Goal: Task Accomplishment & Management: Manage account settings

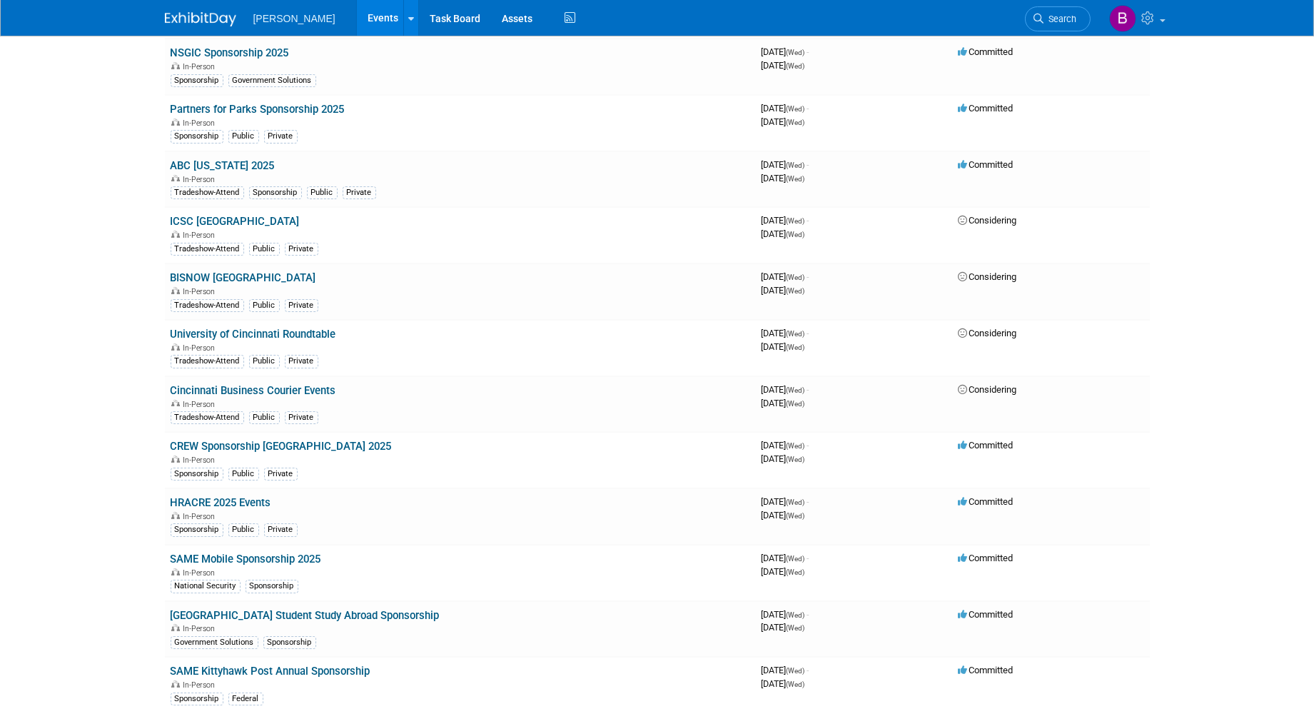
scroll to position [238, 0]
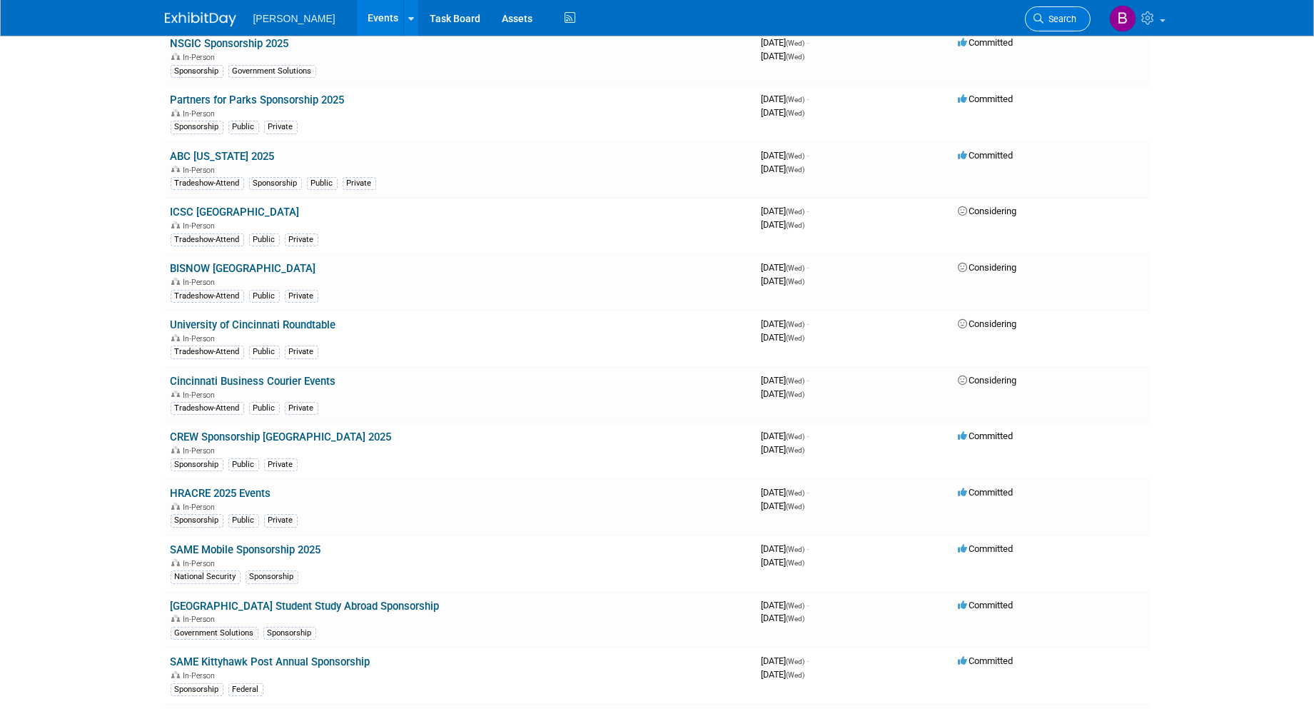
click at [996, 24] on link "Search" at bounding box center [1058, 18] width 66 height 25
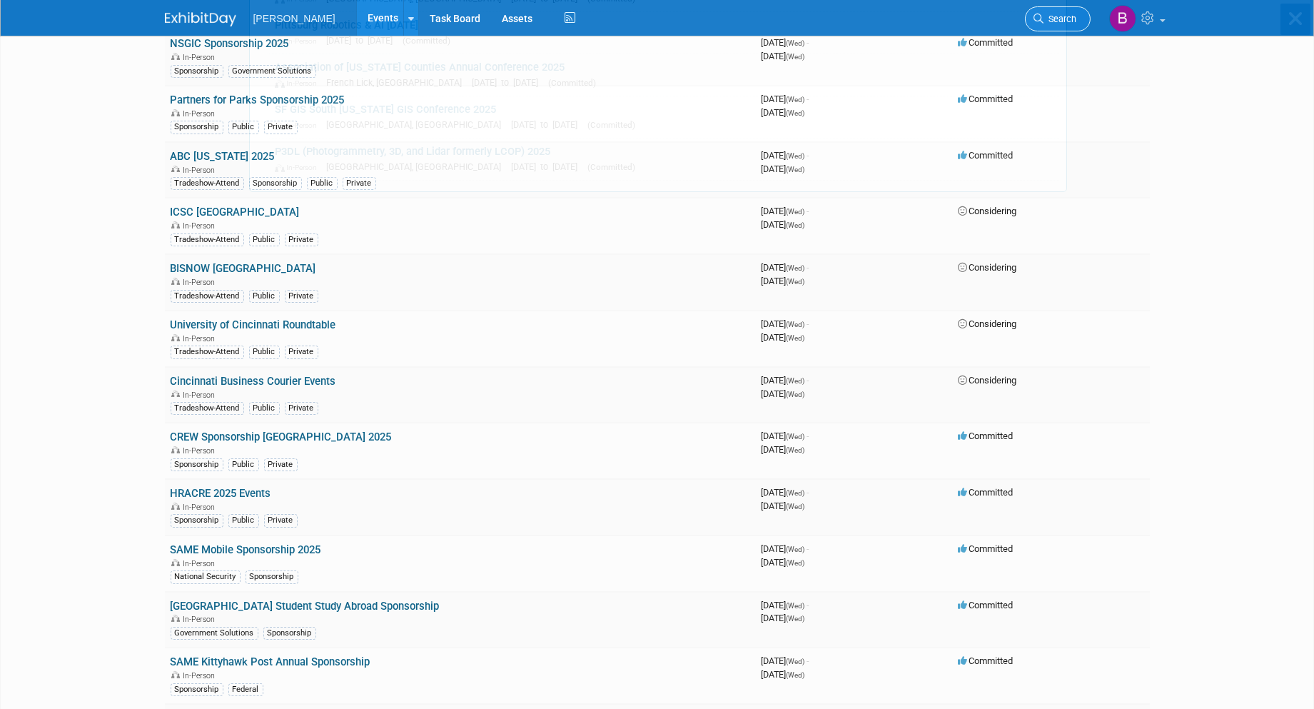
scroll to position [0, 0]
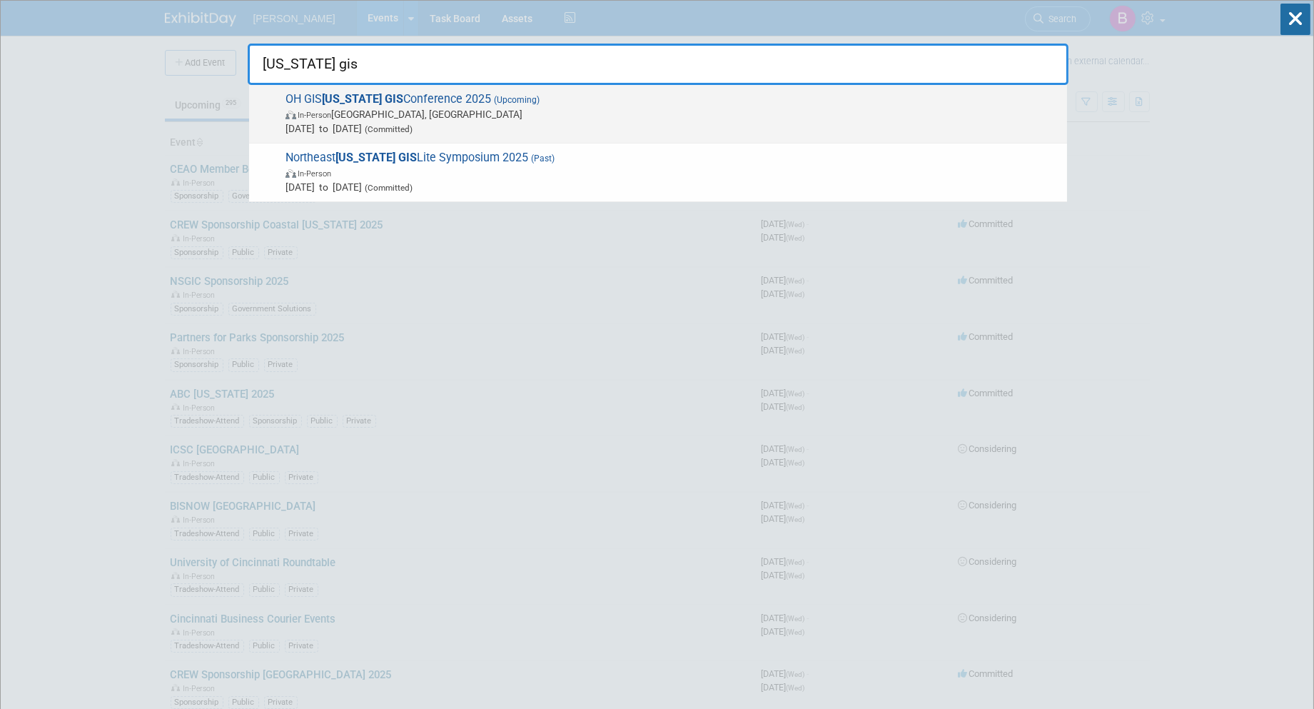
type input "[US_STATE] gis"
click at [772, 115] on span "In-Person [GEOGRAPHIC_DATA], [GEOGRAPHIC_DATA]" at bounding box center [673, 114] width 775 height 14
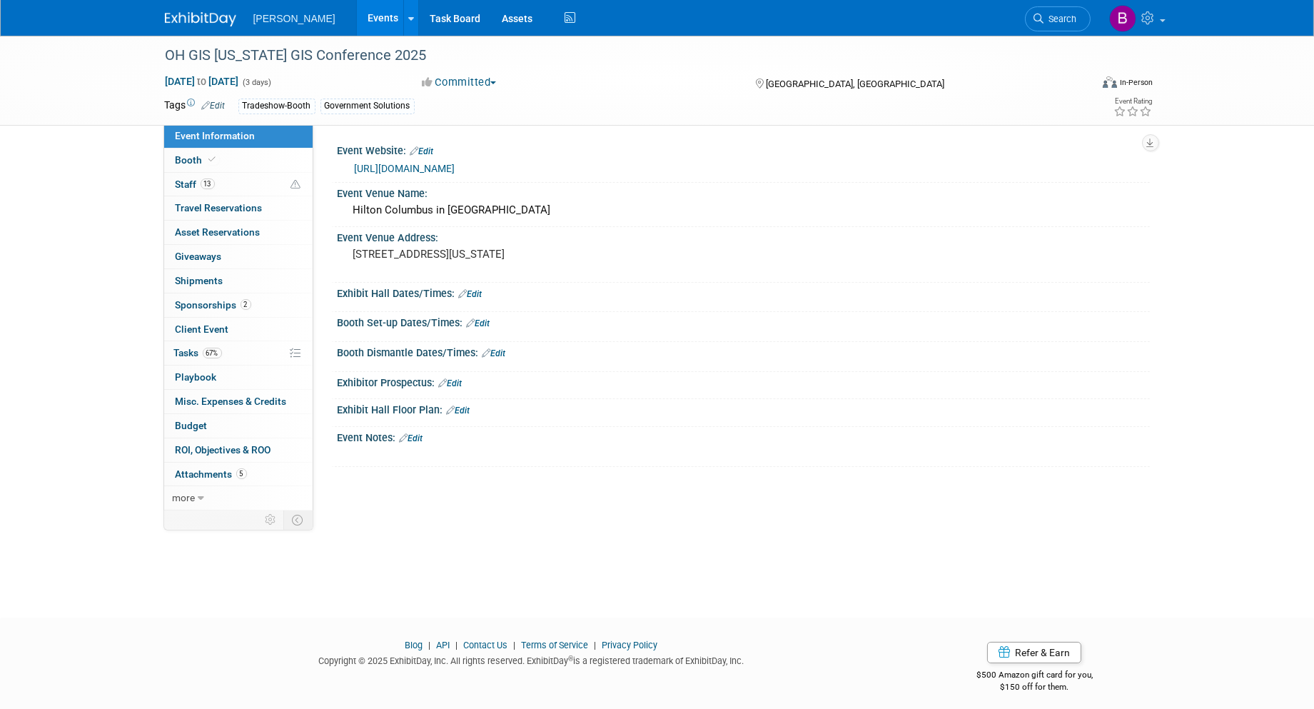
drag, startPoint x: 464, startPoint y: 295, endPoint x: 403, endPoint y: 306, distance: 61.6
click at [464, 295] on icon at bounding box center [463, 293] width 9 height 9
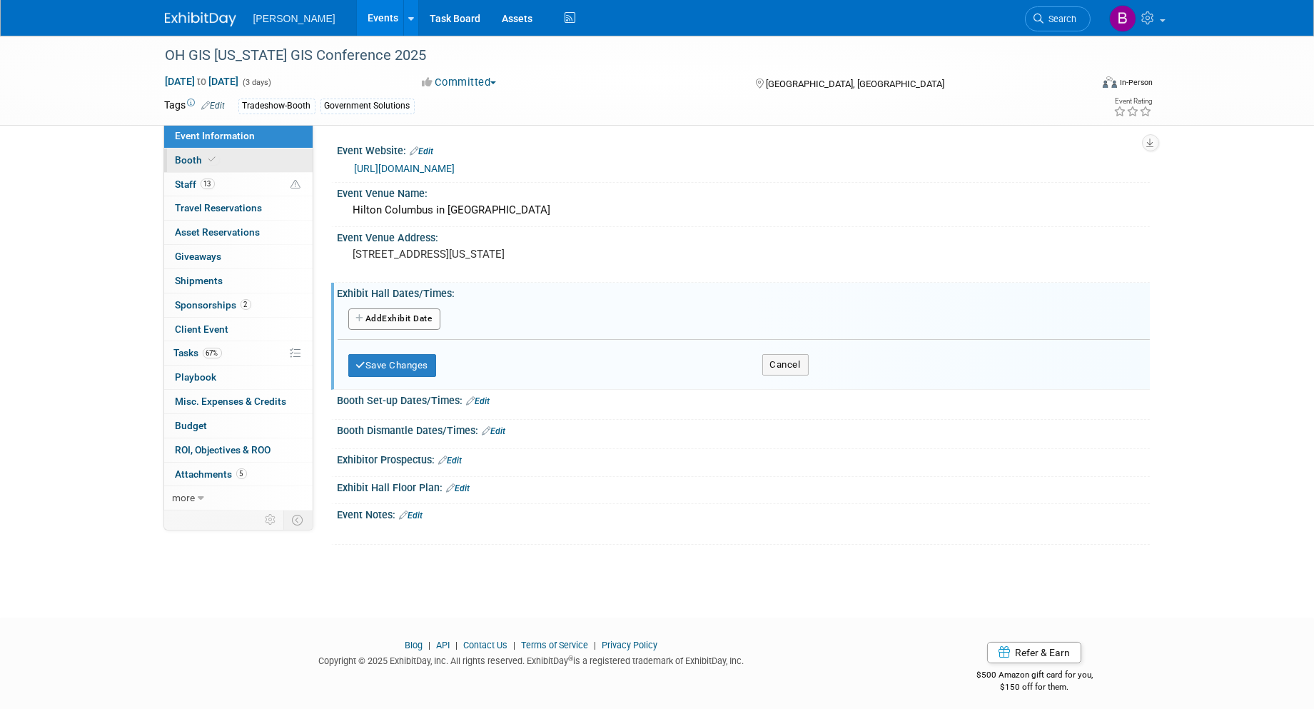
click at [205, 166] on link "Booth" at bounding box center [238, 161] width 149 height 24
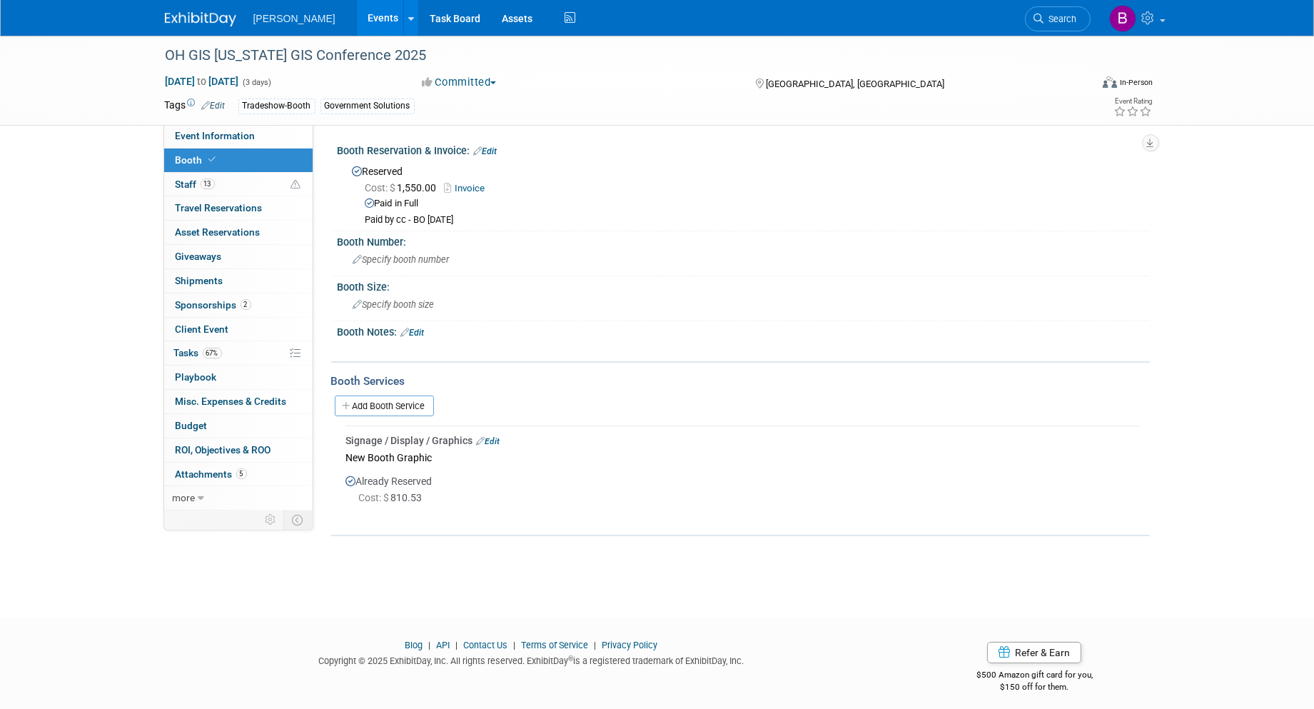
click at [414, 328] on link "Edit" at bounding box center [413, 333] width 24 height 10
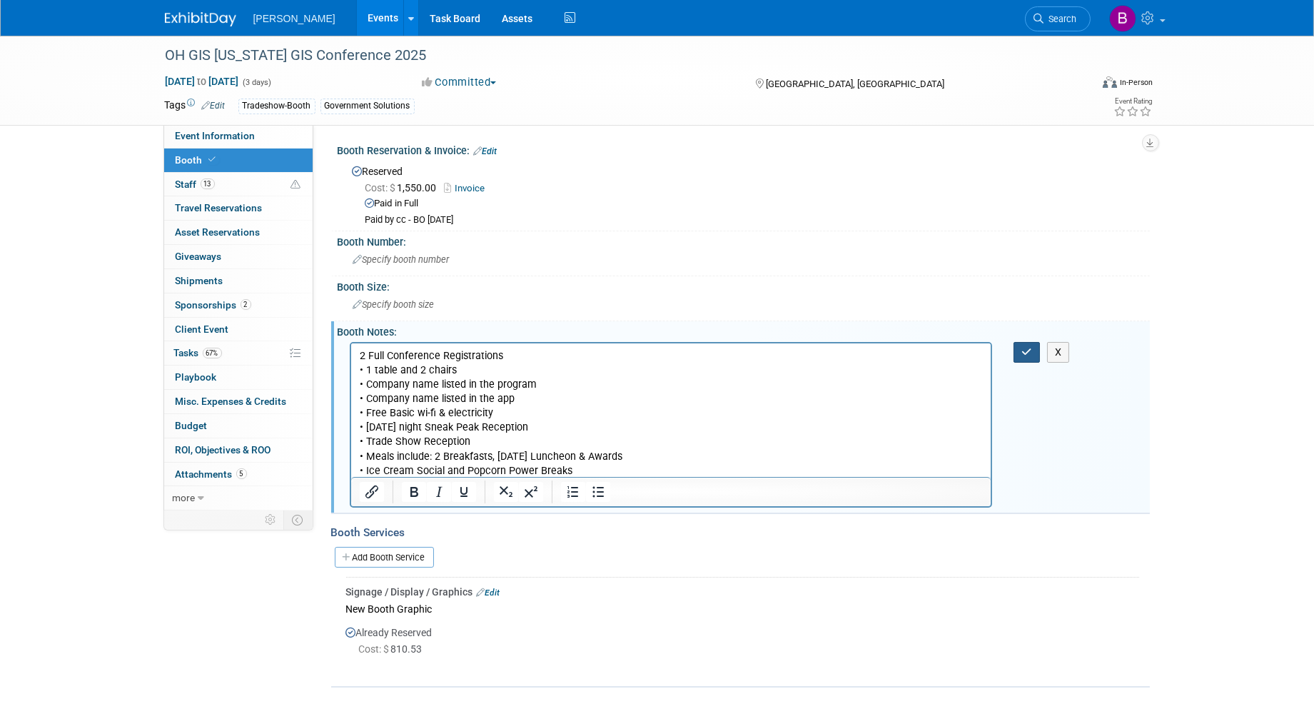
click at [1022, 353] on icon "button" at bounding box center [1027, 352] width 11 height 10
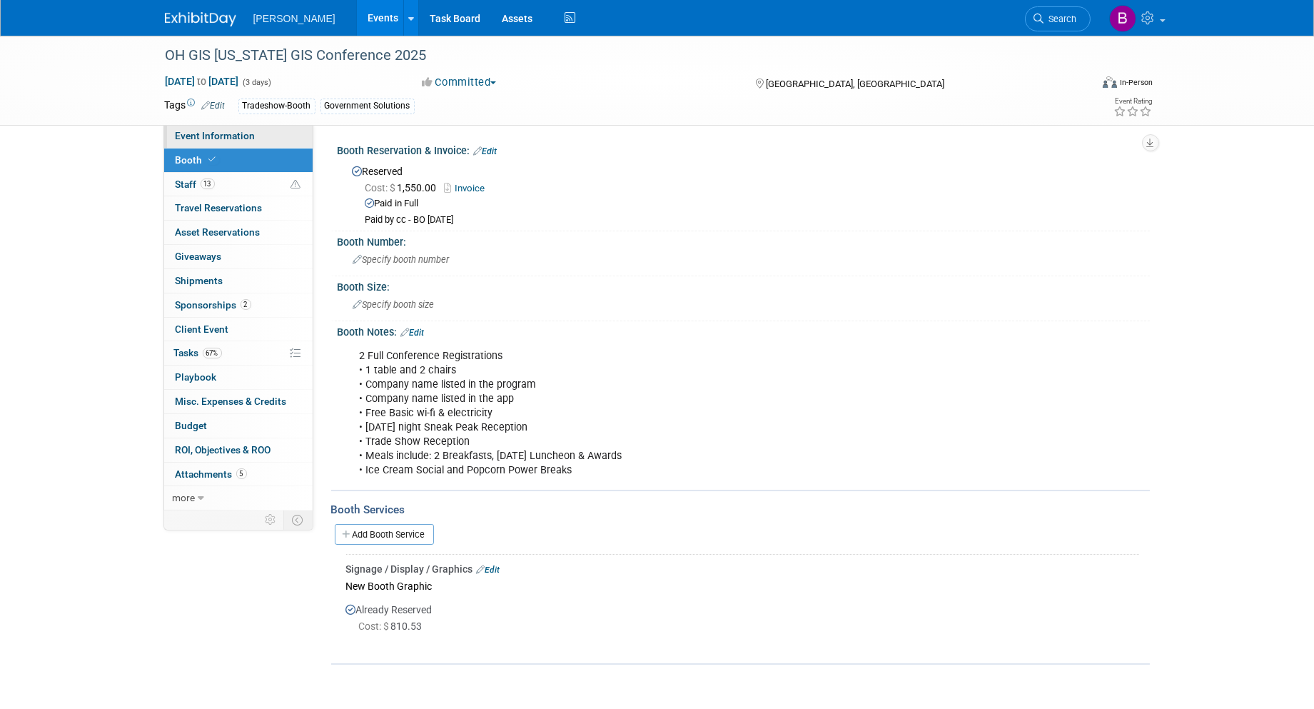
click at [226, 139] on span "Event Information" at bounding box center [216, 135] width 80 height 11
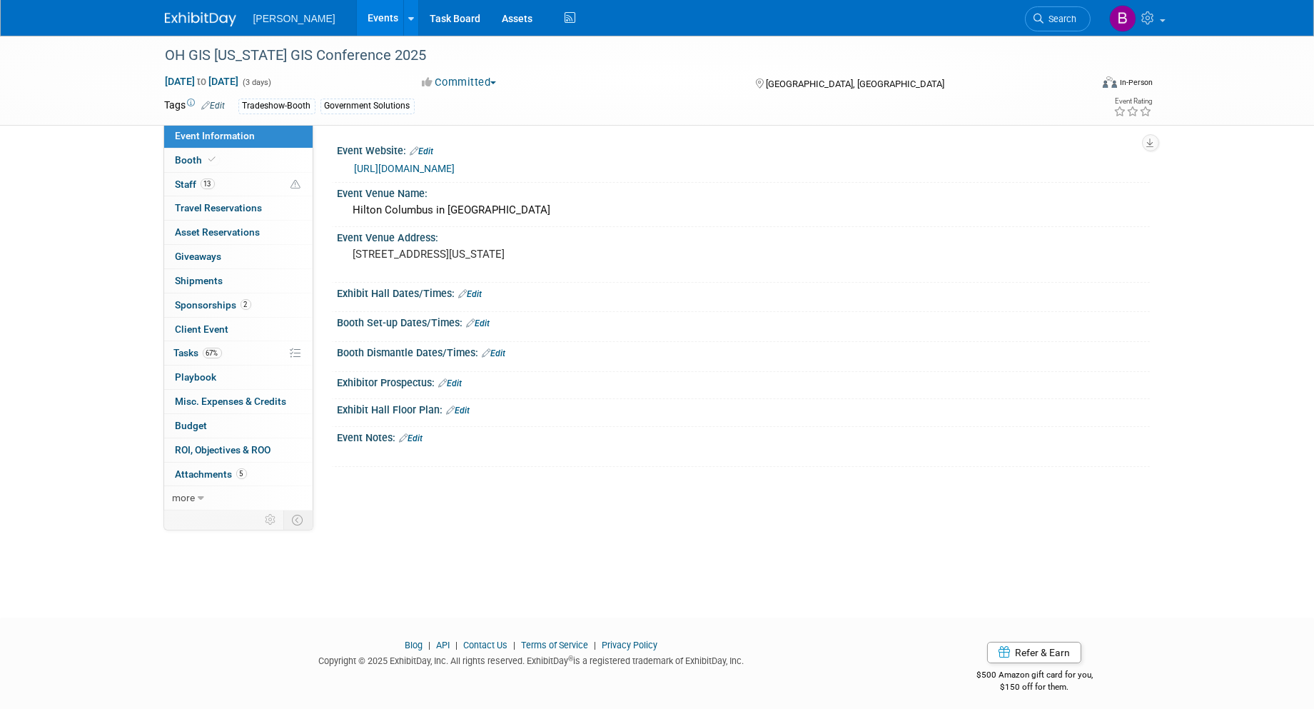
click at [487, 313] on div "Booth Set-up Dates/Times: Edit" at bounding box center [744, 321] width 813 height 19
click at [487, 318] on link "Edit" at bounding box center [479, 323] width 24 height 10
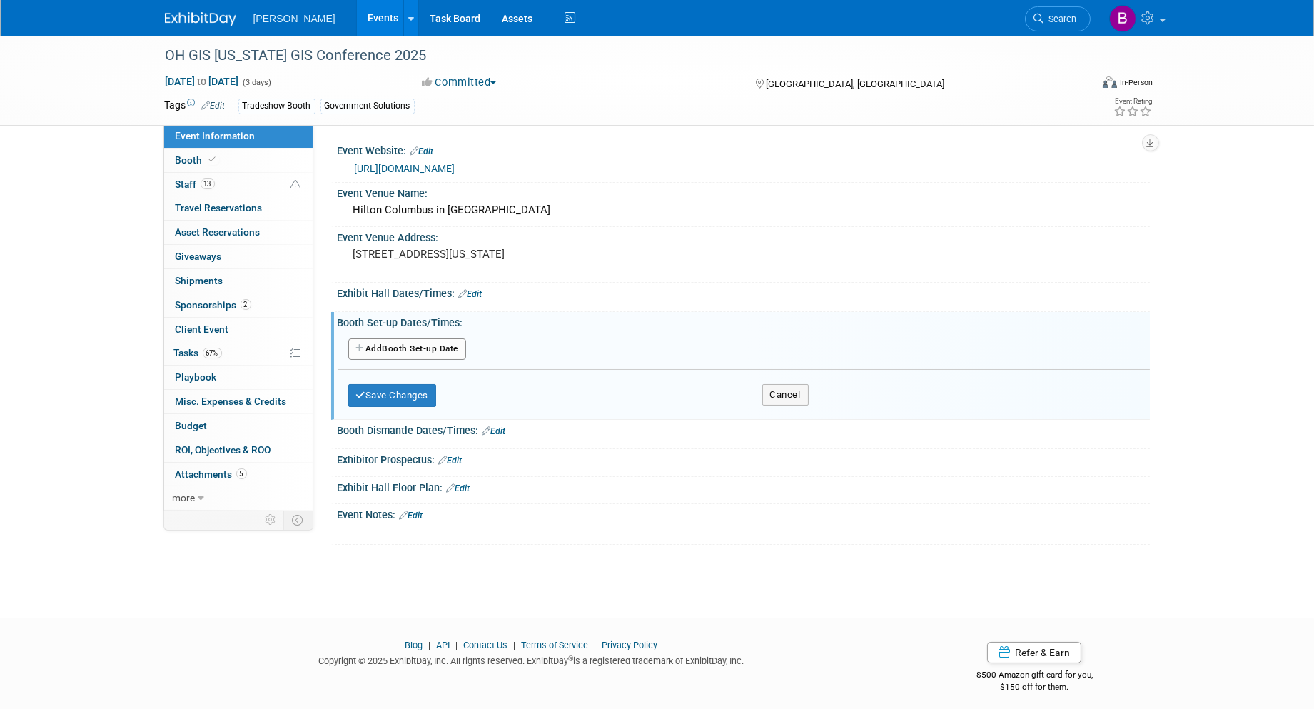
click at [396, 345] on button "Add Another Booth Set-up Date" at bounding box center [407, 348] width 119 height 21
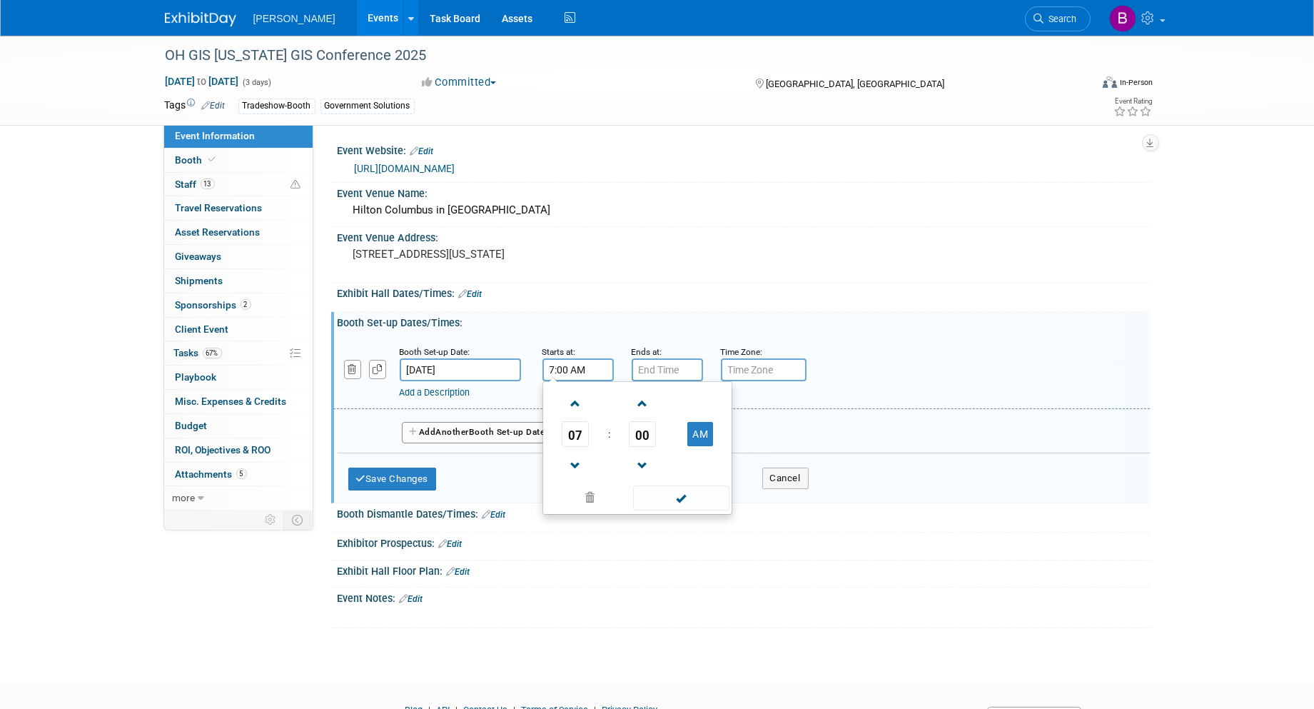
click at [556, 372] on input "7:00 AM" at bounding box center [578, 369] width 71 height 23
click at [577, 443] on span "07" at bounding box center [575, 434] width 27 height 26
click at [569, 441] on td "04" at bounding box center [569, 442] width 46 height 39
click at [708, 438] on button "AM" at bounding box center [701, 434] width 26 height 24
type input "4:00 PM"
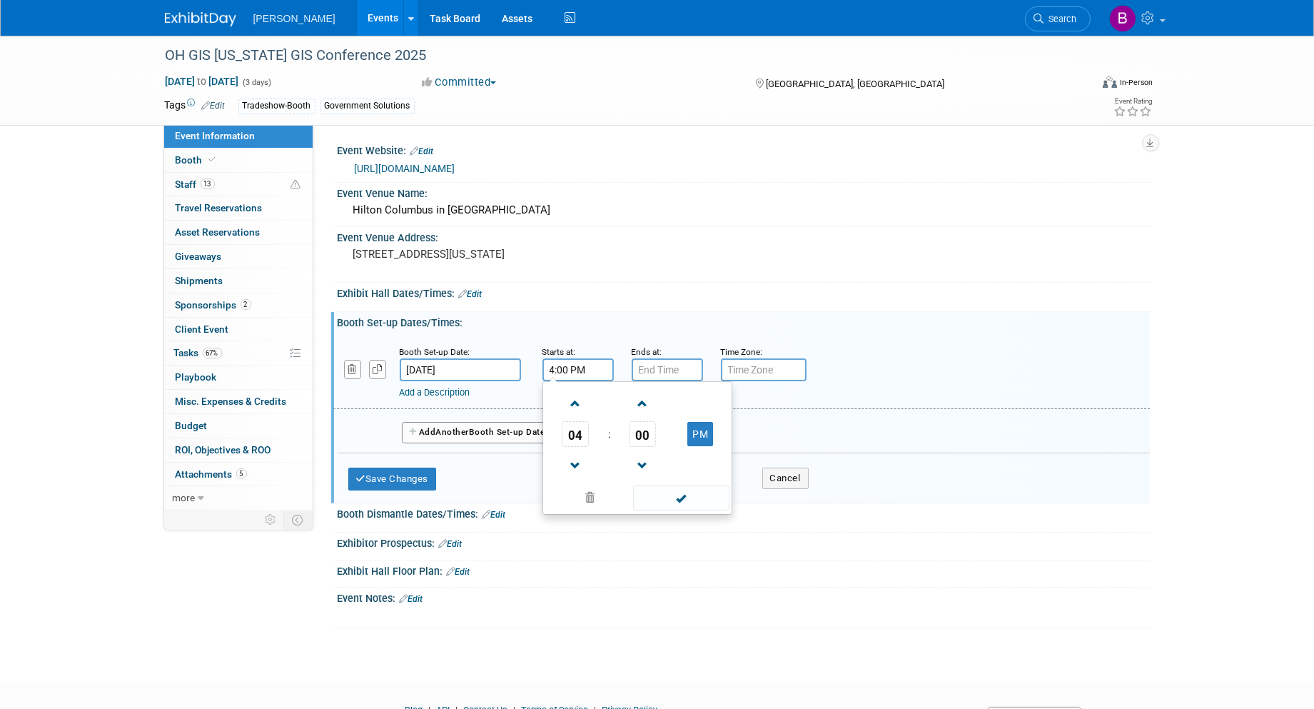
type input "7:00 PM"
click at [688, 369] on input "7:00 PM" at bounding box center [667, 369] width 71 height 23
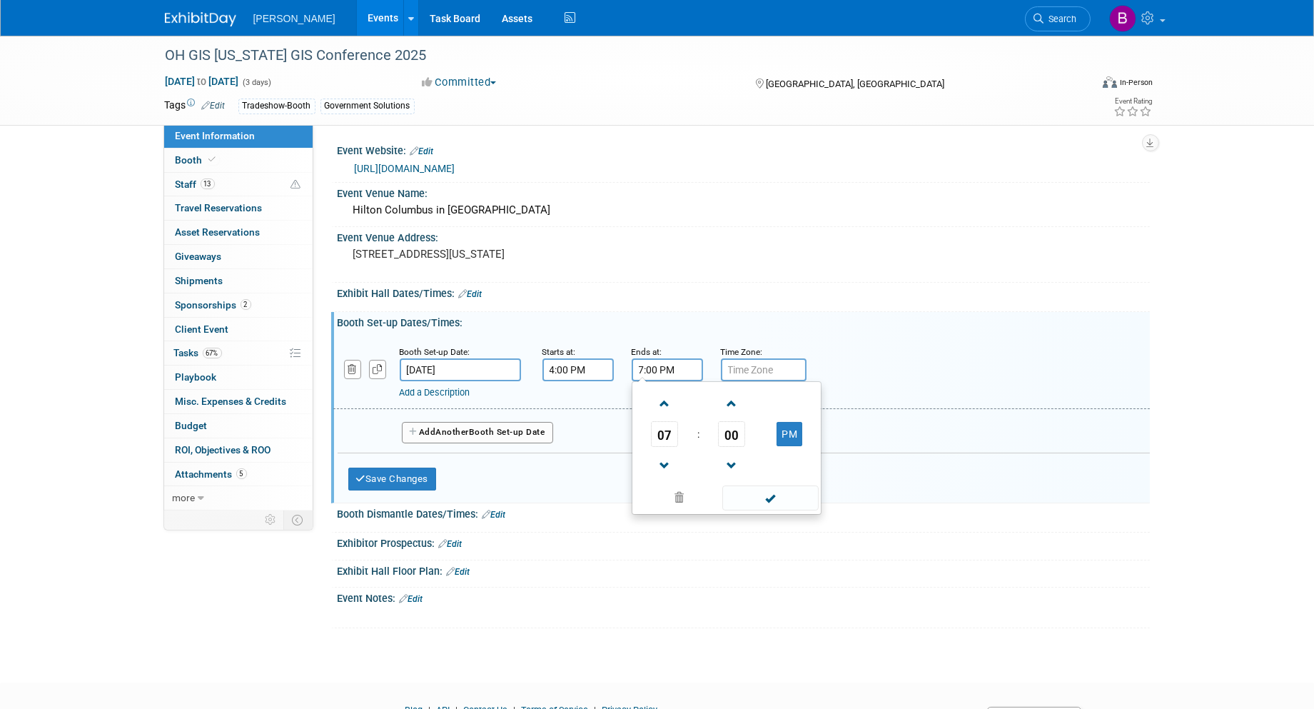
click at [905, 375] on div "Add a Description Description:" at bounding box center [742, 371] width 838 height 55
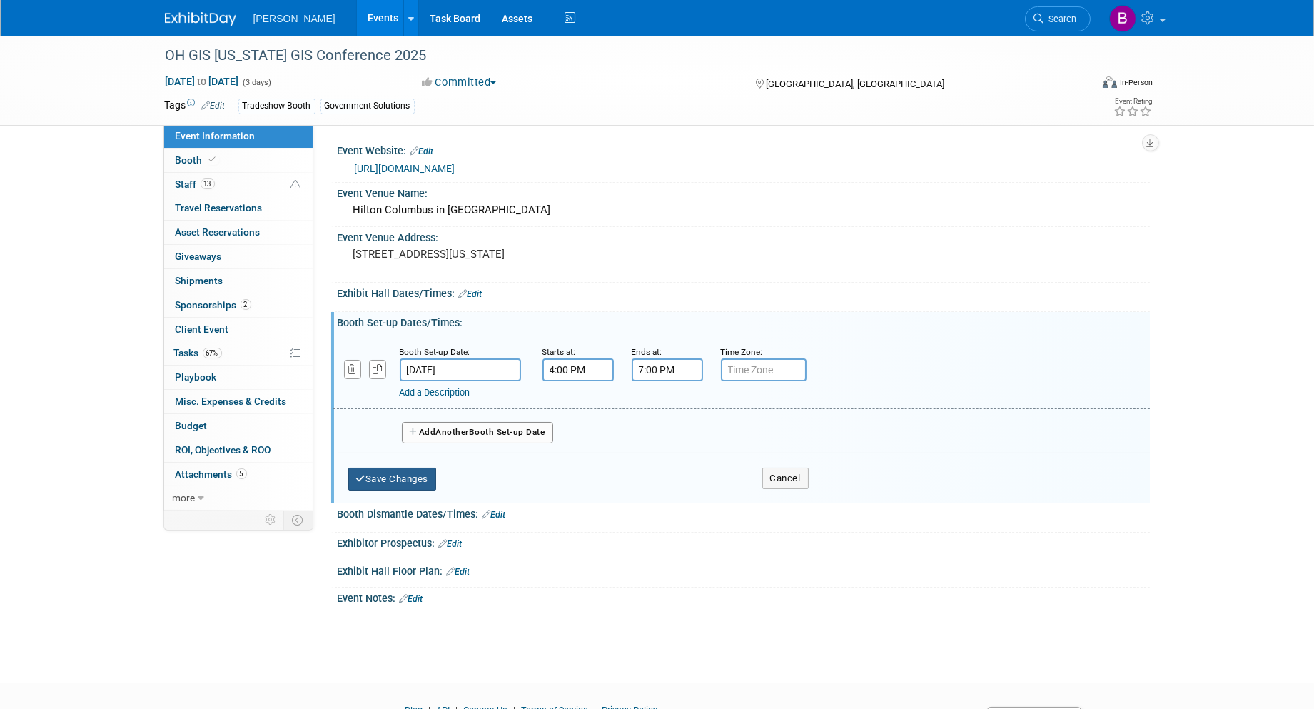
click at [401, 474] on button "Save Changes" at bounding box center [392, 479] width 89 height 23
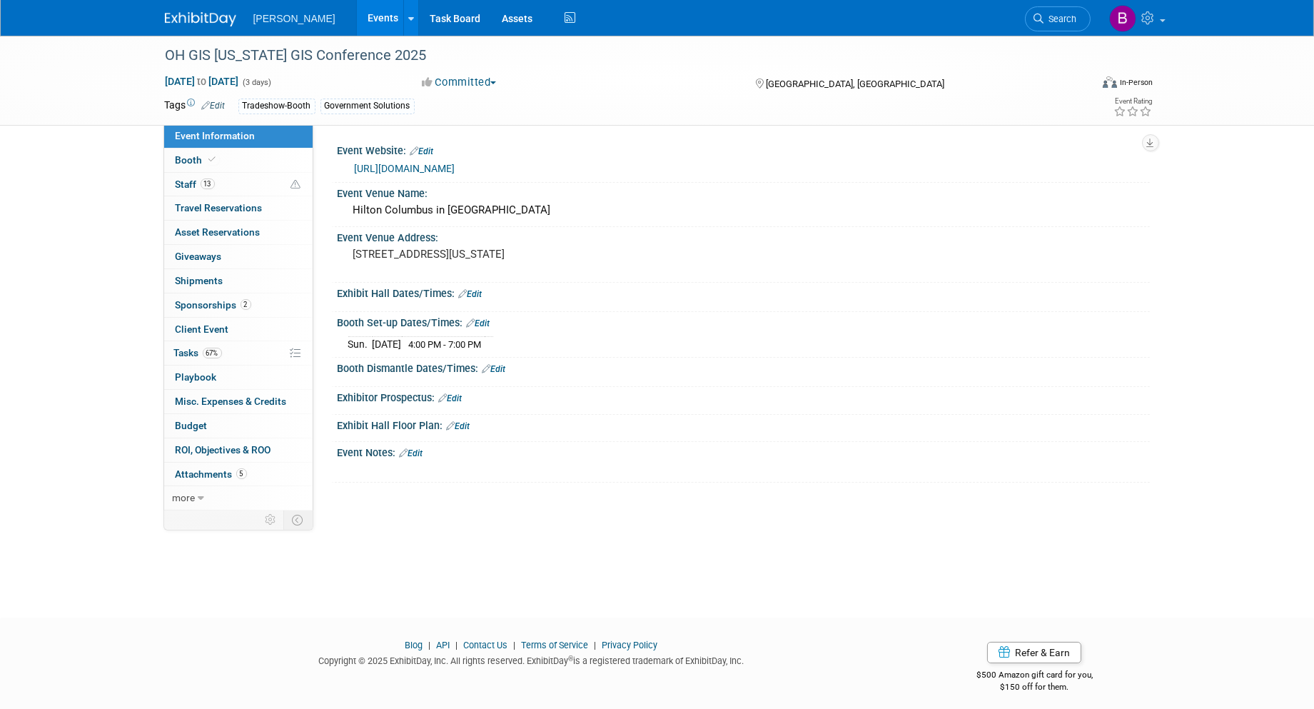
click at [491, 367] on link "Edit" at bounding box center [495, 369] width 24 height 10
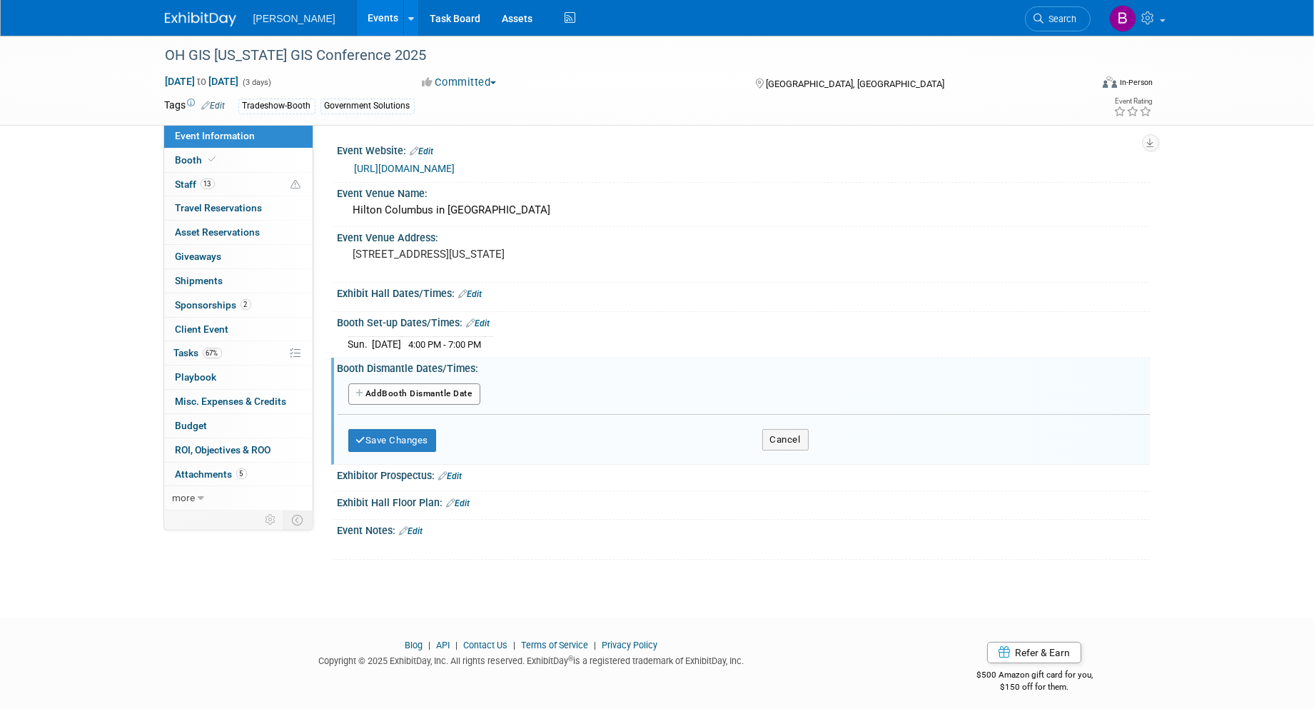
click at [416, 398] on button "Add Another Booth Dismantle Date" at bounding box center [414, 393] width 132 height 21
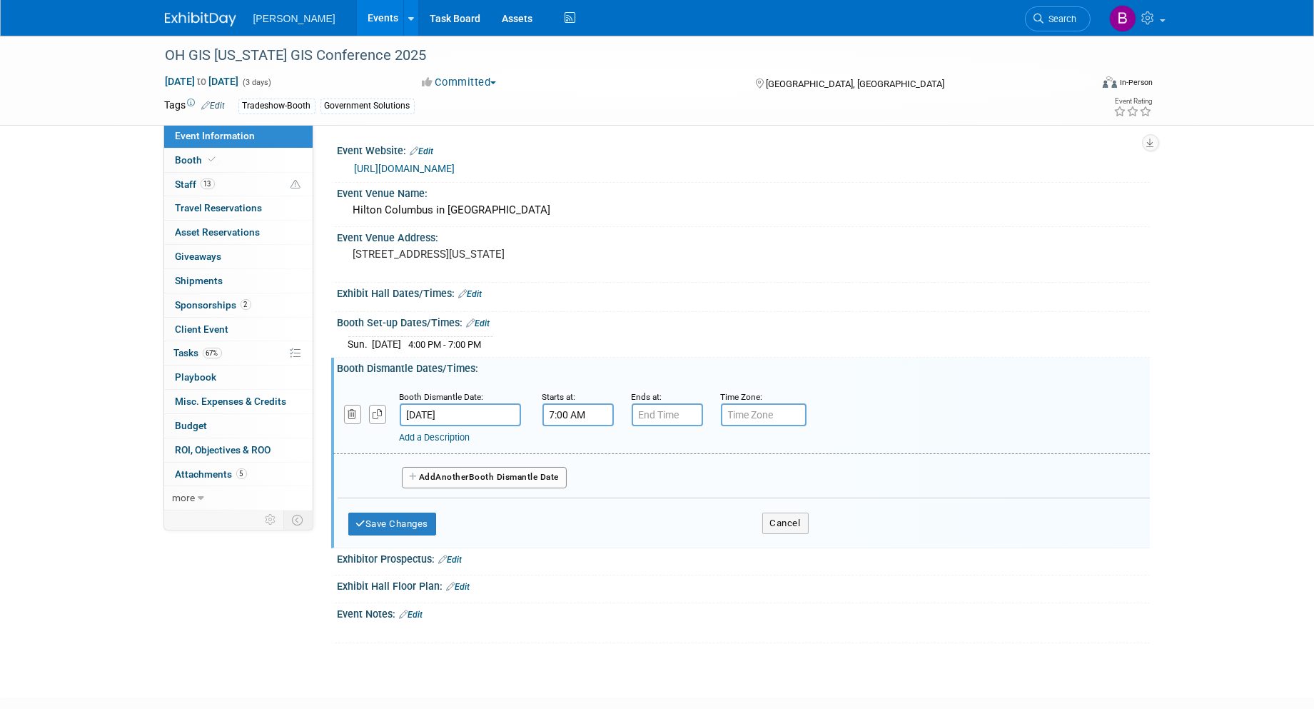
click at [570, 416] on input "7:00 AM" at bounding box center [578, 414] width 71 height 23
click at [587, 466] on span "07" at bounding box center [575, 479] width 27 height 26
click at [654, 452] on td "02" at bounding box center [661, 449] width 46 height 39
click at [639, 470] on span "00" at bounding box center [642, 479] width 27 height 26
click at [655, 483] on td "30" at bounding box center [661, 487] width 46 height 39
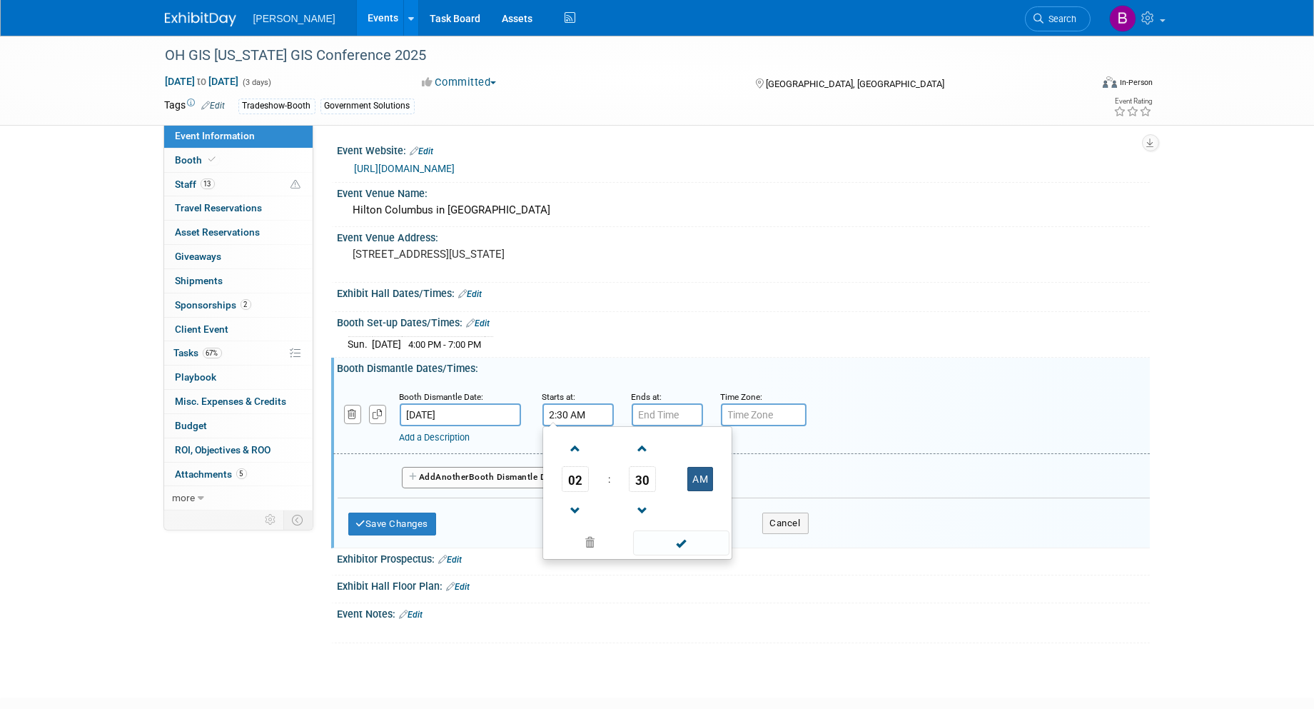
click at [708, 474] on button "AM" at bounding box center [701, 479] width 26 height 24
type input "2:30 PM"
click at [665, 366] on div "Booth Dismantle Dates/Times: Edit" at bounding box center [744, 367] width 813 height 18
click at [430, 514] on button "Save Changes" at bounding box center [392, 524] width 89 height 23
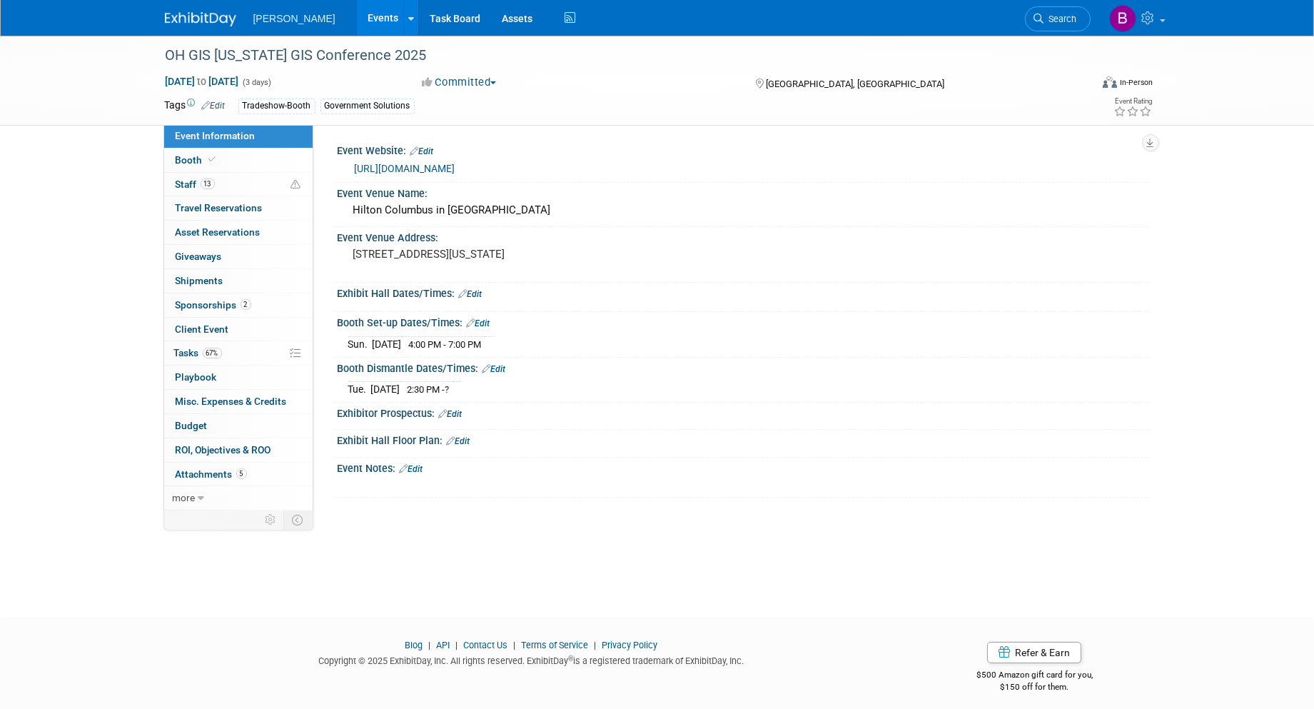
click at [481, 289] on link "Edit" at bounding box center [471, 294] width 24 height 10
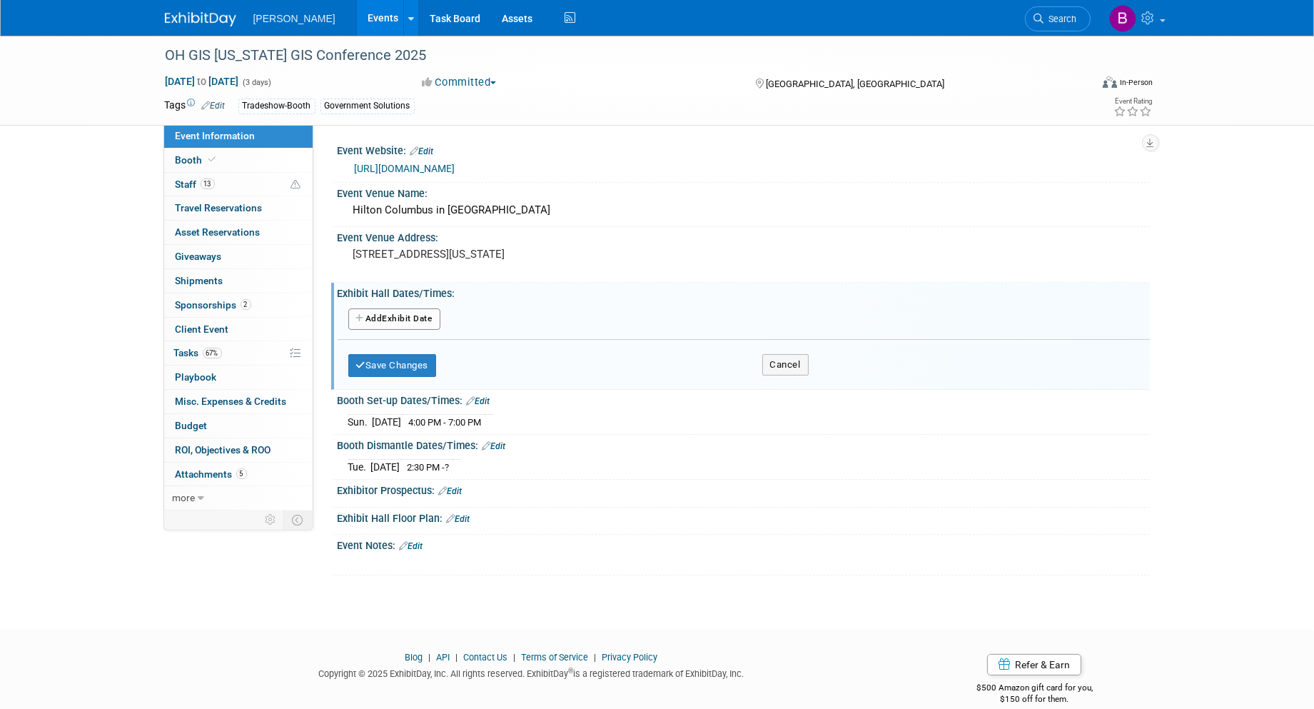
click at [379, 310] on button "Add Another Exhibit Date" at bounding box center [394, 318] width 92 height 21
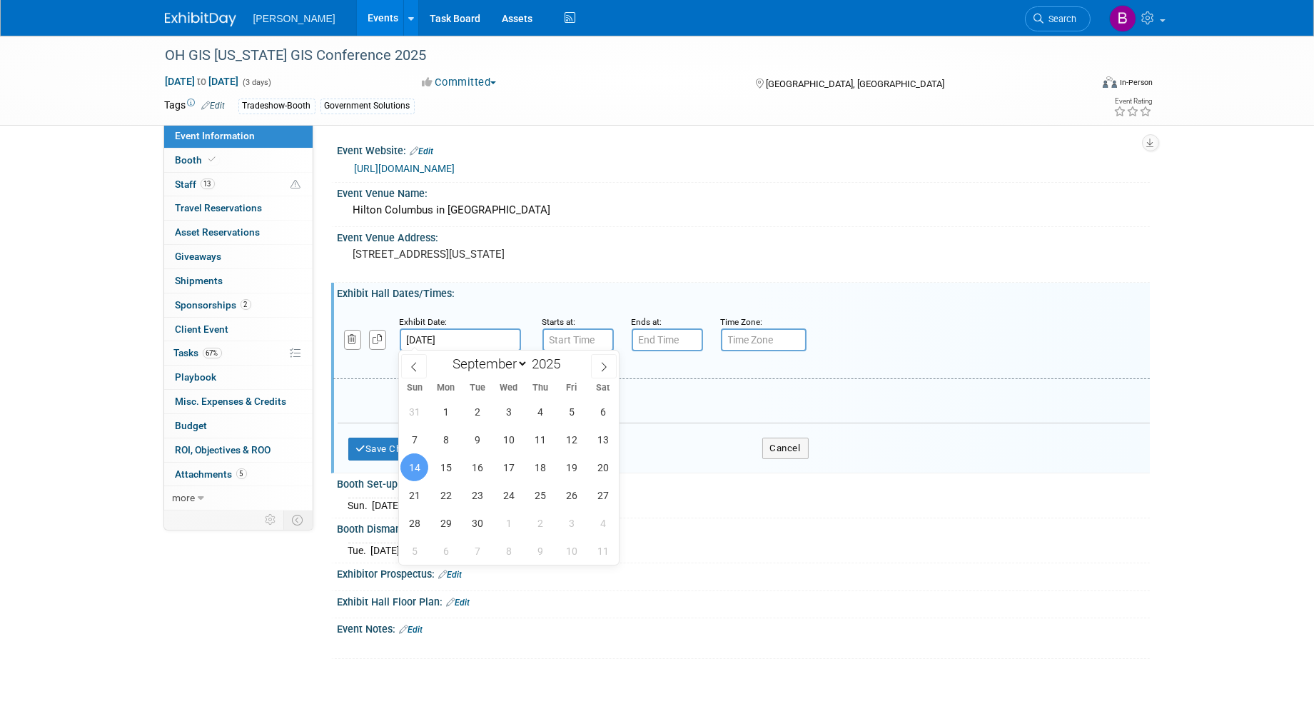
click at [425, 338] on input "[DATE]" at bounding box center [460, 339] width 121 height 23
click at [451, 459] on span "15" at bounding box center [446, 467] width 28 height 28
type input "Sep 15, 2025"
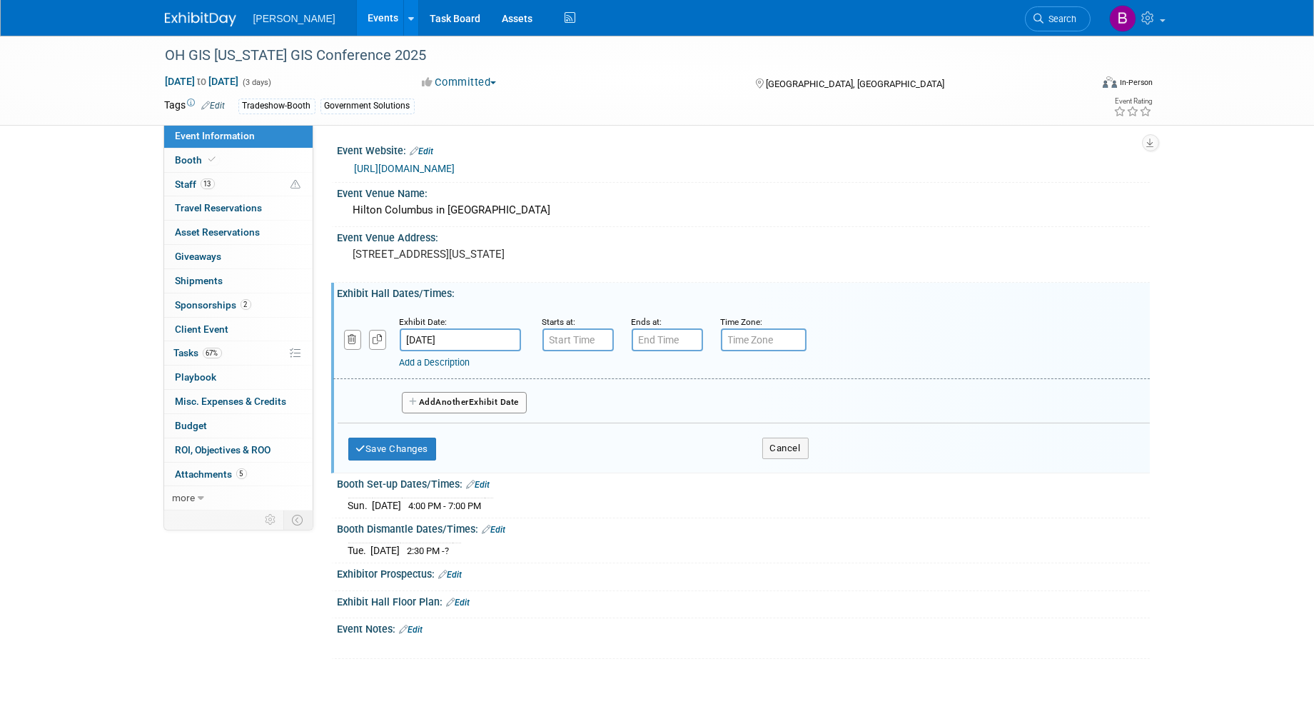
click at [558, 356] on div "Add a Description" at bounding box center [705, 362] width 610 height 13
click at [561, 336] on input "7:00 AM" at bounding box center [578, 339] width 71 height 23
click at [578, 378] on span at bounding box center [575, 374] width 25 height 25
type input "8:00 AM"
click at [665, 339] on input "7:00 PM" at bounding box center [667, 339] width 71 height 23
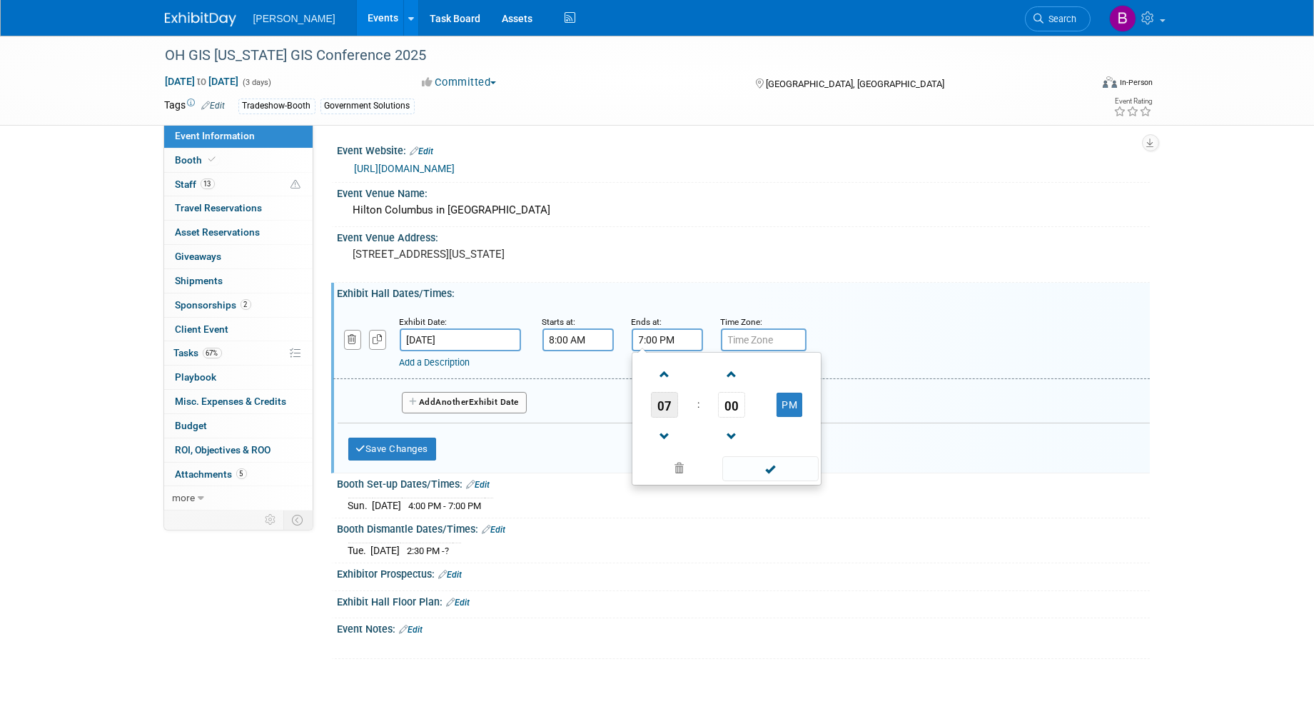
click at [655, 392] on span "07" at bounding box center [664, 405] width 27 height 26
click at [758, 420] on td "06" at bounding box center [750, 413] width 46 height 39
type input "6:00 PM"
click at [396, 438] on button "Save Changes" at bounding box center [392, 449] width 89 height 23
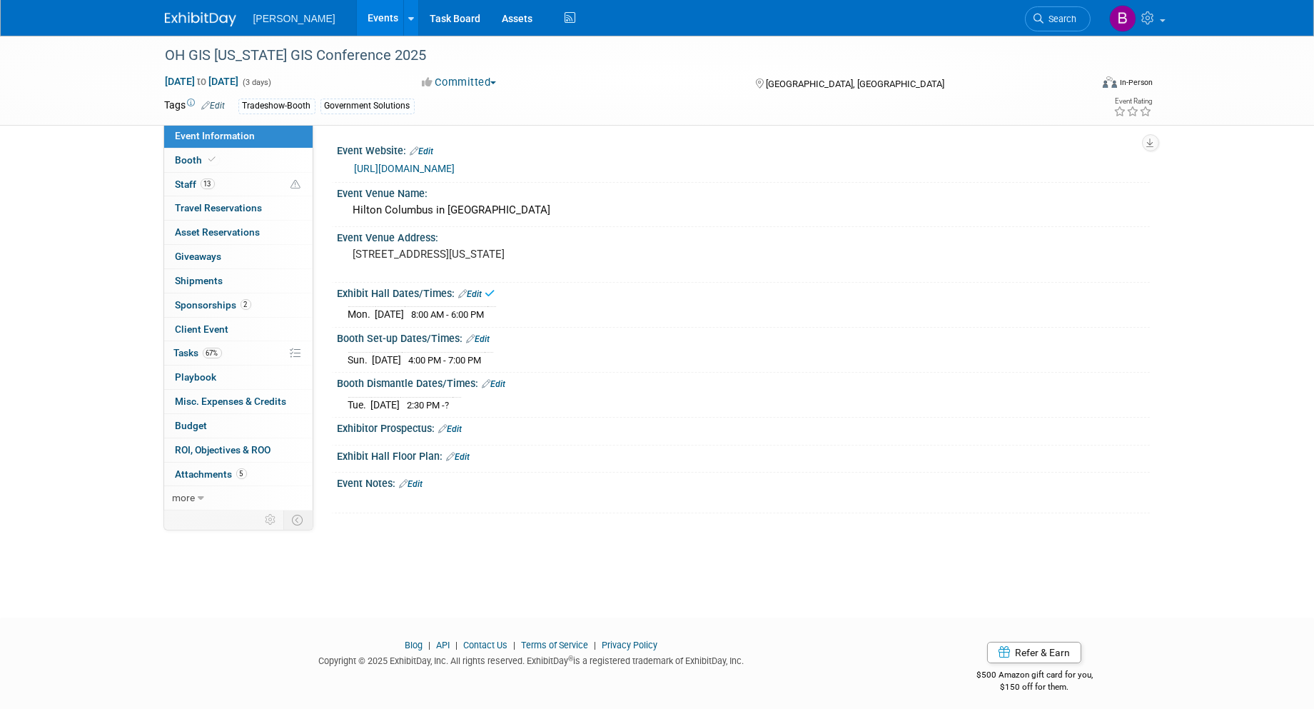
click at [481, 290] on link "Edit" at bounding box center [471, 294] width 24 height 10
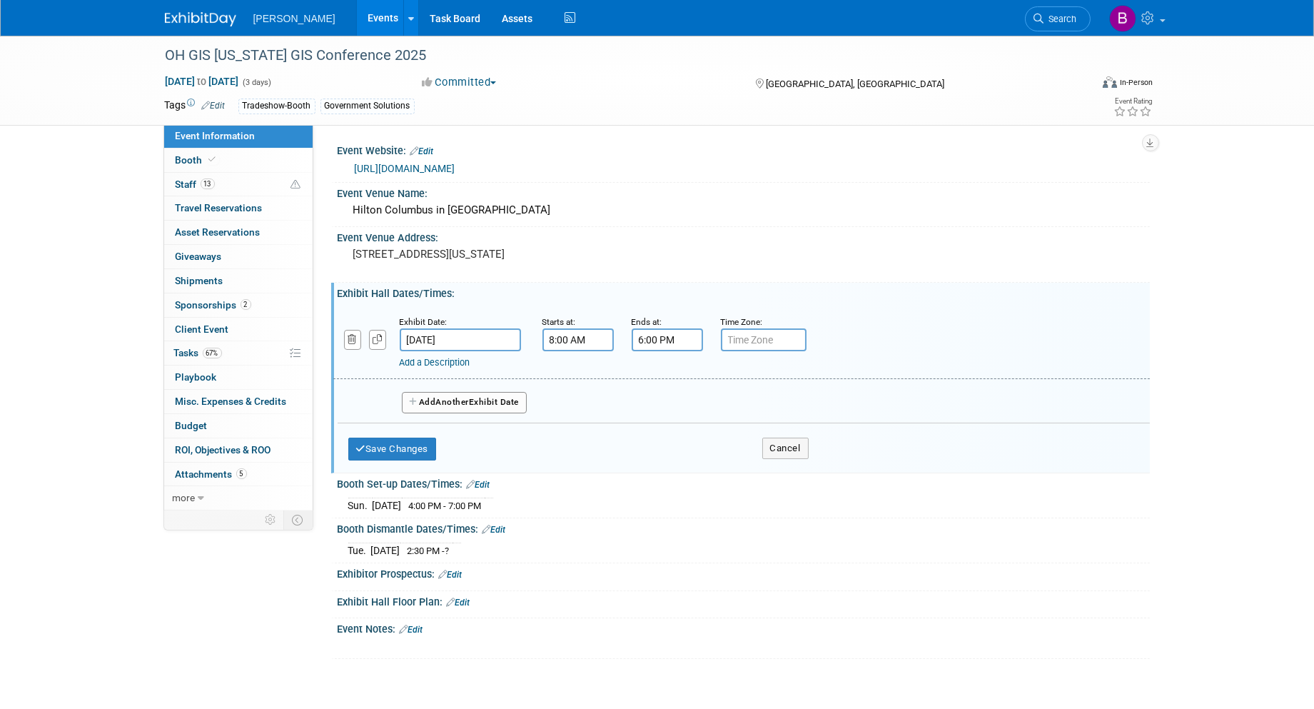
click at [450, 397] on span "Another" at bounding box center [453, 402] width 34 height 10
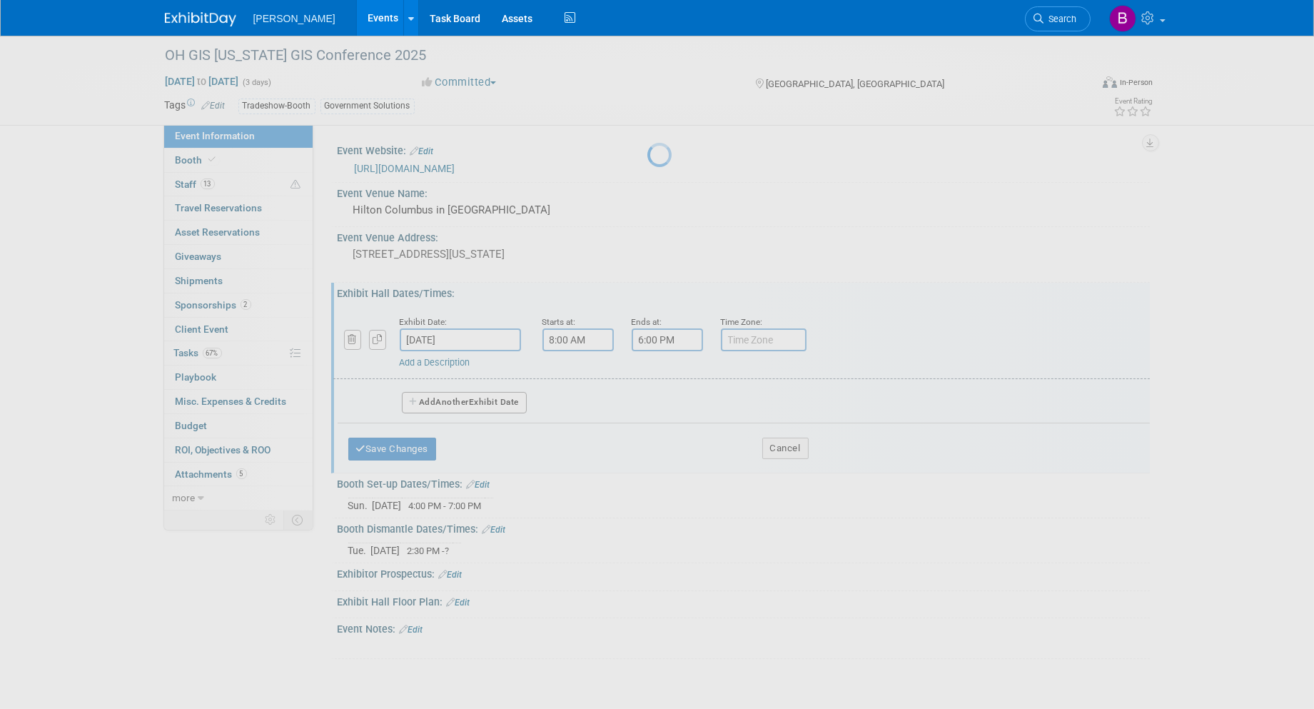
select select "8"
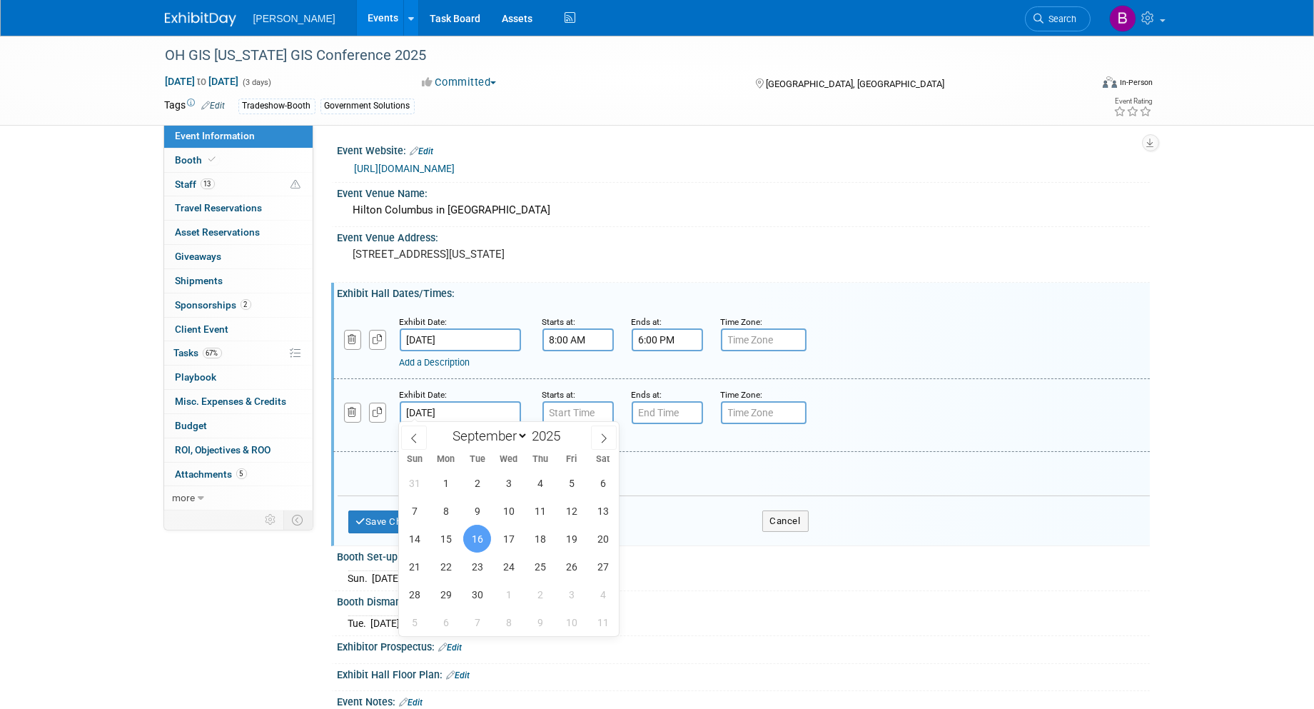
click at [456, 406] on input "[DATE]" at bounding box center [460, 412] width 121 height 23
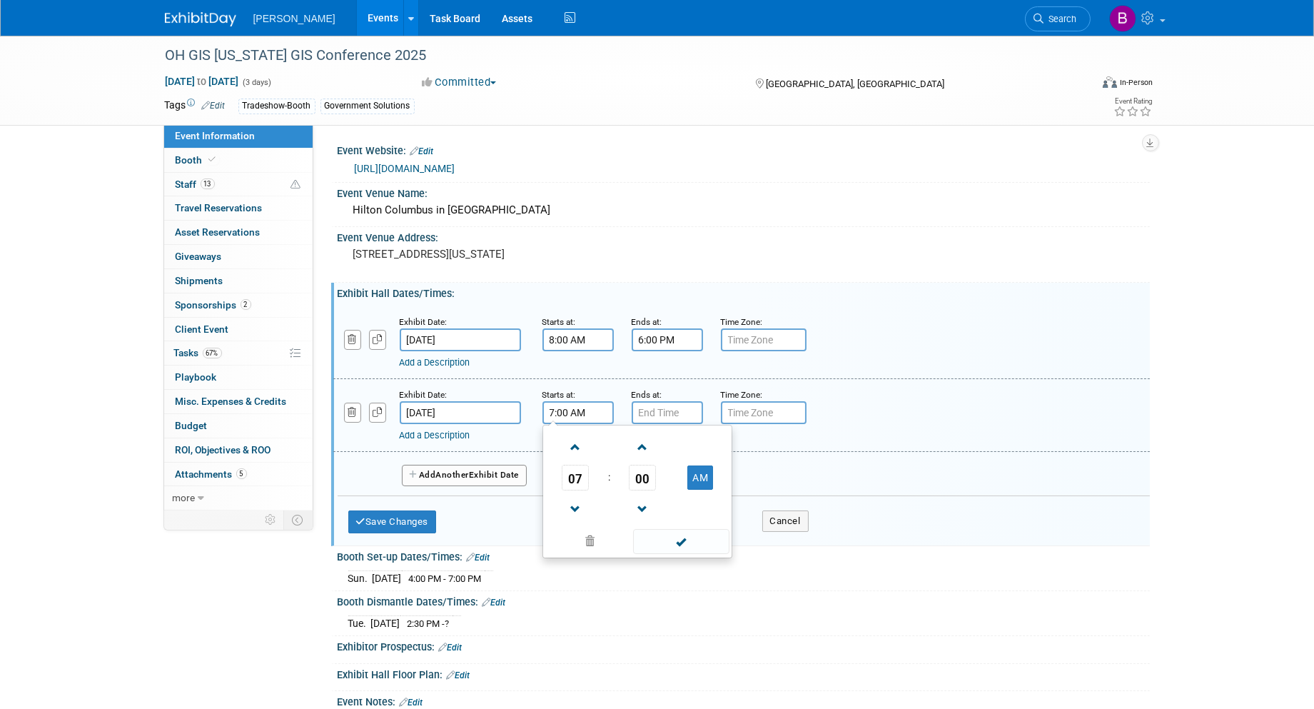
click at [555, 408] on input "7:00 AM" at bounding box center [578, 412] width 71 height 23
click at [574, 436] on span at bounding box center [575, 447] width 25 height 25
type input "8:00 AM"
click at [681, 415] on input "7:00 PM" at bounding box center [667, 412] width 71 height 23
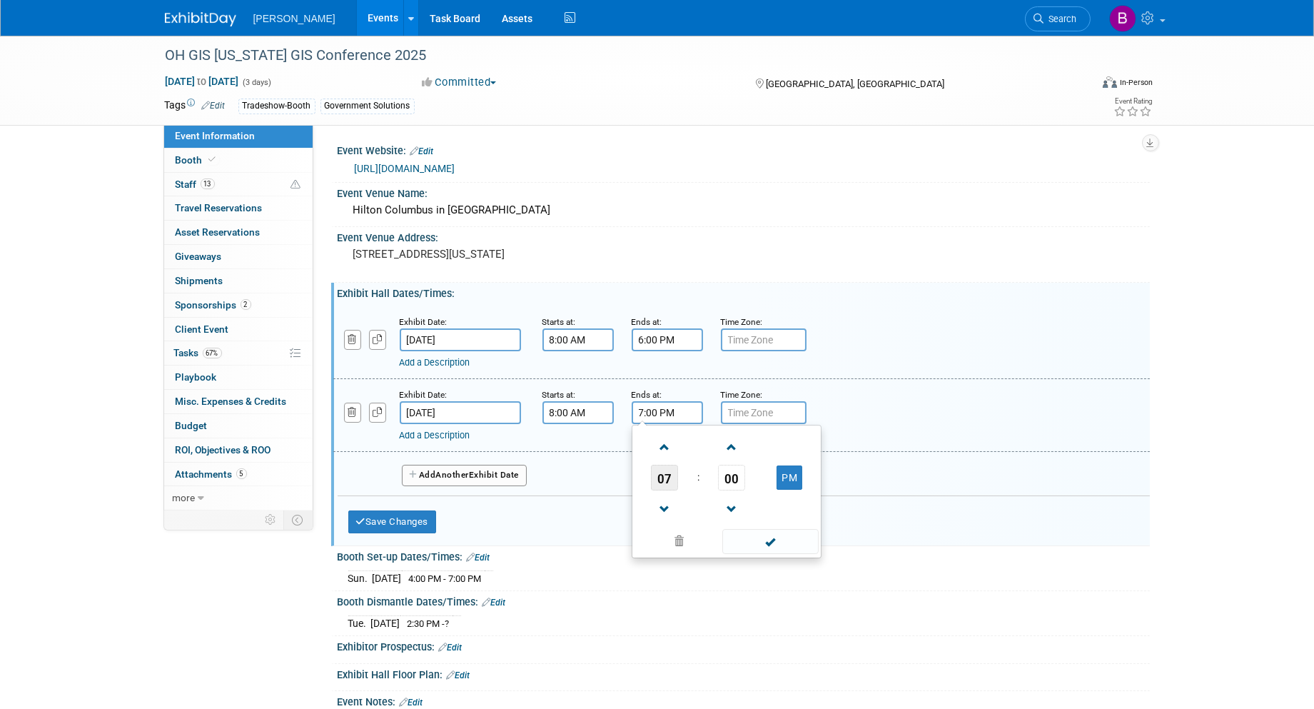
click at [665, 478] on span "07" at bounding box center [664, 478] width 27 height 26
click at [739, 458] on td "02" at bounding box center [750, 447] width 46 height 39
click at [727, 480] on span "00" at bounding box center [731, 478] width 27 height 26
click at [740, 486] on td "30" at bounding box center [750, 486] width 46 height 39
type input "2:30 PM"
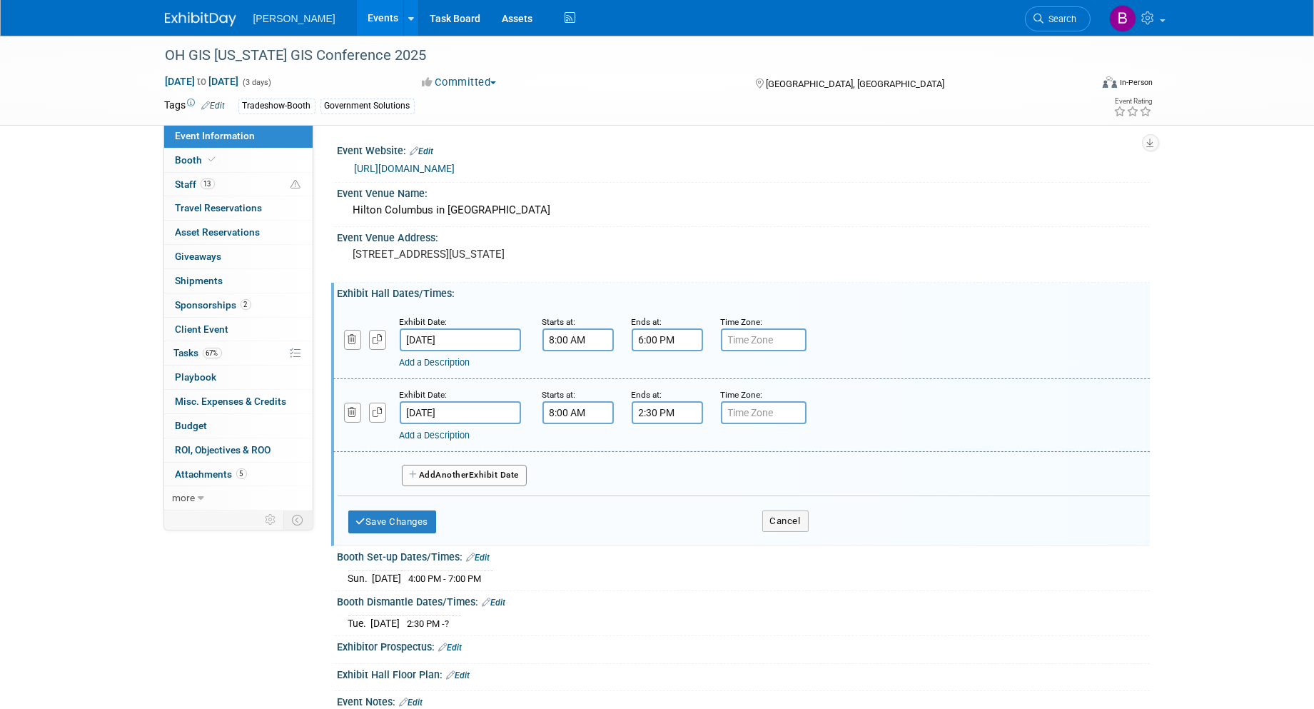
click at [553, 503] on div "Save Changes Cancel" at bounding box center [578, 518] width 461 height 44
click at [411, 511] on button "Save Changes" at bounding box center [392, 522] width 89 height 23
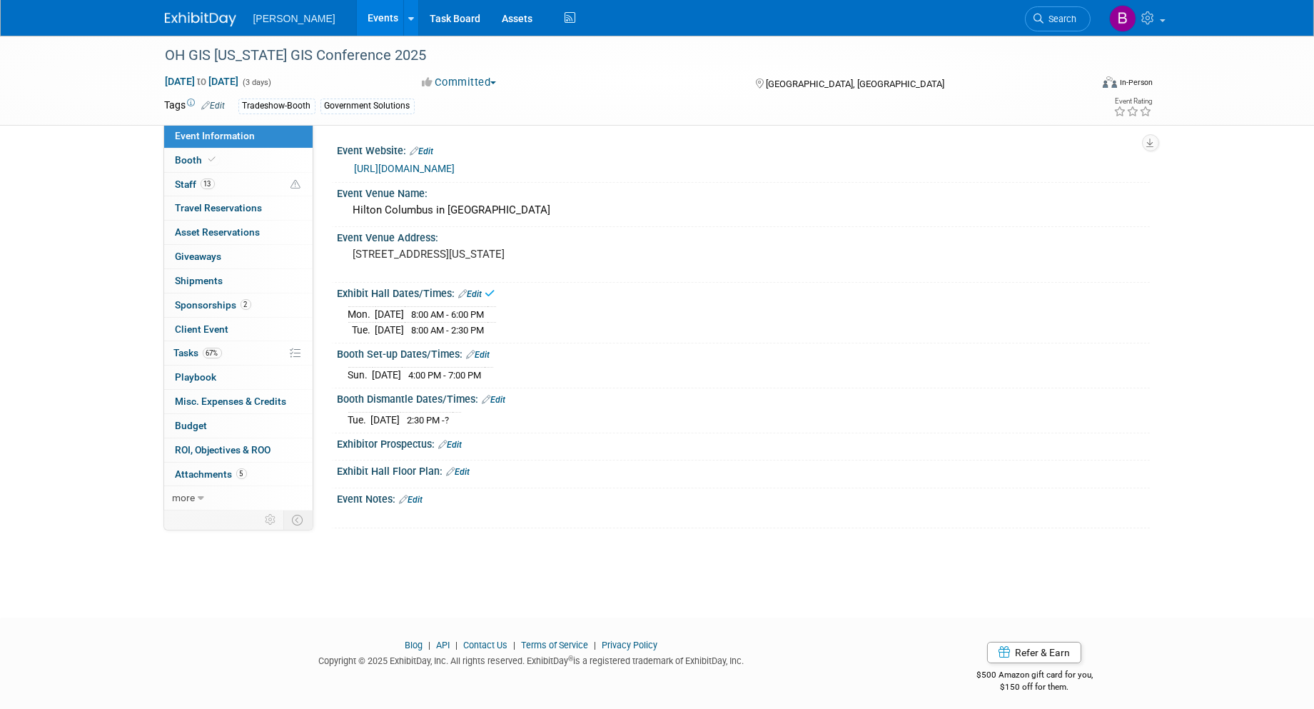
click at [458, 467] on link "Edit" at bounding box center [459, 472] width 24 height 10
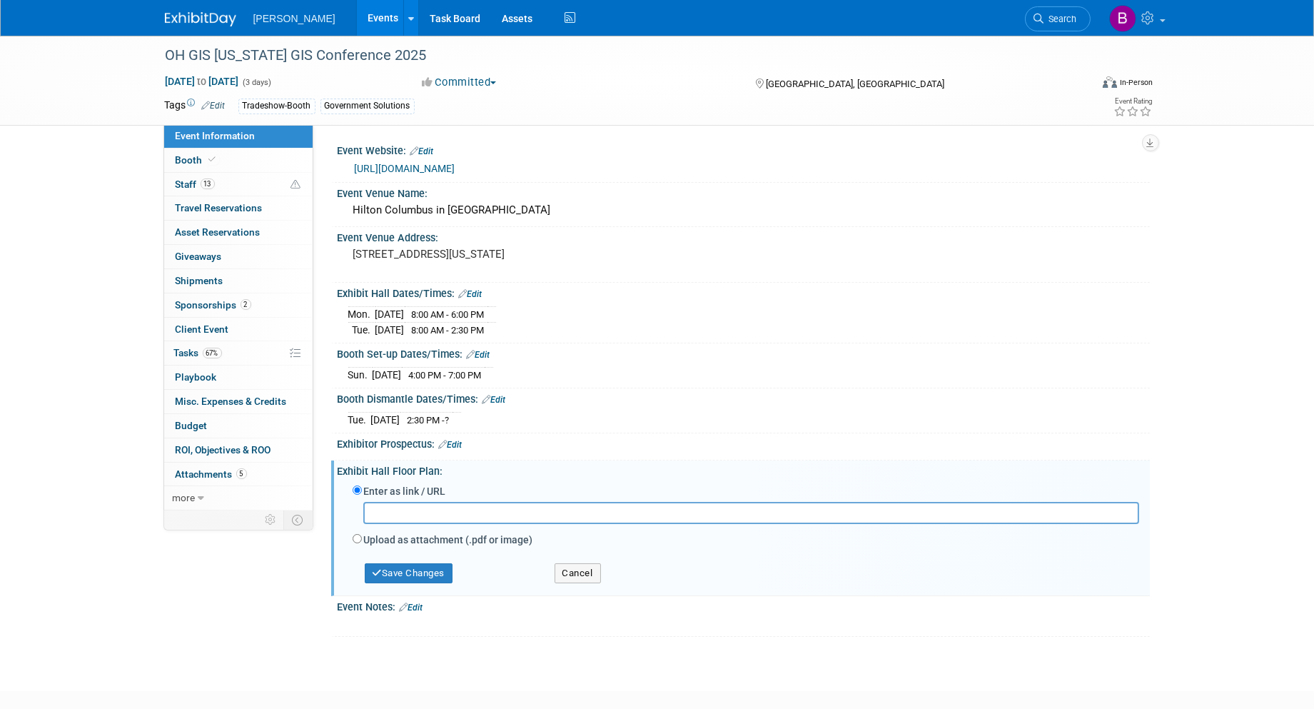
click at [438, 484] on label "Enter as link / URL" at bounding box center [405, 491] width 82 height 14
click at [362, 486] on input "Enter as link / URL" at bounding box center [357, 490] width 9 height 9
click at [439, 523] on div at bounding box center [746, 516] width 787 height 29
click at [418, 512] on input "text" at bounding box center [751, 513] width 776 height 22
paste input "http://www.bridgethegapohio.com/aws/CEAO/asset_manager/get_file/926754?ver=0"
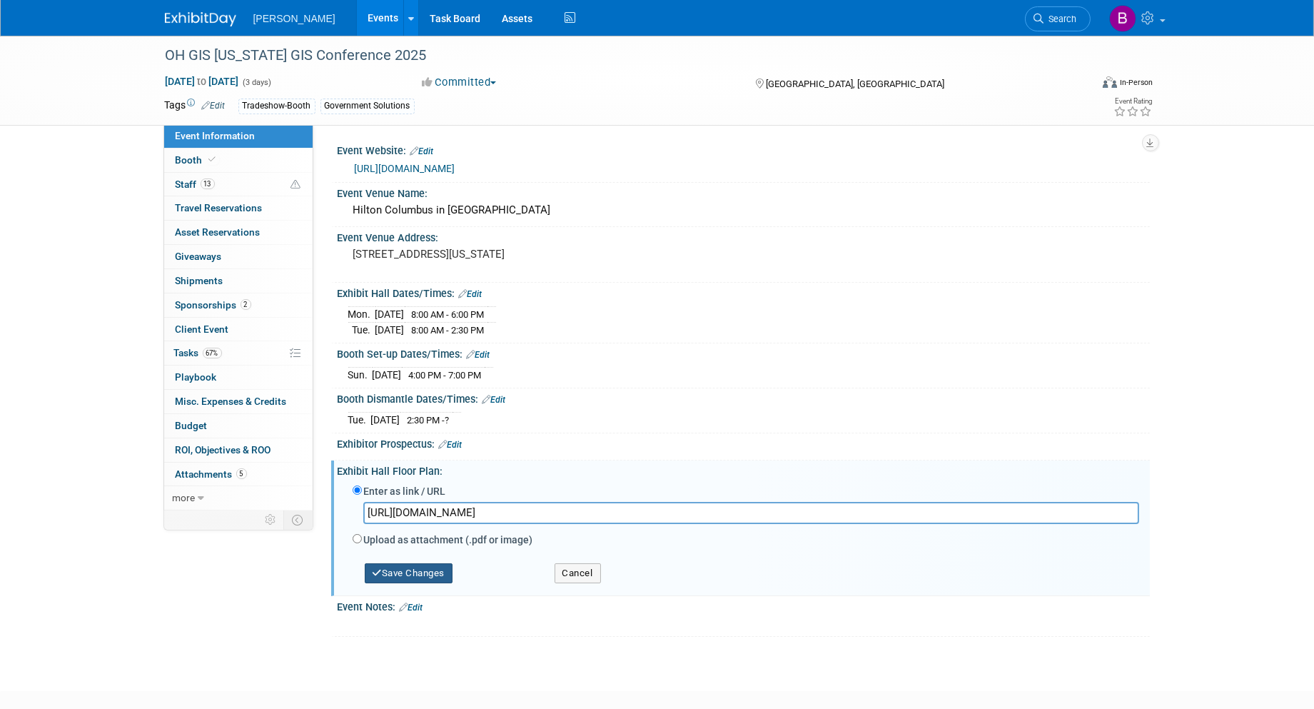
type input "http://www.bridgethegapohio.com/aws/CEAO/asset_manager/get_file/926754?ver=0"
click at [436, 565] on button "Save Changes" at bounding box center [409, 573] width 89 height 20
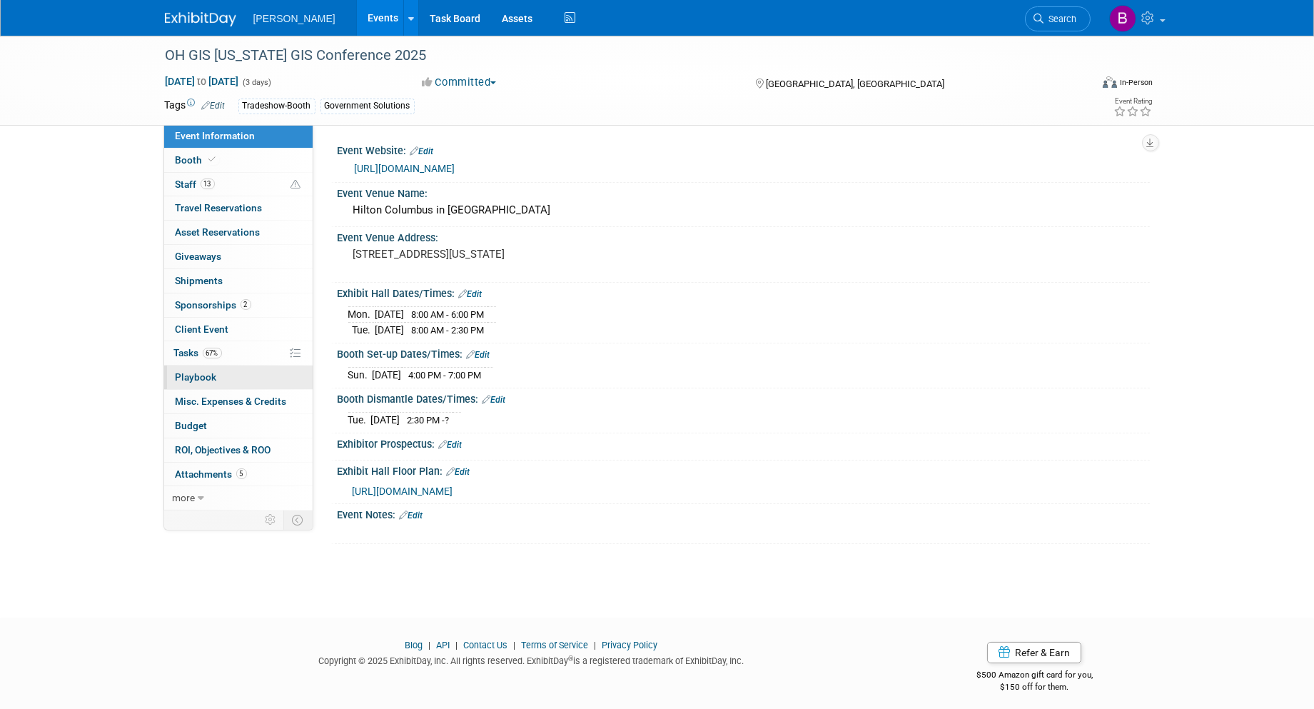
click at [281, 377] on link "0 Playbook 0" at bounding box center [238, 378] width 149 height 24
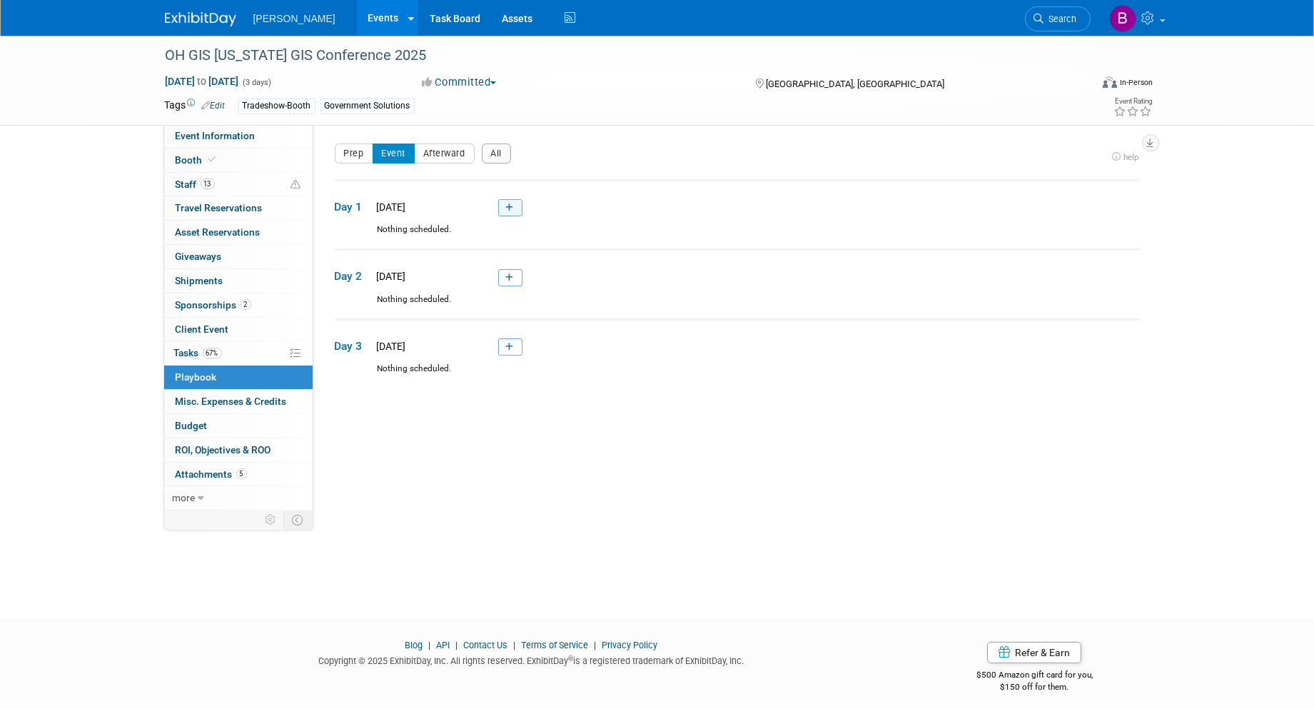
click at [513, 207] on icon at bounding box center [510, 207] width 8 height 9
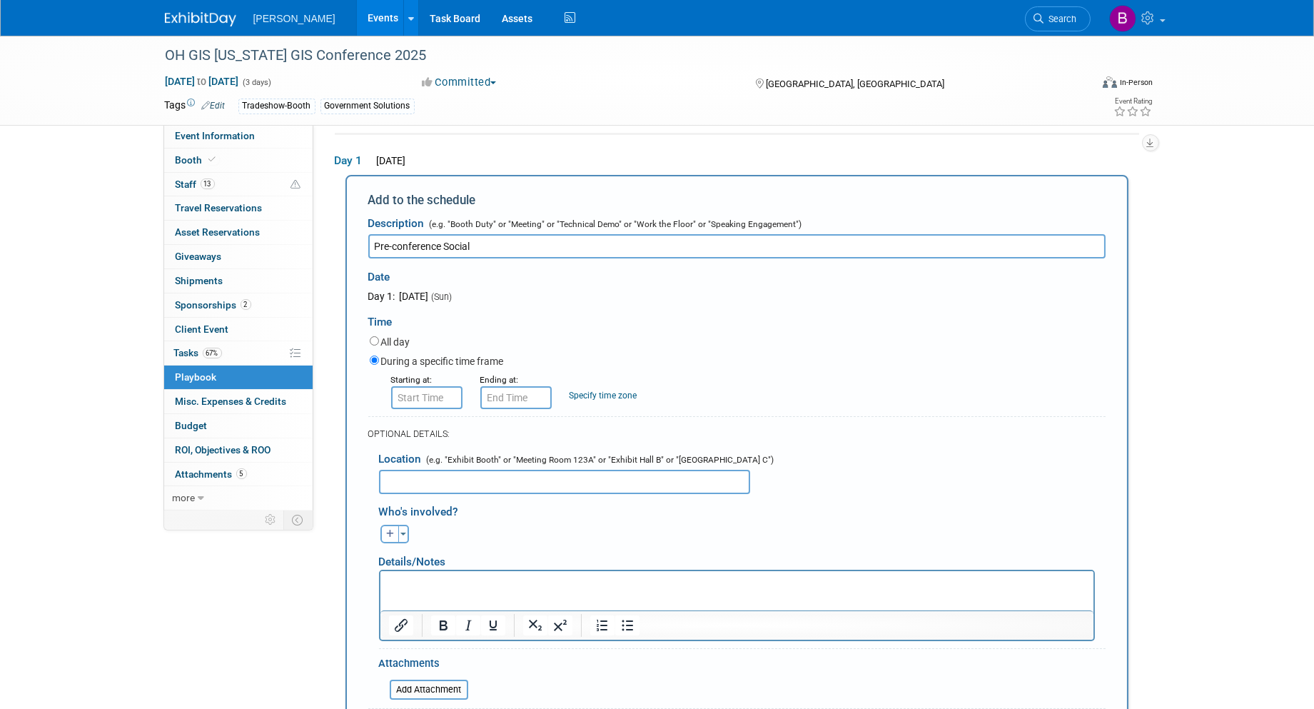
type input "Pre-conference Social"
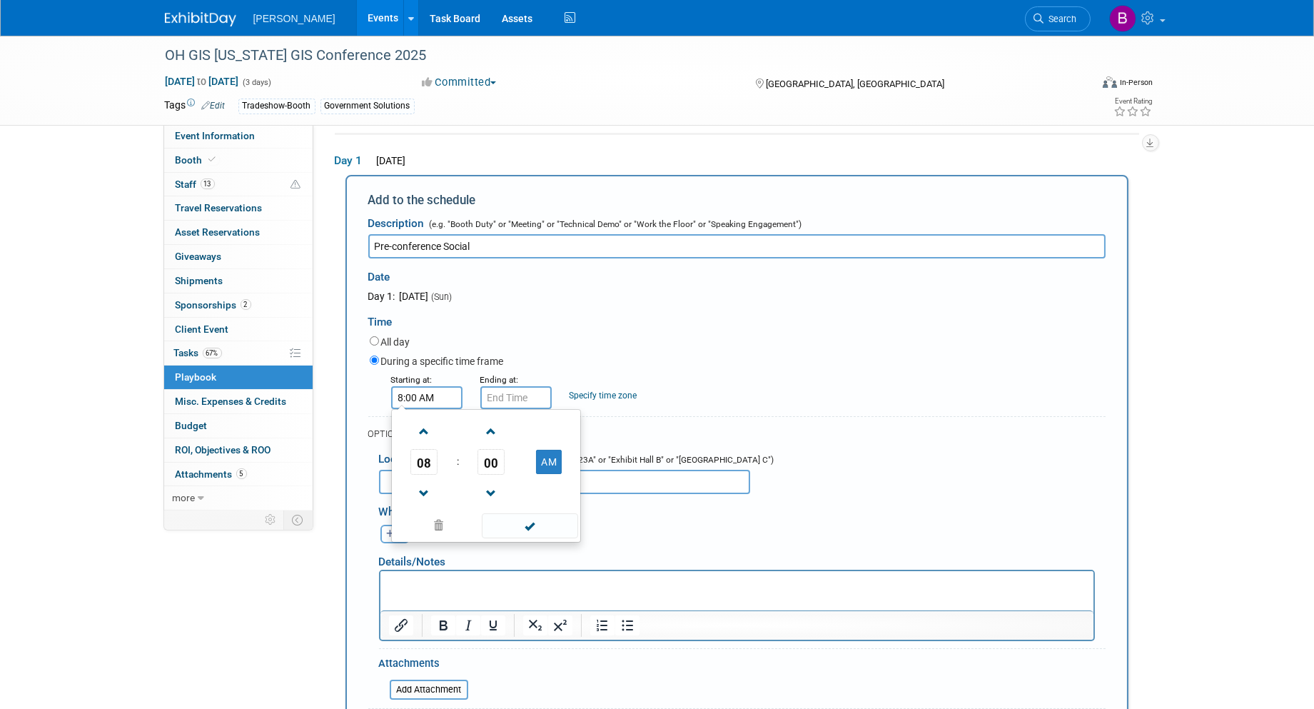
click at [418, 390] on input "8:00 AM" at bounding box center [426, 397] width 71 height 23
click at [431, 466] on span "08" at bounding box center [424, 462] width 27 height 26
click at [395, 463] on td "04" at bounding box center [418, 470] width 46 height 39
click at [533, 464] on td "AM" at bounding box center [549, 462] width 56 height 26
click at [546, 463] on button "AM" at bounding box center [549, 462] width 26 height 24
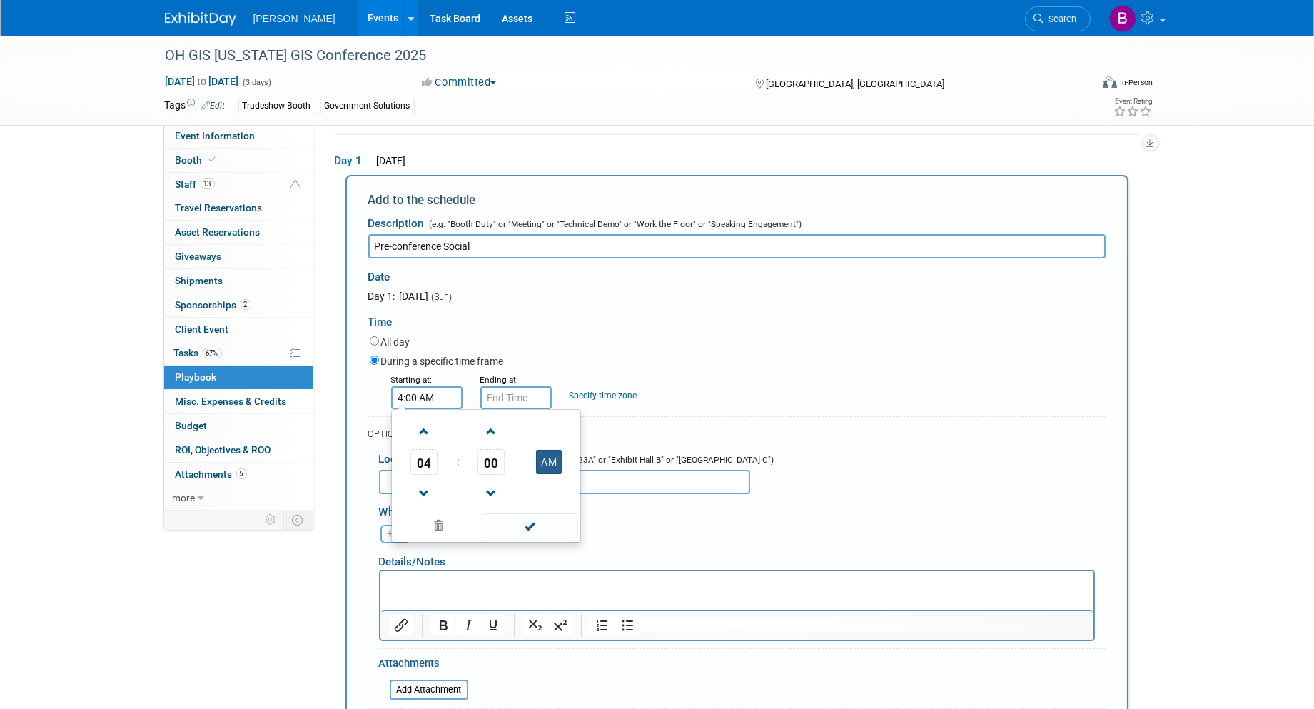
type input "4:00 PM"
click at [521, 386] on input "4:00 PM" at bounding box center [516, 397] width 71 height 23
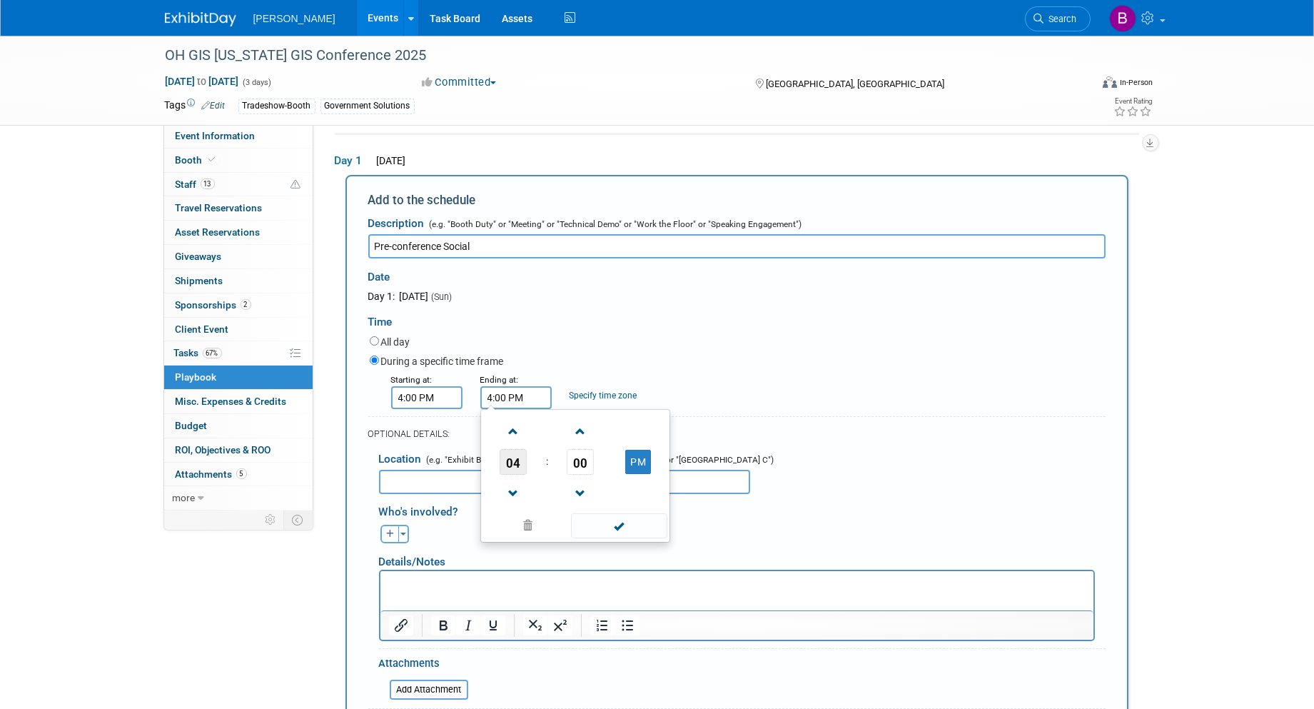
click at [514, 461] on span "04" at bounding box center [513, 462] width 27 height 26
click at [631, 476] on td "07" at bounding box center [644, 470] width 46 height 39
type input "7:00 PM"
click at [643, 353] on div "During a specific time frame" at bounding box center [738, 362] width 736 height 19
click at [476, 488] on input "text" at bounding box center [564, 482] width 371 height 24
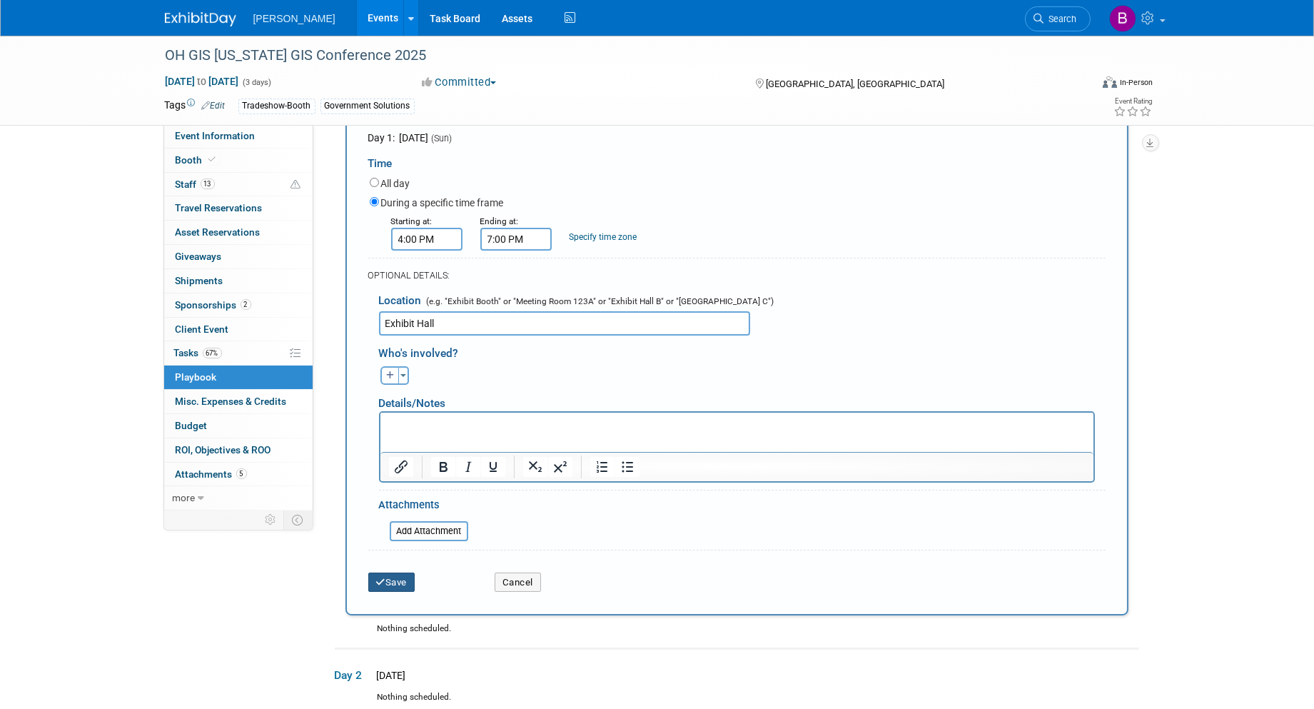
type input "Exhibit Hall"
click at [408, 573] on button "Save" at bounding box center [391, 583] width 47 height 20
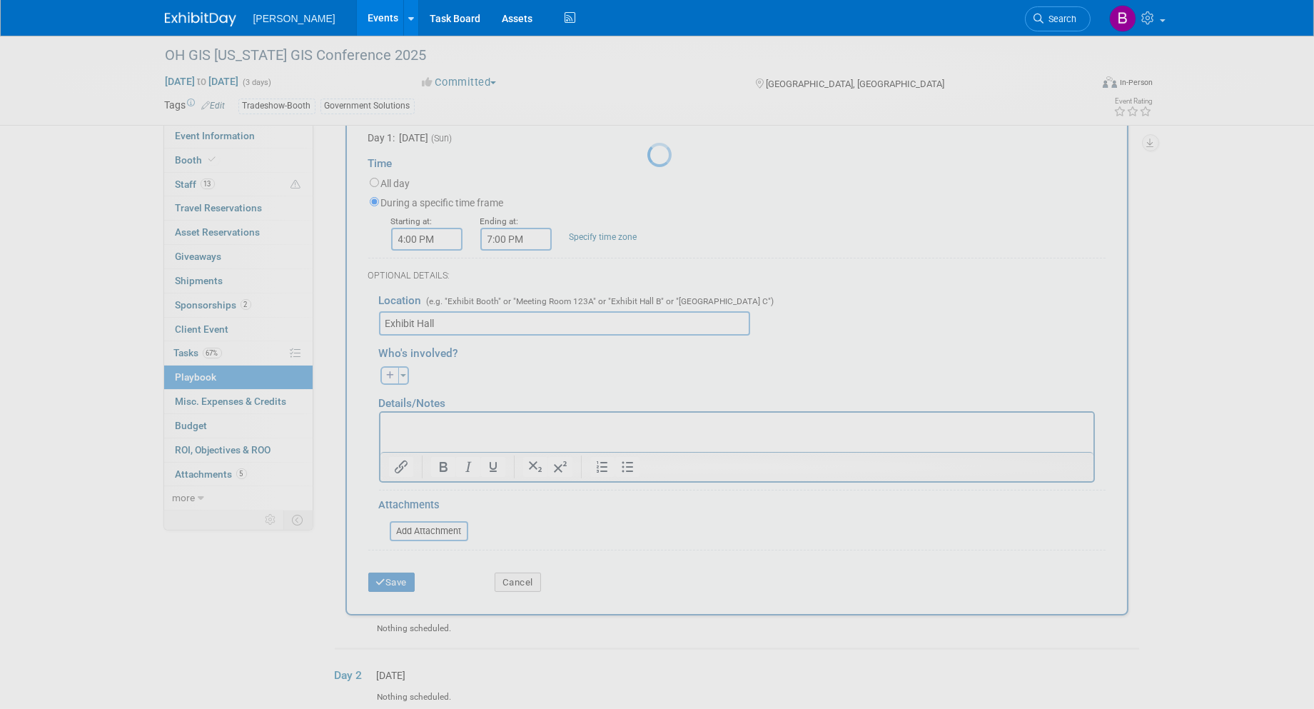
scroll to position [8, 0]
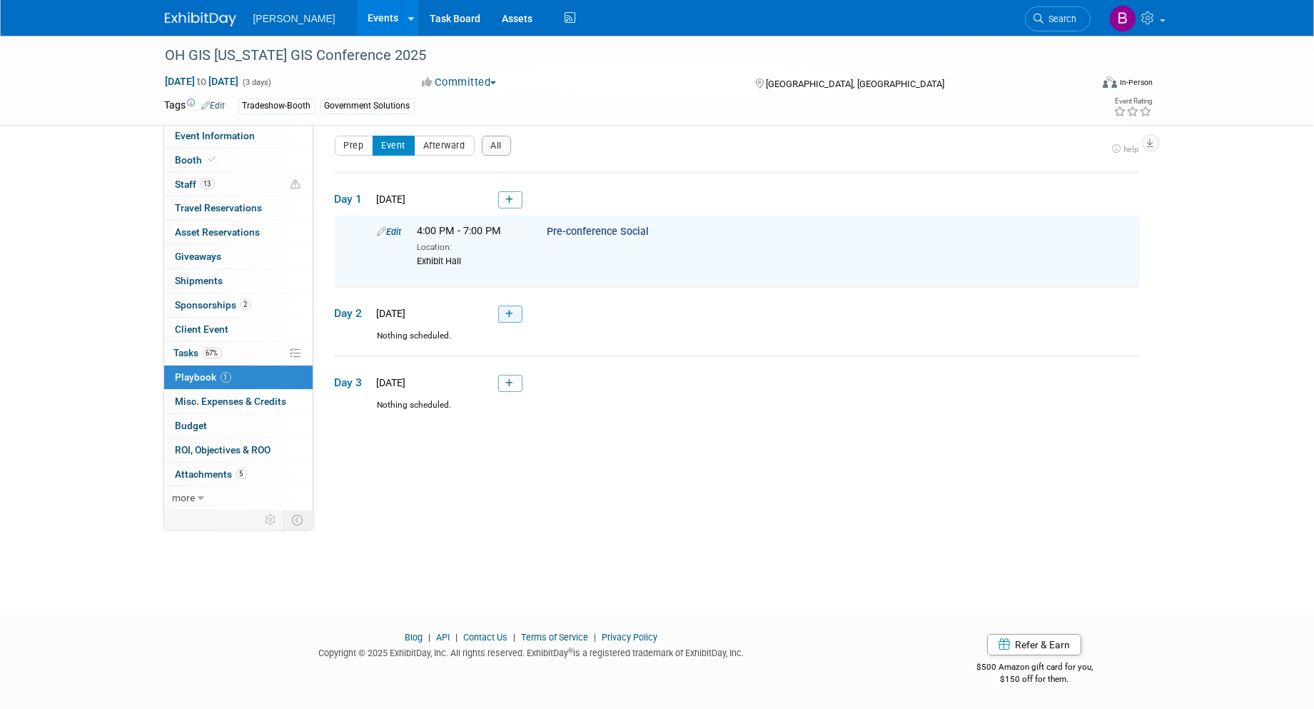
click at [513, 310] on icon at bounding box center [510, 314] width 8 height 9
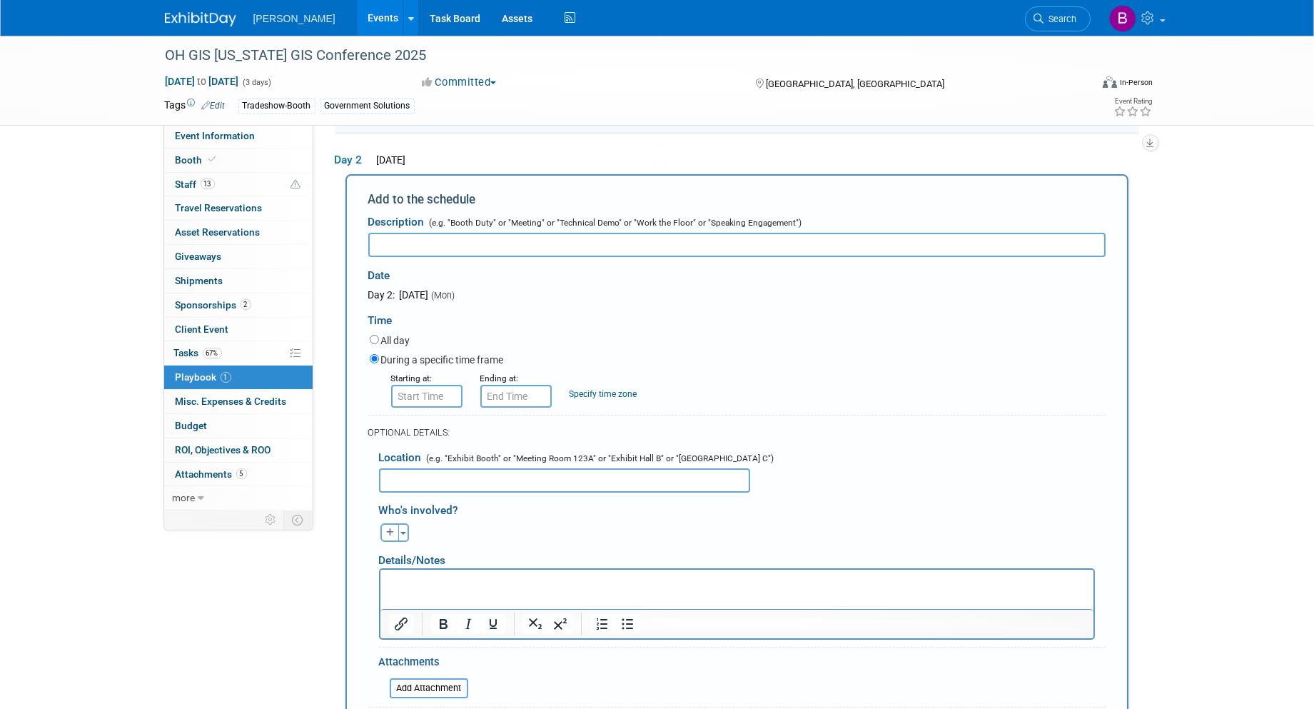
scroll to position [0, 0]
type input "T"
type input "Conference Reception"
click at [410, 385] on input "8:00 AM" at bounding box center [426, 396] width 71 height 23
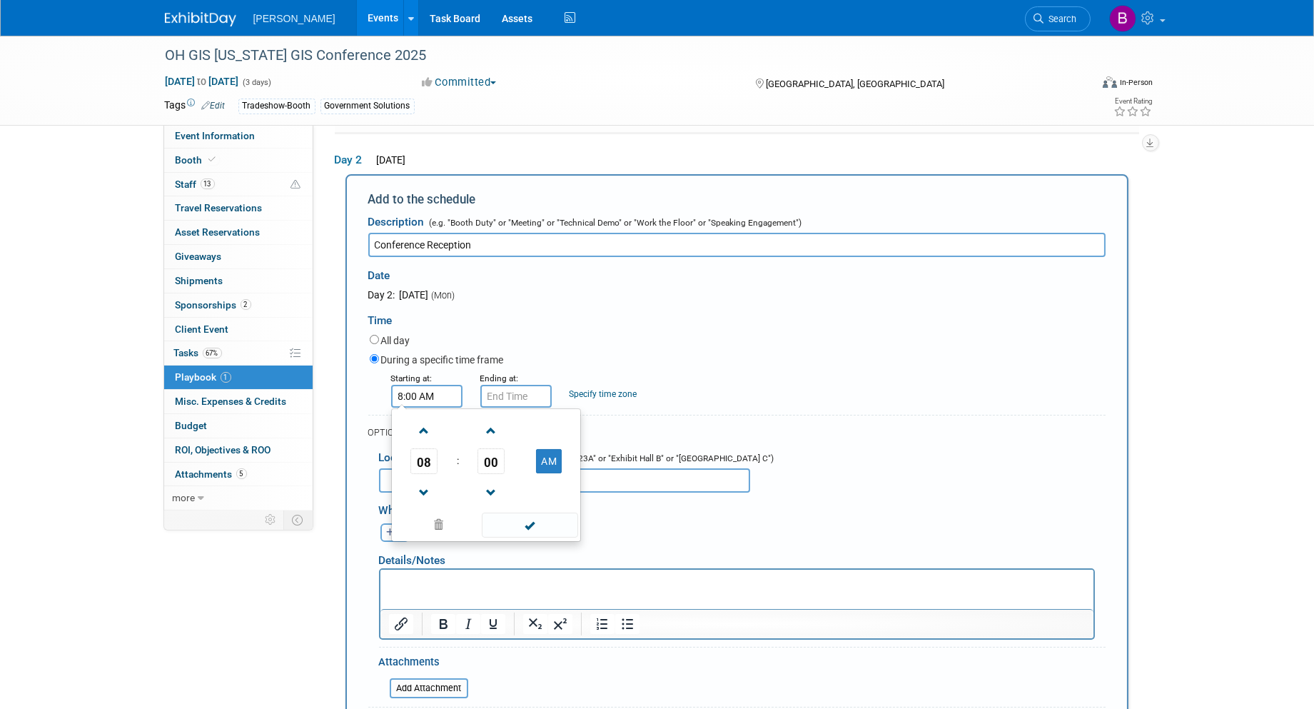
click at [432, 462] on span "08" at bounding box center [424, 461] width 27 height 26
click at [477, 464] on td "05" at bounding box center [464, 470] width 46 height 39
click at [551, 458] on button "AM" at bounding box center [549, 461] width 26 height 24
type input "5:00 PM"
click at [513, 365] on div "During a specific time frame" at bounding box center [738, 360] width 736 height 19
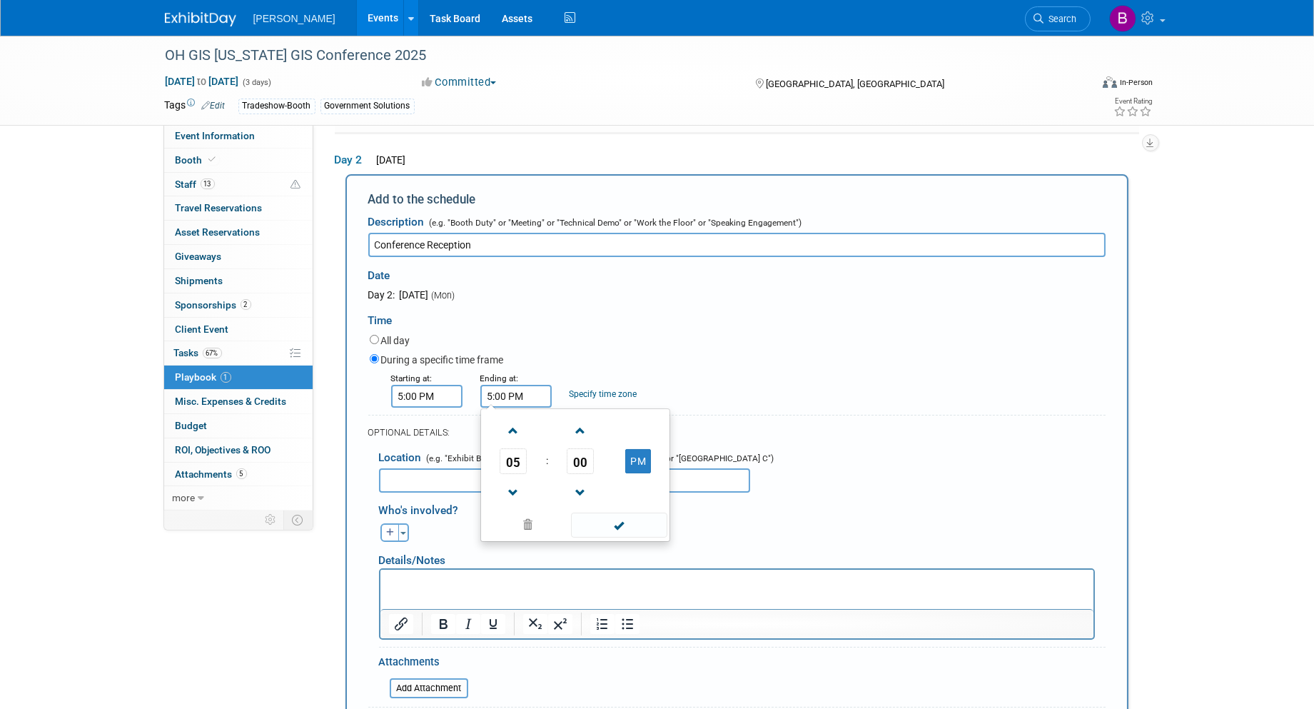
click at [516, 385] on input "5:00 PM" at bounding box center [516, 396] width 71 height 23
click at [630, 458] on button "PM" at bounding box center [638, 461] width 26 height 24
click at [630, 459] on button "AM" at bounding box center [638, 461] width 26 height 24
click at [510, 455] on span "05" at bounding box center [513, 461] width 27 height 26
click at [584, 473] on td "06" at bounding box center [598, 470] width 46 height 39
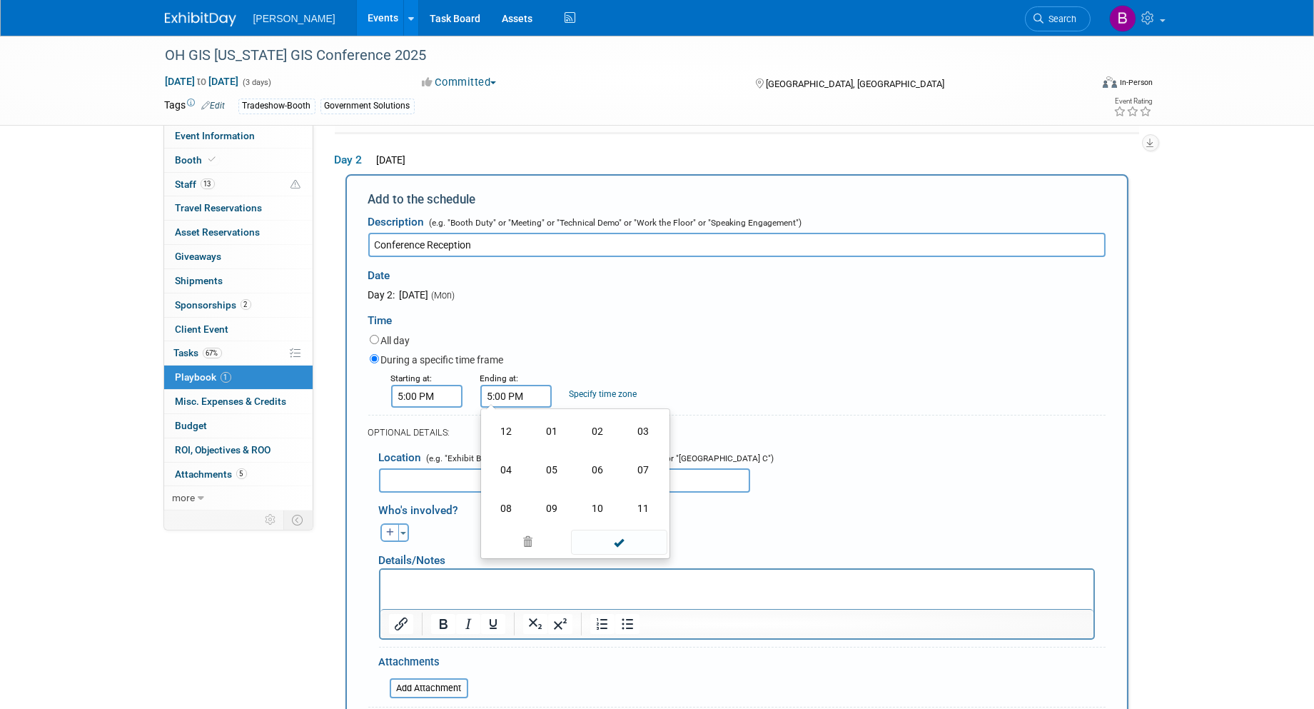
type input "6:00 PM"
click at [429, 478] on input "text" at bounding box center [564, 480] width 371 height 24
type input "H"
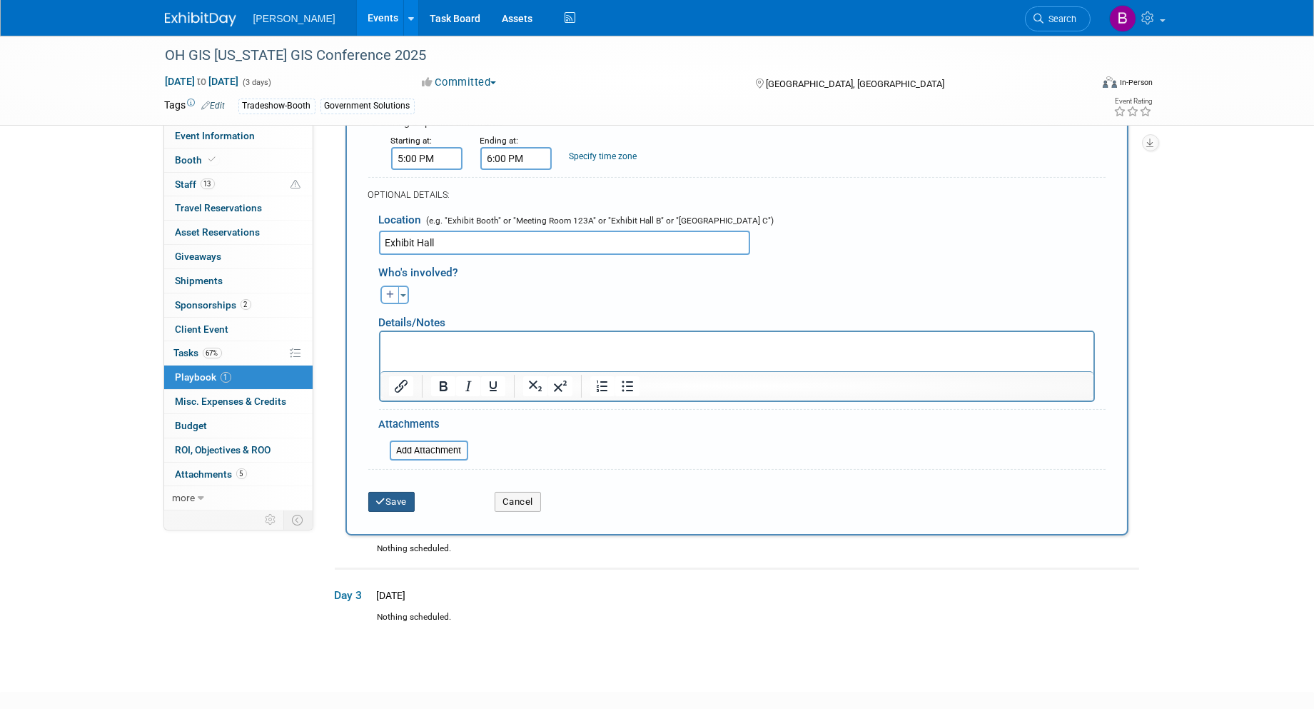
type input "Exhibit Hall"
click at [389, 492] on button "Save" at bounding box center [391, 502] width 47 height 20
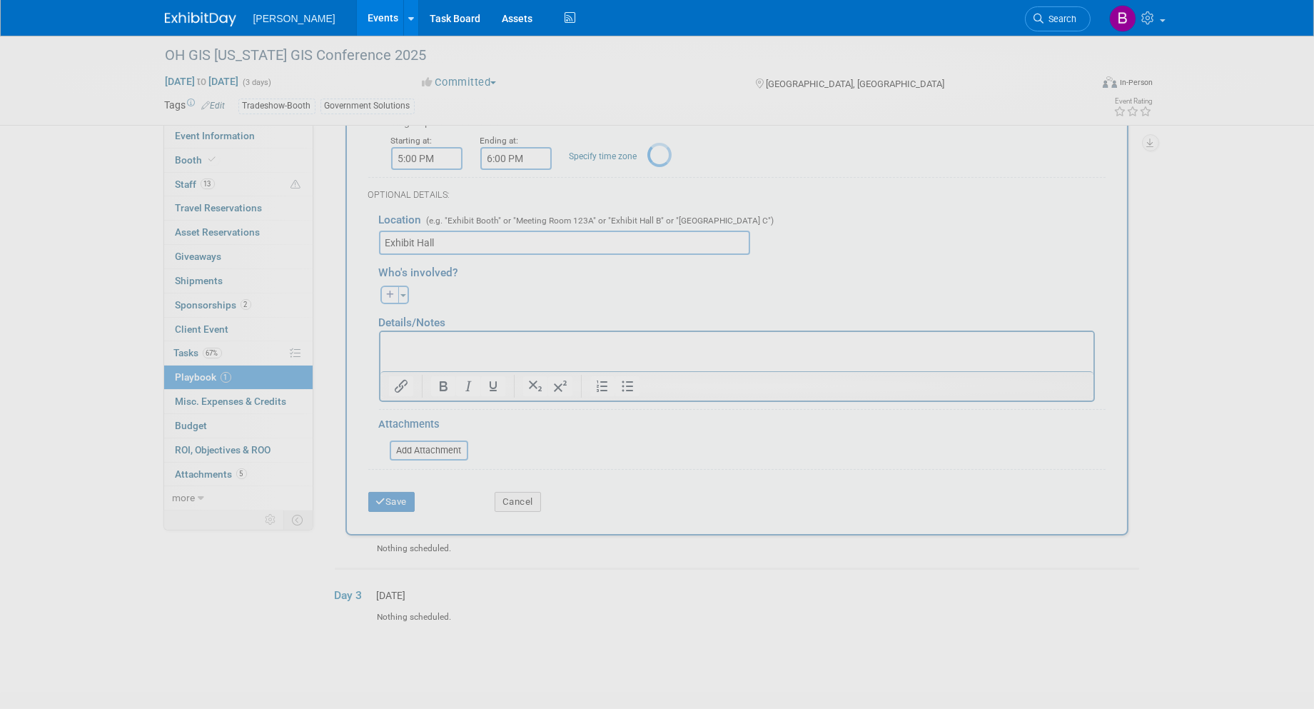
scroll to position [8, 0]
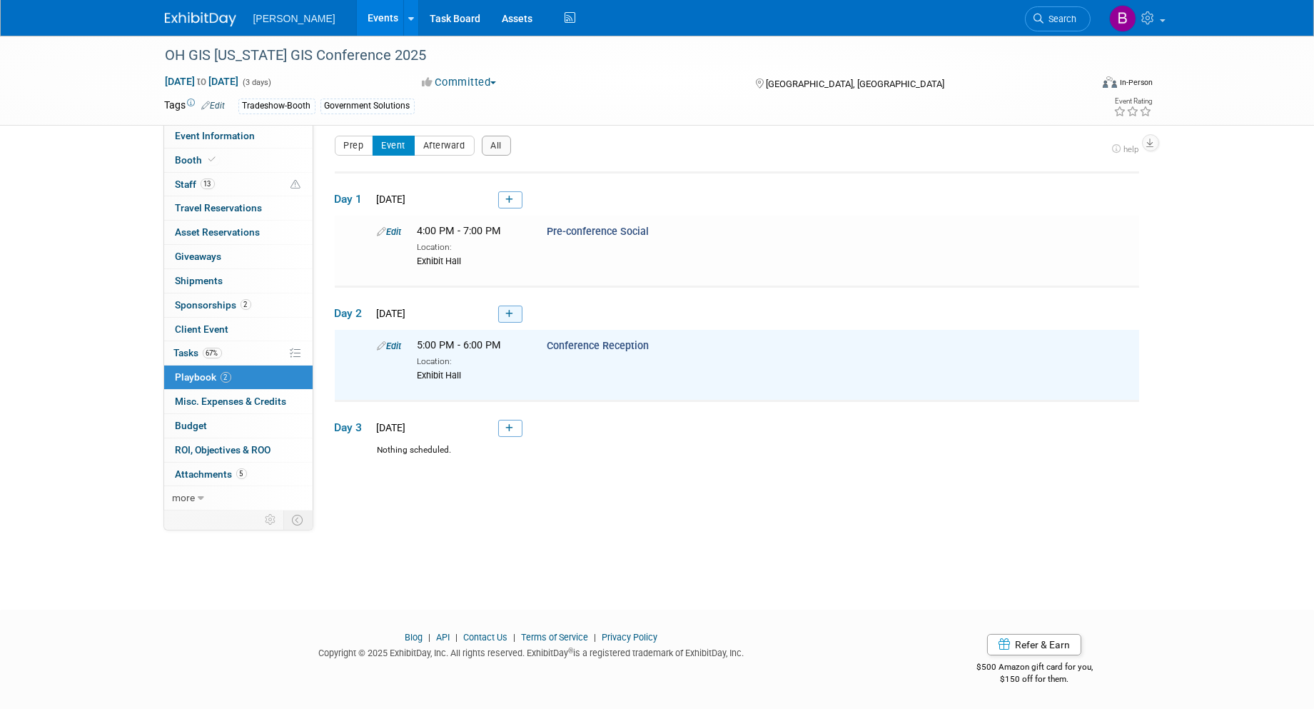
click at [518, 307] on link at bounding box center [510, 314] width 24 height 17
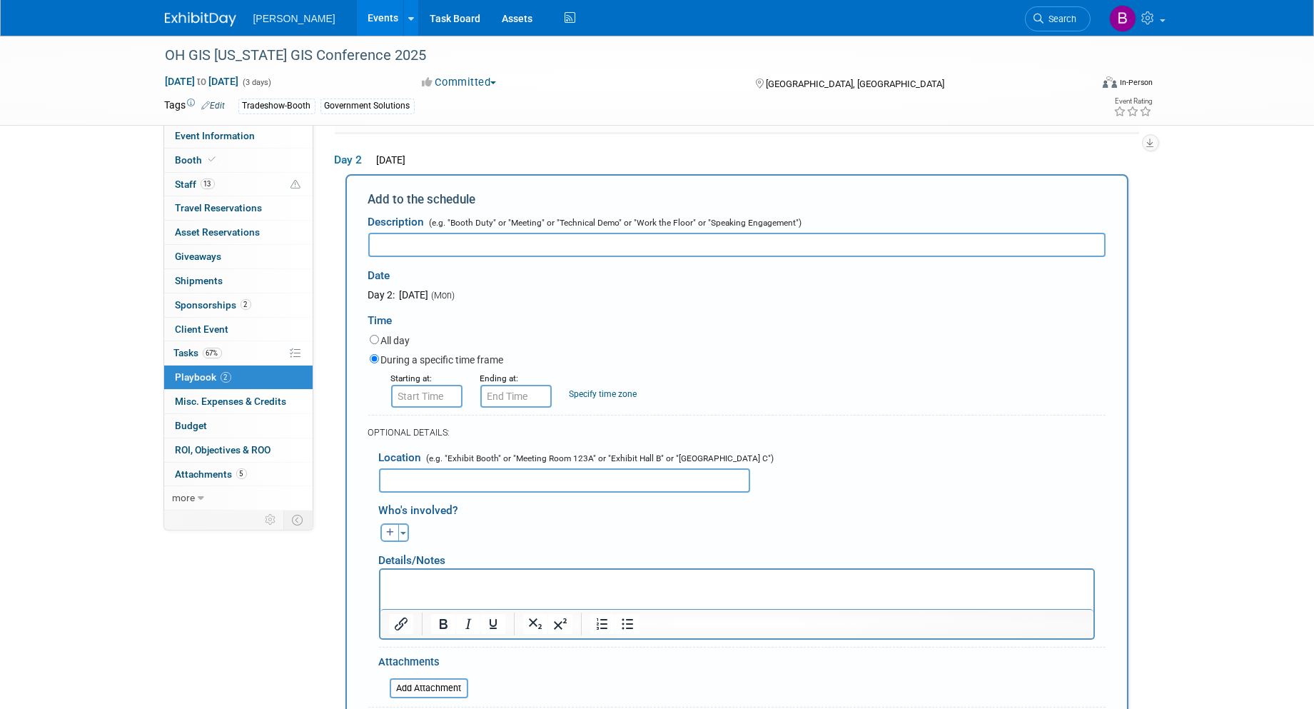
scroll to position [0, 0]
click at [427, 405] on form "Description (e.g. "Booth Duty" or "Meeting" or "Technical Demo" or "Work the Fl…" at bounding box center [737, 482] width 738 height 549
click at [424, 401] on input "8:00 AM" at bounding box center [426, 396] width 71 height 23
click at [423, 453] on span "08" at bounding box center [424, 461] width 27 height 26
click at [495, 469] on td "06" at bounding box center [509, 470] width 46 height 39
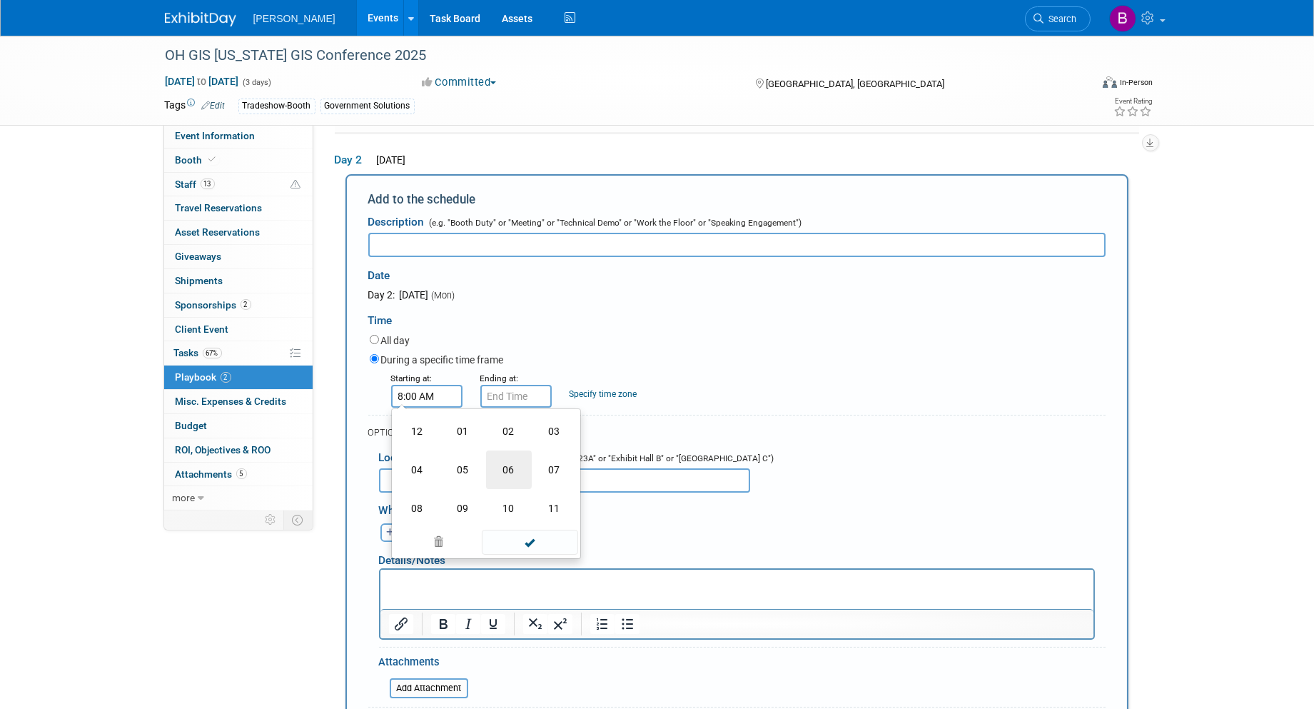
type input "6:00 AM"
click at [506, 388] on input "6:00 AM" at bounding box center [516, 396] width 71 height 23
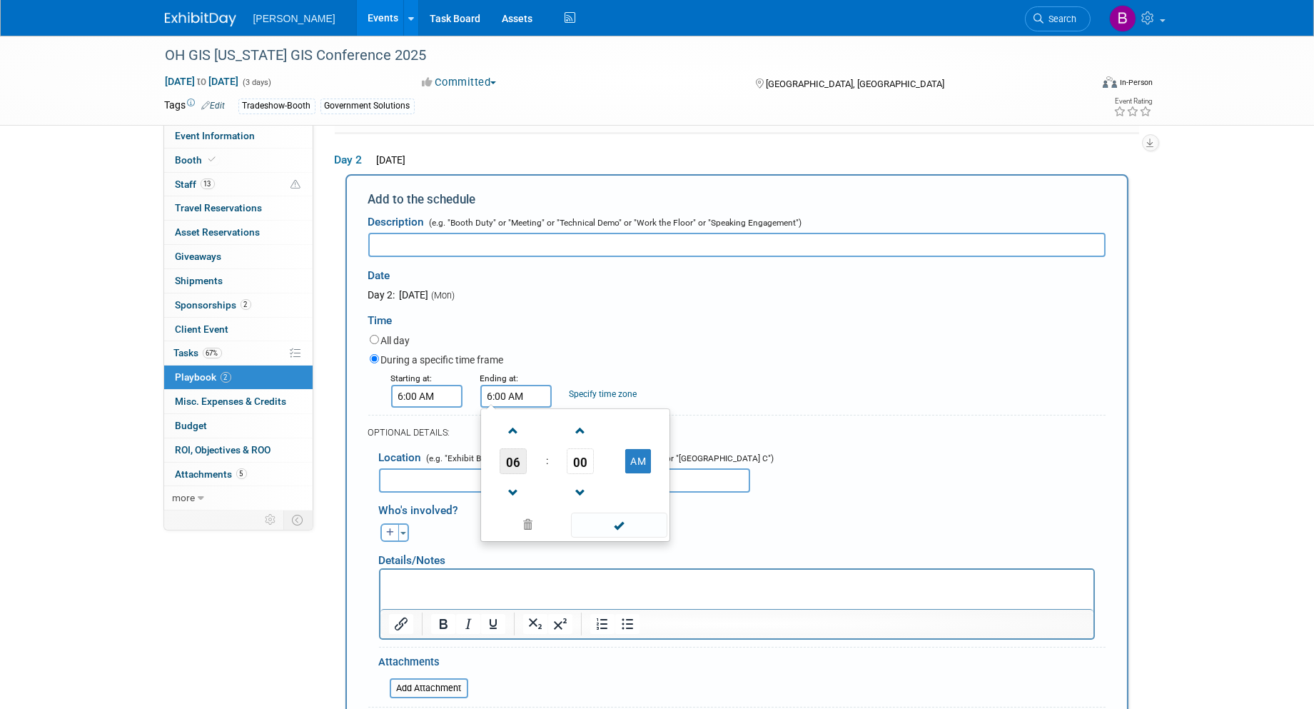
click at [503, 457] on span "06" at bounding box center [513, 461] width 27 height 26
click at [510, 504] on td "08" at bounding box center [507, 508] width 46 height 39
type input "8:00 AM"
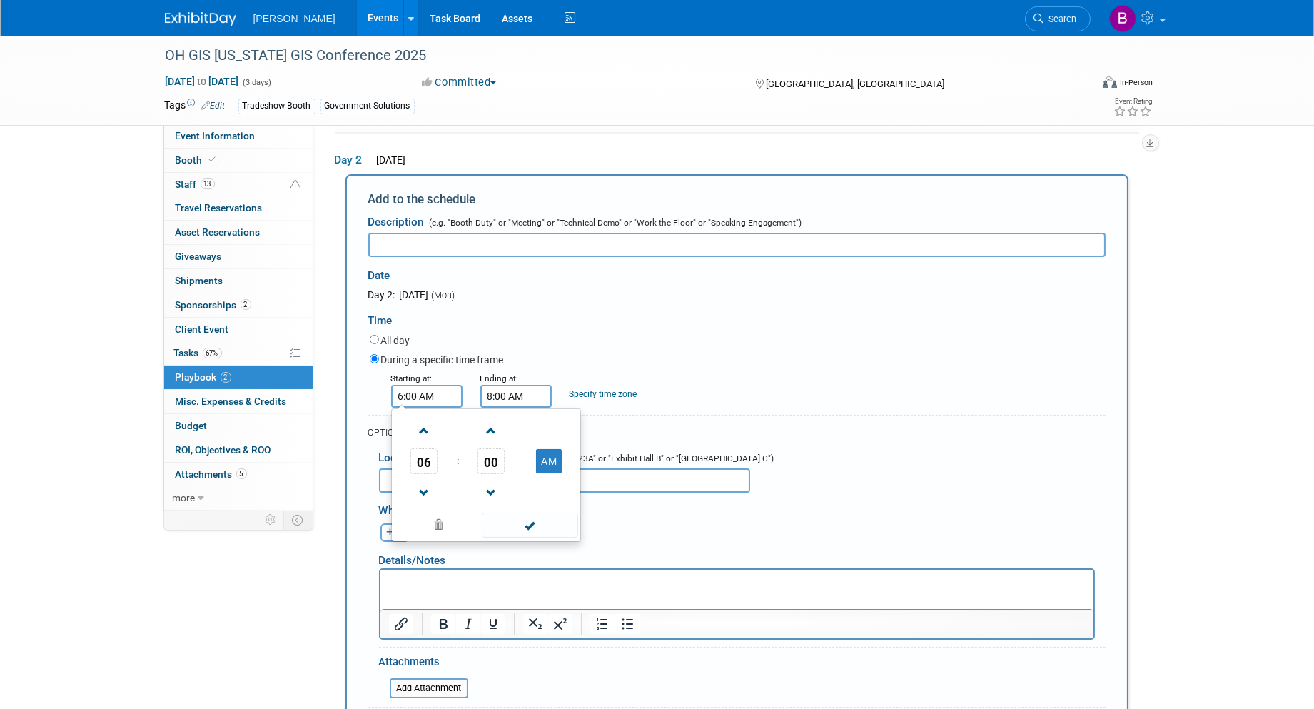
click at [426, 393] on input "6:00 AM" at bounding box center [426, 396] width 71 height 23
click at [546, 457] on button "AM" at bounding box center [549, 461] width 26 height 24
type input "6:00 PM"
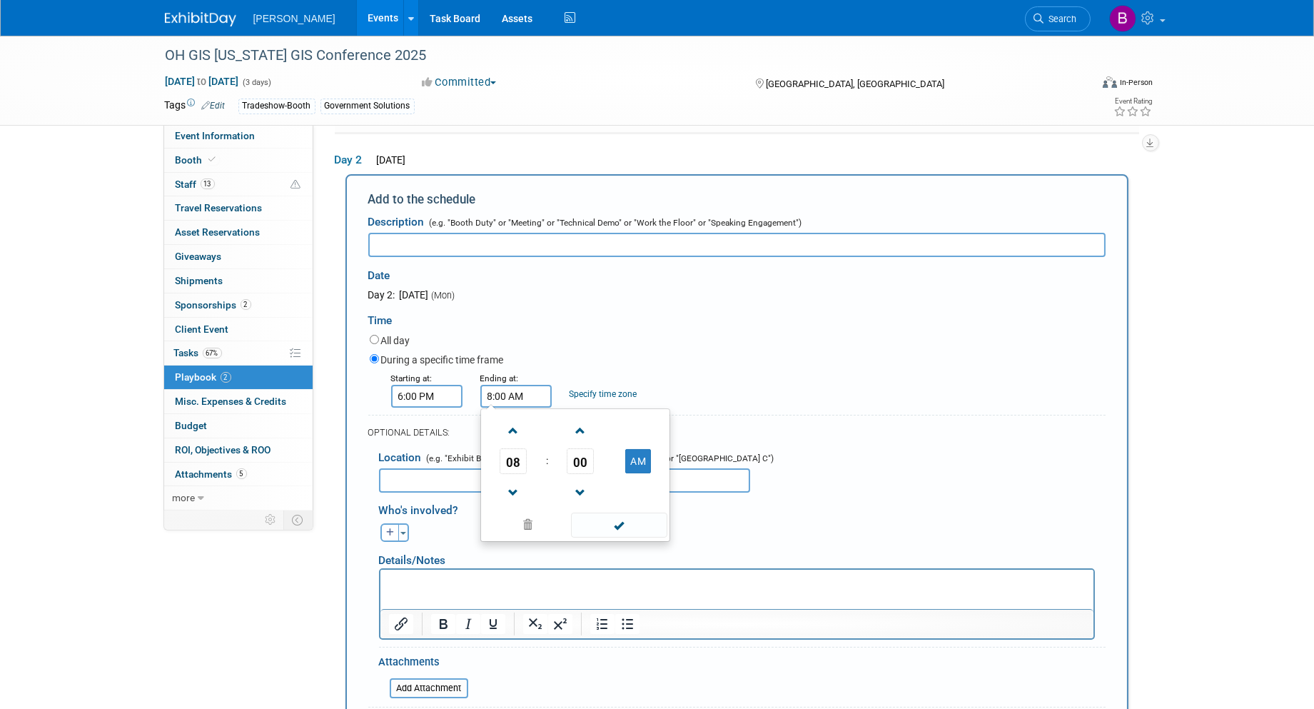
click at [531, 393] on input "8:00 AM" at bounding box center [516, 396] width 71 height 23
click at [634, 462] on button "AM" at bounding box center [638, 461] width 26 height 24
type input "8:00 PM"
click at [441, 477] on input "text" at bounding box center [564, 480] width 371 height 24
type input "Star Lanes Polaris"
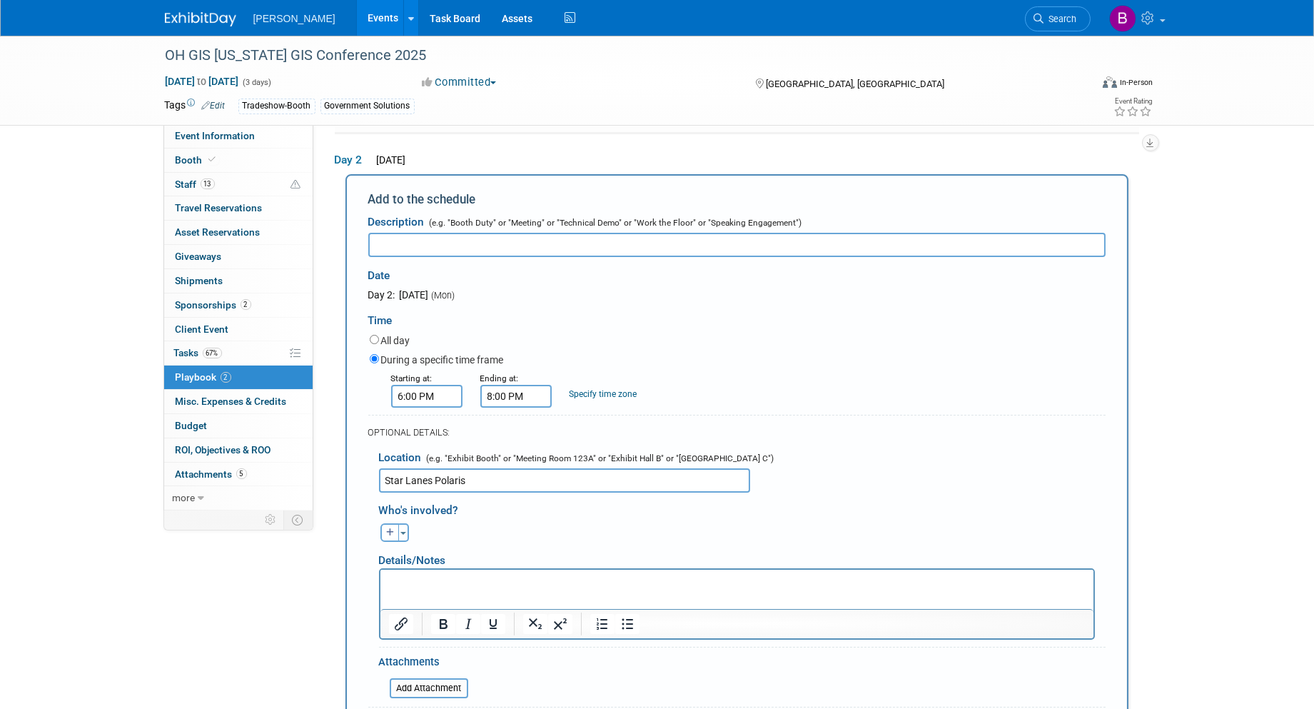
click at [398, 251] on input "text" at bounding box center [737, 245] width 738 height 24
type input "Woolpert Client Event"
click at [565, 559] on div "Details/Notes" at bounding box center [737, 555] width 716 height 26
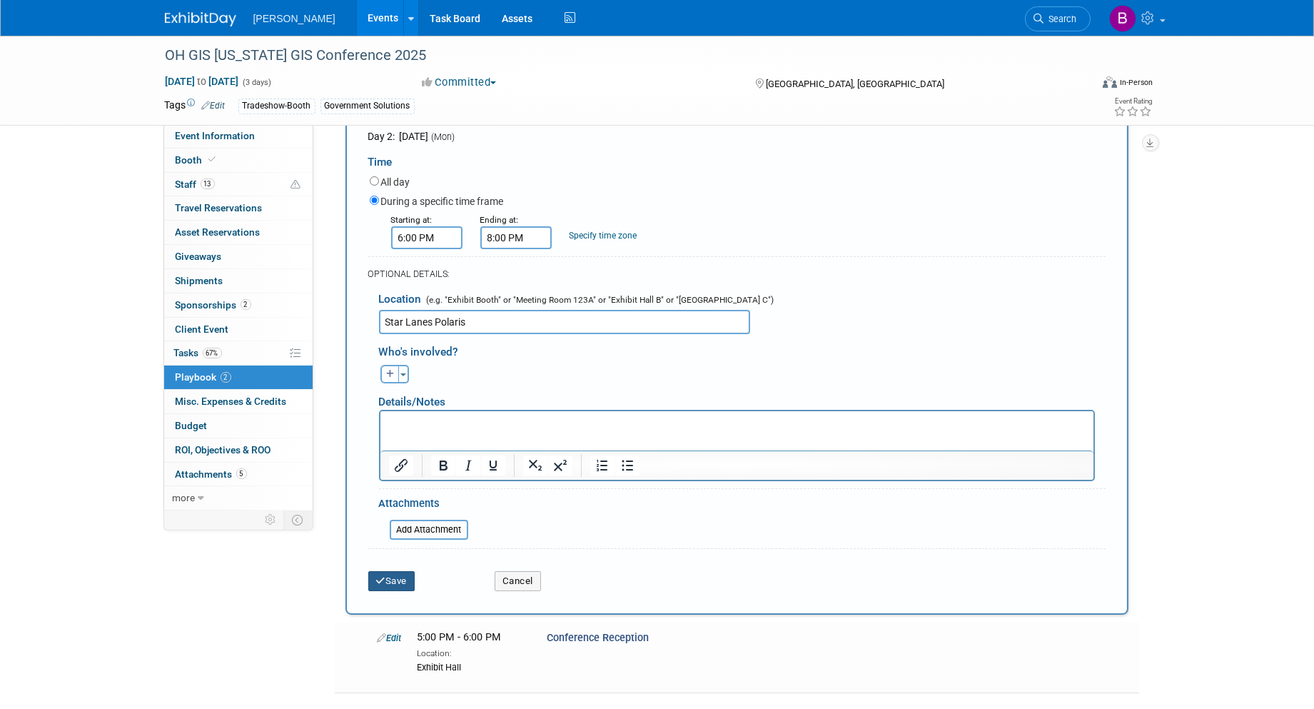
click at [383, 576] on icon "submit" at bounding box center [381, 580] width 10 height 9
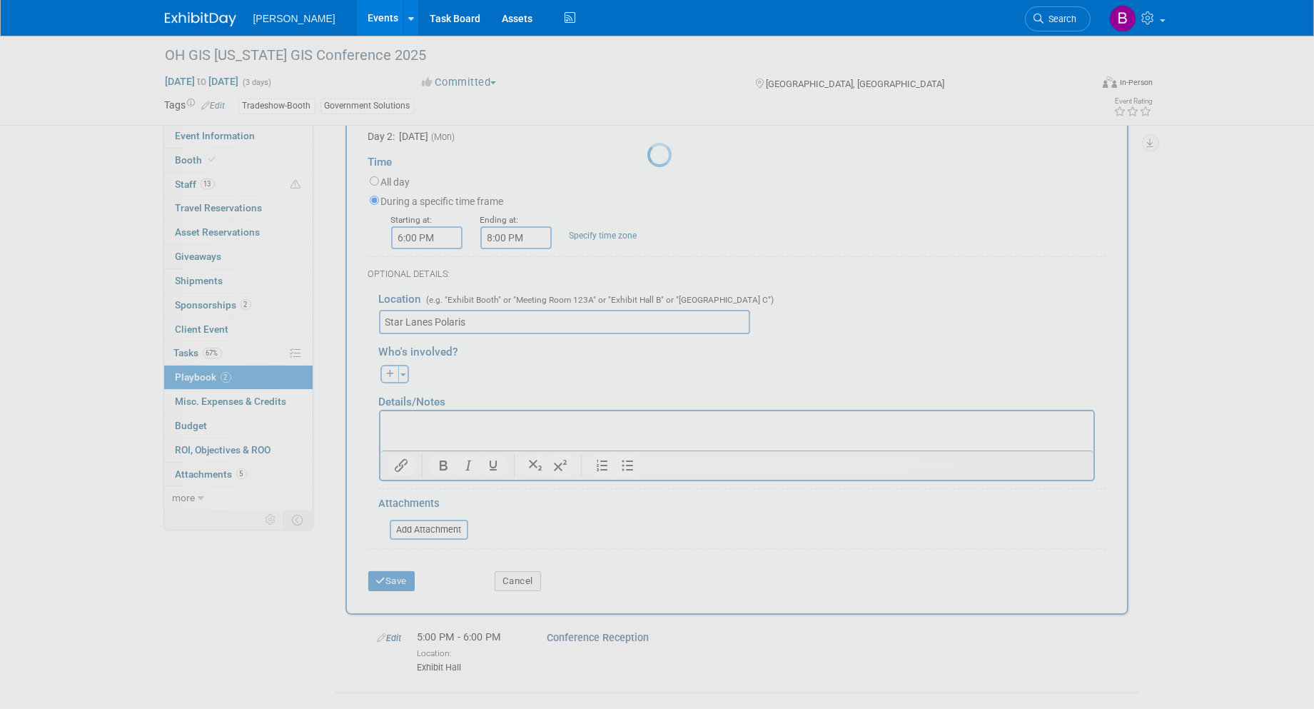
scroll to position [8, 0]
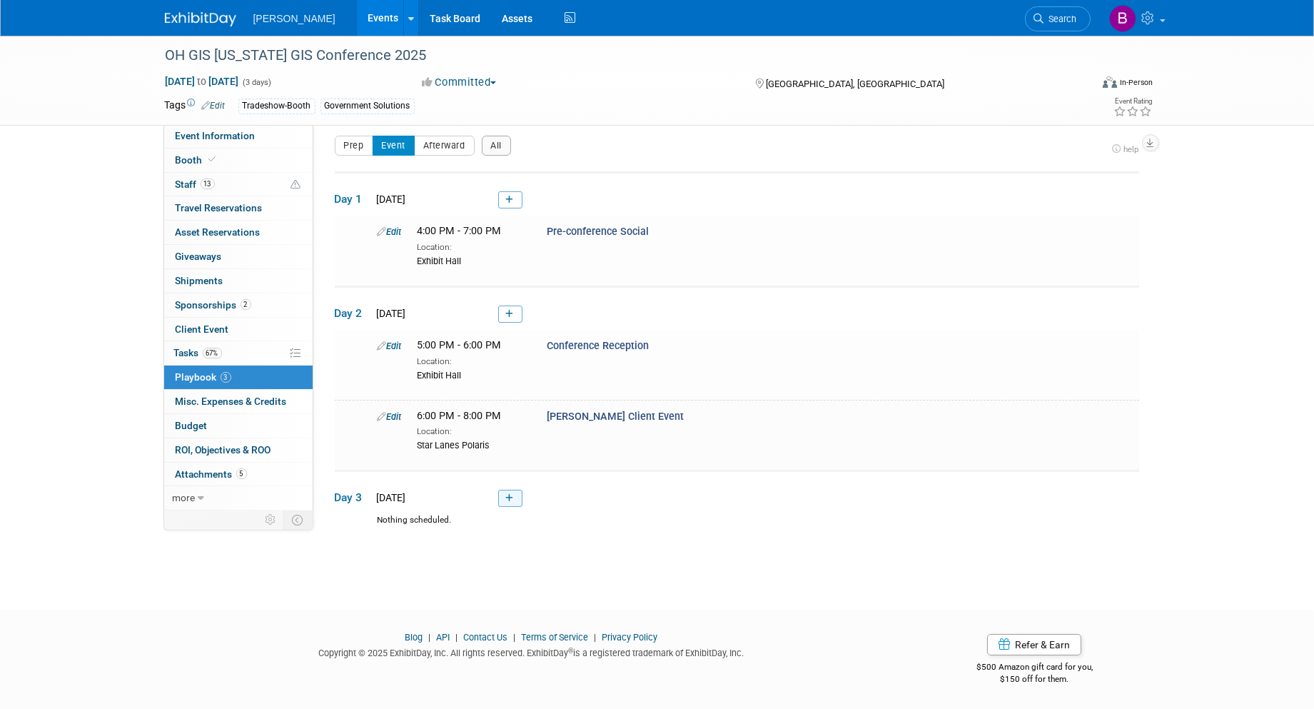
click at [511, 494] on icon at bounding box center [510, 498] width 8 height 9
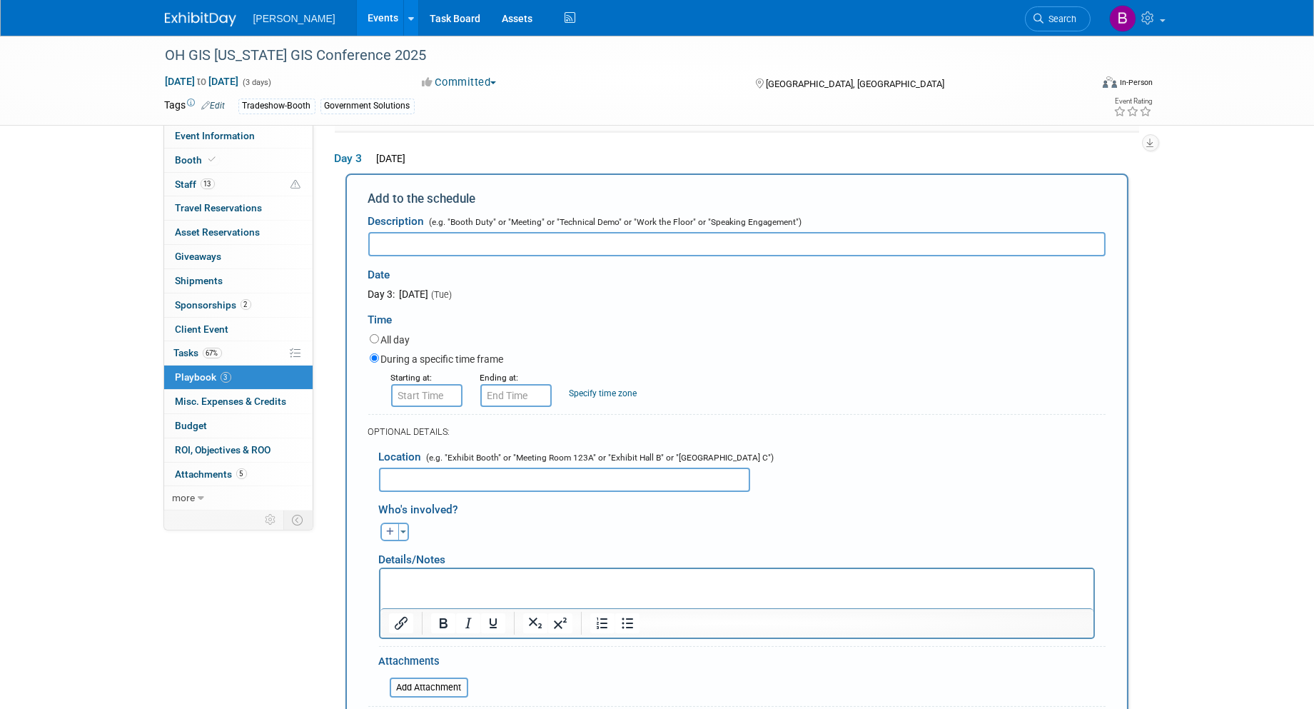
scroll to position [0, 0]
click at [411, 386] on input "8:00 AM" at bounding box center [426, 395] width 71 height 23
click at [420, 453] on span "08" at bounding box center [424, 460] width 27 height 26
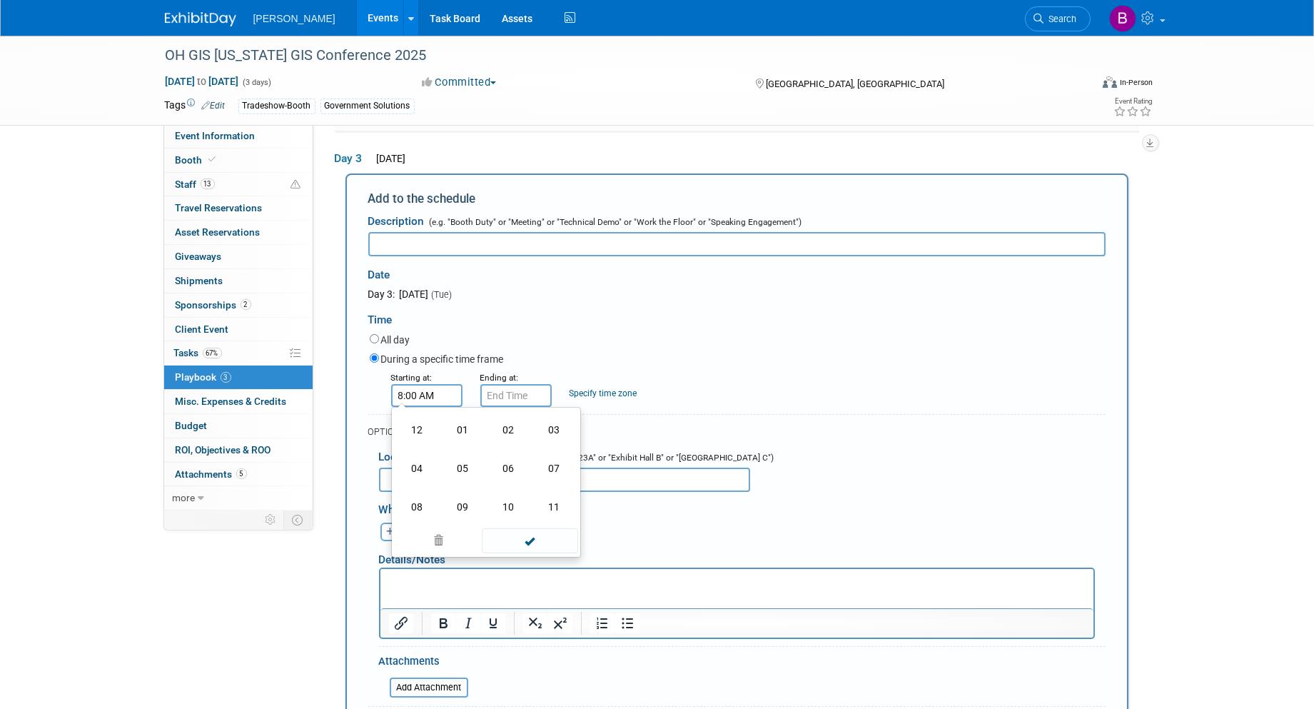
click at [564, 505] on td "11" at bounding box center [555, 507] width 46 height 39
click at [491, 459] on span "00" at bounding box center [491, 460] width 27 height 26
click at [550, 421] on td "15" at bounding box center [555, 430] width 46 height 39
click at [546, 451] on button "AM" at bounding box center [549, 460] width 26 height 24
type input "11:15 PM"
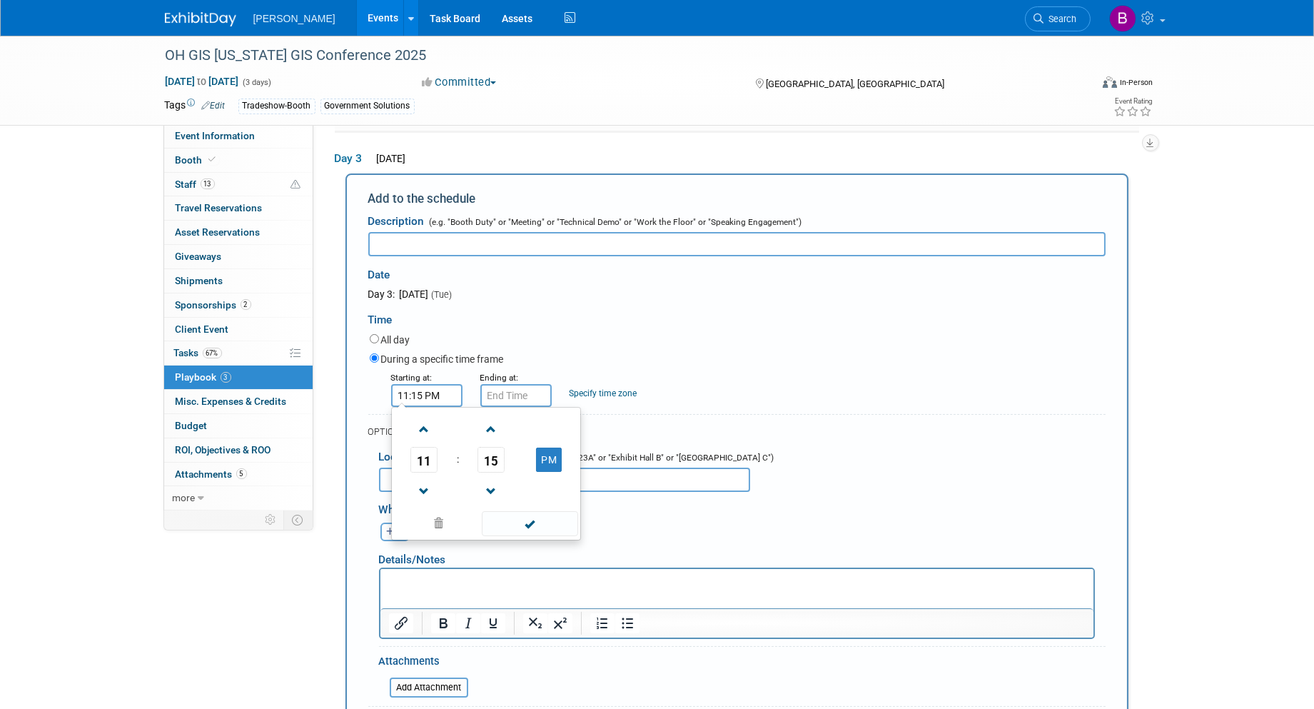
type input "11:15 PM"
click at [534, 396] on input "11:15 PM" at bounding box center [516, 395] width 71 height 23
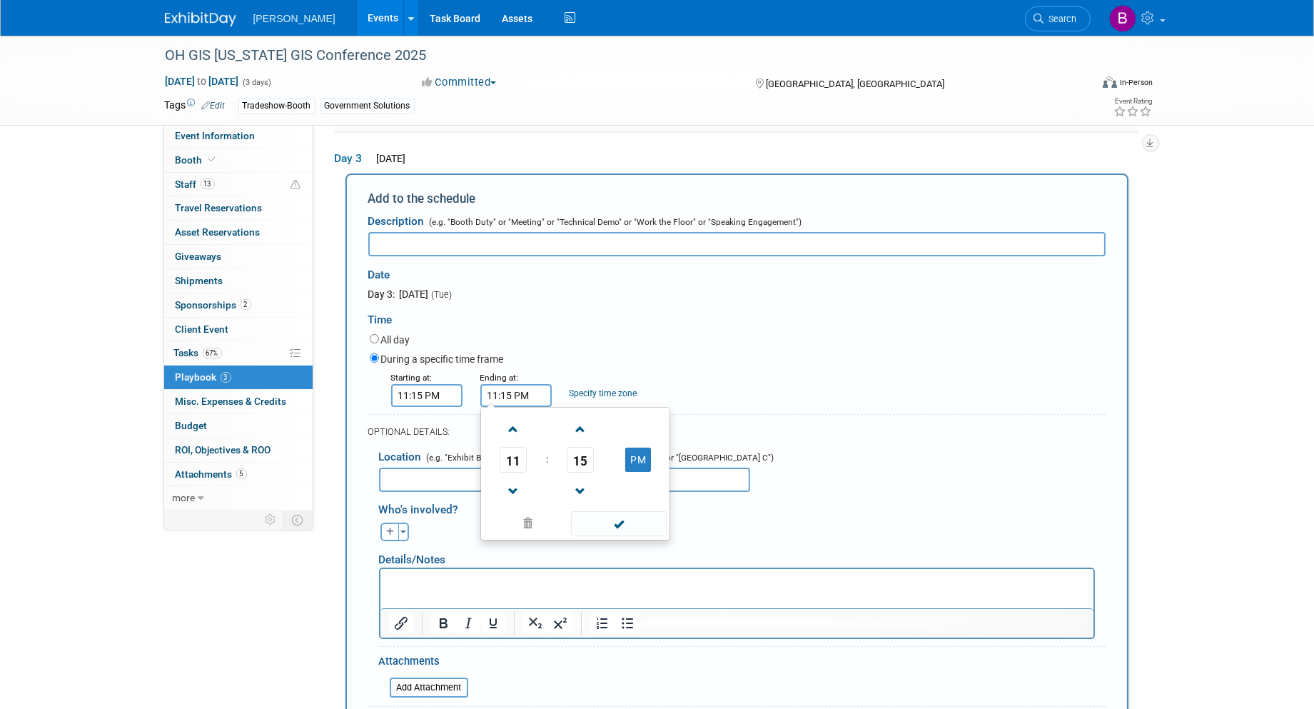
click at [405, 388] on input "11:15 PM" at bounding box center [426, 395] width 71 height 23
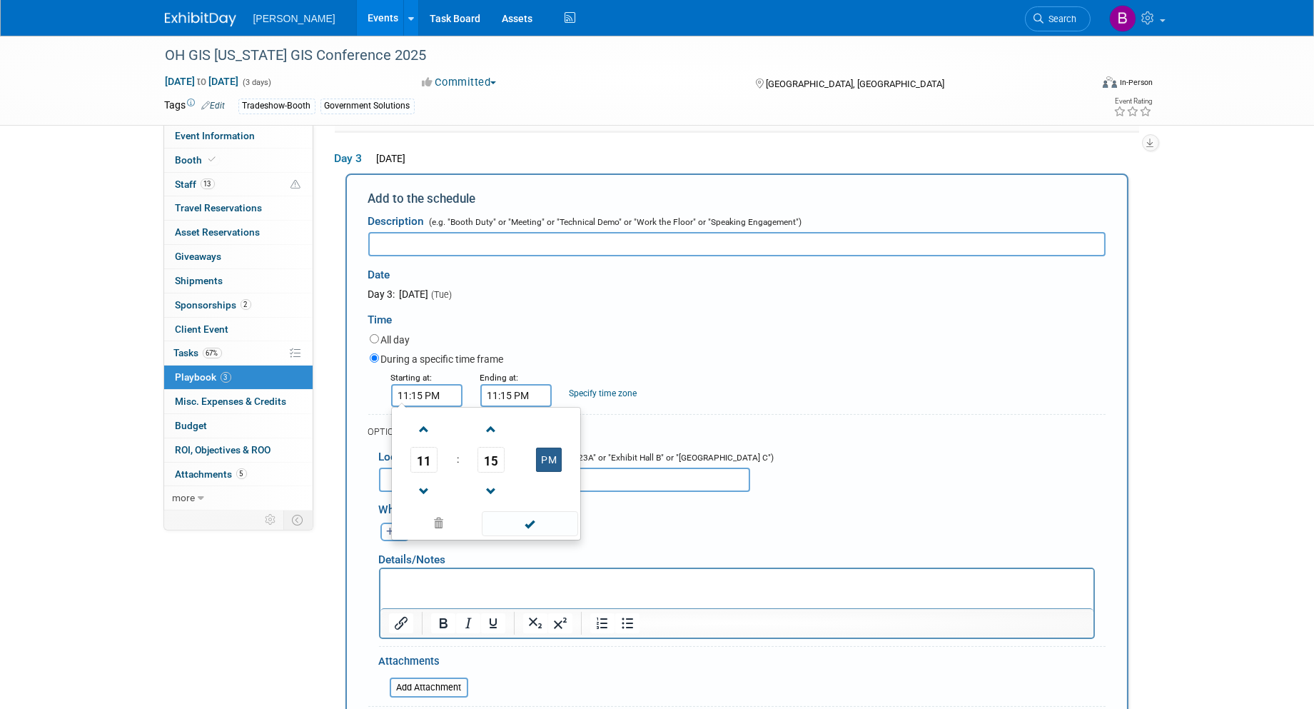
click at [539, 451] on button "PM" at bounding box center [549, 460] width 26 height 24
type input "11:15 AM"
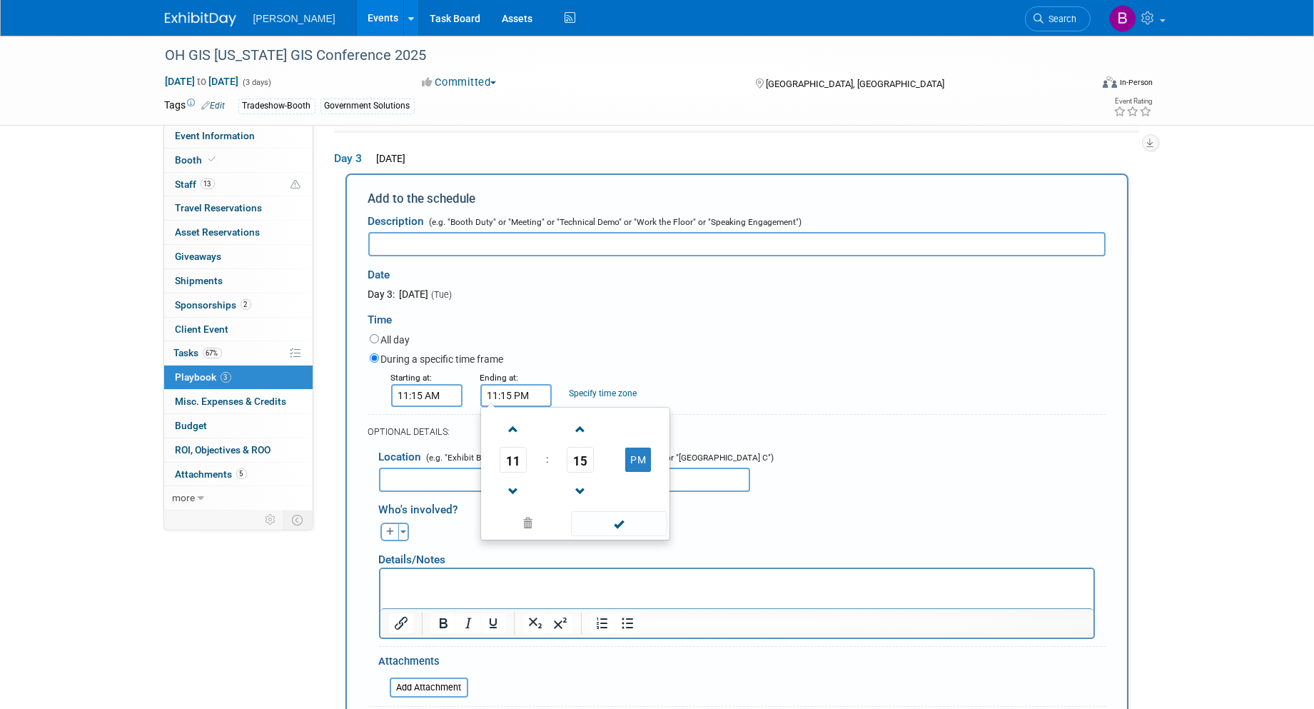
click at [533, 389] on input "11:15 PM" at bounding box center [516, 395] width 71 height 23
click at [576, 463] on span "15" at bounding box center [580, 460] width 27 height 26
click at [596, 473] on td "30" at bounding box center [598, 468] width 46 height 39
click at [515, 456] on span "11" at bounding box center [513, 460] width 27 height 26
click at [511, 439] on td "12" at bounding box center [507, 430] width 46 height 39
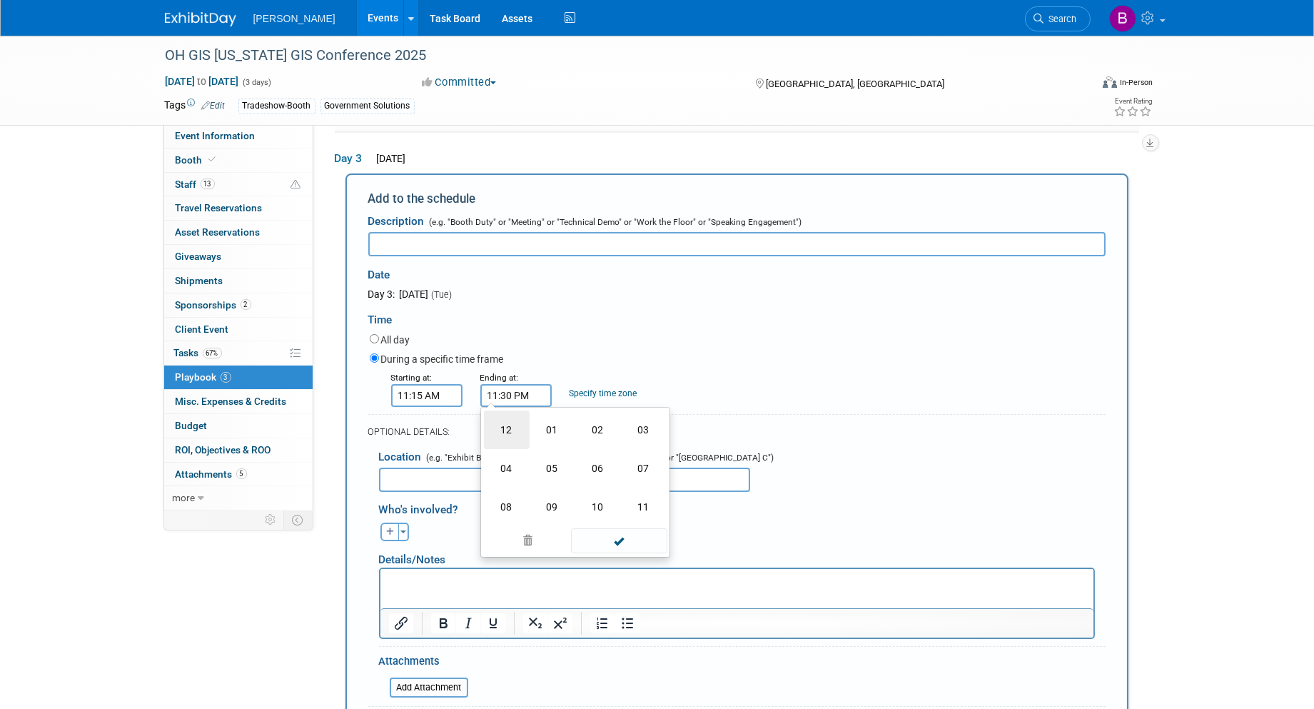
type input "12:30 PM"
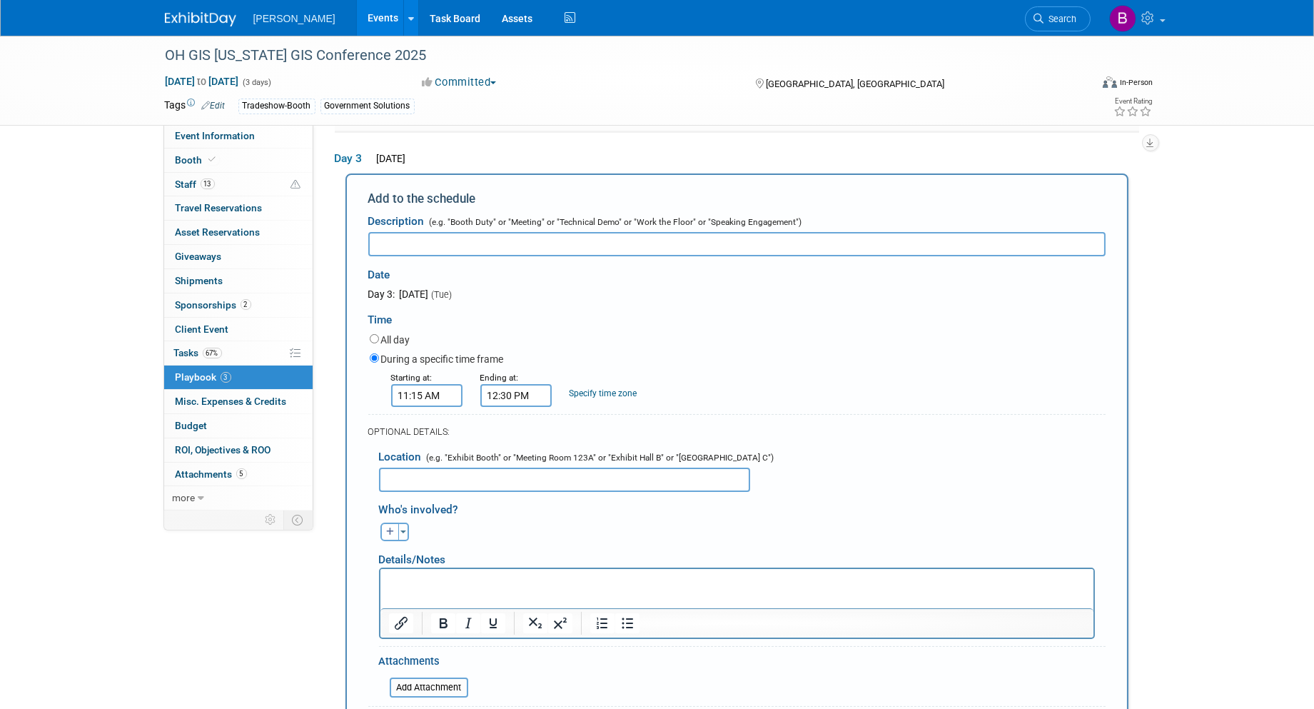
click at [623, 351] on div "During a specific time frame" at bounding box center [738, 360] width 736 height 19
click at [507, 480] on input "text" at bounding box center [564, 480] width 371 height 24
click at [436, 248] on input "text" at bounding box center [737, 244] width 738 height 24
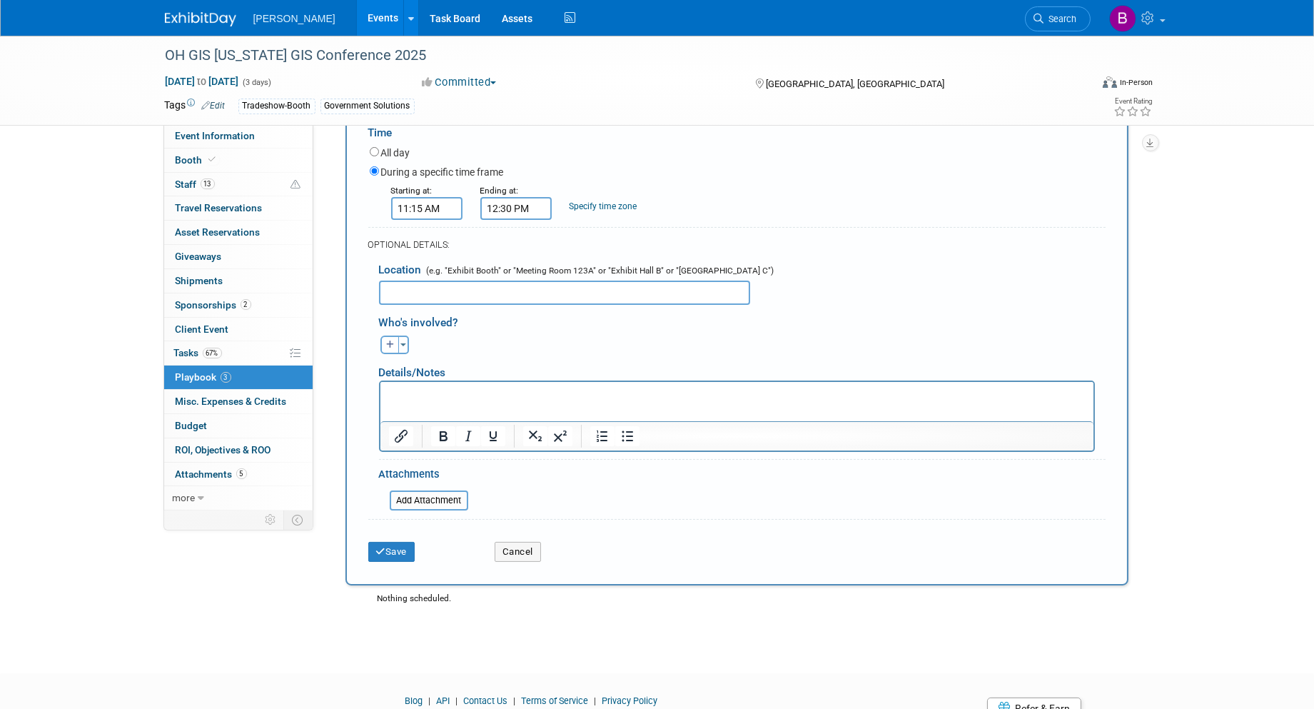
scroll to position [588, 0]
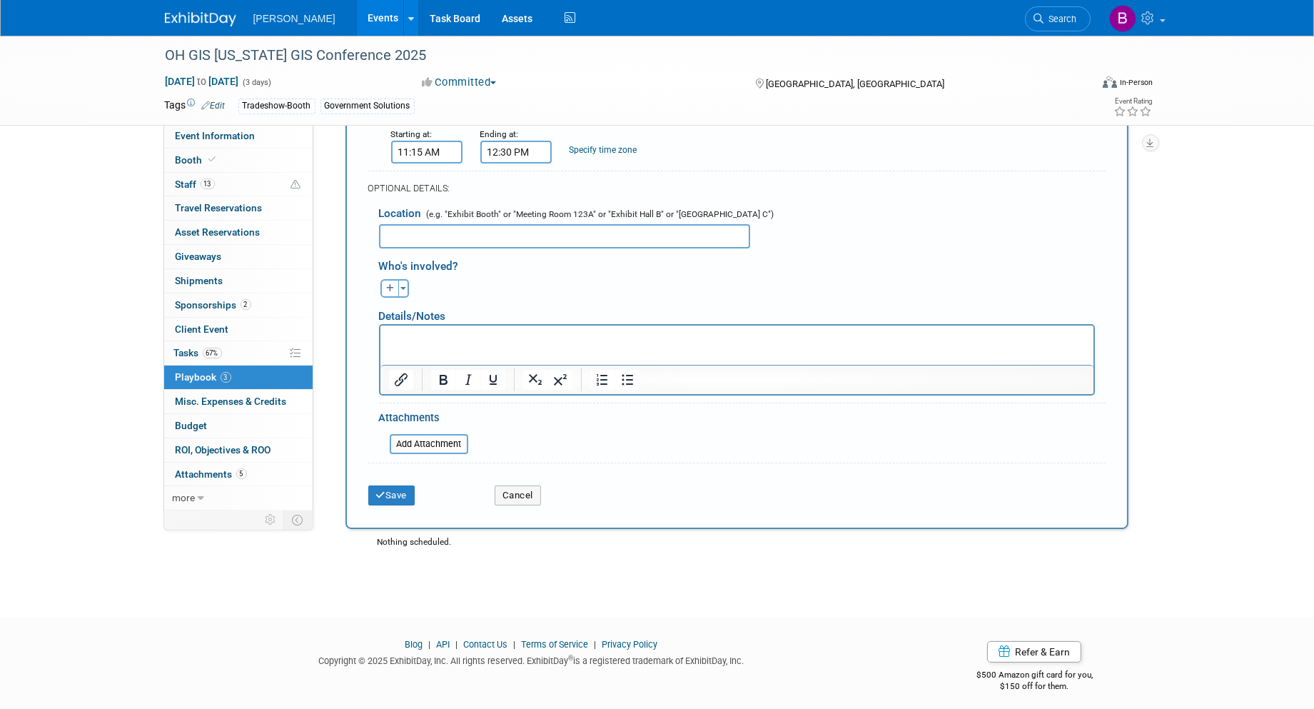
type input "Keynote Luncheon and Awards"
click at [401, 476] on div "Save" at bounding box center [421, 490] width 126 height 29
click at [403, 487] on button "Save" at bounding box center [391, 496] width 47 height 20
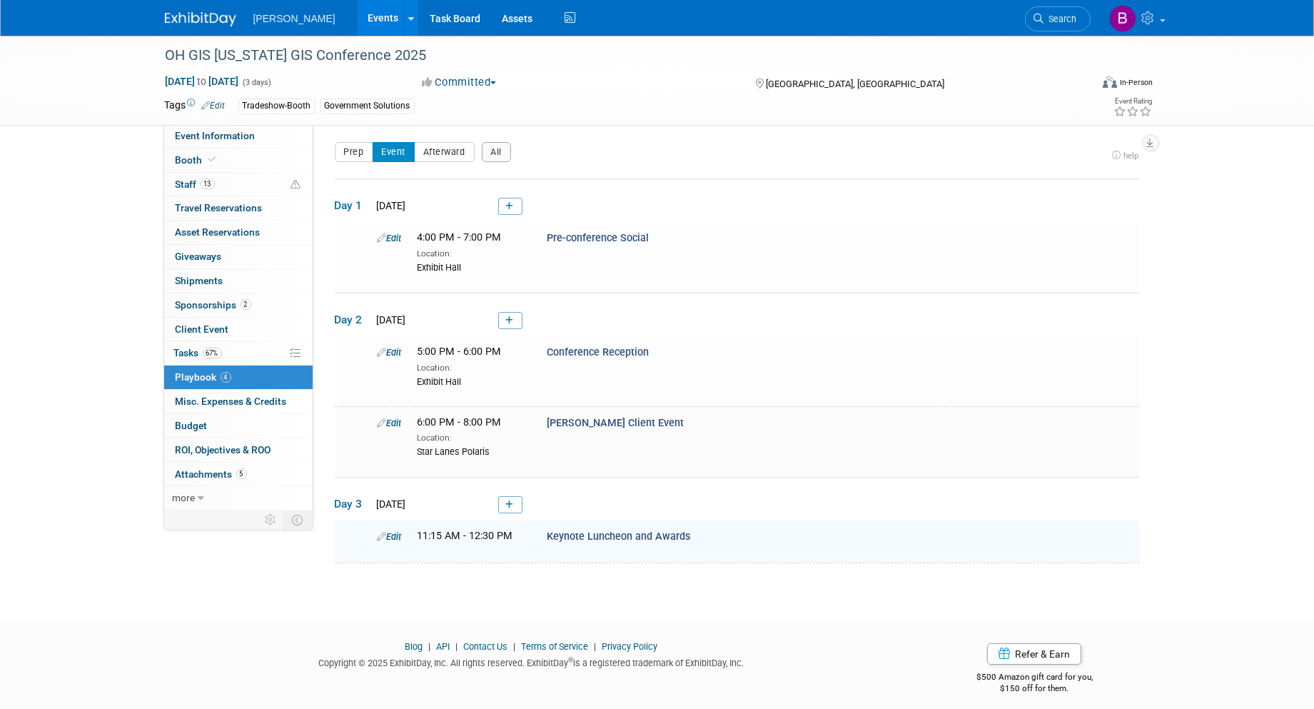
scroll to position [1, 0]
drag, startPoint x: 231, startPoint y: 132, endPoint x: 239, endPoint y: 139, distance: 10.7
click at [231, 132] on span "Event Information" at bounding box center [216, 135] width 80 height 11
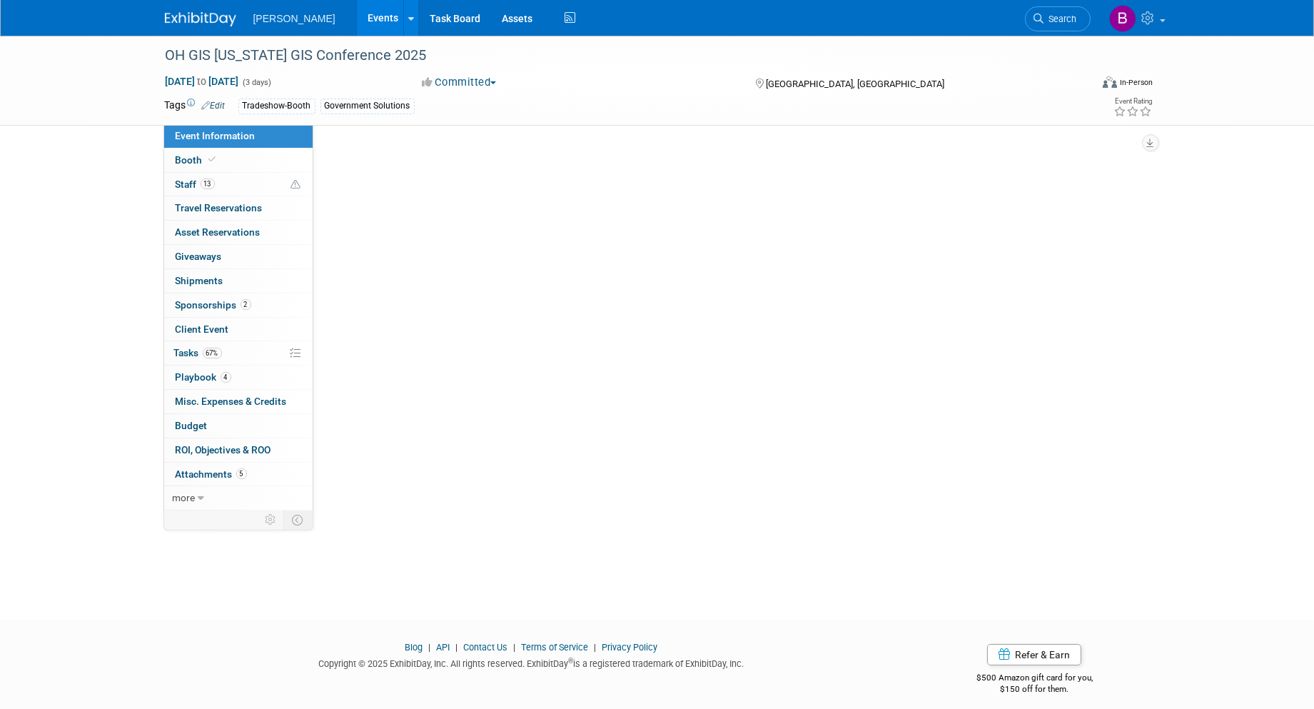
scroll to position [0, 0]
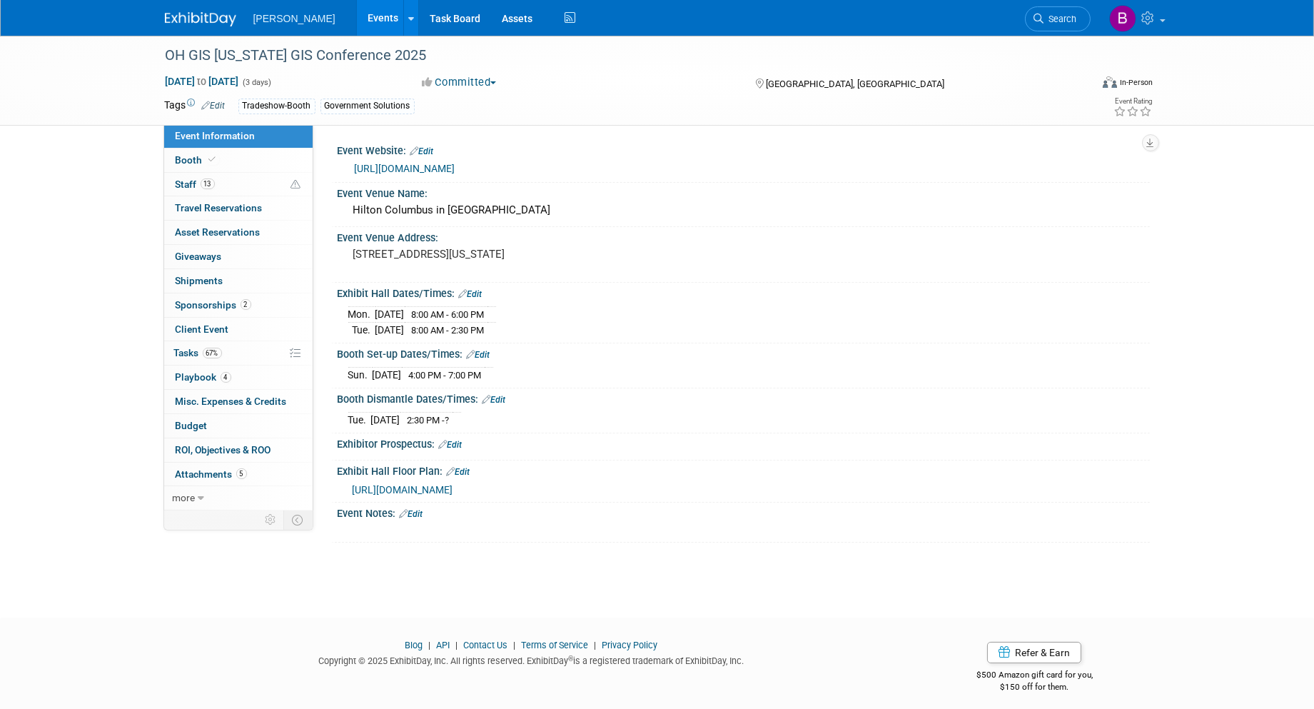
click at [423, 511] on link "Edit" at bounding box center [412, 514] width 24 height 10
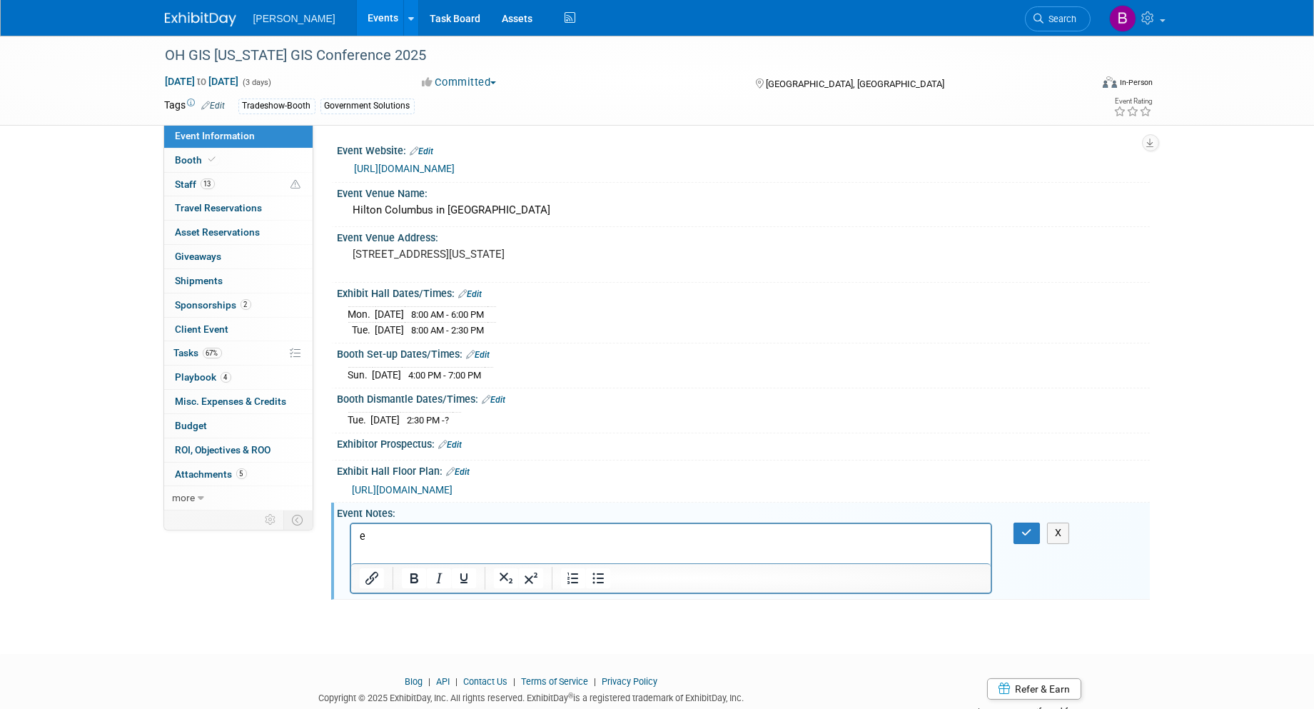
click at [406, 543] on p "e" at bounding box center [671, 537] width 624 height 14
drag, startPoint x: 406, startPoint y: 536, endPoint x: 277, endPoint y: 528, distance: 128.8
click at [351, 528] on html "e" at bounding box center [671, 534] width 640 height 20
copy p "e"
drag, startPoint x: 479, startPoint y: 543, endPoint x: 308, endPoint y: 538, distance: 171.5
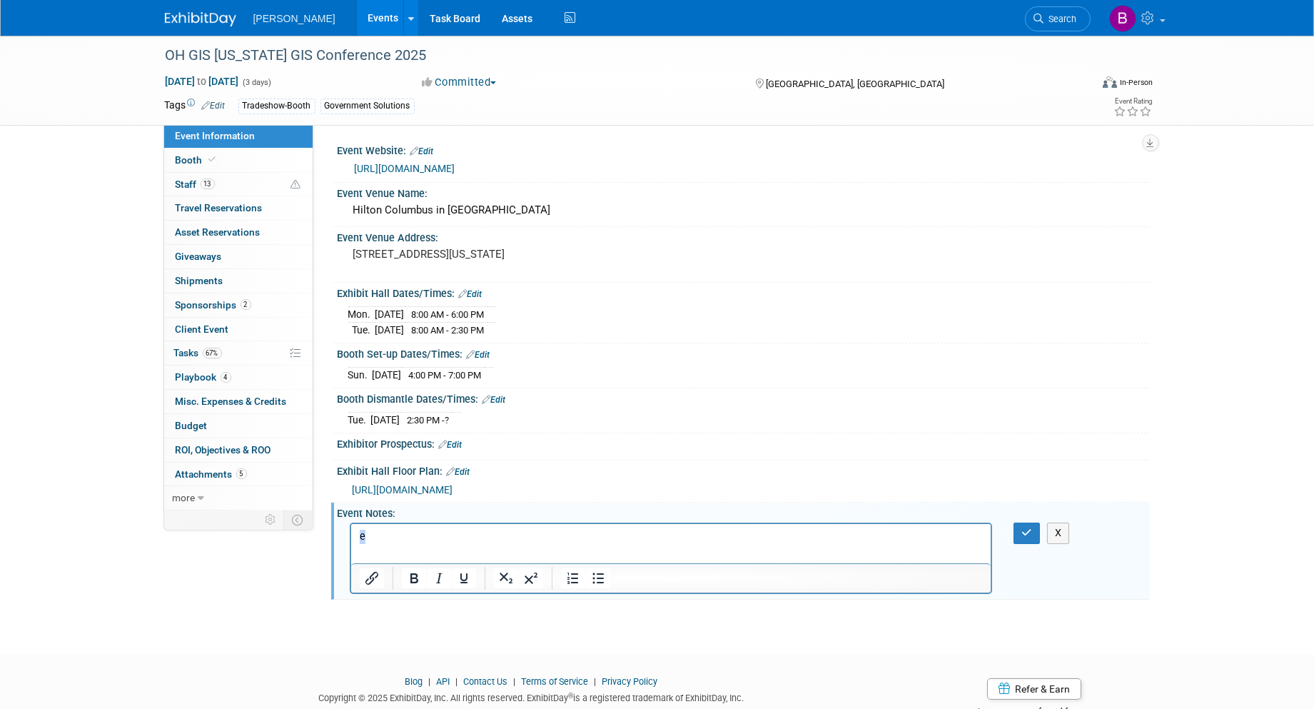
click at [351, 538] on html "e" at bounding box center [671, 534] width 640 height 20
drag, startPoint x: 641, startPoint y: 11, endPoint x: 1031, endPoint y: 533, distance: 651.5
click at [1031, 533] on div "X" at bounding box center [1036, 533] width 44 height 21
click at [1031, 533] on icon "button" at bounding box center [1027, 533] width 11 height 10
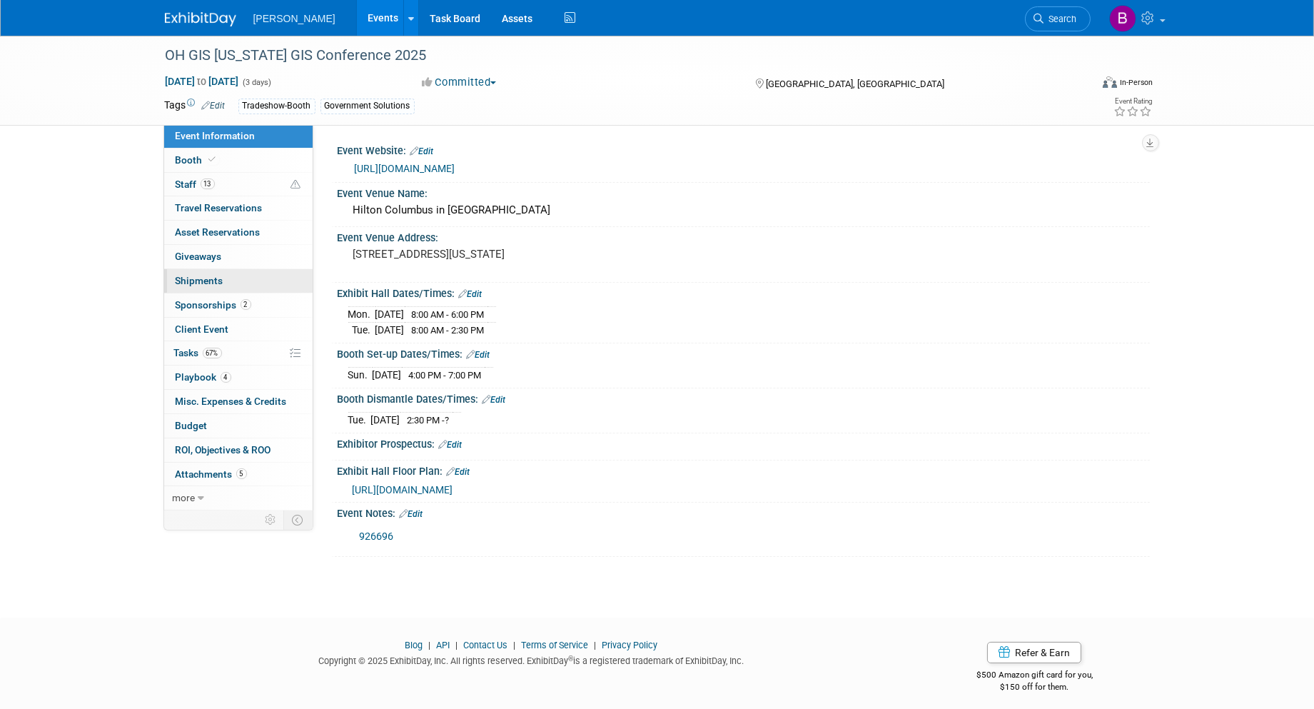
click at [209, 280] on span "Shipments 0" at bounding box center [200, 280] width 48 height 11
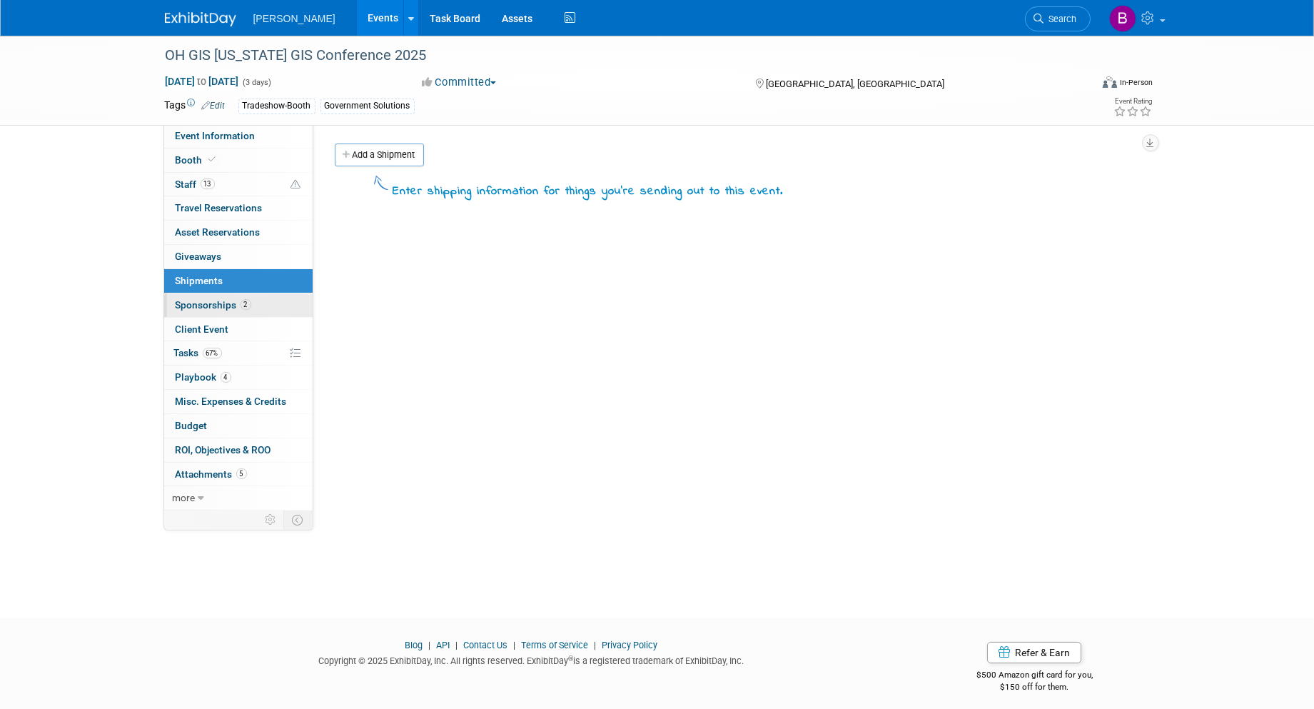
click at [296, 303] on link "2 Sponsorships 2" at bounding box center [238, 305] width 149 height 24
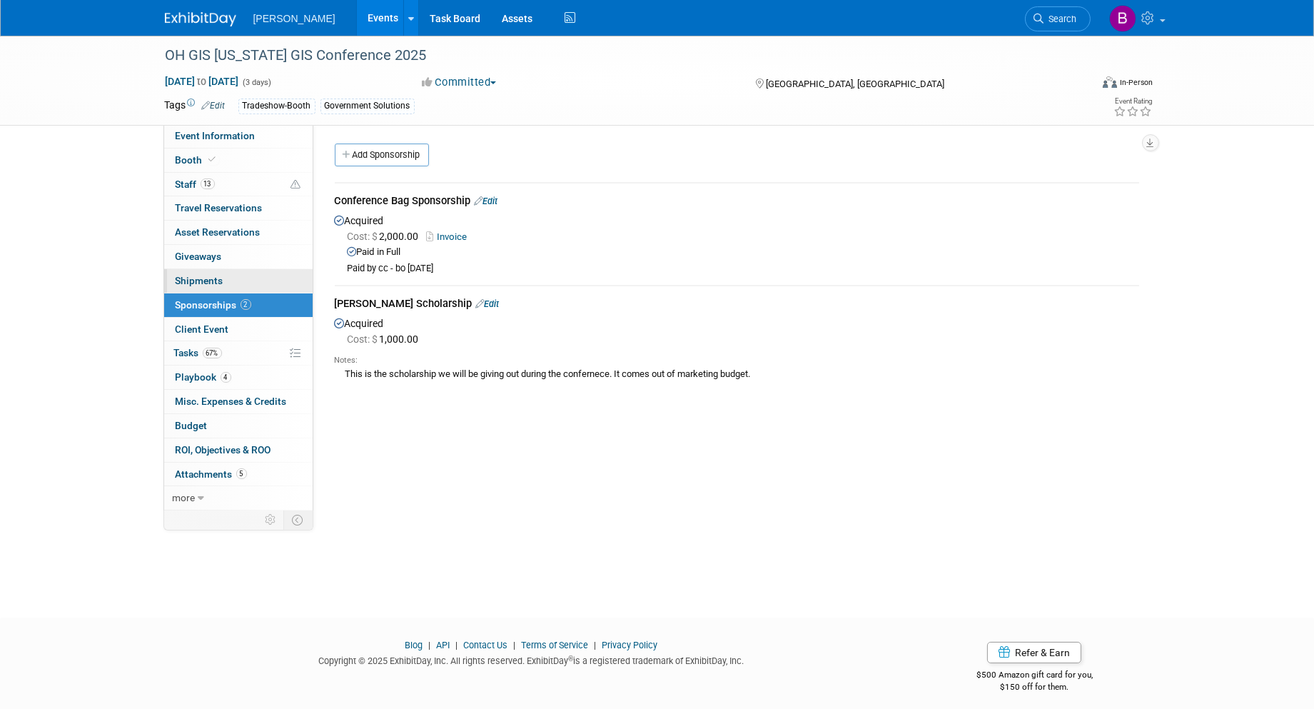
click at [216, 281] on span "Shipments 0" at bounding box center [200, 280] width 48 height 11
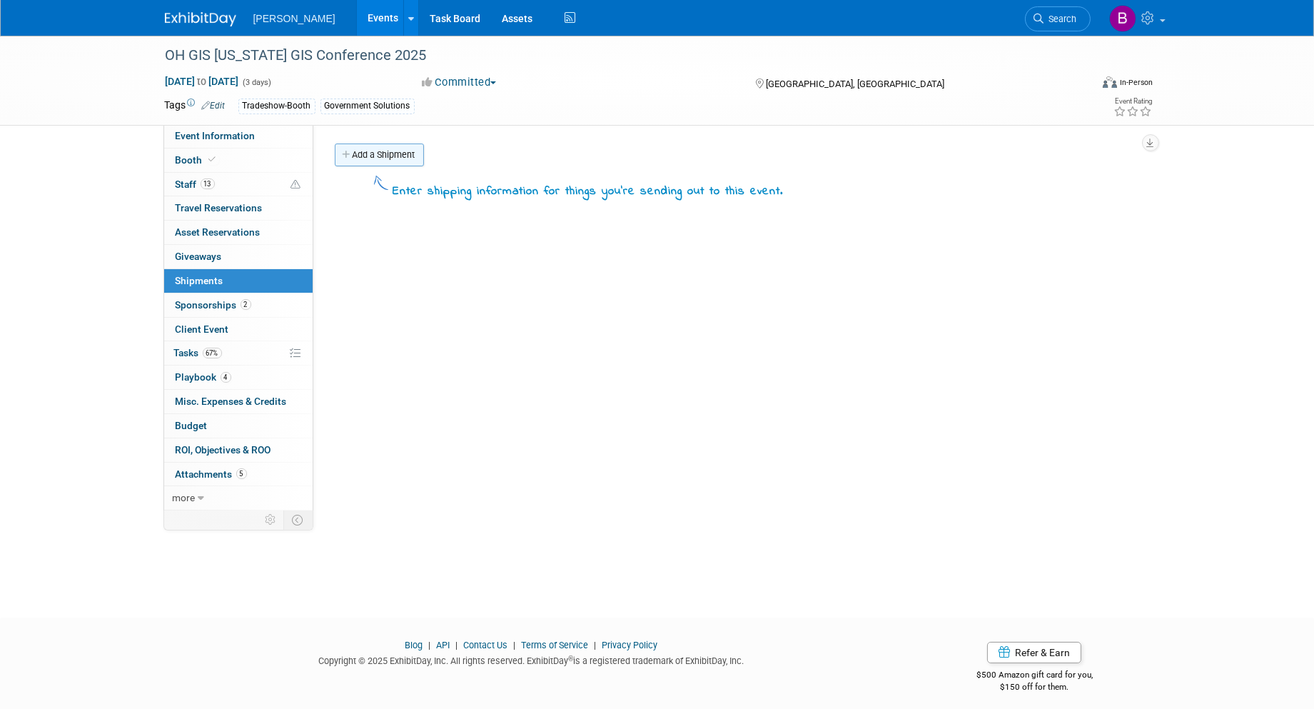
click at [393, 161] on link "Add a Shipment" at bounding box center [379, 155] width 89 height 23
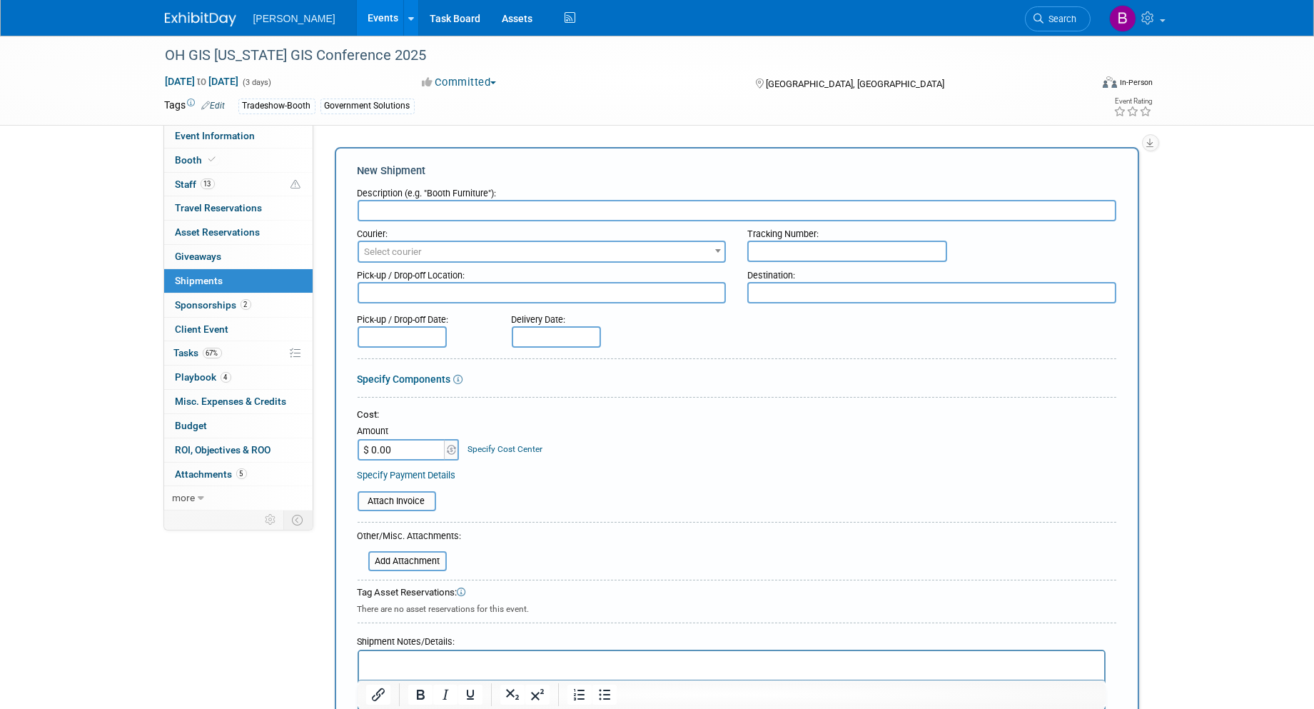
click at [499, 655] on html at bounding box center [730, 661] width 745 height 20
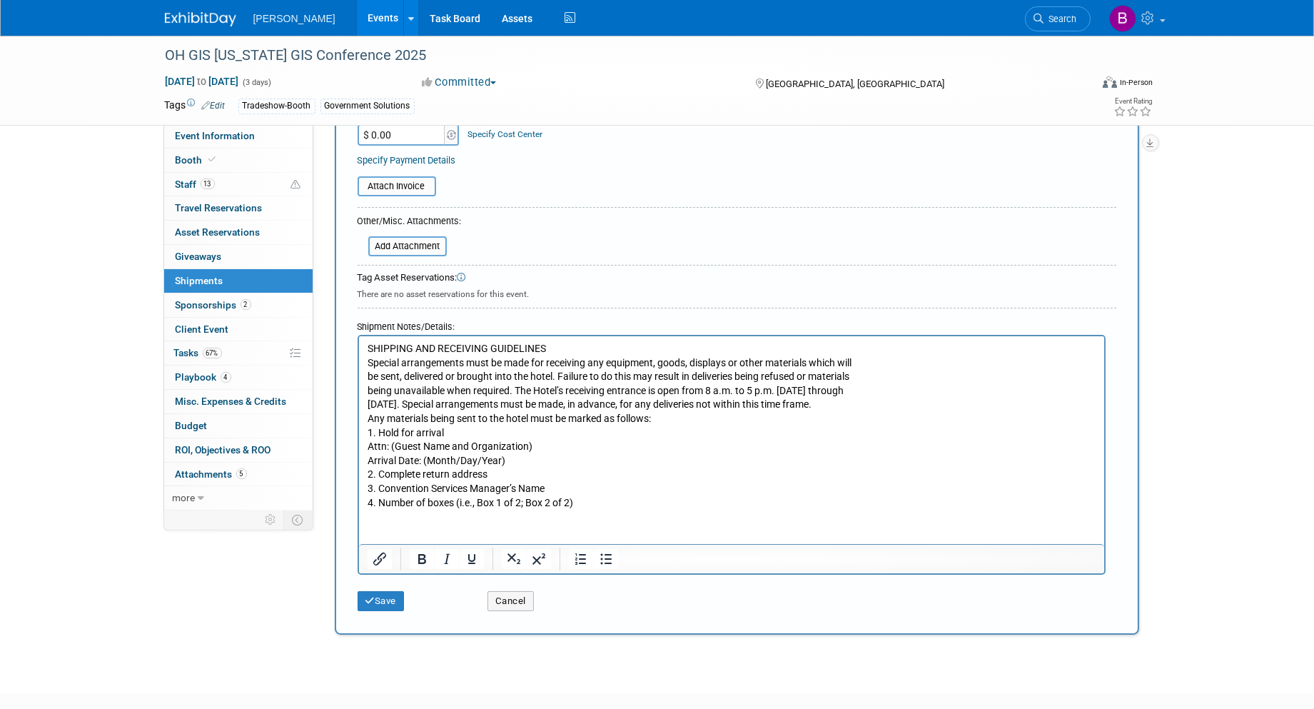
scroll to position [317, 0]
click at [519, 589] on button "Cancel" at bounding box center [511, 599] width 46 height 20
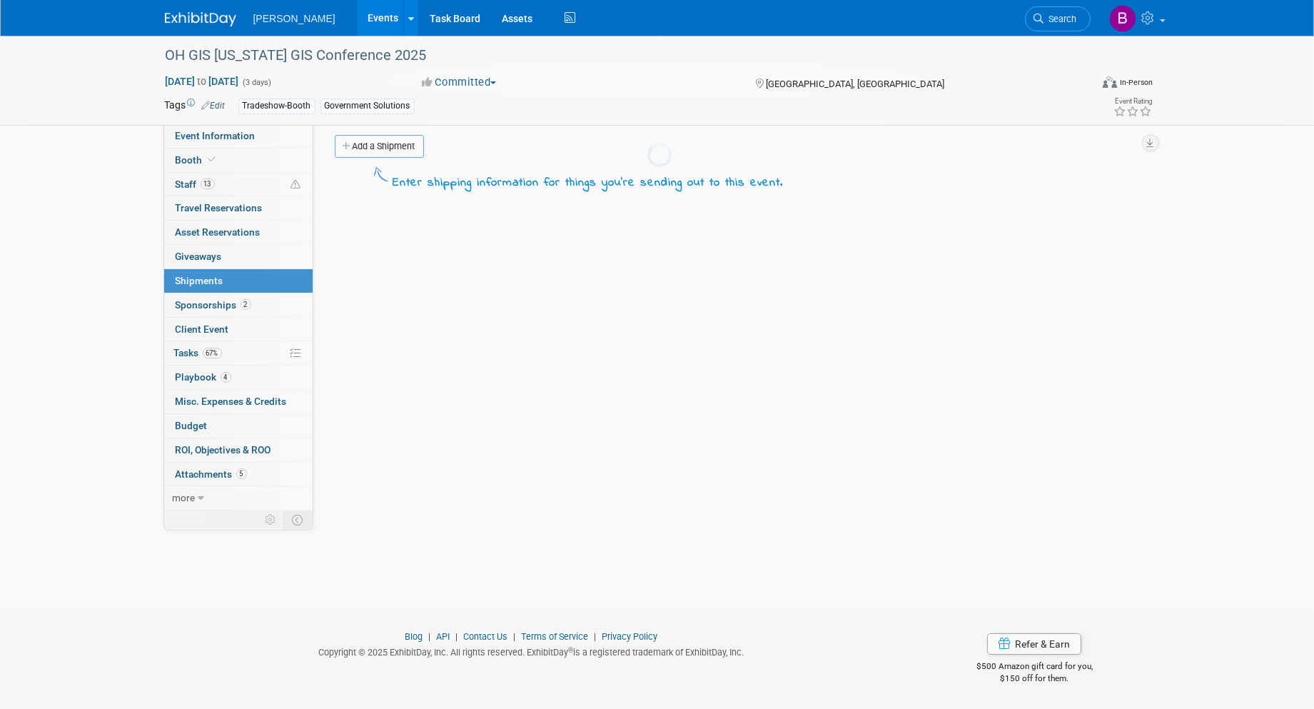
scroll to position [0, 0]
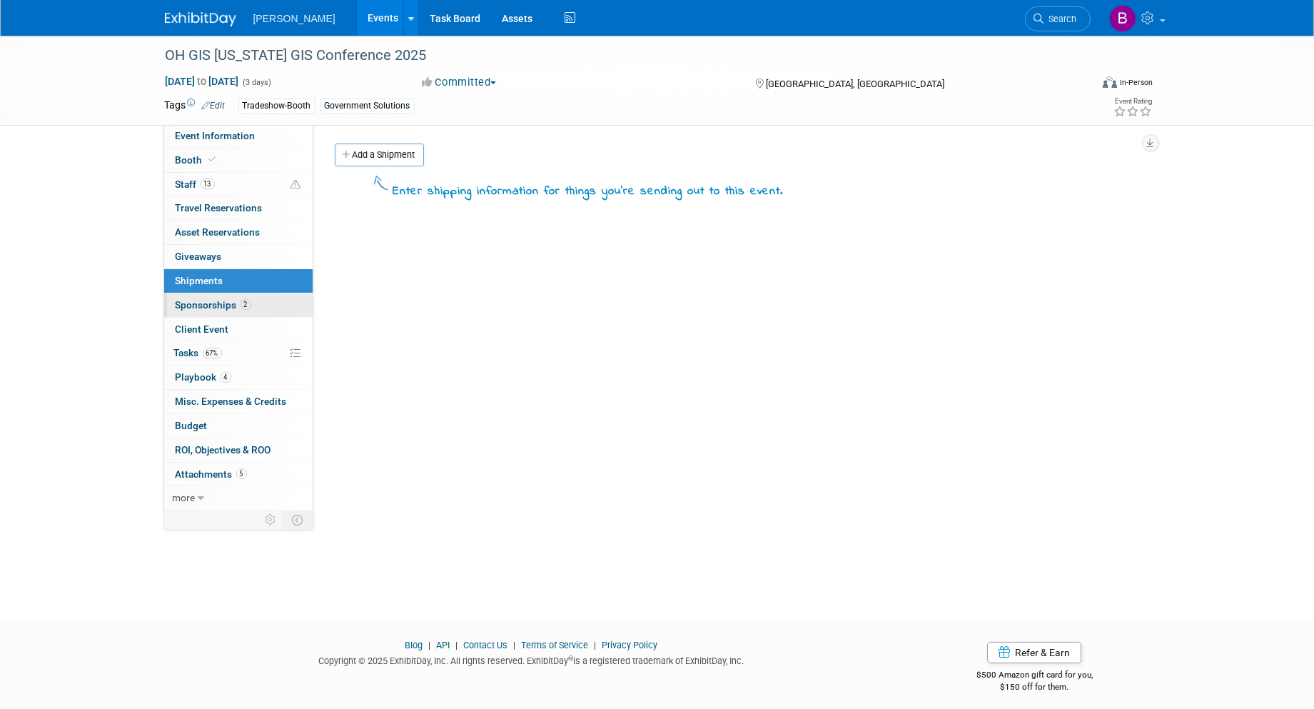
click at [288, 316] on link "2 Sponsorships 2" at bounding box center [238, 305] width 149 height 24
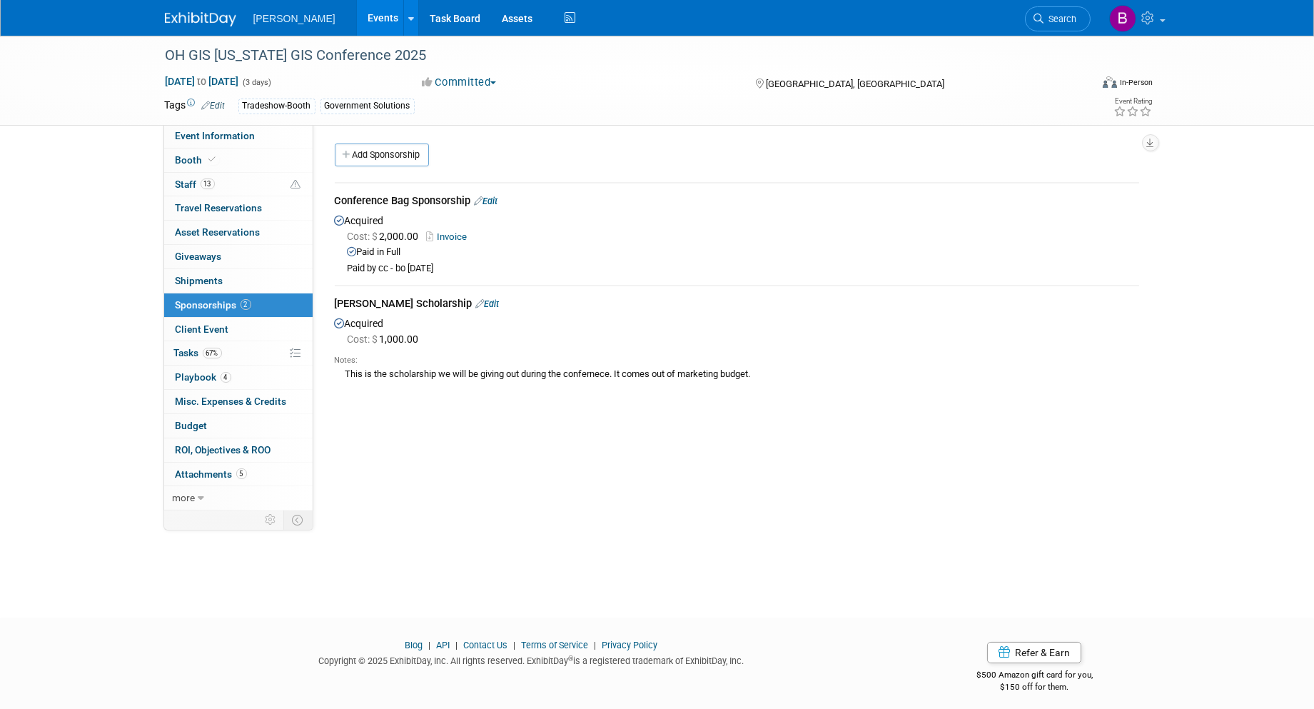
click at [486, 201] on link "Edit" at bounding box center [487, 201] width 24 height 11
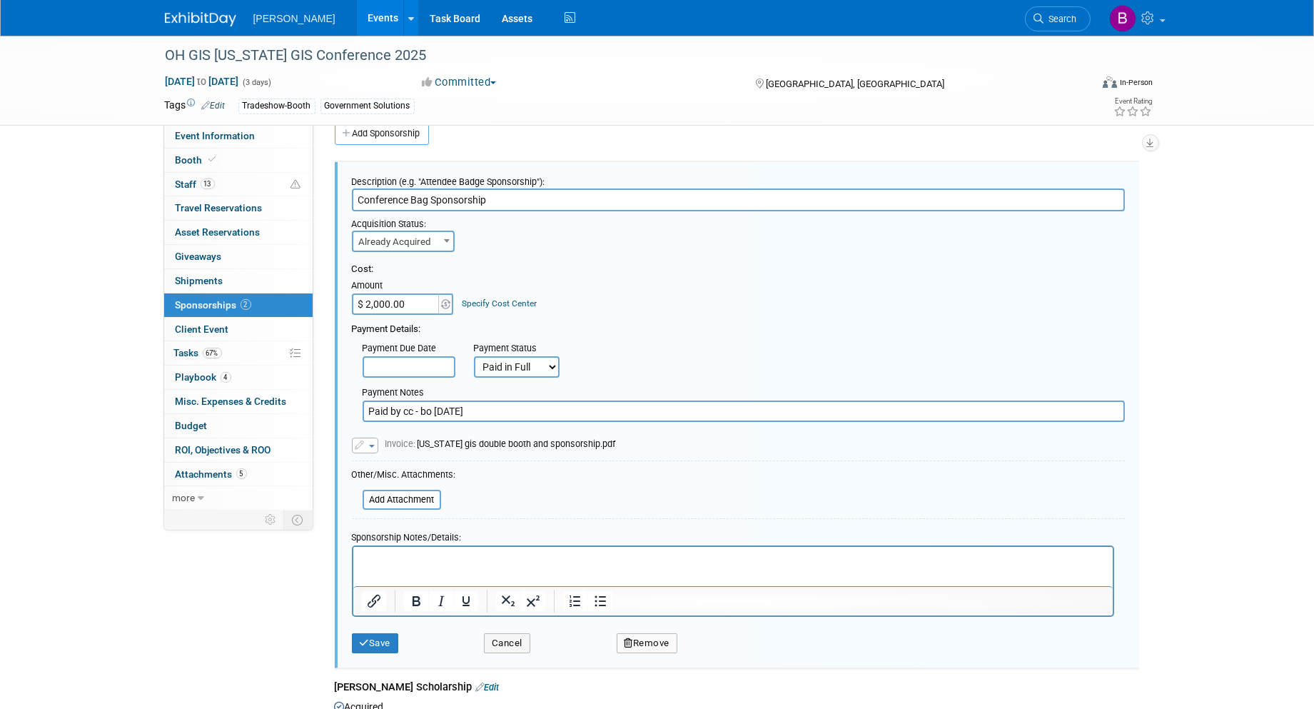
click at [462, 567] on html at bounding box center [733, 557] width 760 height 20
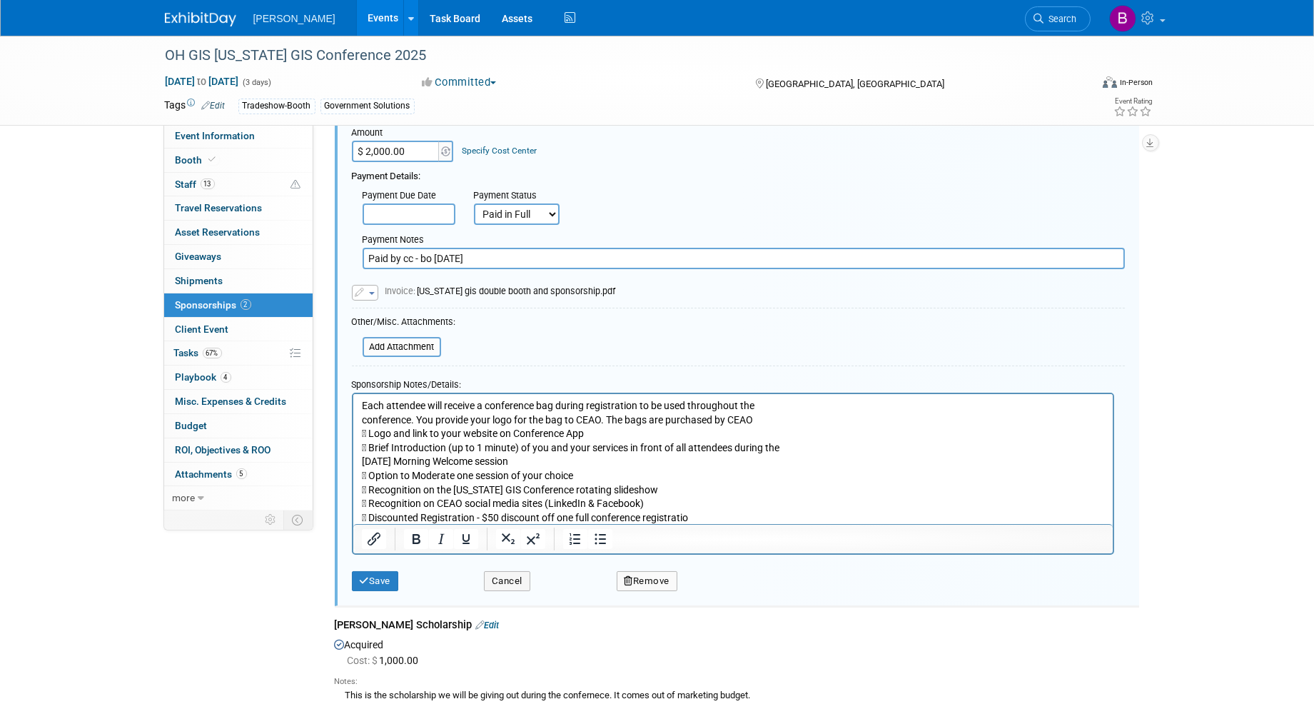
scroll to position [180, 0]
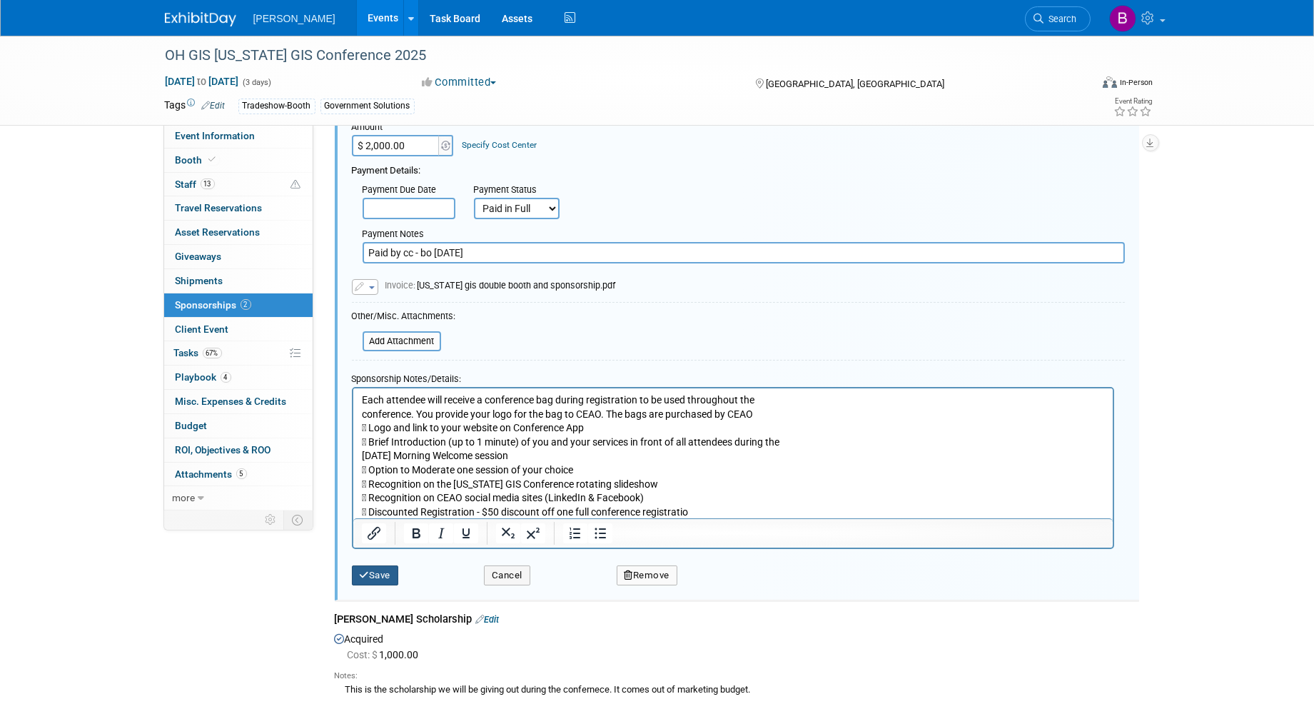
click at [369, 565] on button "Save" at bounding box center [375, 575] width 47 height 20
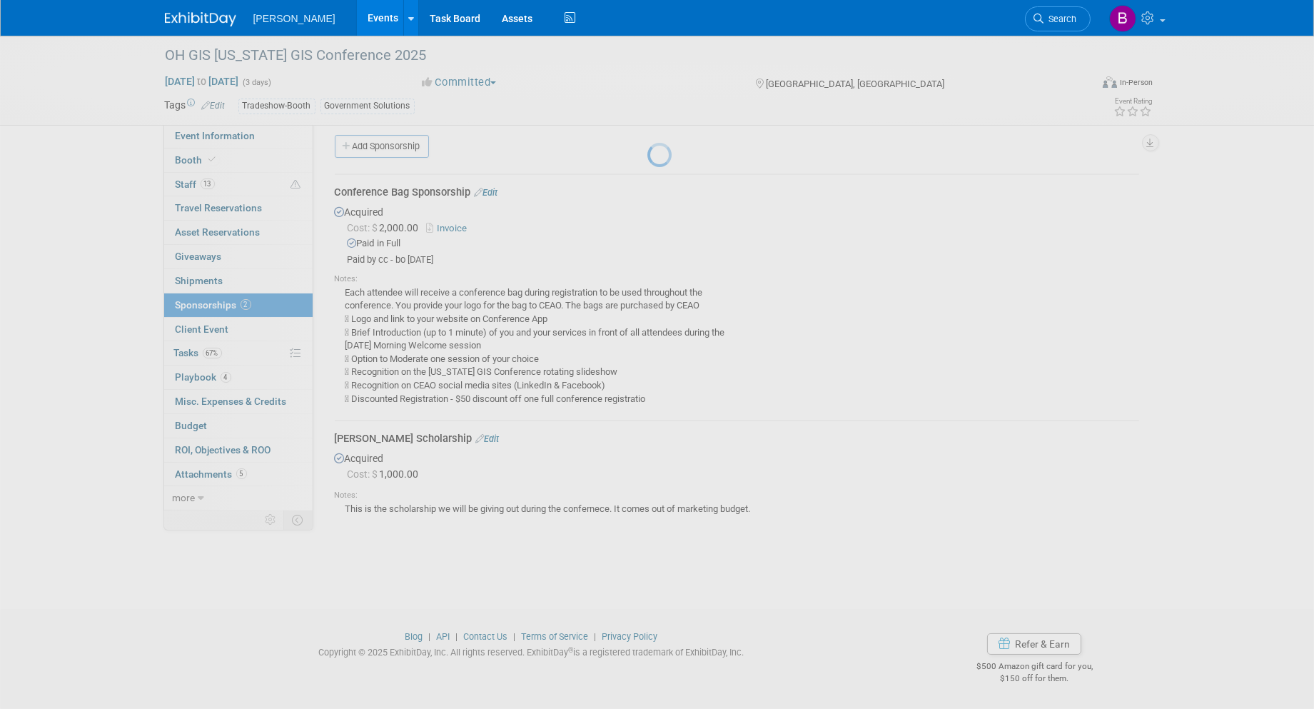
scroll to position [8, 0]
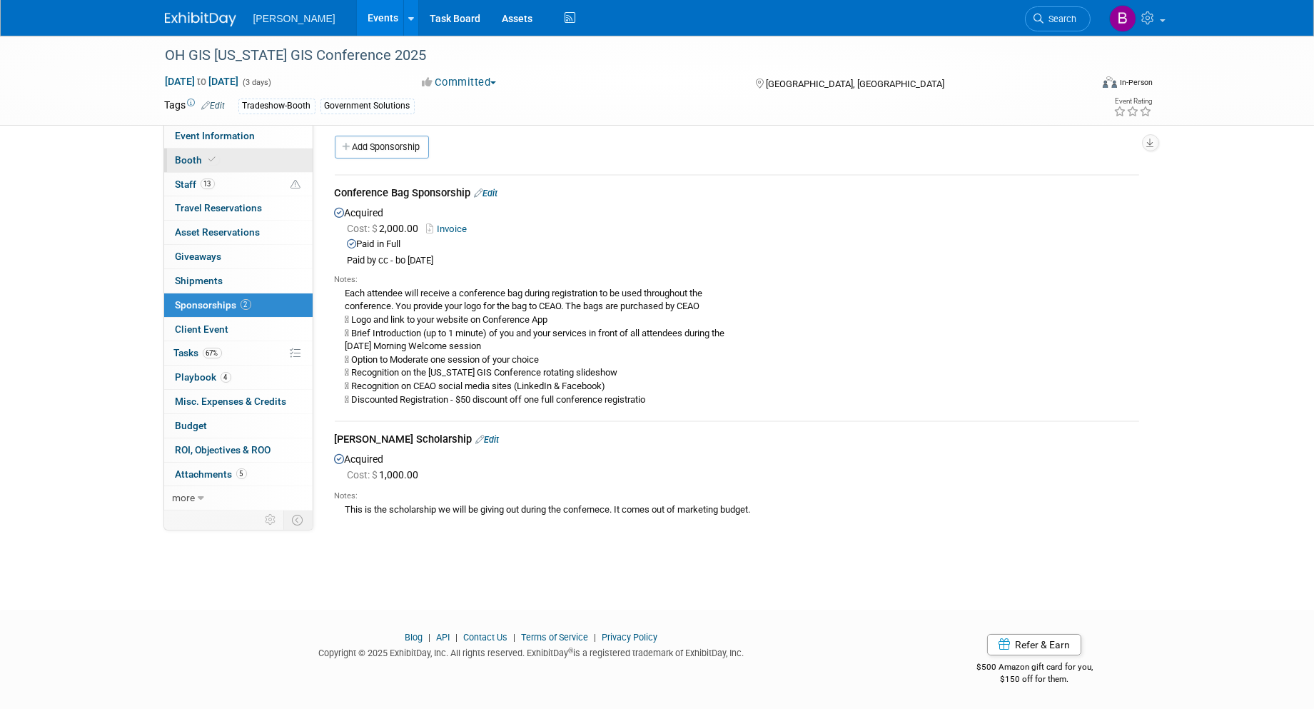
click at [191, 167] on link "Booth" at bounding box center [238, 161] width 149 height 24
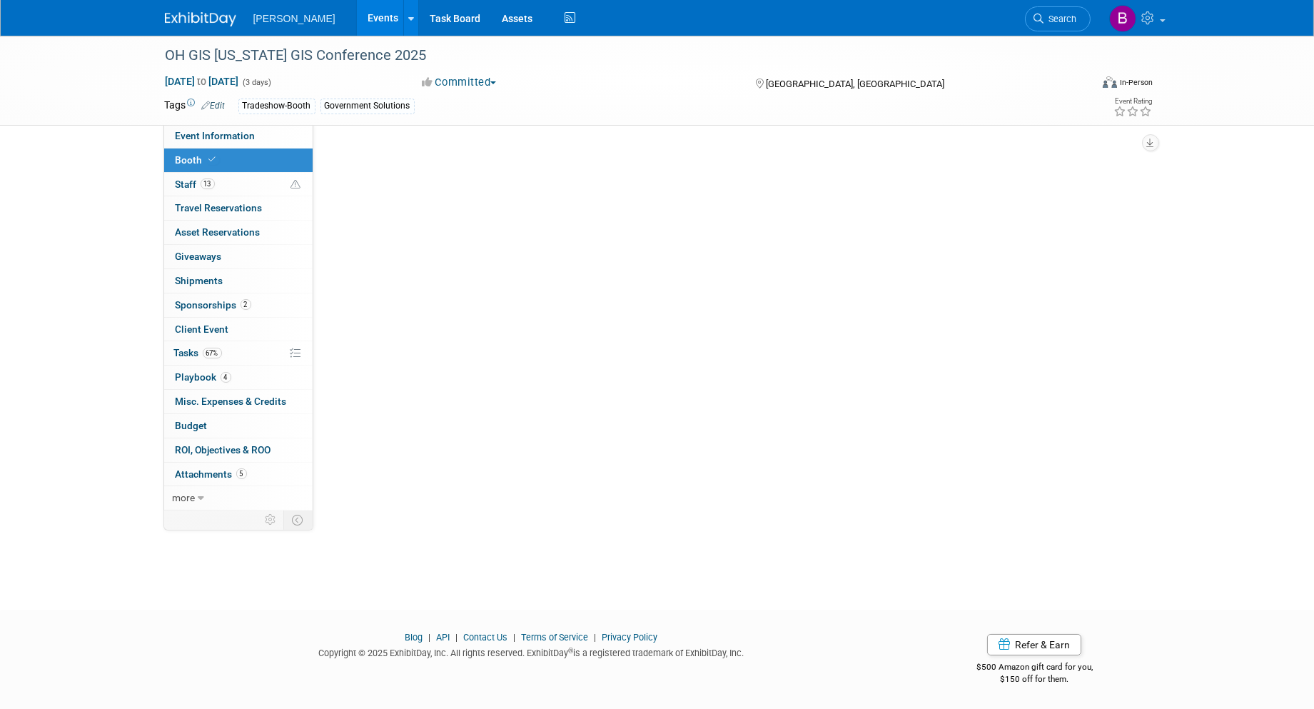
scroll to position [0, 0]
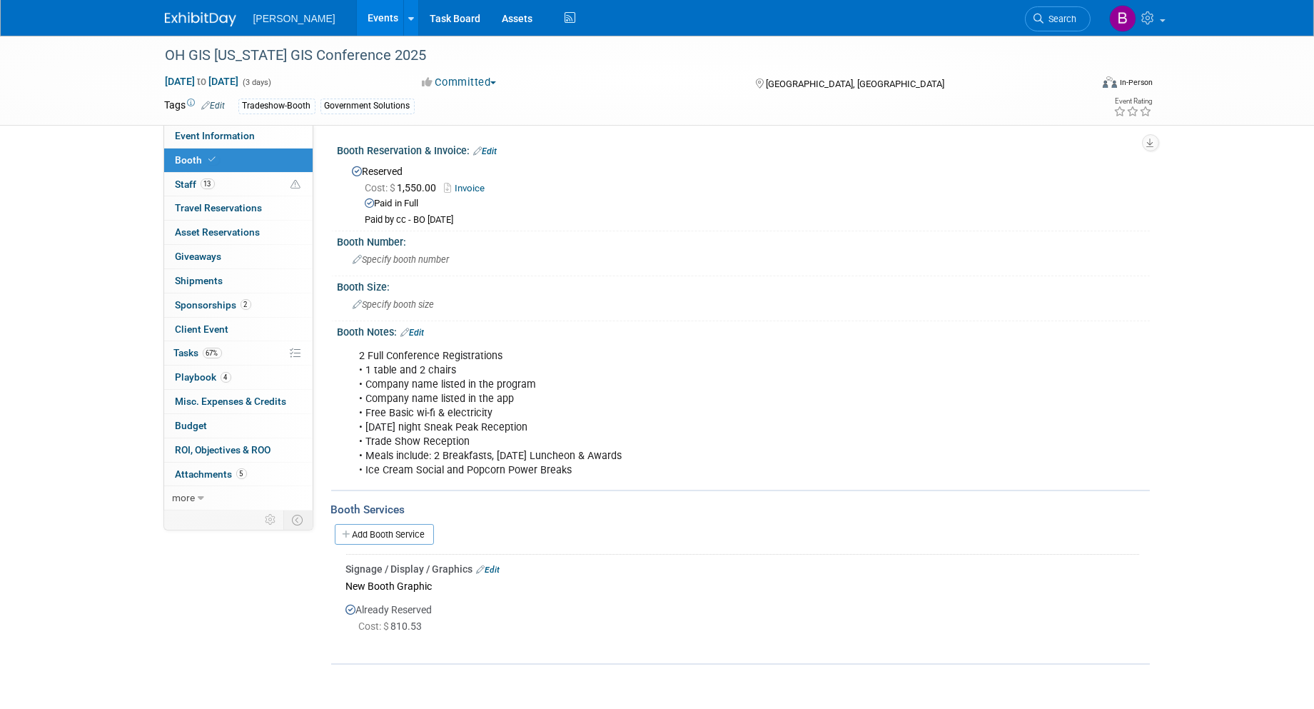
click at [253, 171] on link "Booth" at bounding box center [238, 161] width 149 height 24
click at [250, 186] on link "13 Staff 13" at bounding box center [238, 185] width 149 height 24
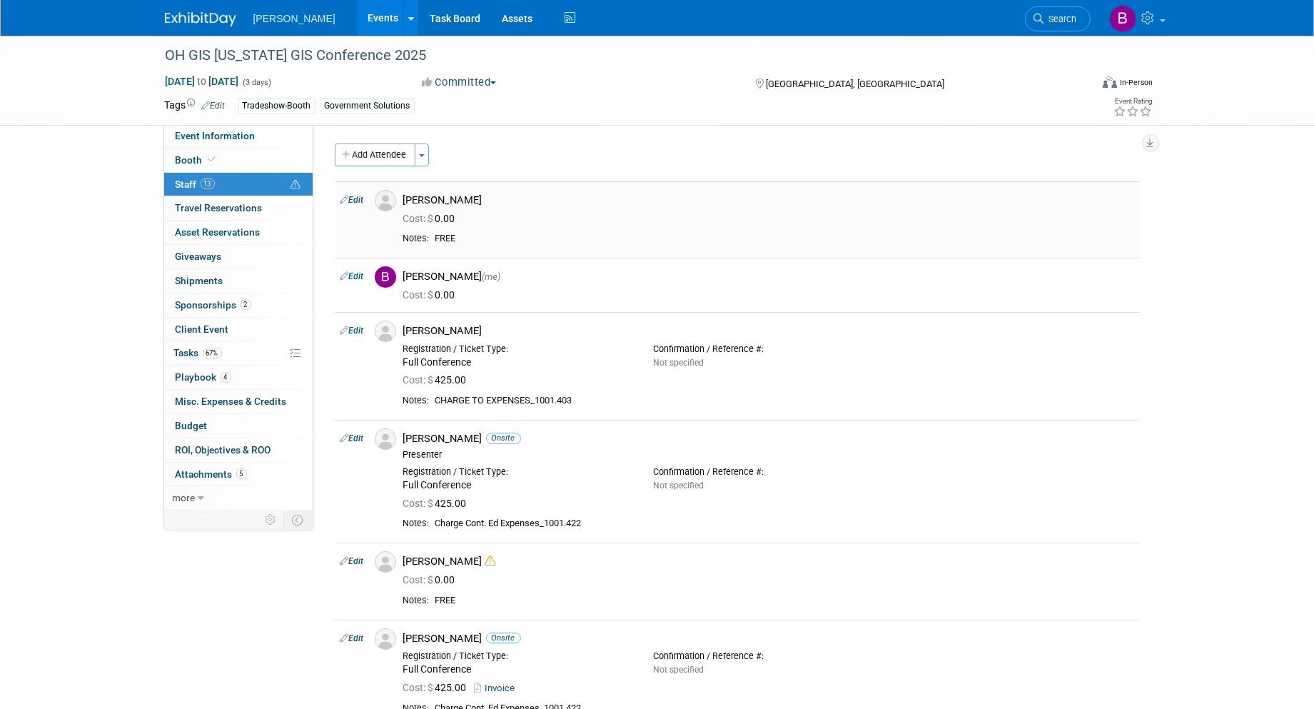
click at [364, 201] on link "Edit" at bounding box center [353, 200] width 24 height 10
select select "c130bd55-1d2a-47a8-99c3-9e2c94ab857a"
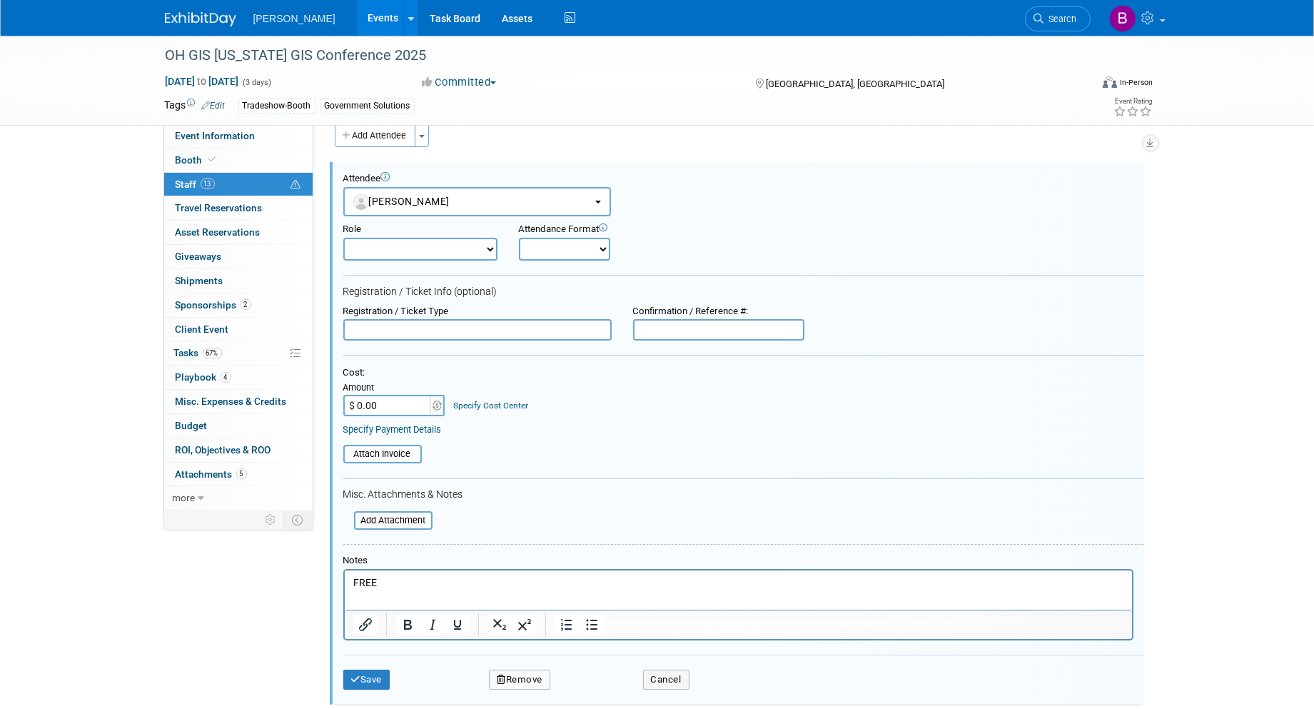
click at [393, 243] on select "Demonstrator Host Planner Presenter Sales Representative Set-up/Dismantle Crew …" at bounding box center [420, 249] width 154 height 23
select select "5"
click at [343, 238] on select "Demonstrator Host Planner Presenter Sales Representative Set-up/Dismantle Crew …" at bounding box center [420, 249] width 154 height 23
click at [559, 247] on select "Onsite Remote" at bounding box center [564, 249] width 91 height 23
select select "1"
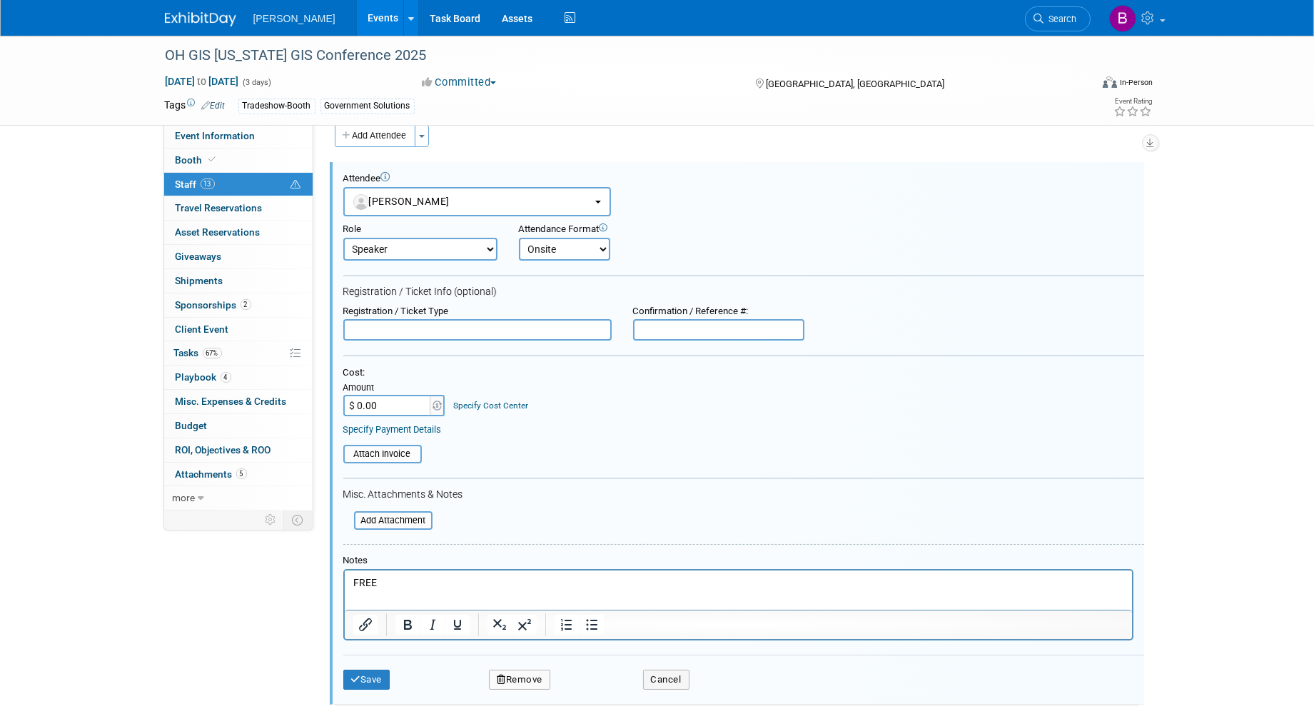
click at [519, 238] on select "Onsite Remote" at bounding box center [564, 249] width 91 height 23
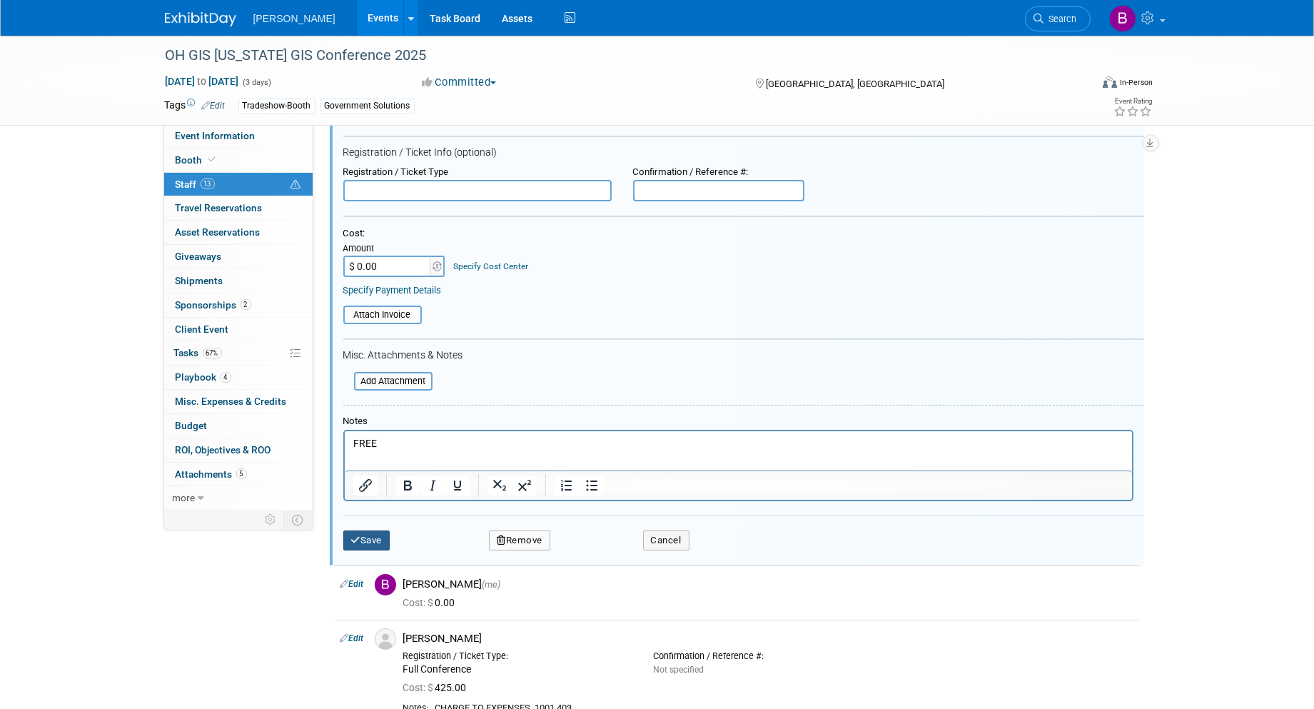
click at [386, 533] on button "Save" at bounding box center [366, 541] width 47 height 20
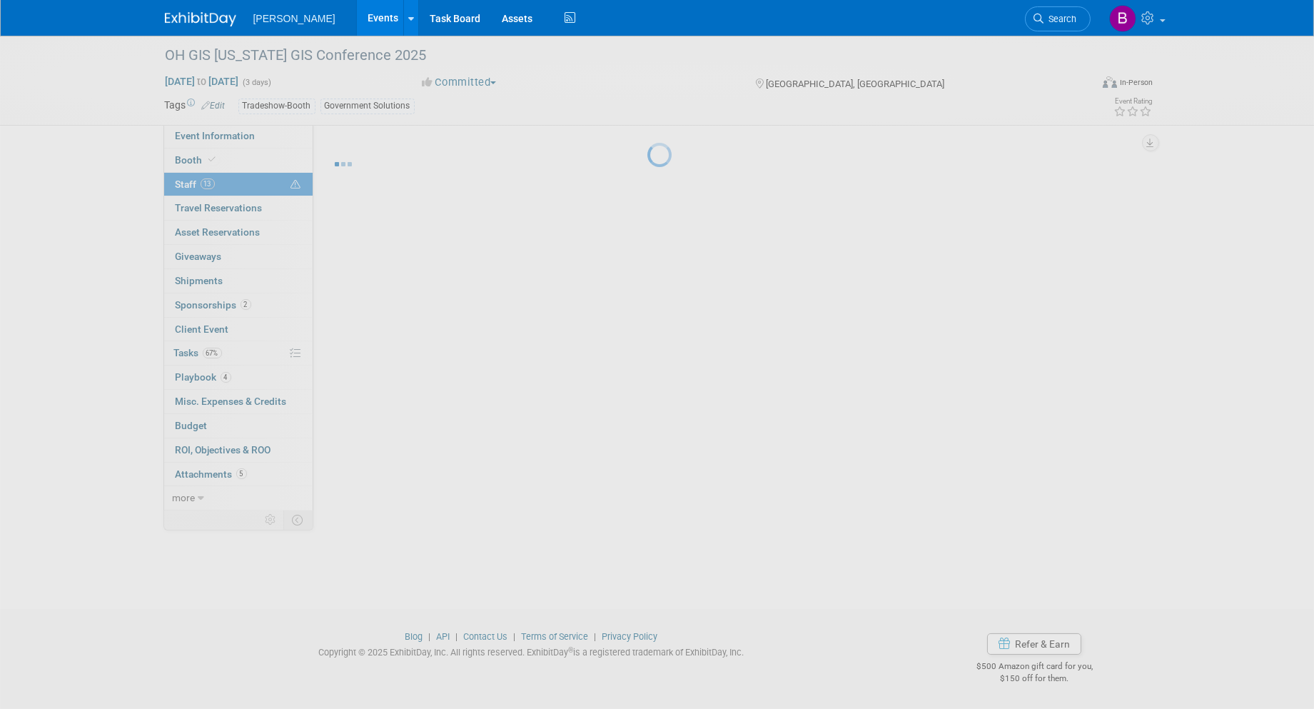
scroll to position [159, 0]
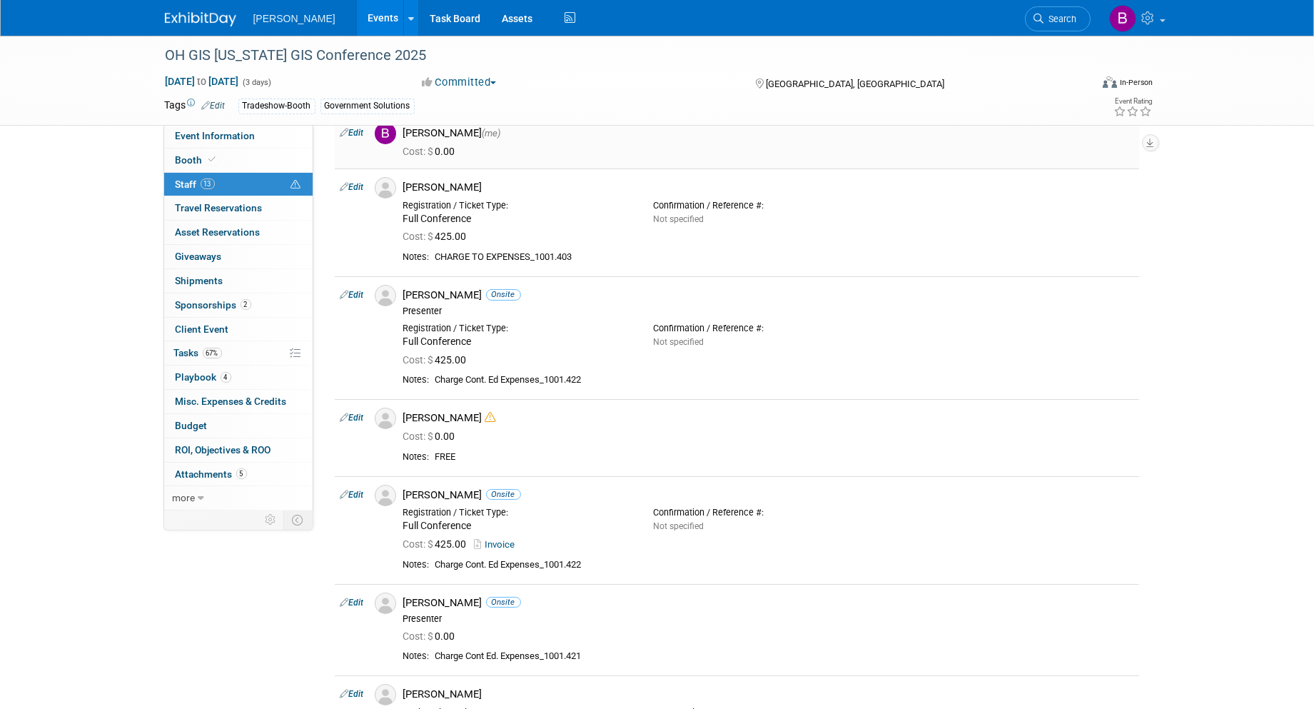
click at [360, 139] on td "Edit" at bounding box center [352, 141] width 34 height 54
click at [360, 138] on link "Edit" at bounding box center [353, 133] width 24 height 10
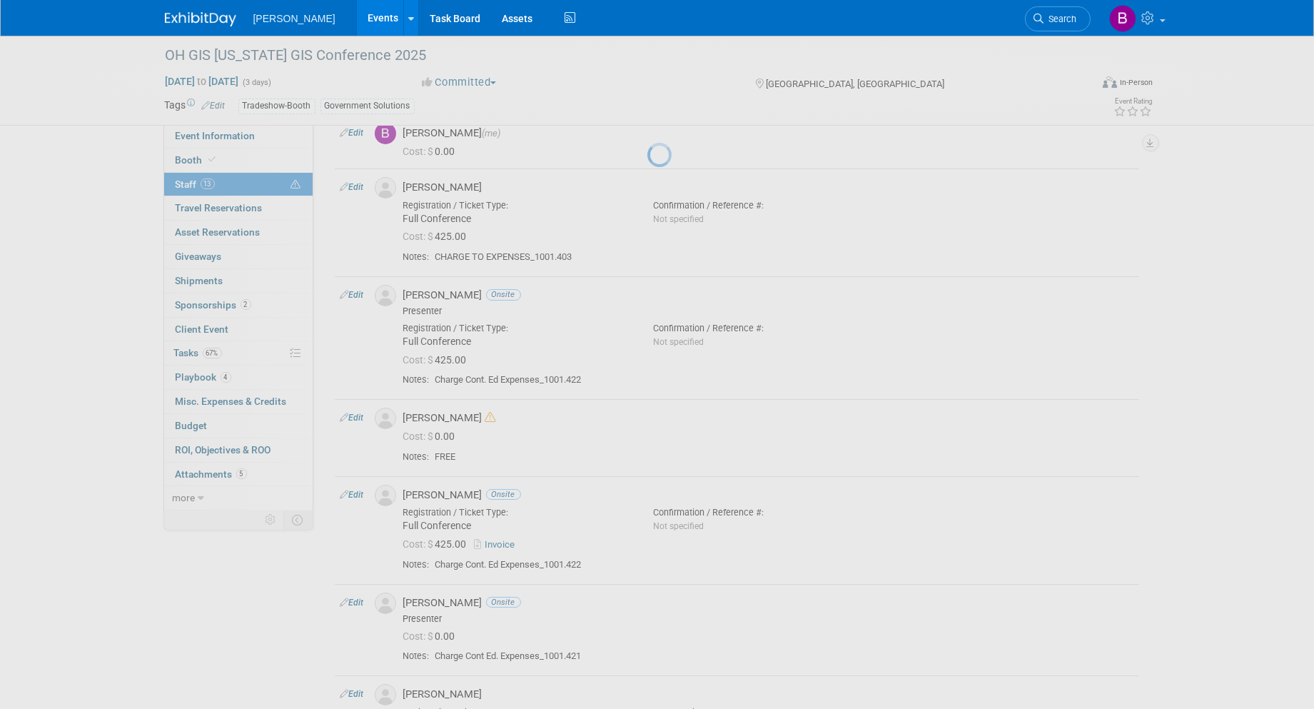
select select "a3cff7b5-4442-4635-970b-8bf1698e1617"
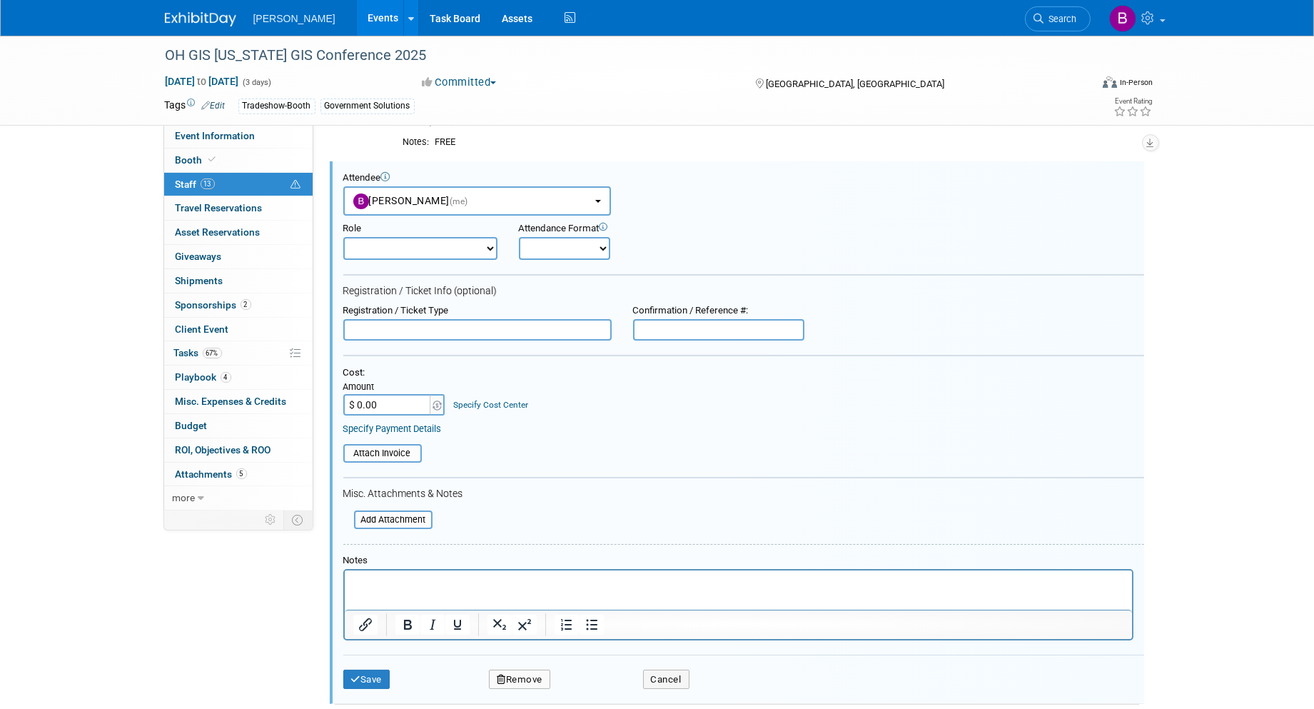
scroll to position [0, 0]
click at [413, 250] on select "Demonstrator Host Planner Presenter Sales Representative Set-up/Dismantle Crew …" at bounding box center [420, 248] width 154 height 23
select select "6"
click at [343, 237] on select "Demonstrator Host Planner Presenter Sales Representative Set-up/Dismantle Crew …" at bounding box center [420, 248] width 154 height 23
click at [520, 251] on select "Onsite Remote" at bounding box center [564, 248] width 91 height 23
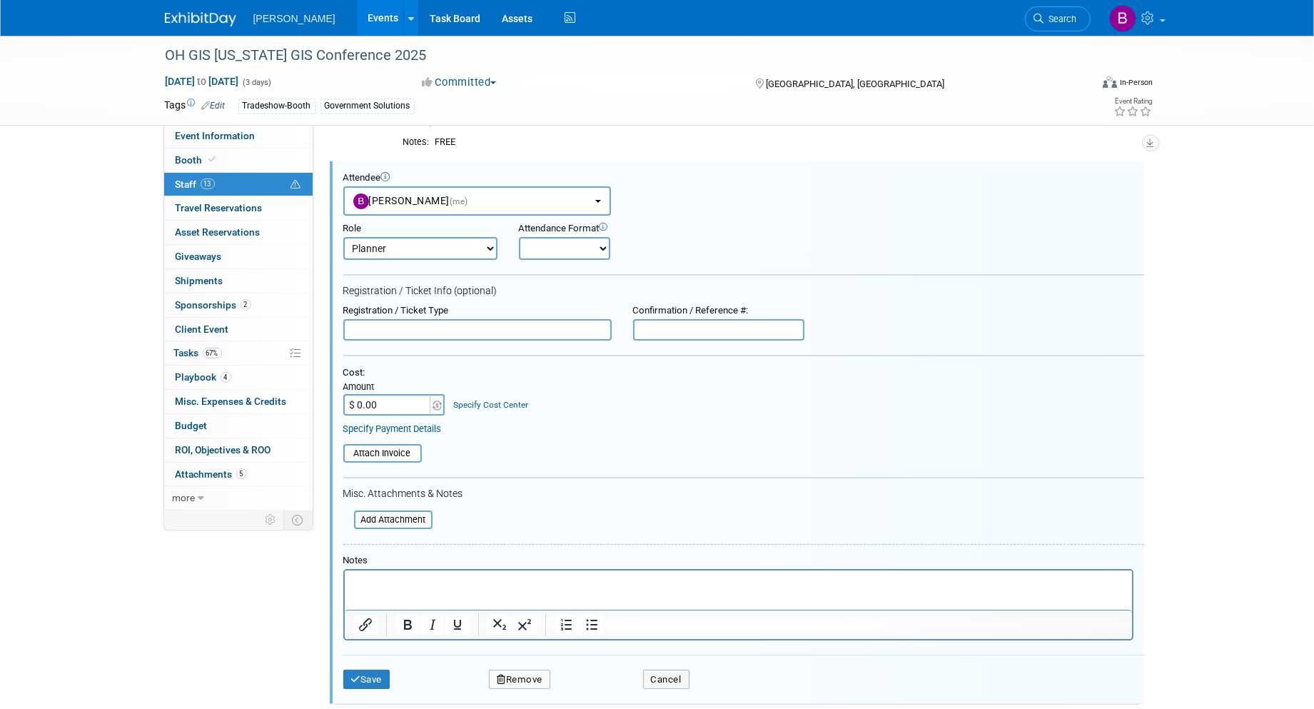
select select "1"
click at [519, 237] on select "Onsite Remote" at bounding box center [564, 248] width 91 height 23
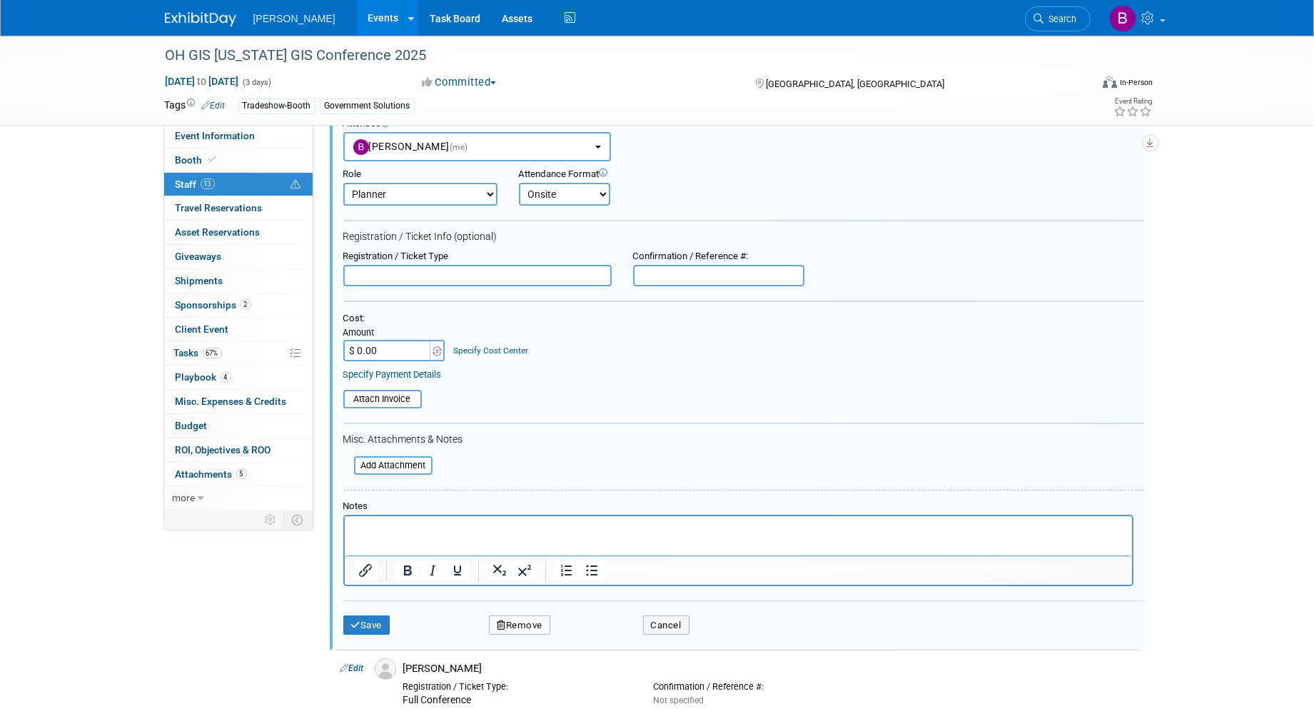
scroll to position [350, 0]
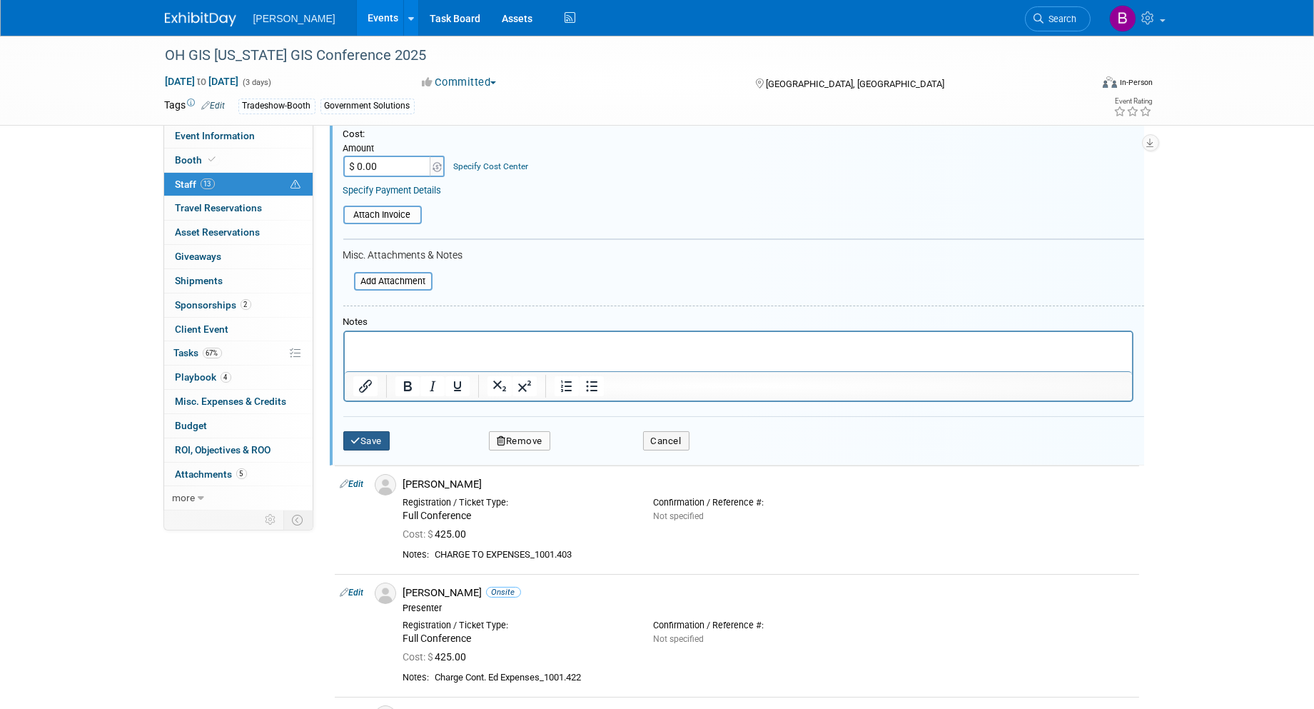
click at [362, 431] on button "Save" at bounding box center [366, 441] width 47 height 20
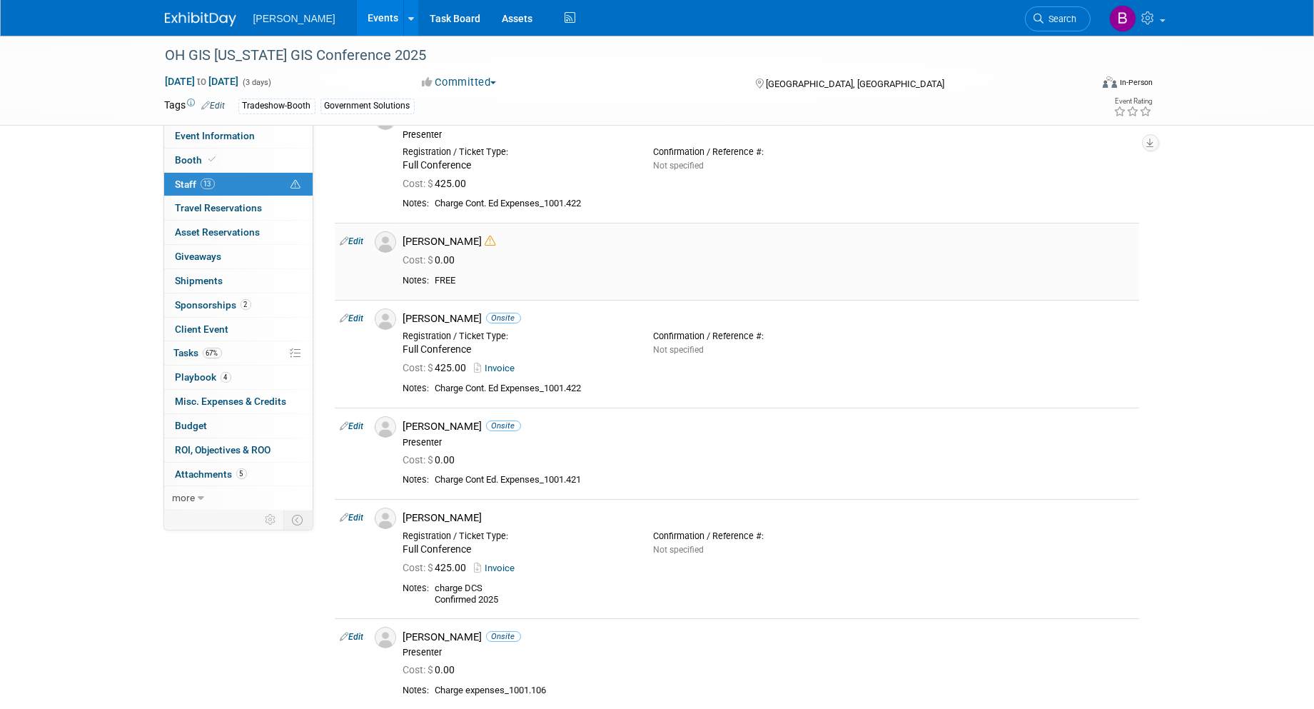
click at [361, 238] on link "Edit" at bounding box center [353, 241] width 24 height 10
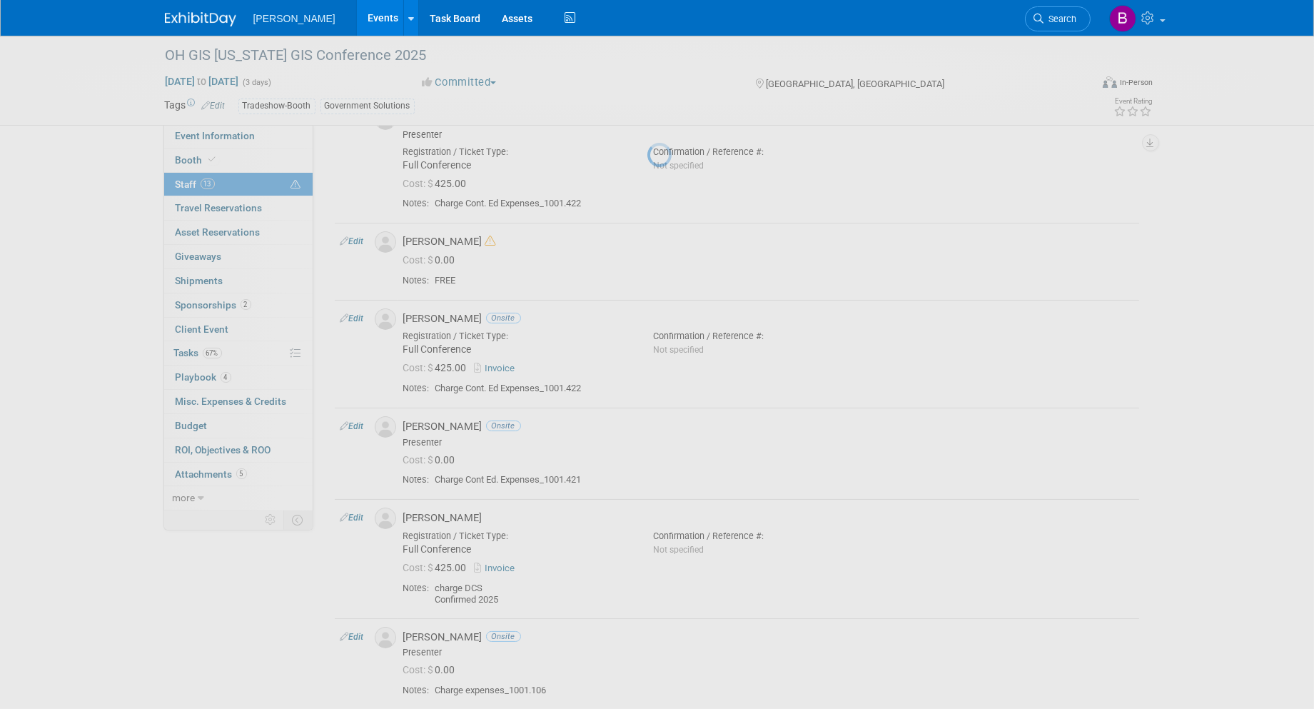
select select "ec256bf3-e7c1-4b70-958b-545ece5b8ab5"
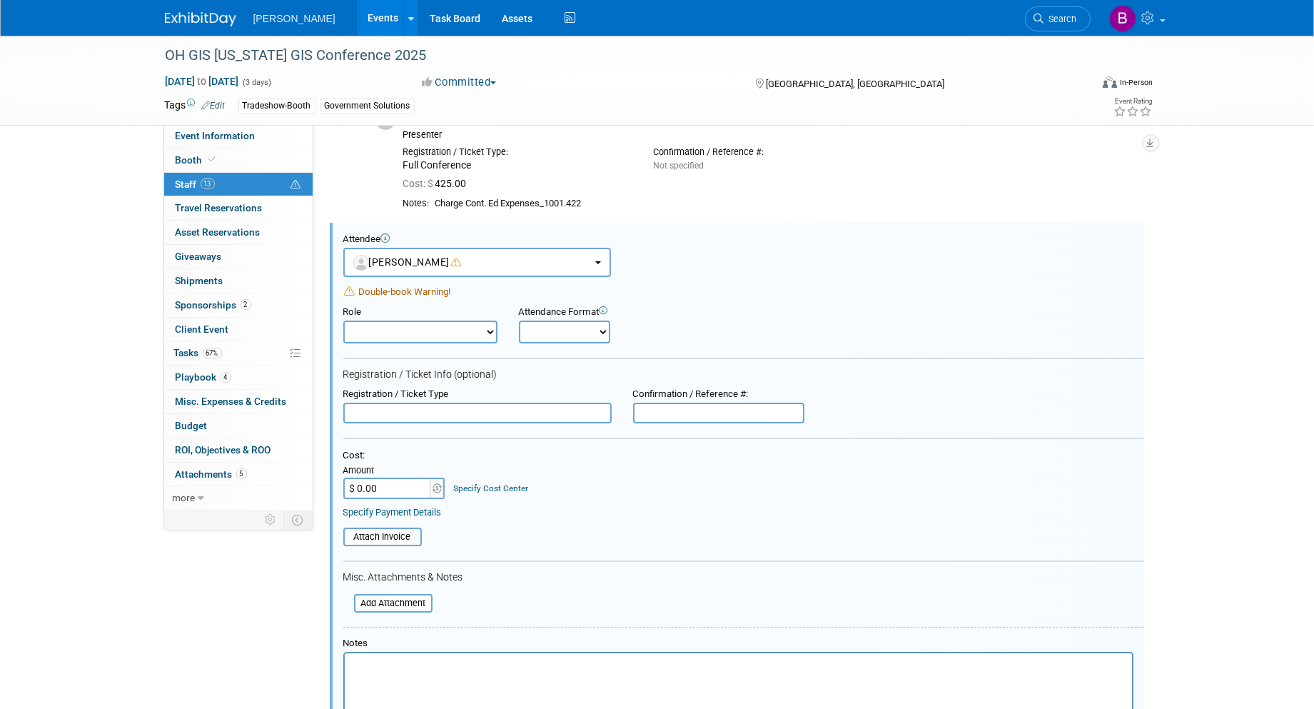
scroll to position [411, 0]
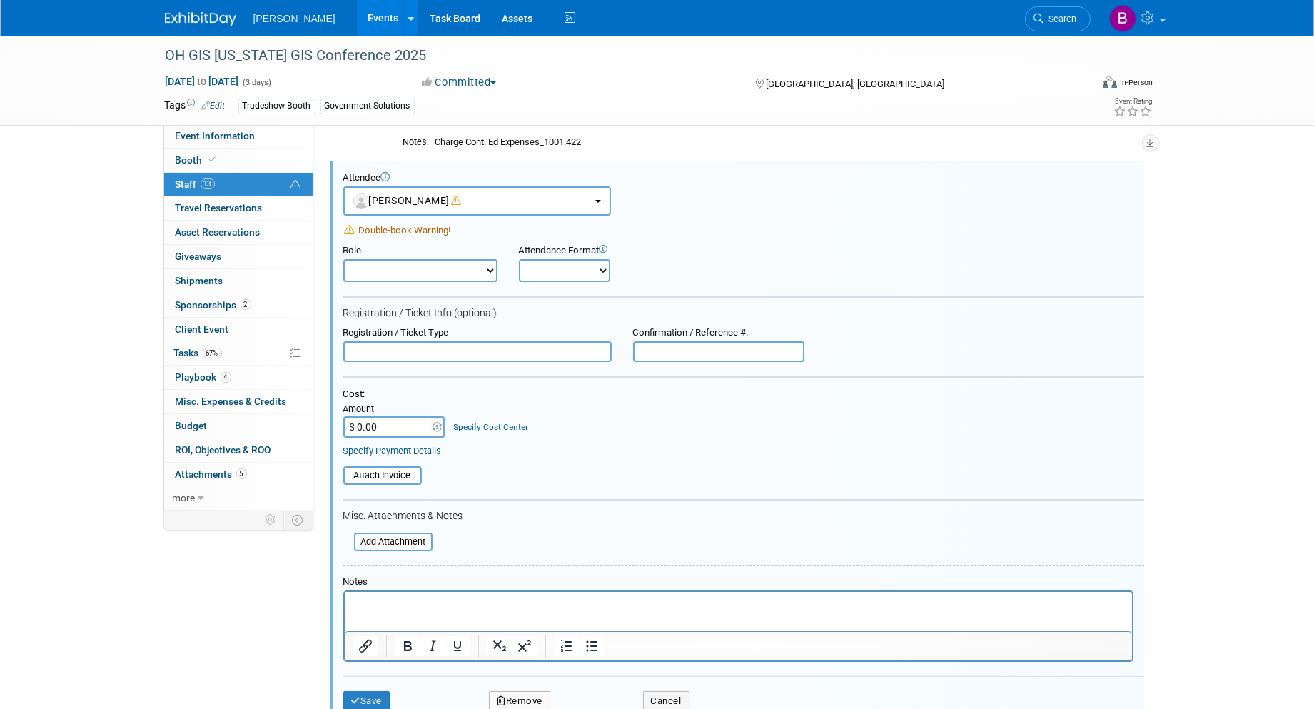
click at [400, 264] on select "Demonstrator Host Planner Presenter Sales Representative Set-up/Dismantle Crew …" at bounding box center [420, 270] width 154 height 23
select select "2"
click at [343, 259] on select "Demonstrator Host Planner Presenter Sales Representative Set-up/Dismantle Crew …" at bounding box center [420, 270] width 154 height 23
click at [556, 265] on select "Onsite Remote" at bounding box center [564, 270] width 91 height 23
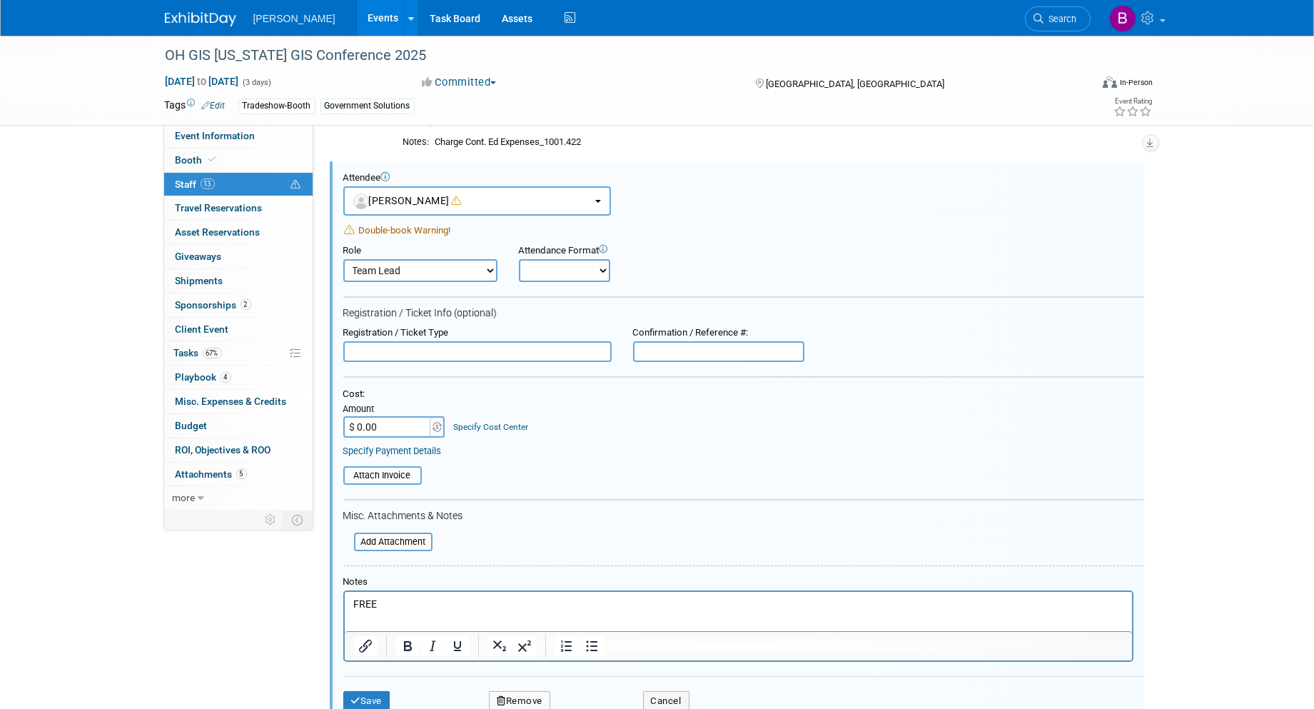
select select "1"
click at [519, 259] on select "Onsite Remote" at bounding box center [564, 270] width 91 height 23
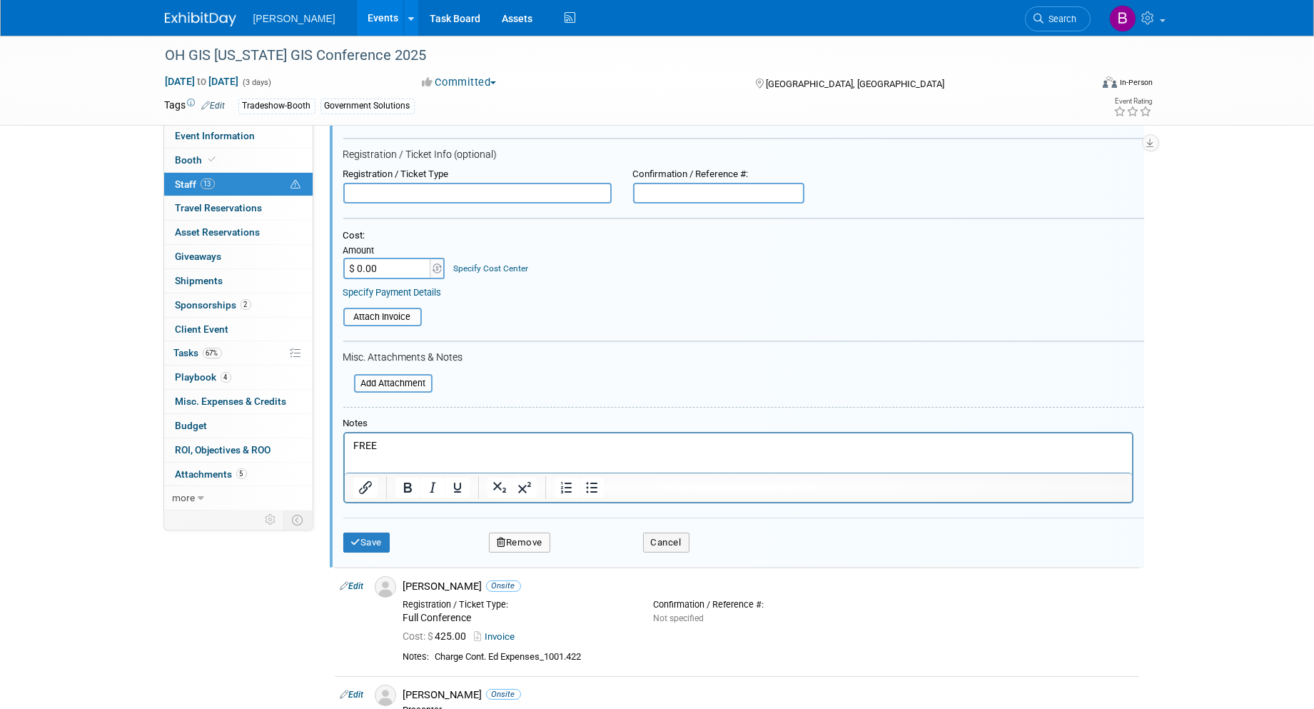
click at [397, 533] on td "Save" at bounding box center [402, 543] width 118 height 20
click at [373, 533] on button "Save" at bounding box center [366, 543] width 47 height 20
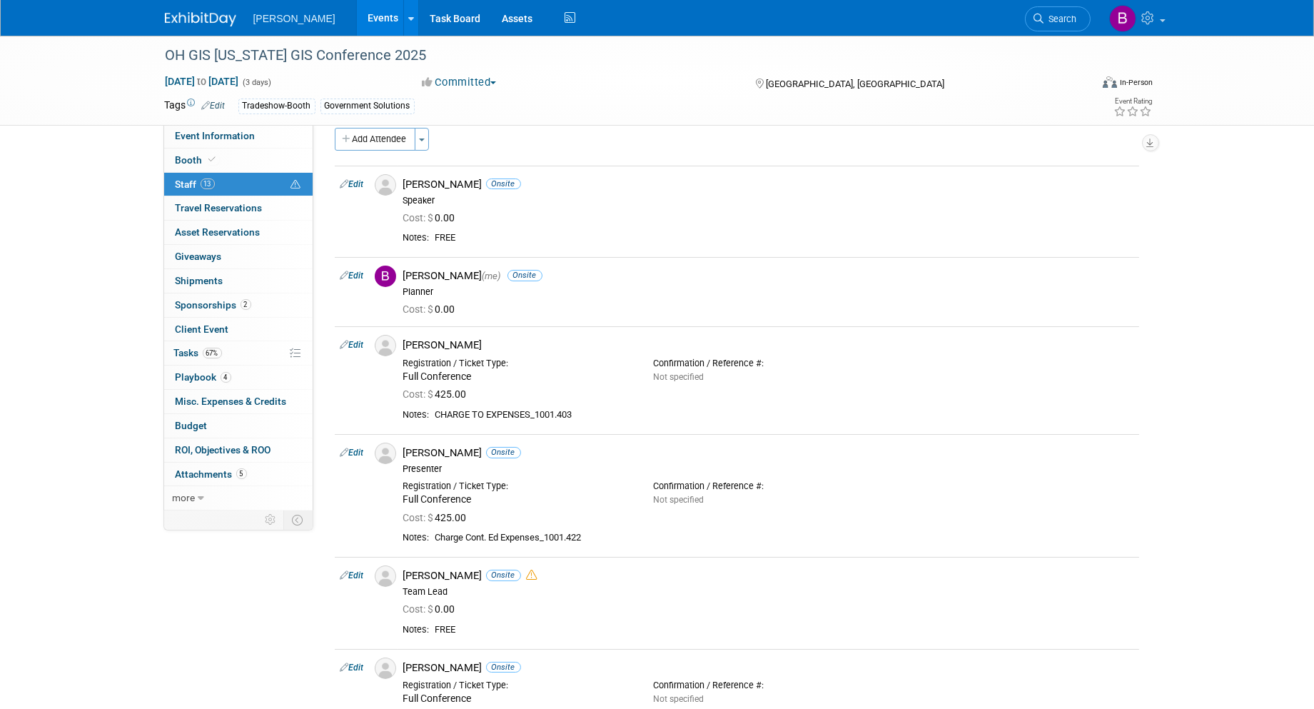
scroll to position [15, 0]
click at [363, 182] on link "Edit" at bounding box center [353, 185] width 24 height 10
select select "c130bd55-1d2a-47a8-99c3-9e2c94ab857a"
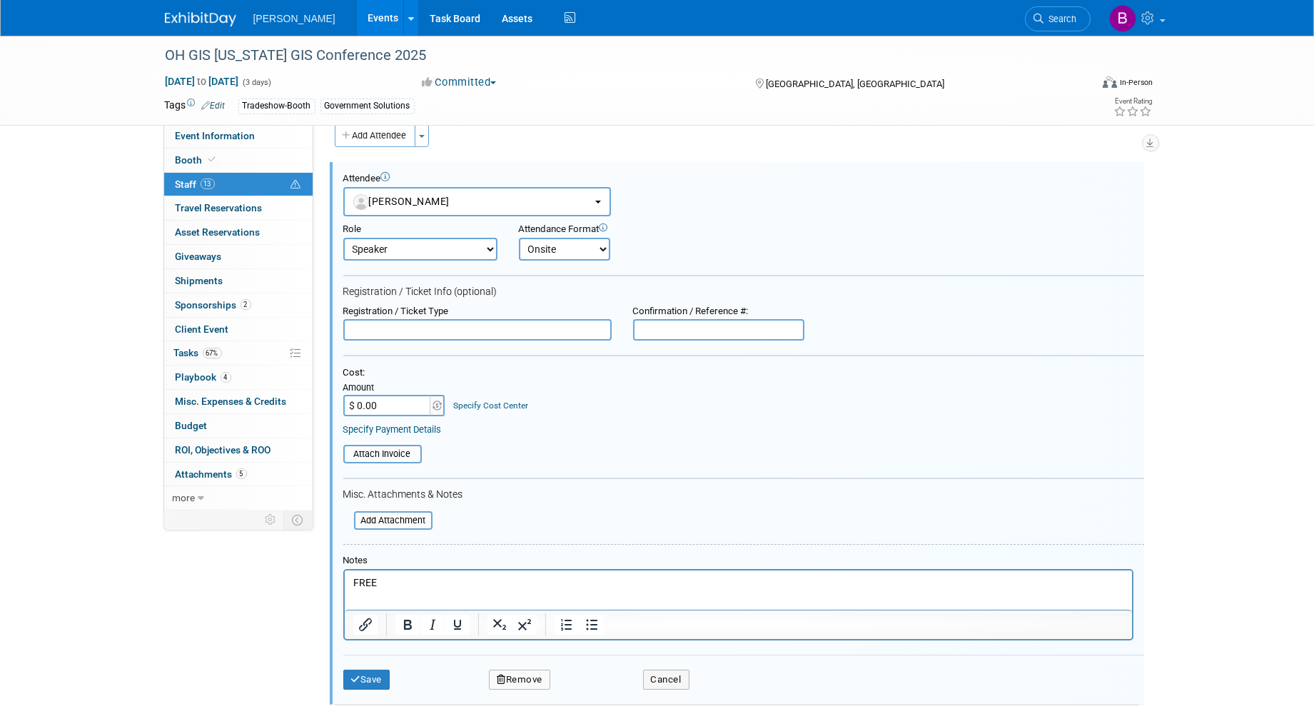
scroll to position [0, 0]
click at [443, 262] on form "Attendee <img src="https://www.exhibitday.com/Images/Unassigned-User-Icon.png" …" at bounding box center [743, 437] width 801 height 528
click at [441, 252] on select "Demonstrator Host Planner Presenter Sales Representative Set-up/Dismantle Crew …" at bounding box center [420, 249] width 154 height 23
select select "8"
click at [343, 238] on select "Demonstrator Host Planner Presenter Sales Representative Set-up/Dismantle Crew …" at bounding box center [420, 249] width 154 height 23
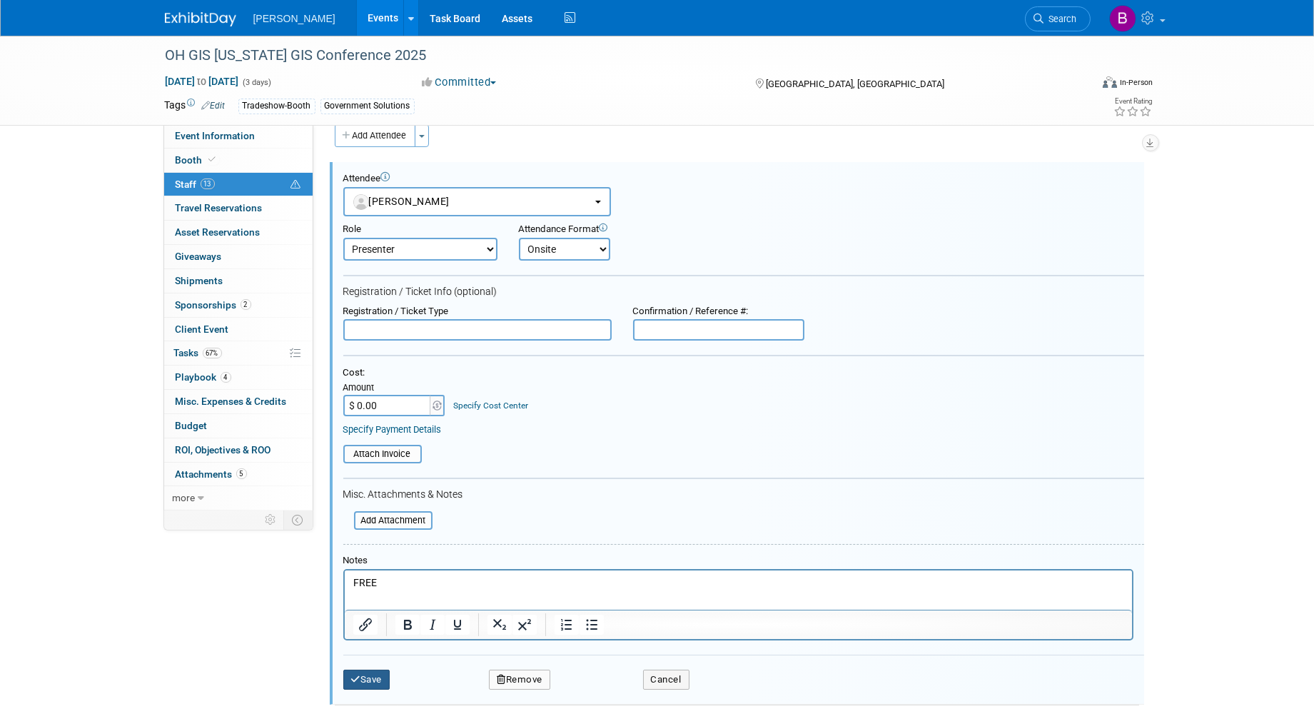
click at [372, 670] on button "Save" at bounding box center [366, 680] width 47 height 20
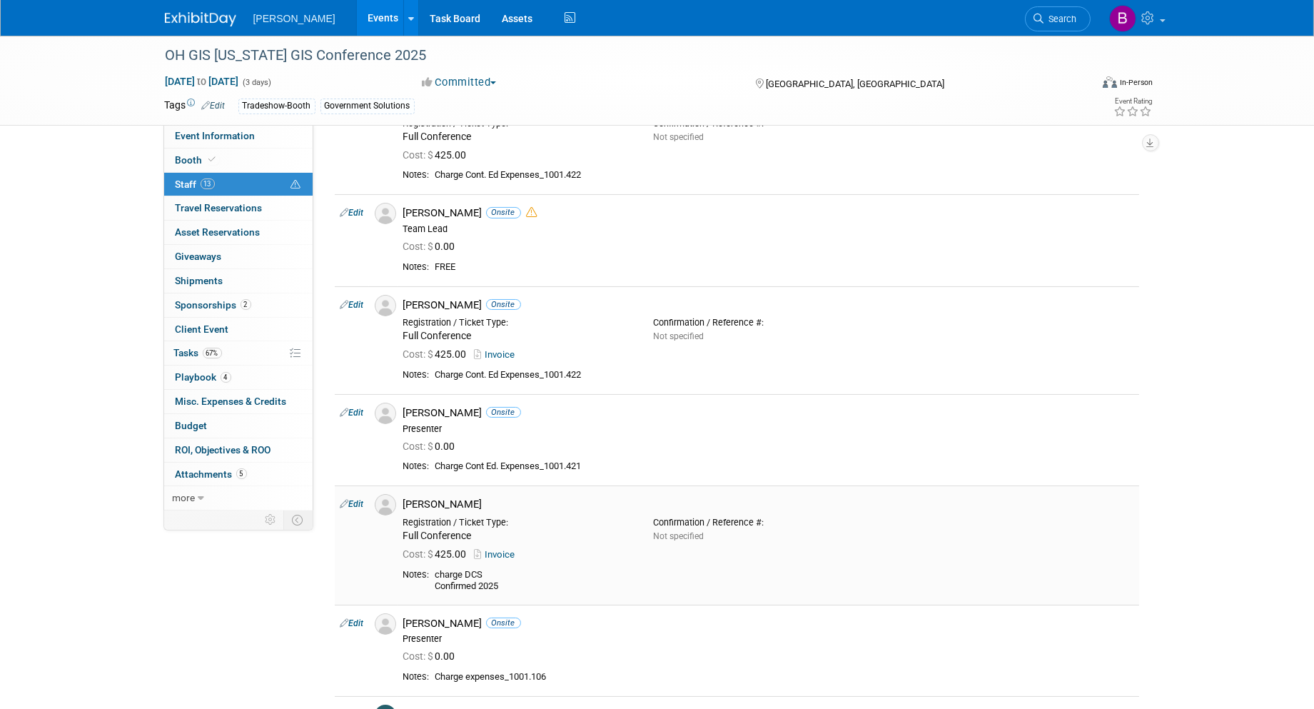
scroll to position [416, 0]
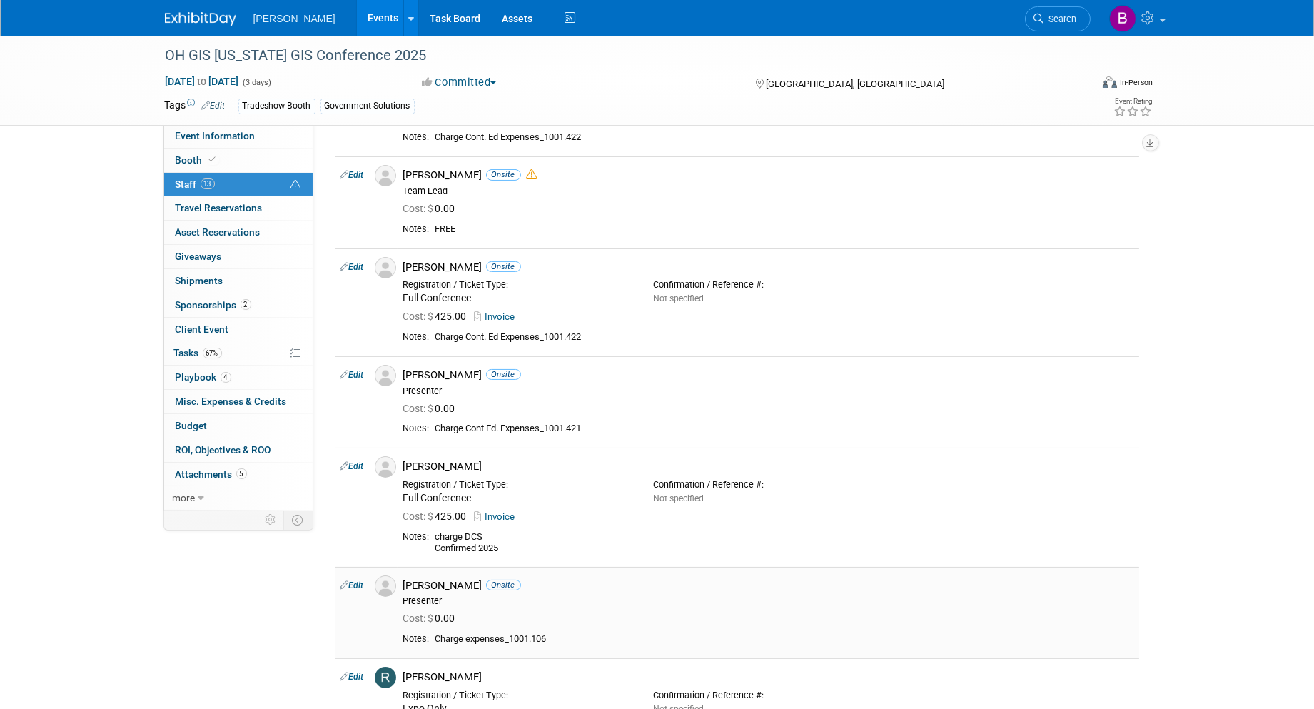
click at [359, 593] on td "Edit" at bounding box center [352, 612] width 34 height 91
click at [356, 372] on link "Edit" at bounding box center [353, 375] width 24 height 10
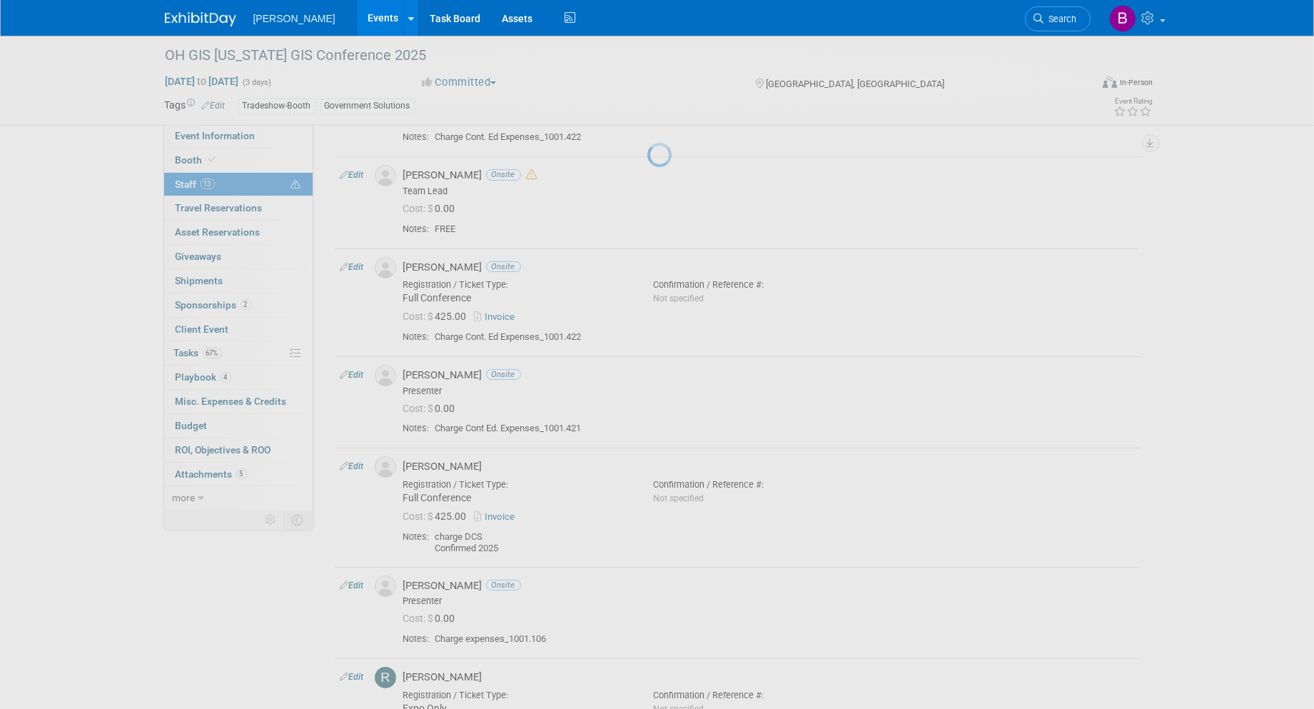
select select "43e43566-a591-4f70-a4a5-546966513816"
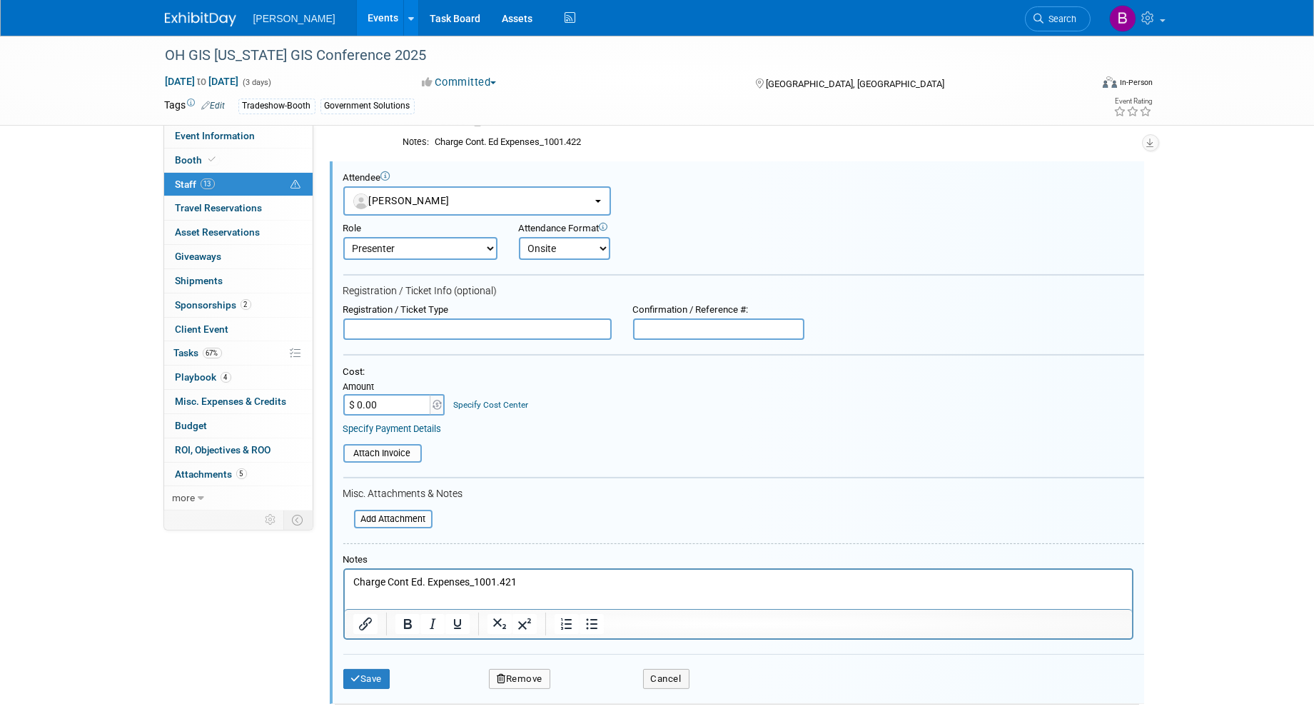
scroll to position [0, 0]
click at [403, 394] on input "$ 0.00" at bounding box center [387, 404] width 89 height 21
type input "$ 335.00"
click at [423, 318] on input "text" at bounding box center [477, 328] width 268 height 21
type input "Full Conference"
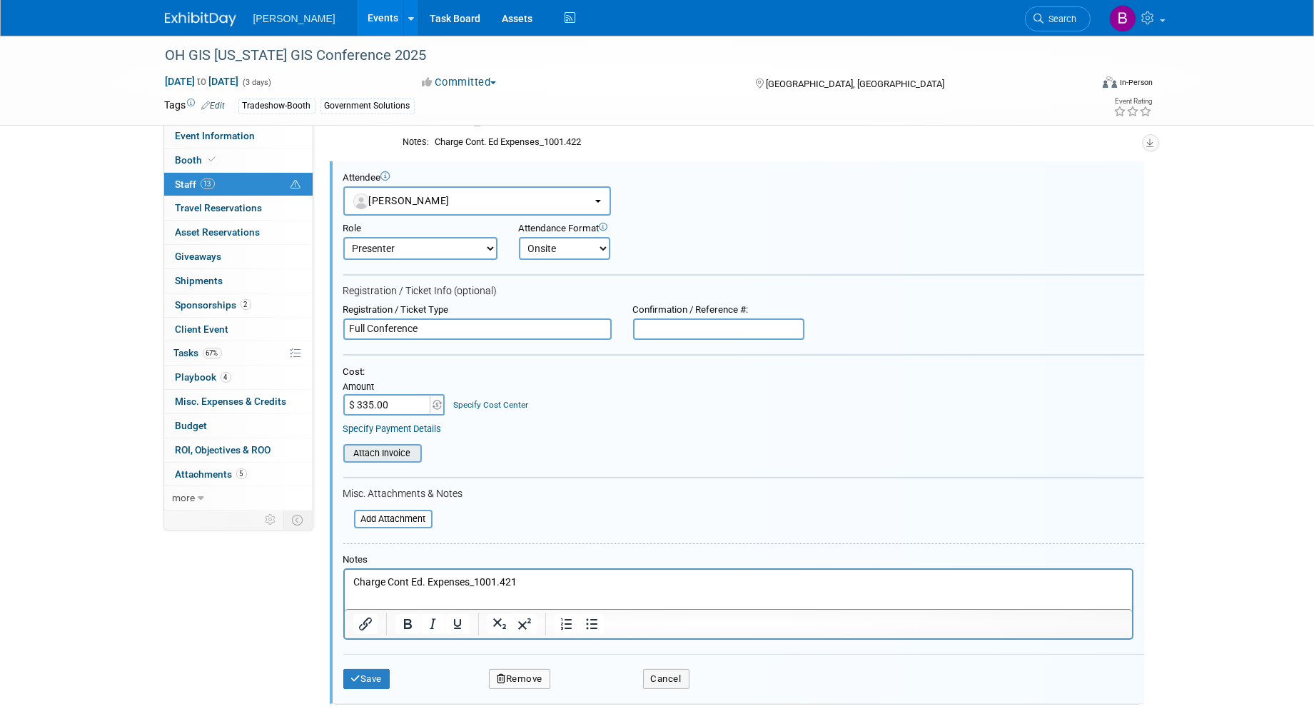
click at [387, 448] on input "file" at bounding box center [336, 454] width 170 height 16
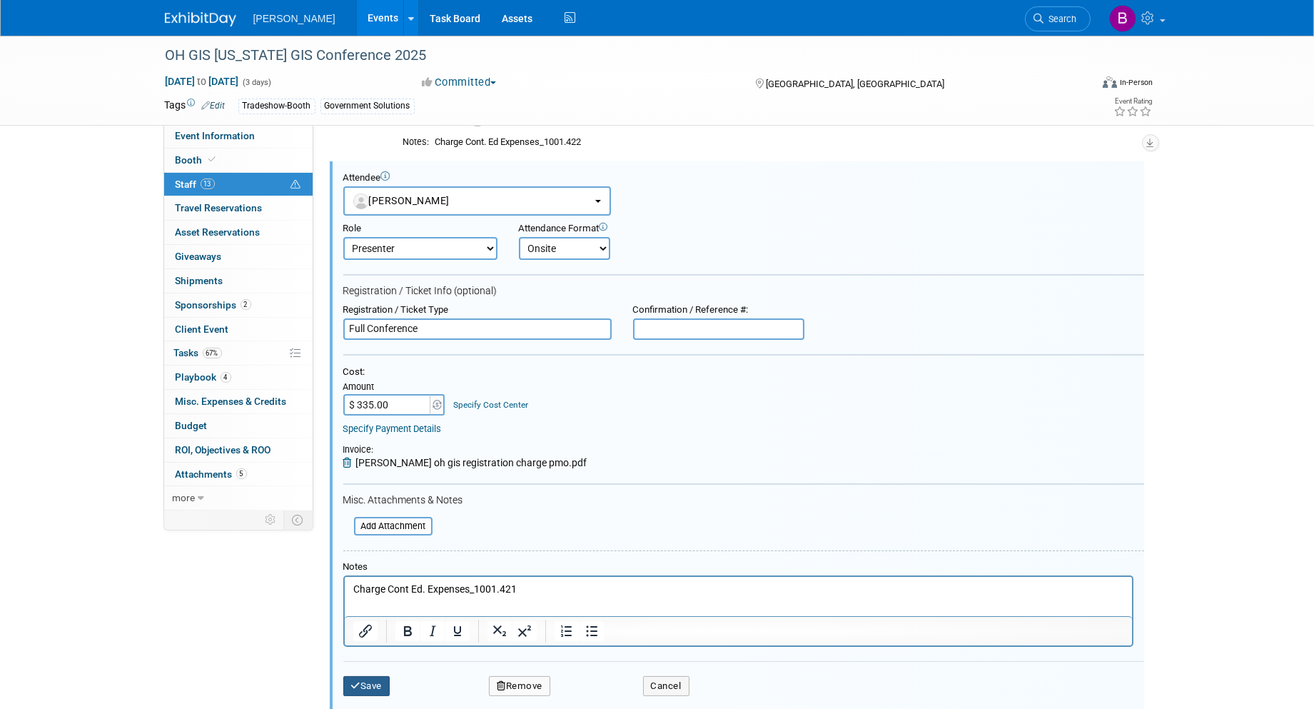
click at [366, 676] on button "Save" at bounding box center [366, 686] width 47 height 20
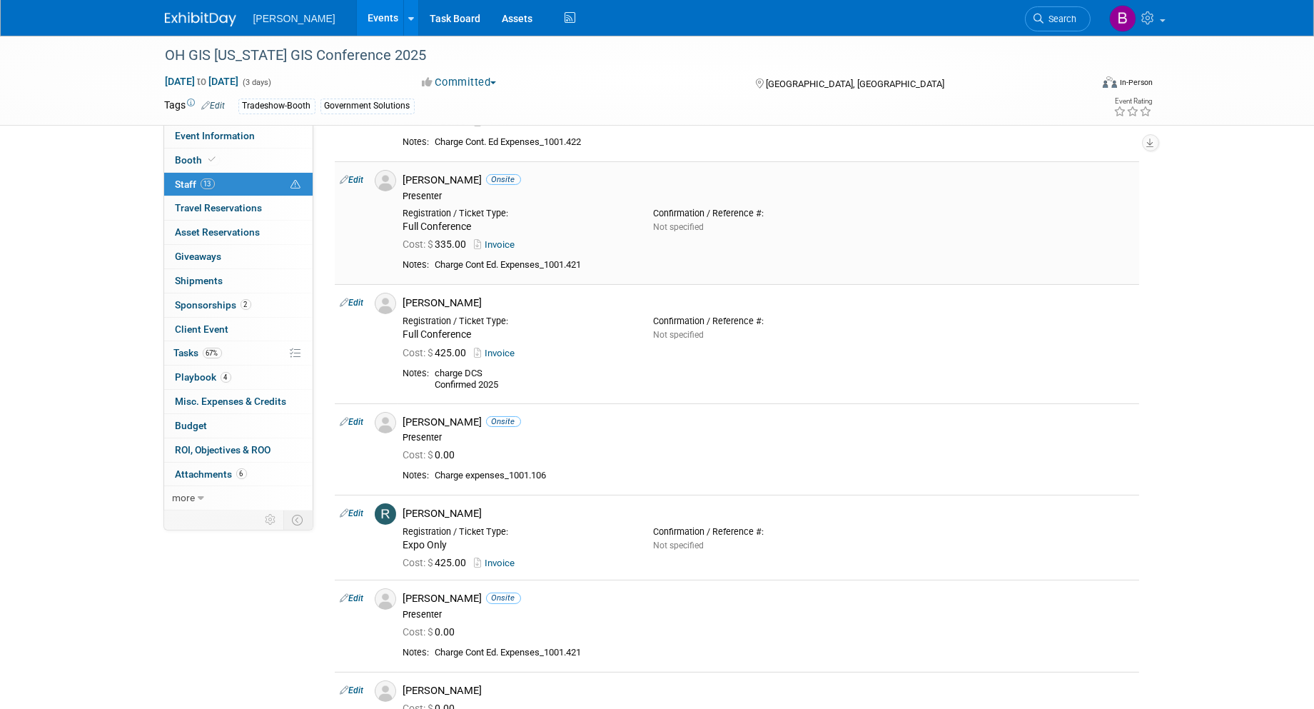
click at [351, 184] on link "Edit" at bounding box center [353, 180] width 24 height 10
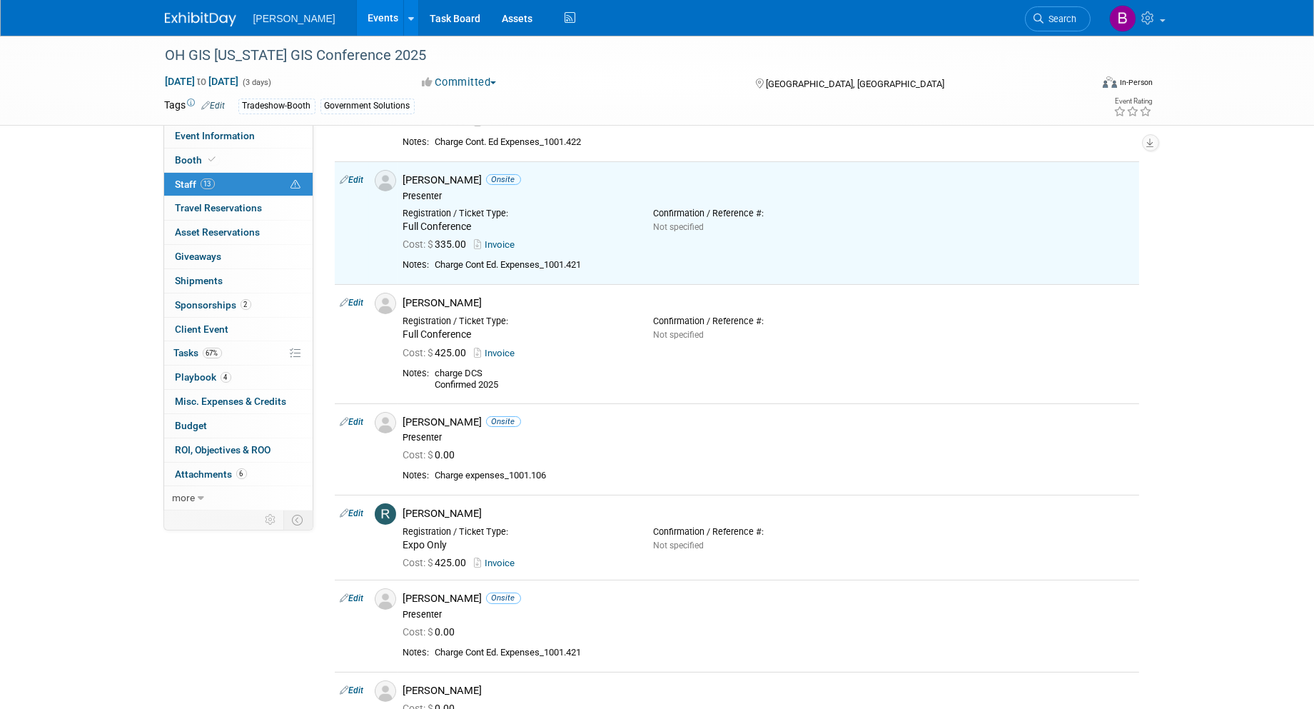
select select "43e43566-a591-4f70-a4a5-546966513816"
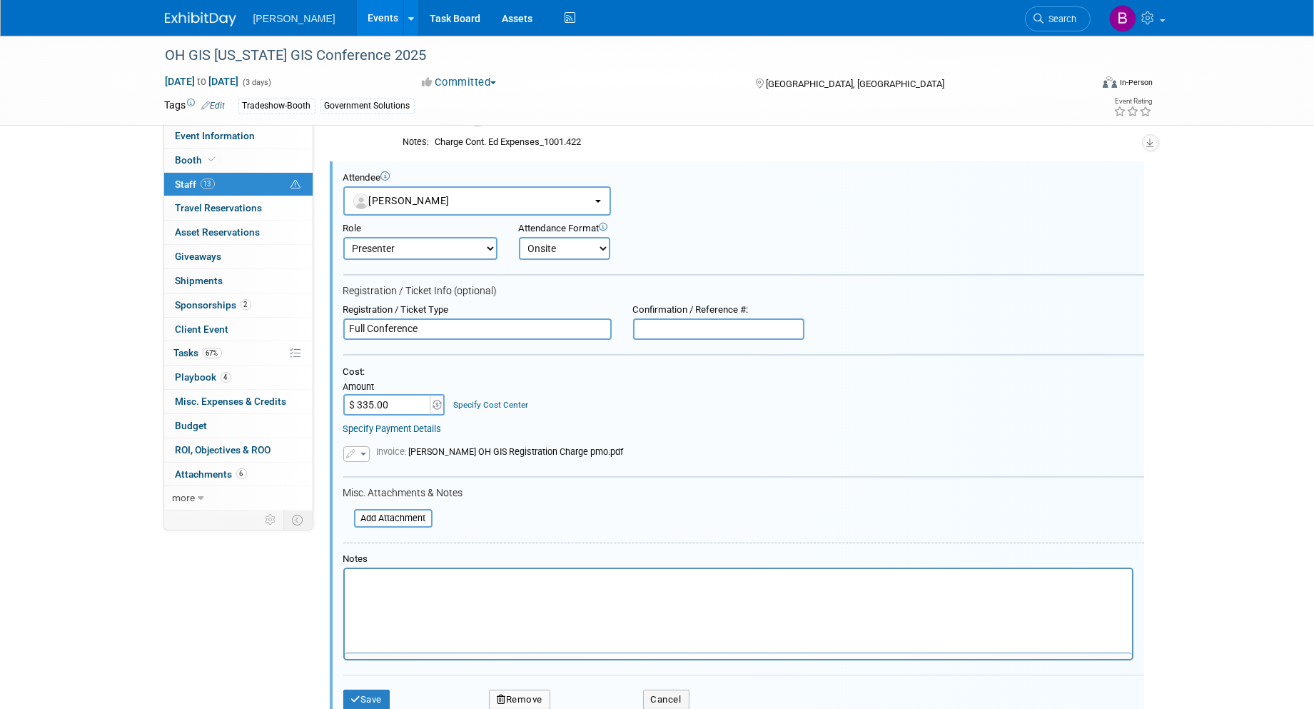
click at [483, 400] on link "Specify Cost Center" at bounding box center [490, 405] width 75 height 10
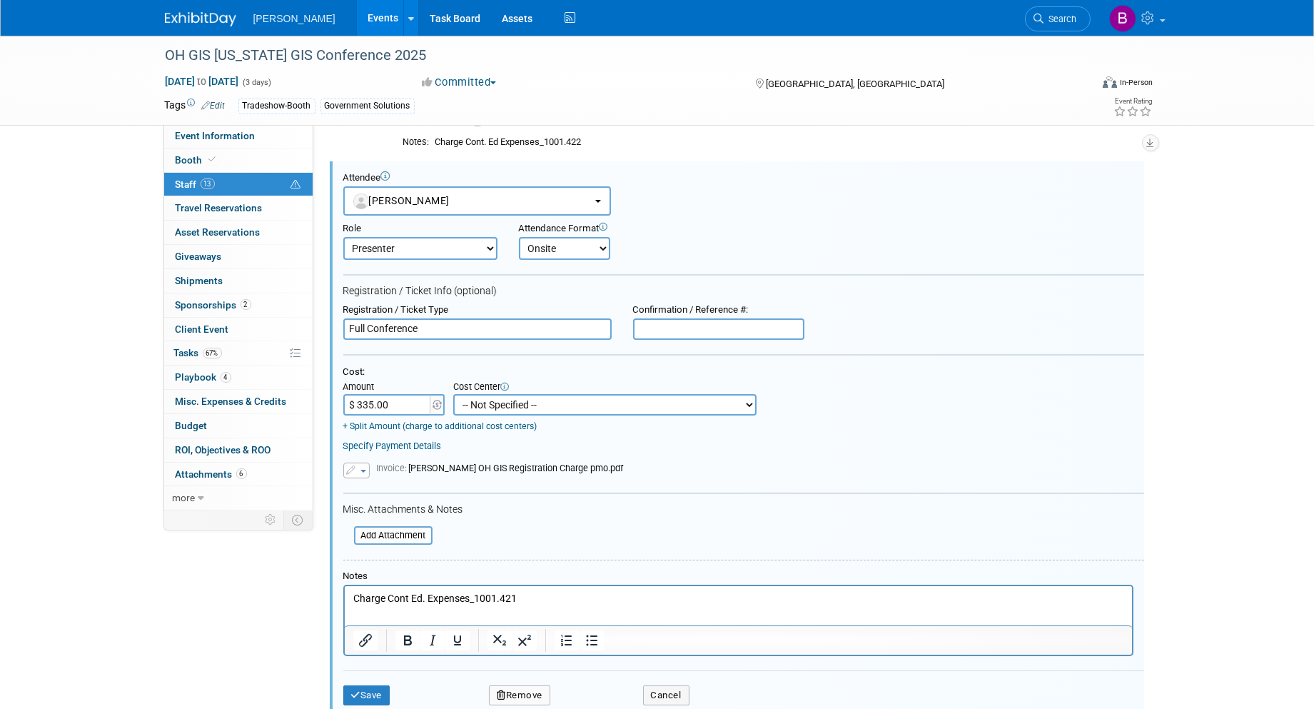
click at [484, 397] on select "-- Not Specified -- Advisory Services - Expenses_1001.502 Aerial Acquisition - …" at bounding box center [604, 404] width 303 height 21
select select "18966344"
click at [453, 394] on select "-- Not Specified -- Advisory Services - Expenses_1001.502 Aerial Acquisition - …" at bounding box center [604, 404] width 303 height 21
click at [354, 685] on button "Save" at bounding box center [366, 695] width 47 height 20
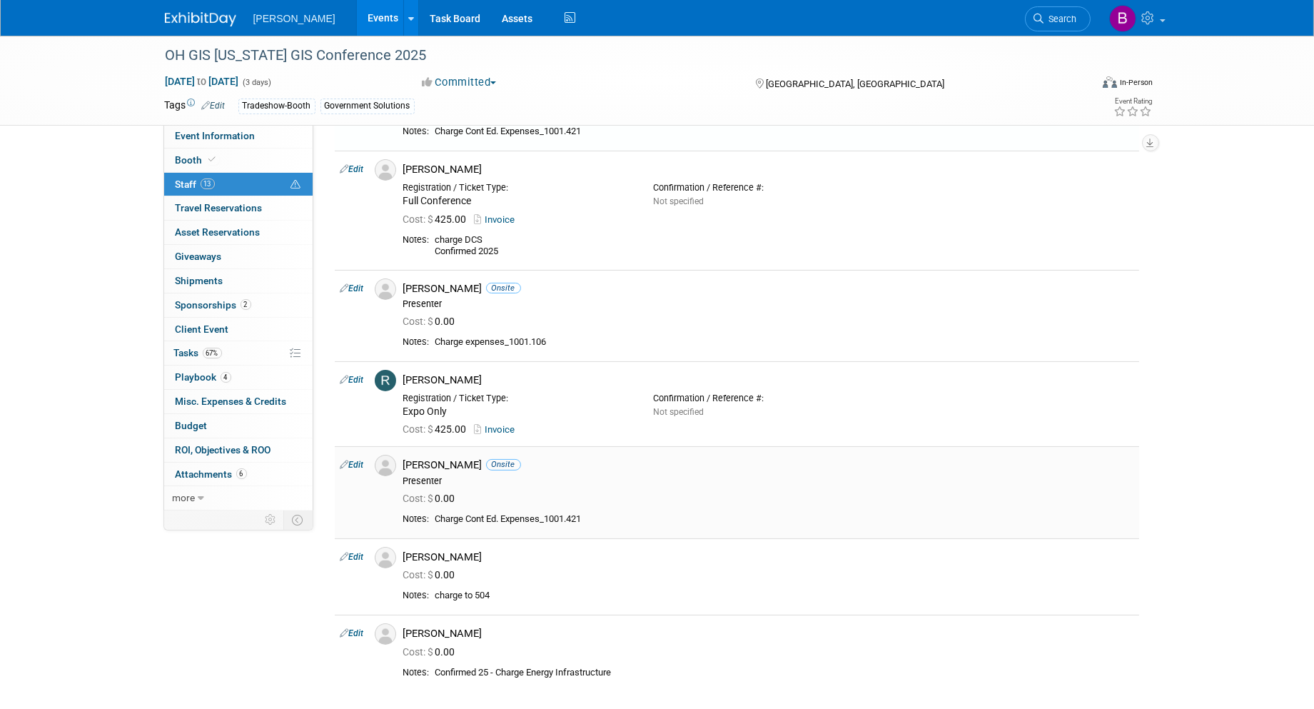
scroll to position [770, 0]
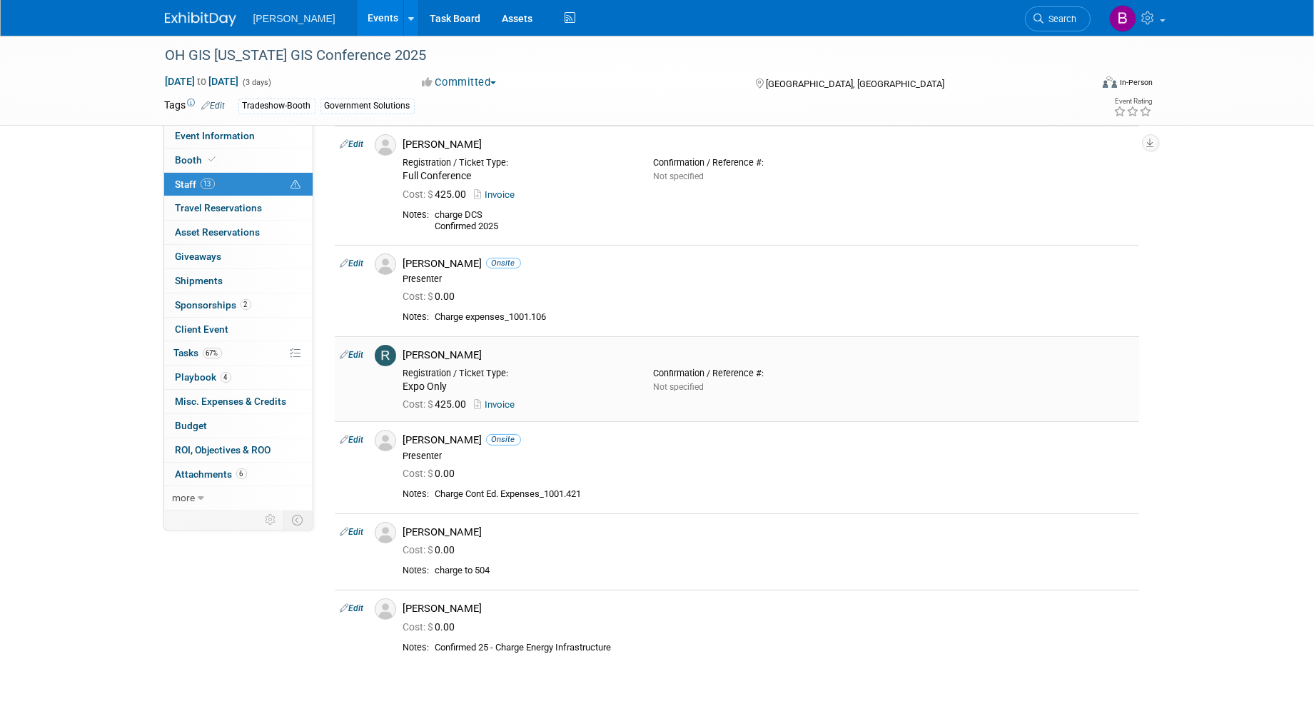
click at [356, 350] on link "Edit" at bounding box center [353, 355] width 24 height 10
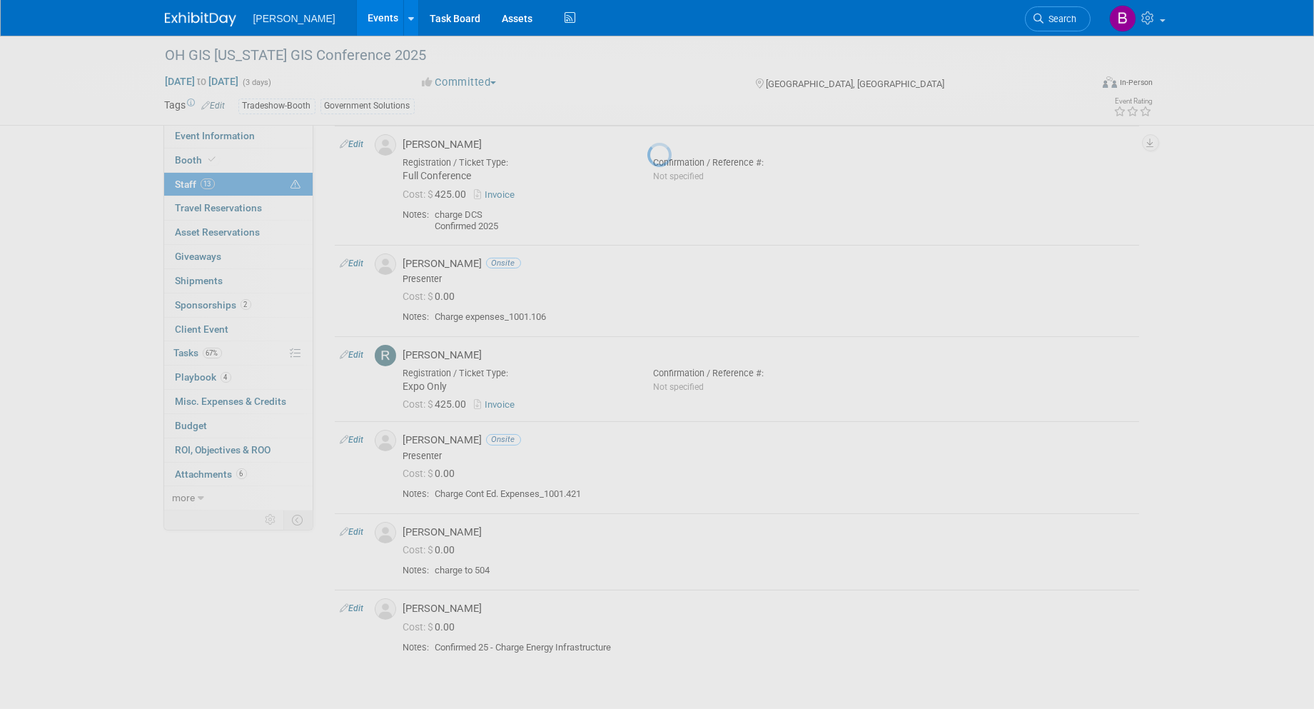
select select "844a177d-a181-44ff-a72a-5731d68e4351"
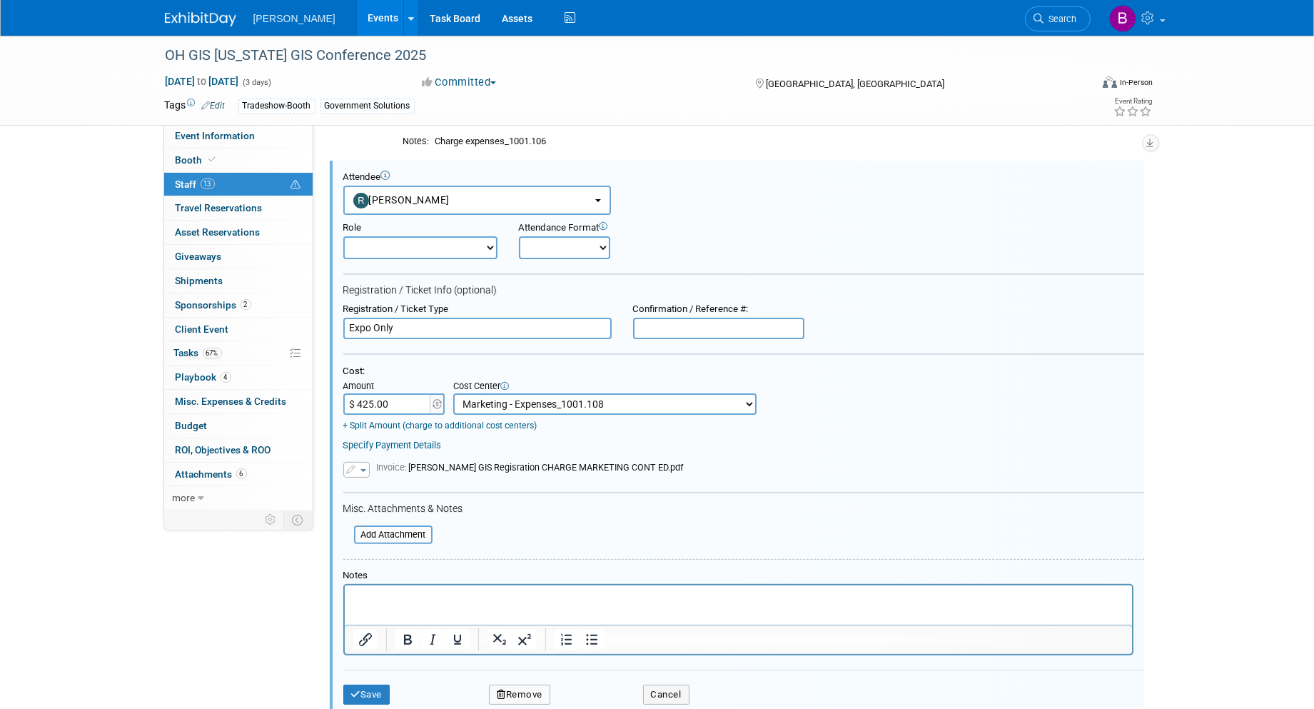
scroll to position [0, 0]
click at [463, 605] on html at bounding box center [738, 595] width 788 height 20
click at [439, 241] on select "Demonstrator Host Planner Presenter Sales Representative Set-up/Dismantle Crew …" at bounding box center [420, 247] width 154 height 23
click at [380, 685] on button "Save" at bounding box center [366, 695] width 47 height 20
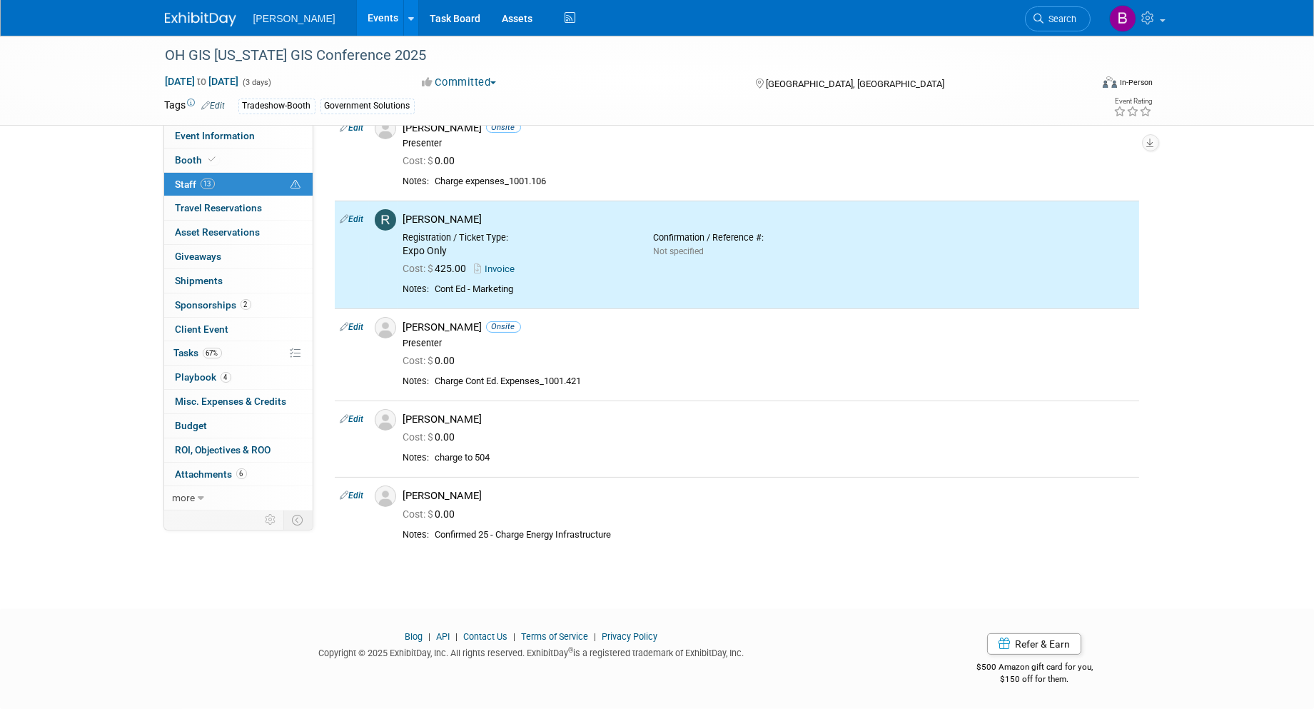
scroll to position [919, 0]
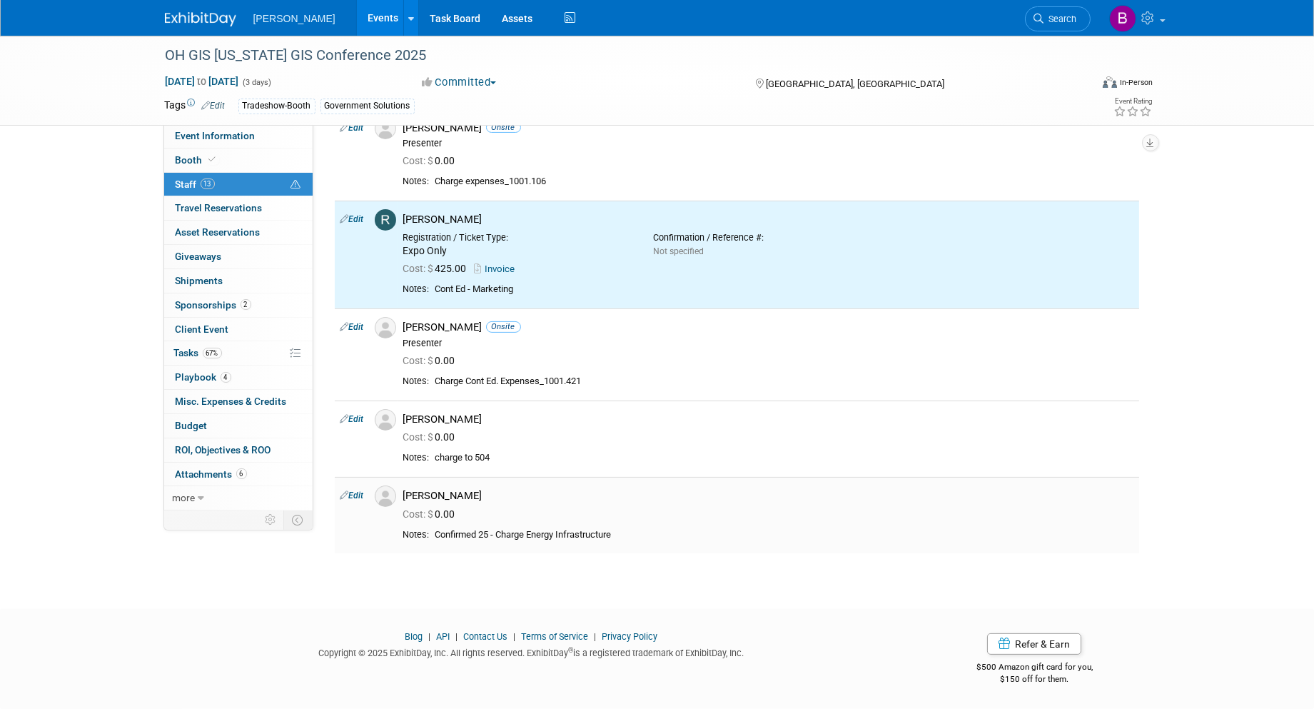
click at [352, 491] on link "Edit" at bounding box center [353, 496] width 24 height 10
select select "dbba279a-17be-4019-aef1-a418c73d837f"
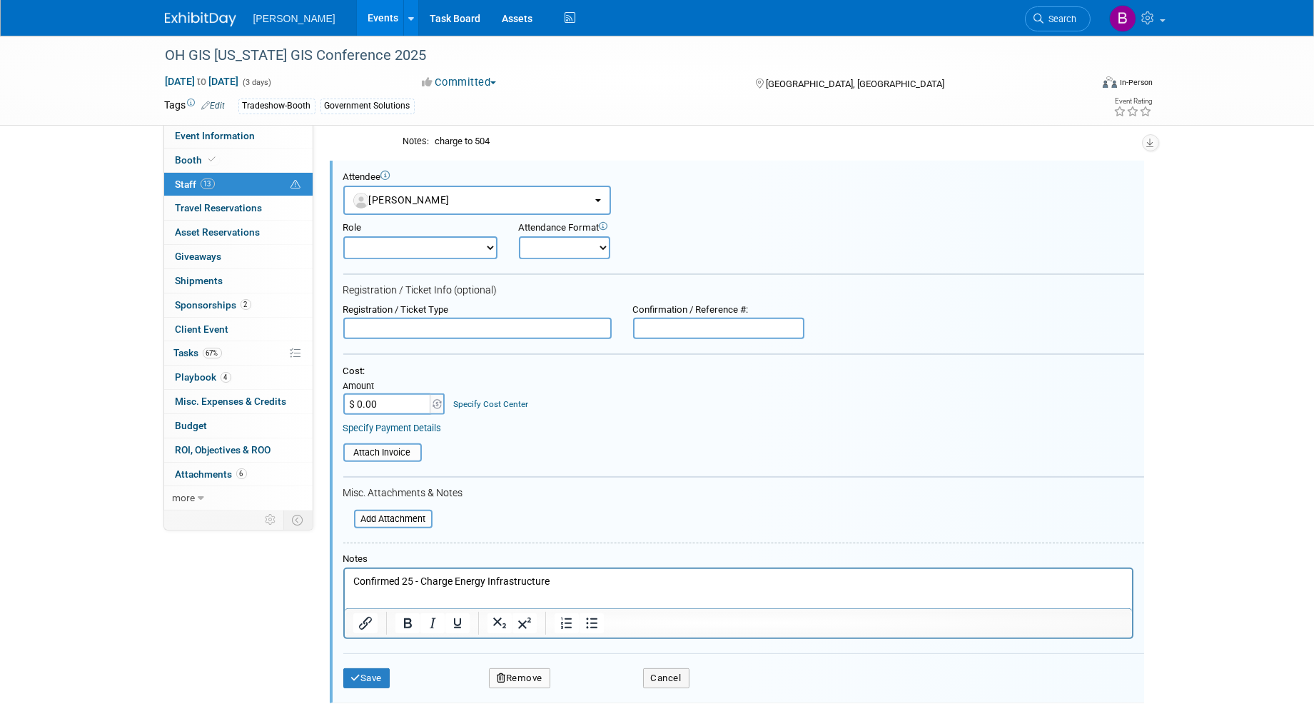
scroll to position [0, 0]
click at [358, 326] on input "text" at bounding box center [477, 328] width 268 height 21
type input "g"
type input "f"
type input "Full Conference"
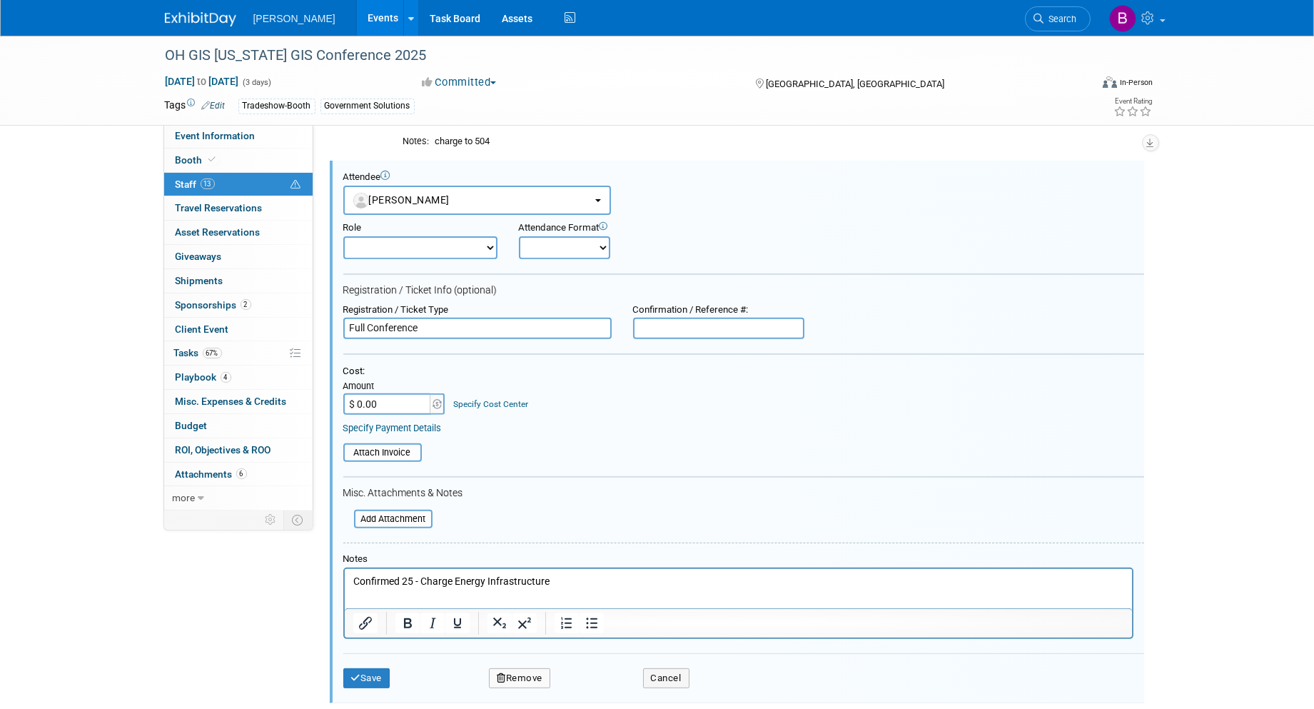
click at [564, 250] on select "Onsite Remote" at bounding box center [564, 247] width 91 height 23
select select "1"
click at [519, 236] on select "Onsite Remote" at bounding box center [564, 247] width 91 height 23
click at [478, 403] on link "Specify Cost Center" at bounding box center [490, 404] width 75 height 10
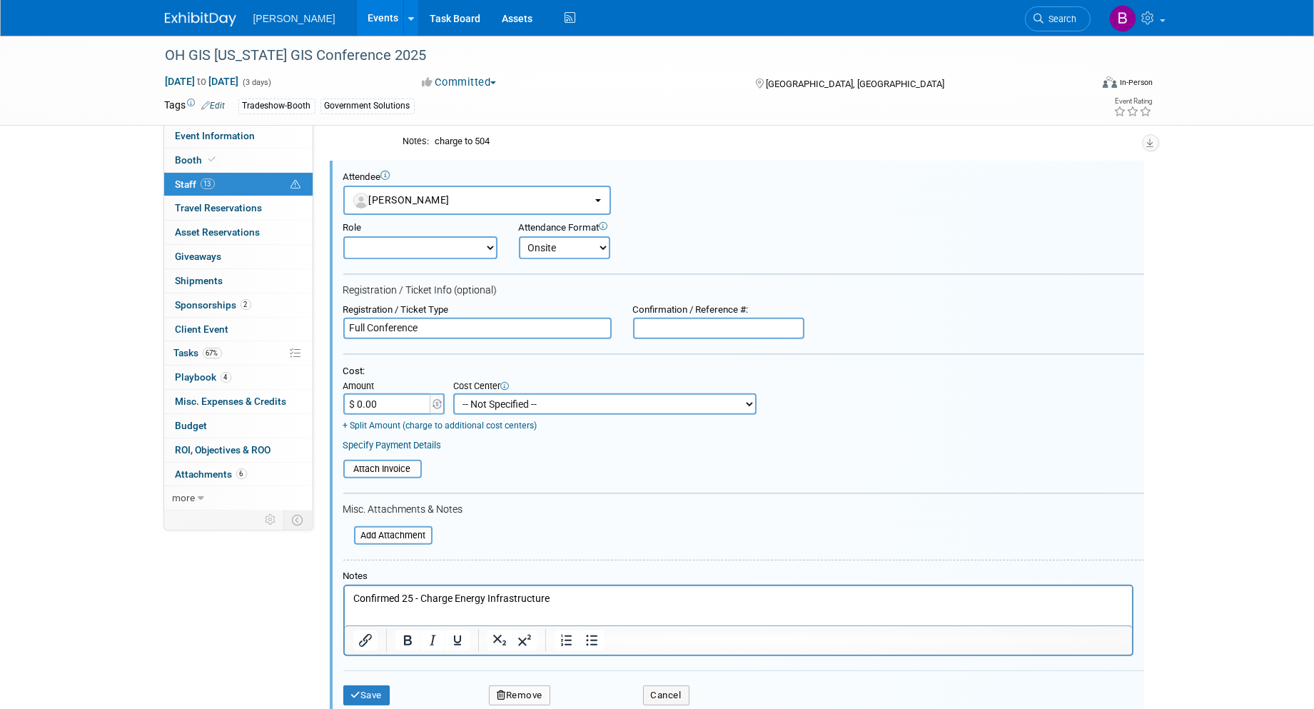
click at [515, 401] on select "-- Not Specified -- Advisory Services - Expenses_1001.502 Aerial Acquisition - …" at bounding box center [604, 403] width 303 height 21
select select "18966262"
click at [453, 393] on select "-- Not Specified -- Advisory Services - Expenses_1001.502 Aerial Acquisition - …" at bounding box center [604, 403] width 303 height 21
click at [373, 464] on input "file" at bounding box center [336, 469] width 170 height 16
click at [386, 402] on input "$ 0.00" at bounding box center [387, 403] width 89 height 21
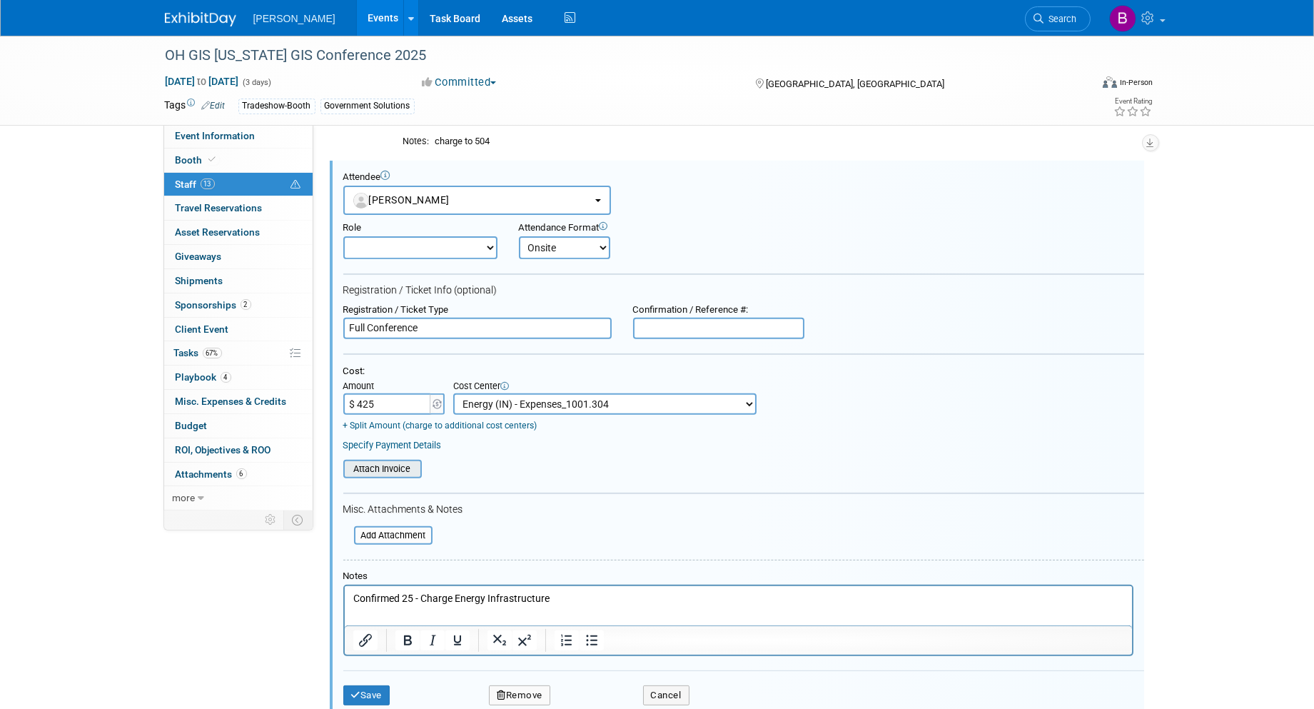
type input "$ 425.00"
click at [363, 464] on input "file" at bounding box center [336, 469] width 170 height 16
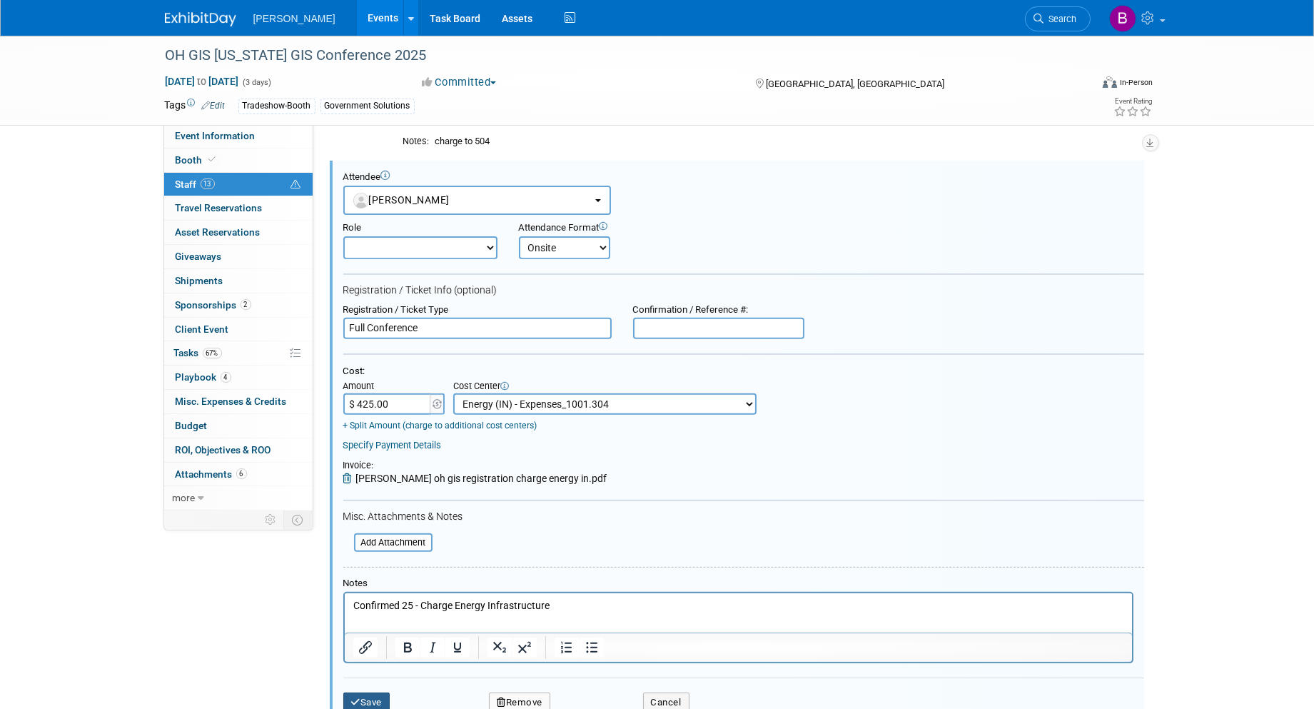
click at [368, 698] on button "Save" at bounding box center [366, 703] width 47 height 20
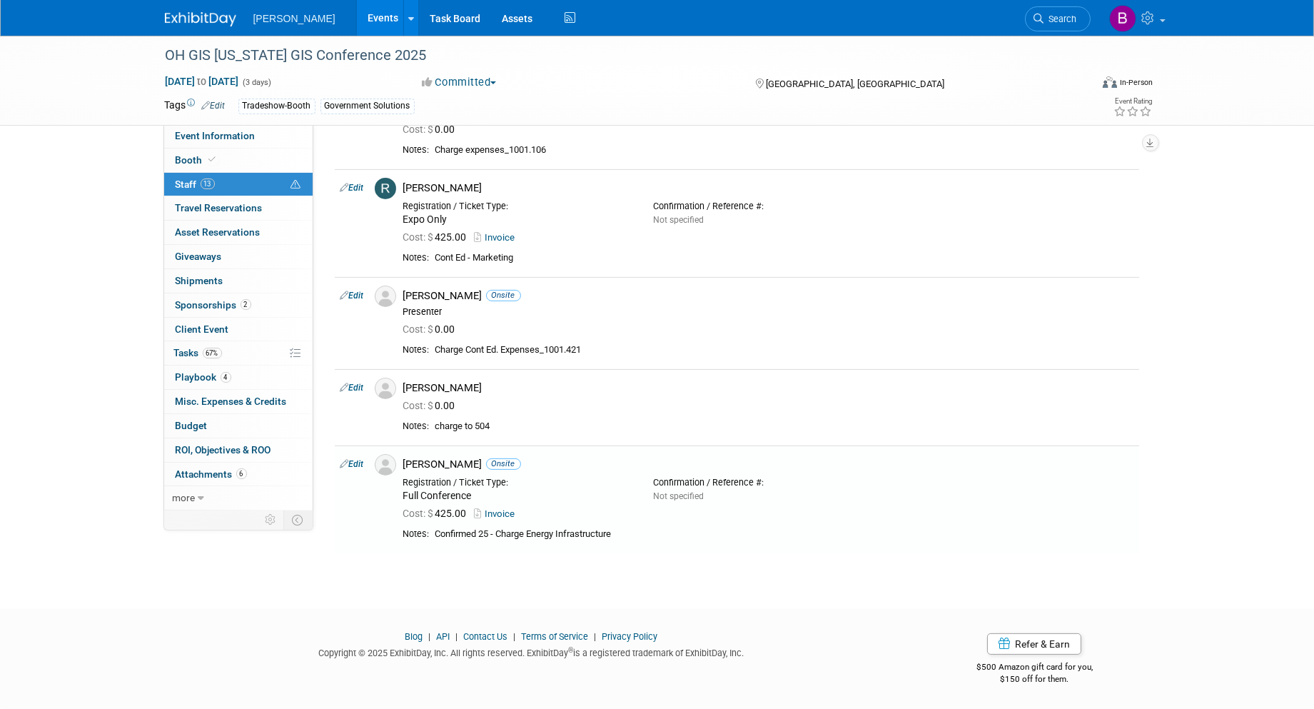
scroll to position [951, 0]
click at [351, 383] on link "Edit" at bounding box center [353, 388] width 24 height 10
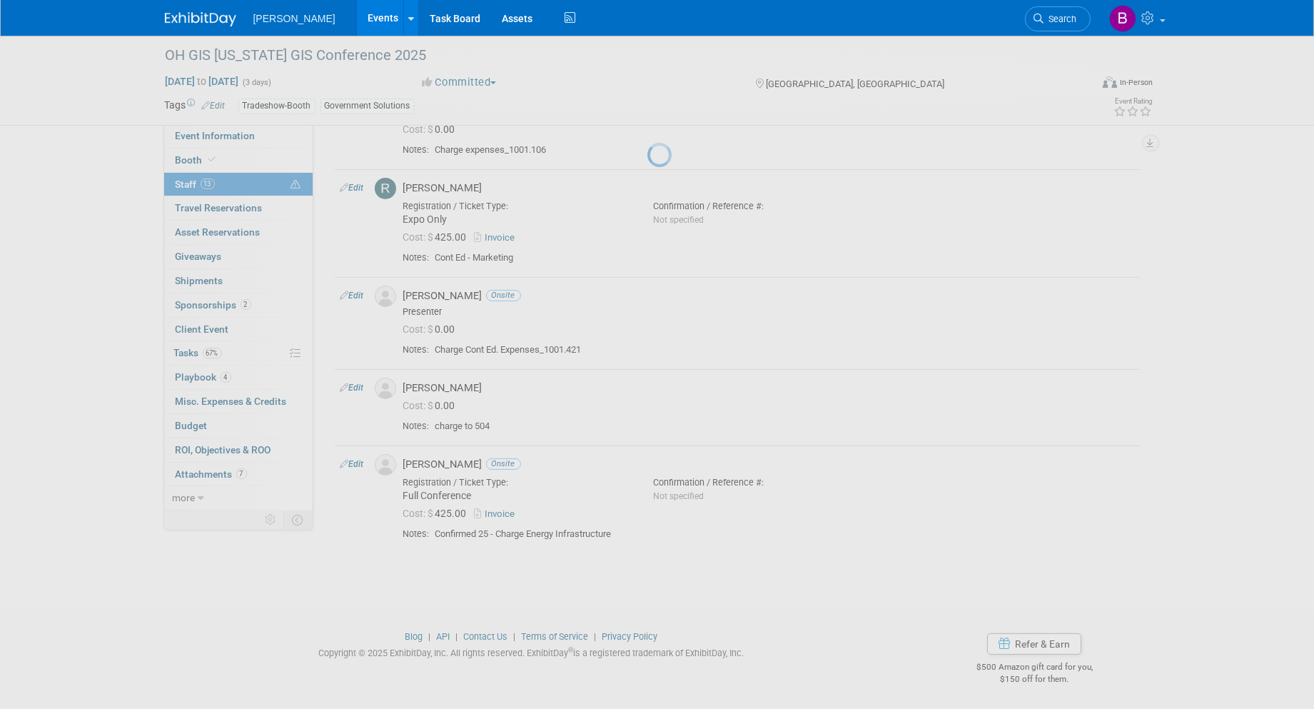
select select "69ee2d93-e801-4554-8c15-8288912ff71b"
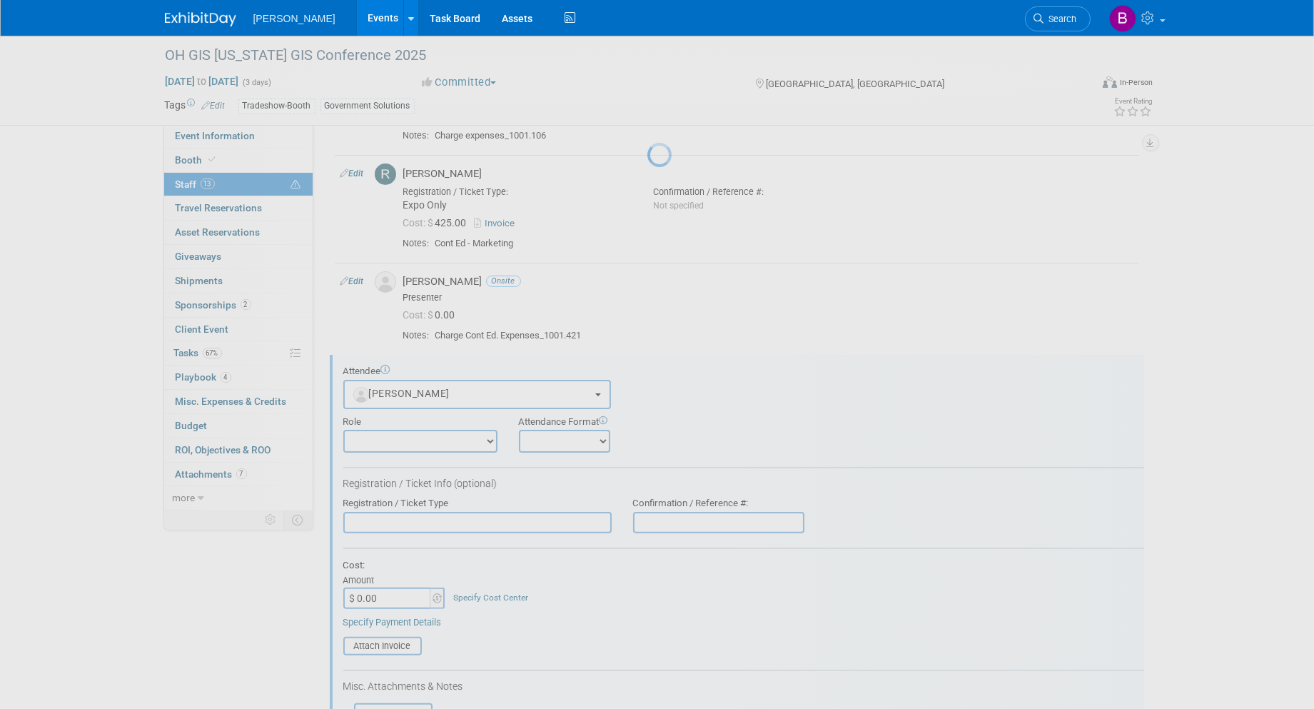
scroll to position [1145, 0]
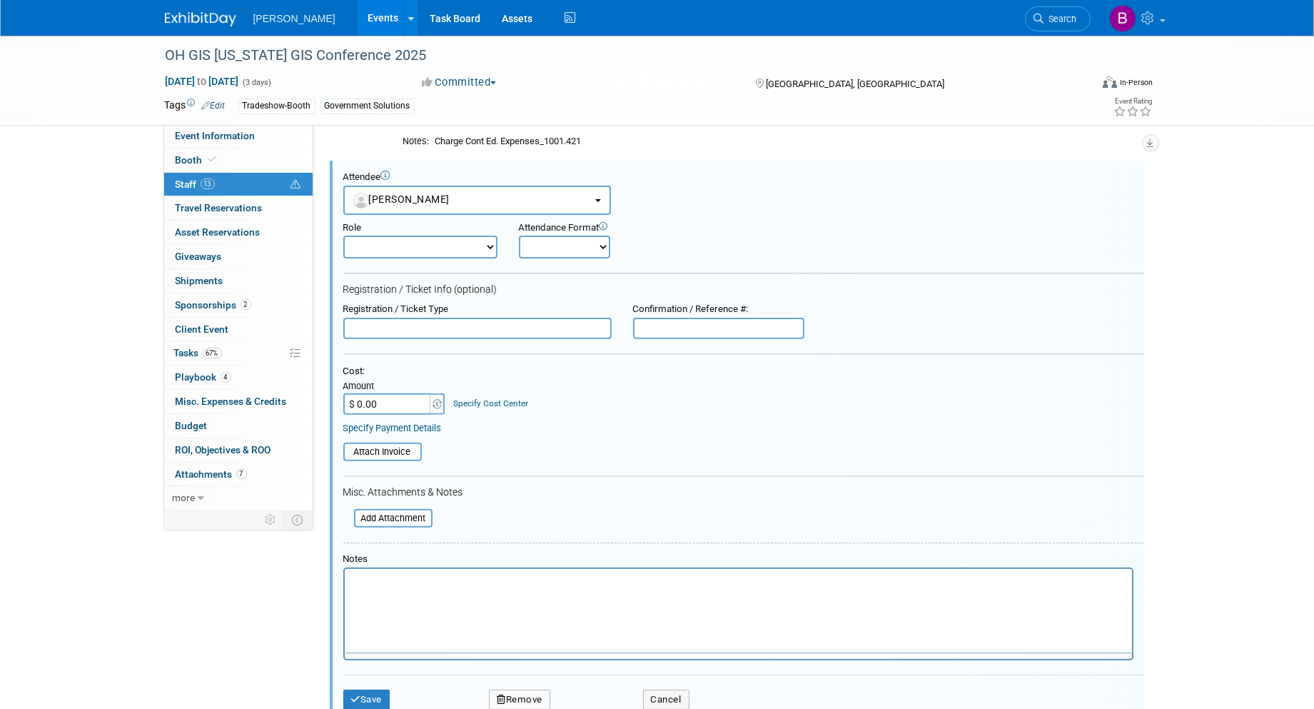
click at [489, 333] on input "text" at bounding box center [477, 328] width 268 height 21
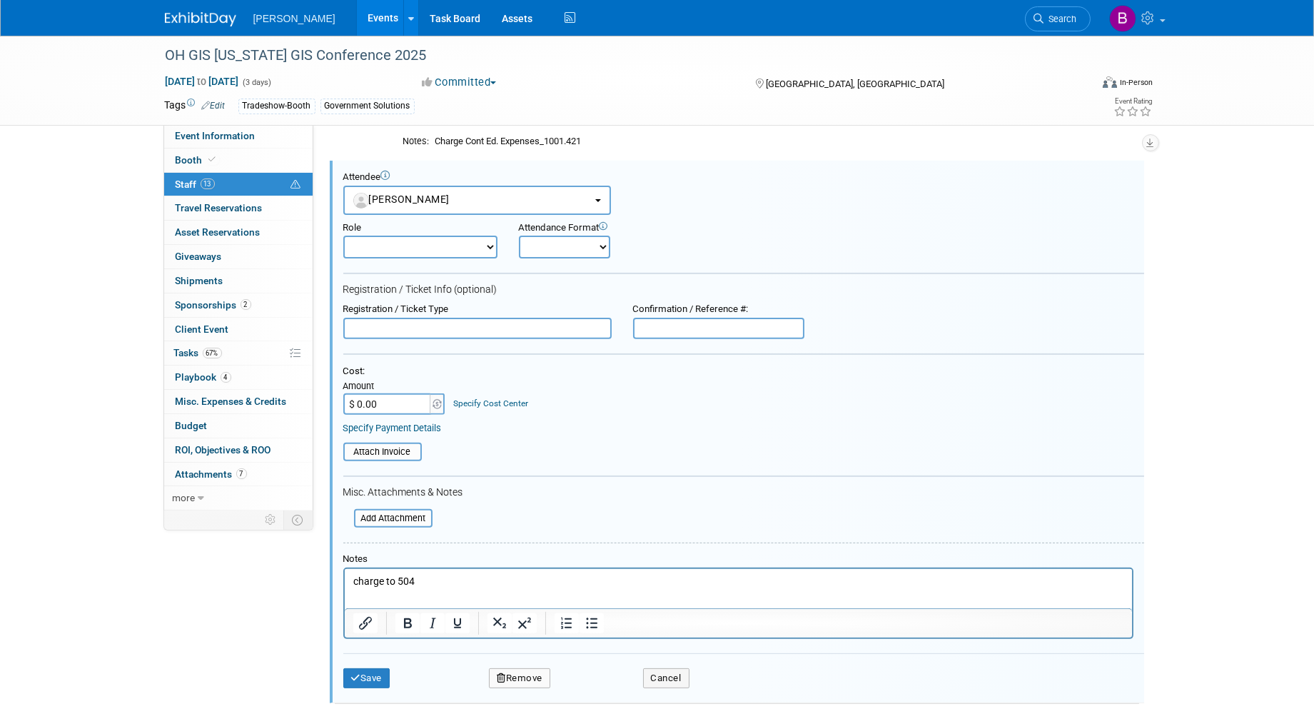
scroll to position [0, 0]
type input "F"
click at [489, 333] on input "text" at bounding box center [477, 328] width 268 height 21
type input "F"
type input "Full Conference"
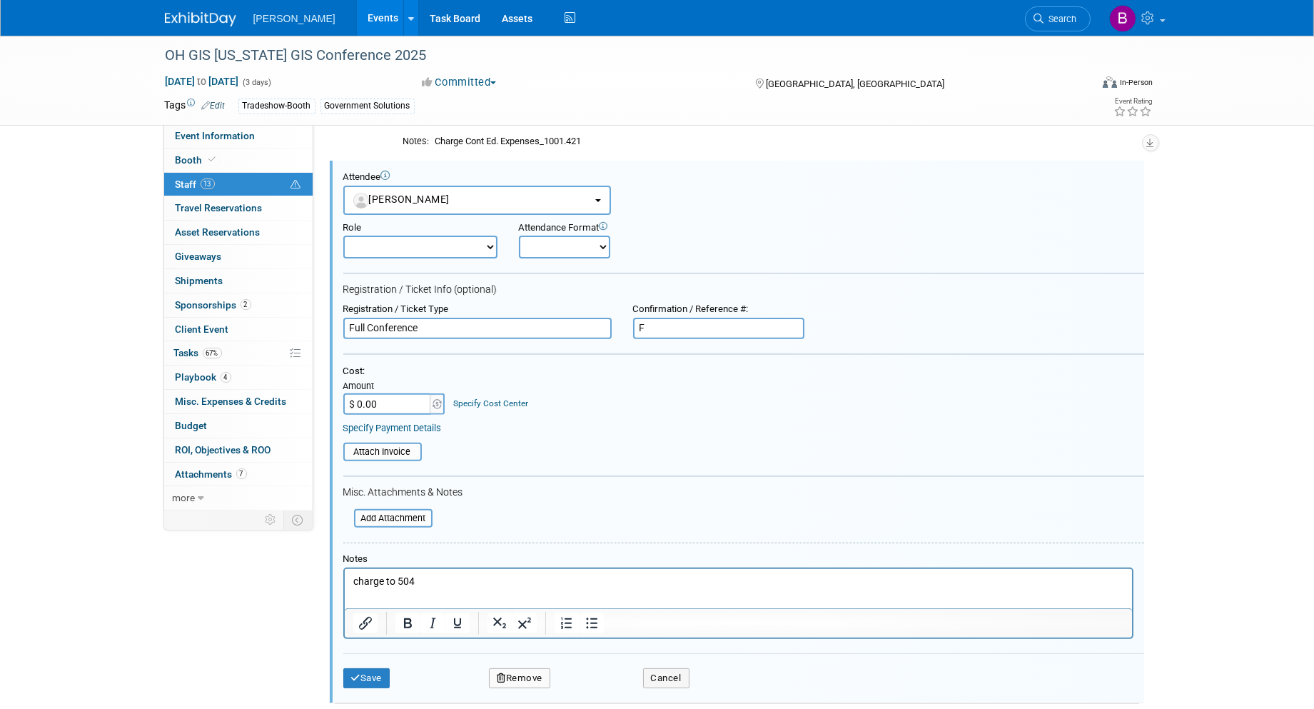
click at [565, 254] on select "Onsite Remote" at bounding box center [564, 247] width 91 height 23
select select "1"
click at [519, 236] on select "Onsite Remote" at bounding box center [564, 247] width 91 height 23
drag, startPoint x: 690, startPoint y: 303, endPoint x: 689, endPoint y: 311, distance: 7.3
click at [690, 303] on div "Confirmation / Reference #:" at bounding box center [718, 309] width 171 height 12
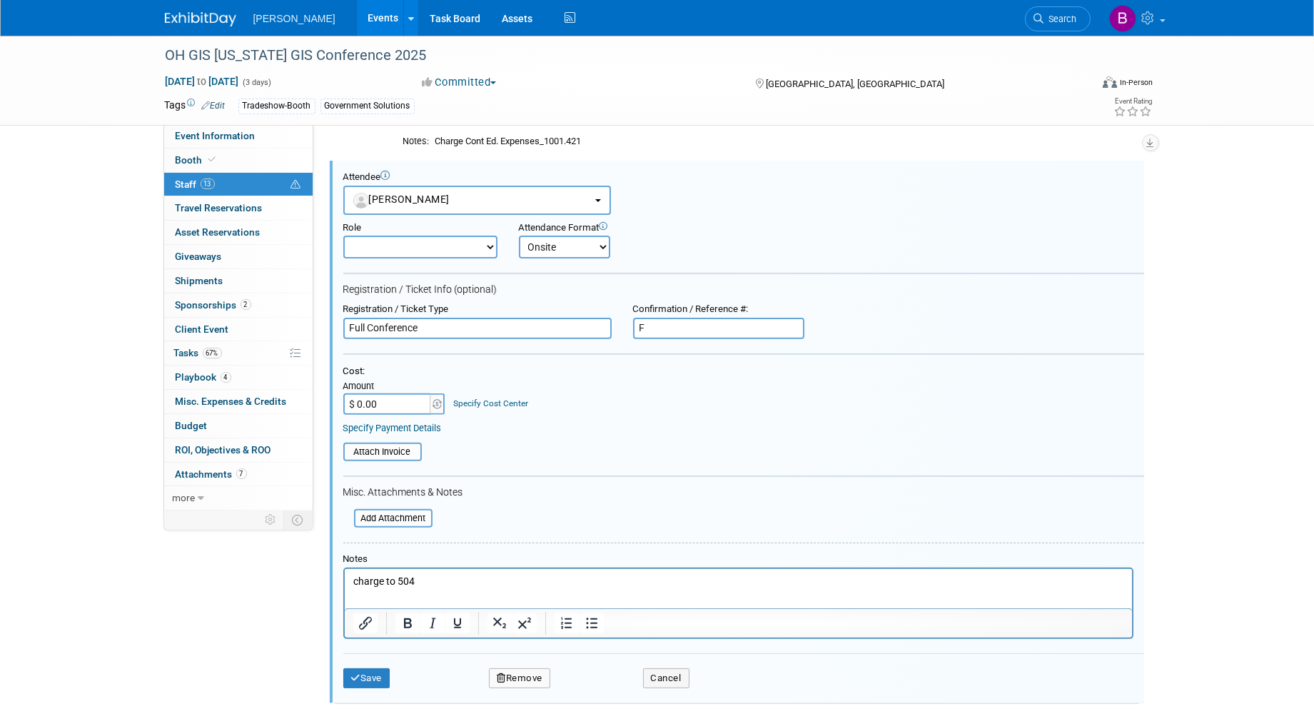
click at [688, 311] on div "Confirmation / Reference #:" at bounding box center [718, 309] width 171 height 12
click at [675, 323] on input "F" at bounding box center [718, 328] width 171 height 21
click at [376, 395] on input "$ 0.00" at bounding box center [387, 403] width 89 height 21
click at [466, 389] on div "Specify Cost Center" at bounding box center [490, 397] width 75 height 25
click at [367, 397] on input "$ 435.00" at bounding box center [387, 403] width 89 height 21
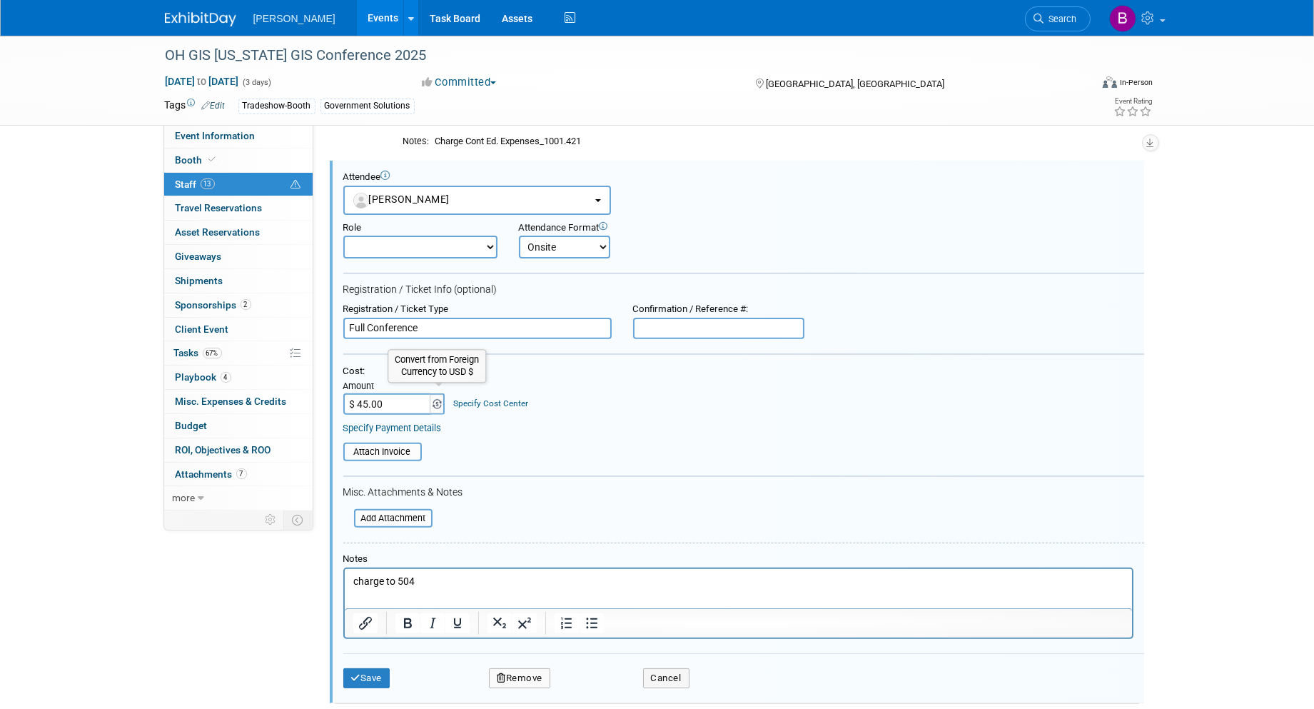
type input "$ 425.00"
click at [508, 398] on link "Specify Cost Center" at bounding box center [490, 403] width 75 height 10
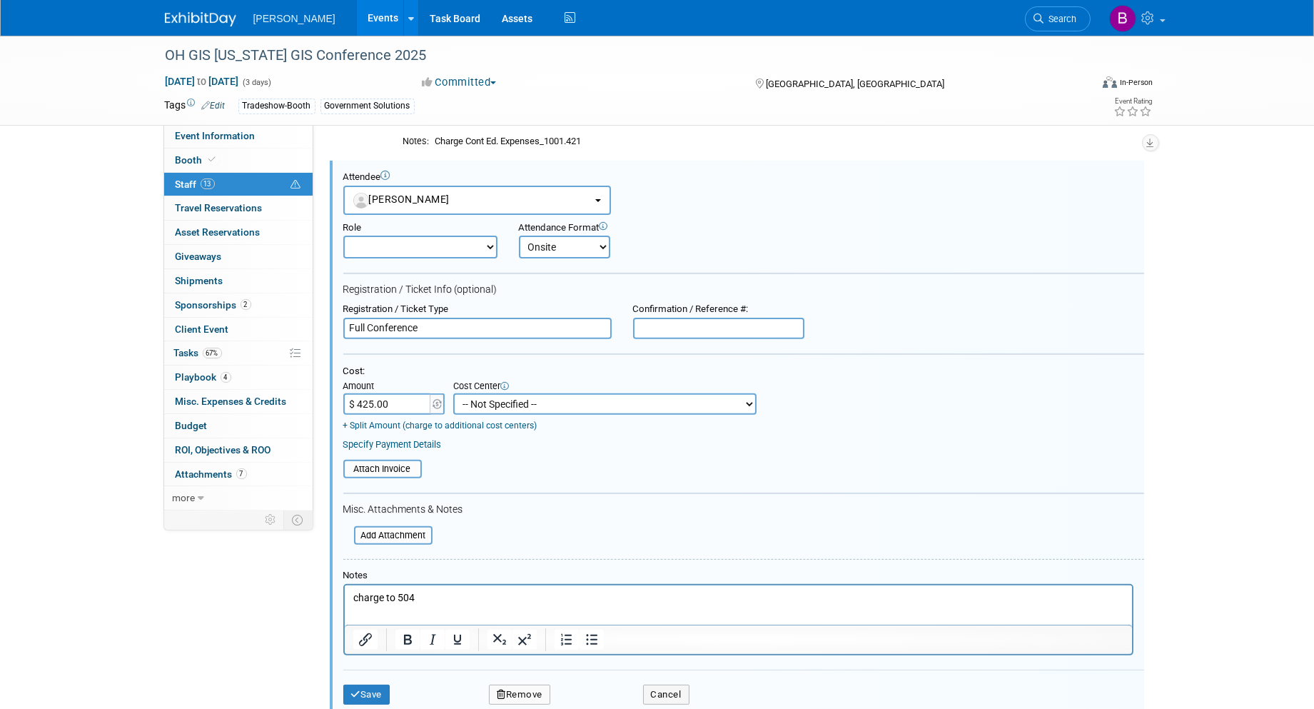
click at [571, 394] on select "-- Not Specified -- Advisory Services - Expenses_1001.502 Aerial Acquisition - …" at bounding box center [604, 403] width 303 height 21
select select "18966243"
click at [453, 393] on select "-- Not Specified -- Advisory Services - Expenses_1001.502 Aerial Acquisition - …" at bounding box center [604, 403] width 303 height 21
click at [382, 695] on button "Save" at bounding box center [366, 695] width 47 height 20
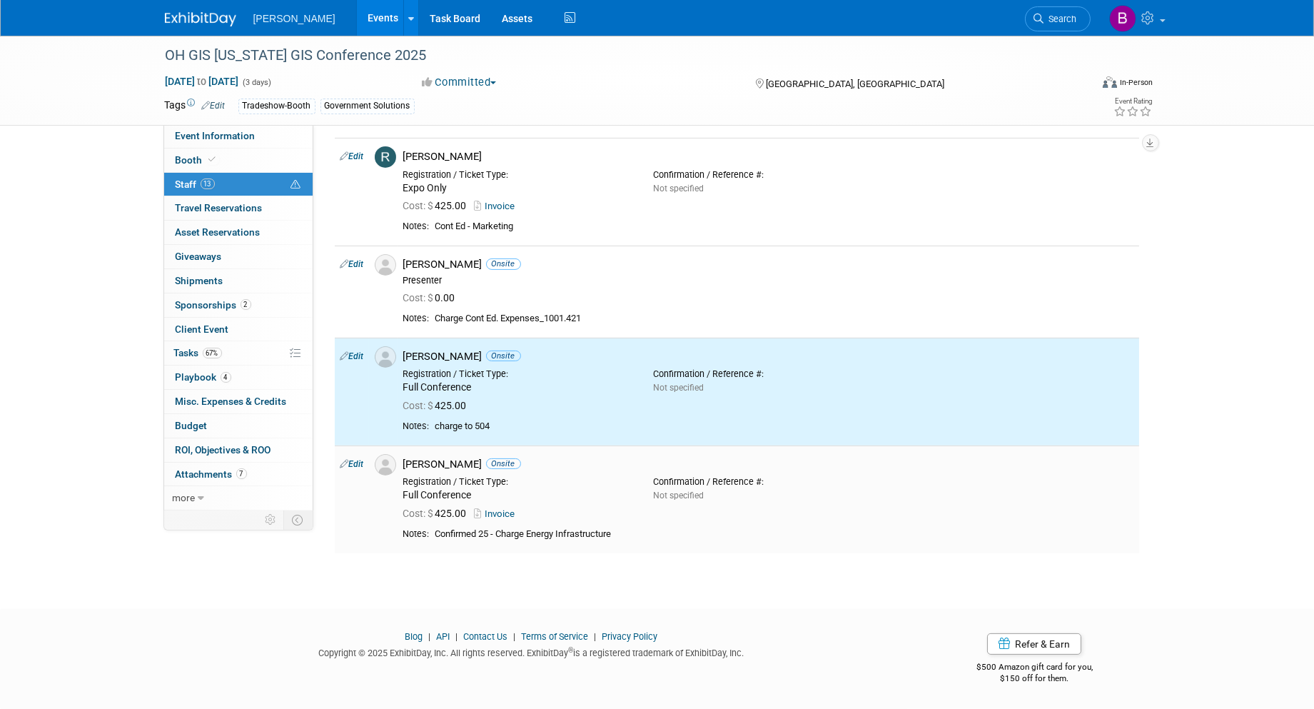
scroll to position [982, 0]
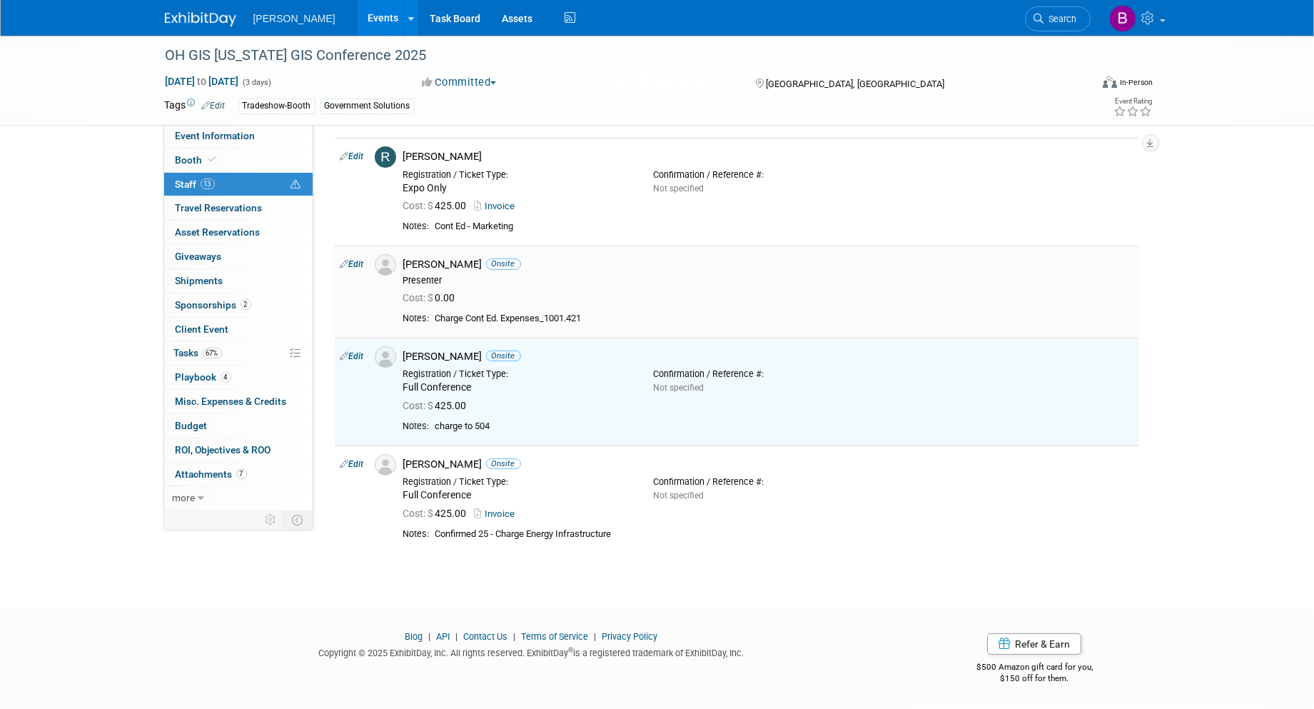
click at [352, 259] on link "Edit" at bounding box center [353, 264] width 24 height 10
select select "e6557bc5-71c1-44b9-8140-af2c29b8f0ed"
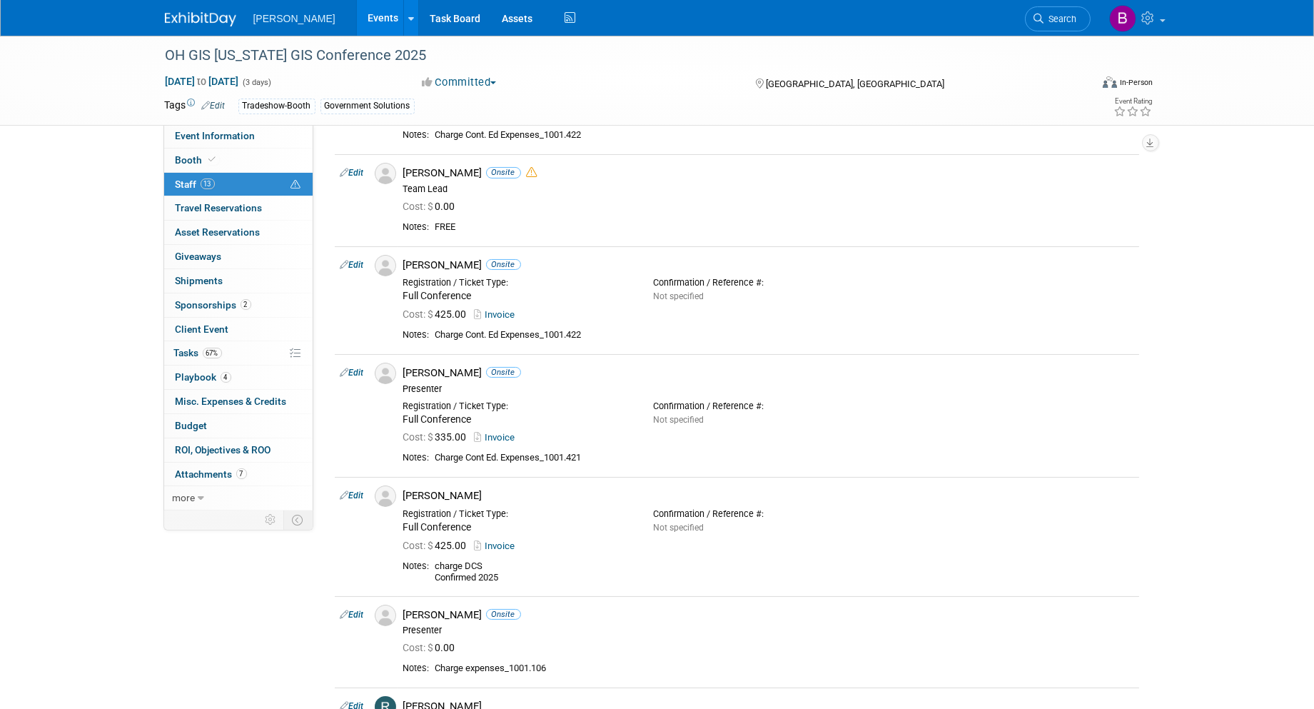
scroll to position [895, 0]
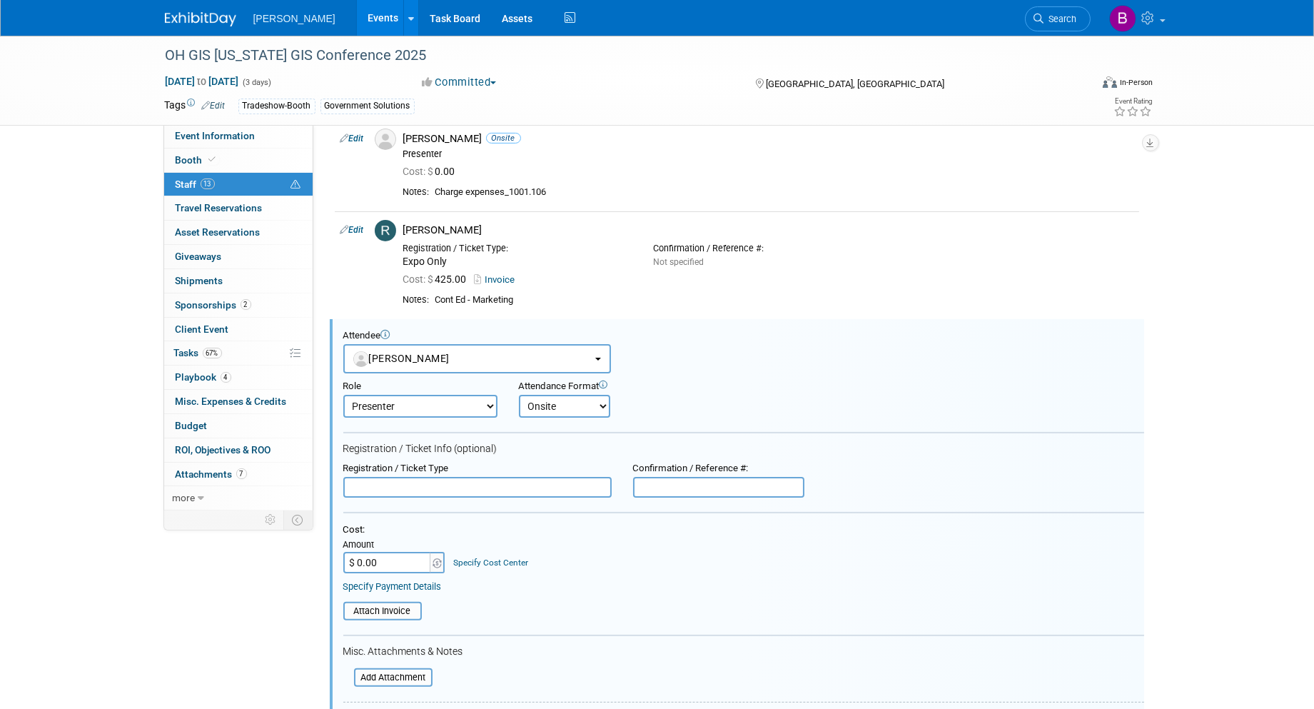
click at [380, 563] on input "$ 0.00" at bounding box center [387, 562] width 89 height 21
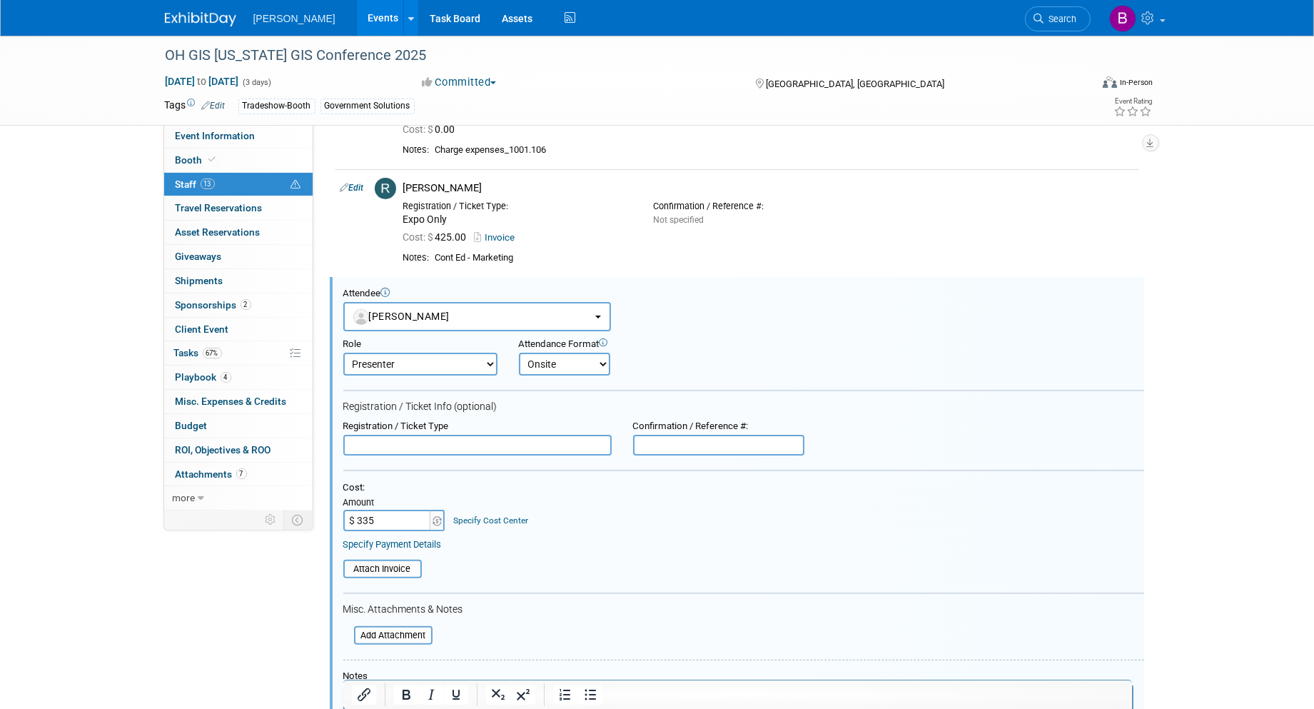
scroll to position [974, 0]
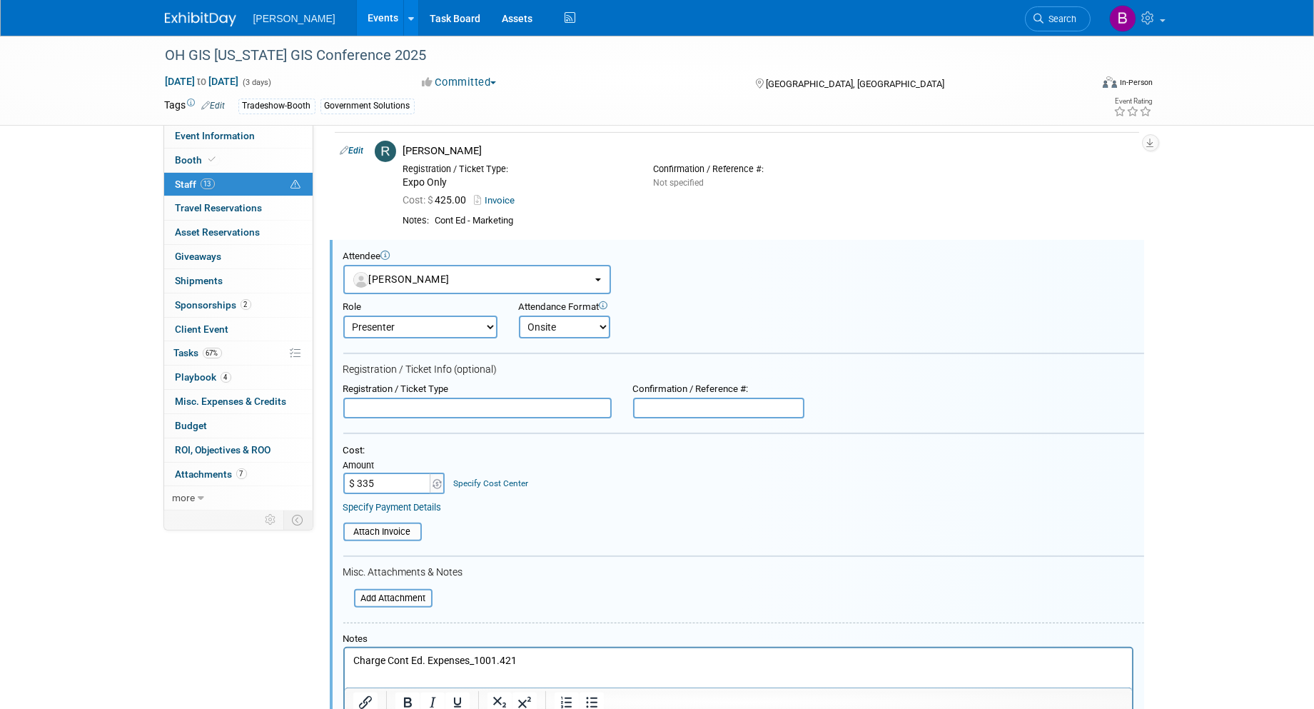
type input "$ 335.00"
click at [498, 403] on input "text" at bounding box center [477, 408] width 268 height 21
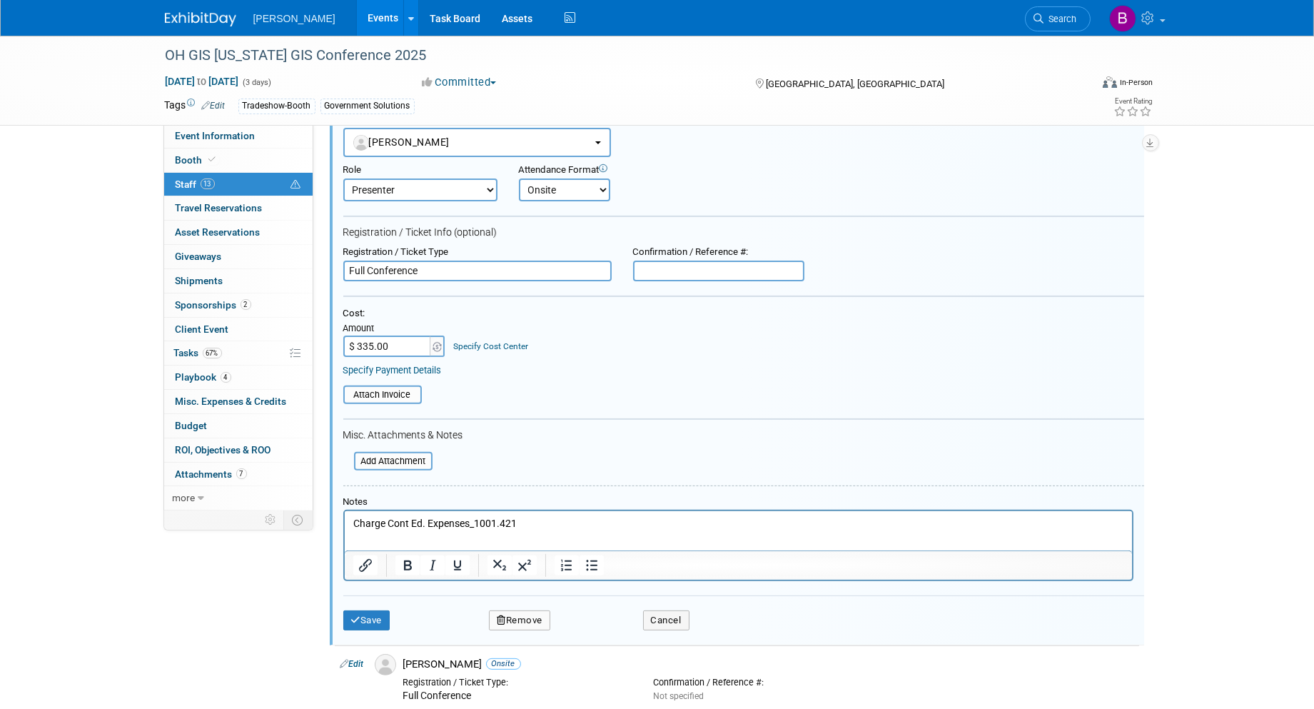
scroll to position [1132, 0]
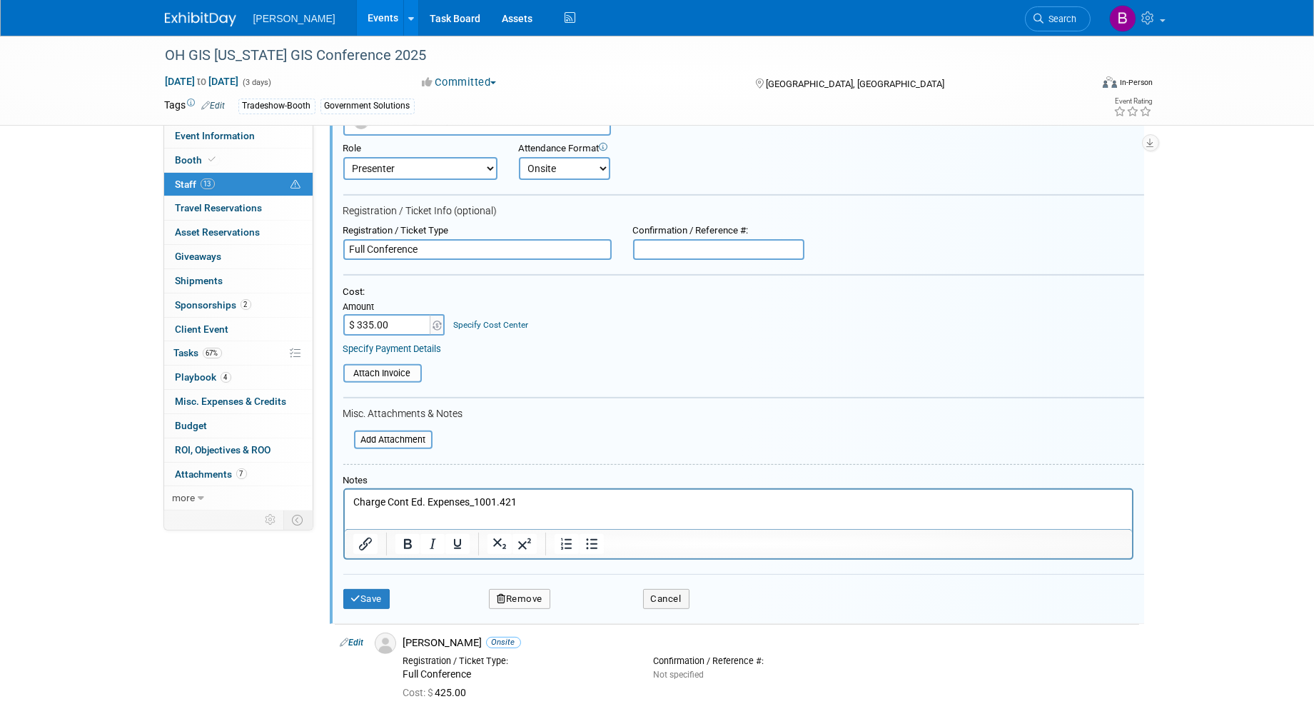
type input "Full Conference"
click at [467, 320] on link "Specify Cost Center" at bounding box center [490, 325] width 75 height 10
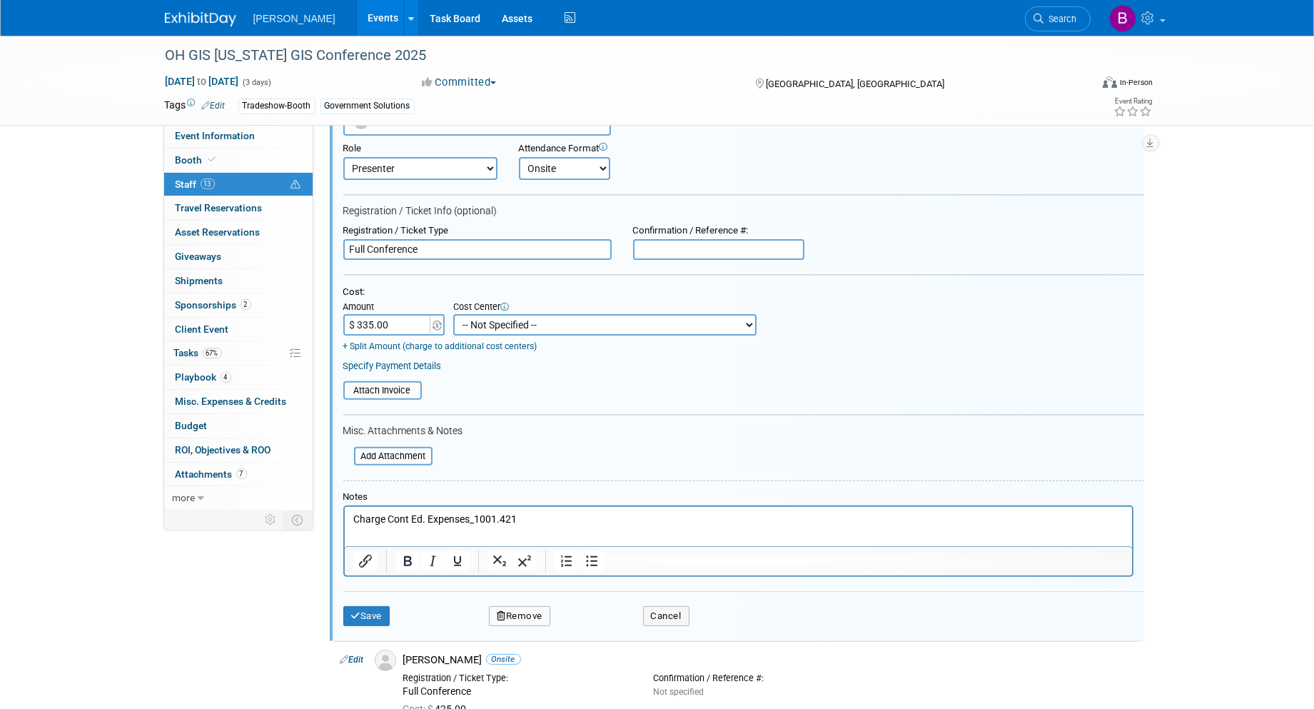
click at [588, 320] on select "-- Not Specified -- Advisory Services - Expenses_1001.502 Aerial Acquisition - …" at bounding box center [604, 324] width 303 height 21
select select "18966344"
click at [453, 314] on select "-- Not Specified -- Advisory Services - Expenses_1001.502 Aerial Acquisition - …" at bounding box center [604, 324] width 303 height 21
click at [370, 611] on button "Save" at bounding box center [366, 616] width 47 height 20
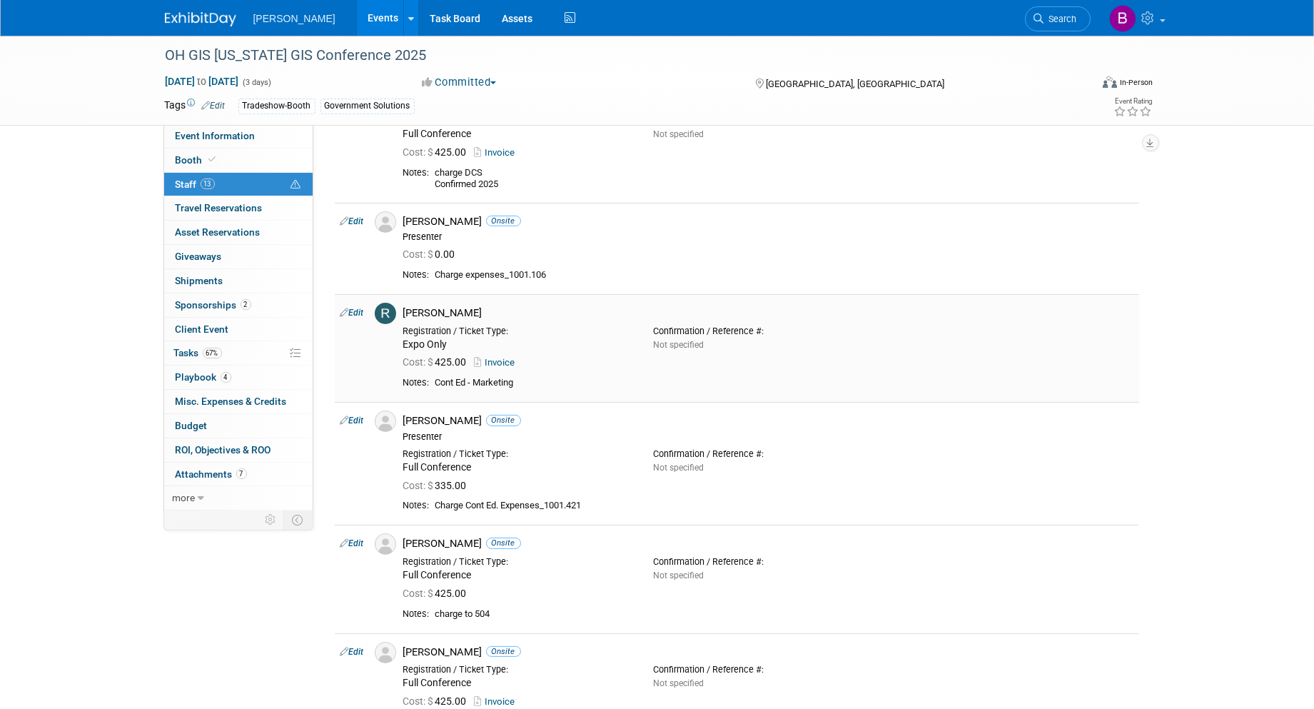
scroll to position [775, 0]
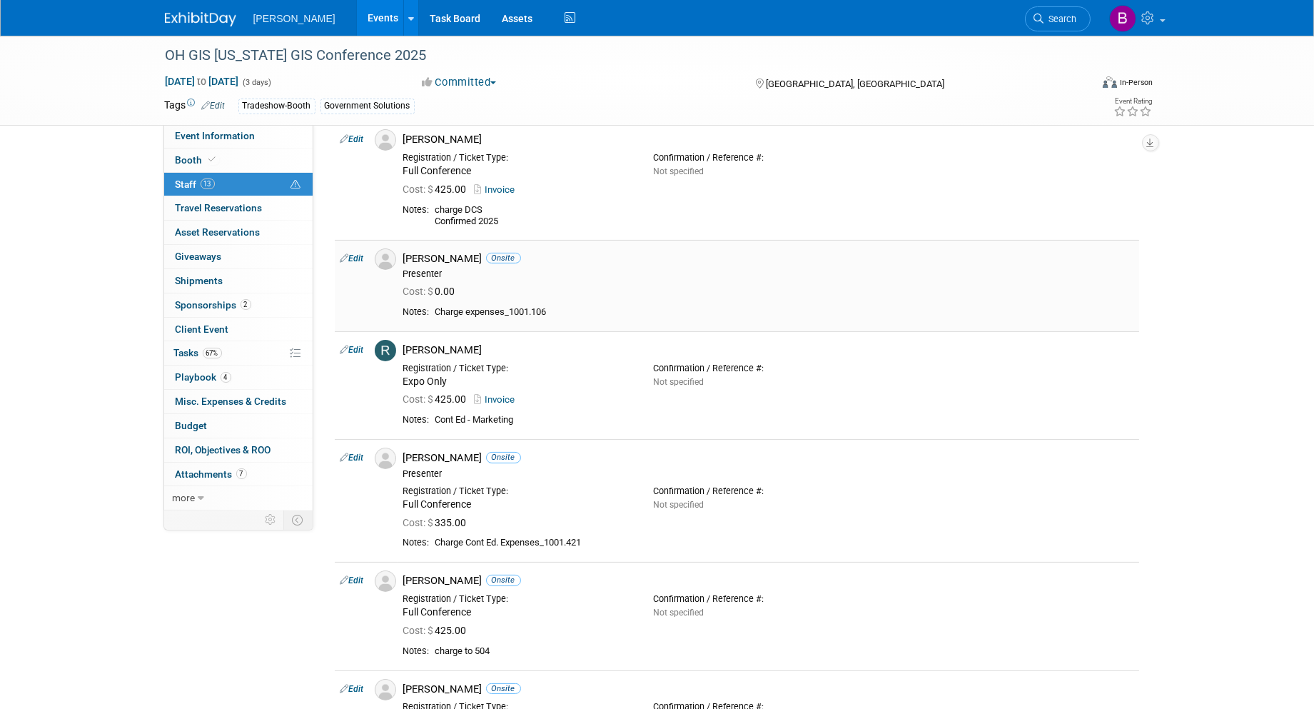
click at [358, 251] on td "Edit" at bounding box center [352, 285] width 34 height 91
click at [356, 258] on link "Edit" at bounding box center [353, 258] width 24 height 10
select select "0af0cf59-3cf7-4174-b959-4434b9acd1b5"
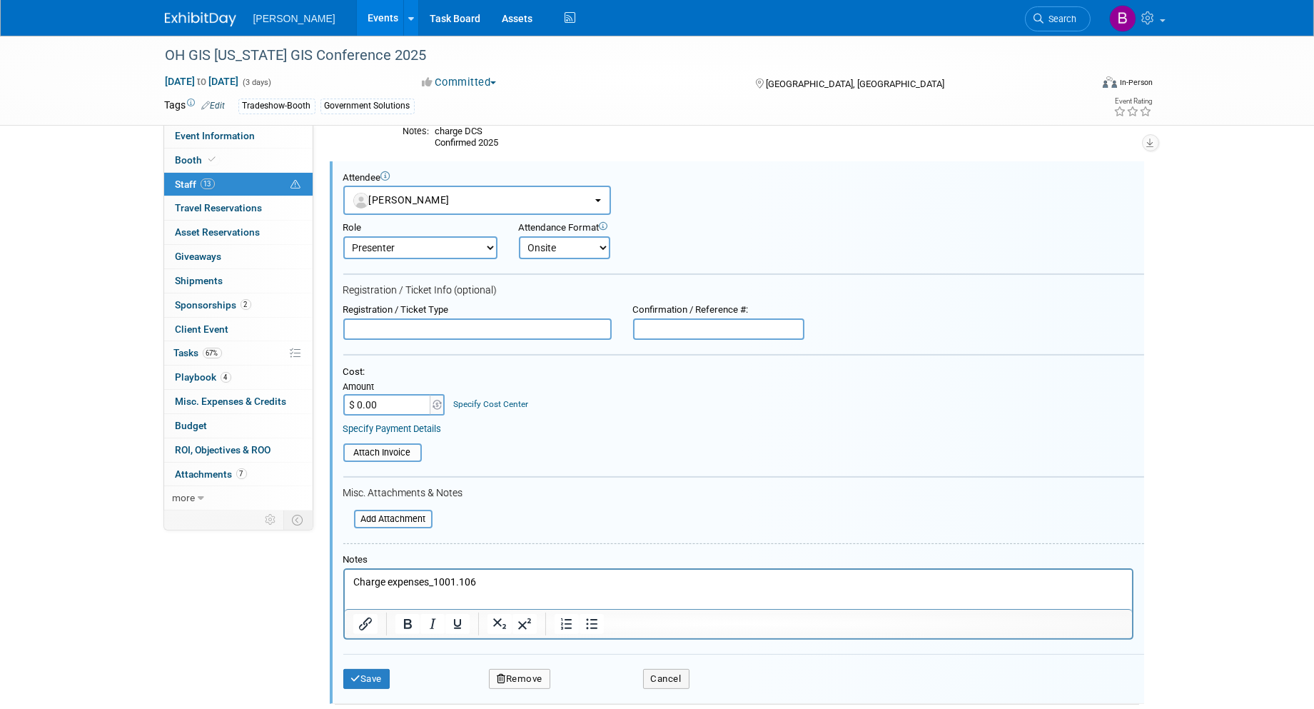
scroll to position [0, 0]
click at [370, 401] on input "$ 0.00" at bounding box center [387, 404] width 89 height 21
type input "$ 335.00"
click at [476, 399] on link "Specify Cost Center" at bounding box center [490, 404] width 75 height 10
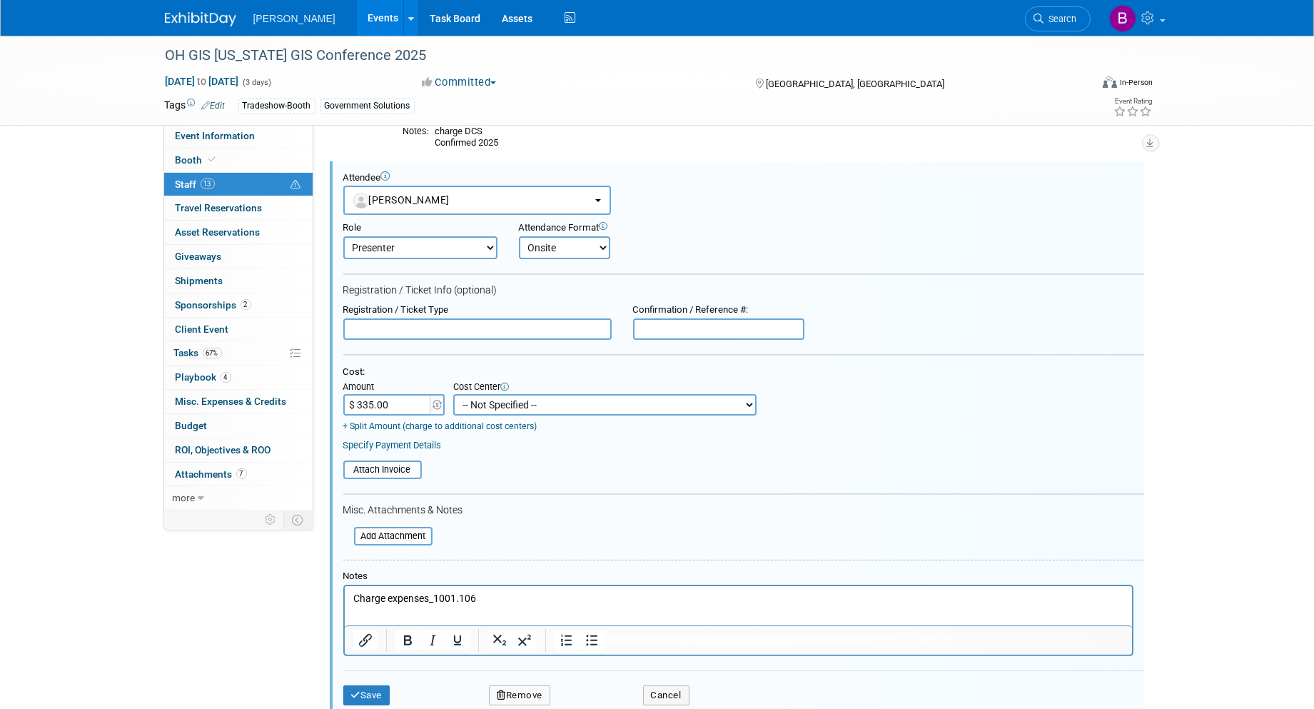
click at [528, 401] on select "-- Not Specified -- Advisory Services - Expenses_1001.502 Aerial Acquisition - …" at bounding box center [604, 404] width 303 height 21
select select "18966265"
click at [453, 394] on select "-- Not Specified -- Advisory Services - Expenses_1001.502 Aerial Acquisition - …" at bounding box center [604, 404] width 303 height 21
click at [418, 318] on input "text" at bounding box center [477, 328] width 268 height 21
type input "Full Conference"
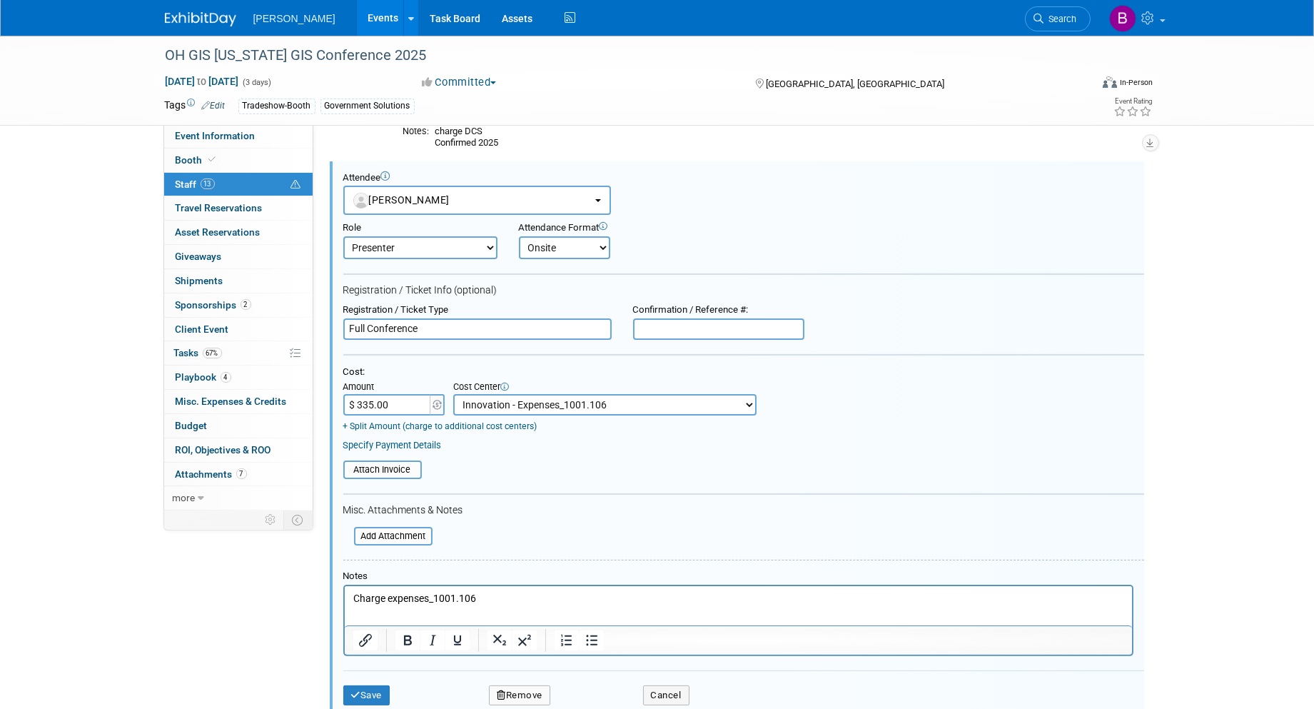
click at [376, 673] on div "Save Remove Cancel" at bounding box center [743, 693] width 801 height 46
click at [376, 685] on button "Save" at bounding box center [366, 695] width 47 height 20
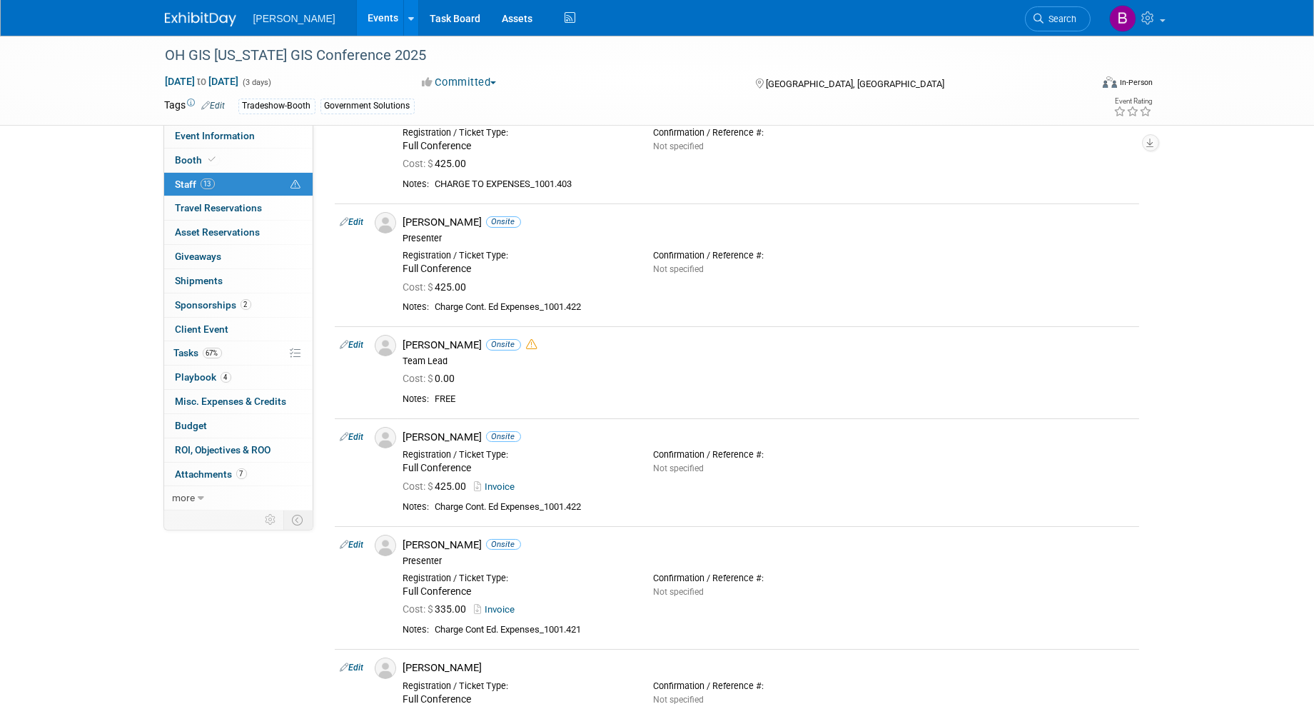
scroll to position [218, 0]
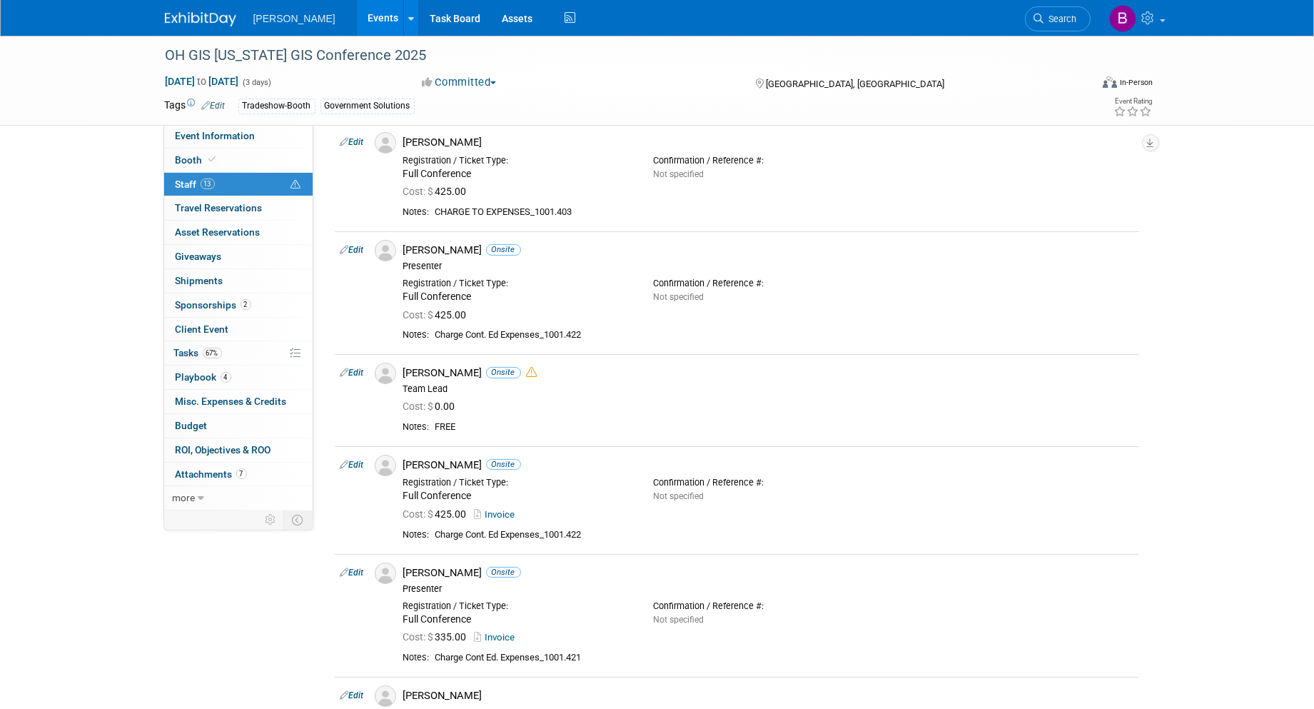
click at [351, 375] on link "Edit" at bounding box center [353, 373] width 24 height 10
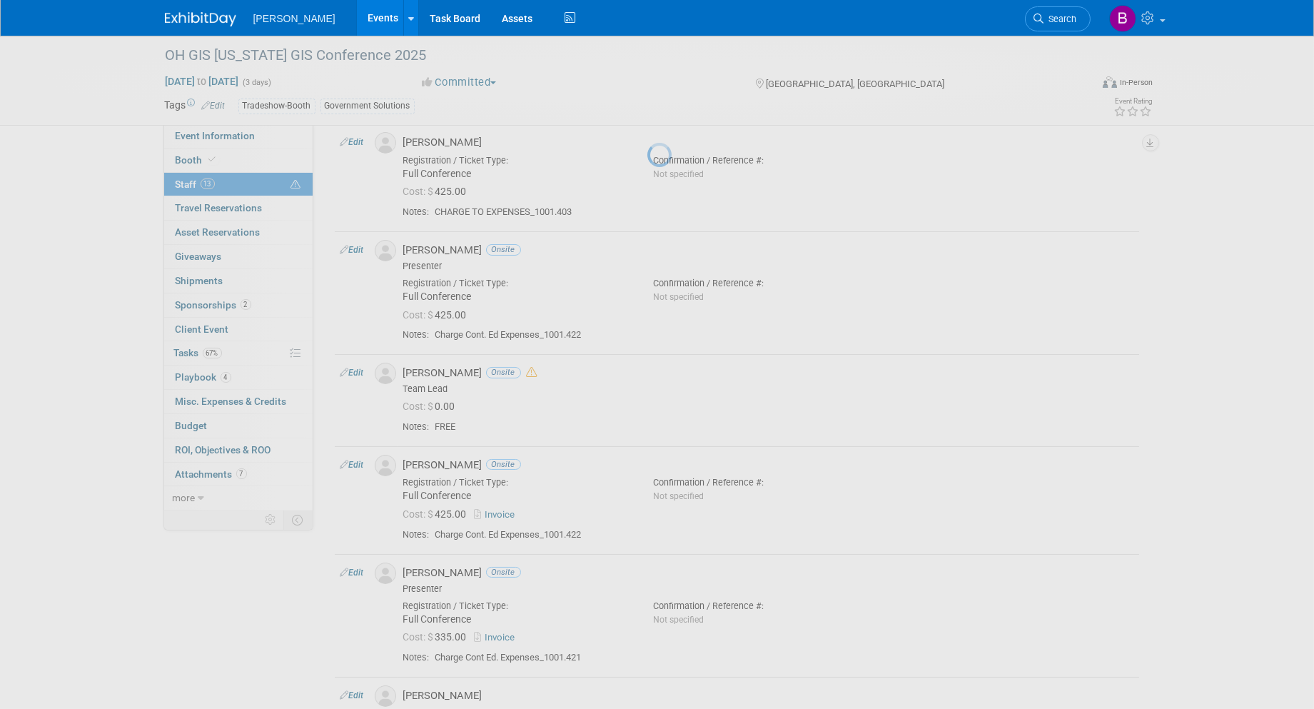
select select "ec256bf3-e7c1-4b70-958b-545ece5b8ab5"
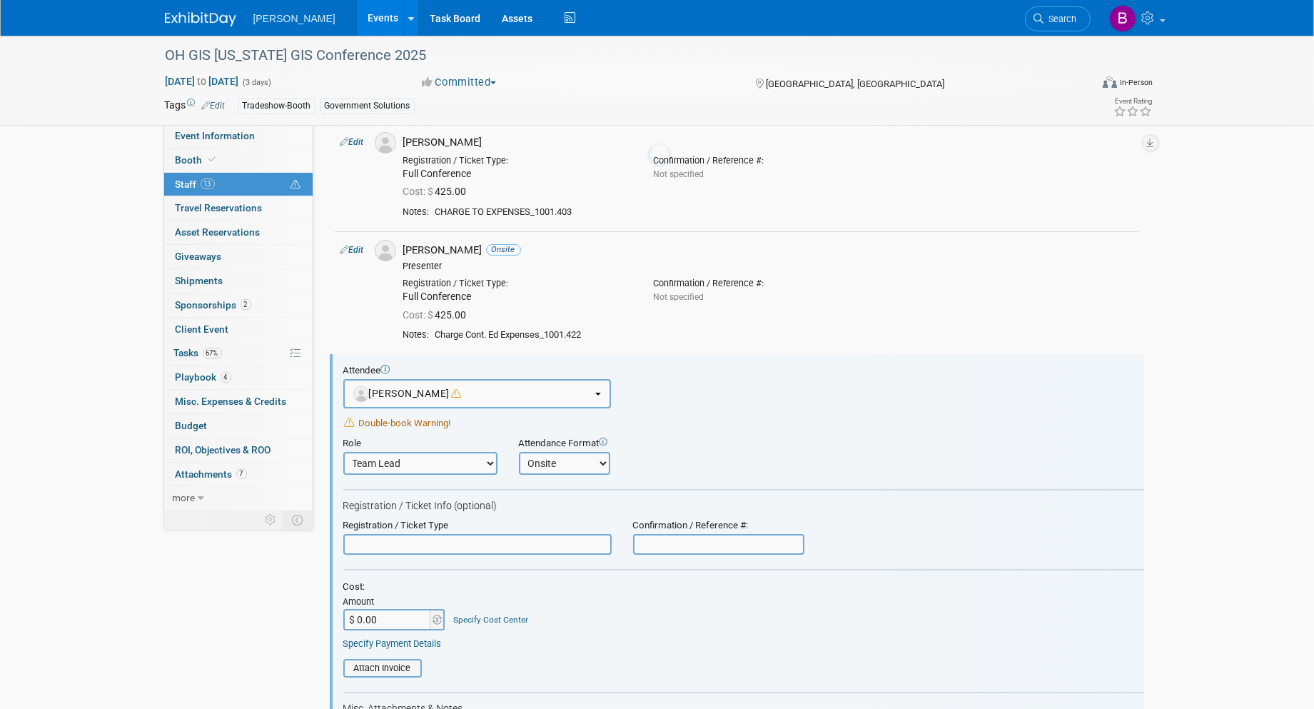
scroll to position [411, 0]
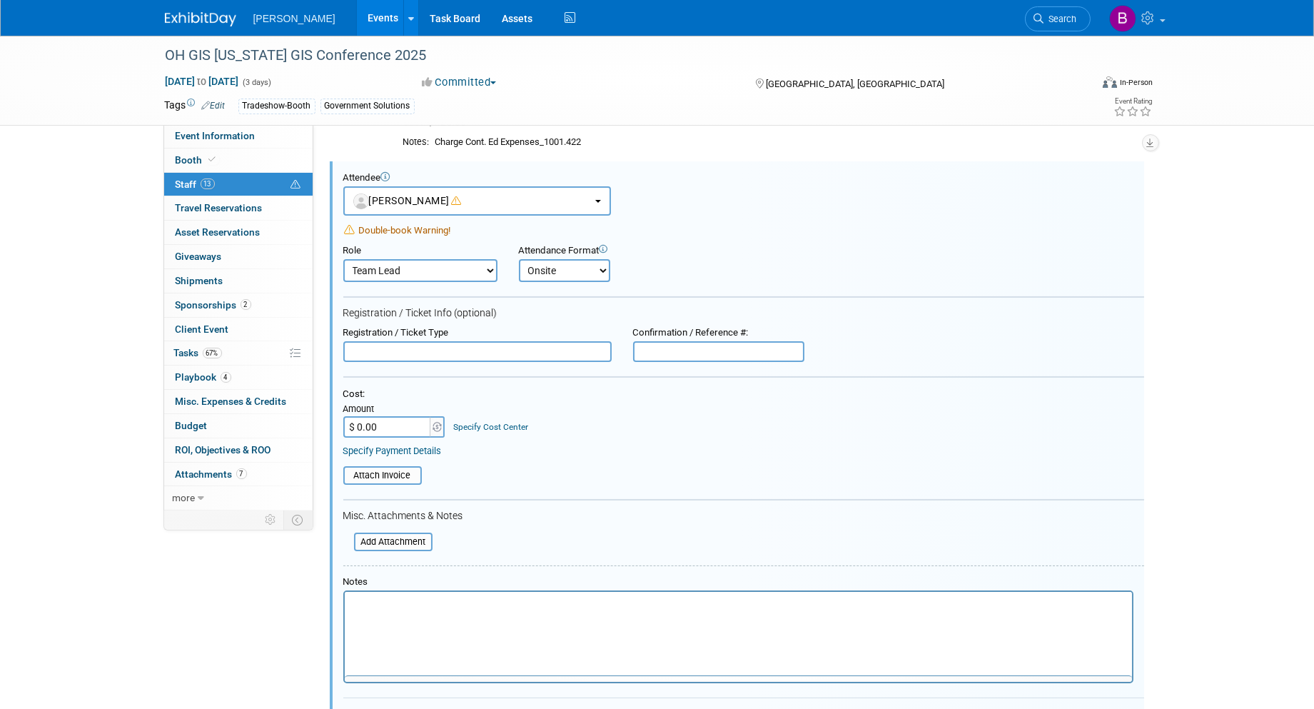
click at [431, 331] on div "Registration / Ticket Type" at bounding box center [477, 333] width 268 height 12
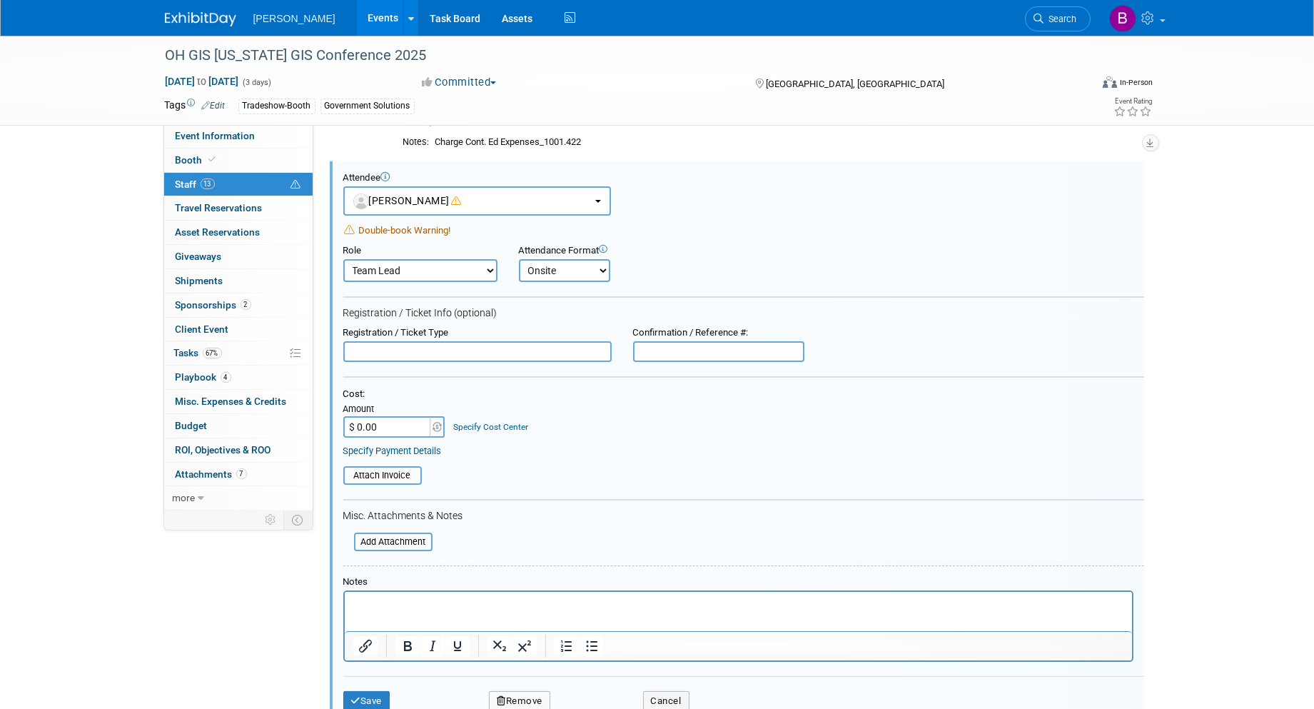
click at [436, 343] on input "text" at bounding box center [477, 351] width 268 height 21
type input "Full Conference"
click at [366, 696] on button "Save" at bounding box center [366, 701] width 47 height 20
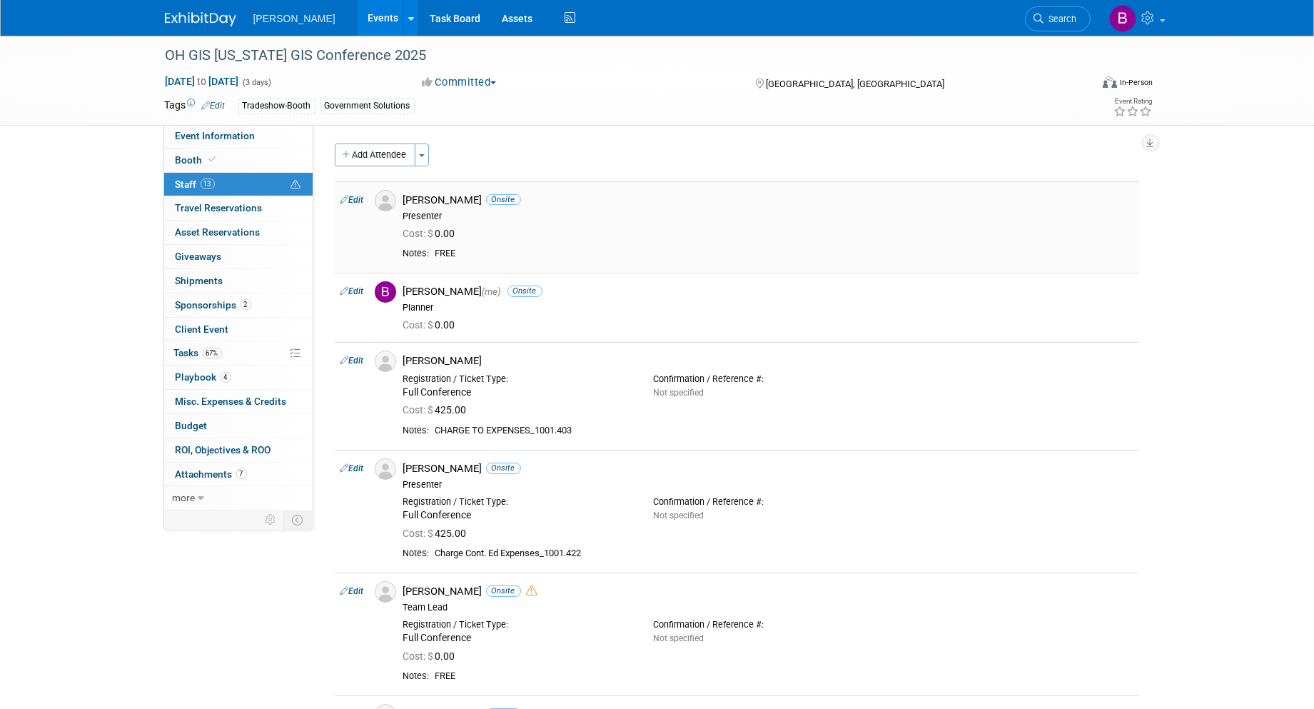
click at [356, 208] on td "Edit" at bounding box center [352, 226] width 34 height 91
click at [355, 203] on link "Edit" at bounding box center [353, 200] width 24 height 10
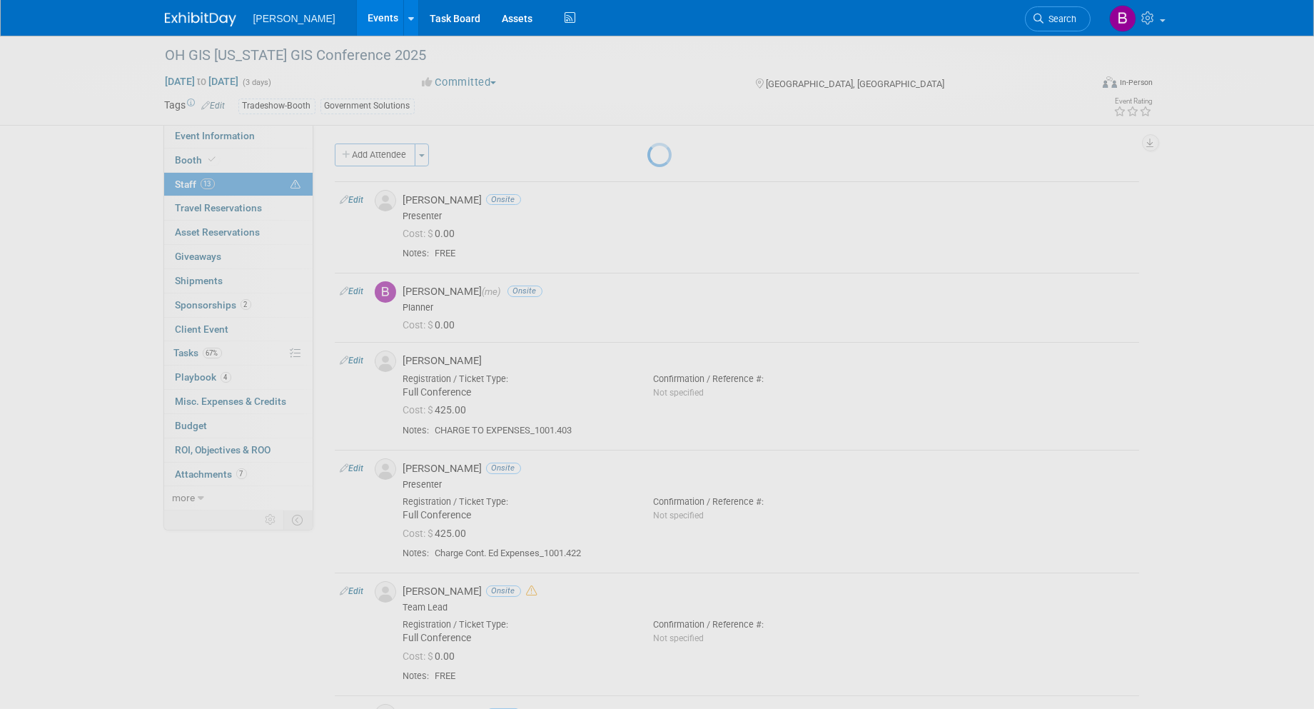
select select "c130bd55-1d2a-47a8-99c3-9e2c94ab857a"
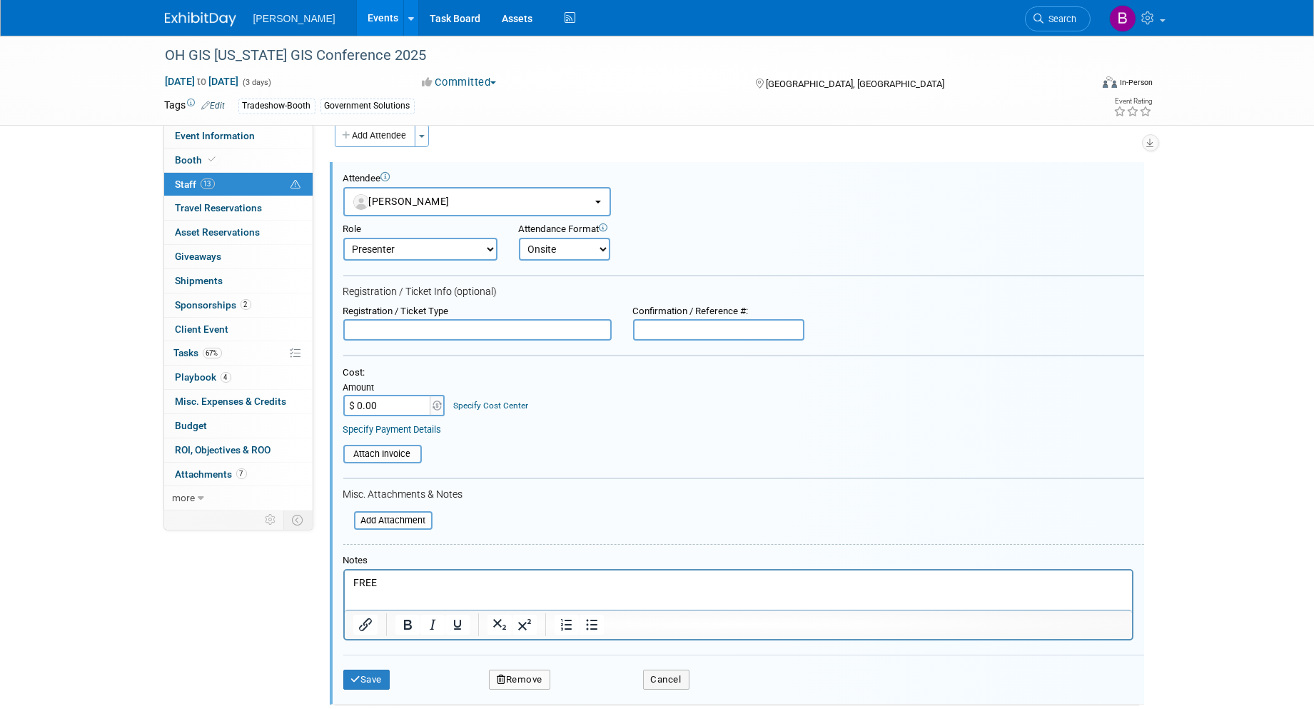
drag, startPoint x: 407, startPoint y: 341, endPoint x: 394, endPoint y: 320, distance: 24.4
click at [401, 336] on form "Attendee <img src="https://www.exhibitday.com/Images/Unassigned-User-Icon.png" …" at bounding box center [743, 437] width 801 height 528
click at [394, 319] on input "text" at bounding box center [477, 329] width 268 height 21
type input "Full Conference"
click at [381, 674] on button "Save" at bounding box center [366, 680] width 47 height 20
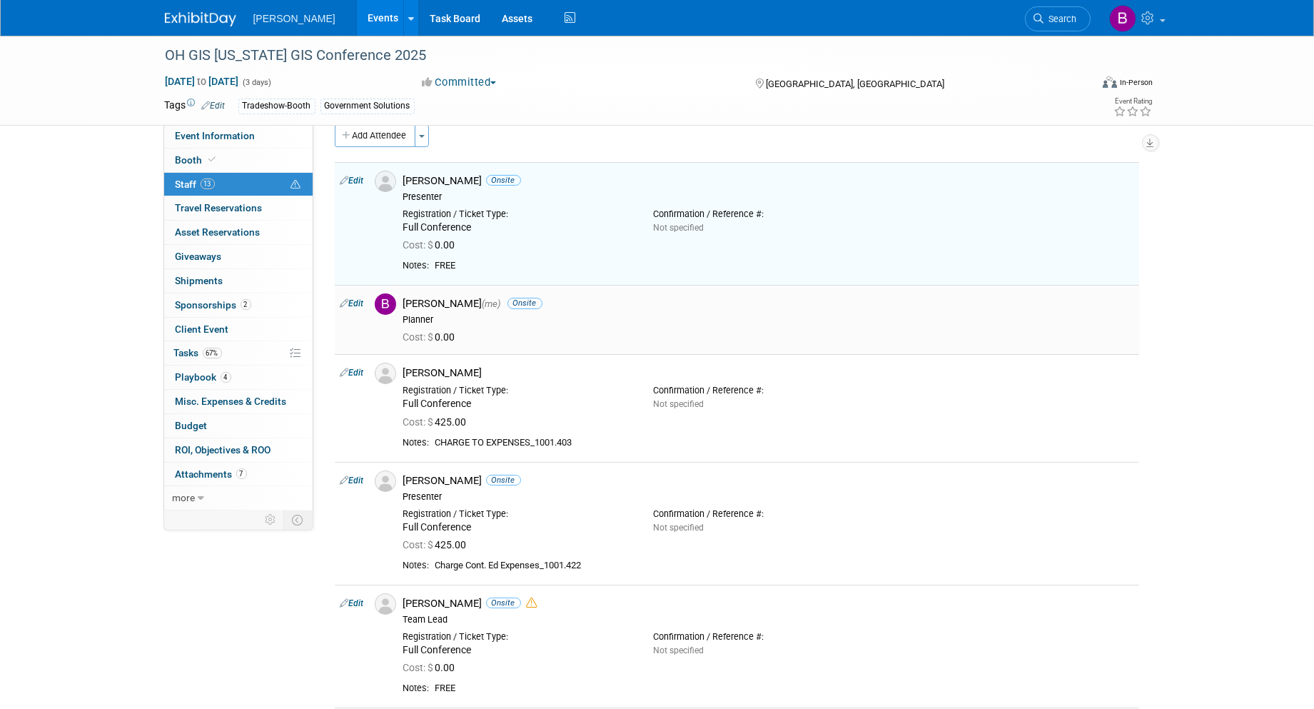
click at [351, 301] on link "Edit" at bounding box center [353, 303] width 24 height 10
select select "a3cff7b5-4442-4635-970b-8bf1698e1617"
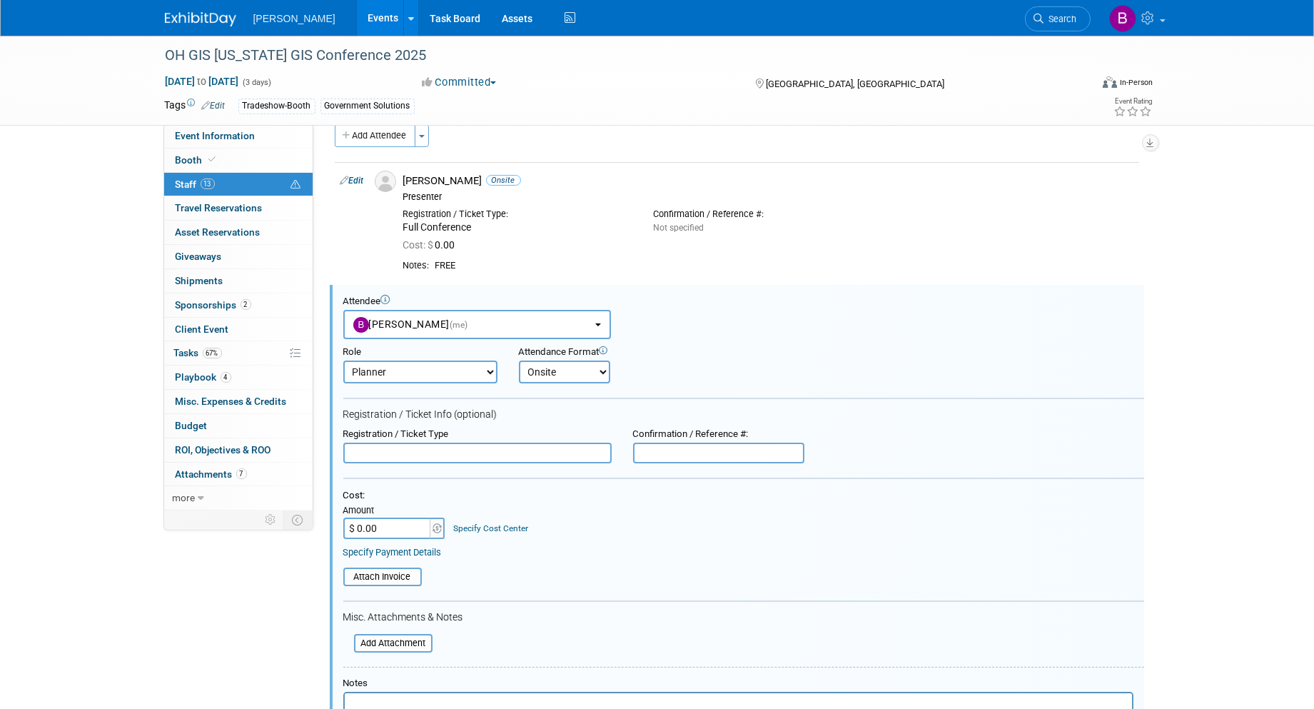
click at [423, 443] on input "text" at bounding box center [477, 453] width 268 height 21
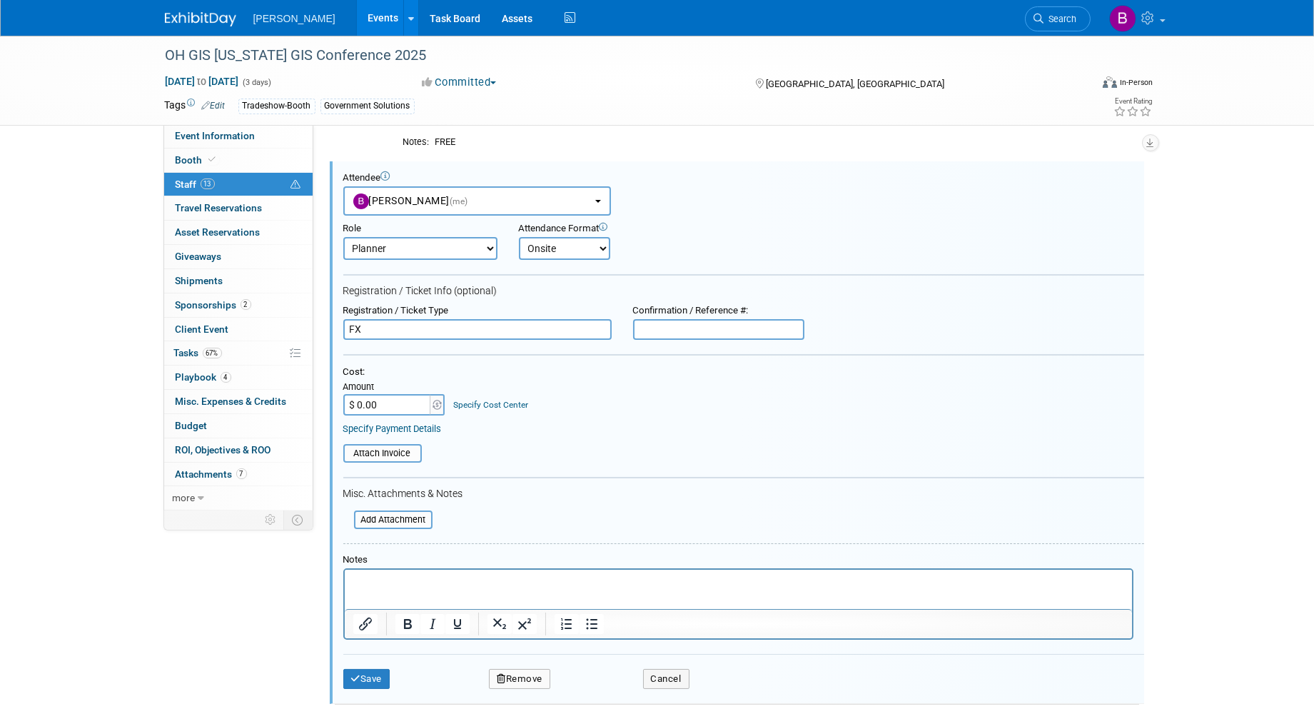
type input "F"
type input "Expo Only"
click at [357, 679] on button "Save" at bounding box center [366, 679] width 47 height 20
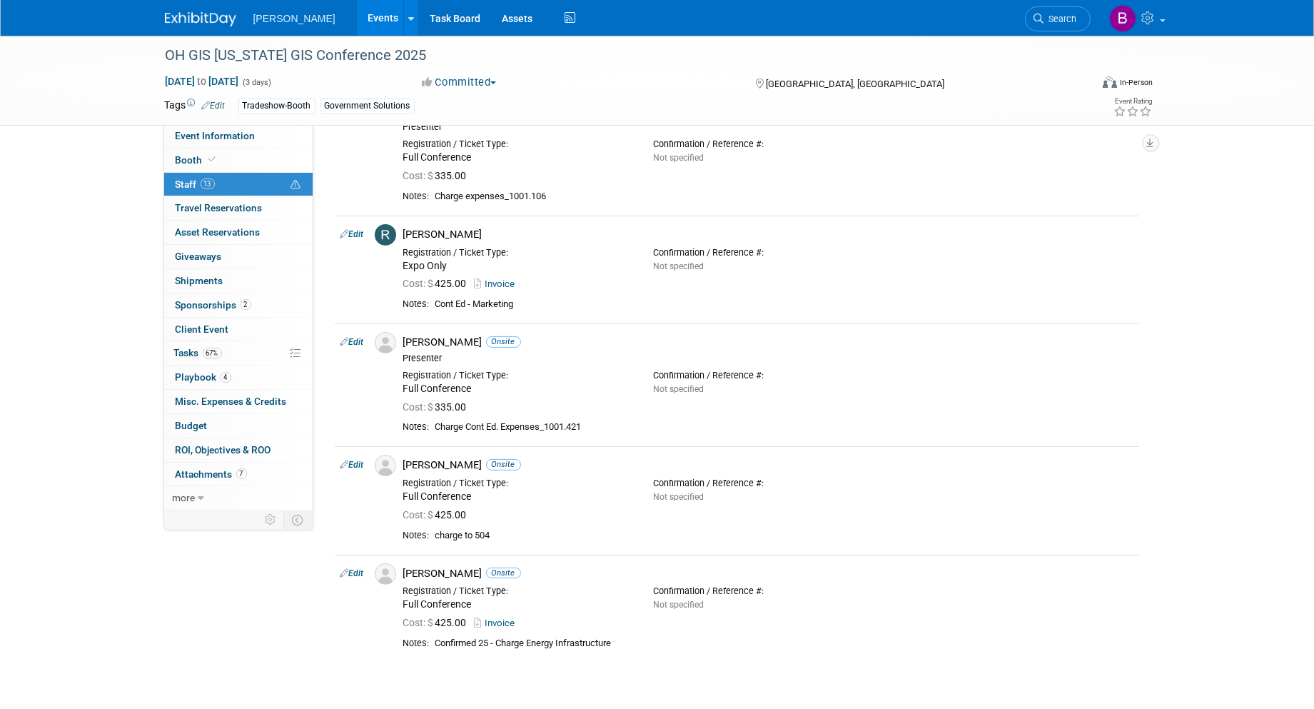
scroll to position [1138, 0]
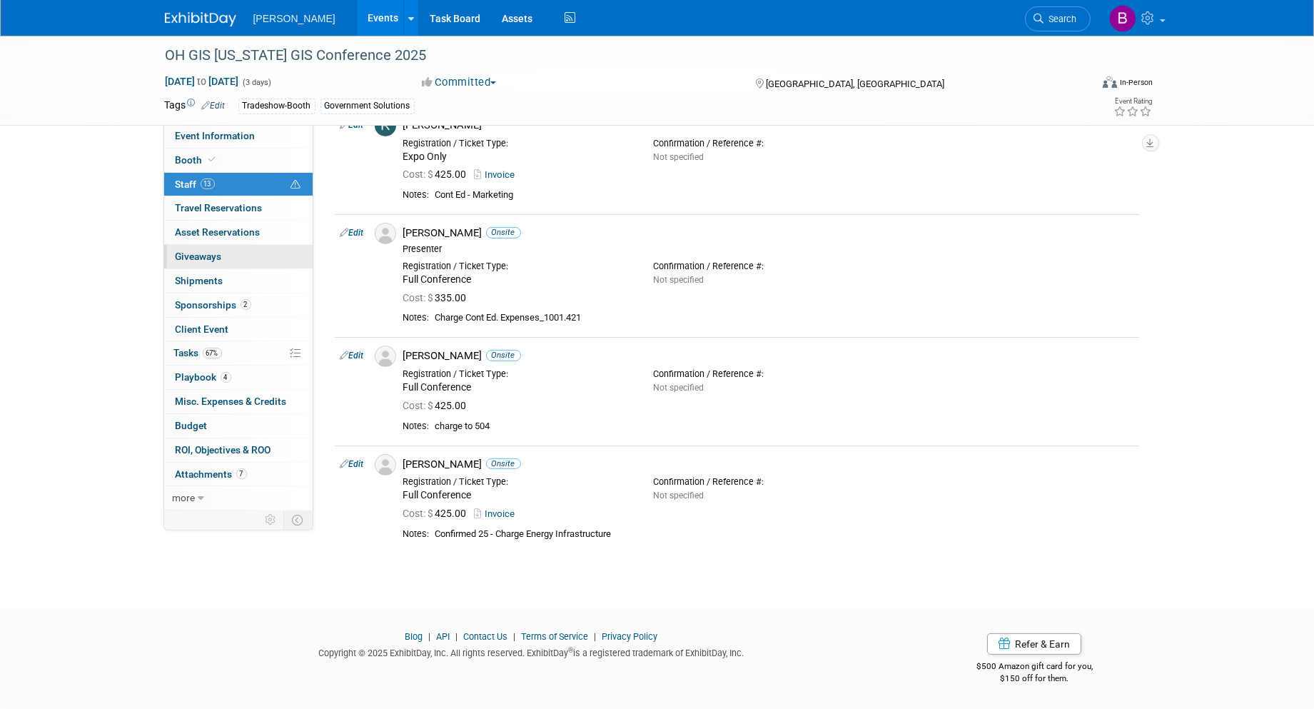
click at [216, 256] on span "Giveaways 0" at bounding box center [199, 256] width 46 height 11
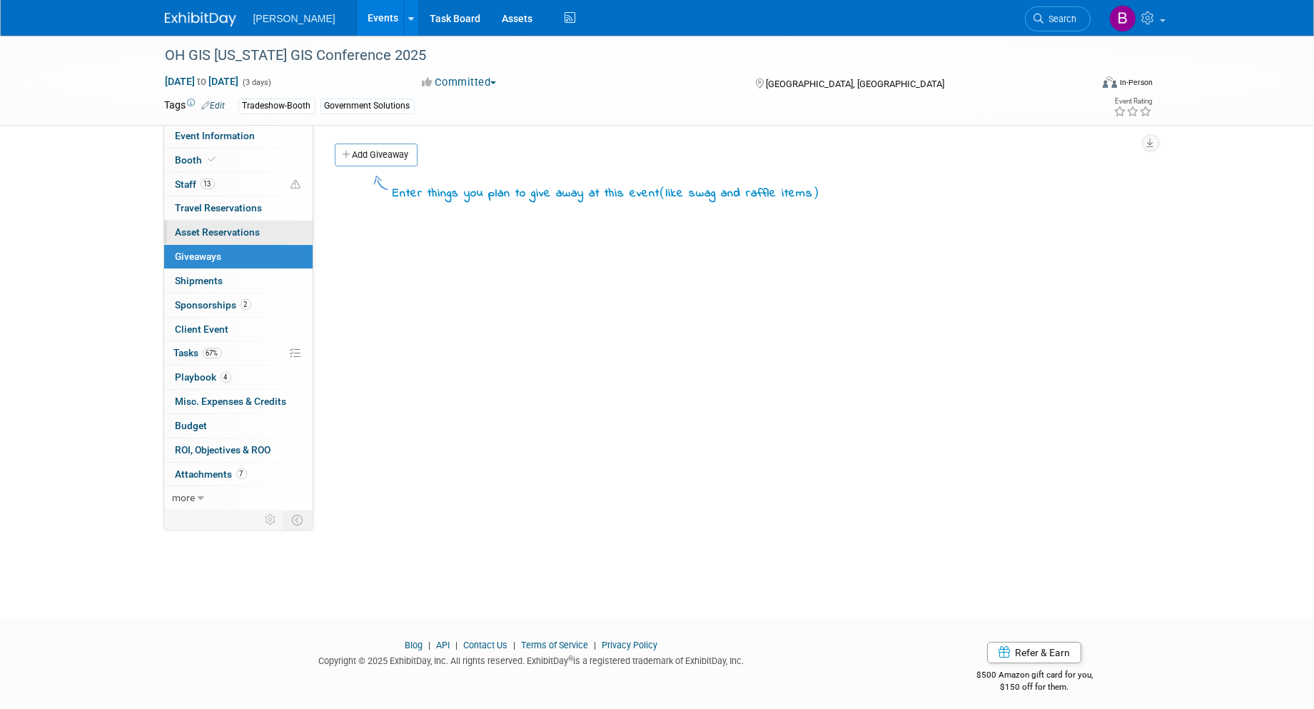
click at [211, 237] on span "Asset Reservations 0" at bounding box center [218, 231] width 85 height 11
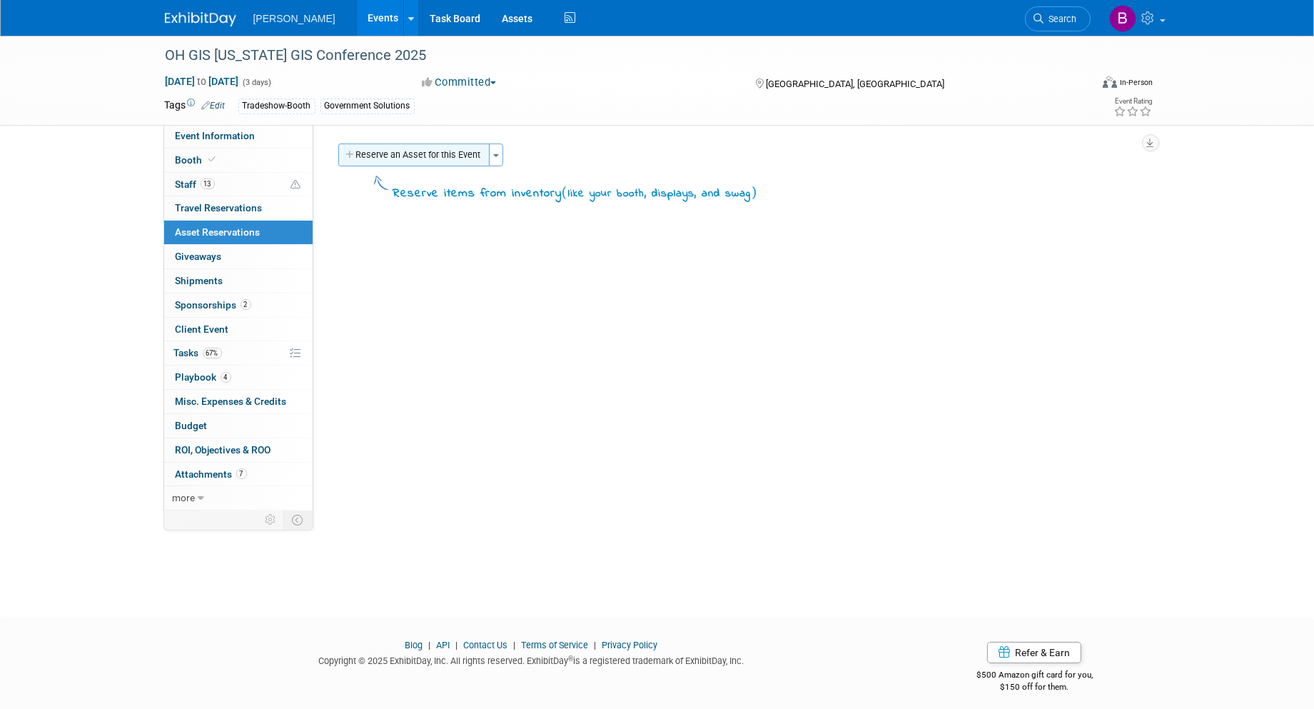
click at [448, 144] on button "Reserve an Asset for this Event" at bounding box center [413, 155] width 151 height 23
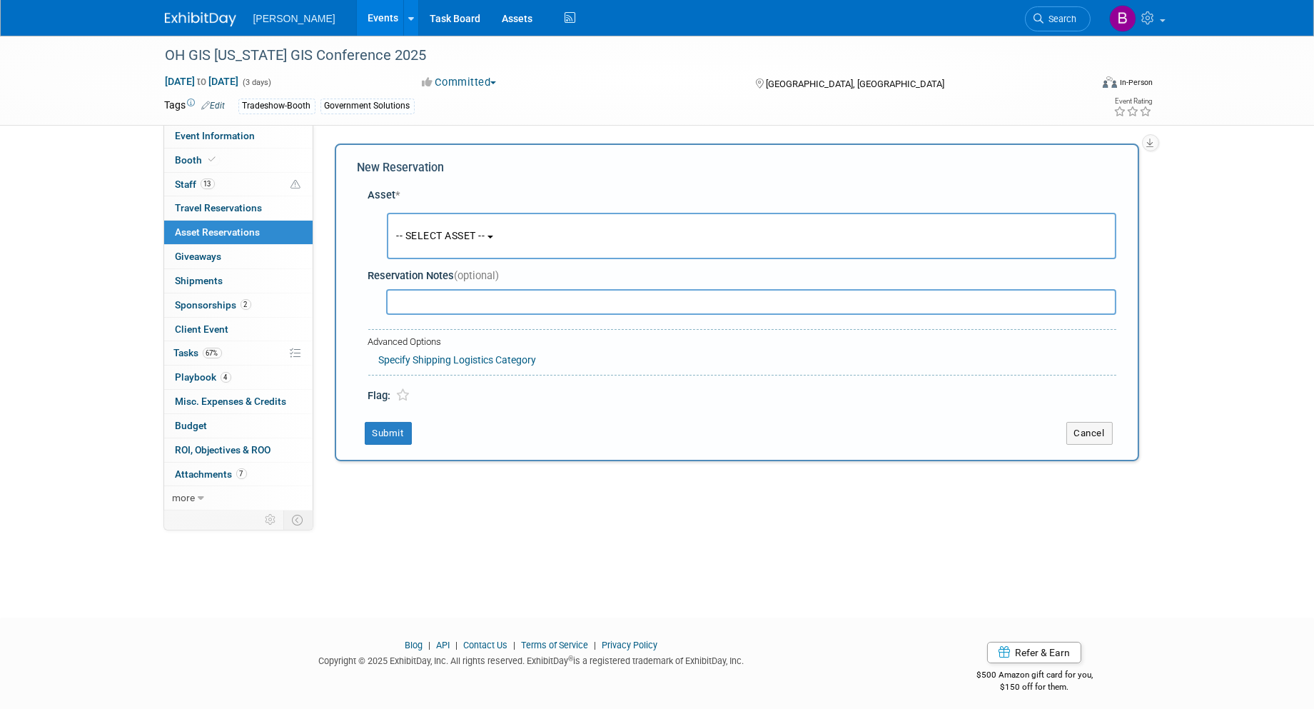
scroll to position [8, 0]
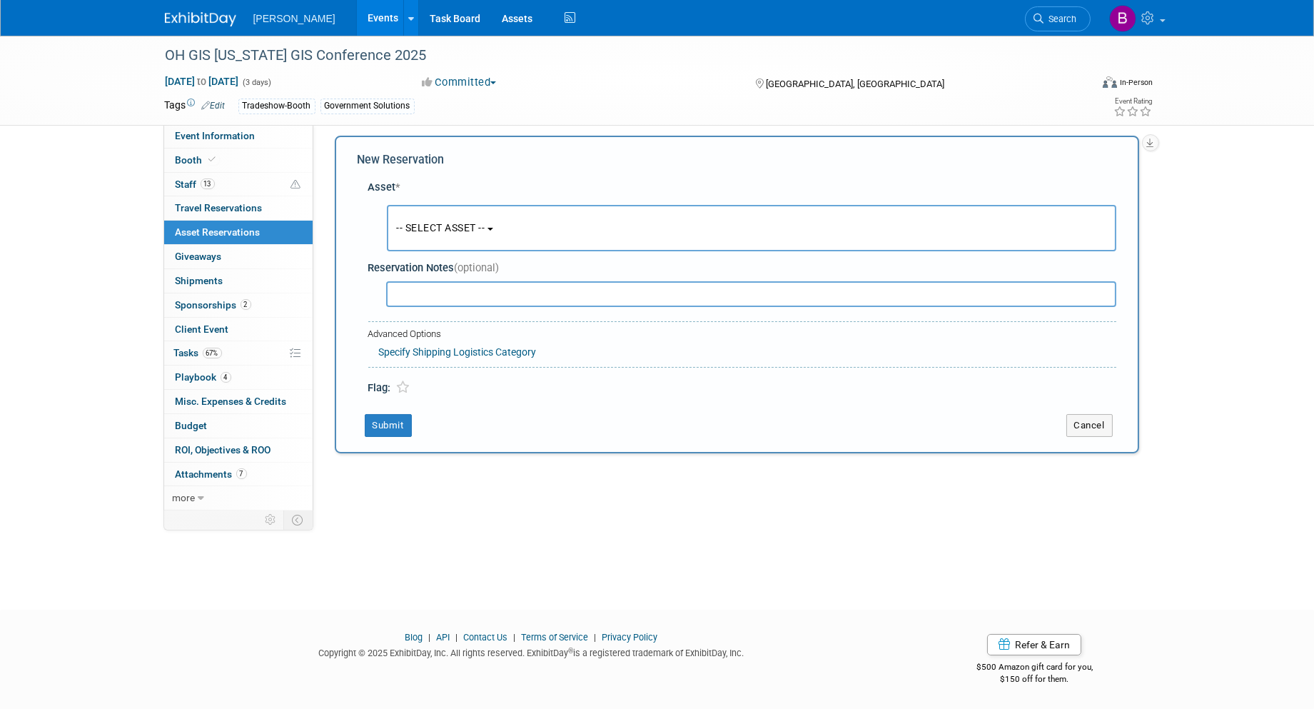
click at [489, 206] on button "-- SELECT ASSET --" at bounding box center [752, 228] width 730 height 46
click at [496, 231] on button "-- SELECT ASSET --" at bounding box center [752, 228] width 730 height 46
click at [509, 237] on button "-- SELECT ASSET --" at bounding box center [752, 228] width 730 height 46
click at [486, 226] on span "-- SELECT ASSET --" at bounding box center [441, 227] width 89 height 11
click at [473, 216] on button "-- SELECT ASSET --" at bounding box center [752, 228] width 730 height 46
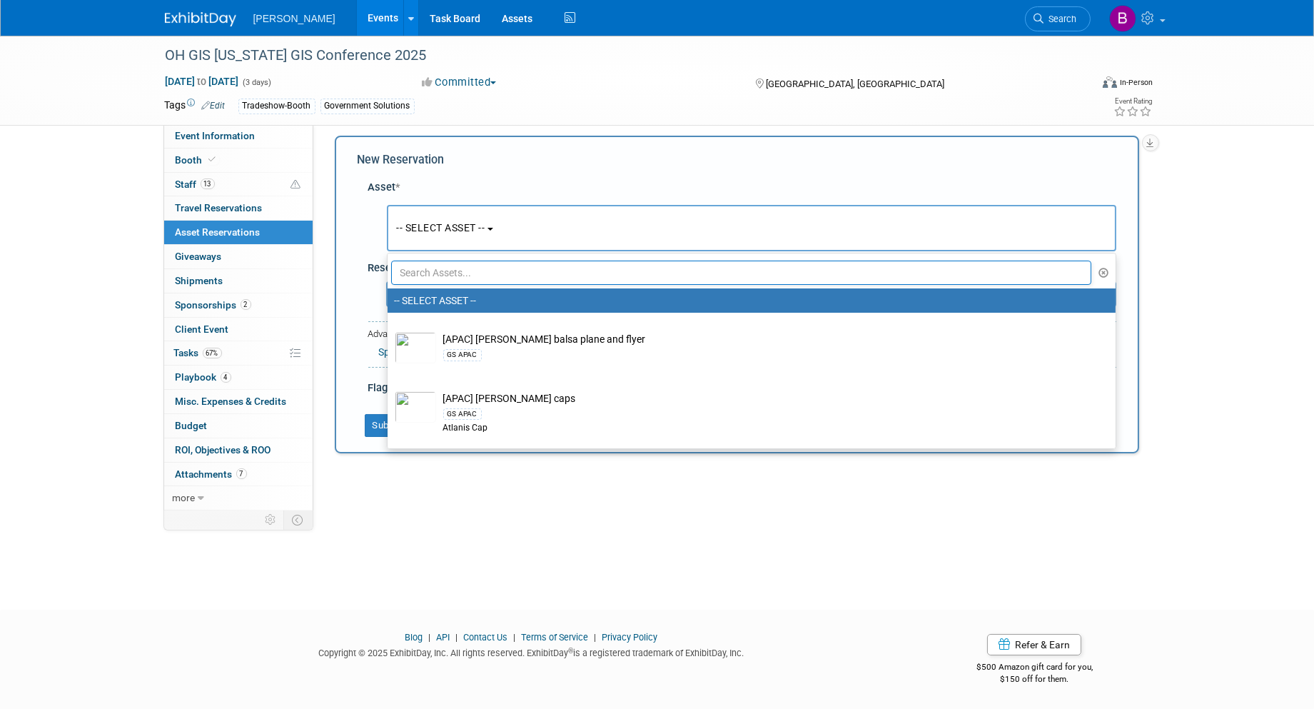
click at [464, 266] on input "text" at bounding box center [741, 273] width 701 height 24
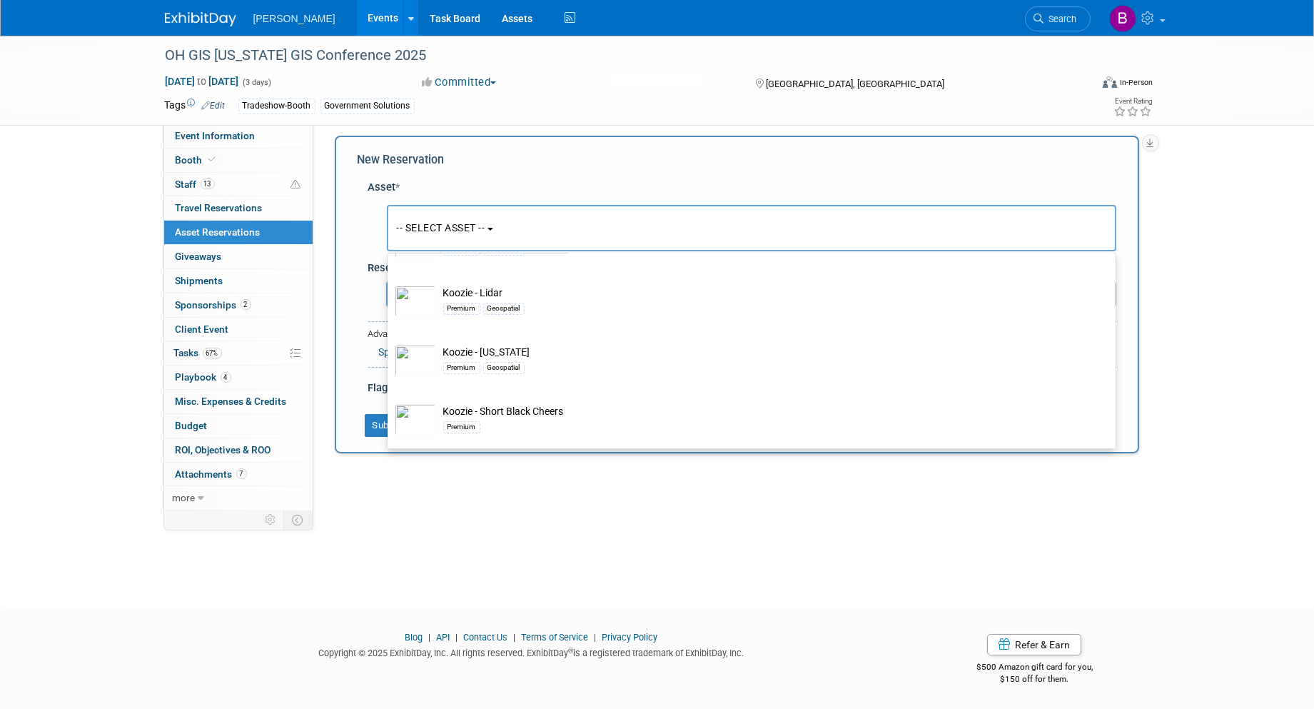
scroll to position [238, 0]
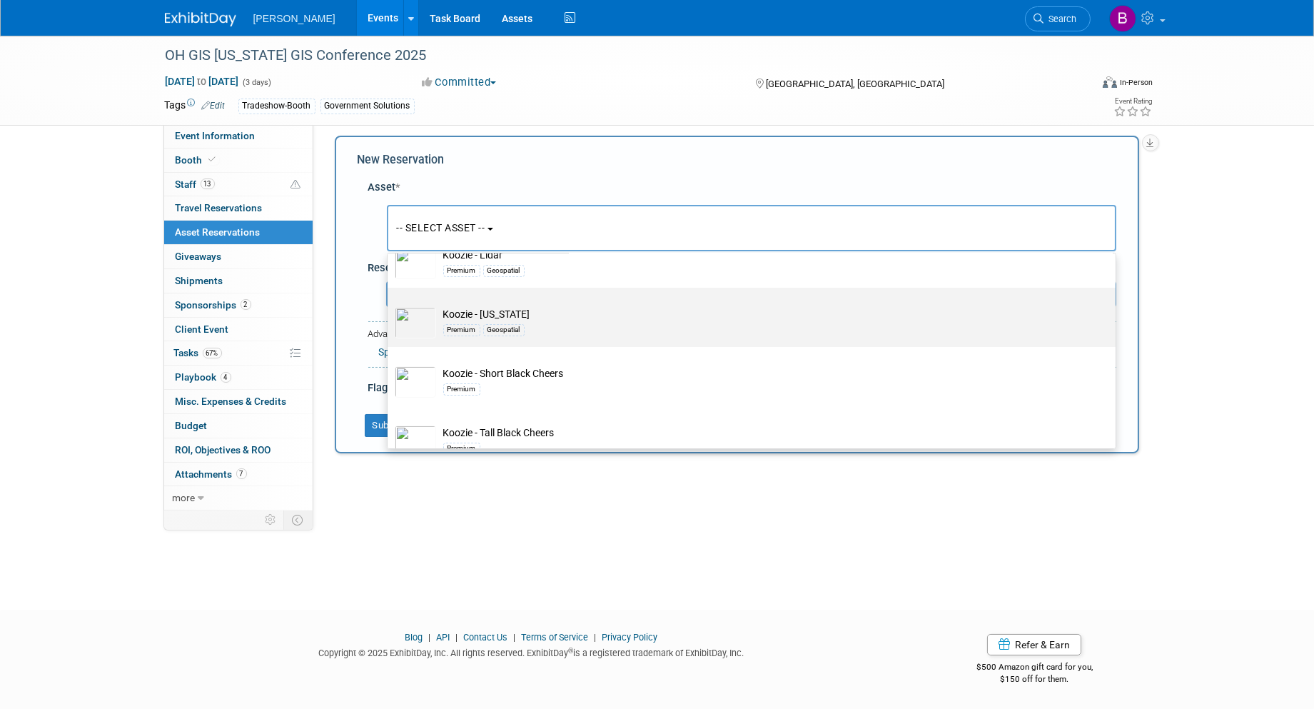
type input "koozi"
click at [559, 324] on div "Premium Geospatial" at bounding box center [765, 329] width 644 height 16
click at [390, 305] on input "Koozie - Ohio Premium Geospatial" at bounding box center [385, 300] width 9 height 9
select select "10726139"
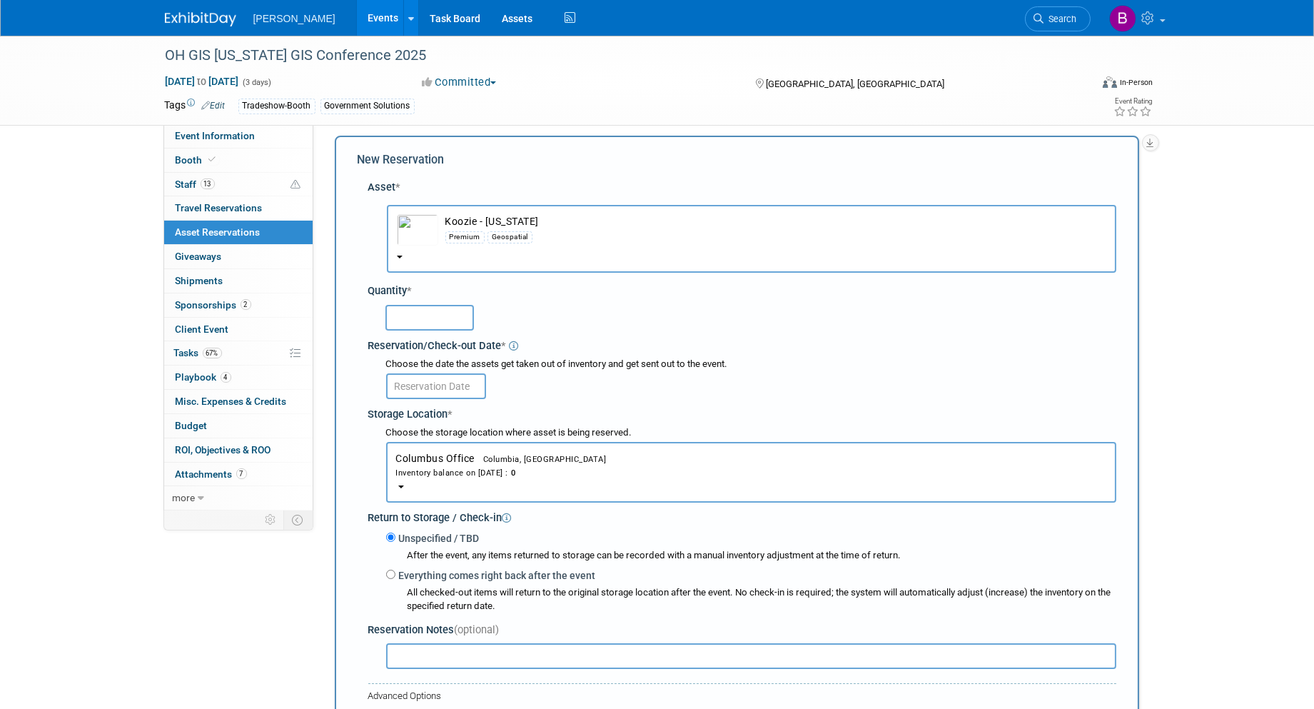
click at [421, 471] on div "Inventory balance on Aug 18, 2025 : 0" at bounding box center [751, 473] width 710 height 14
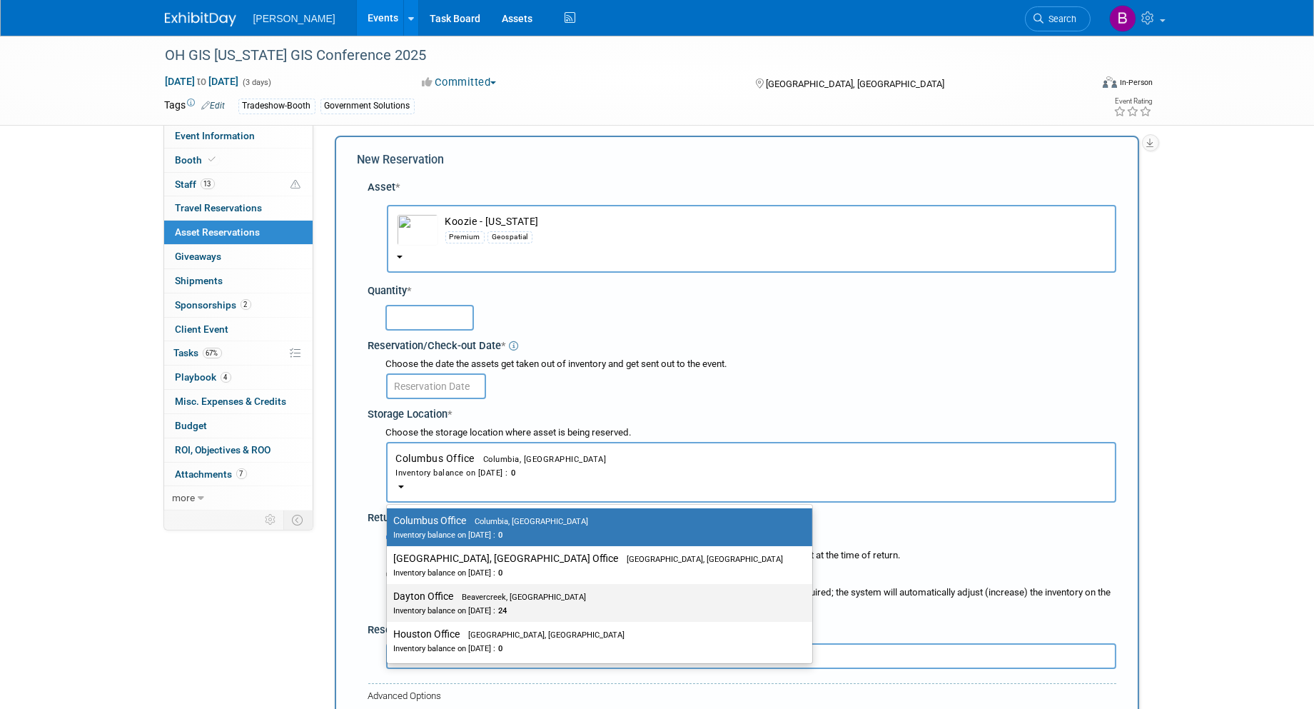
click at [453, 588] on label "Dayton Office Beavercreek, OH Inventory balance on Aug 18, 2025 : 24" at bounding box center [596, 603] width 404 height 32
click at [389, 592] on input "Dayton Office Beavercreek, OH Inventory balance on Aug 18, 2025 : 24" at bounding box center [384, 596] width 9 height 9
select select "11223930"
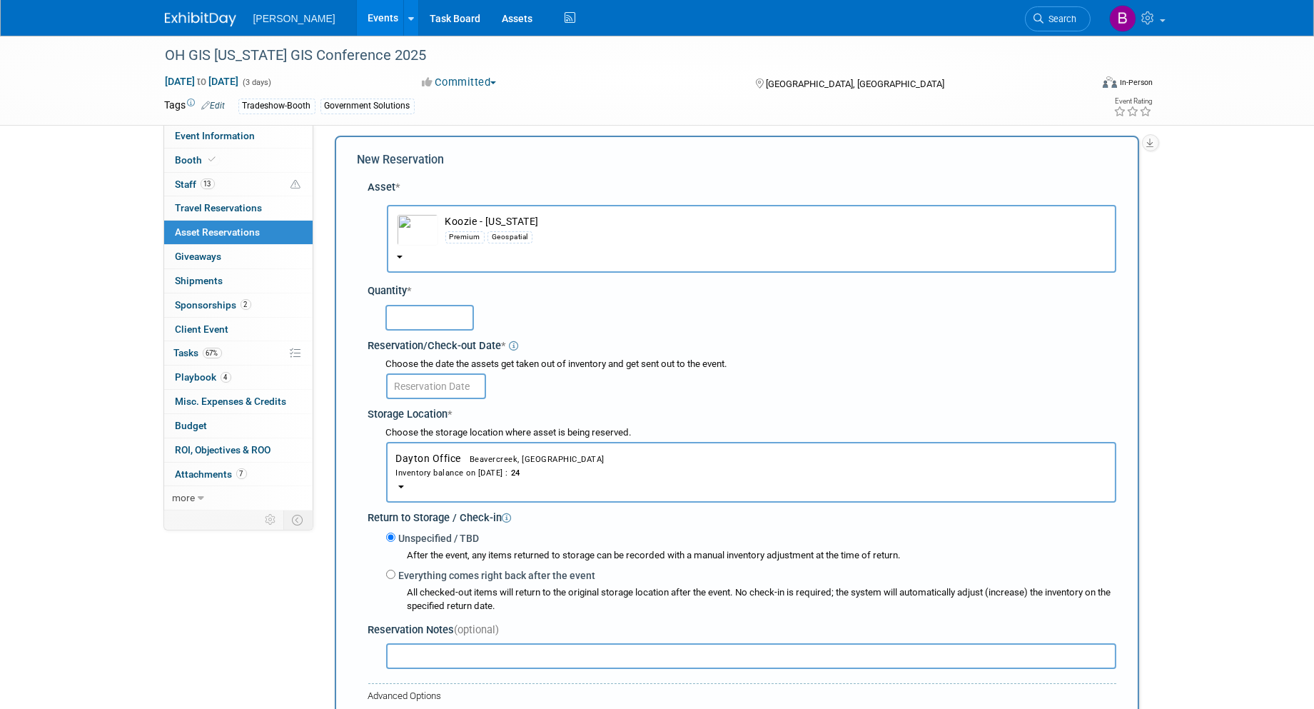
click at [419, 308] on input "text" at bounding box center [430, 318] width 89 height 26
type input "24"
click at [419, 384] on input "text" at bounding box center [436, 386] width 100 height 26
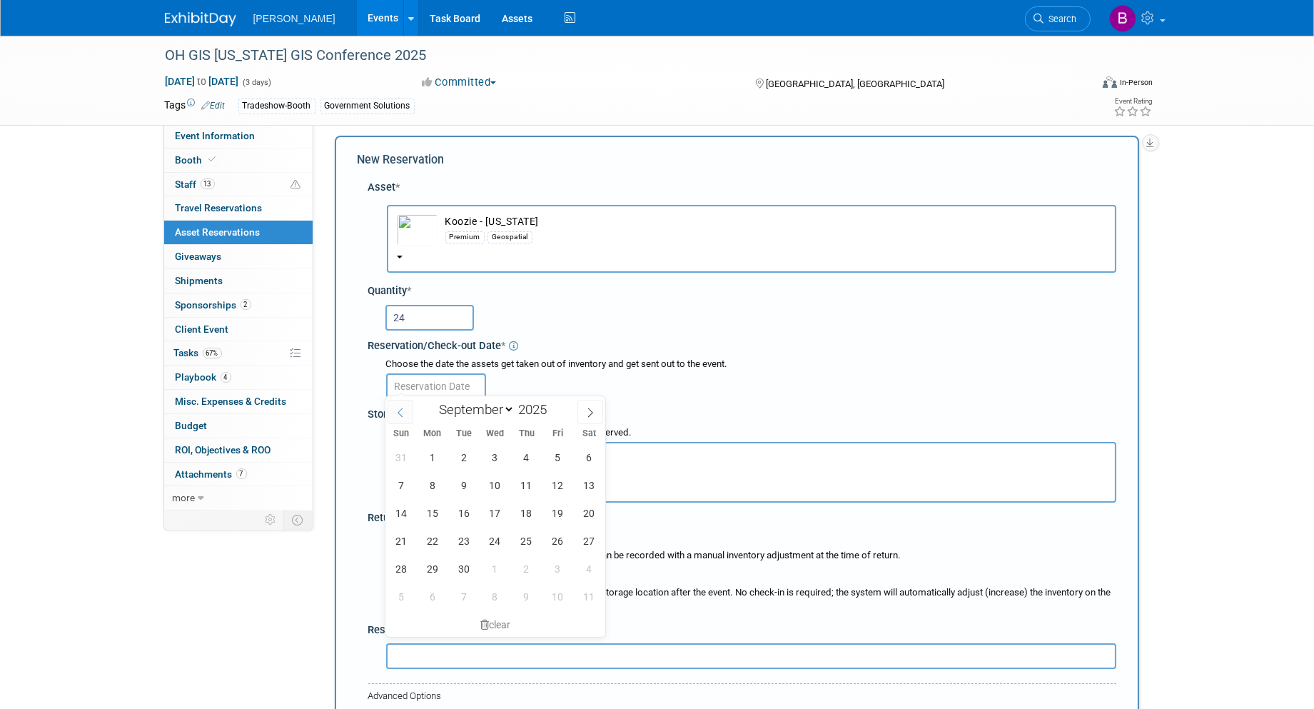
click at [394, 404] on span at bounding box center [401, 412] width 26 height 24
select select "7"
click at [433, 539] on span "18" at bounding box center [432, 541] width 28 height 28
type input "Aug 18, 2025"
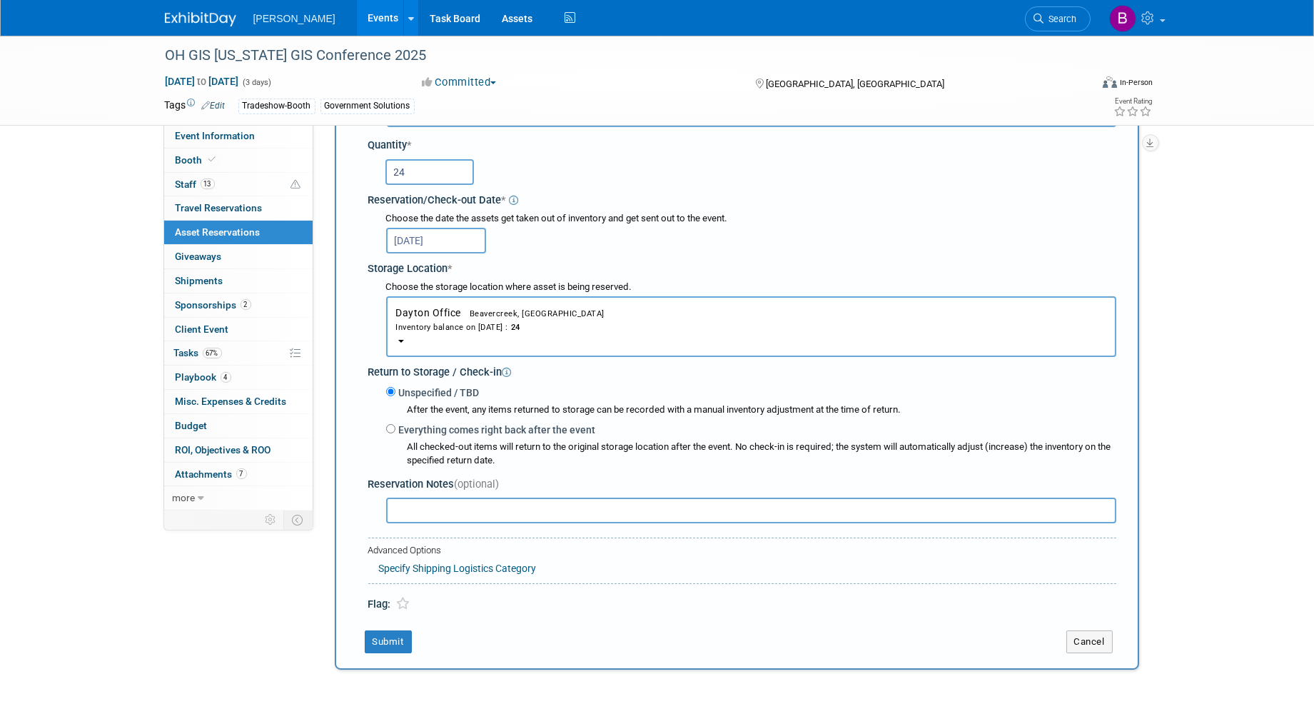
scroll to position [166, 0]
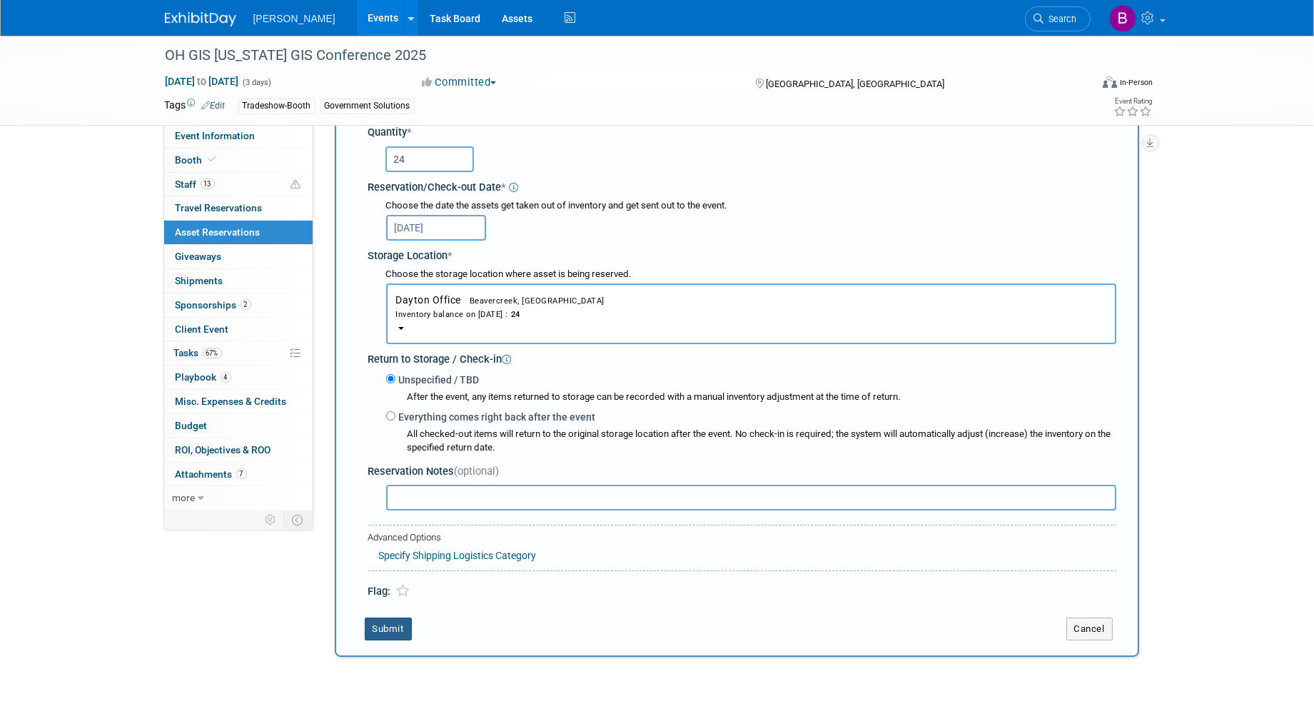
click at [391, 618] on button "Submit" at bounding box center [388, 629] width 47 height 23
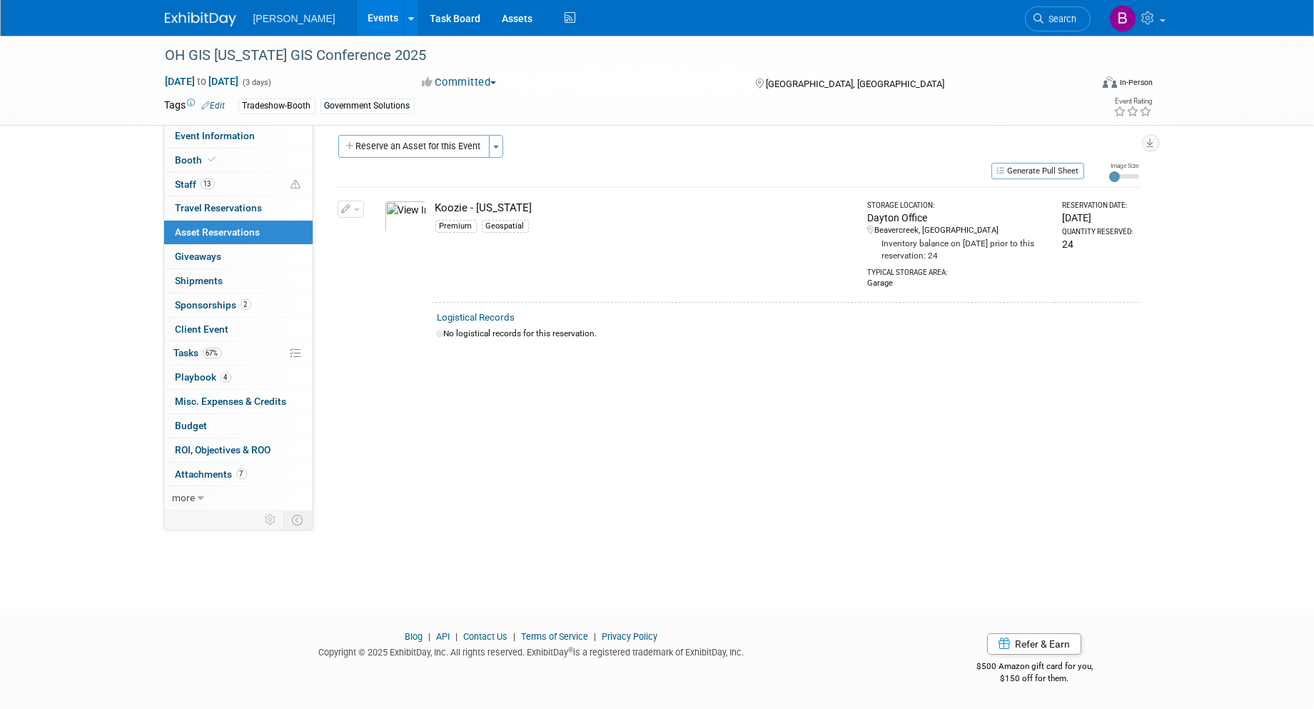
scroll to position [8, 0]
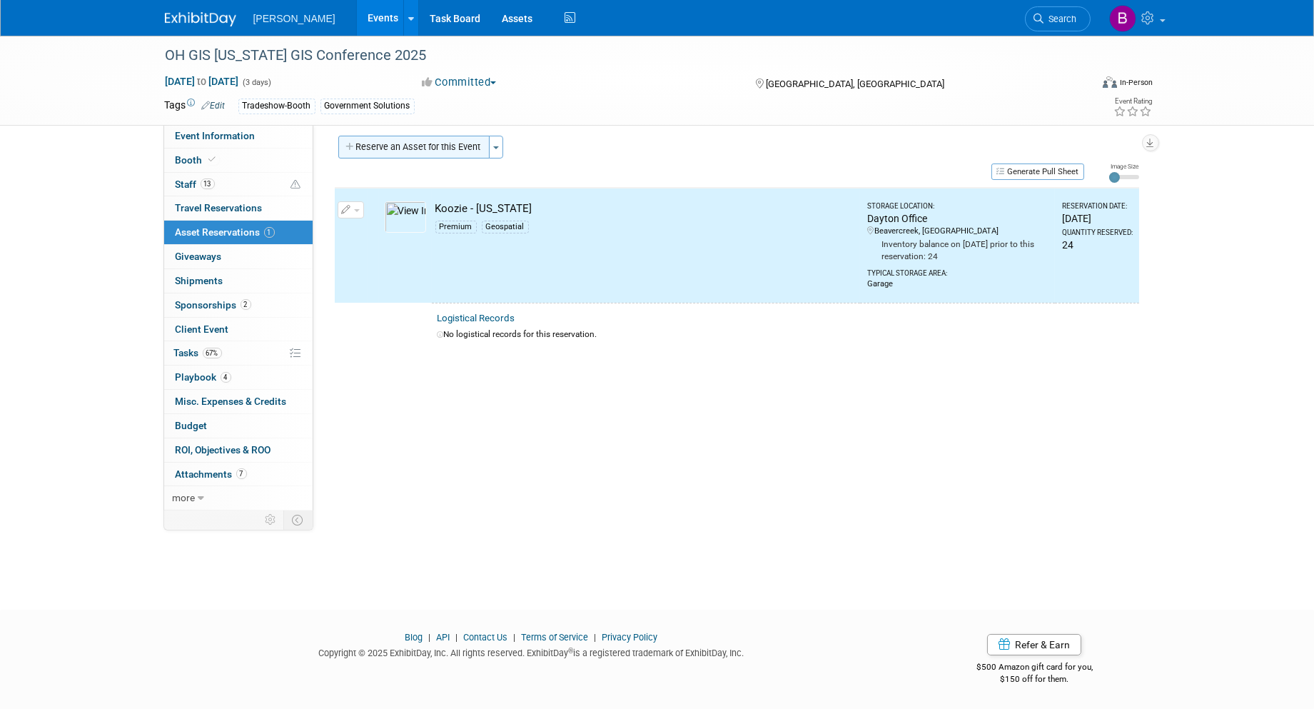
click at [431, 144] on button "Reserve an Asset for this Event" at bounding box center [413, 147] width 151 height 23
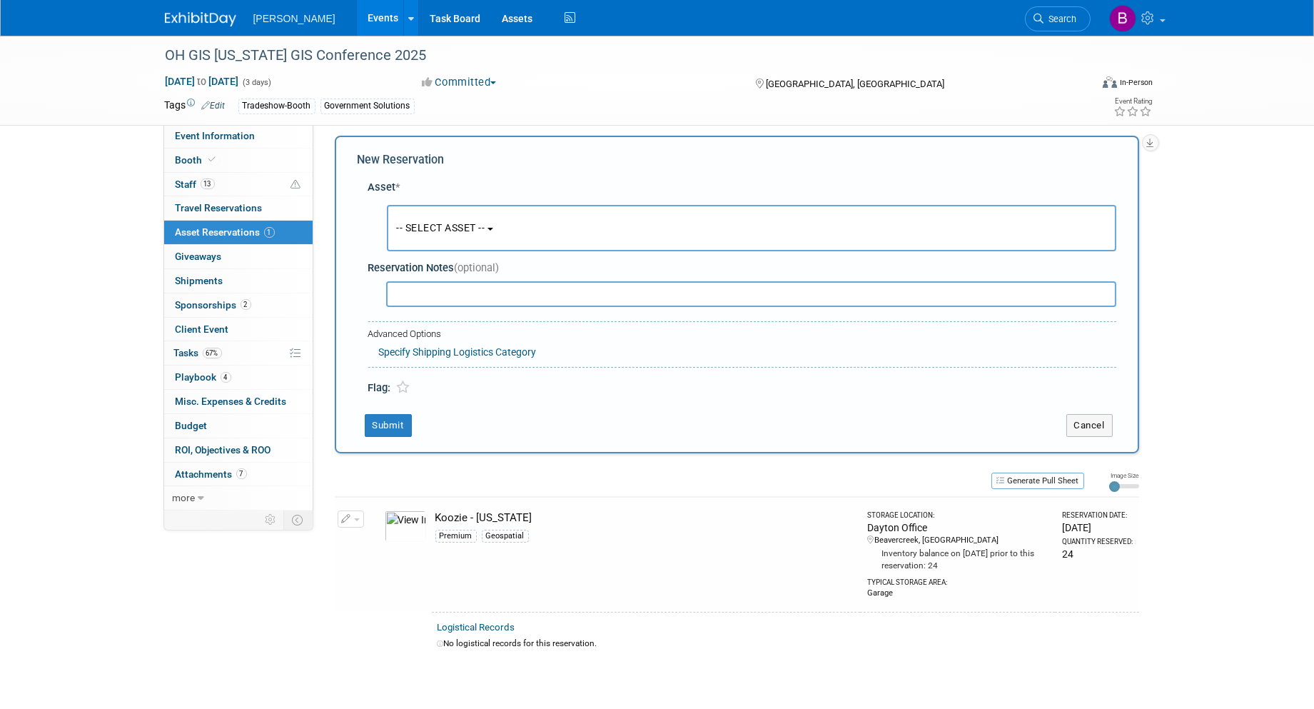
click at [430, 243] on button "-- SELECT ASSET --" at bounding box center [752, 228] width 730 height 46
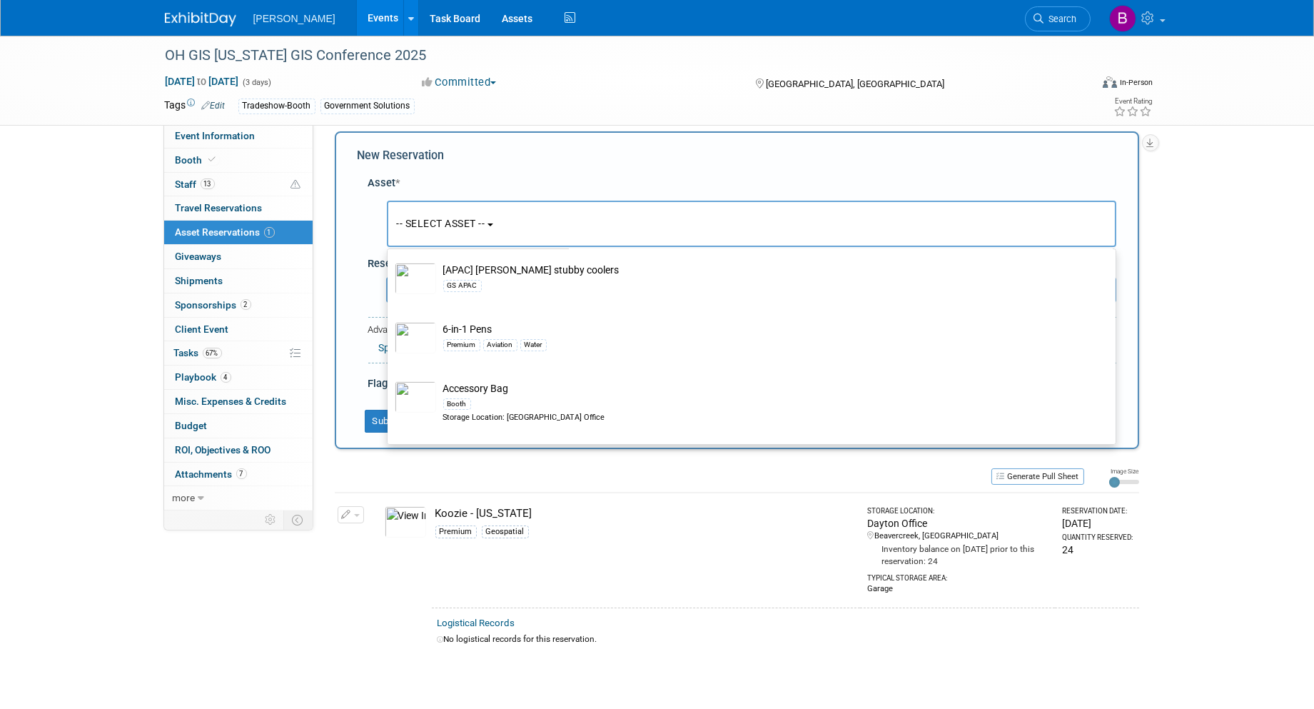
scroll to position [396, 0]
click at [476, 226] on span "-- SELECT ASSET --" at bounding box center [441, 223] width 89 height 11
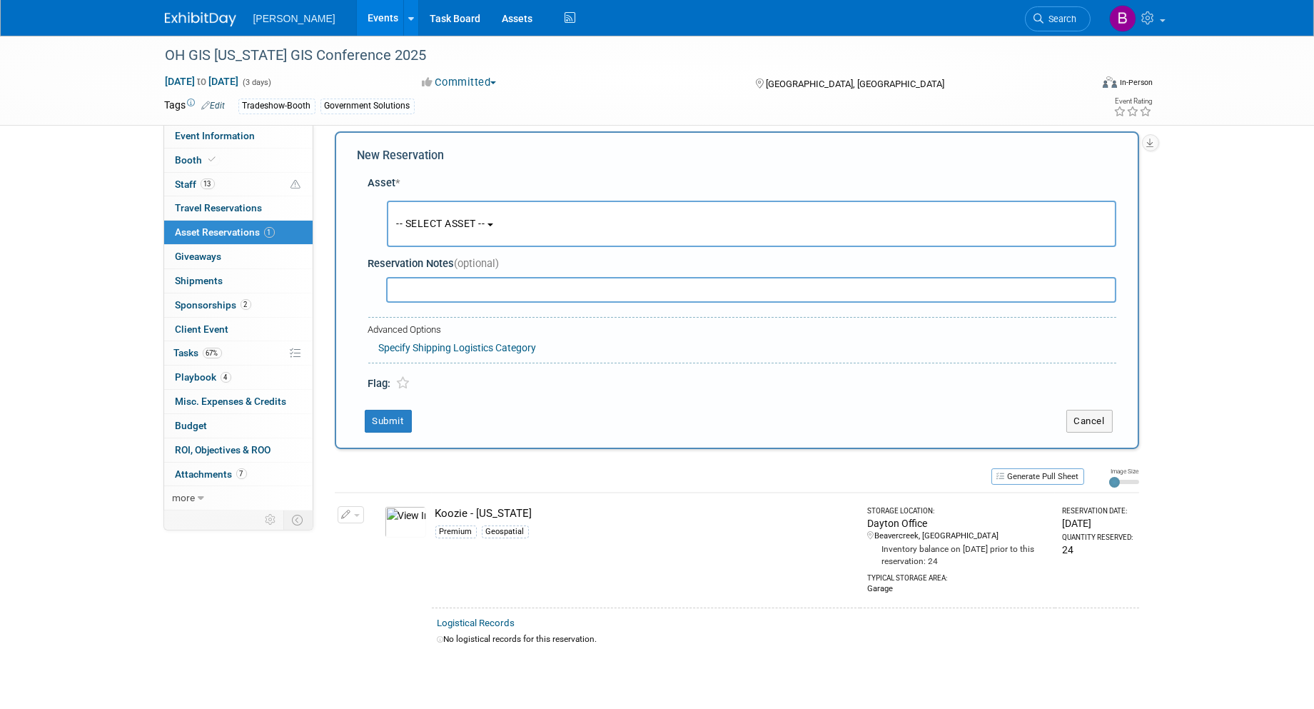
click at [471, 218] on span "-- SELECT ASSET --" at bounding box center [441, 223] width 89 height 11
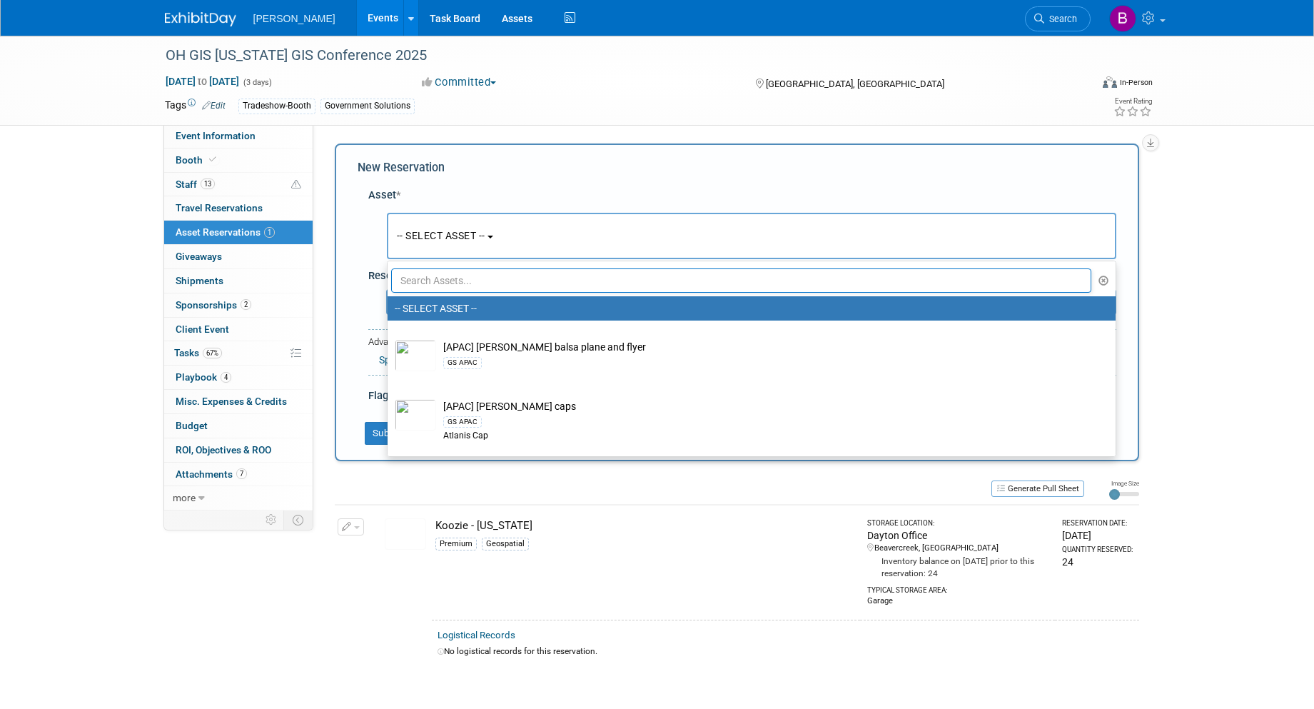
click at [467, 268] on input "text" at bounding box center [741, 280] width 701 height 24
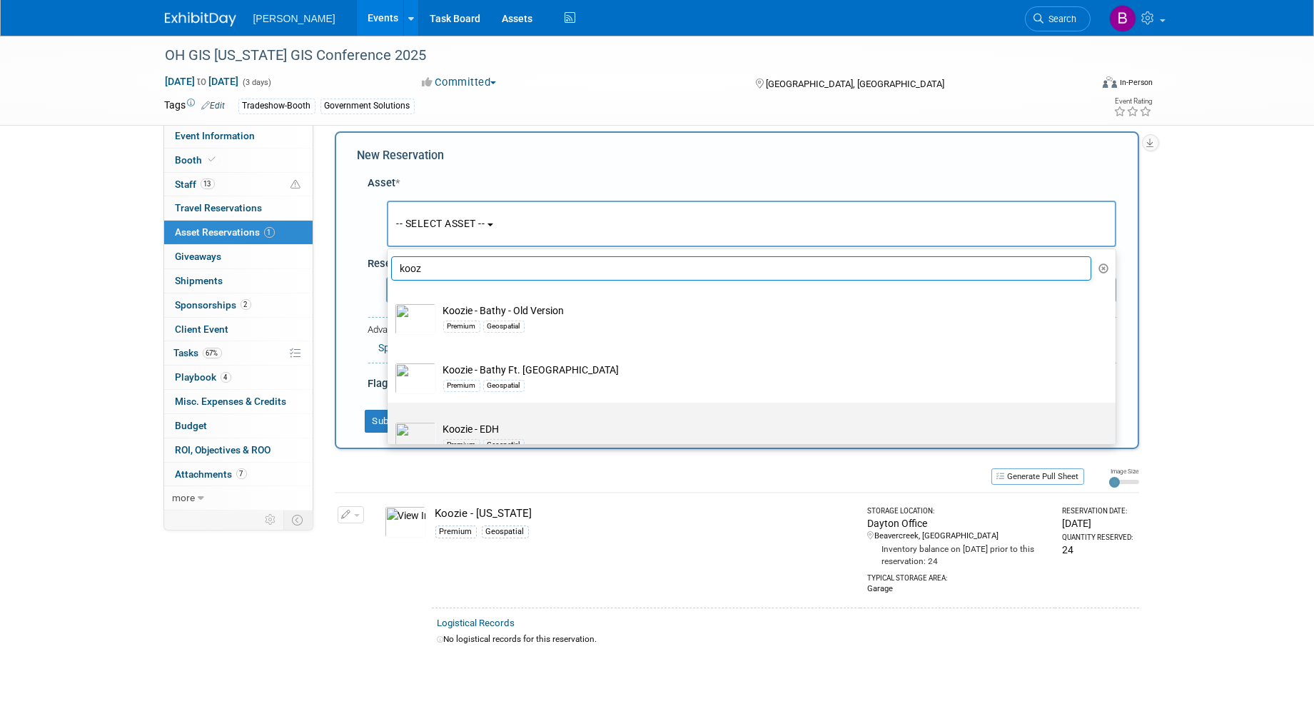
type input "kooz"
click at [547, 415] on label "Koozie - EDH Premium Geospatial" at bounding box center [748, 433] width 707 height 54
click at [390, 415] on input "Koozie - EDH Premium Geospatial" at bounding box center [385, 415] width 9 height 9
select select "10723135"
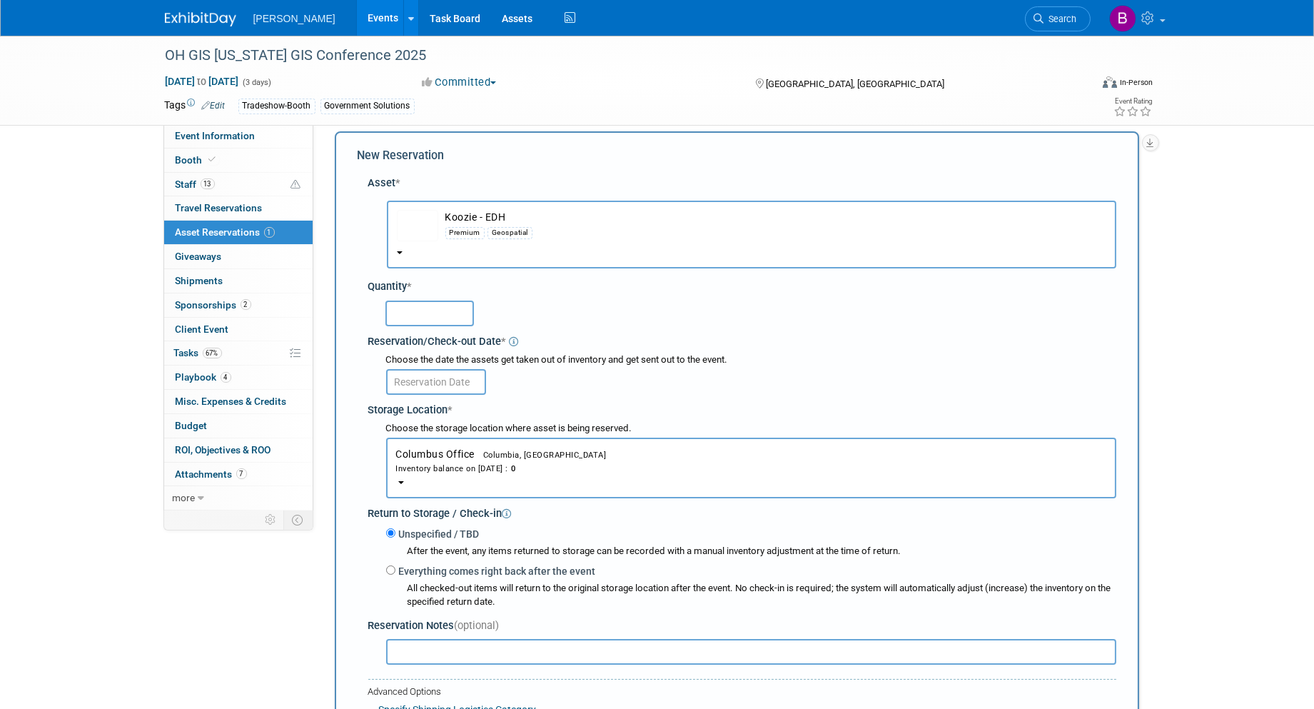
click at [418, 308] on input "text" at bounding box center [430, 314] width 89 height 26
type input "30"
click at [441, 376] on input "text" at bounding box center [436, 382] width 100 height 26
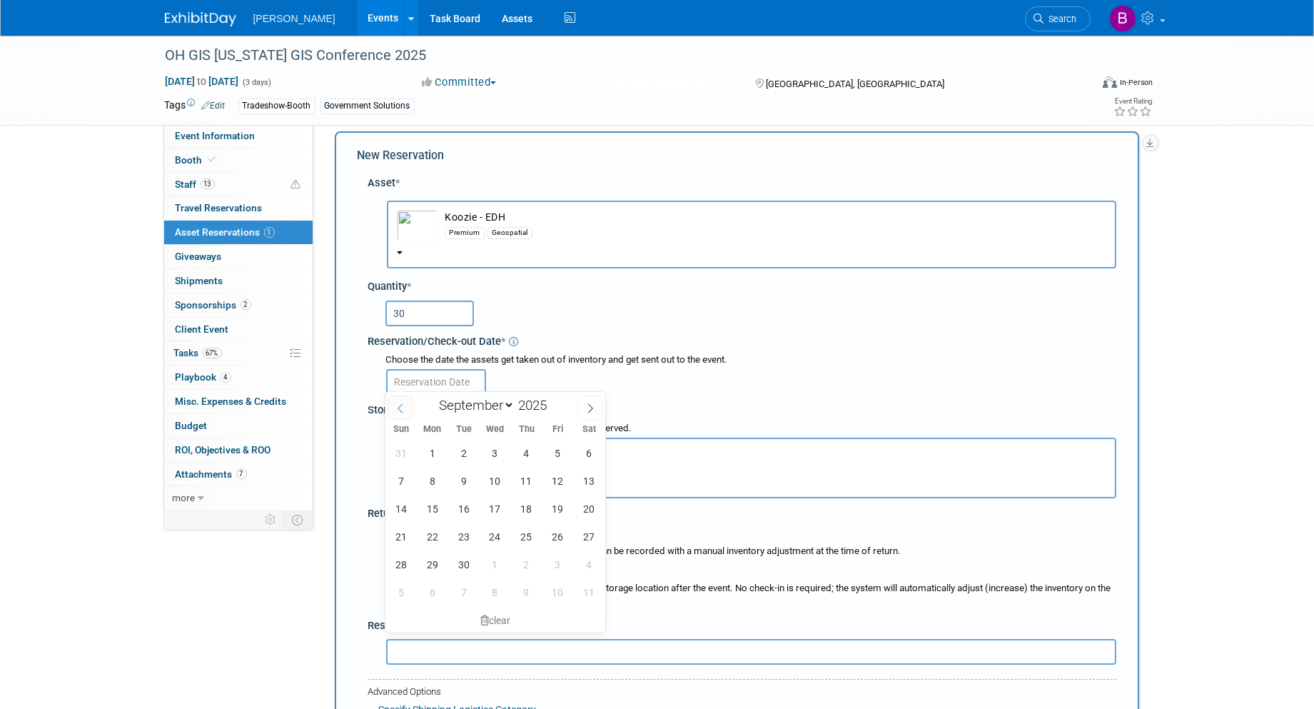
click at [402, 397] on span at bounding box center [401, 408] width 26 height 24
select select "7"
click at [430, 539] on span "18" at bounding box center [432, 537] width 28 height 28
type input "Aug 18, 2025"
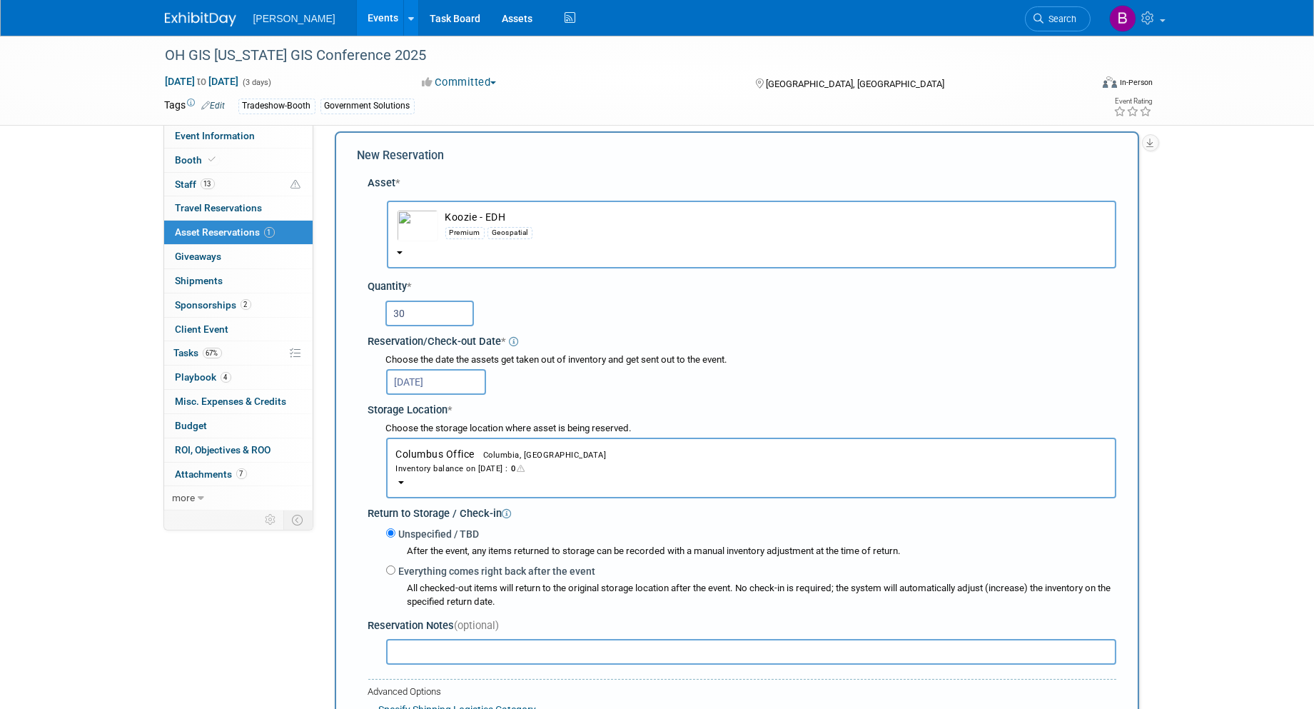
click at [396, 466] on div "Inventory balance on Aug 18, 2025 : 0" at bounding box center [751, 468] width 710 height 14
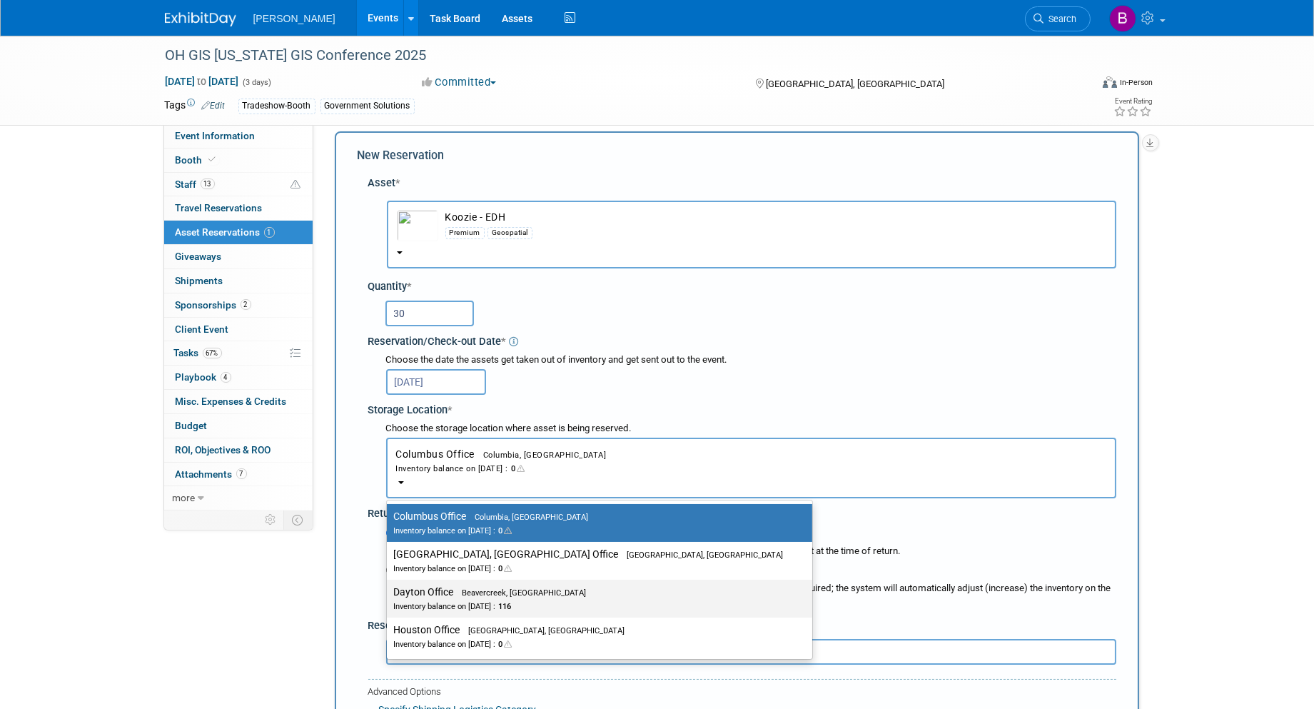
click at [416, 590] on label "Dayton Office Beavercreek, OH Inventory balance on Aug 18, 2025 : 116" at bounding box center [596, 599] width 404 height 32
click at [389, 590] on input "Dayton Office Beavercreek, OH Inventory balance on Aug 18, 2025 : 116" at bounding box center [384, 592] width 9 height 9
select select "11223930"
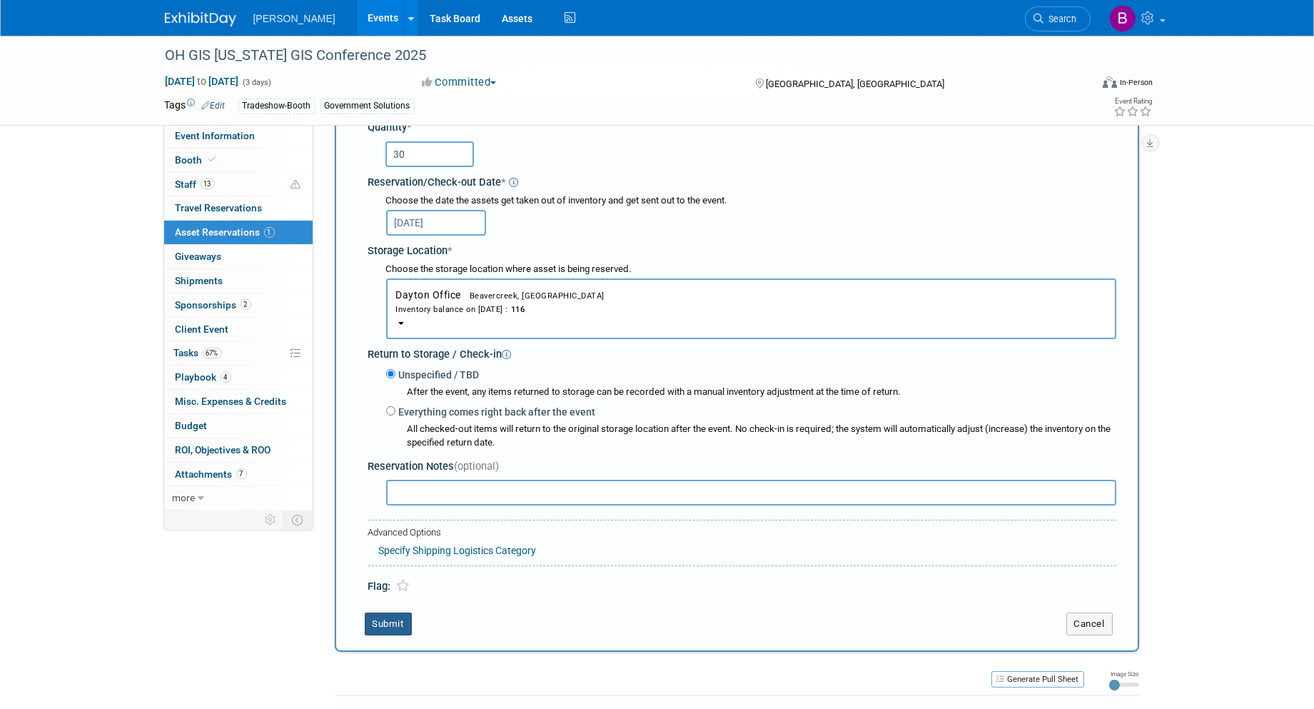
click at [390, 615] on button "Submit" at bounding box center [388, 624] width 47 height 23
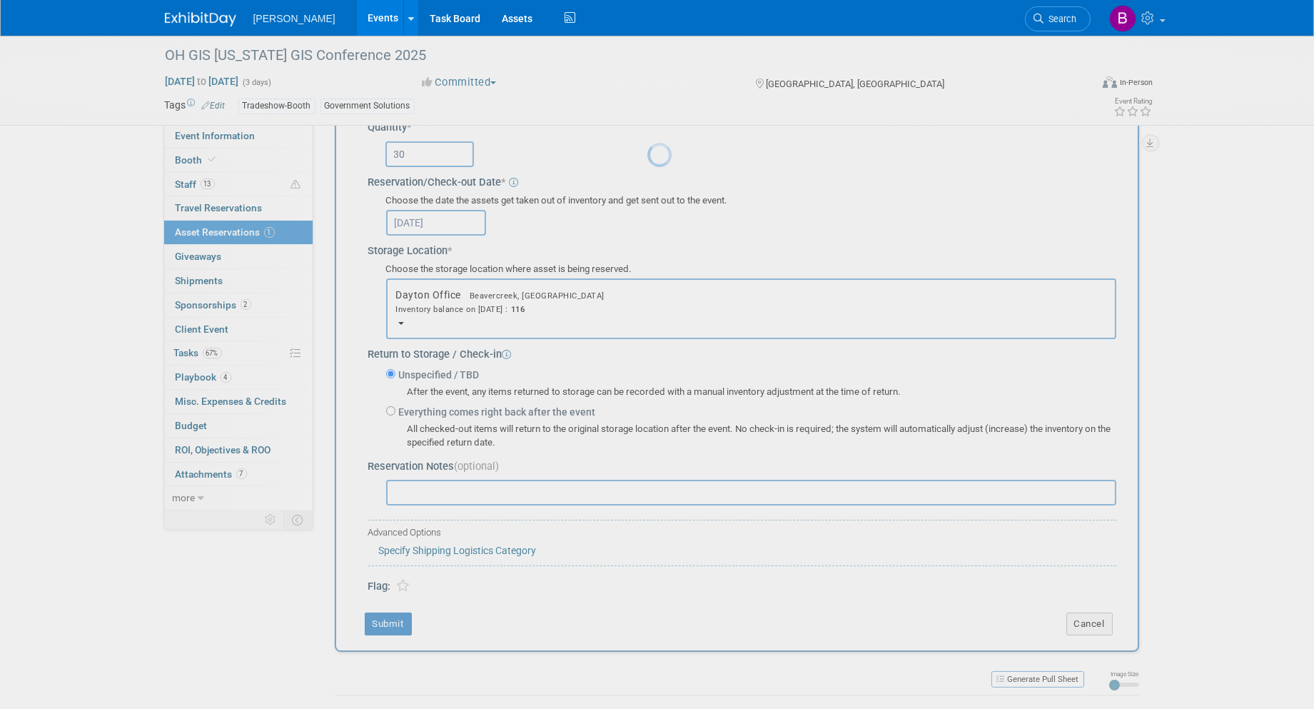
scroll to position [8, 0]
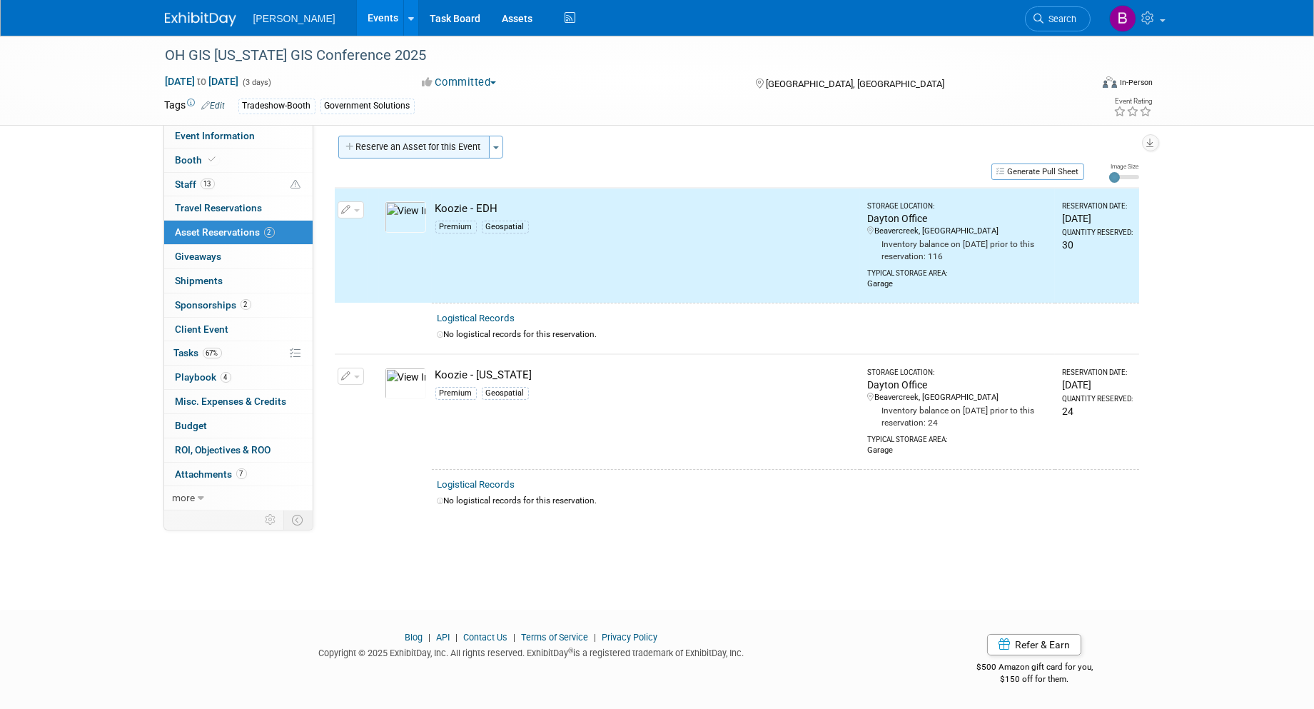
click at [424, 151] on button "Reserve an Asset for this Event" at bounding box center [413, 147] width 151 height 23
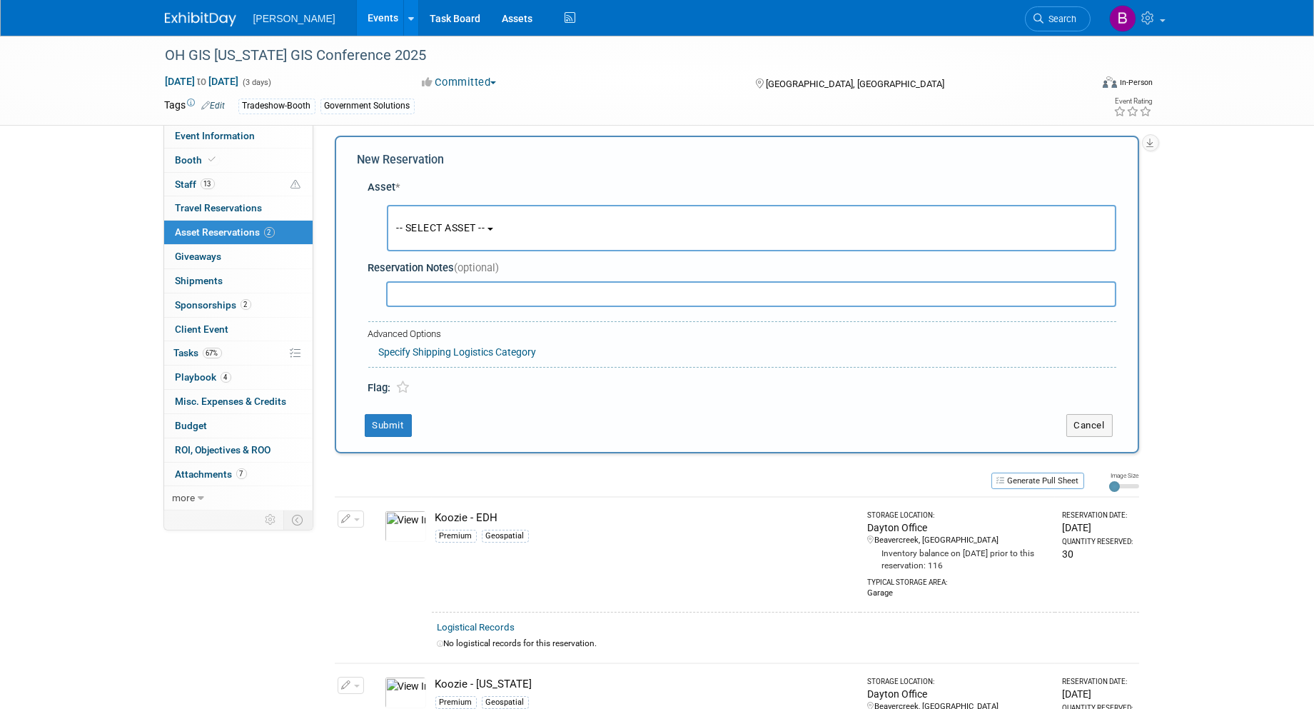
scroll to position [12, 0]
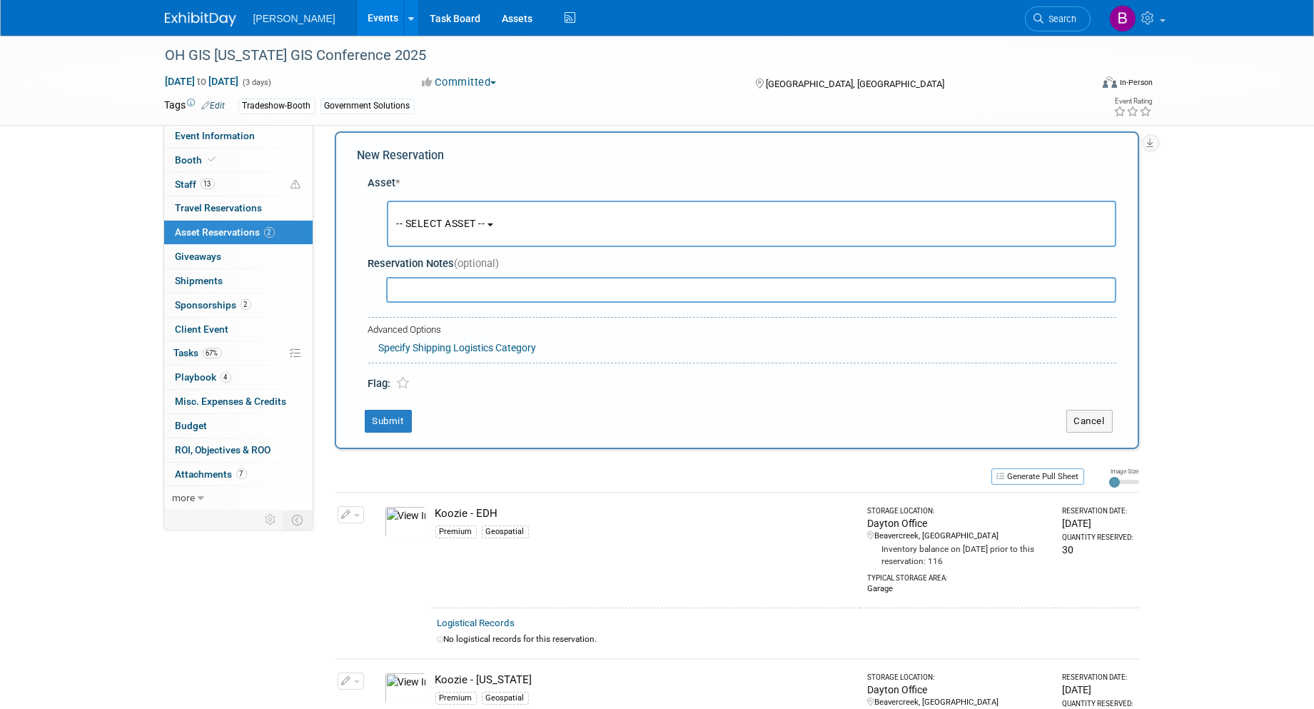
click at [438, 225] on span "-- SELECT ASSET --" at bounding box center [441, 223] width 89 height 11
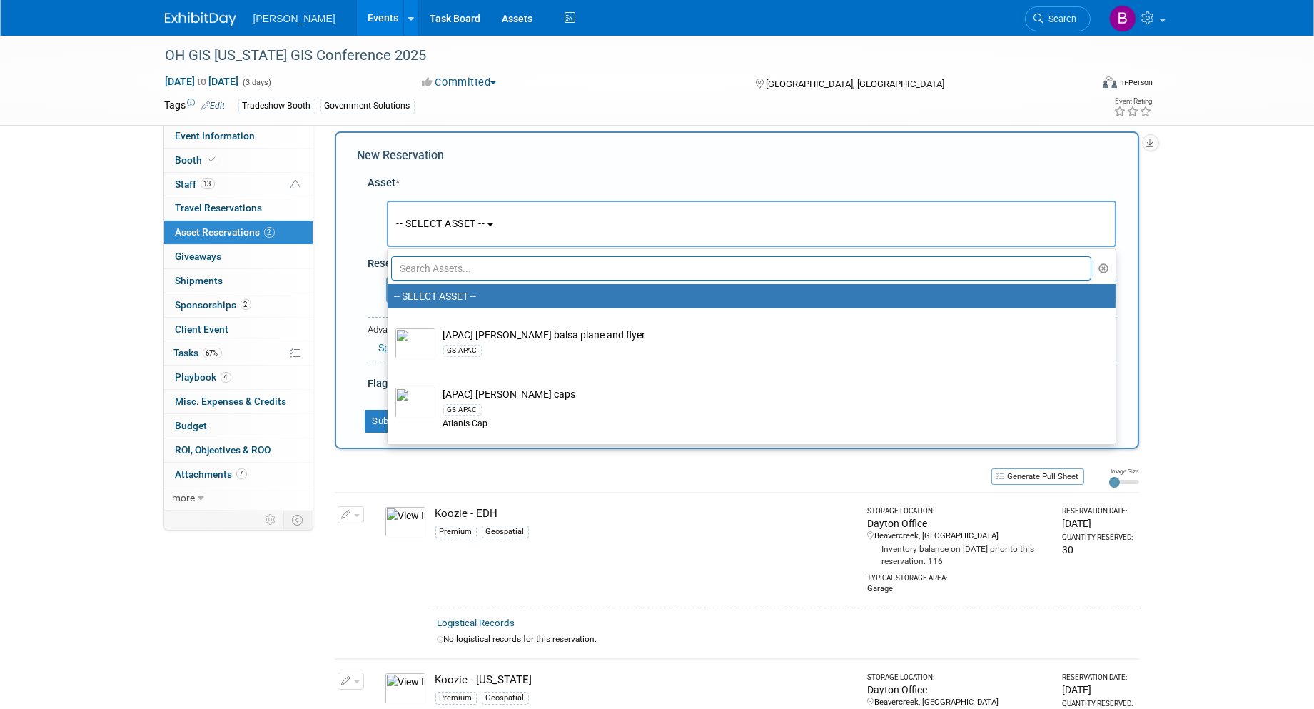
click at [456, 273] on input "text" at bounding box center [741, 268] width 701 height 24
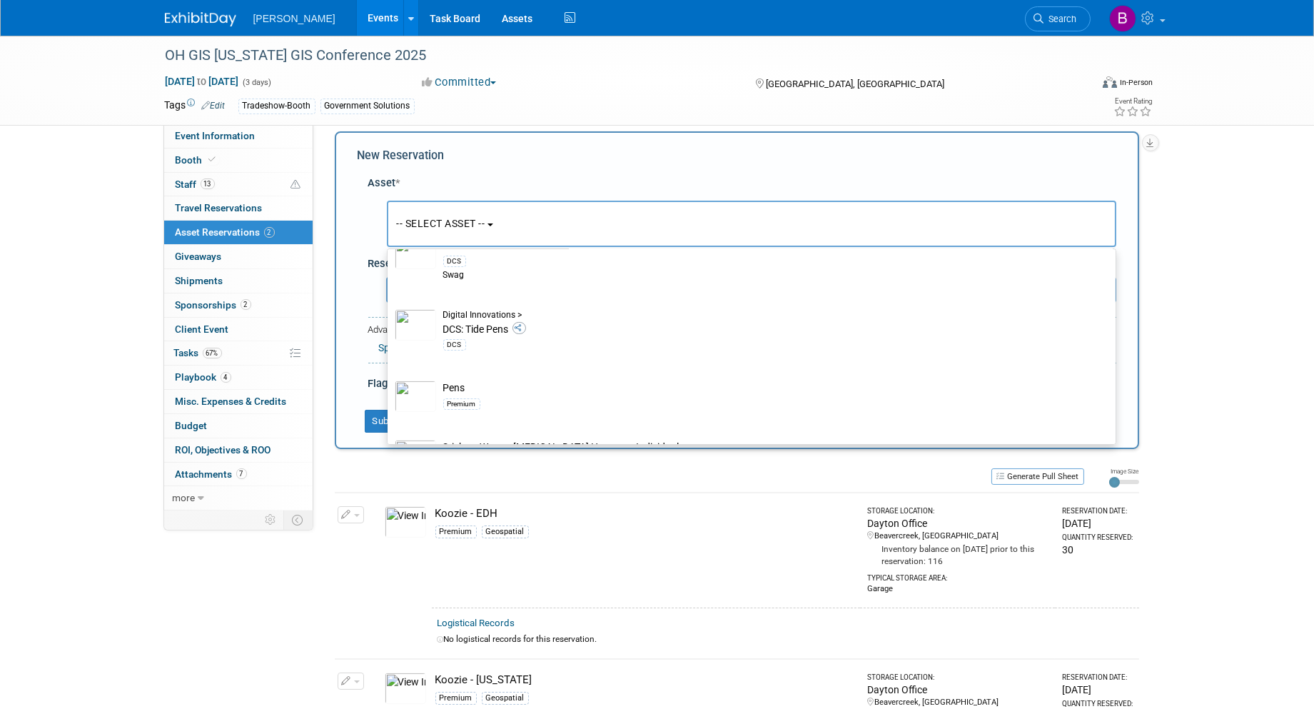
scroll to position [521, 0]
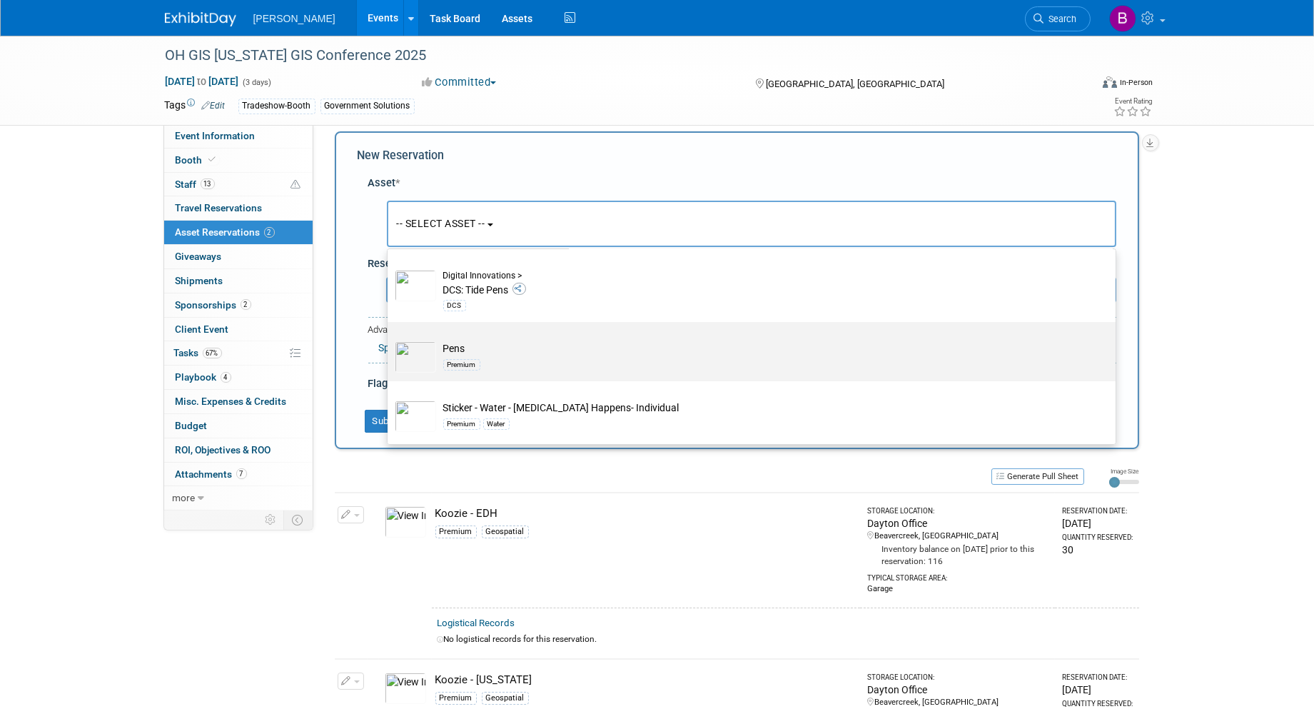
type input "pens"
click at [511, 346] on td "Pens Premium" at bounding box center [761, 356] width 651 height 31
click at [390, 339] on input "Pens Premium" at bounding box center [385, 334] width 9 height 9
select select "10723113"
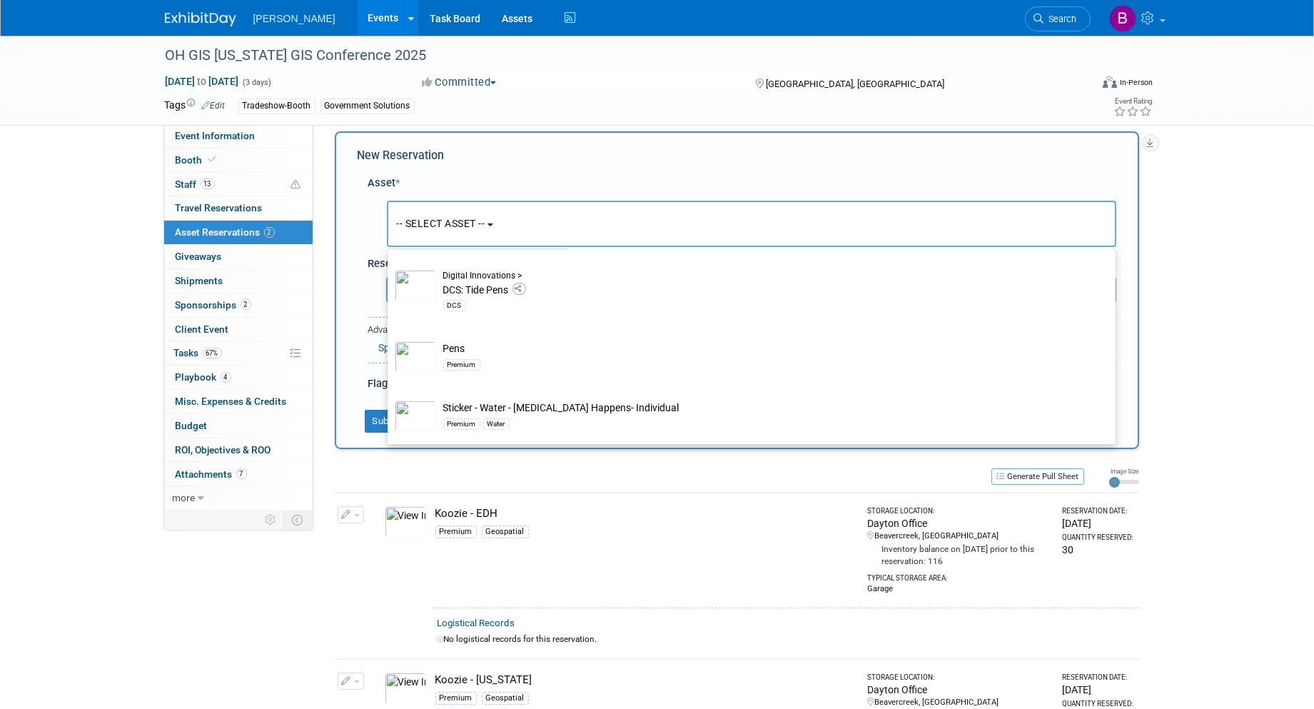
select select "8"
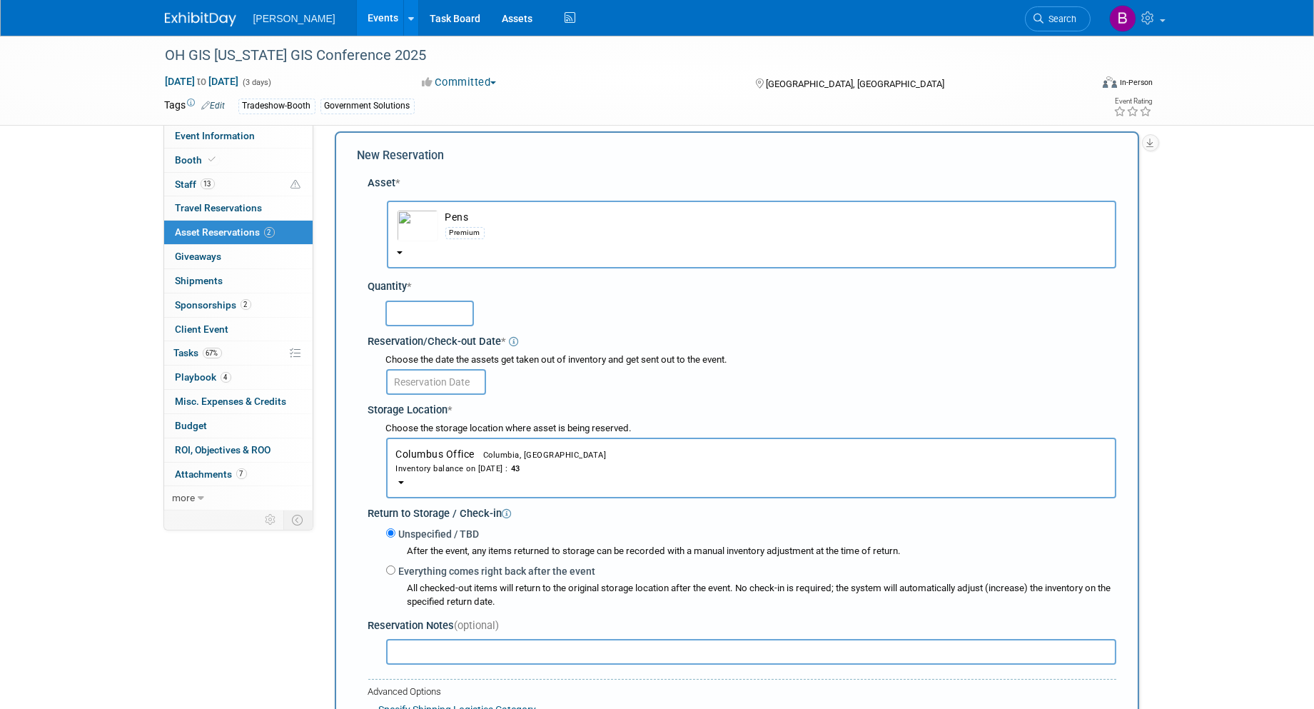
click at [429, 308] on input "text" at bounding box center [430, 314] width 89 height 26
type input "50"
click at [458, 369] on input "text" at bounding box center [436, 382] width 100 height 26
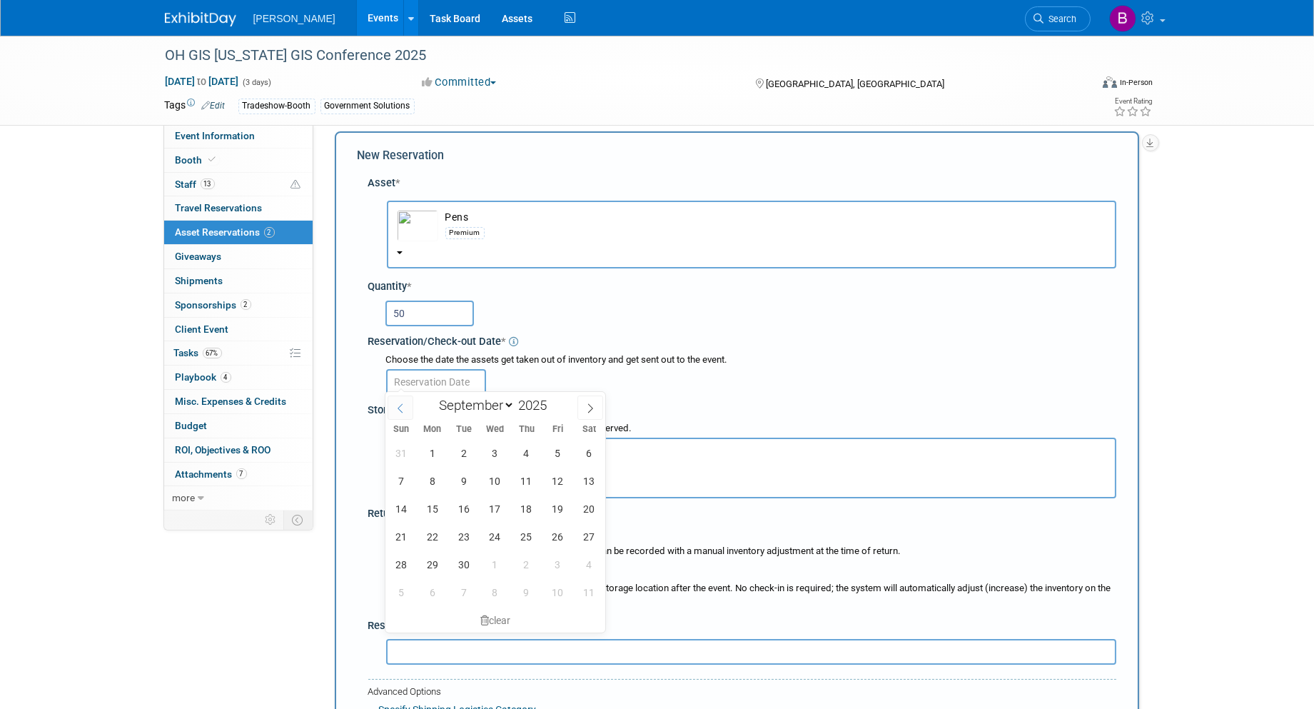
click at [391, 400] on span at bounding box center [401, 408] width 26 height 24
select select "7"
click at [432, 536] on span "18" at bounding box center [432, 537] width 28 height 28
type input "Aug 18, 2025"
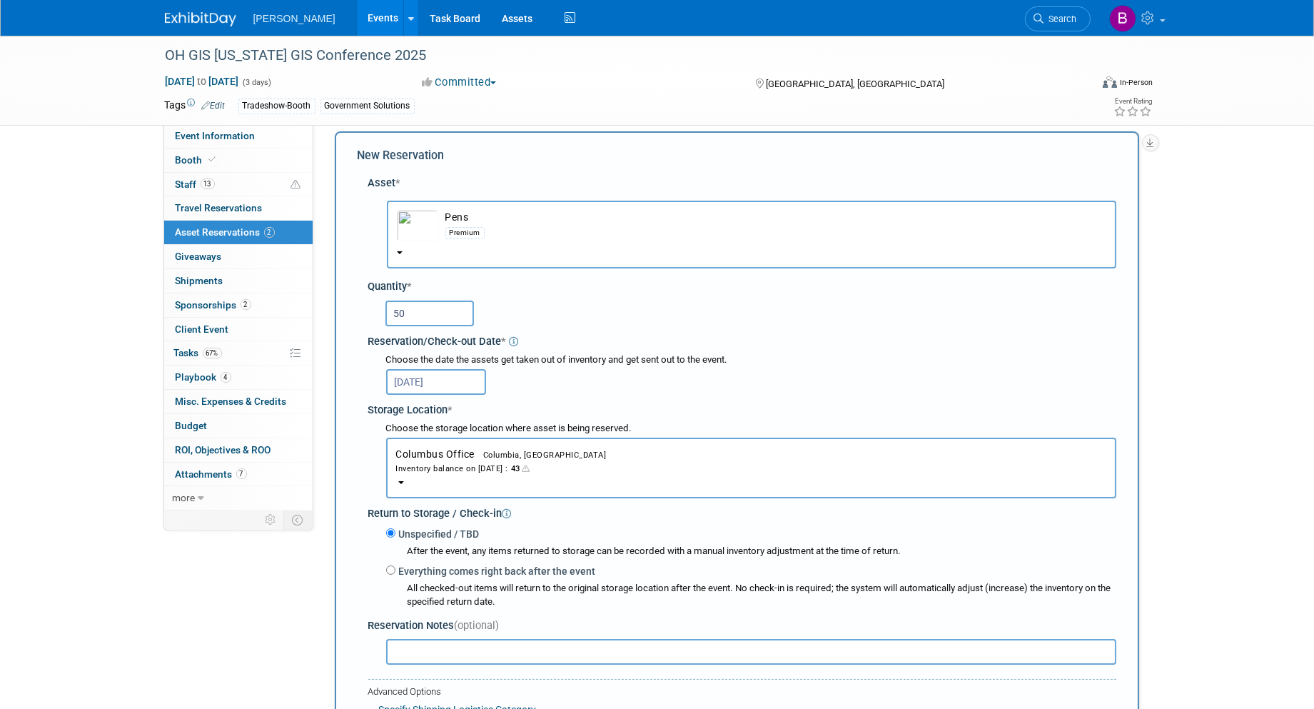
click at [431, 476] on button "Columbus Office Columbia, SC Inventory balance on Aug 18, 2025 : 43" at bounding box center [751, 468] width 730 height 61
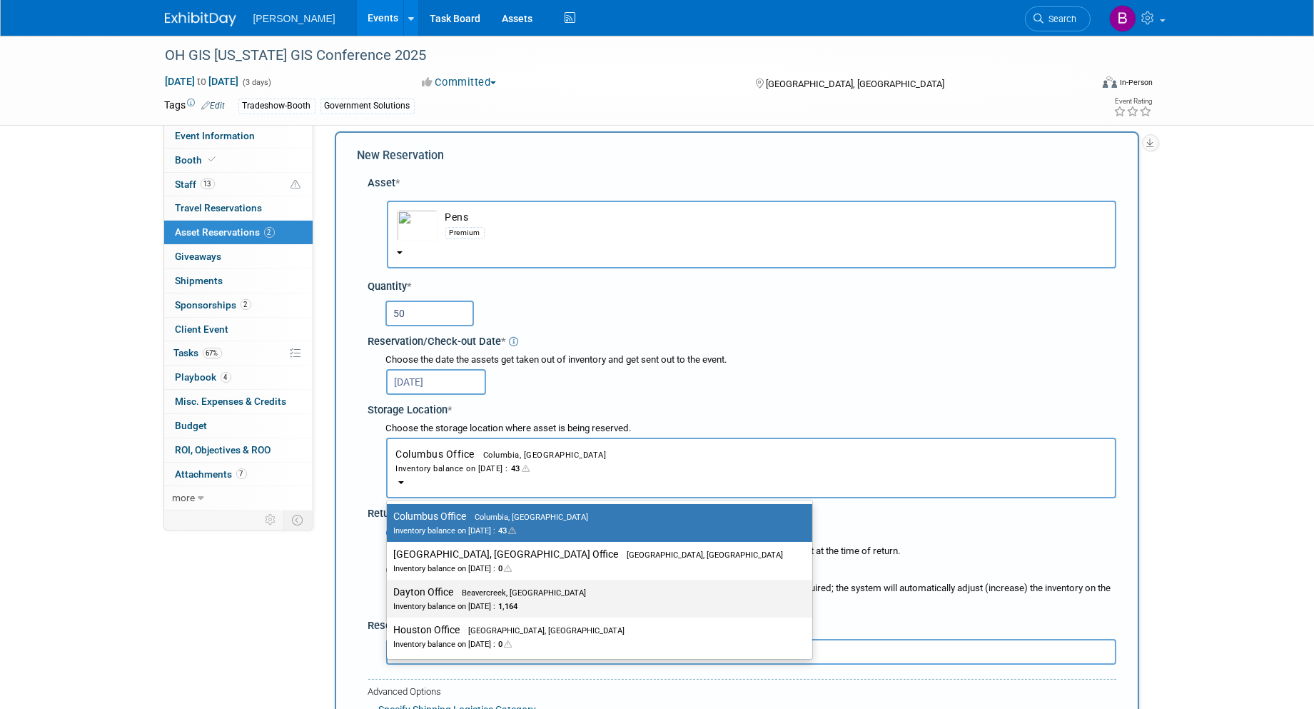
click at [448, 599] on div "Inventory balance on Aug 18, 2025 : 1,164" at bounding box center [589, 606] width 390 height 14
click at [389, 597] on input "Dayton Office Beavercreek, OH Inventory balance on Aug 18, 2025 : 1,164" at bounding box center [384, 592] width 9 height 9
select select "11223930"
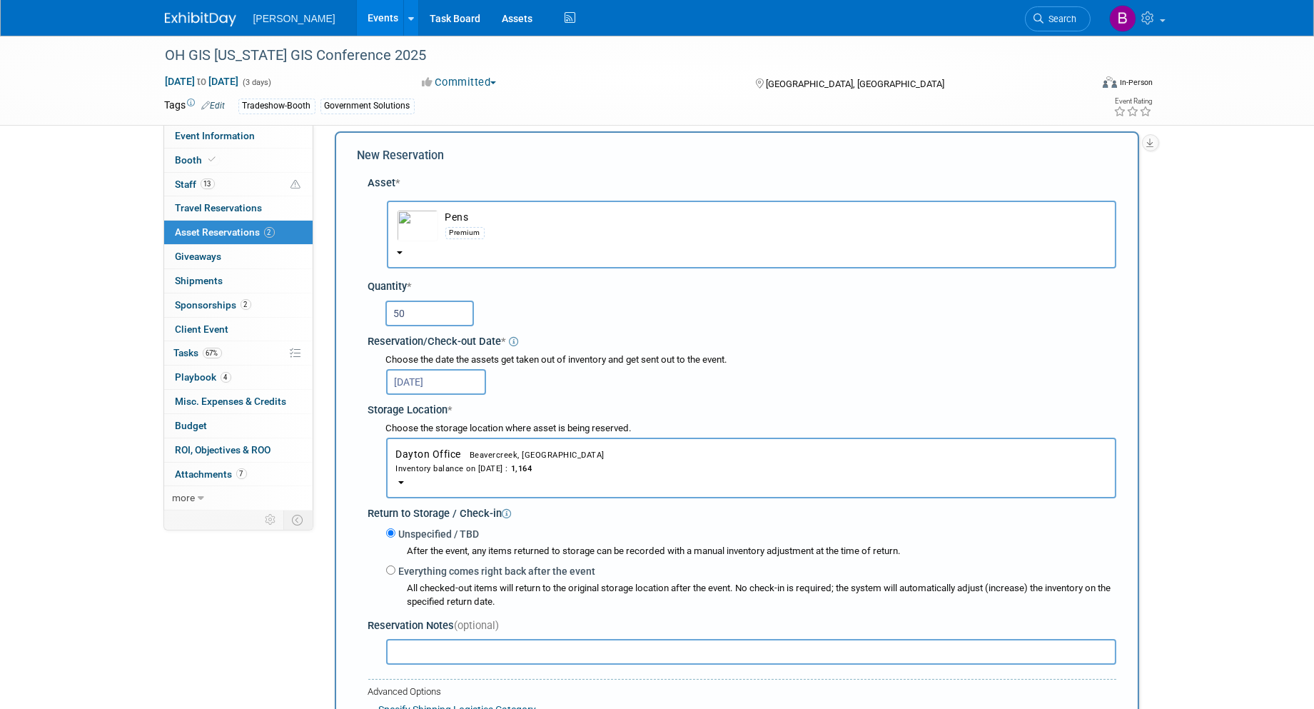
scroll to position [171, 0]
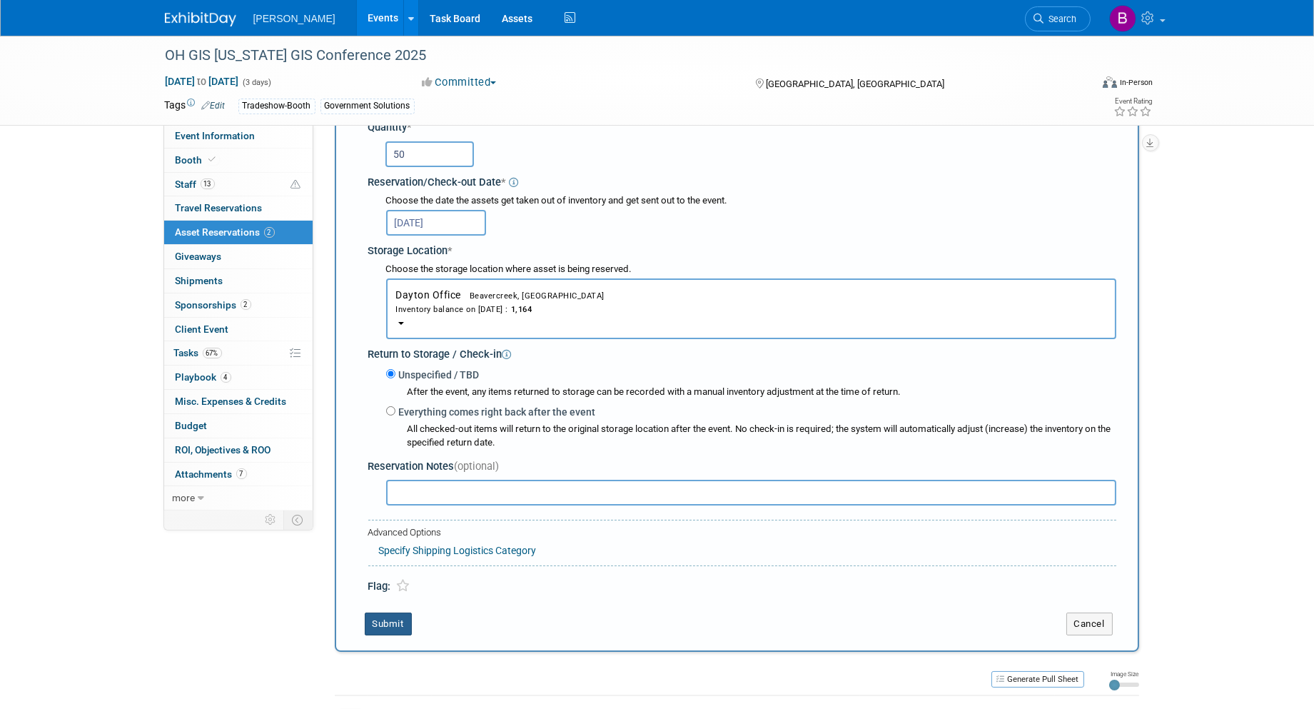
click at [388, 614] on button "Submit" at bounding box center [388, 624] width 47 height 23
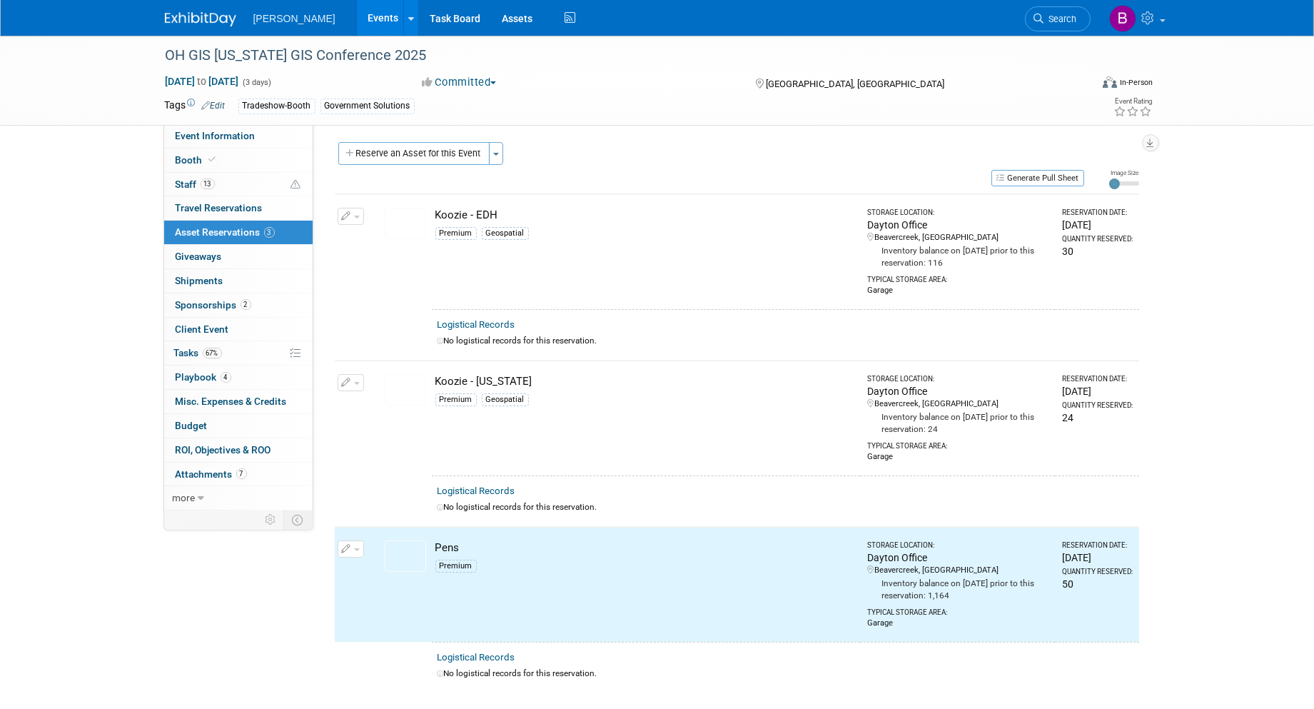
scroll to position [0, 0]
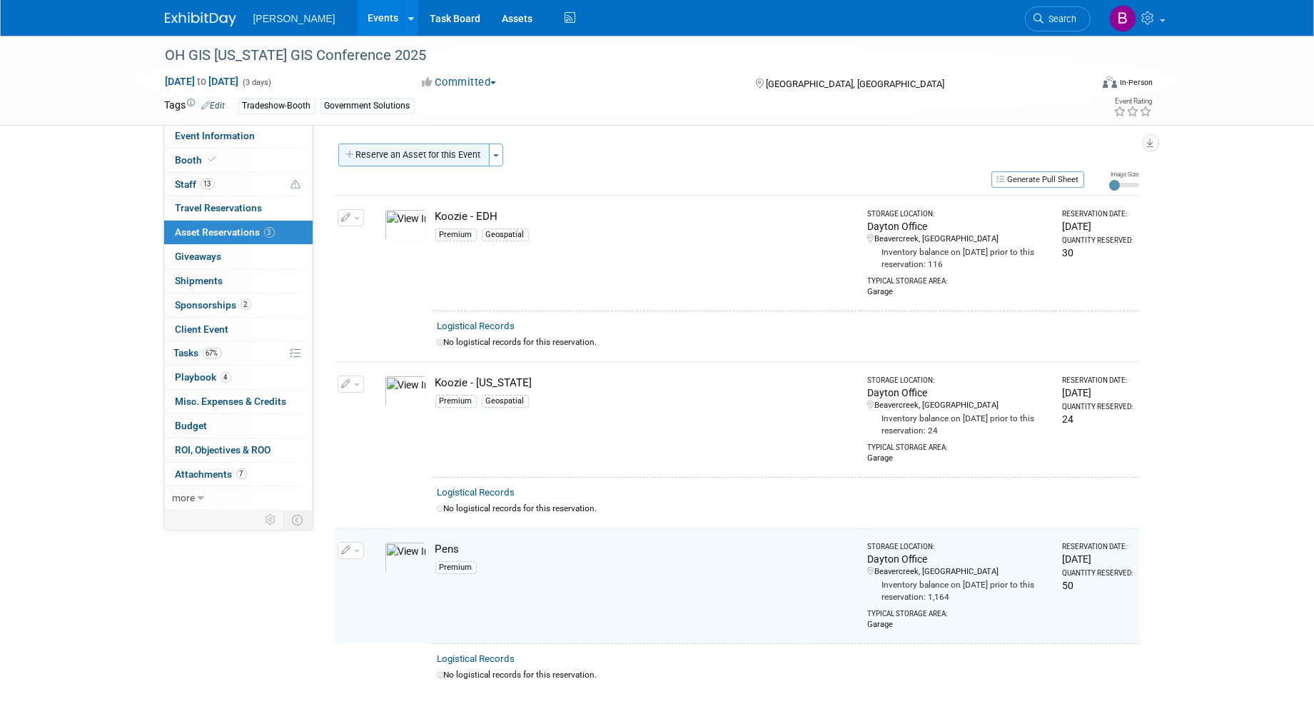
click at [396, 156] on button "Reserve an Asset for this Event" at bounding box center [413, 155] width 151 height 23
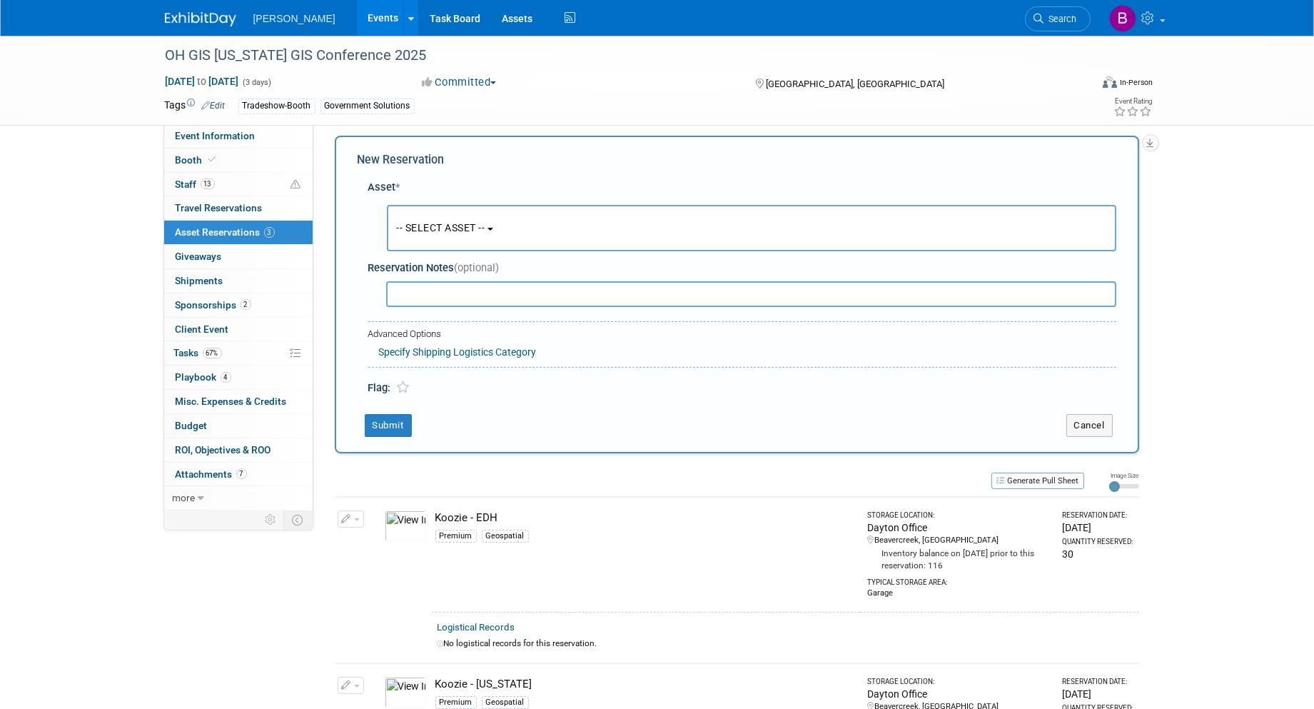
scroll to position [12, 0]
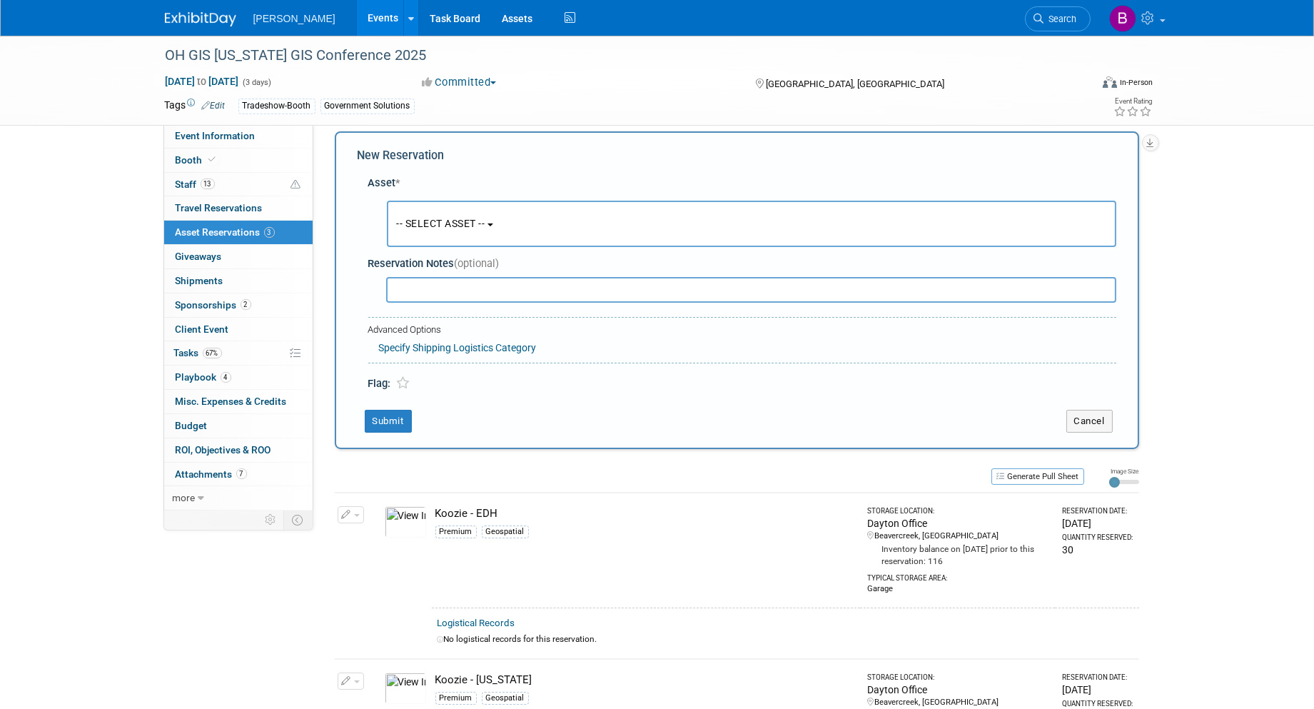
drag, startPoint x: 425, startPoint y: 216, endPoint x: 440, endPoint y: 247, distance: 34.2
click at [425, 218] on span "-- SELECT ASSET --" at bounding box center [441, 223] width 89 height 11
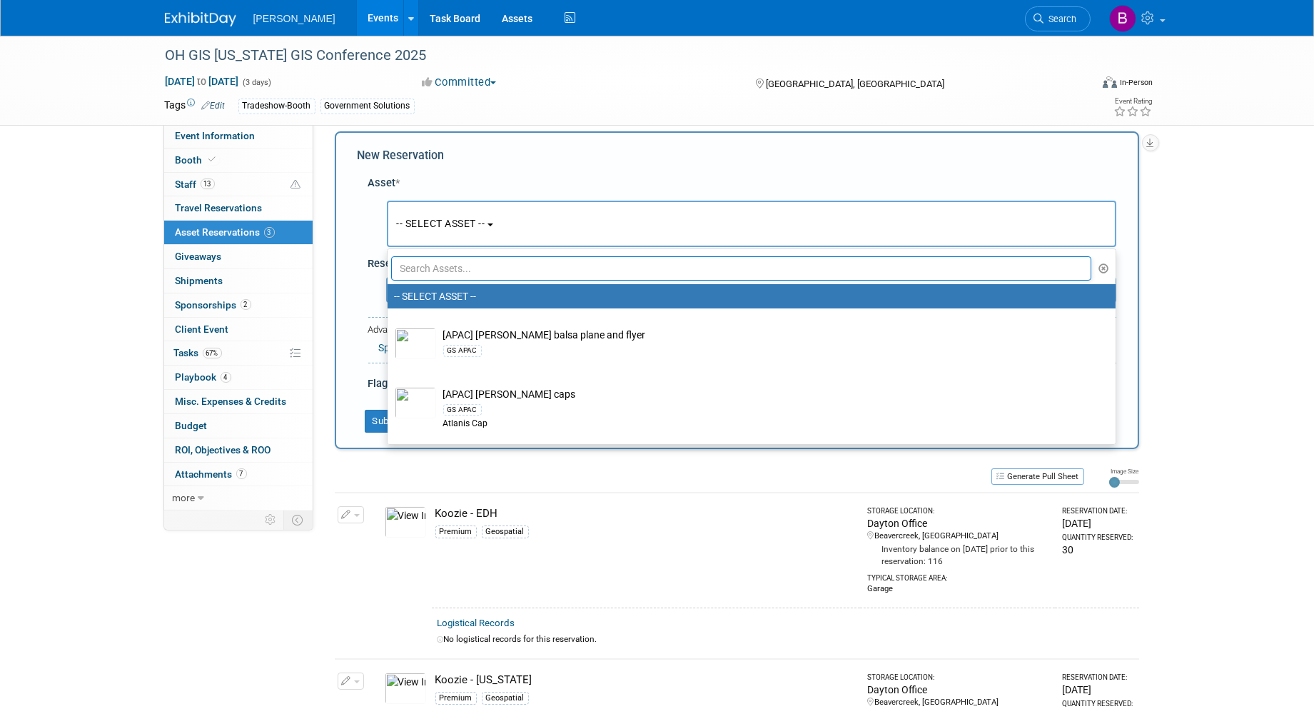
click at [447, 268] on input "text" at bounding box center [741, 268] width 701 height 24
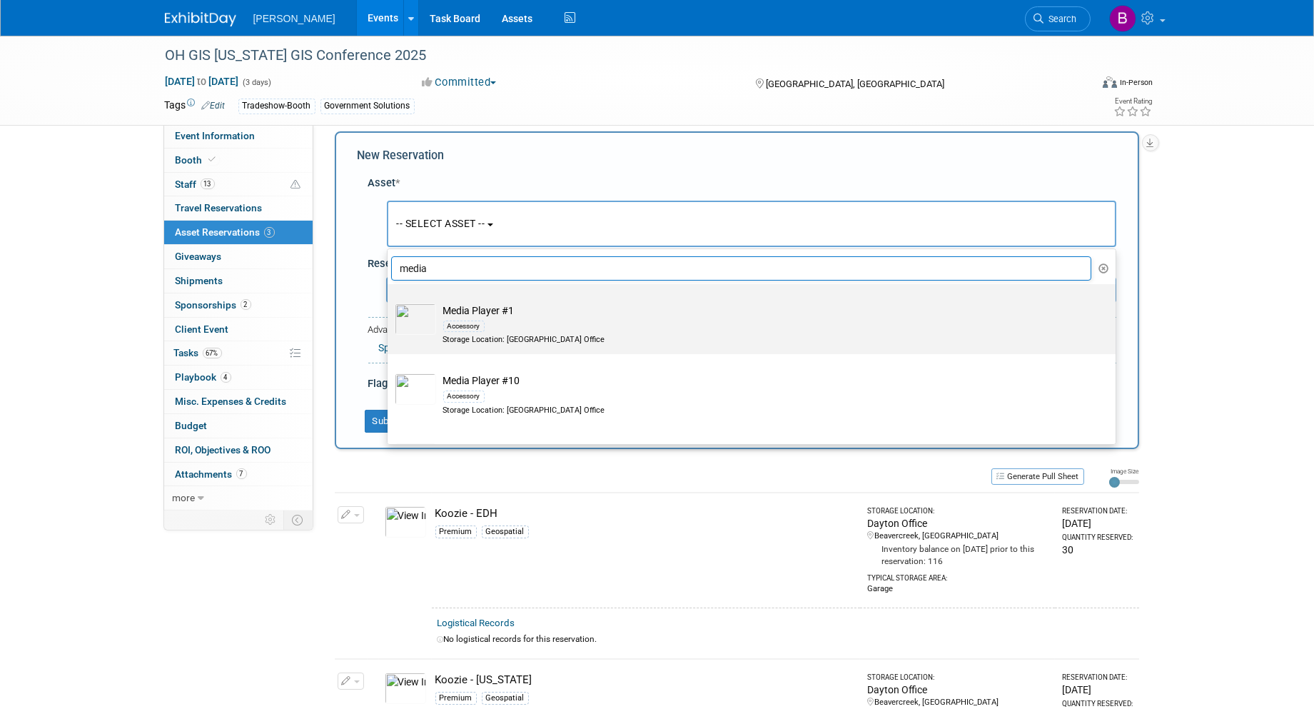
type input "media"
click at [539, 320] on div "Accessory" at bounding box center [765, 326] width 644 height 16
click at [390, 301] on input "Media Player #1 Accessory Storage Location: Dayton Office" at bounding box center [385, 296] width 9 height 9
select select "10724434"
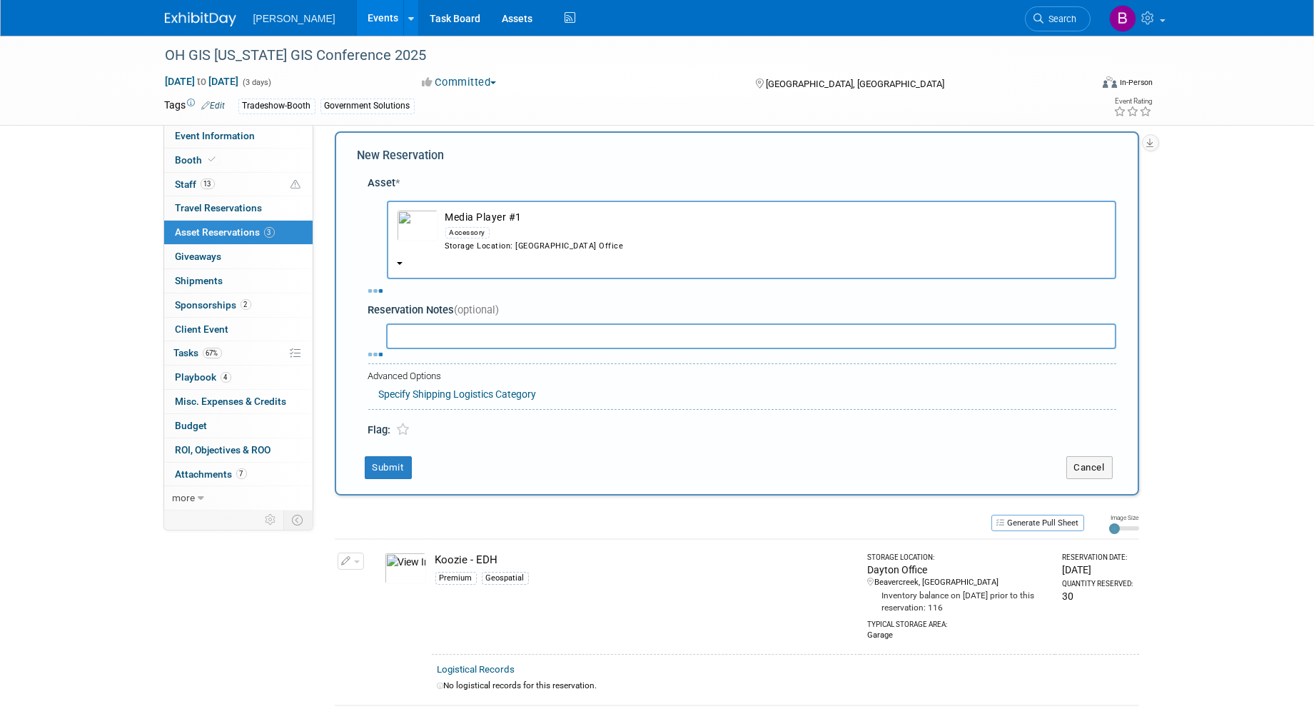
select select "8"
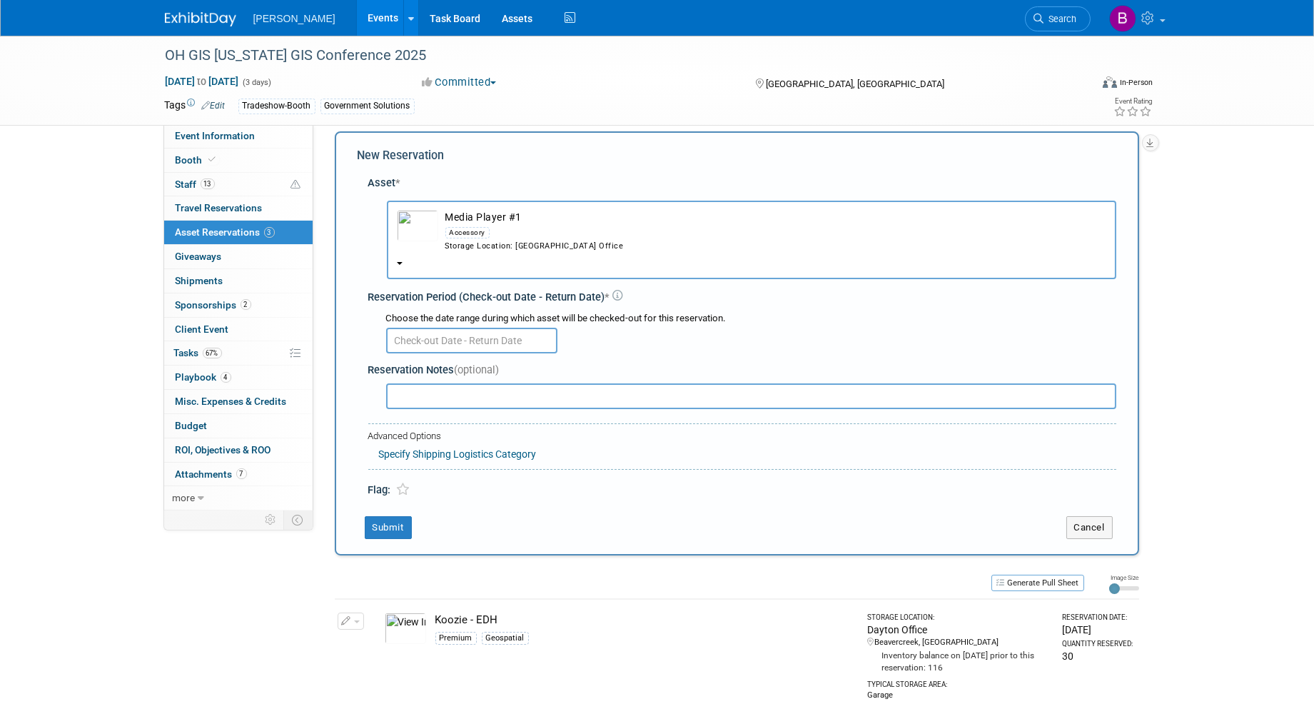
click at [416, 328] on input "text" at bounding box center [471, 341] width 171 height 26
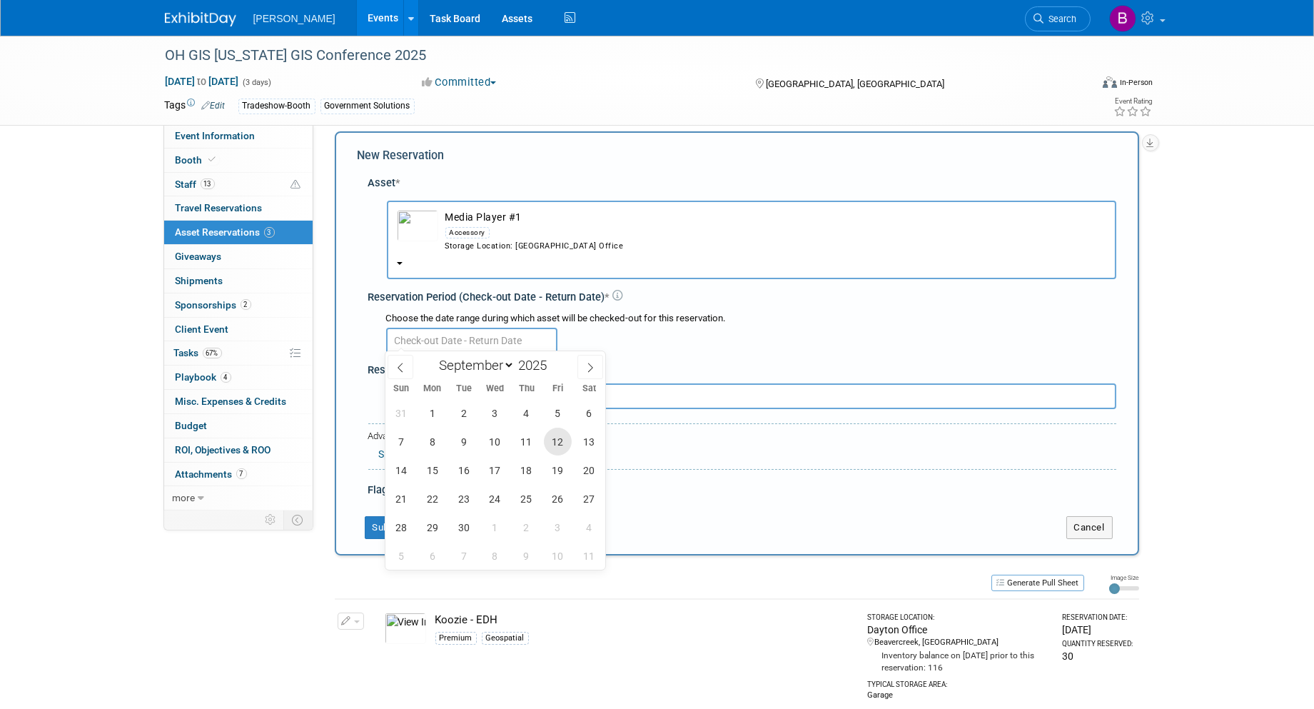
click at [553, 445] on span "12" at bounding box center [558, 442] width 28 height 28
click at [461, 476] on span "16" at bounding box center [464, 470] width 28 height 28
type input "Sep 12, 2025 to Sep 16, 2025"
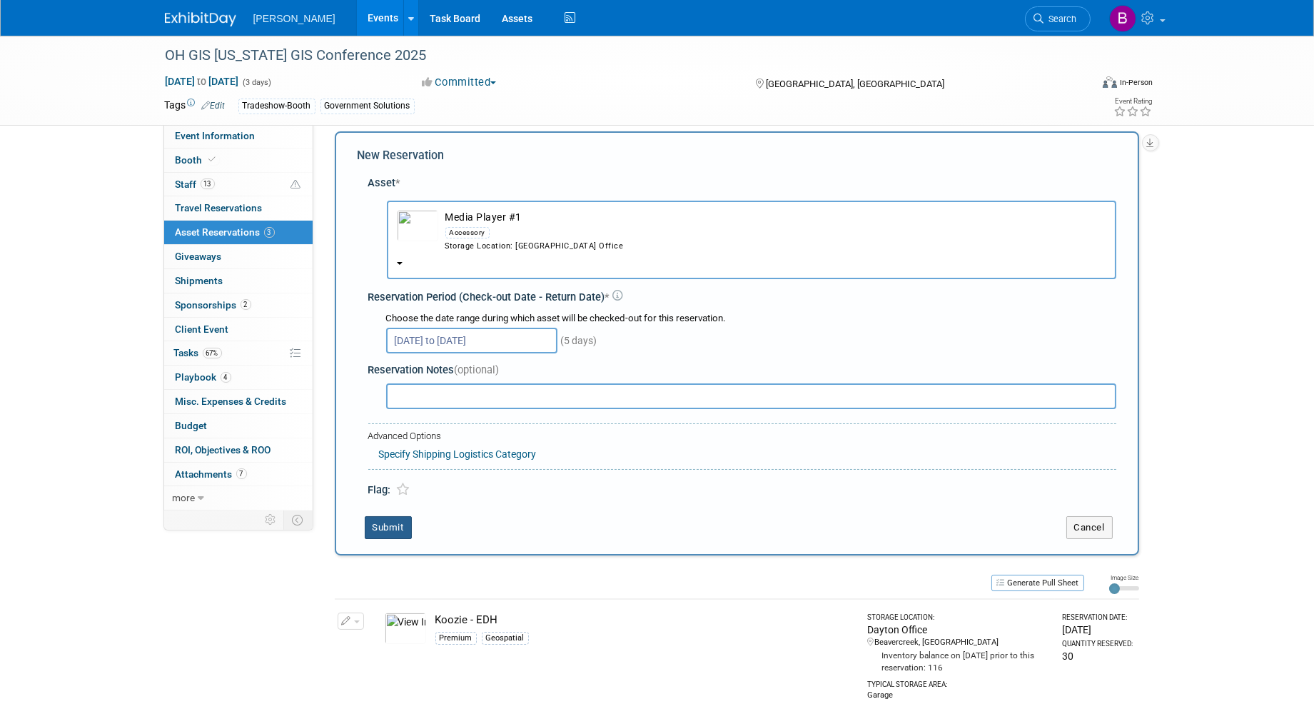
drag, startPoint x: 379, startPoint y: 518, endPoint x: 383, endPoint y: 469, distance: 48.7
click at [379, 518] on button "Submit" at bounding box center [388, 527] width 47 height 23
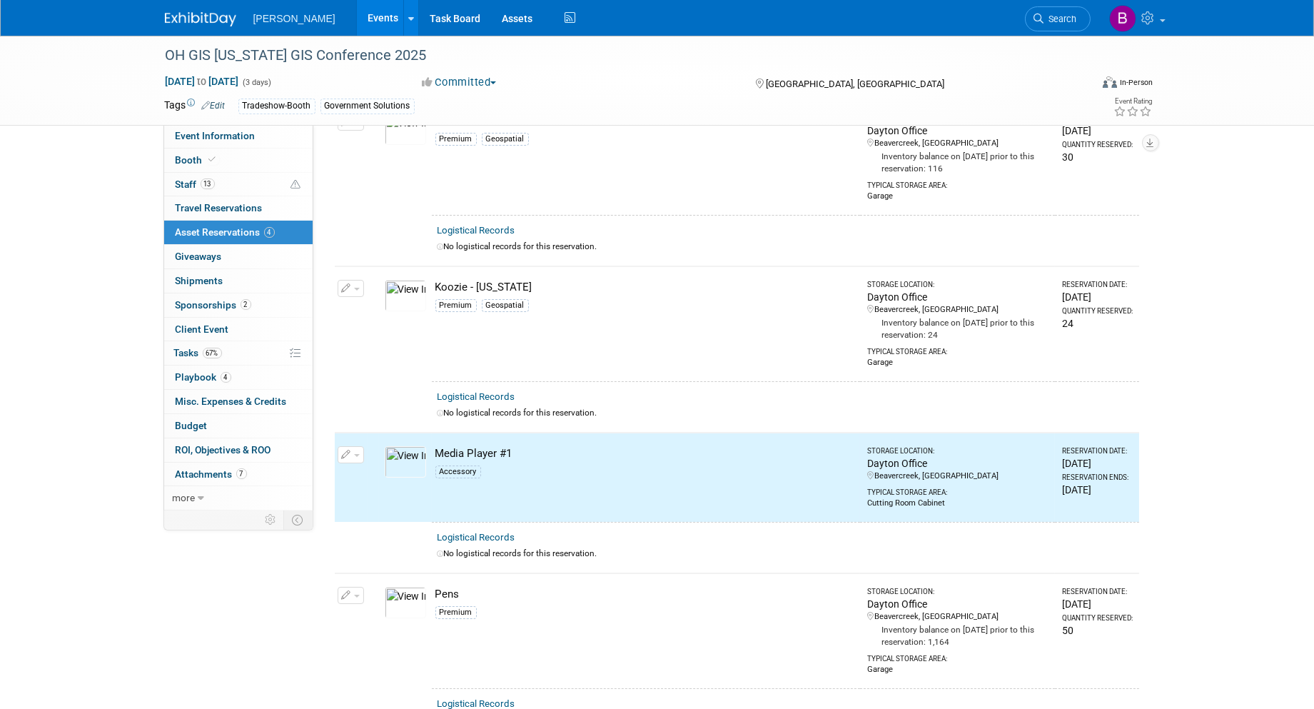
scroll to position [0, 0]
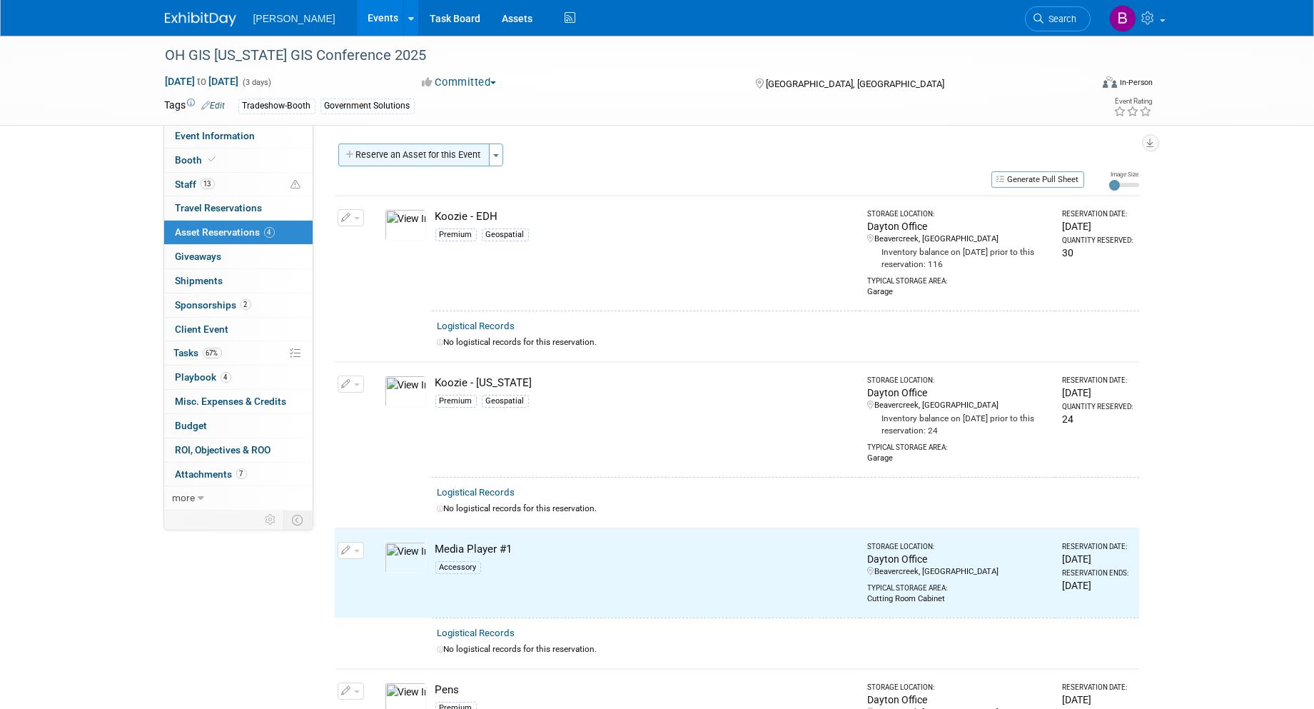
click at [419, 155] on button "Reserve an Asset for this Event" at bounding box center [413, 155] width 151 height 23
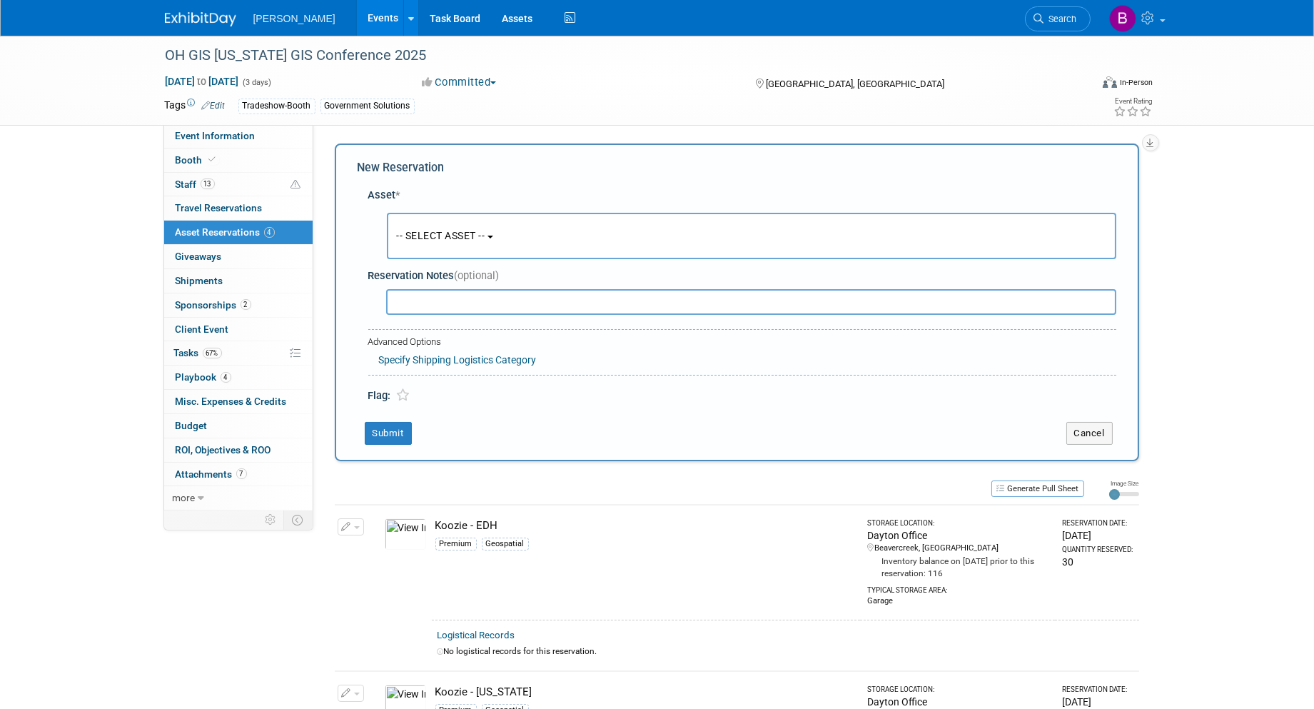
scroll to position [12, 0]
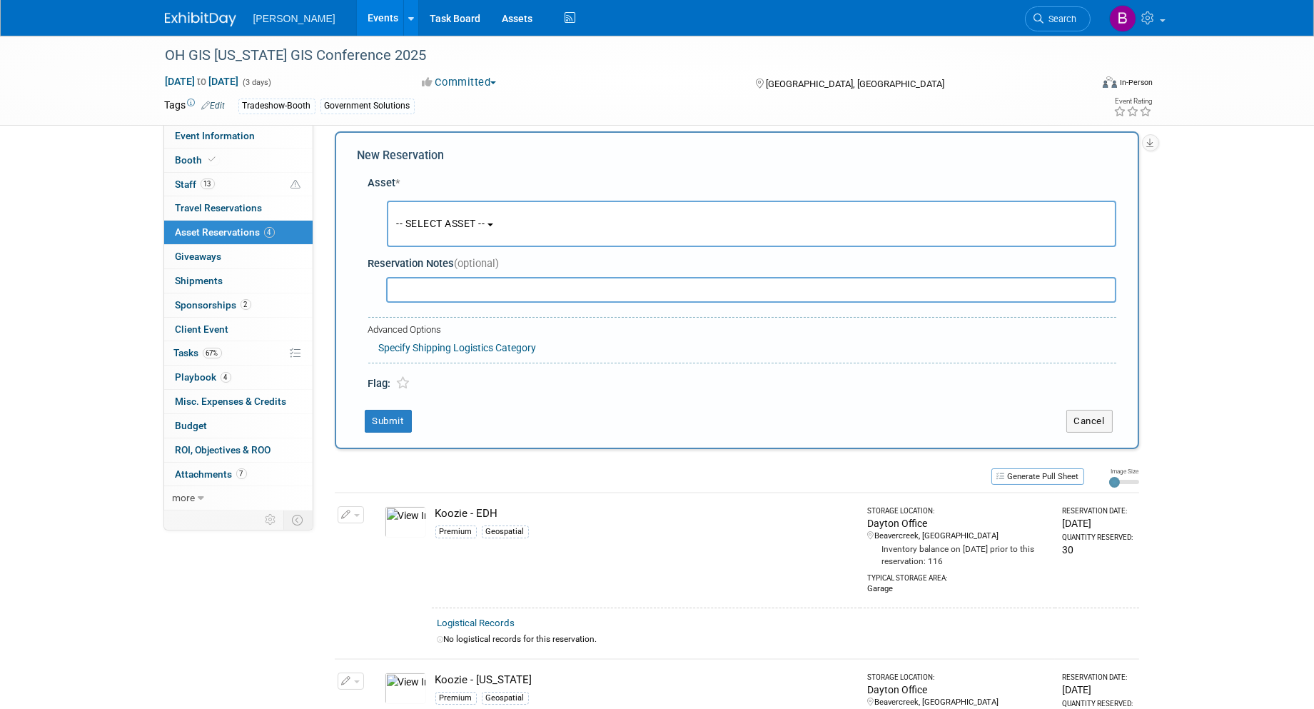
drag, startPoint x: 437, startPoint y: 215, endPoint x: 445, endPoint y: 233, distance: 19.5
click at [437, 214] on button "-- SELECT ASSET --" at bounding box center [752, 224] width 730 height 46
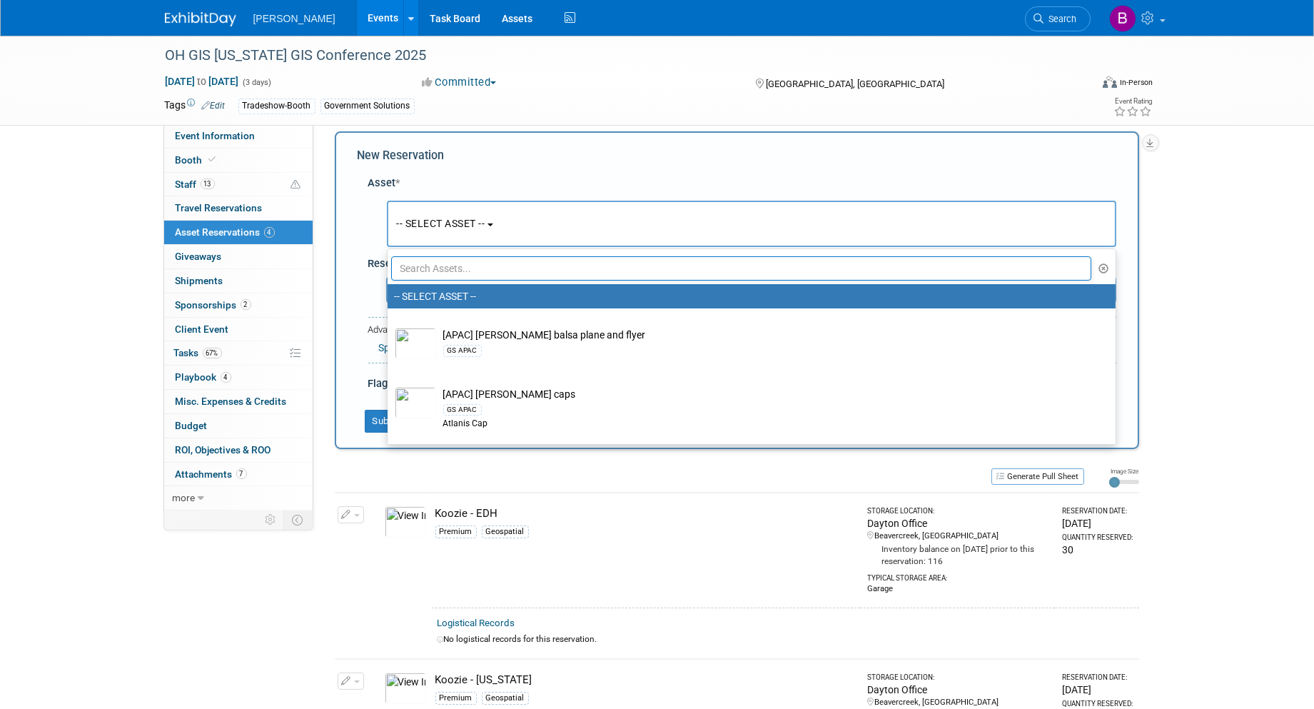
click at [453, 266] on input "text" at bounding box center [741, 268] width 701 height 24
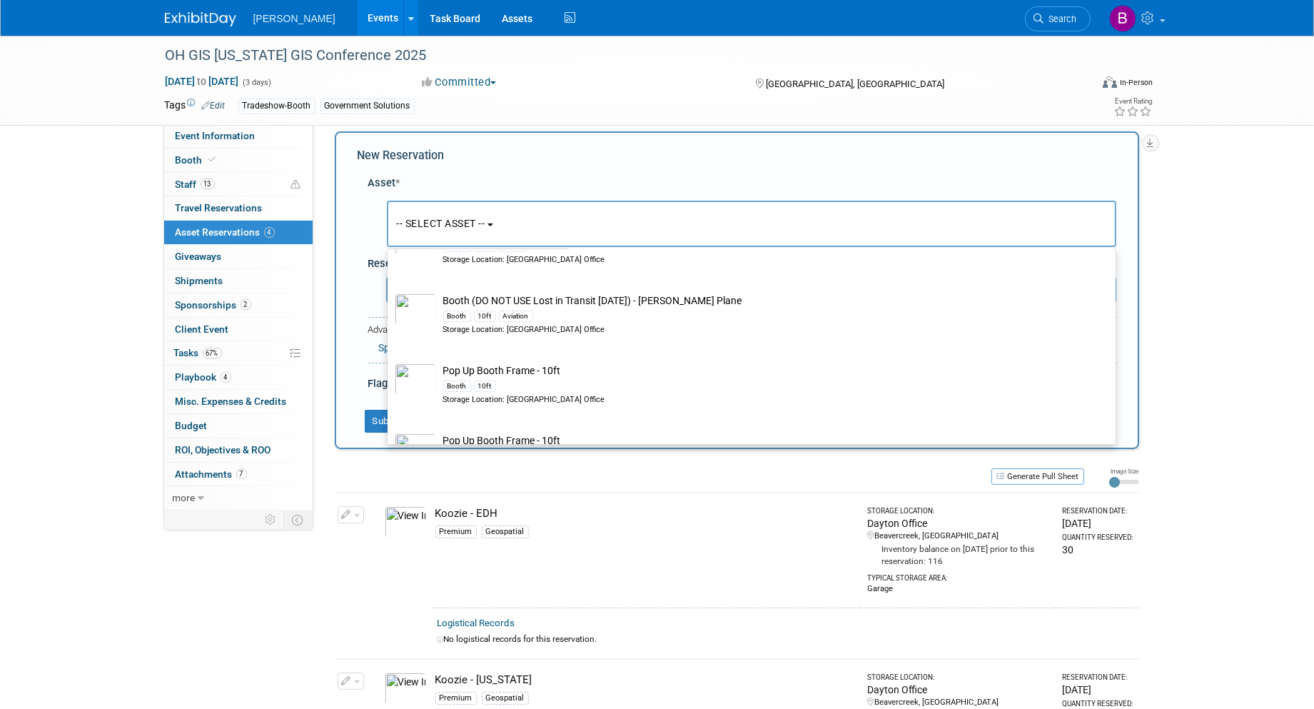
scroll to position [873, 0]
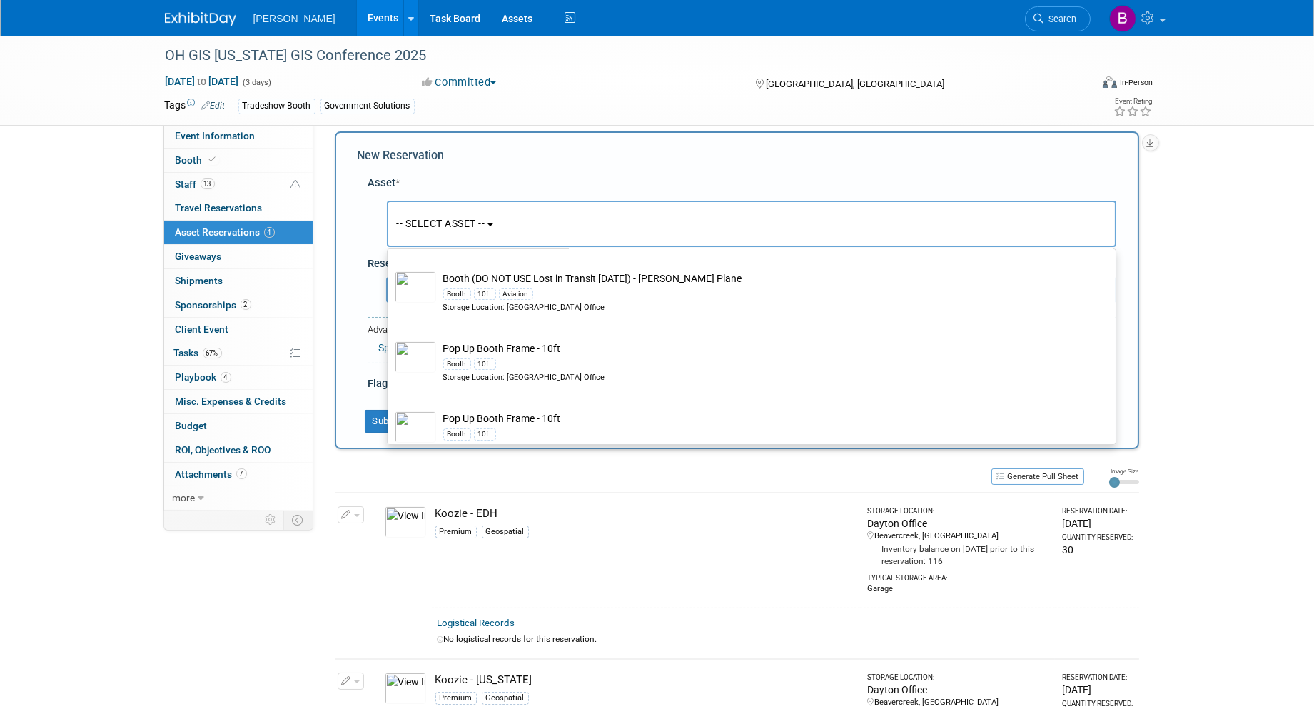
type input "10ft"
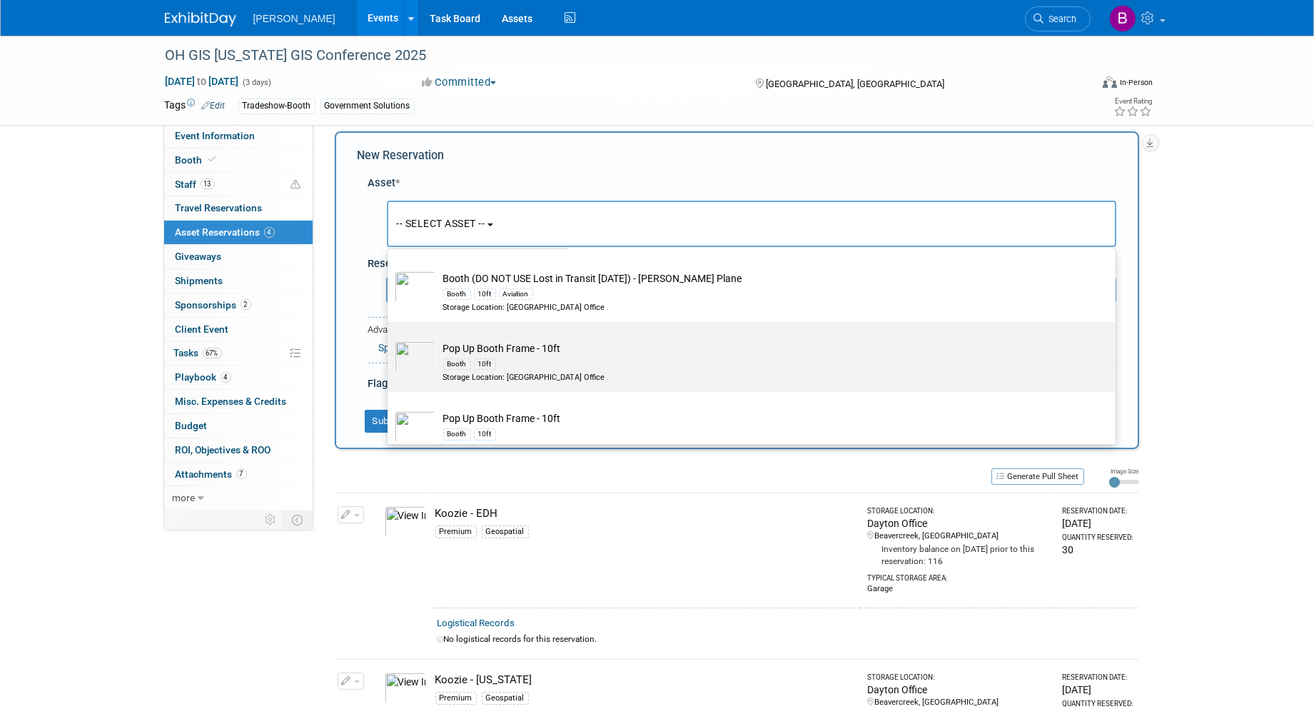
click at [586, 356] on div "Booth 10ft" at bounding box center [765, 364] width 644 height 16
click at [390, 339] on input "Pop Up Booth Frame - 10ft Booth 10ft Storage Location: Dayton Office" at bounding box center [385, 334] width 9 height 9
select select "10726145"
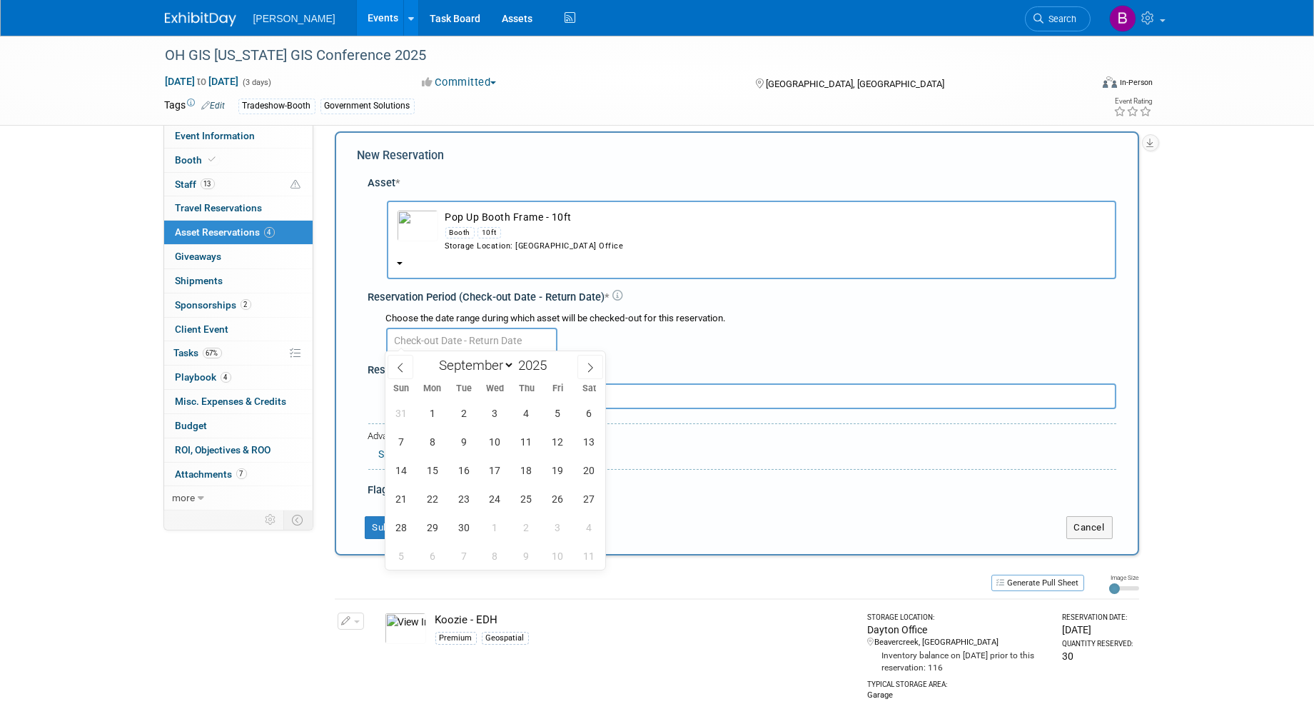
click at [464, 338] on input "text" at bounding box center [471, 341] width 171 height 26
click at [523, 440] on span "11" at bounding box center [527, 442] width 28 height 28
click at [465, 473] on span "16" at bounding box center [464, 470] width 28 height 28
type input "Sep 11, 2025 to Sep 16, 2025"
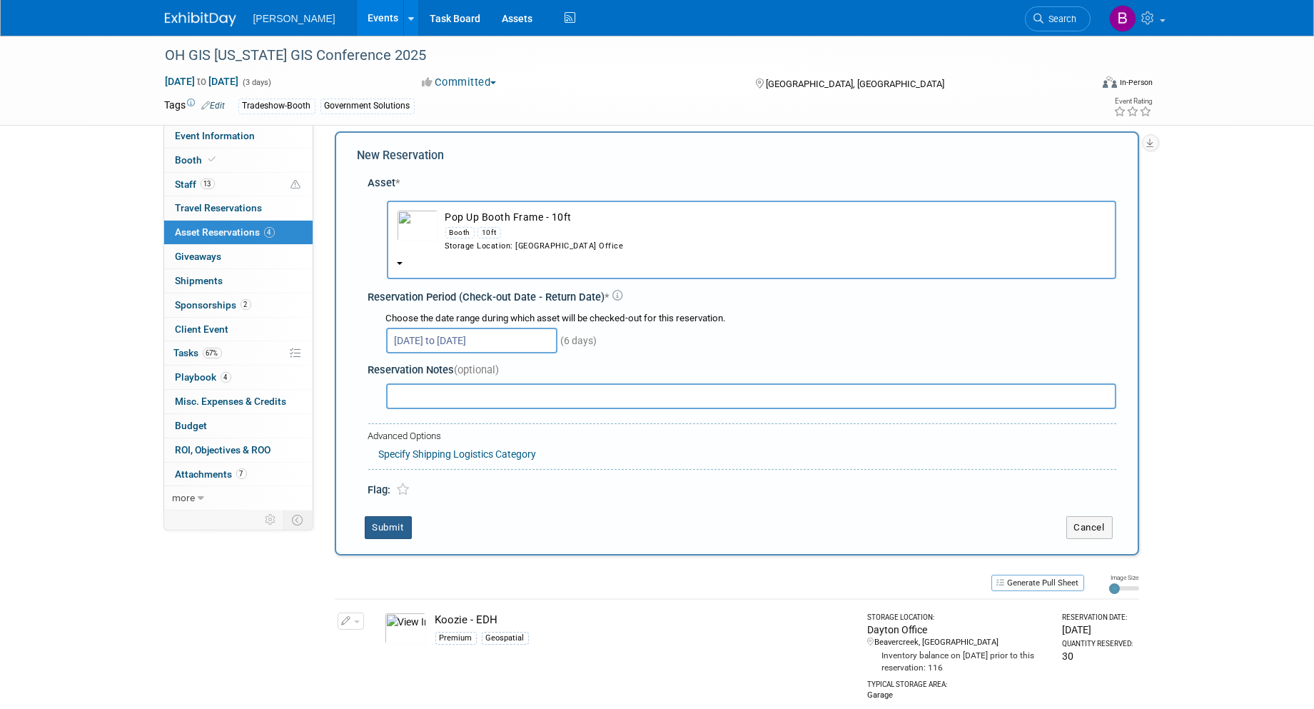
click at [393, 520] on button "Submit" at bounding box center [388, 527] width 47 height 23
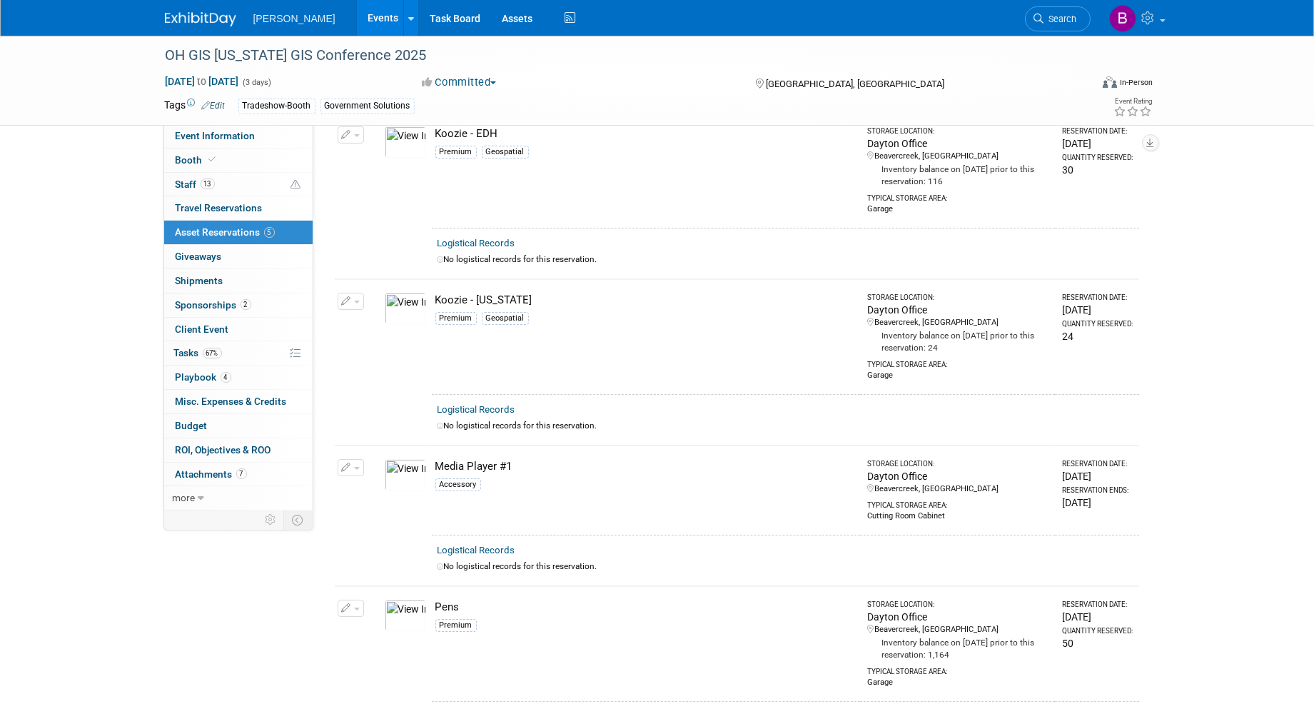
scroll to position [0, 0]
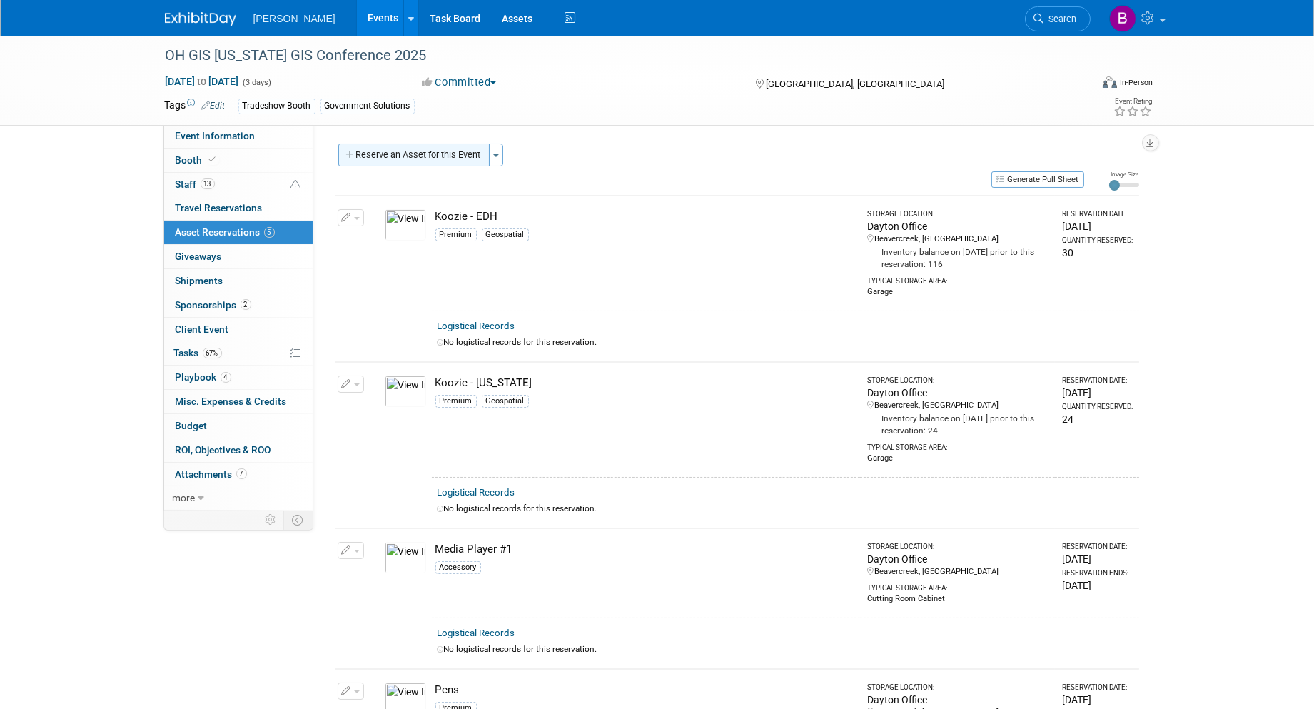
drag, startPoint x: 443, startPoint y: 134, endPoint x: 448, endPoint y: 148, distance: 15.1
click at [443, 137] on div "Event Website: Edit https://ceao.org/aws/CEAO/pt/sd/calendar/362738/_PARENT/lay…" at bounding box center [731, 318] width 837 height 388
click at [448, 148] on button "Reserve an Asset for this Event" at bounding box center [413, 155] width 151 height 23
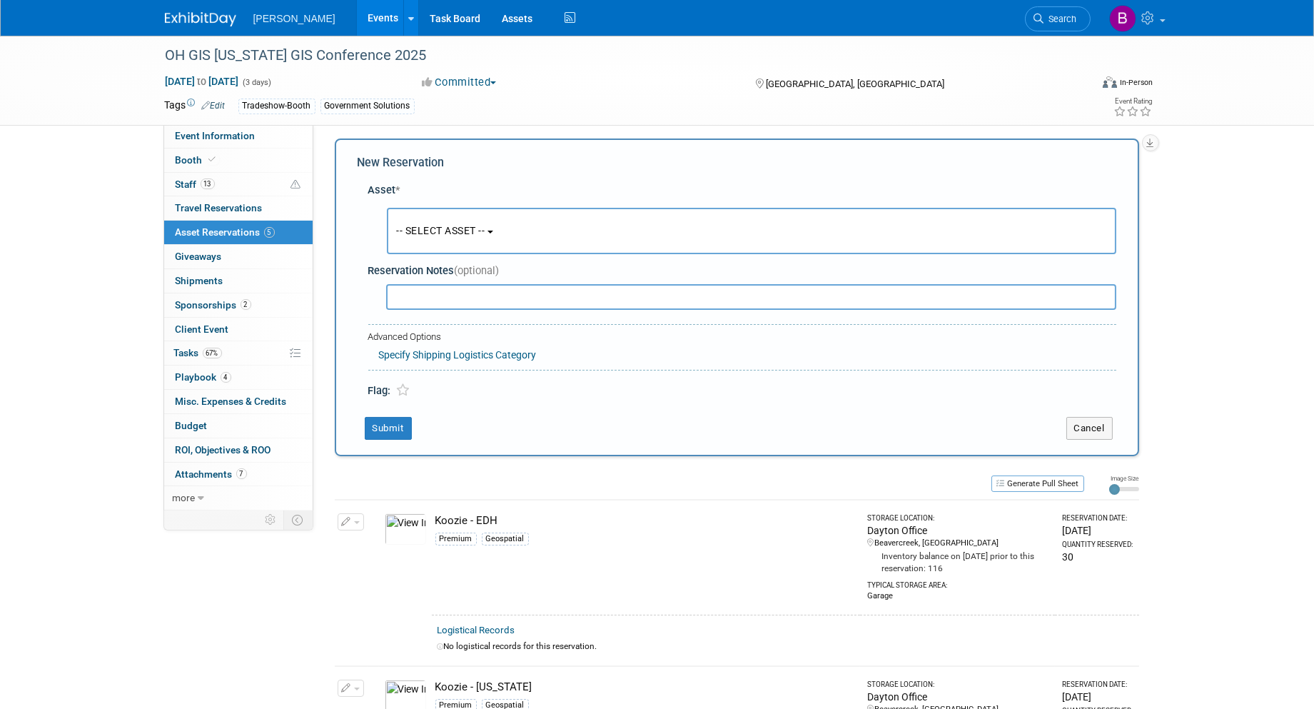
scroll to position [12, 0]
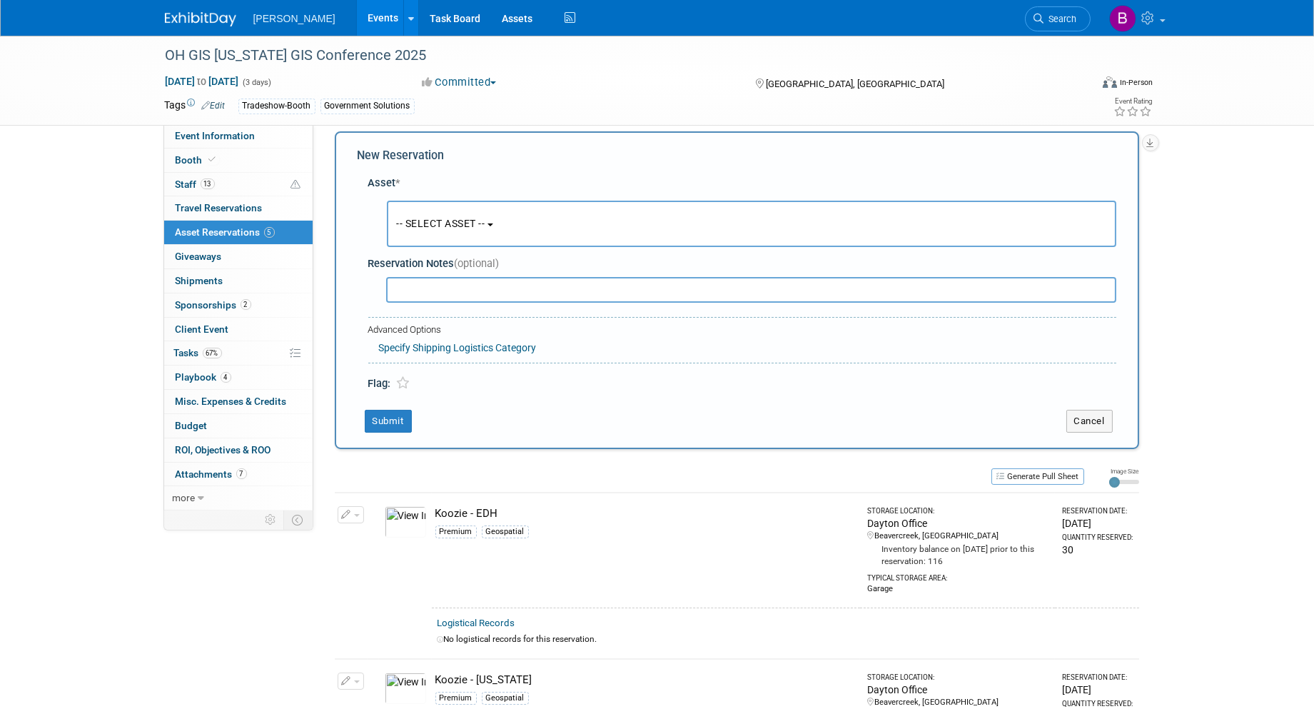
click at [461, 228] on button "-- SELECT ASSET --" at bounding box center [752, 224] width 730 height 46
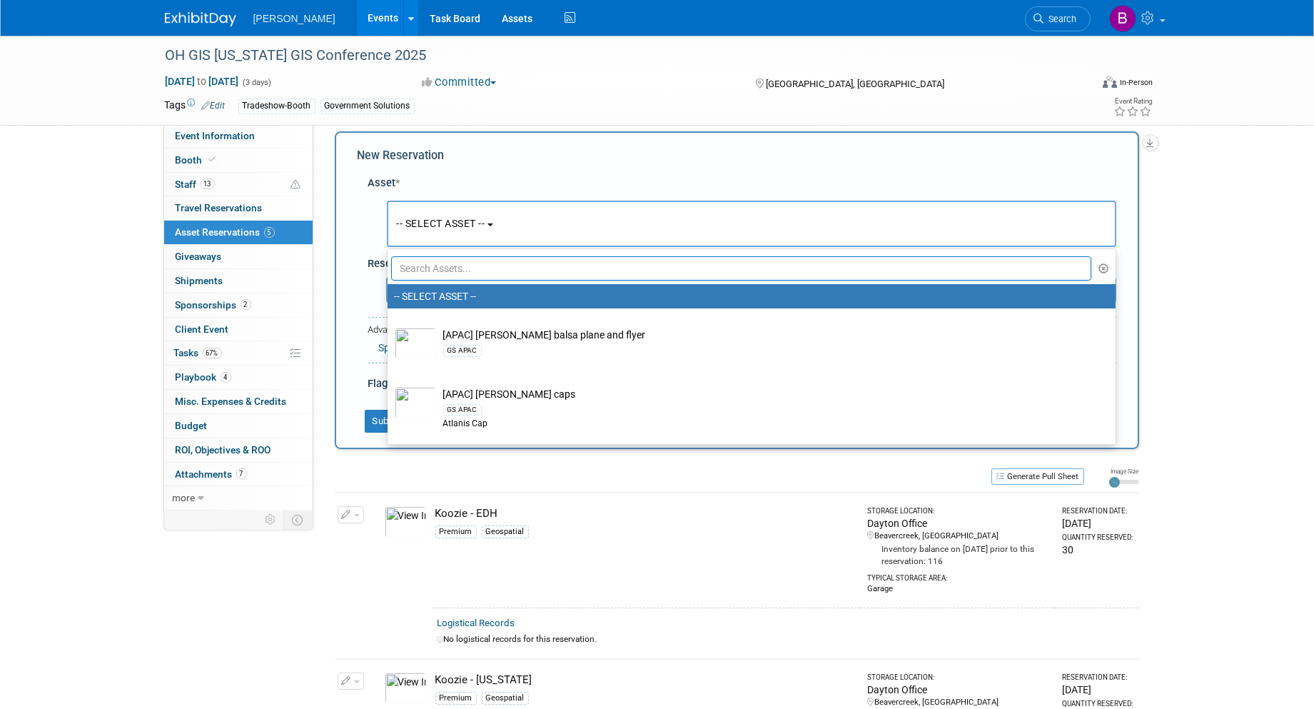
click at [467, 268] on input "text" at bounding box center [741, 268] width 701 height 24
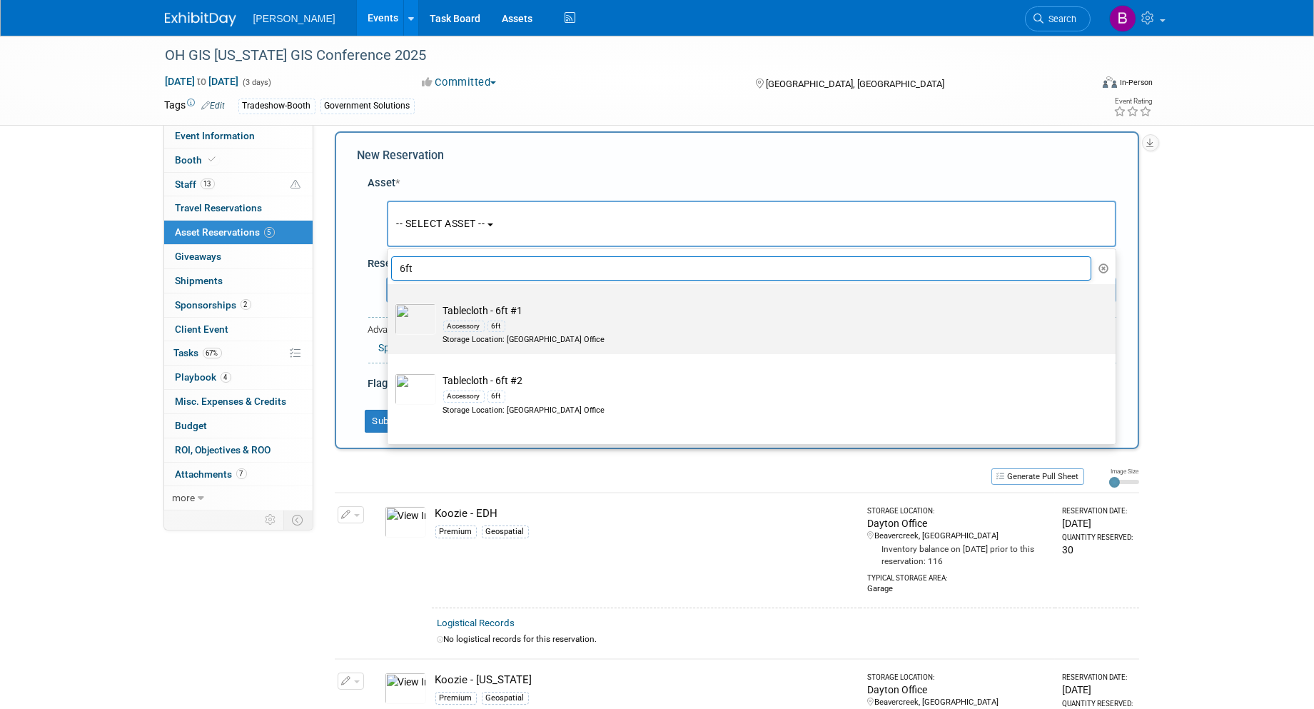
type input "6ft"
click at [571, 324] on div "Accessory 6ft" at bounding box center [765, 326] width 644 height 16
click at [390, 301] on input "Tablecloth - 6ft #1 Accessory 6ft Storage Location: Dayton Office" at bounding box center [385, 296] width 9 height 9
select select "10725361"
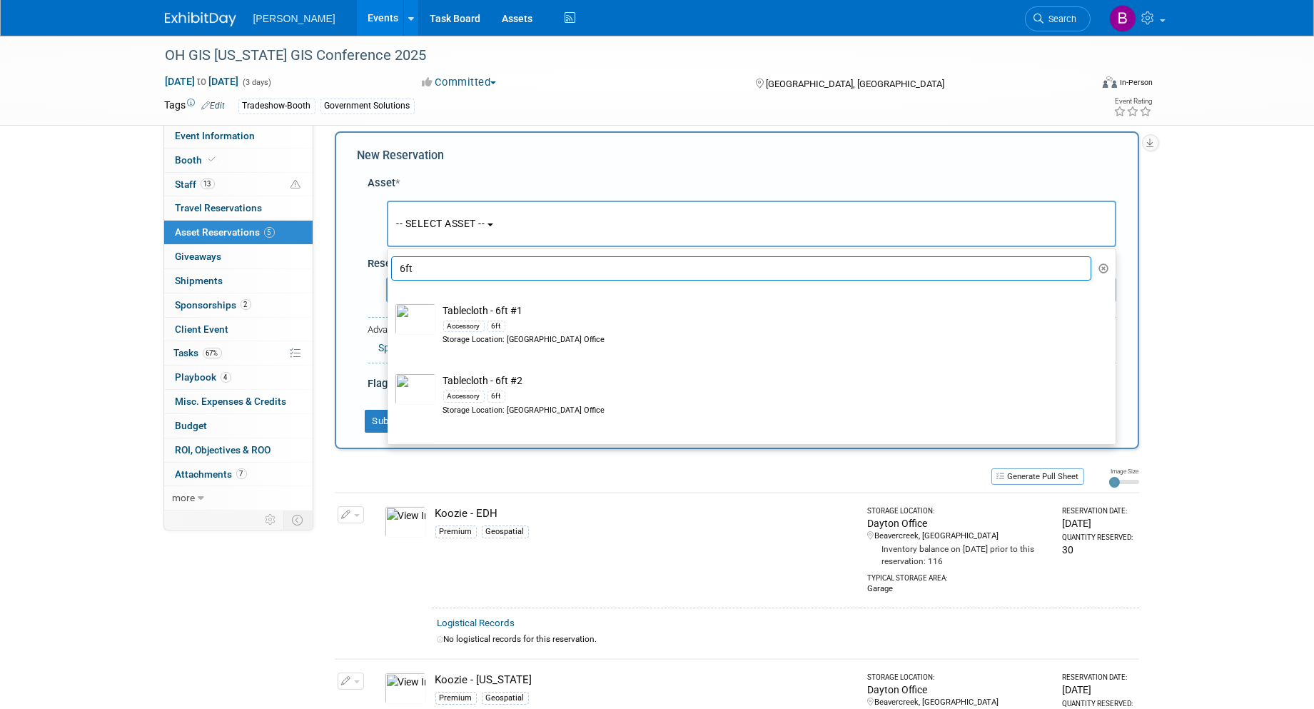
select select "8"
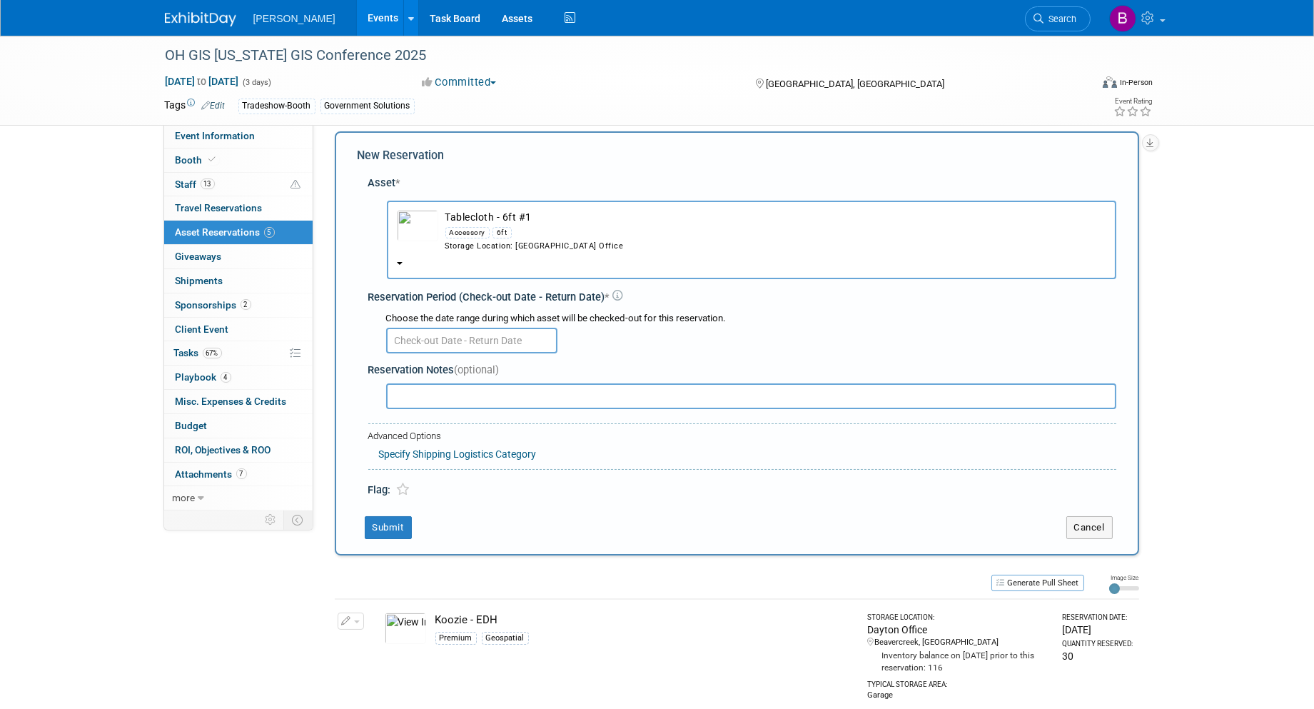
click at [451, 330] on input "text" at bounding box center [471, 341] width 171 height 26
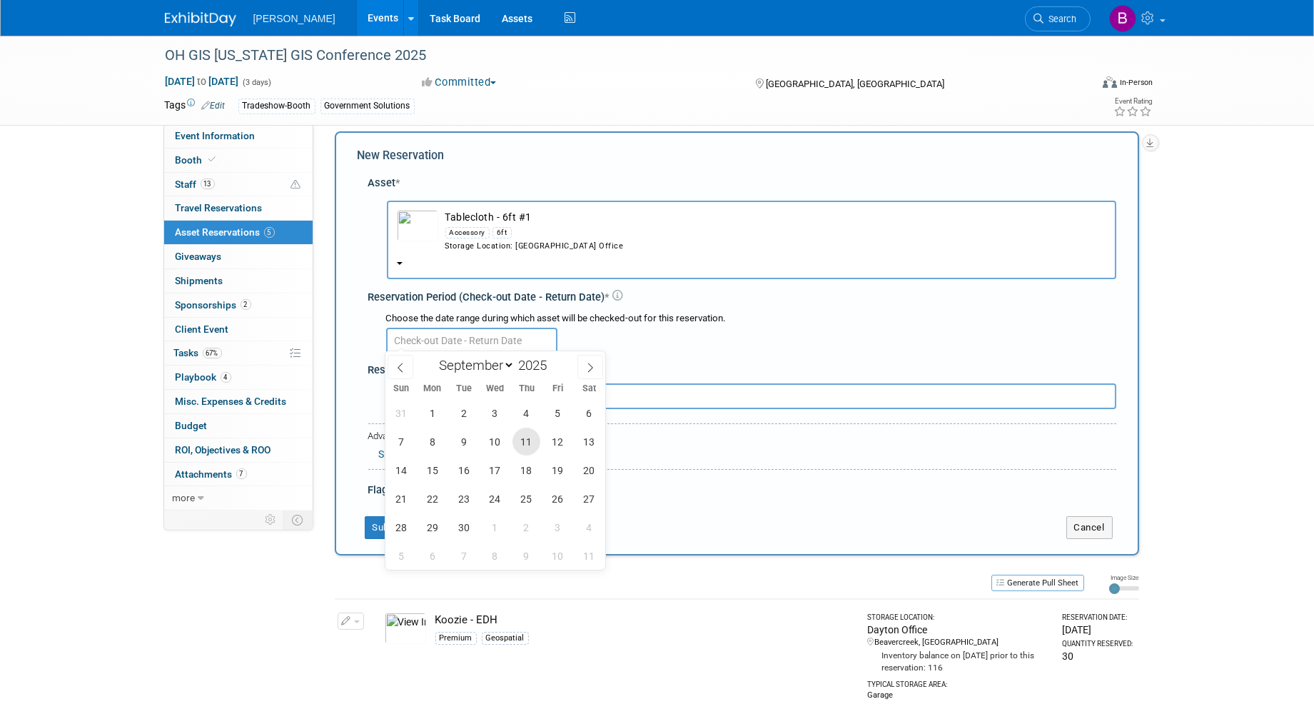
click at [519, 444] on span "11" at bounding box center [527, 442] width 28 height 28
click at [466, 471] on span "16" at bounding box center [464, 470] width 28 height 28
type input "Sep 11, 2025 to Sep 16, 2025"
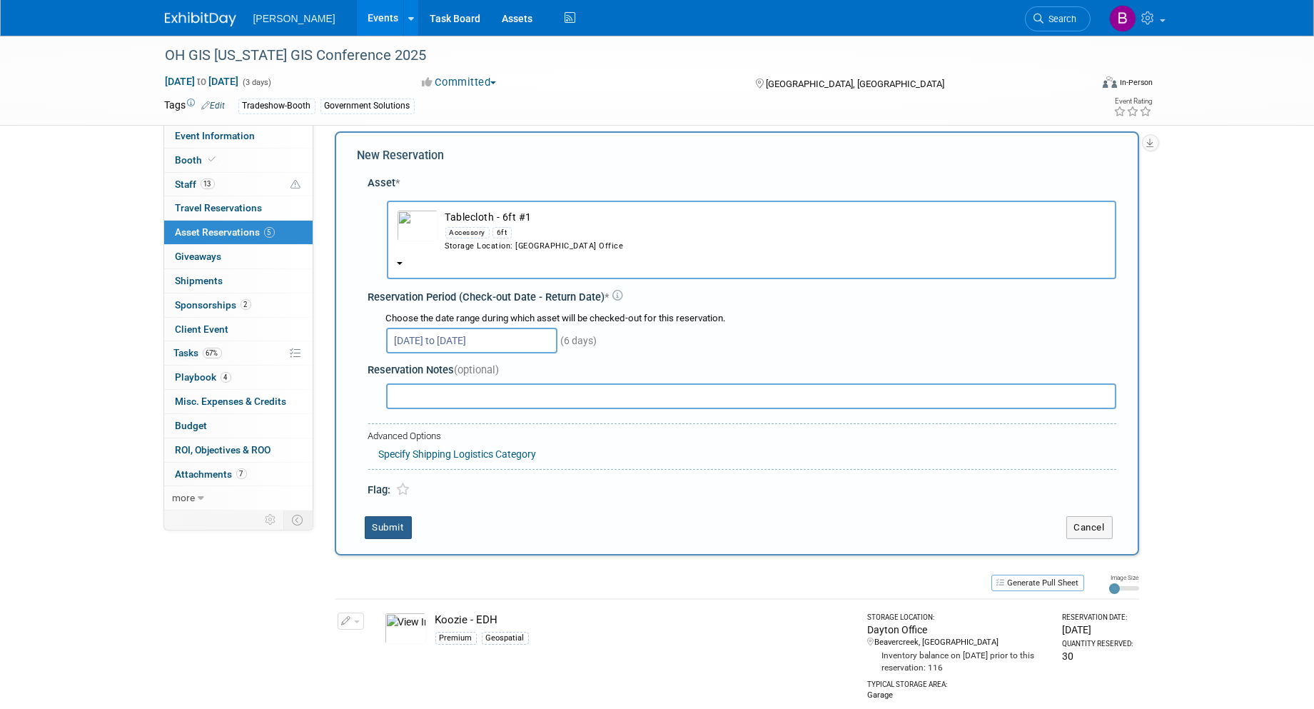
click at [377, 518] on button "Submit" at bounding box center [388, 527] width 47 height 23
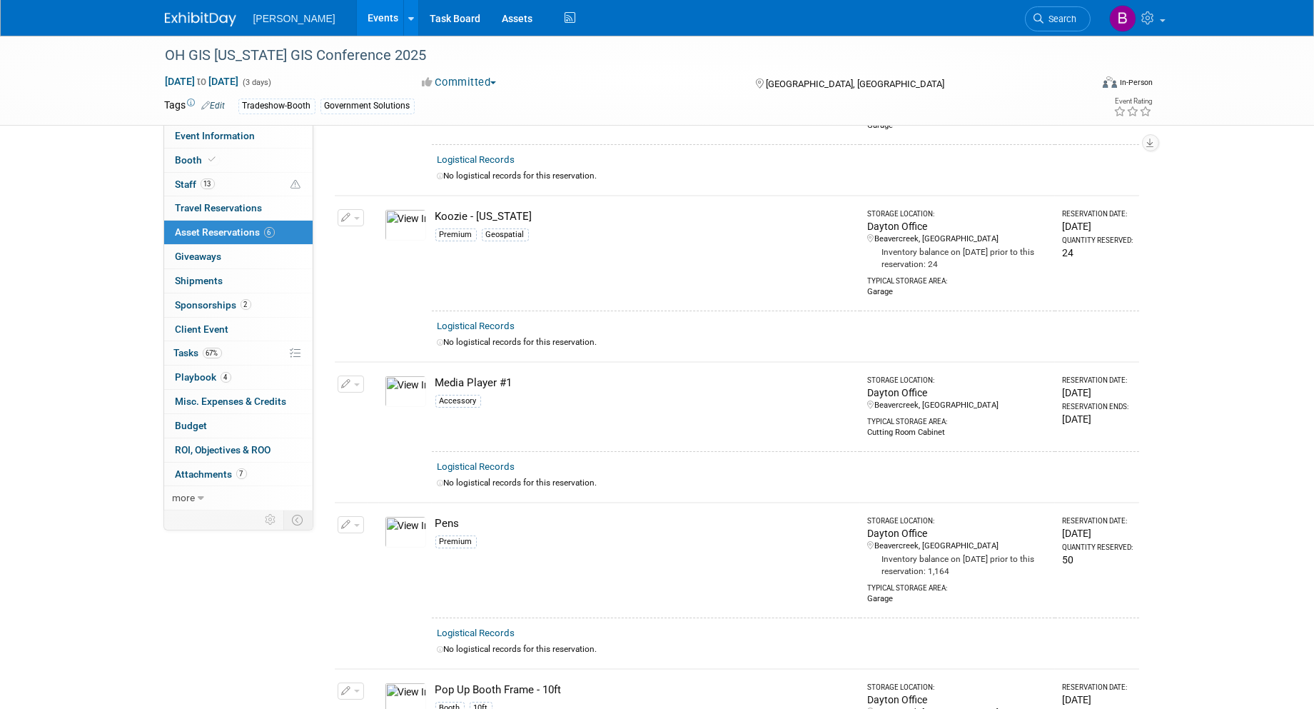
scroll to position [0, 0]
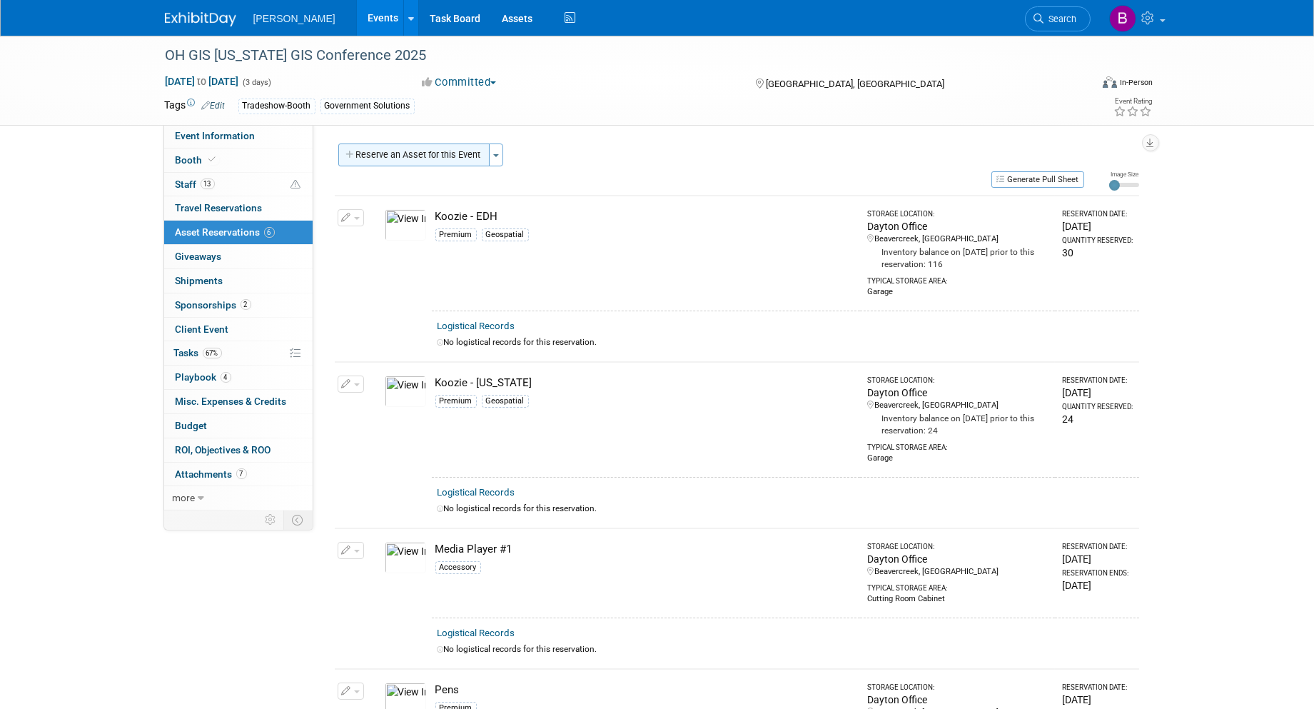
click at [429, 159] on button "Reserve an Asset for this Event" at bounding box center [413, 155] width 151 height 23
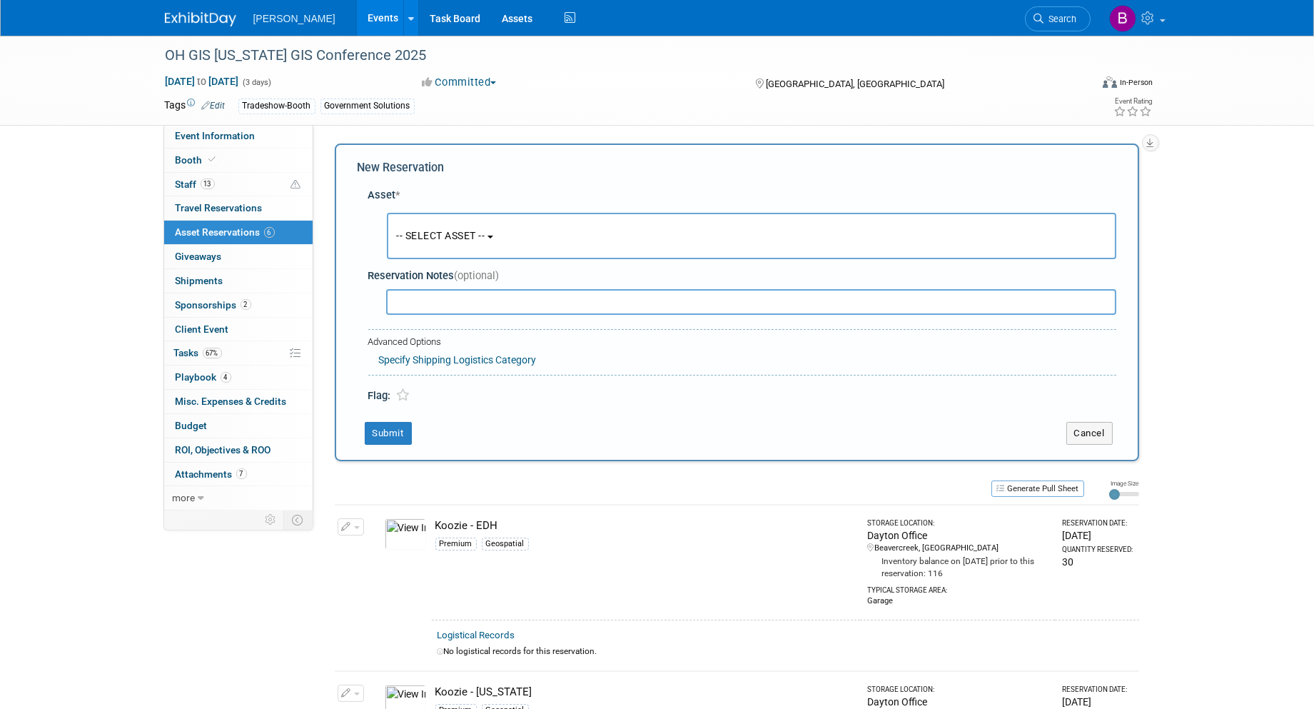
scroll to position [12, 0]
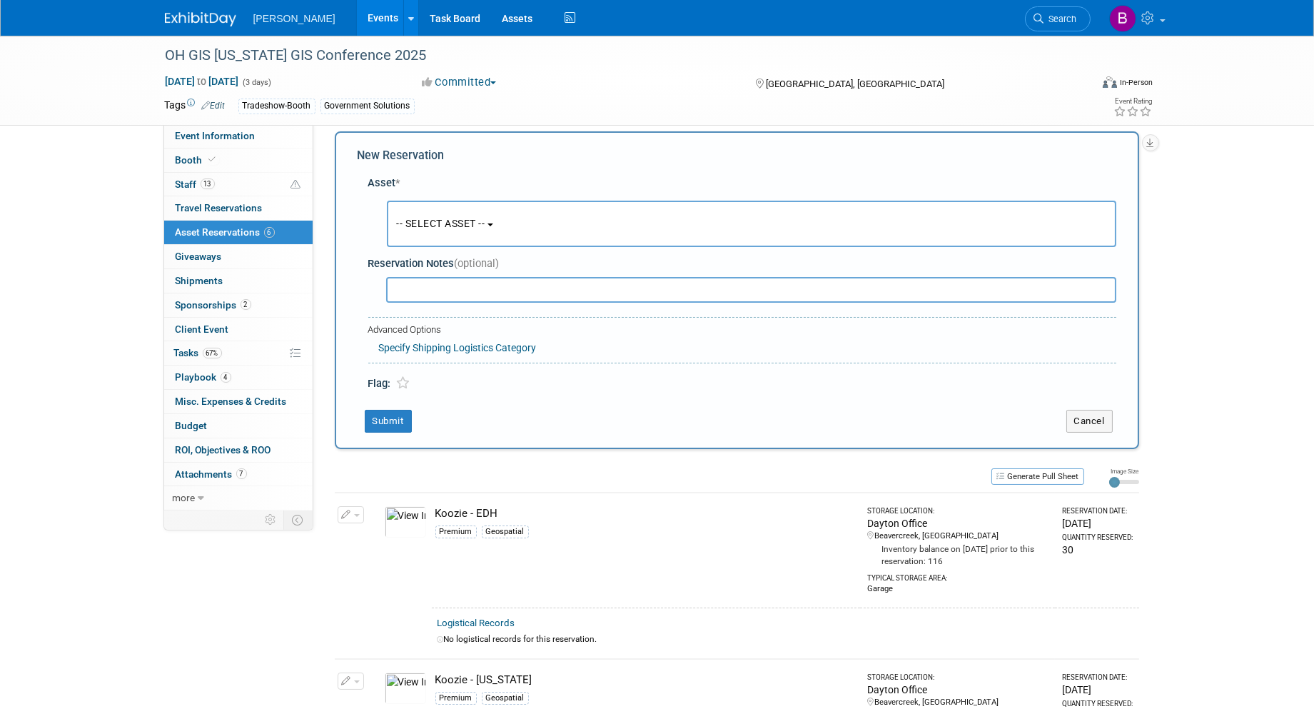
click at [436, 218] on span "-- SELECT ASSET --" at bounding box center [441, 223] width 89 height 11
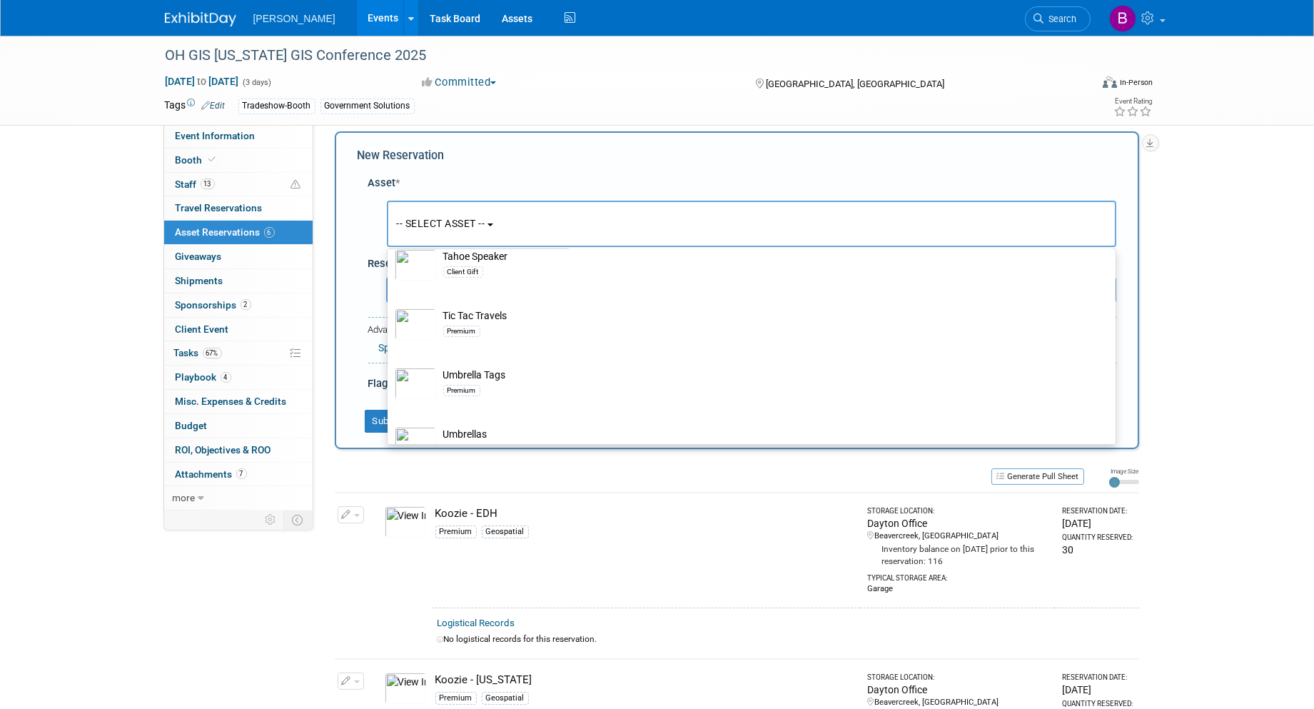
scroll to position [23284, 0]
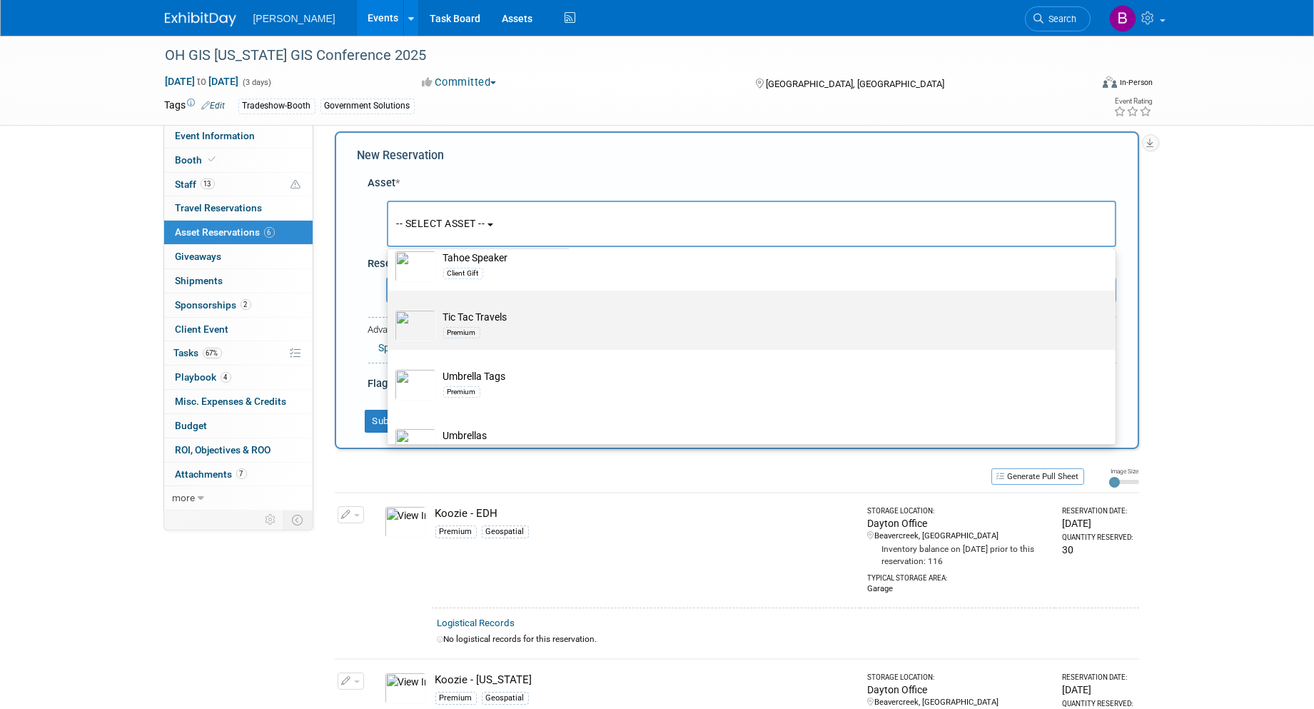
click at [683, 347] on label "Tic Tac Travels Premium" at bounding box center [748, 320] width 707 height 54
click at [390, 308] on input "Tic Tac Travels Premium" at bounding box center [385, 302] width 9 height 9
select select "10723125"
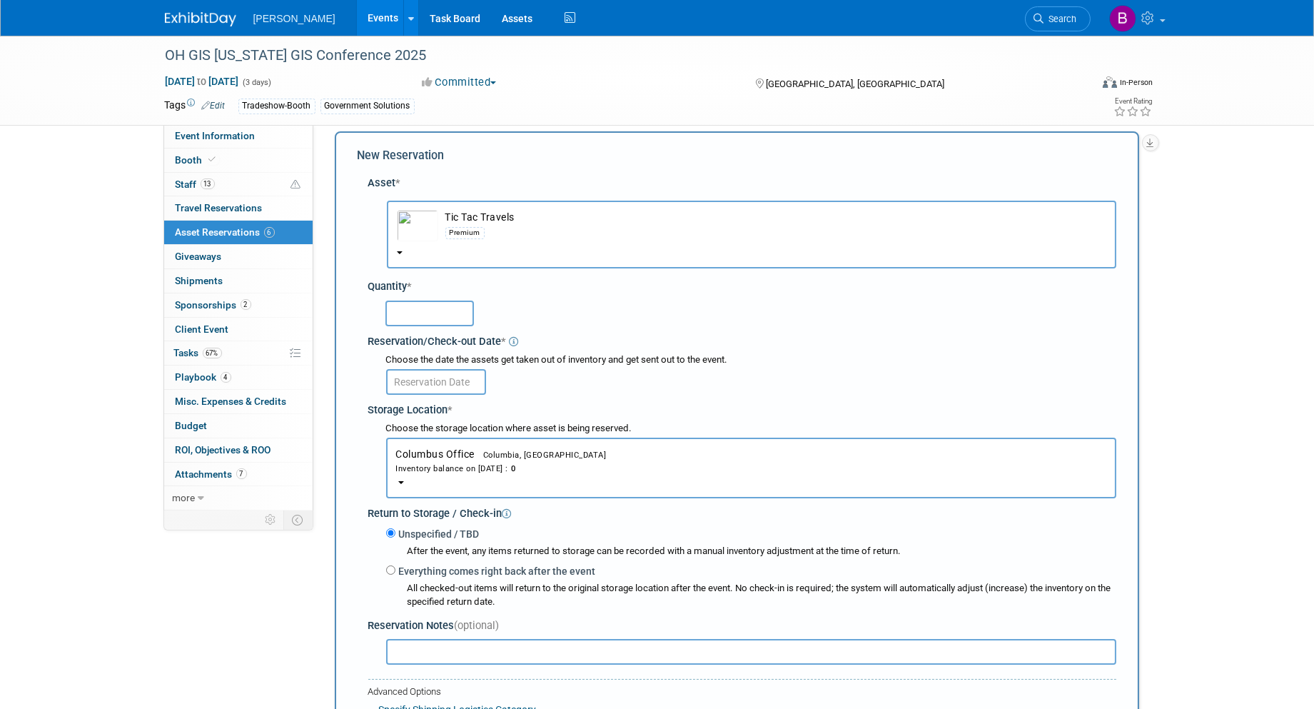
click at [446, 308] on input "text" at bounding box center [430, 314] width 89 height 26
type input "1"
click at [451, 369] on input "text" at bounding box center [436, 382] width 100 height 26
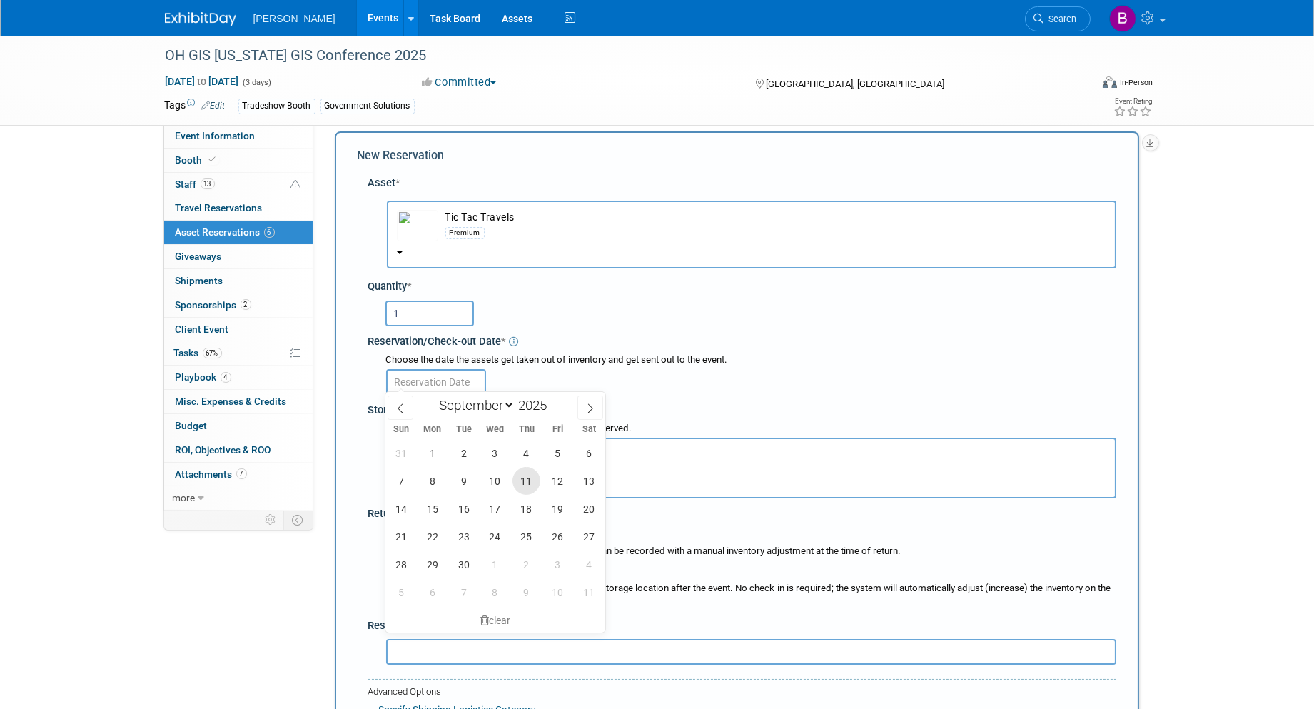
click at [536, 483] on span "11" at bounding box center [527, 481] width 28 height 28
type input "Sep 11, 2025"
click at [461, 507] on div "Return to Storage / Check-in" at bounding box center [742, 511] width 748 height 19
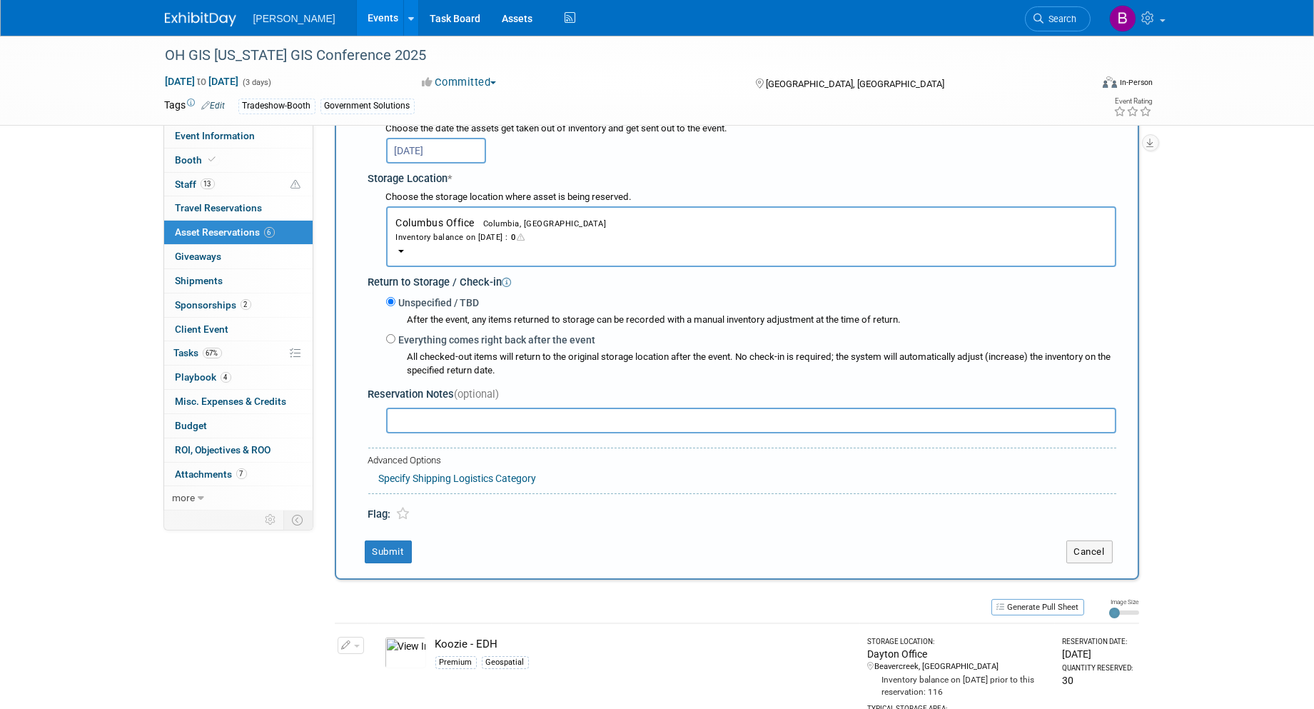
scroll to position [251, 0]
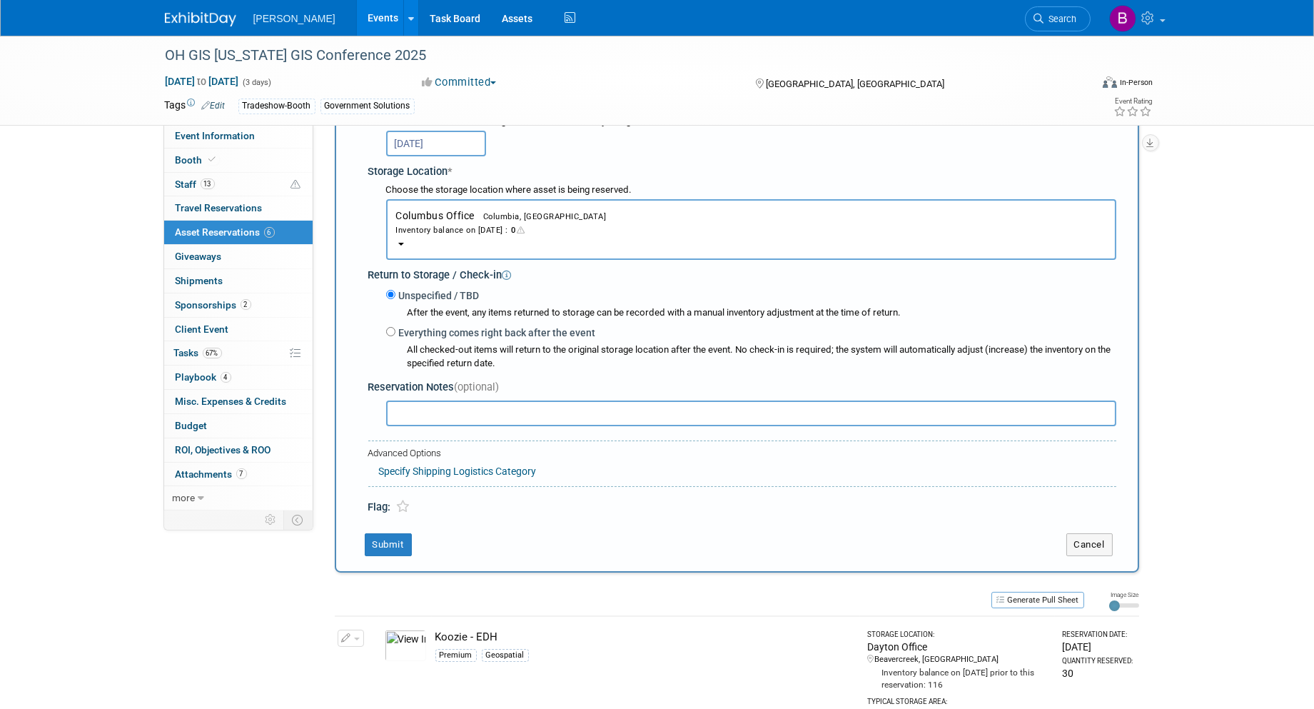
click at [438, 225] on div "Inventory balance on Sep 11, 2025 : 0" at bounding box center [751, 230] width 710 height 14
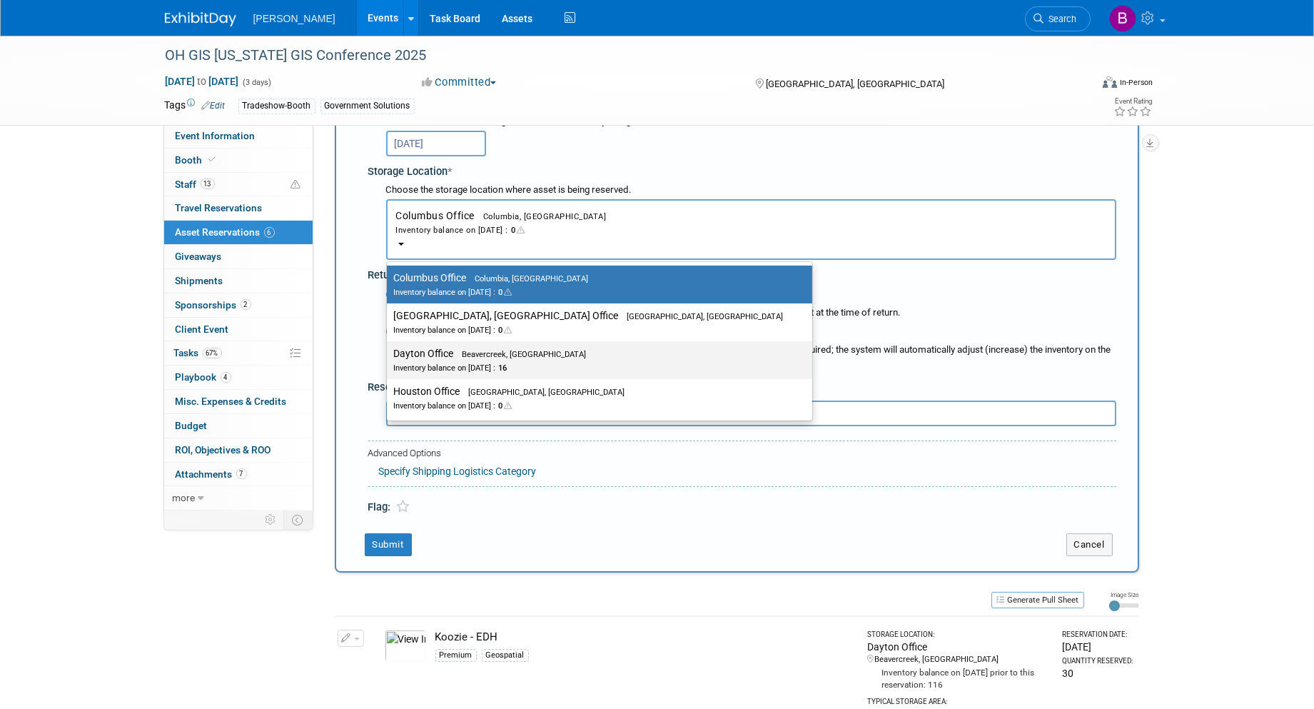
click at [446, 344] on label "Dayton Office Beavercreek, OH Inventory balance on Sep 11, 2025 : 16" at bounding box center [596, 360] width 404 height 32
click at [389, 349] on input "Dayton Office Beavercreek, OH Inventory balance on Sep 11, 2025 : 16" at bounding box center [384, 353] width 9 height 9
select select "11223930"
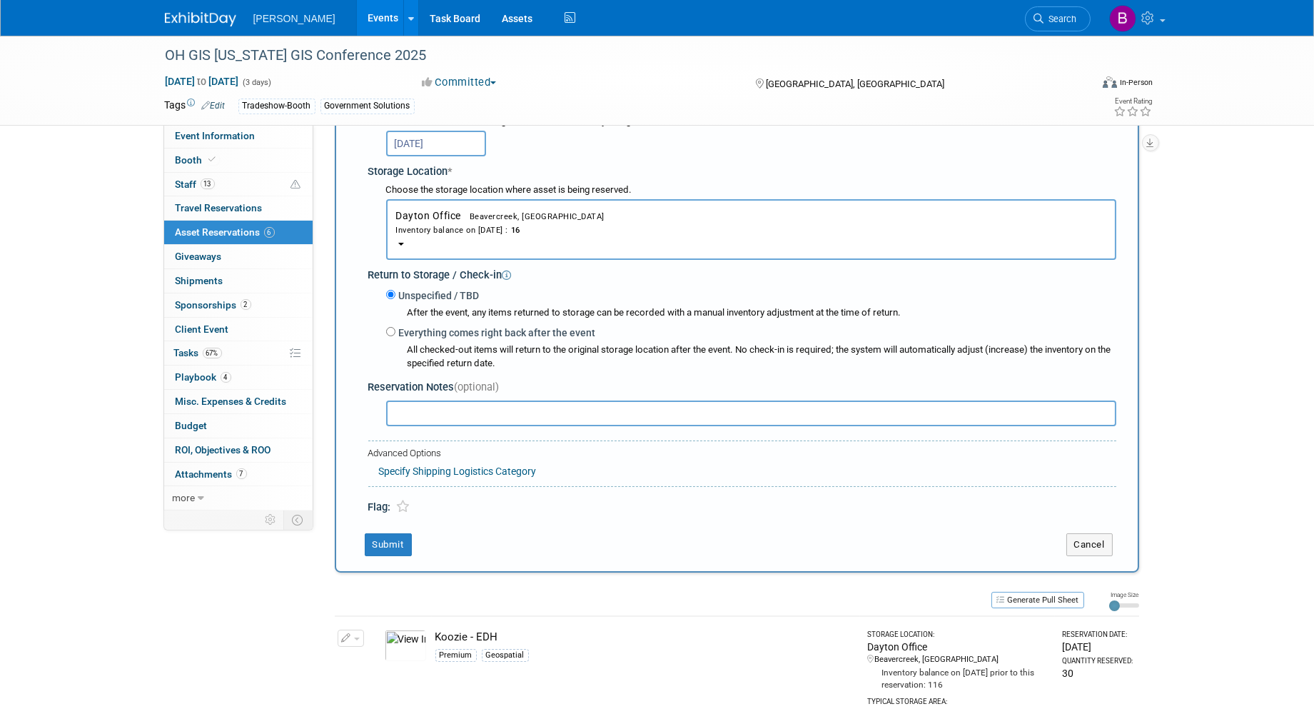
click at [388, 526] on div "New Reservation Asset * -- SELECT ASSET --" at bounding box center [737, 233] width 805 height 680
click at [388, 533] on button "Submit" at bounding box center [388, 544] width 47 height 23
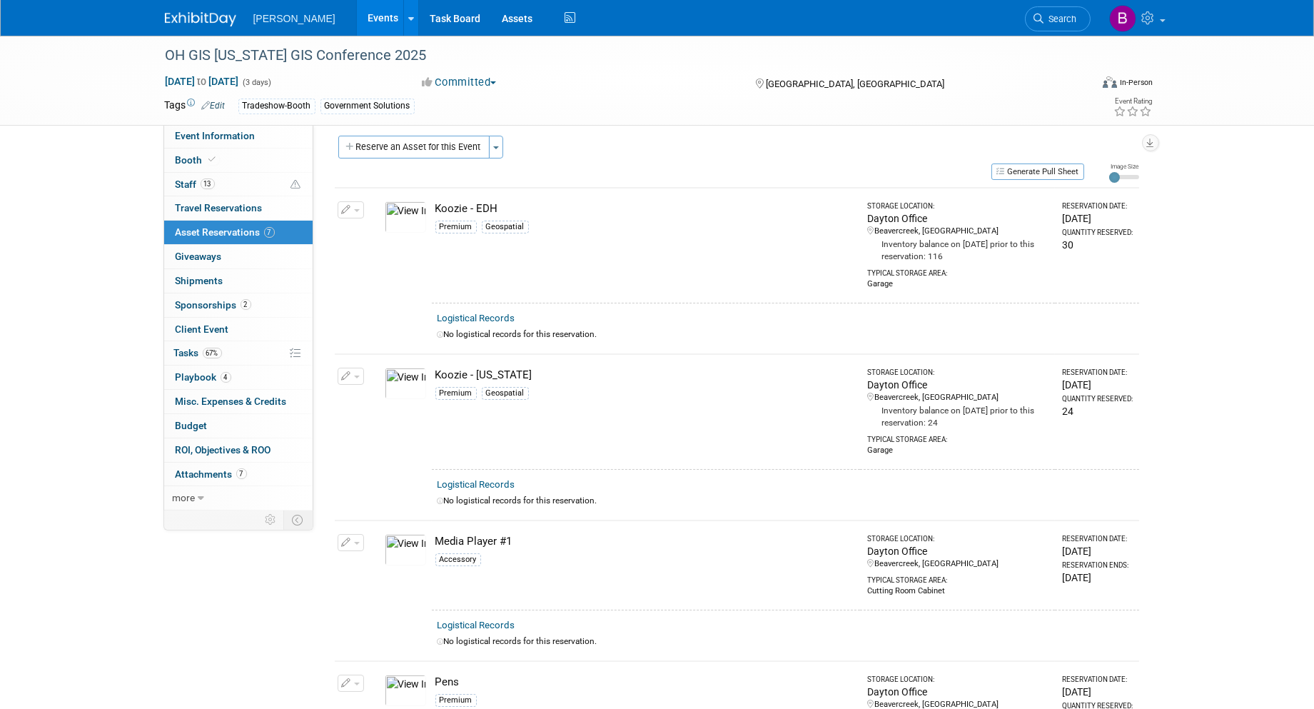
scroll to position [0, 0]
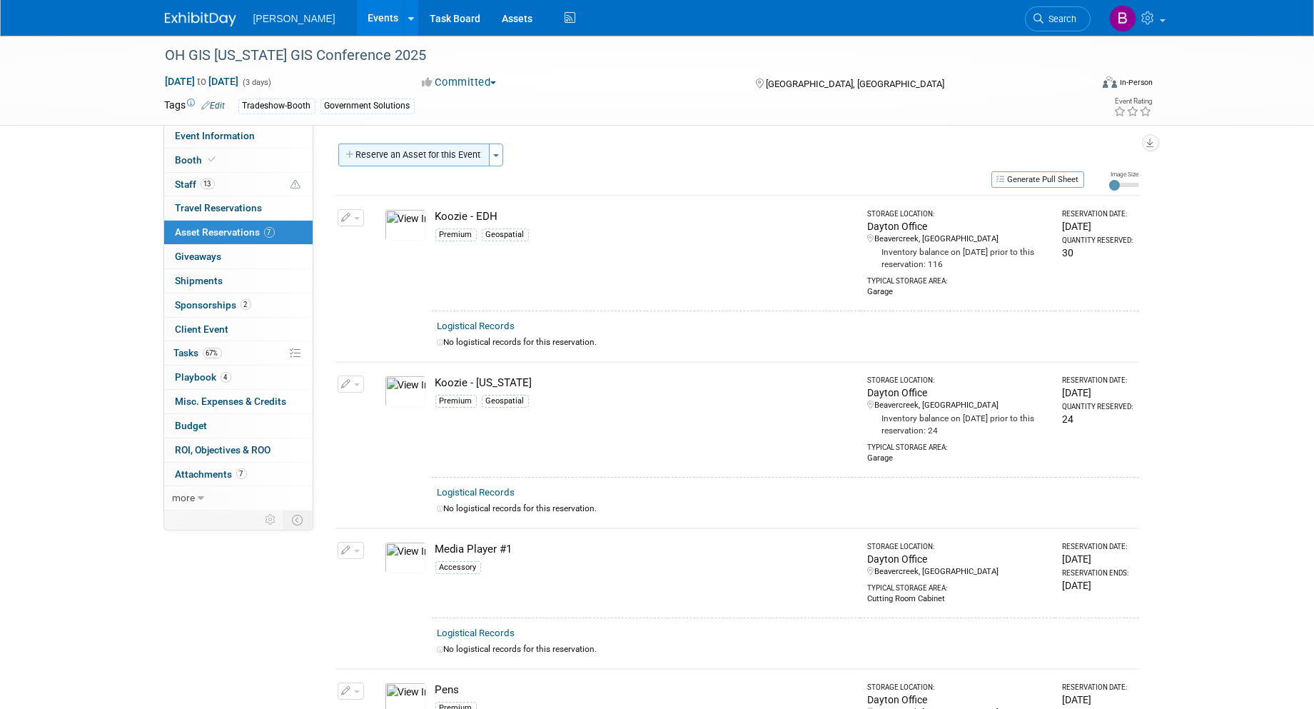
click at [450, 157] on button "Reserve an Asset for this Event" at bounding box center [413, 155] width 151 height 23
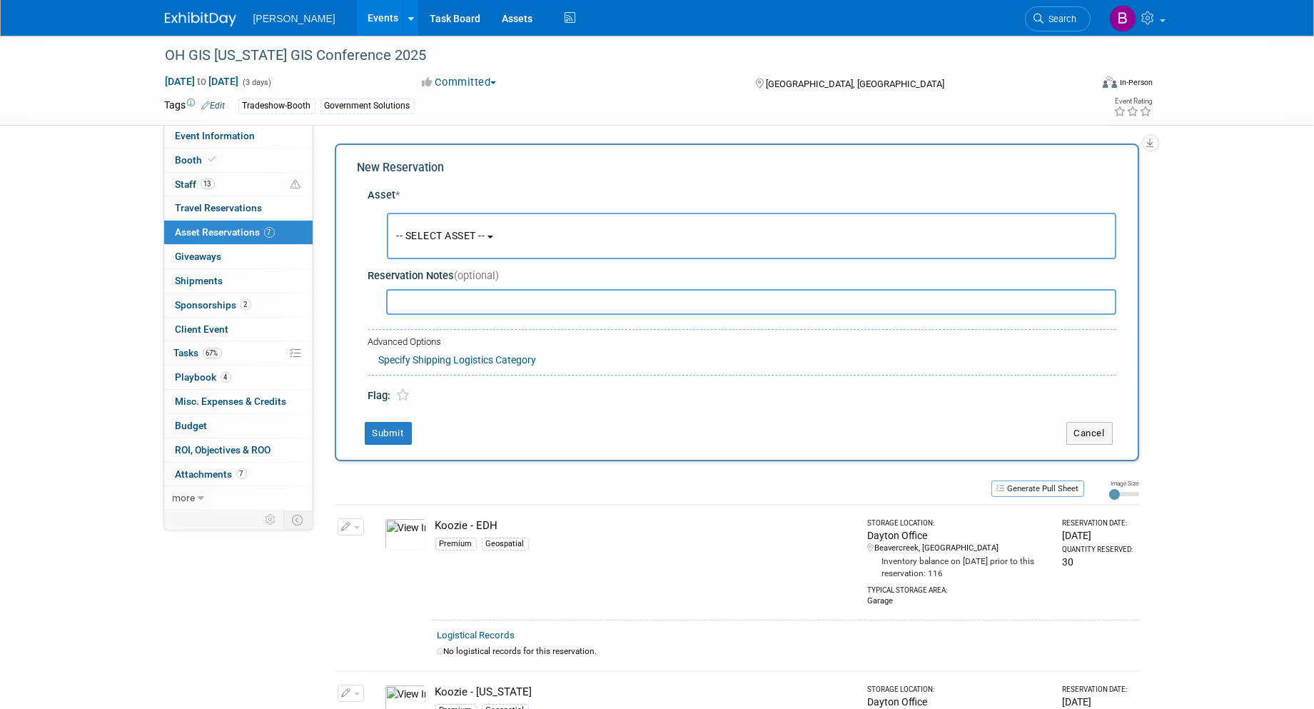
scroll to position [12, 0]
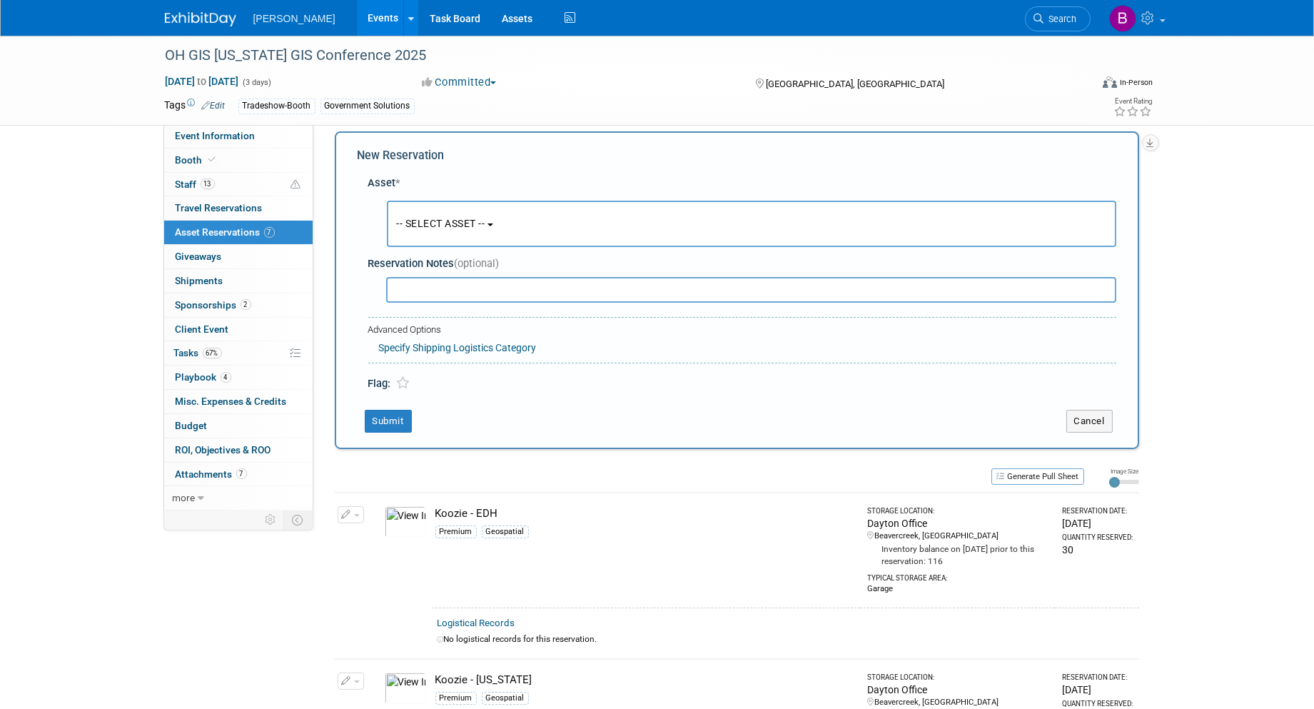
click at [443, 226] on span "-- SELECT ASSET --" at bounding box center [441, 223] width 89 height 11
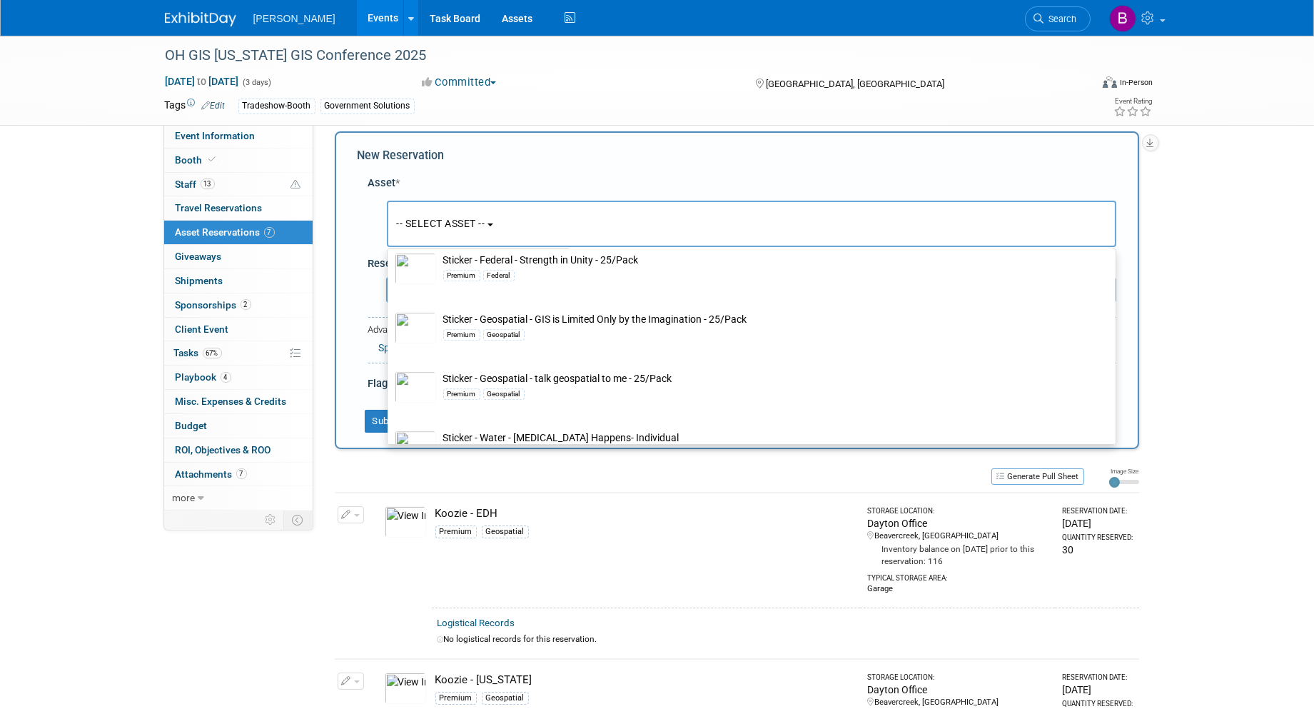
scroll to position [21559, 0]
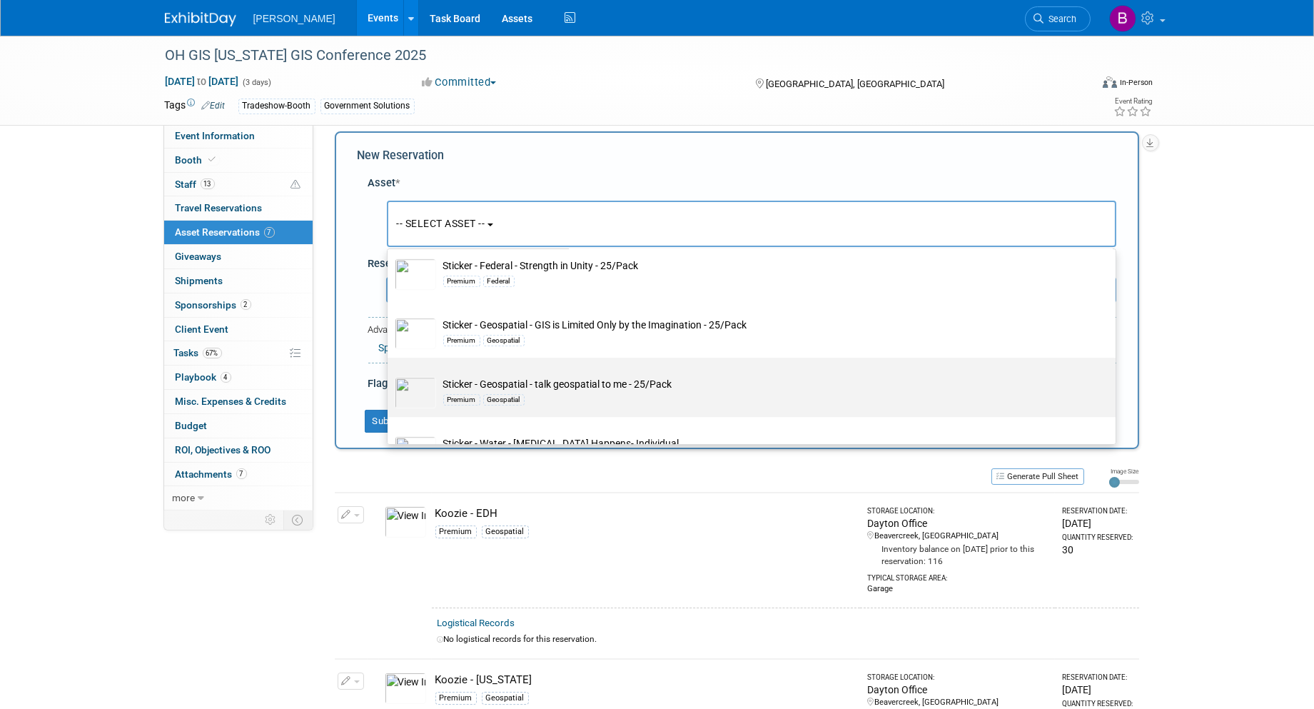
click at [552, 414] on label "Sticker - Geospatial - talk geospatial to me - 25/Pack Premium Geospatial" at bounding box center [748, 388] width 707 height 54
click at [390, 375] on input "Sticker - Geospatial - talk geospatial to me - 25/Pack Premium Geospatial" at bounding box center [385, 370] width 9 height 9
select select "10726481"
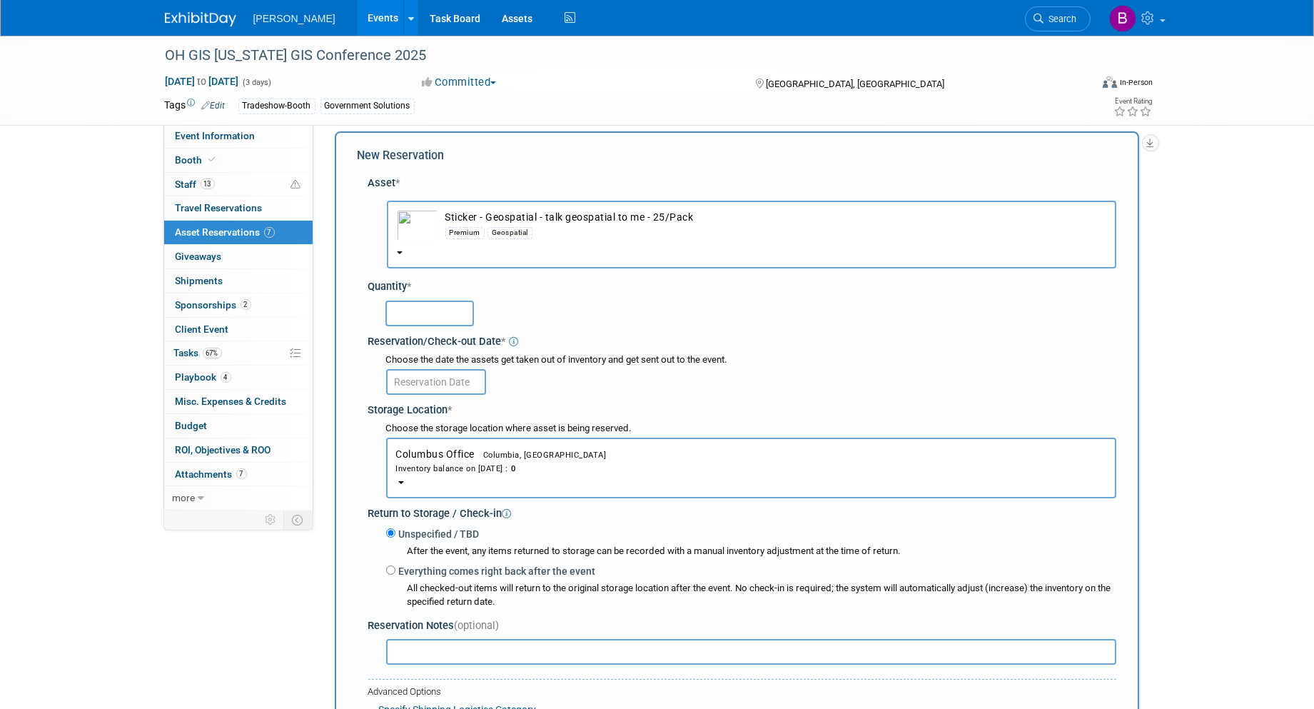
click at [423, 318] on input "text" at bounding box center [430, 314] width 89 height 26
type input "3"
type input "40"
click at [446, 381] on input "text" at bounding box center [436, 382] width 100 height 26
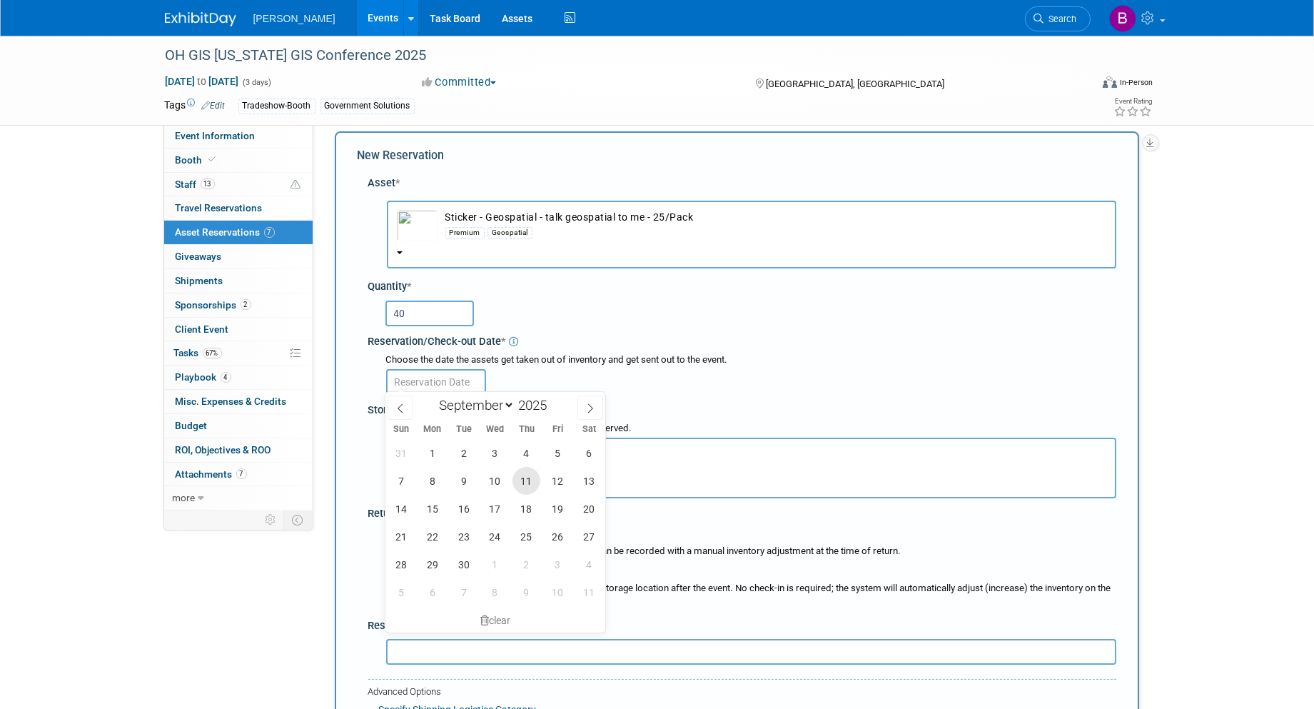
click at [516, 486] on span "11" at bounding box center [527, 481] width 28 height 28
type input "Sep 11, 2025"
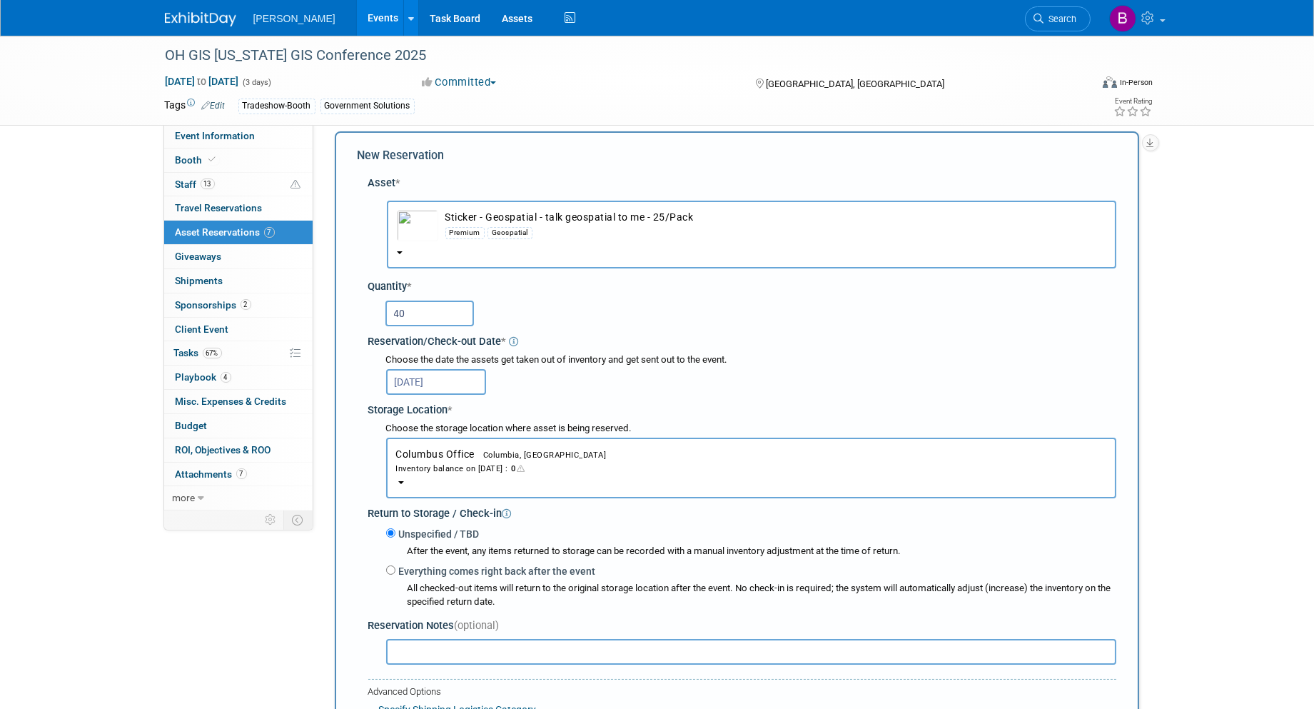
click at [431, 374] on input "Sep 11, 2025" at bounding box center [436, 382] width 100 height 26
click at [426, 315] on input "40" at bounding box center [430, 314] width 89 height 26
click at [416, 461] on div "Inventory balance on Sep 11, 2025 : 0" at bounding box center [751, 468] width 710 height 14
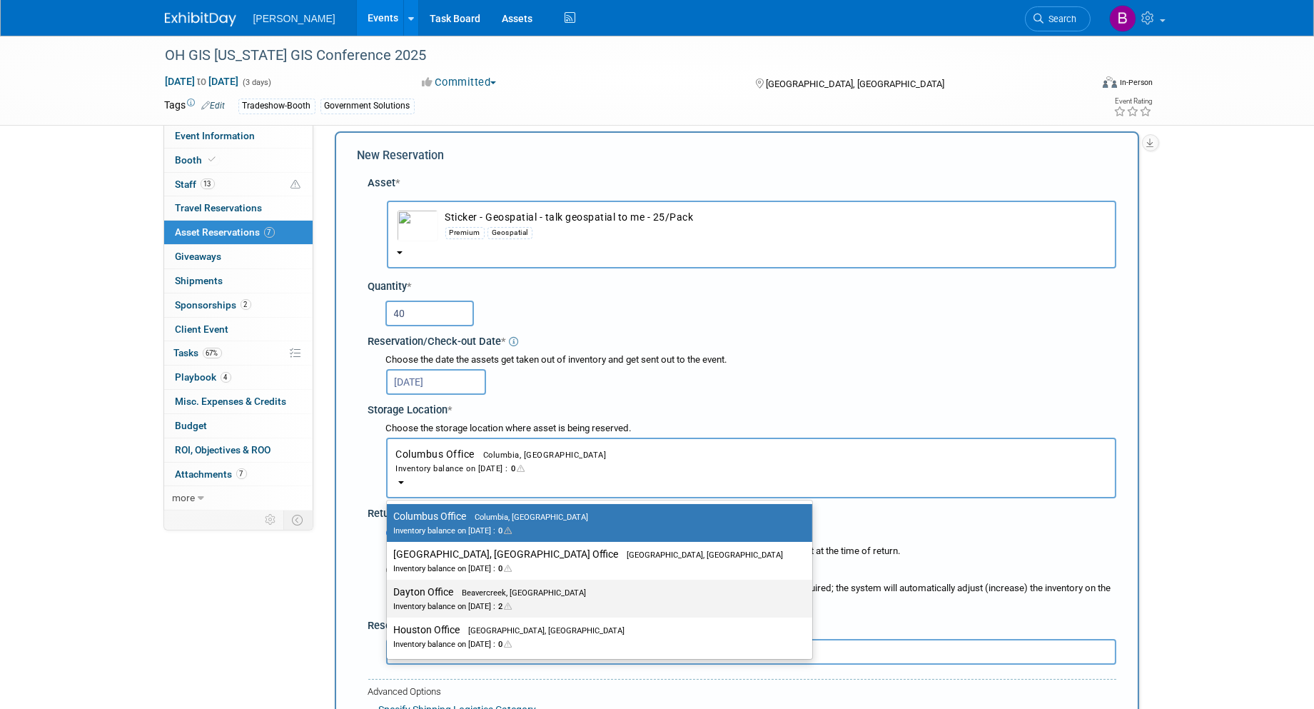
click at [448, 601] on div "Inventory balance on Sep 11, 2025 : 2" at bounding box center [589, 606] width 390 height 14
click at [389, 597] on input "Dayton Office Beavercreek, OH Inventory balance on Sep 11, 2025 : 2" at bounding box center [384, 592] width 9 height 9
select select "11223930"
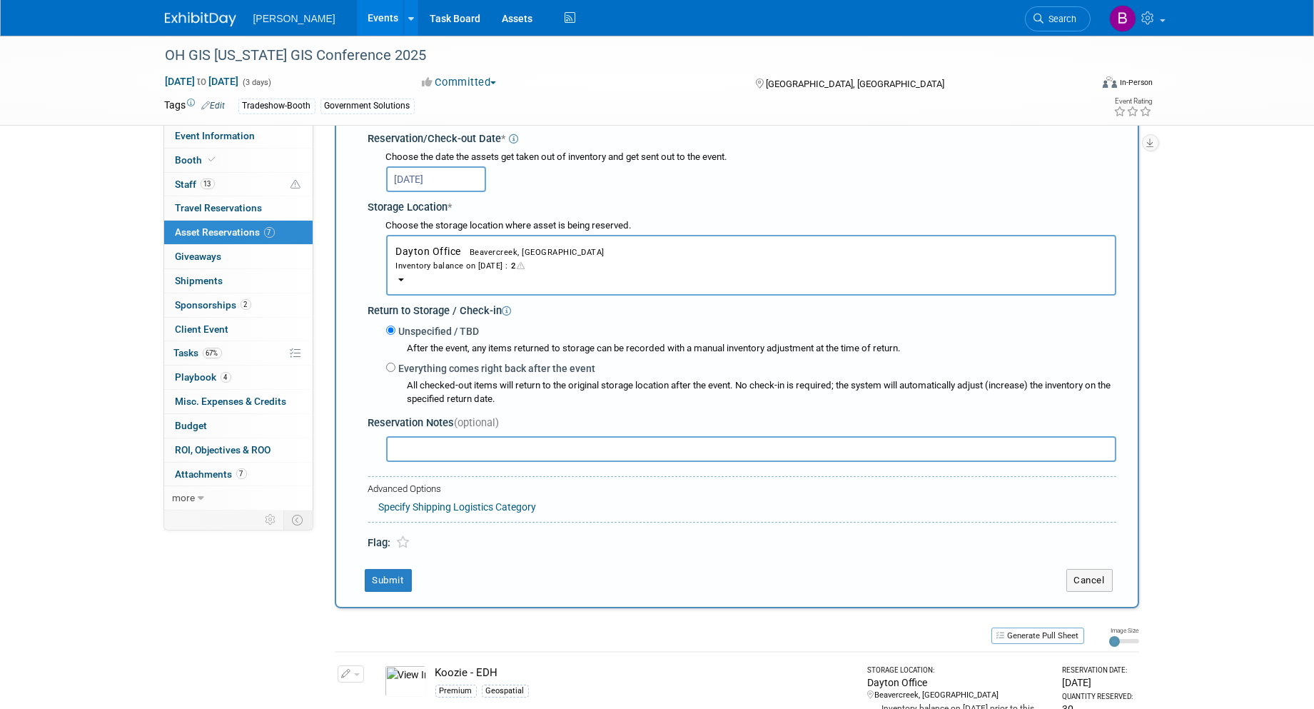
scroll to position [409, 0]
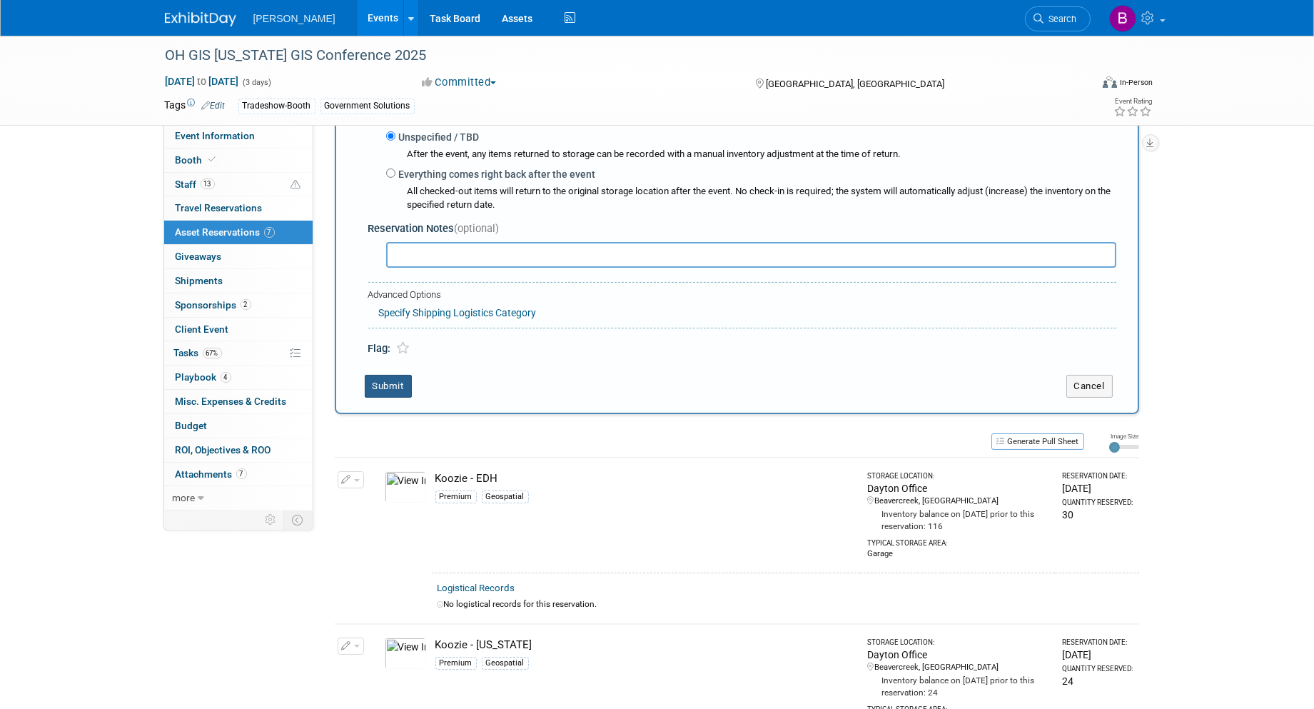
click at [374, 376] on button "Submit" at bounding box center [388, 386] width 47 height 23
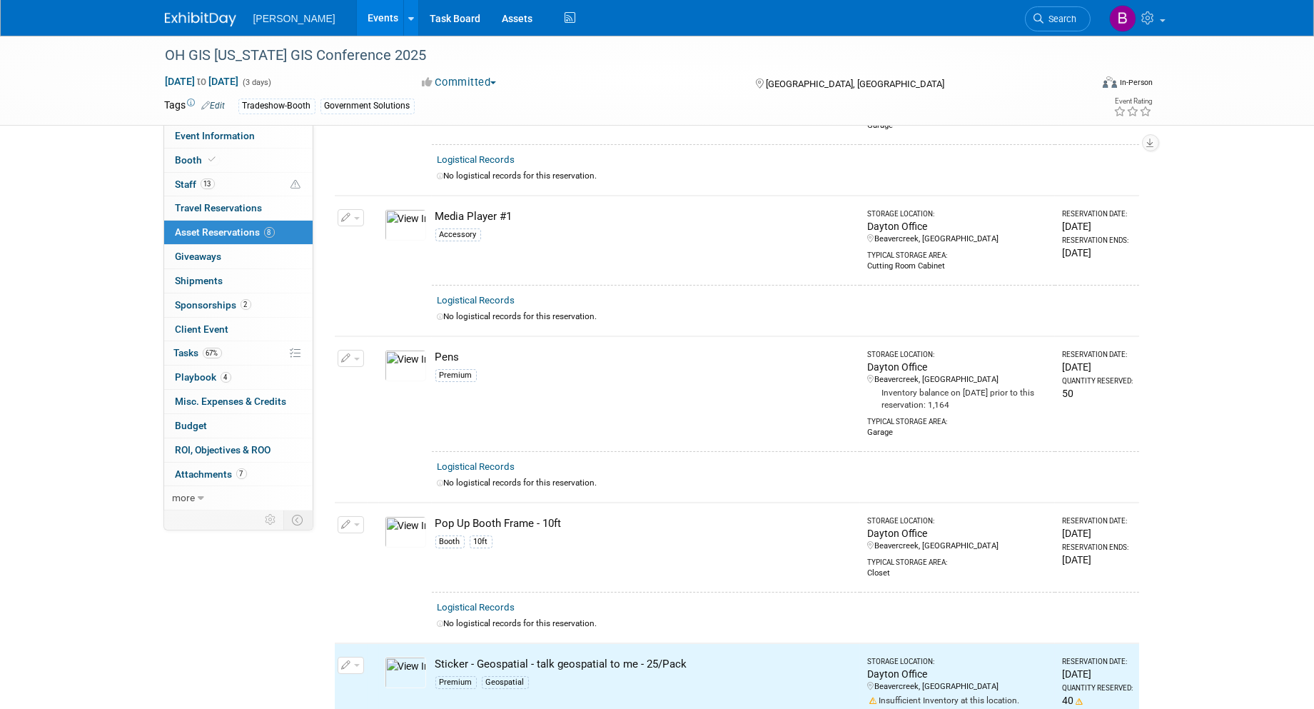
scroll to position [0, 0]
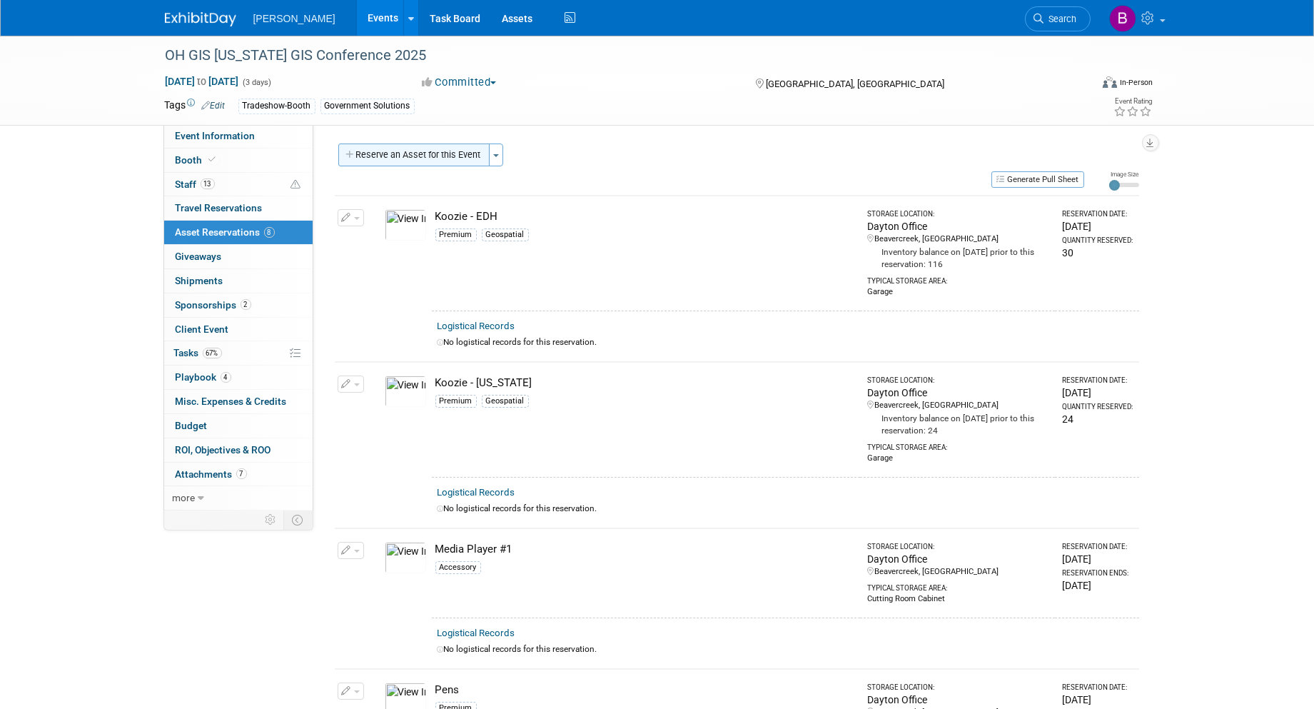
click at [401, 154] on button "Reserve an Asset for this Event" at bounding box center [413, 155] width 151 height 23
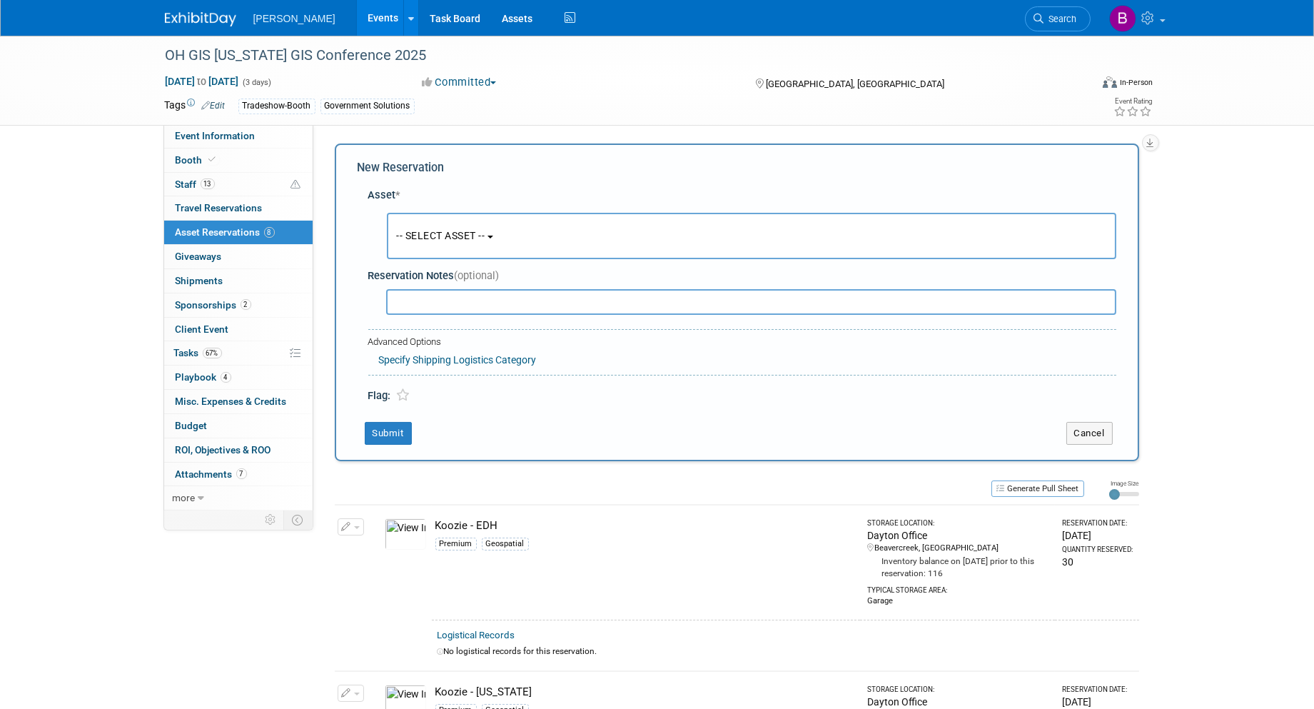
scroll to position [12, 0]
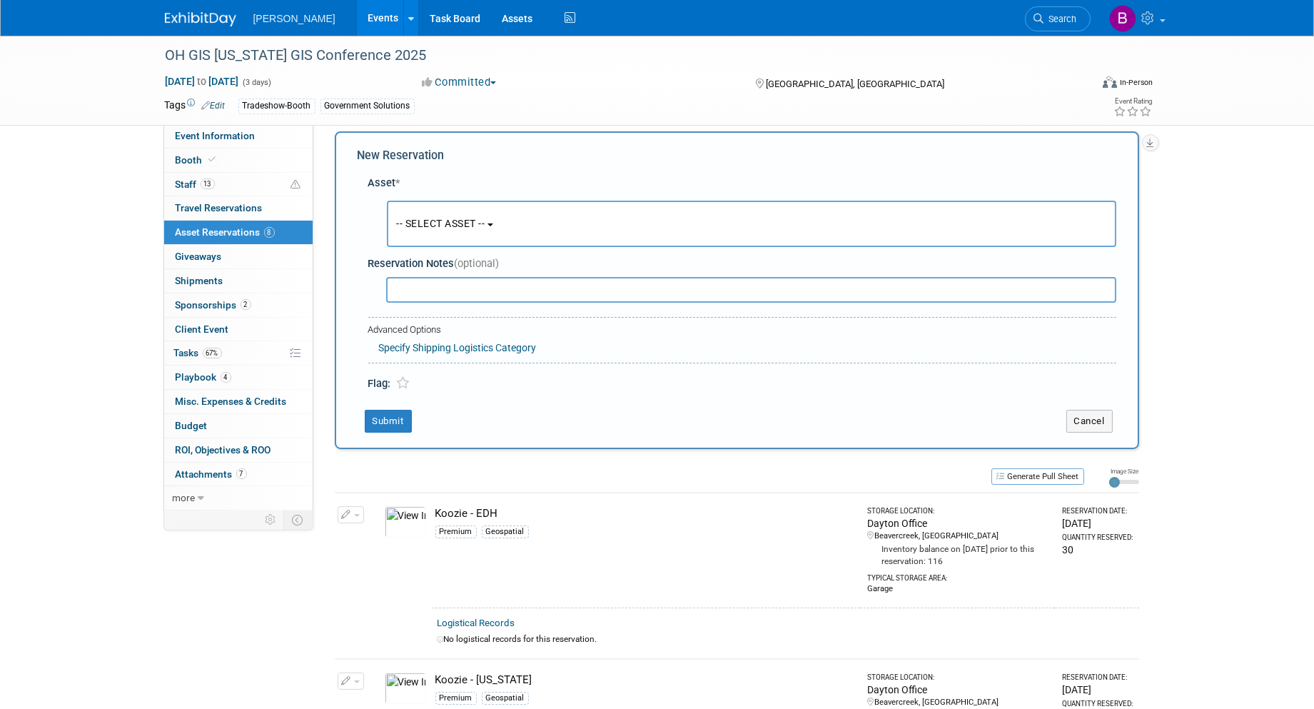
click at [443, 227] on span "-- SELECT ASSET --" at bounding box center [441, 223] width 89 height 11
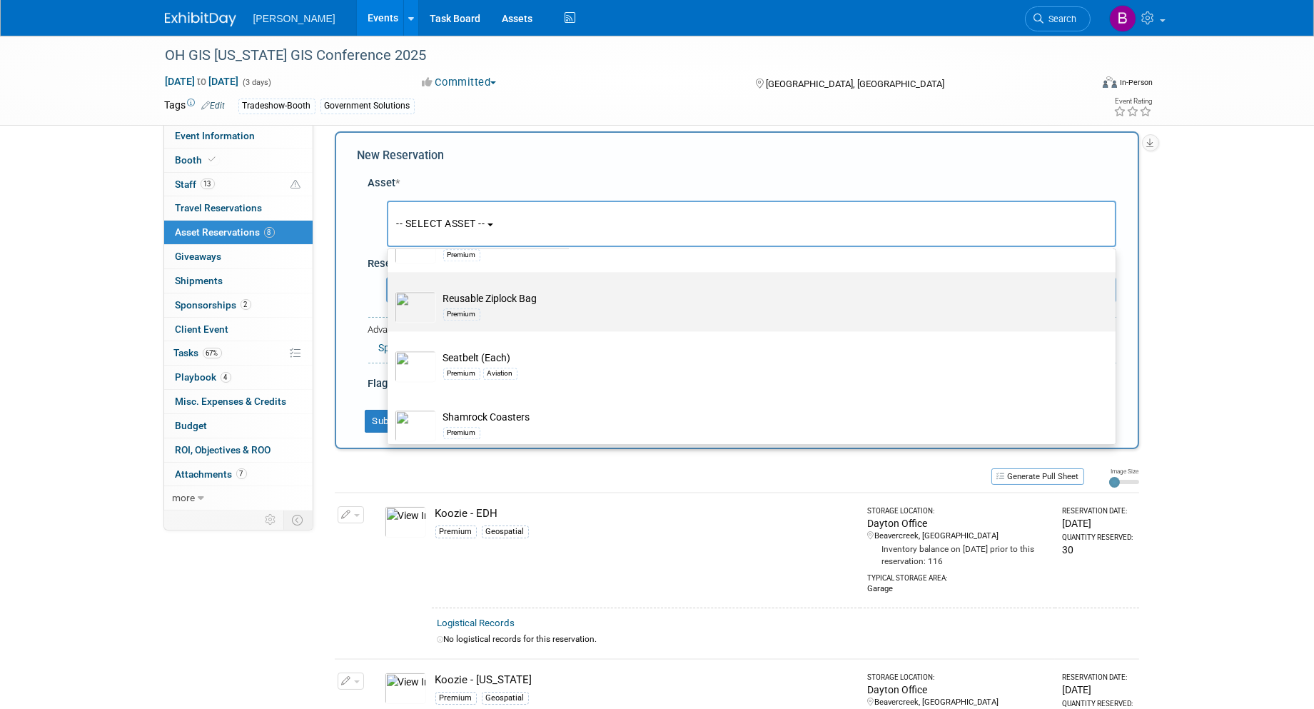
scroll to position [19721, 0]
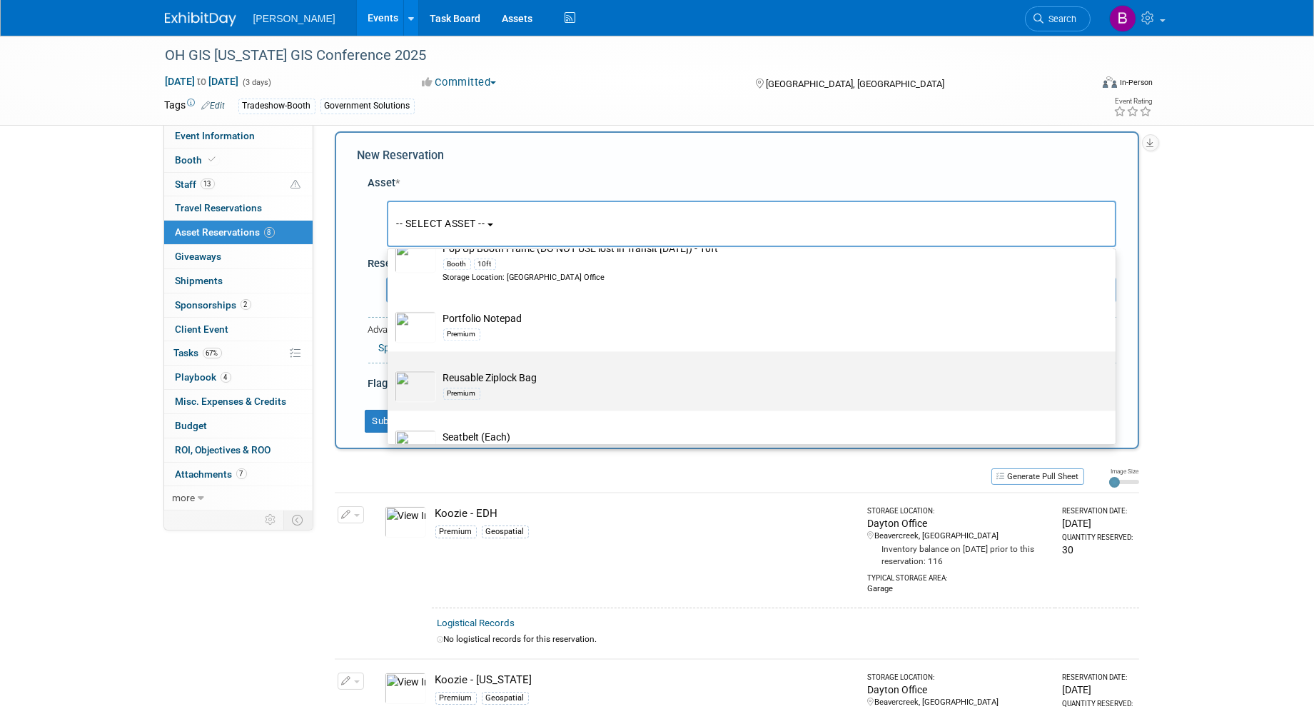
click at [728, 402] on td "Reusable Ziplock Bag Premium" at bounding box center [761, 386] width 651 height 31
click at [390, 368] on input "Reusable Ziplock Bag Premium" at bounding box center [385, 363] width 9 height 9
select select "10728637"
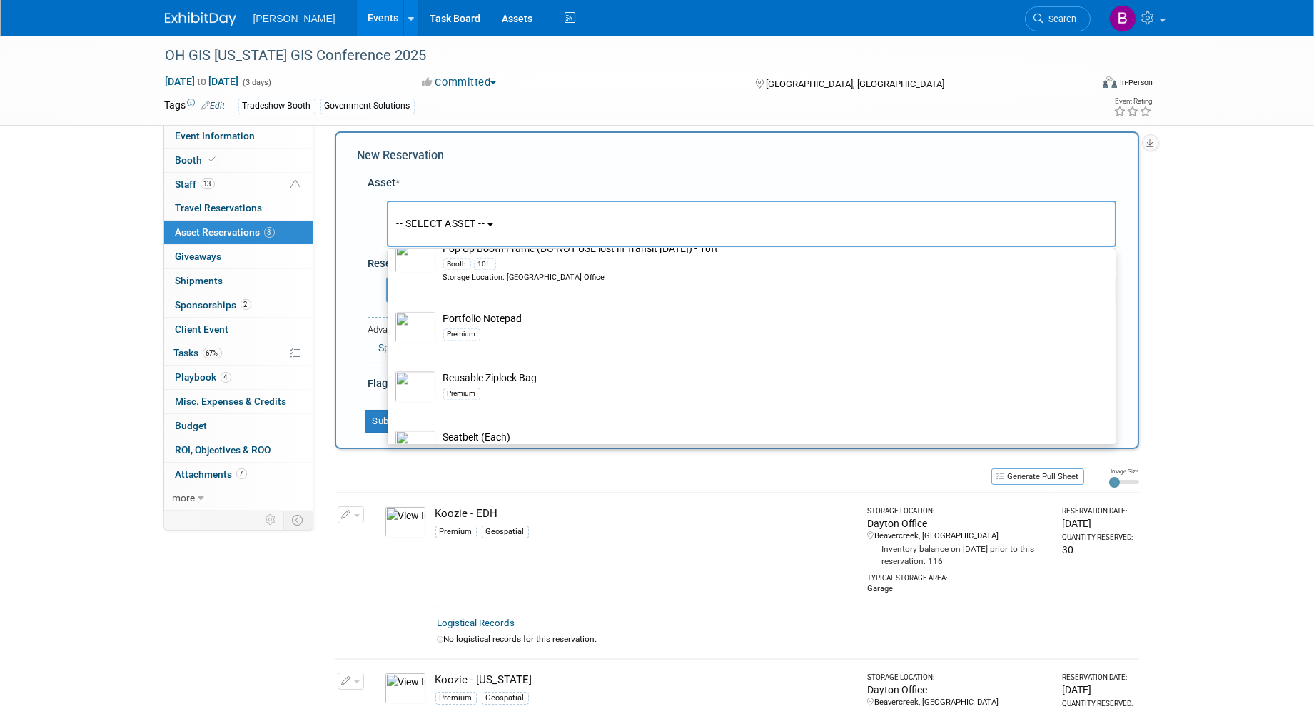
select select "8"
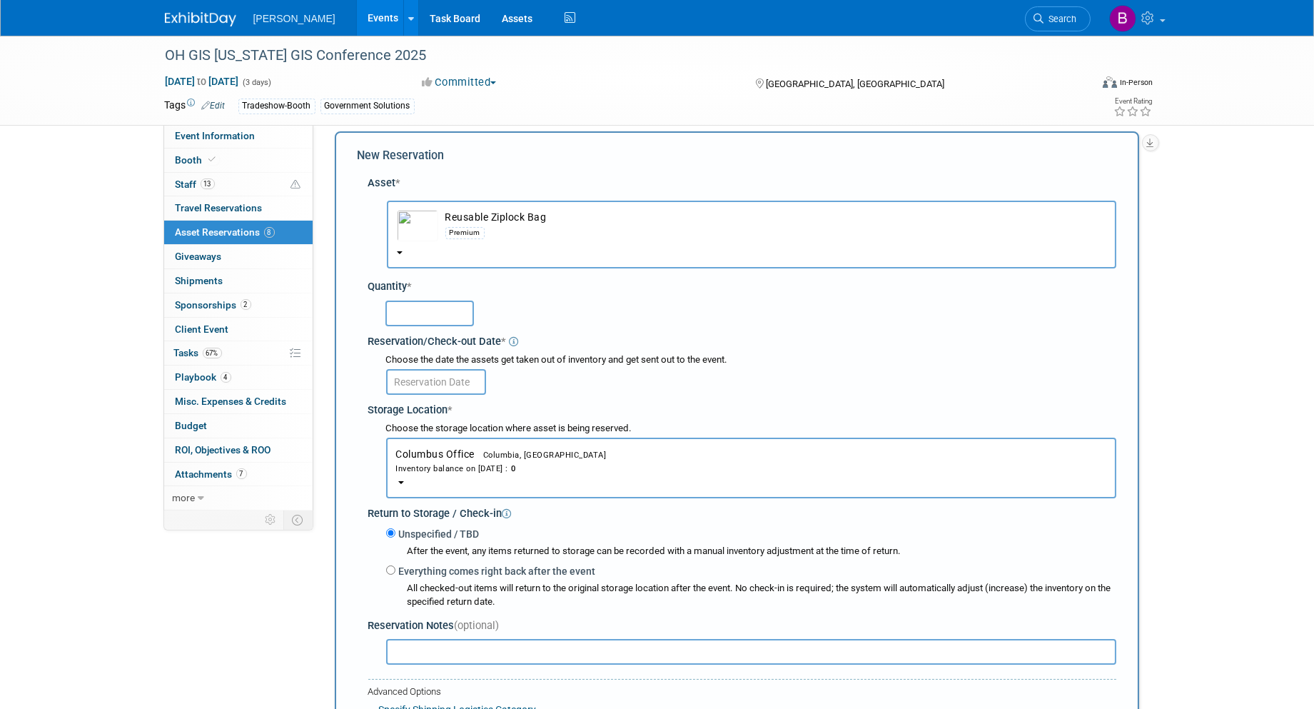
click at [433, 311] on input "text" at bounding box center [430, 314] width 89 height 26
type input "2"
click at [437, 382] on input "text" at bounding box center [436, 382] width 100 height 26
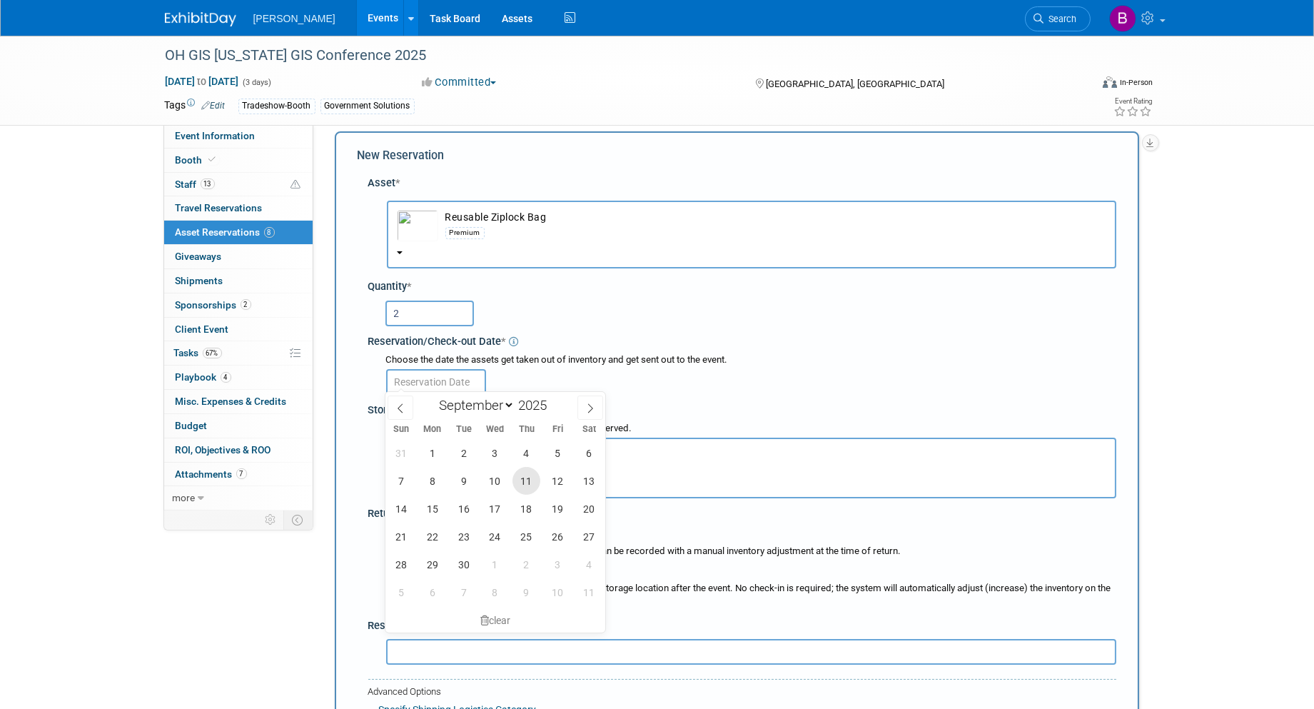
click at [515, 481] on span "11" at bounding box center [527, 481] width 28 height 28
type input "Sep 11, 2025"
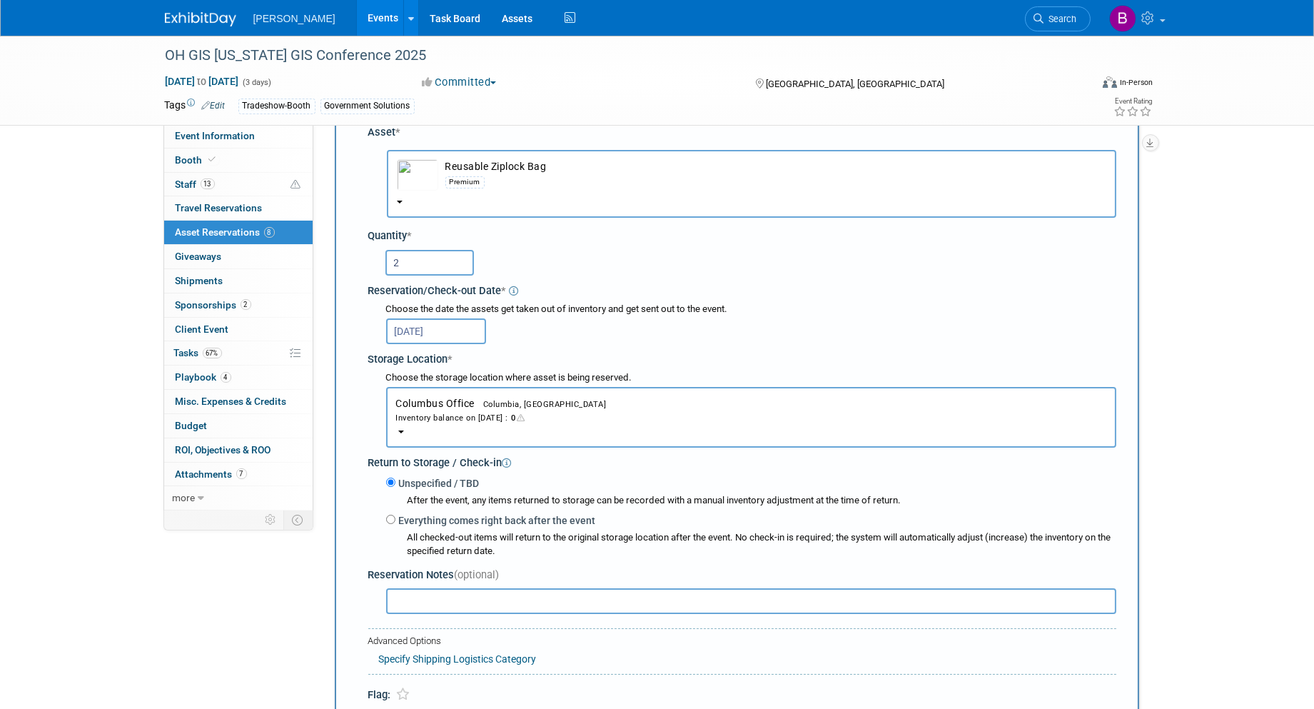
scroll to position [171, 0]
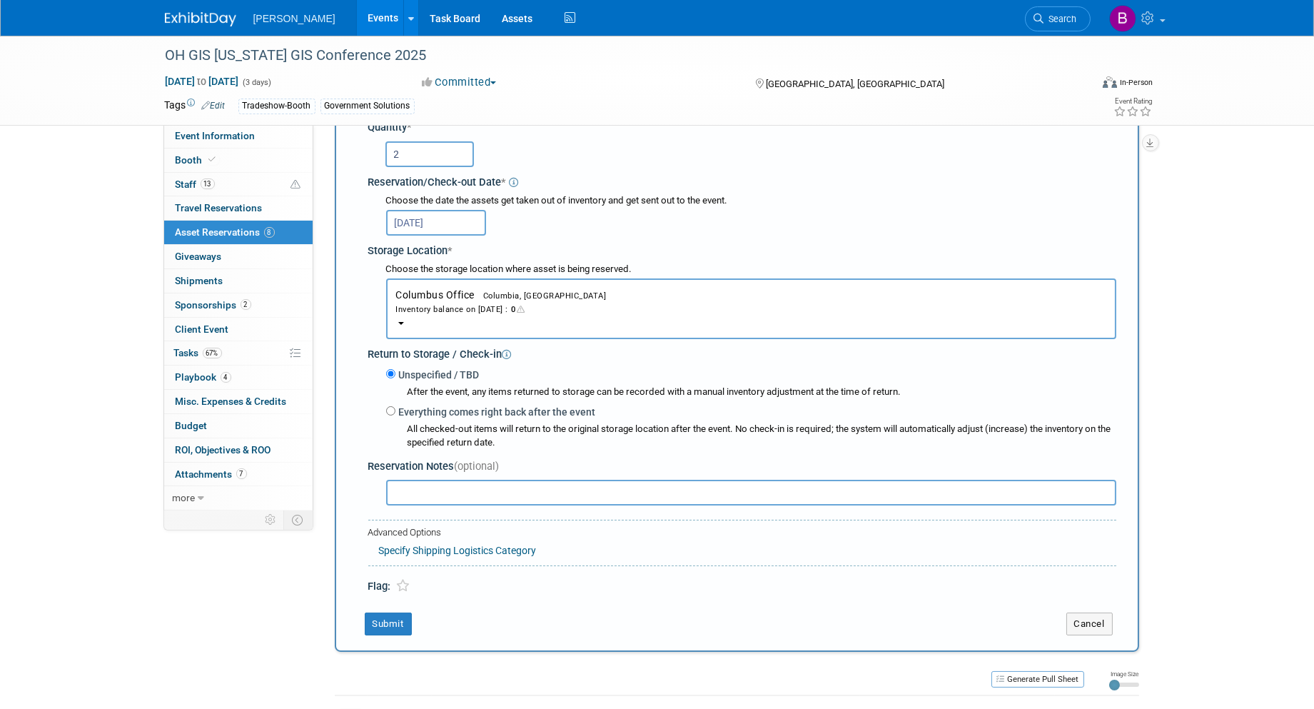
click at [441, 331] on button "Columbus Office Columbia, SC Inventory balance on Sep 11, 2025 : 0" at bounding box center [751, 308] width 730 height 61
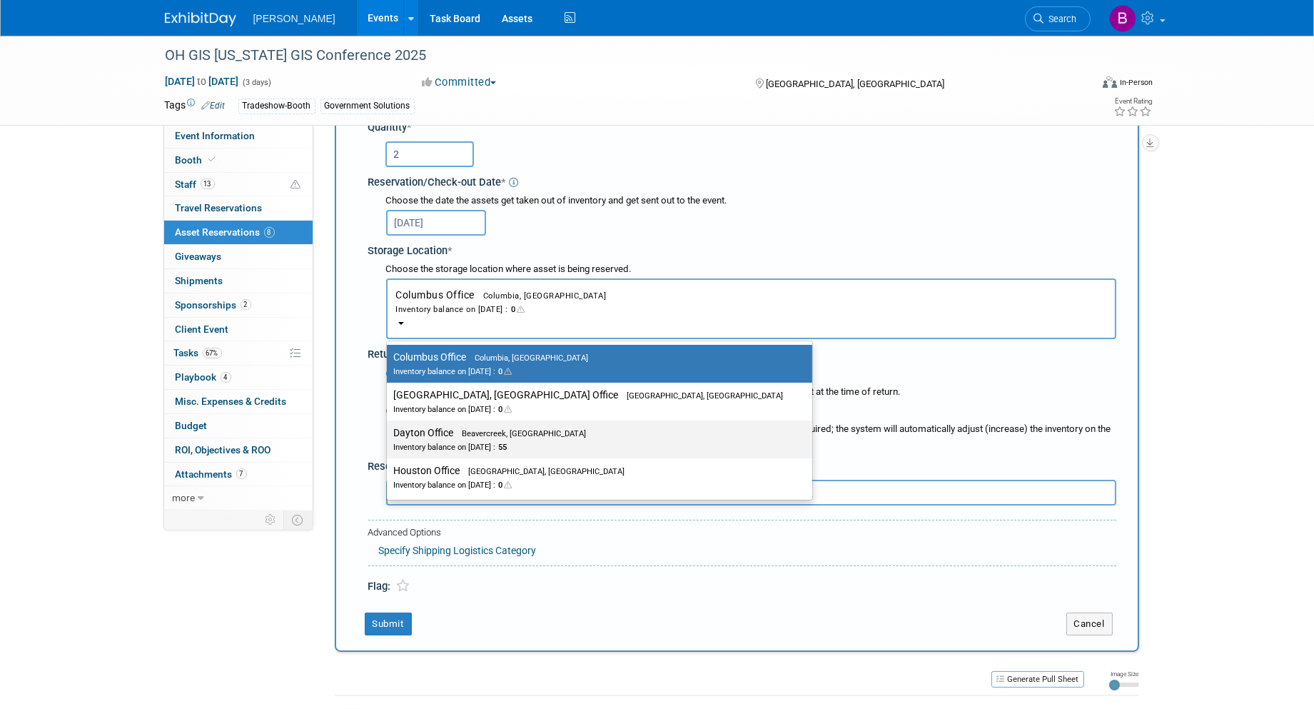
click at [459, 440] on div "Inventory balance on Sep 11, 2025 : 55" at bounding box center [589, 447] width 390 height 14
click at [389, 434] on input "Dayton Office Beavercreek, OH Inventory balance on Sep 11, 2025 : 55" at bounding box center [384, 432] width 9 height 9
select select "11223930"
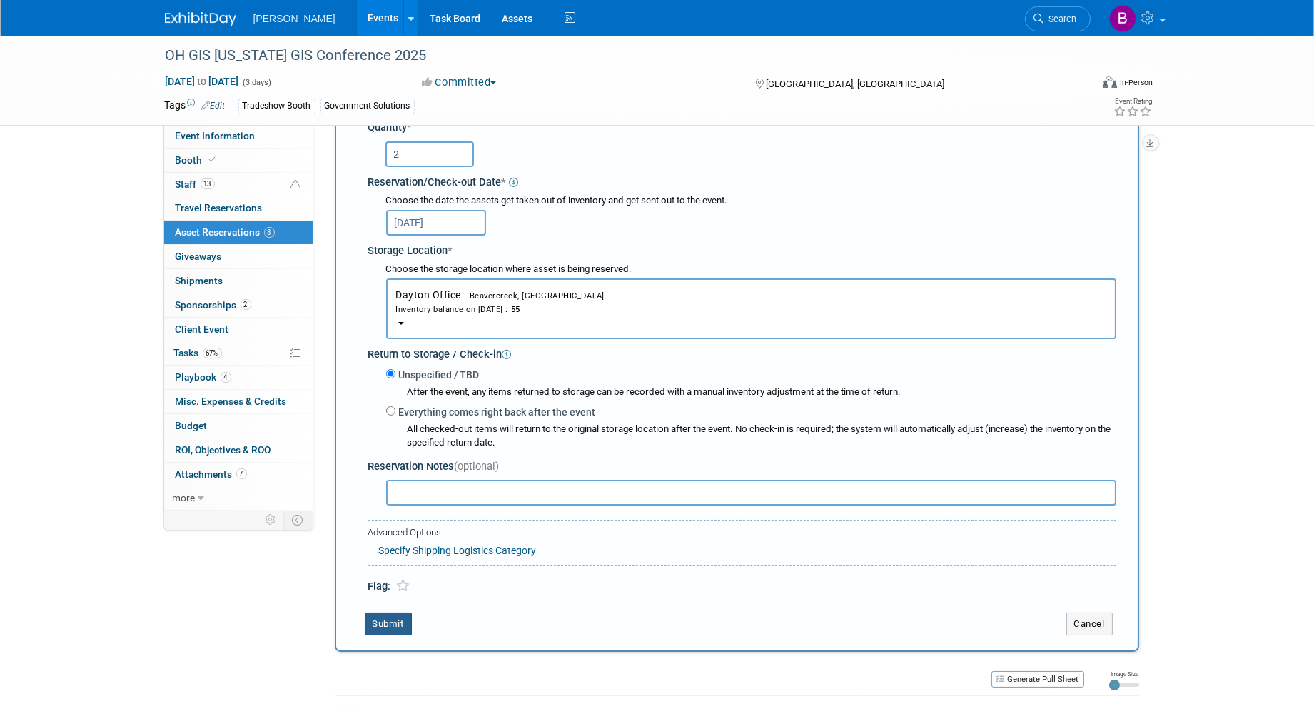
click at [390, 618] on button "Submit" at bounding box center [388, 624] width 47 height 23
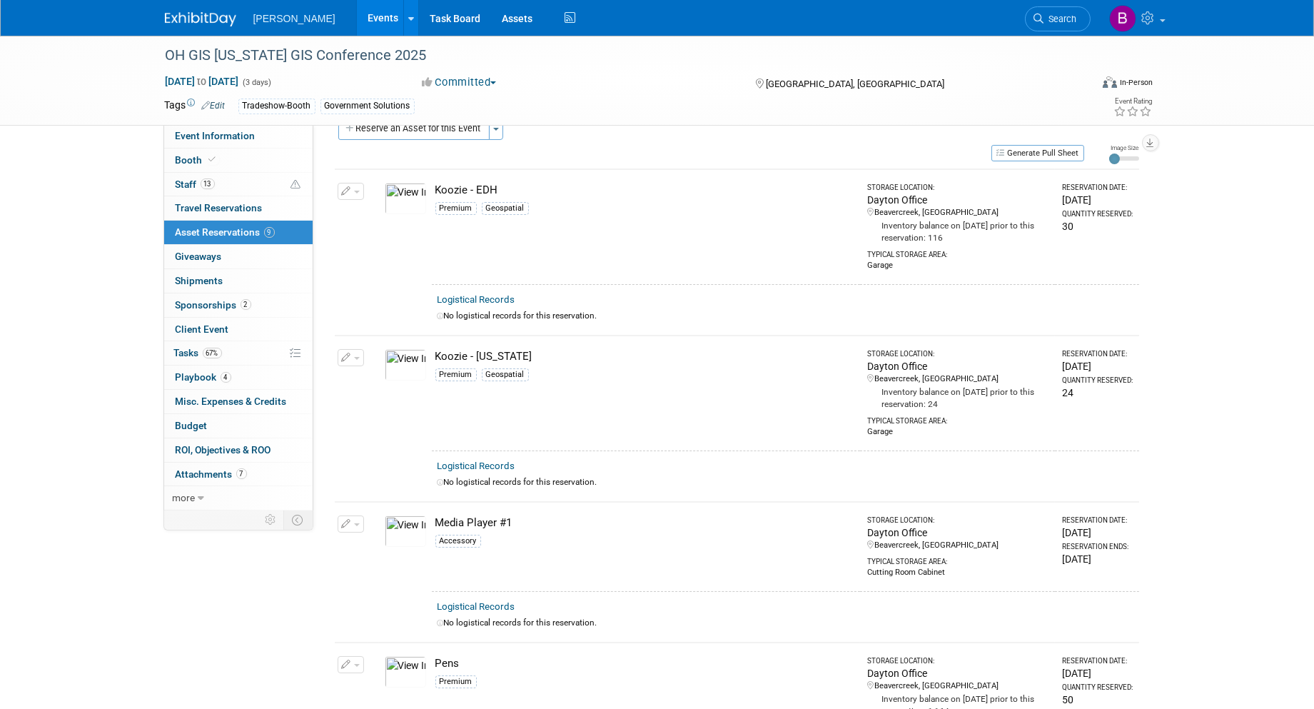
scroll to position [0, 0]
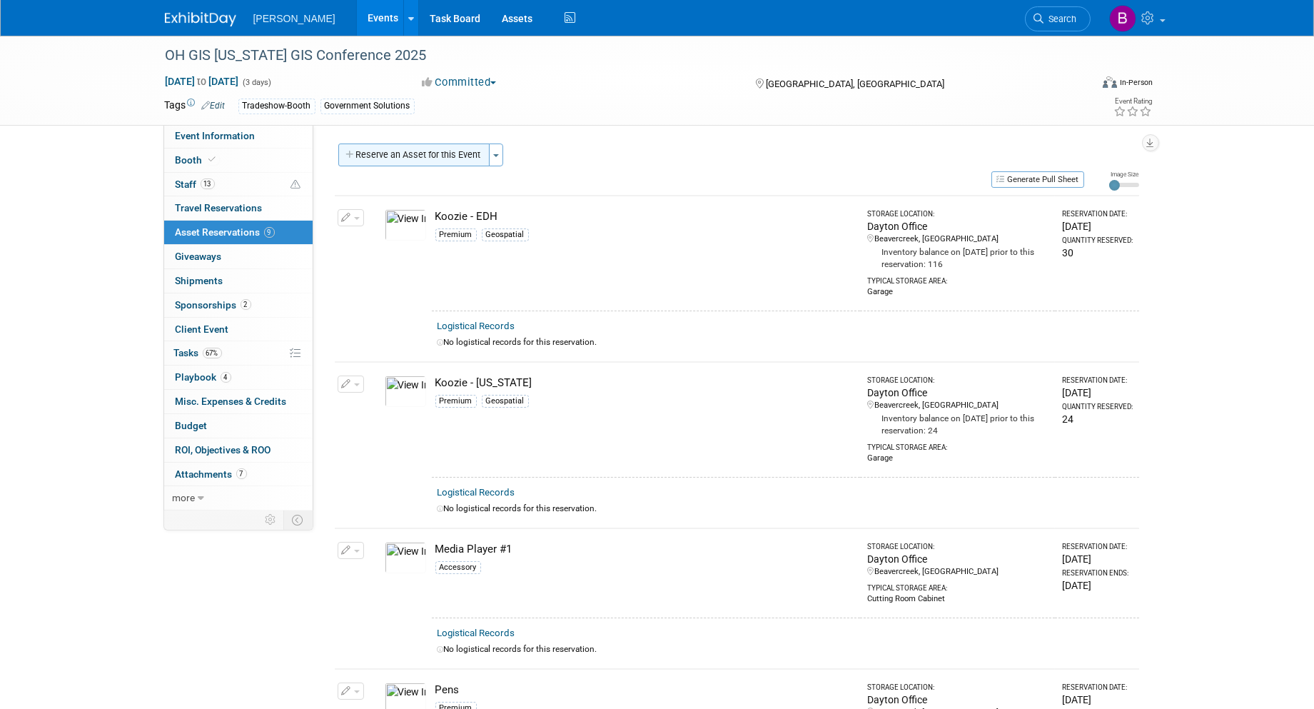
click at [422, 161] on button "Reserve an Asset for this Event" at bounding box center [413, 155] width 151 height 23
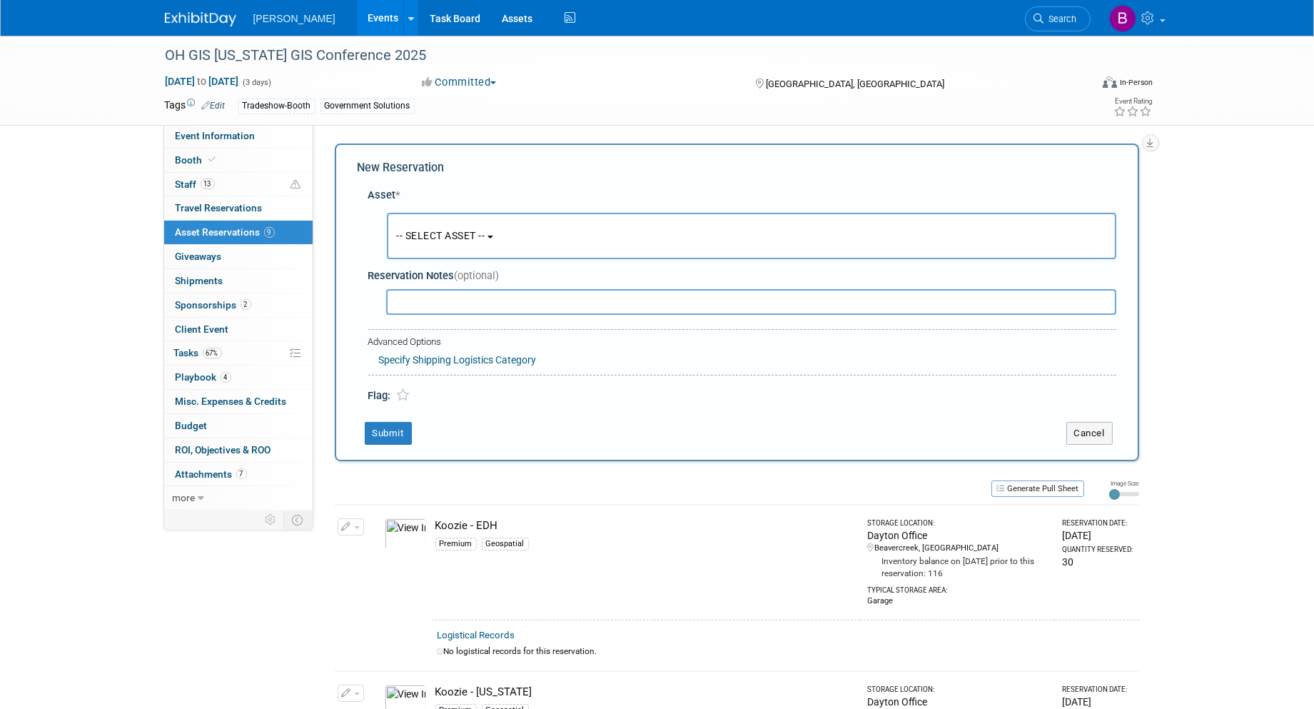
scroll to position [12, 0]
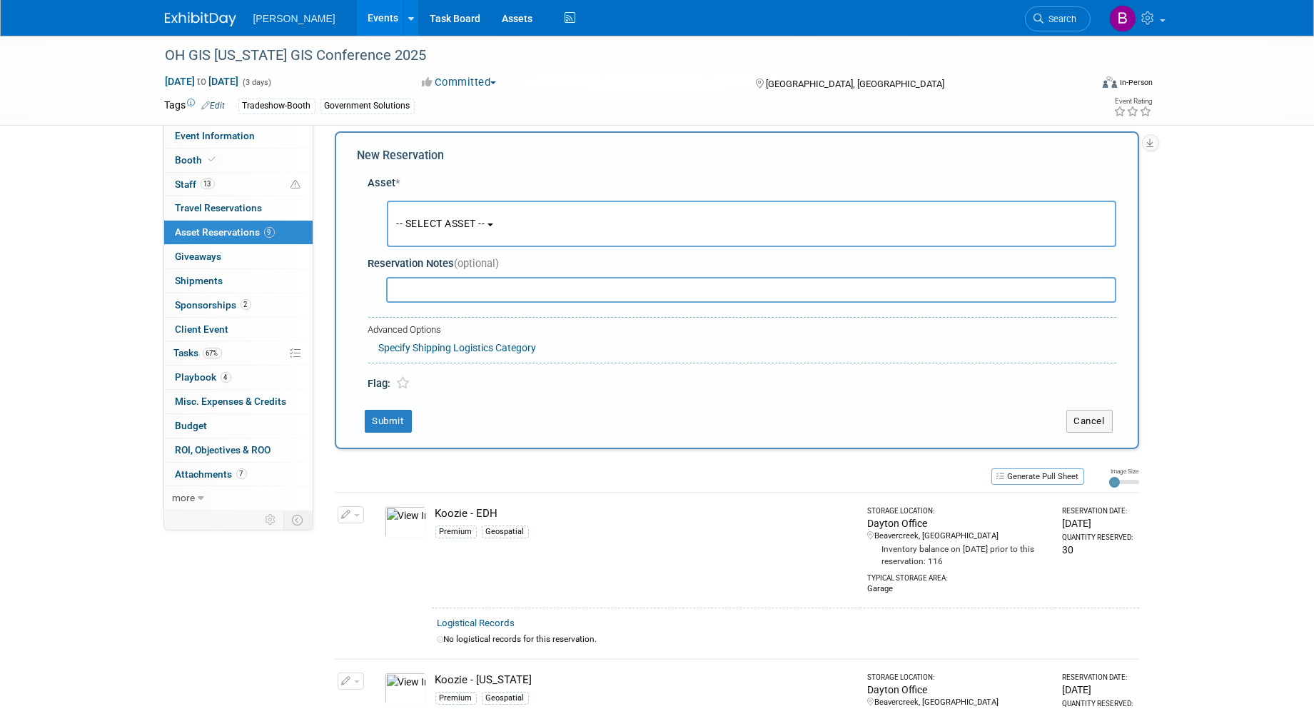
click at [444, 225] on span "-- SELECT ASSET --" at bounding box center [441, 223] width 89 height 11
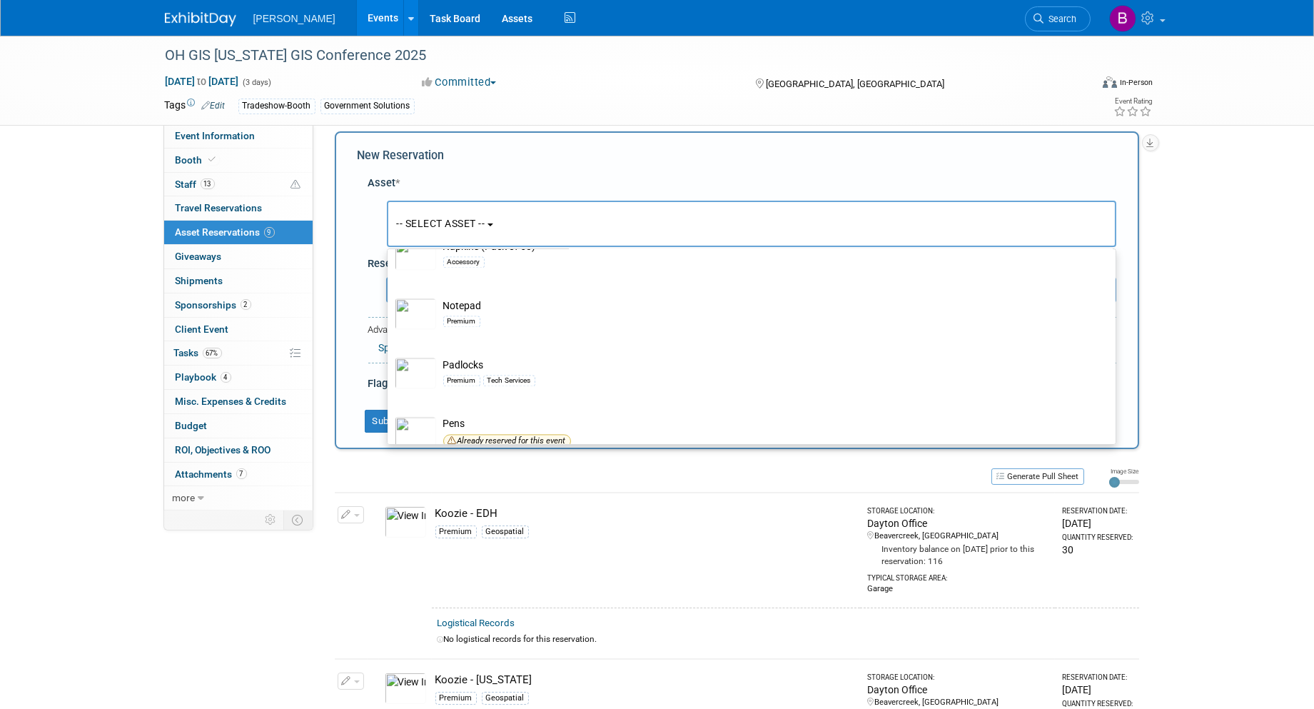
scroll to position [18850, 0]
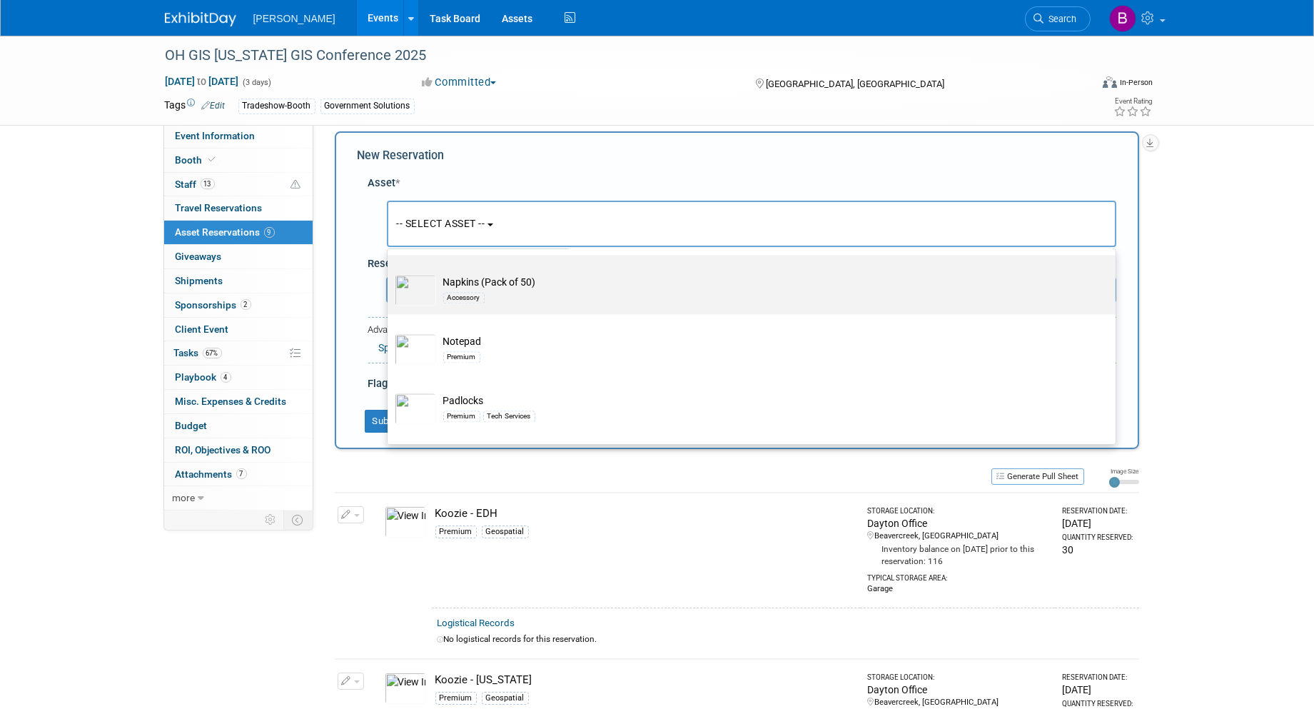
click at [623, 306] on div "Accessory" at bounding box center [765, 297] width 644 height 16
click at [390, 272] on input "Napkins (Pack of 50) Accessory" at bounding box center [385, 267] width 9 height 9
select select "10723123"
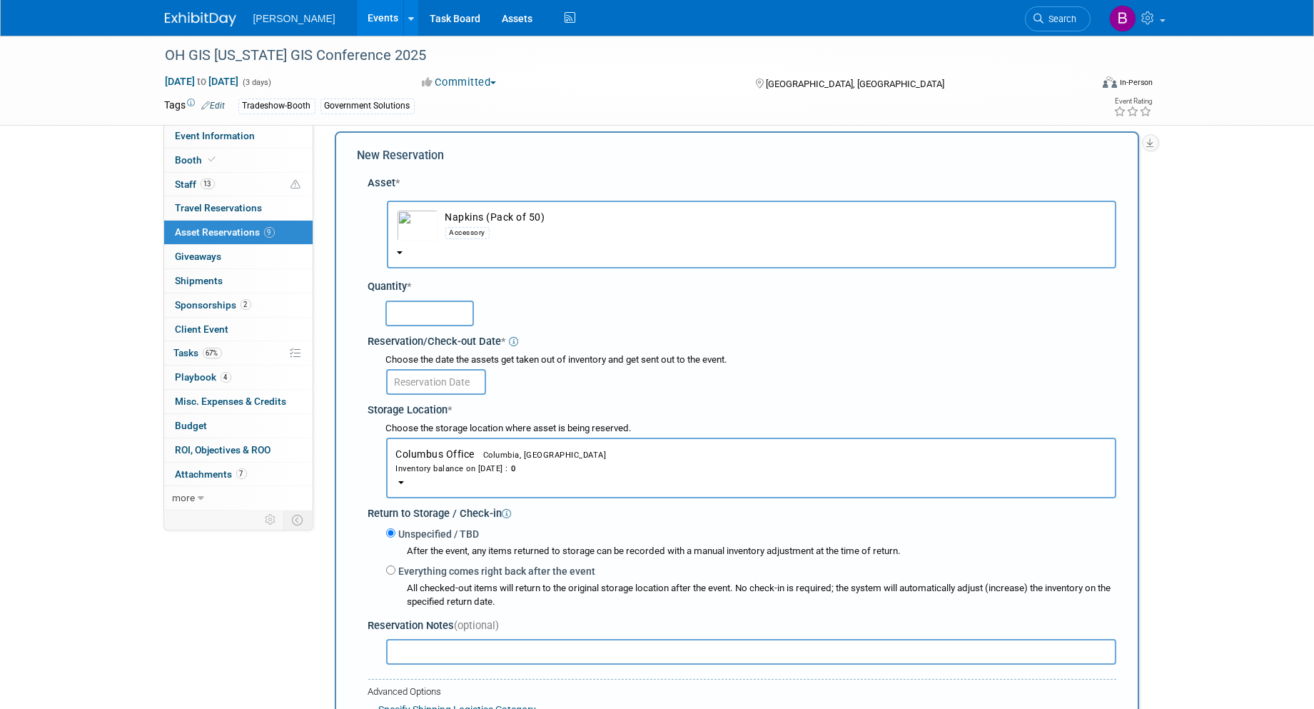
click at [445, 314] on input "text" at bounding box center [430, 314] width 89 height 26
type input "2"
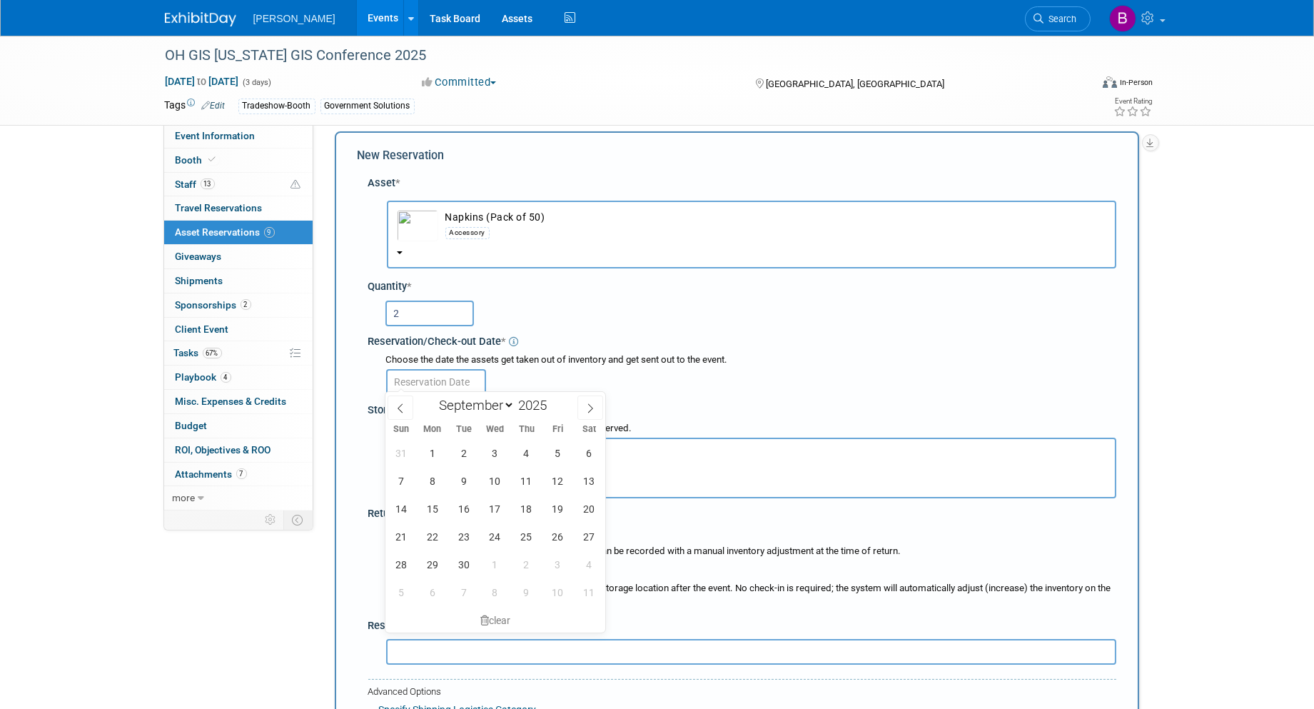
click at [413, 379] on input "text" at bounding box center [436, 382] width 100 height 26
click at [536, 473] on span "11" at bounding box center [527, 481] width 28 height 28
type input "Sep 11, 2025"
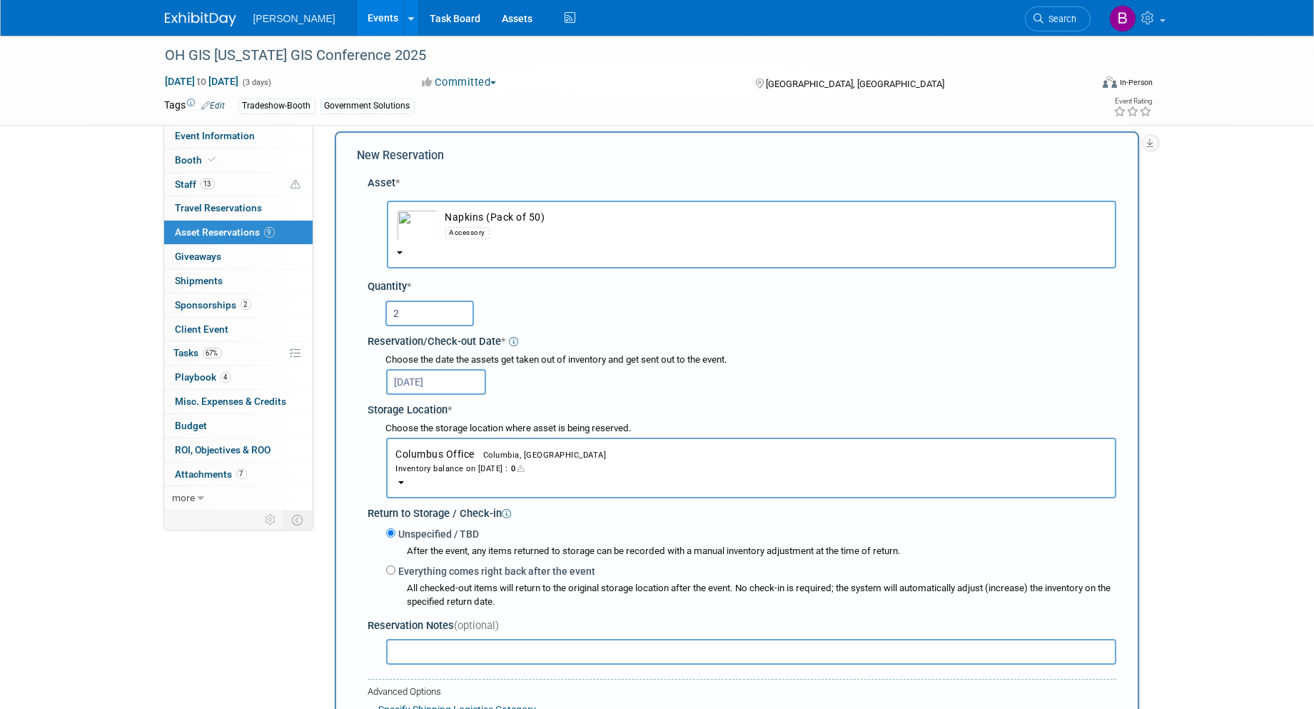
click at [448, 448] on span "Columbus Office Columbia, SC Inventory balance on Sep 11, 2025 : 0" at bounding box center [751, 461] width 710 height 26
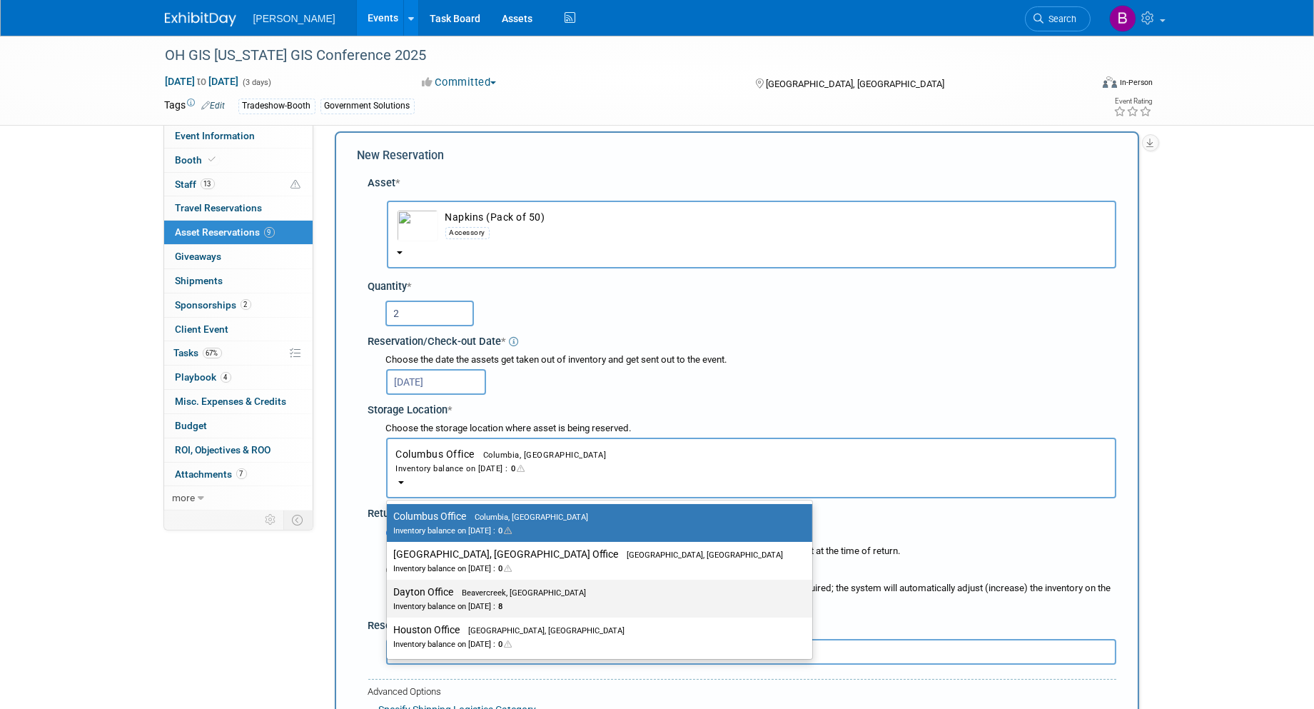
click at [437, 583] on label "Dayton Office Beavercreek, OH Inventory balance on Sep 11, 2025 : 8" at bounding box center [596, 599] width 404 height 32
click at [389, 588] on input "Dayton Office Beavercreek, OH Inventory balance on Sep 11, 2025 : 8" at bounding box center [384, 592] width 9 height 9
select select "11223930"
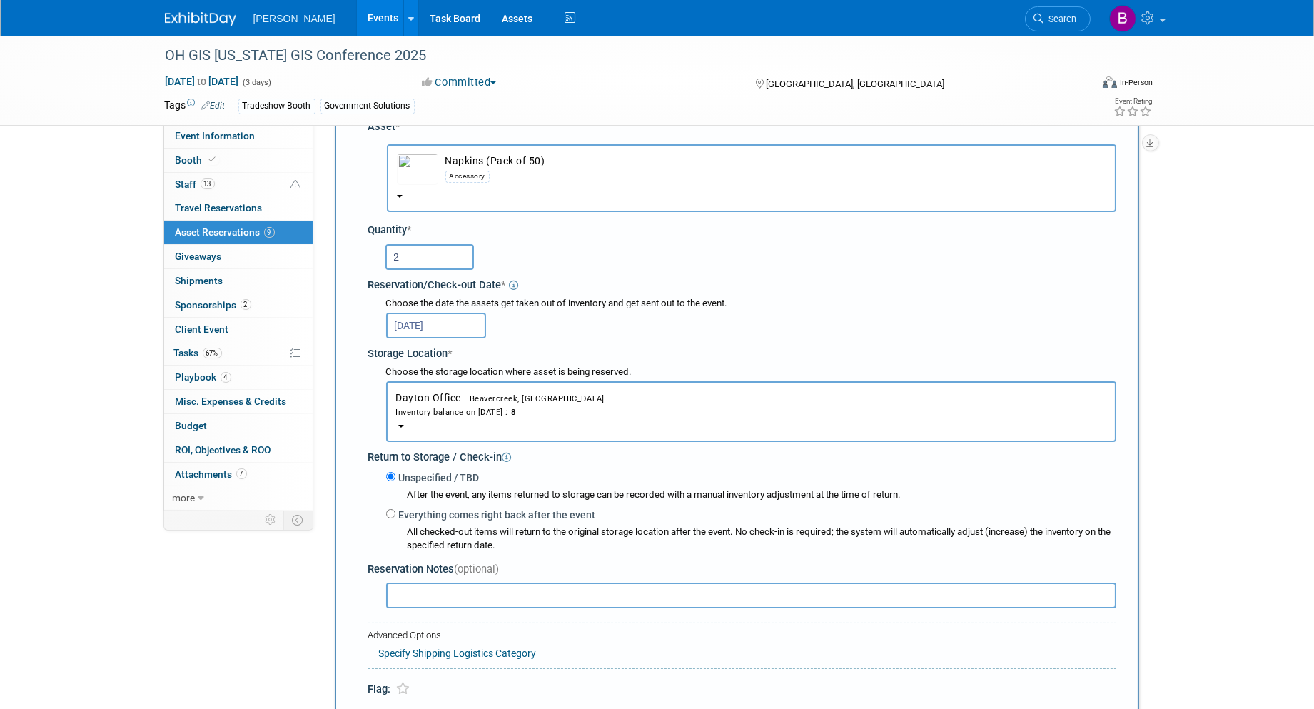
scroll to position [251, 0]
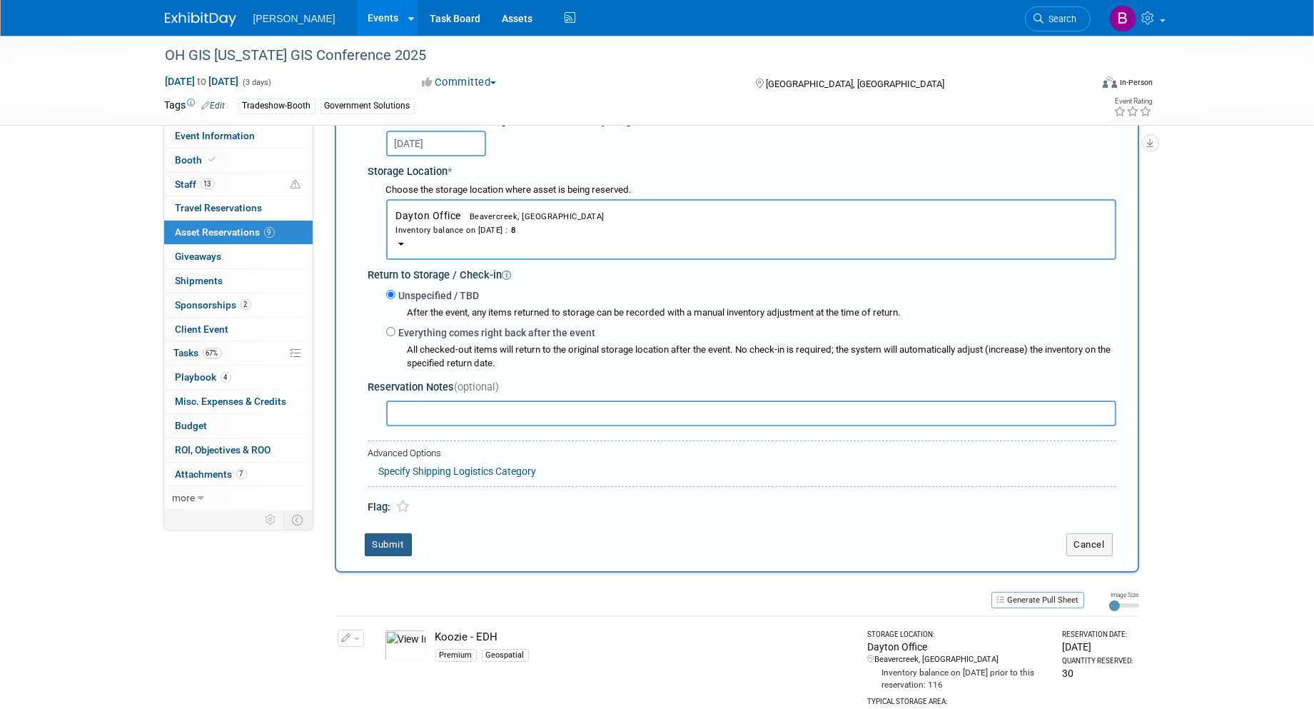
click at [383, 543] on button "Submit" at bounding box center [388, 544] width 47 height 23
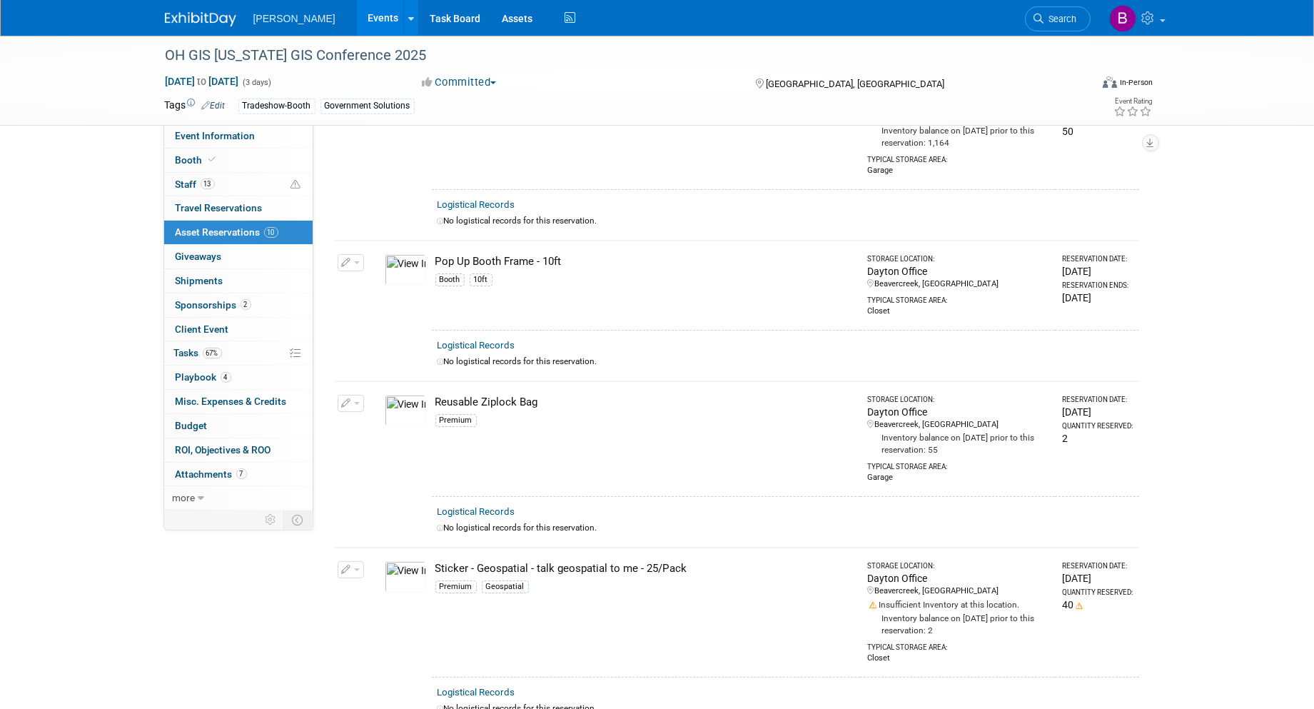
scroll to position [883, 0]
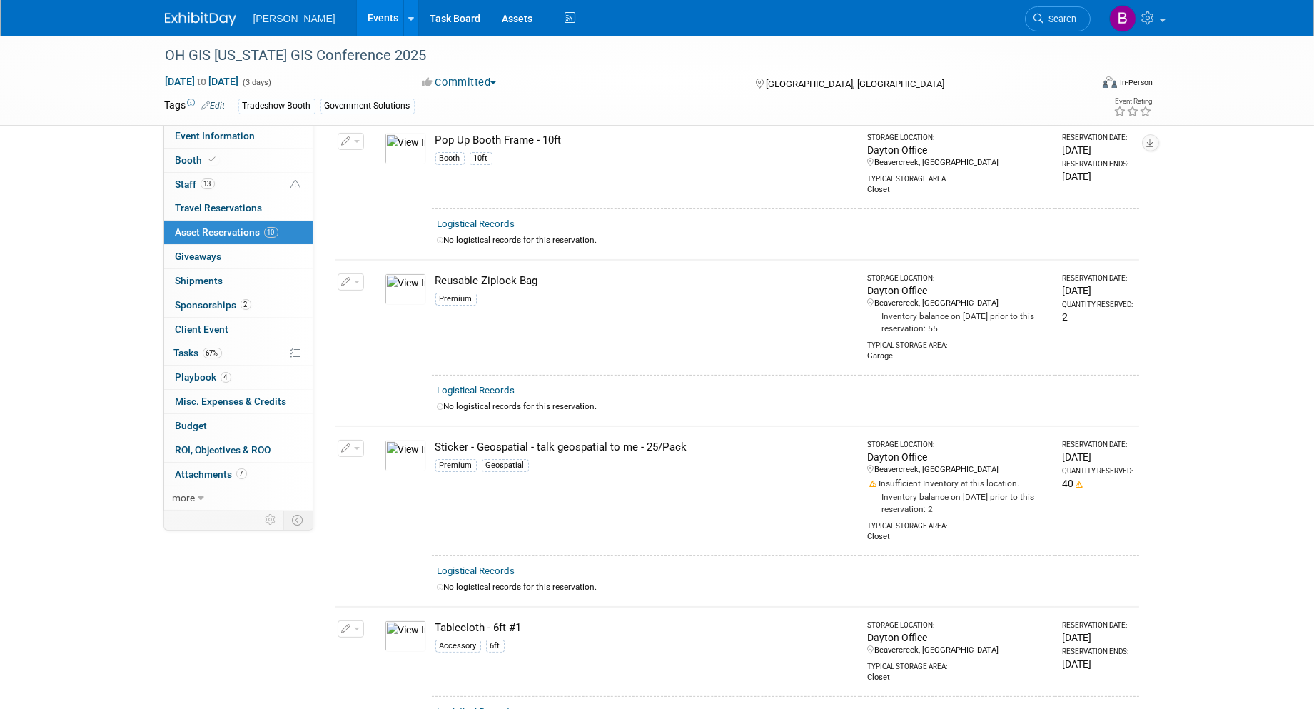
click at [341, 273] on button "button" at bounding box center [351, 281] width 26 height 17
click at [408, 343] on span "Cancel Reservation" at bounding box center [411, 348] width 91 height 11
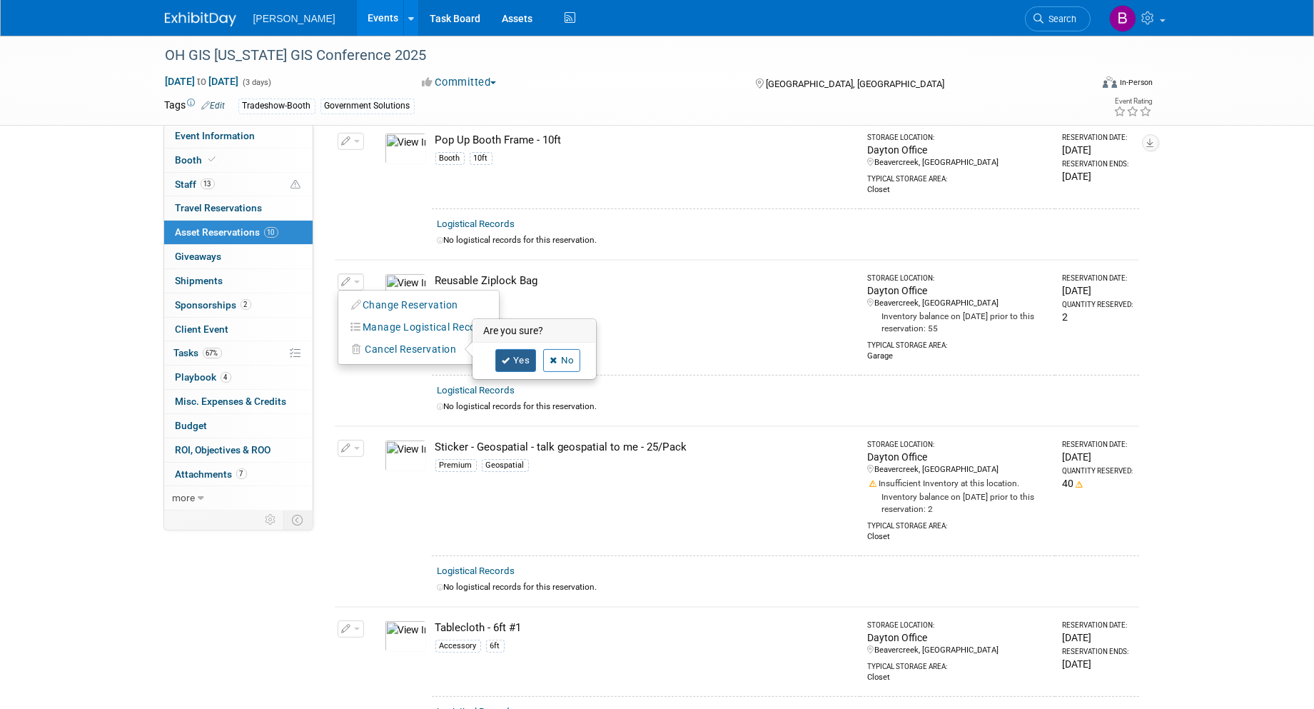
click at [522, 349] on link "Yes" at bounding box center [516, 360] width 41 height 23
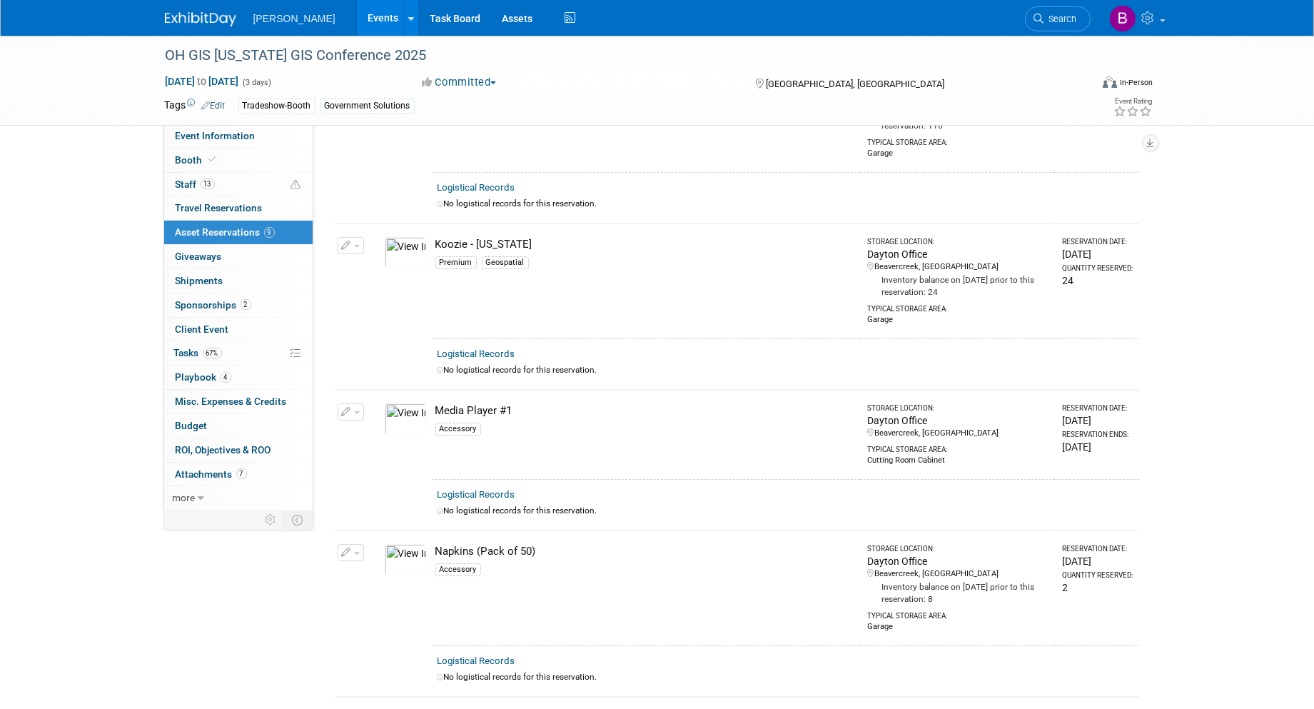
scroll to position [0, 0]
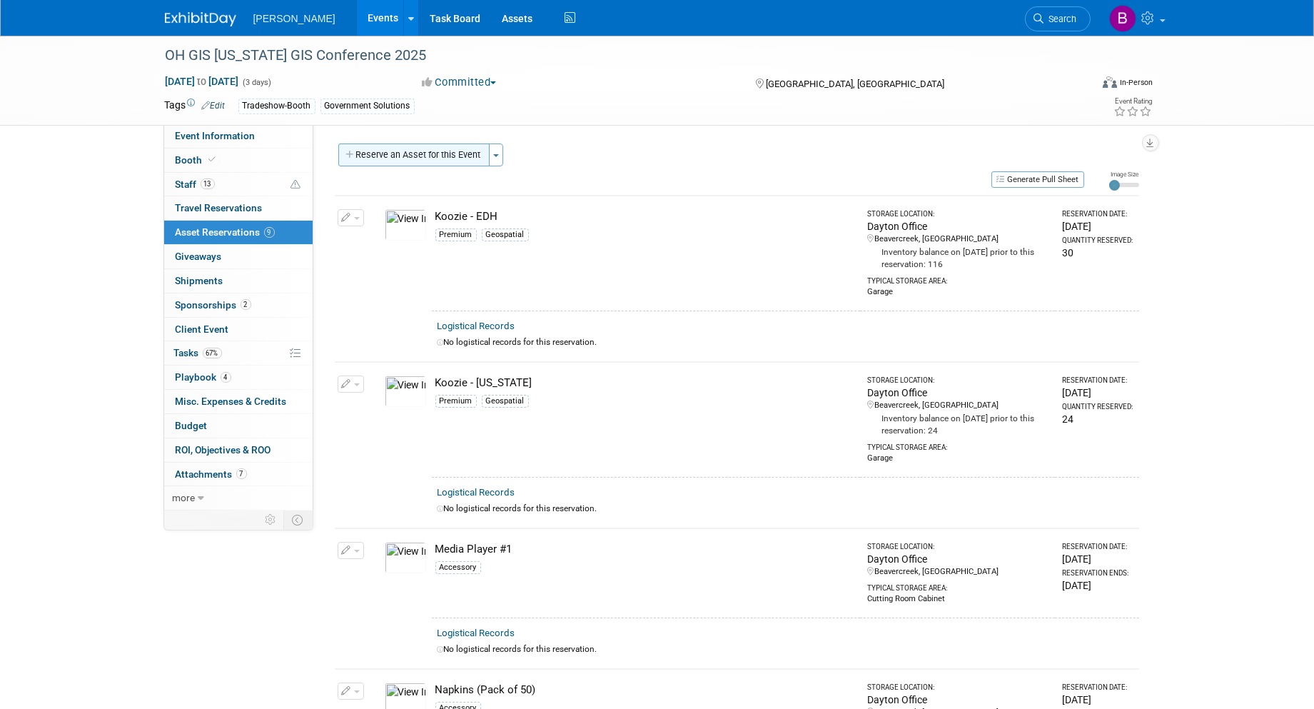
click at [412, 153] on button "Reserve an Asset for this Event" at bounding box center [413, 155] width 151 height 23
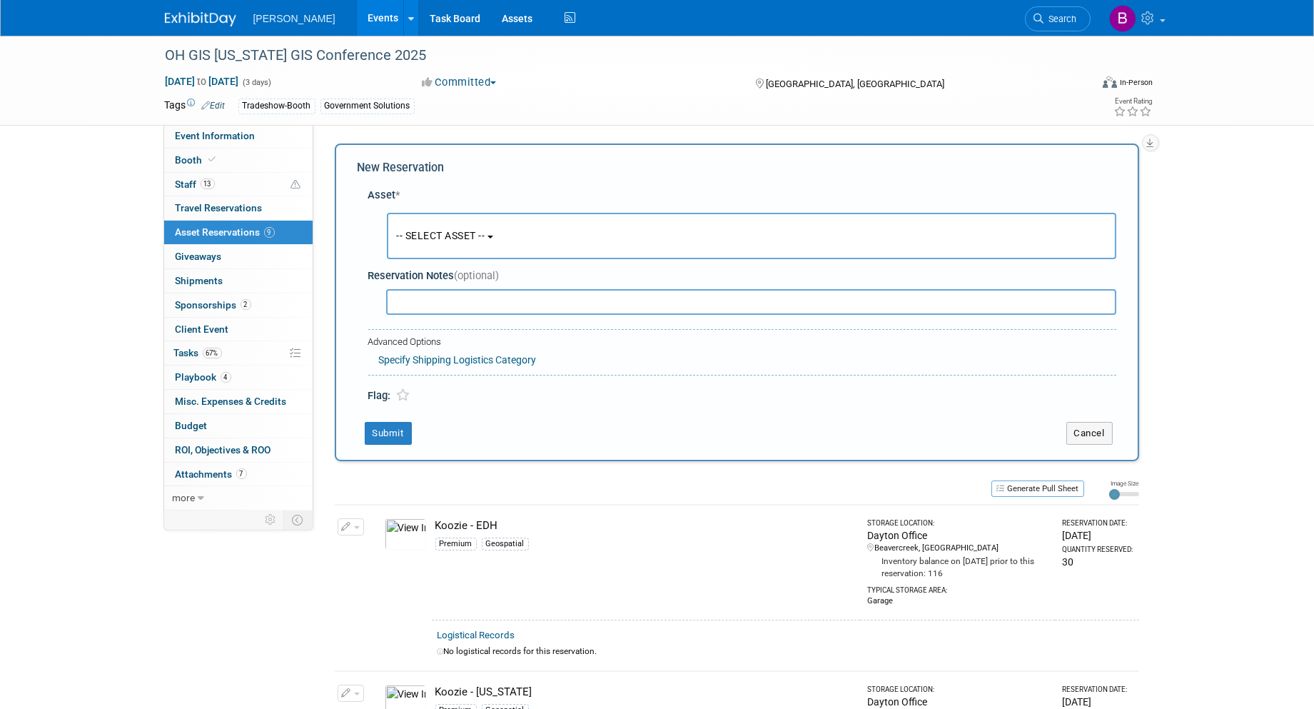
scroll to position [12, 0]
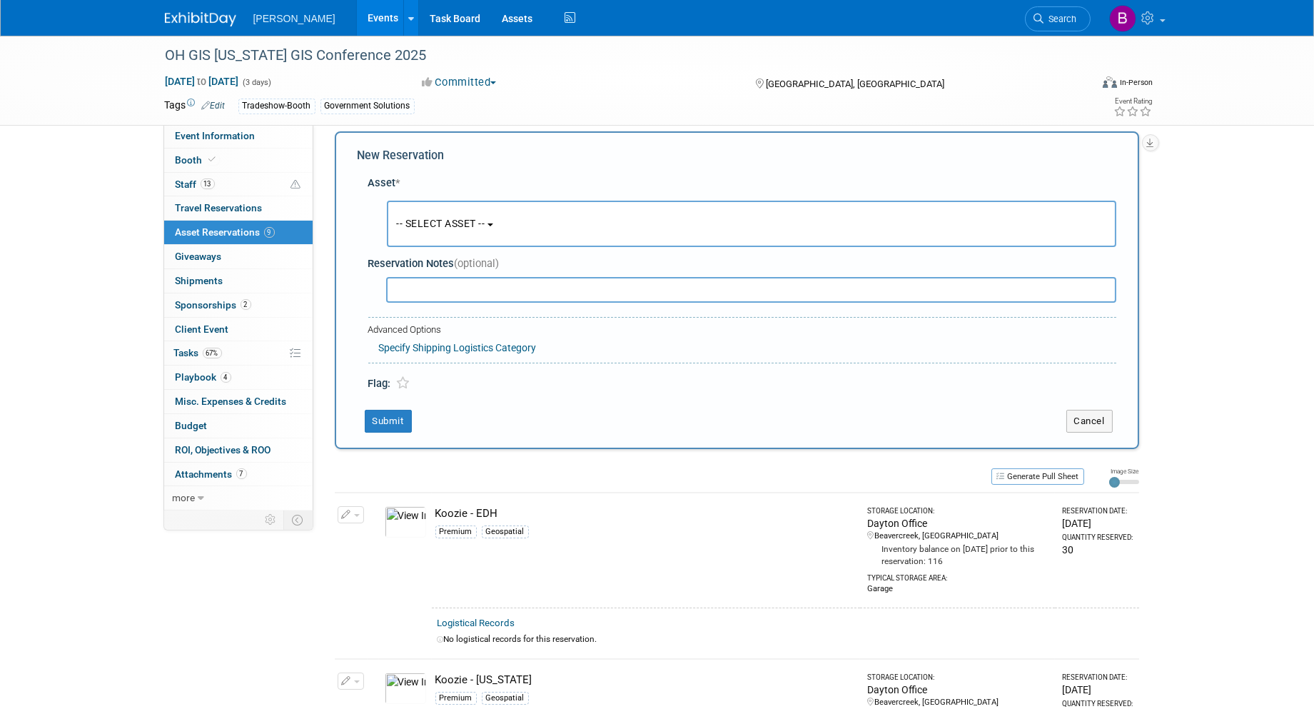
drag, startPoint x: 1074, startPoint y: 221, endPoint x: 1090, endPoint y: 283, distance: 63.4
click at [1074, 220] on button "-- SELECT ASSET --" at bounding box center [752, 224] width 730 height 46
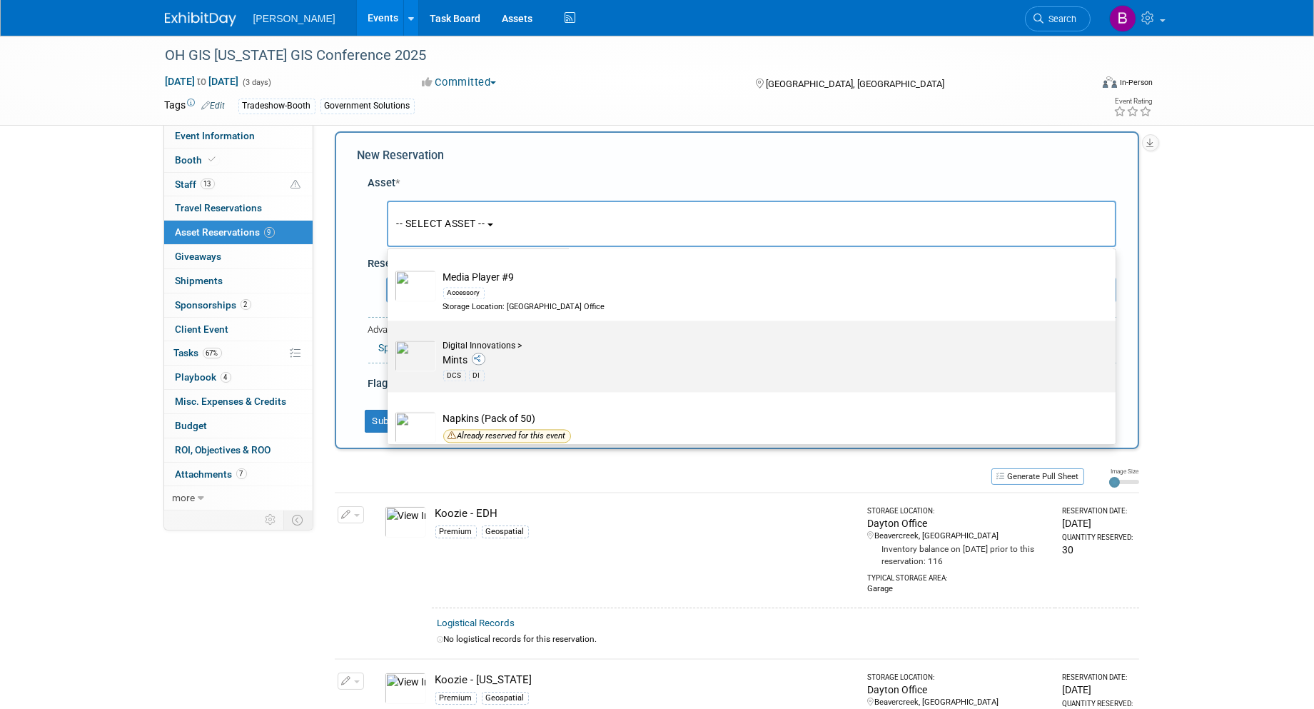
scroll to position [18801, 0]
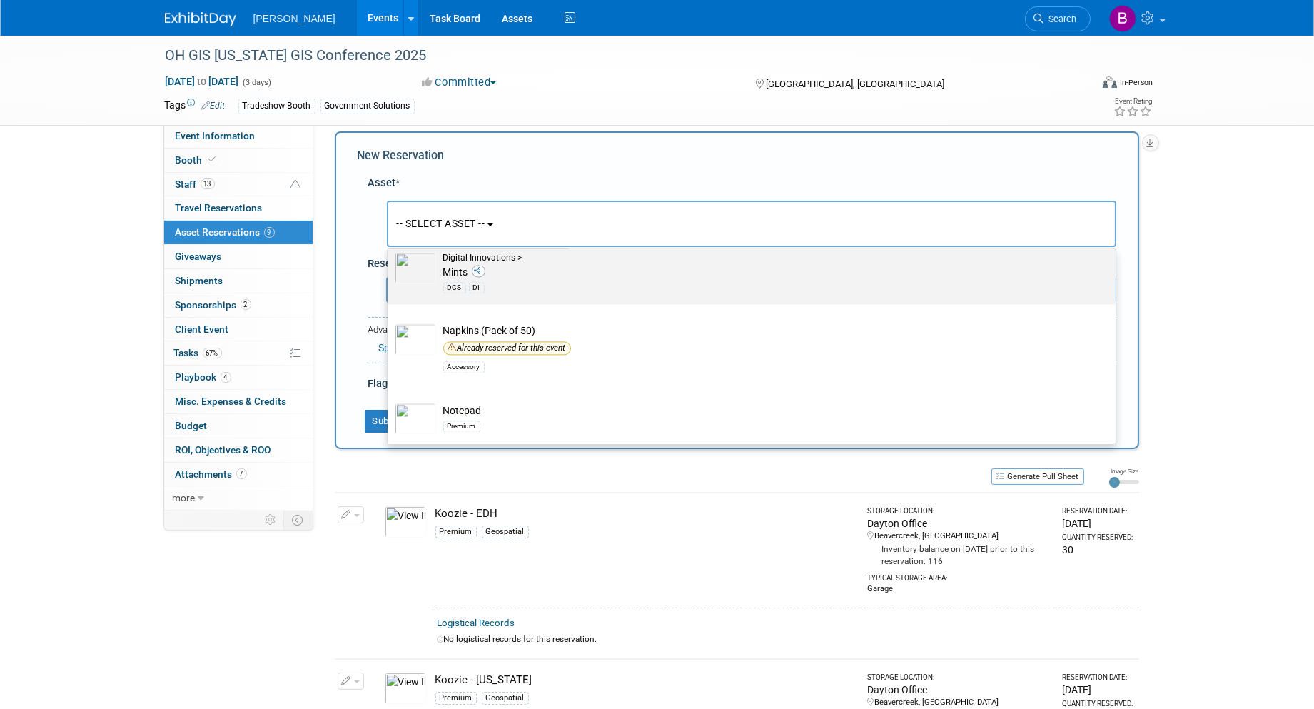
click at [714, 296] on div "DCS DI" at bounding box center [765, 287] width 644 height 16
click at [390, 250] on input "Digital Innovations > Mints DCS DI" at bounding box center [385, 245] width 9 height 9
radio input "true"
select select "10726311"
radio input "false"
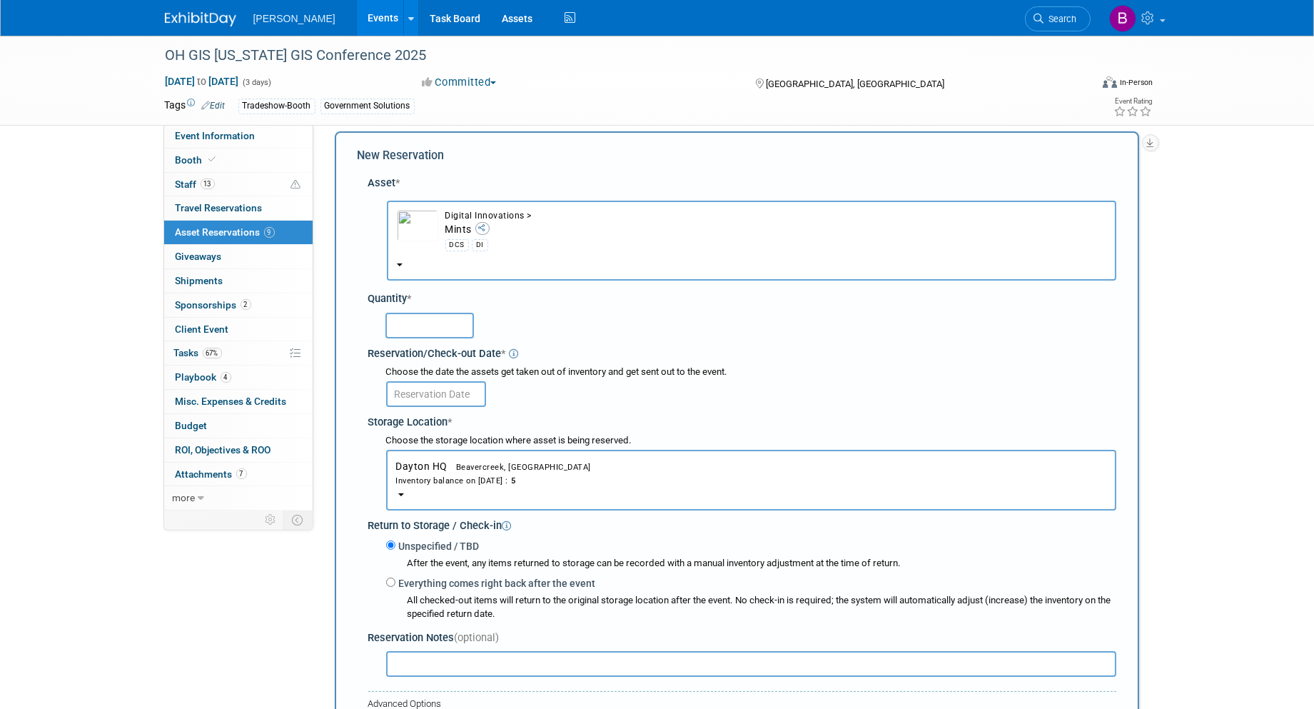
drag, startPoint x: 503, startPoint y: 213, endPoint x: 554, endPoint y: 276, distance: 81.3
click at [504, 213] on div "Digital Innovations >" at bounding box center [776, 216] width 661 height 12
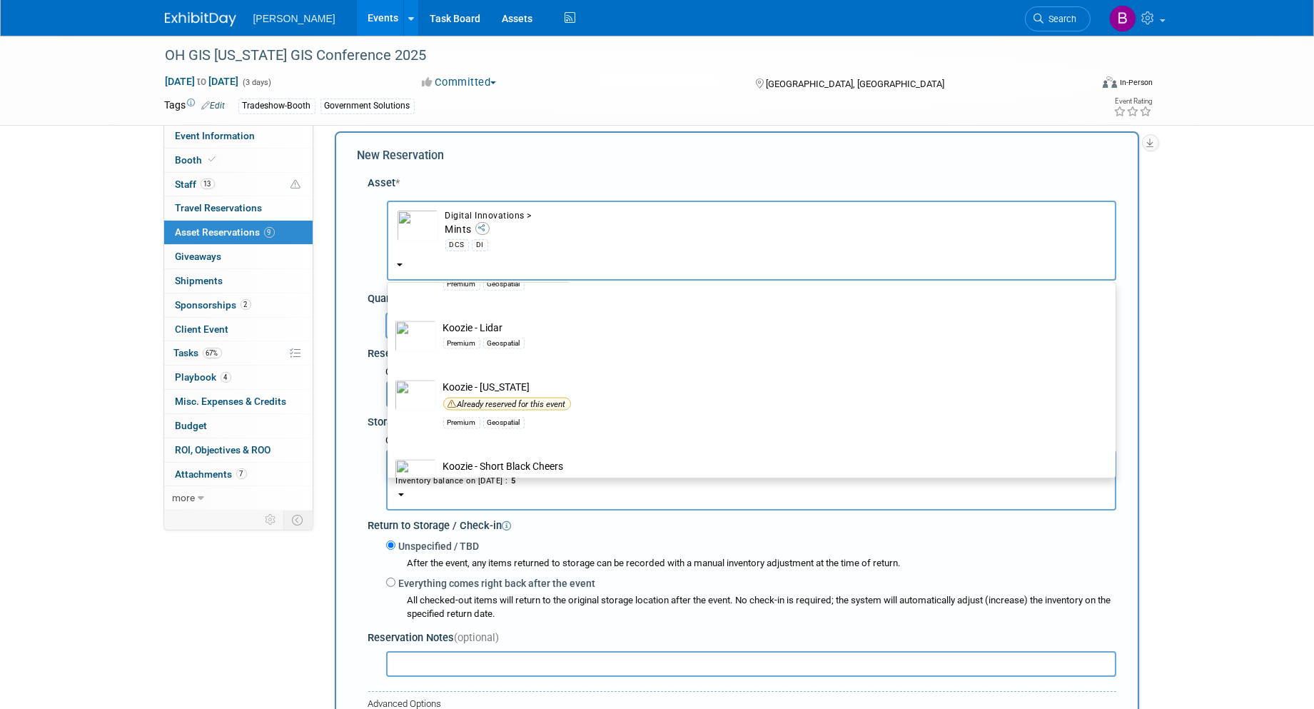
scroll to position [17610, 0]
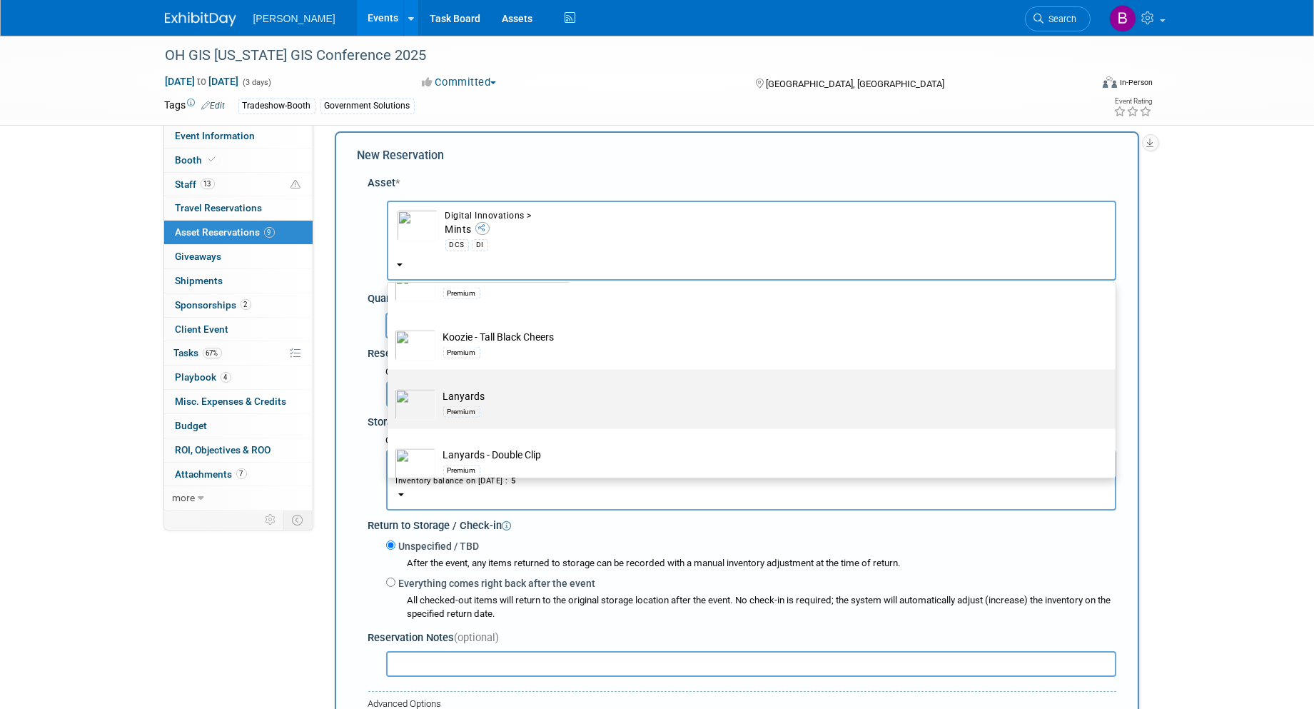
click at [565, 421] on td "Lanyards Premium" at bounding box center [761, 404] width 651 height 31
click at [390, 387] on input "Lanyards Premium" at bounding box center [385, 382] width 9 height 9
select select "10723121"
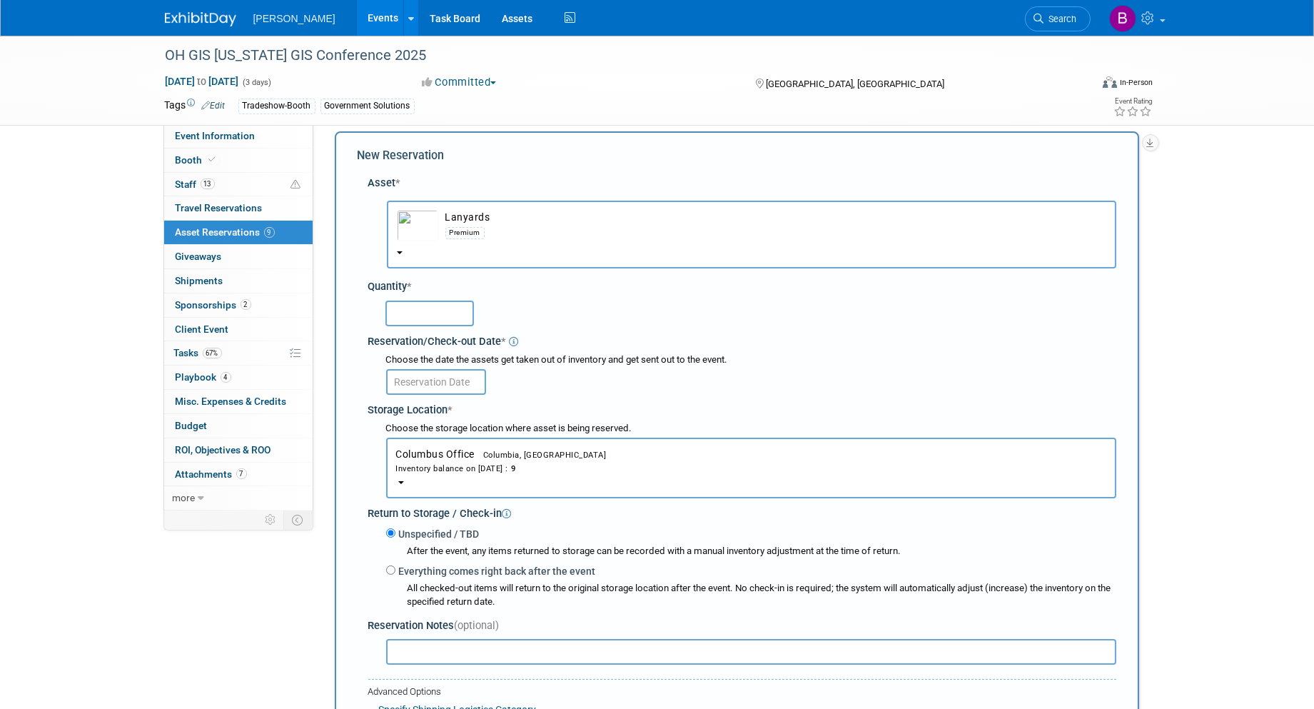
click at [441, 311] on input "text" at bounding box center [430, 314] width 89 height 26
type input "300"
click at [412, 376] on input "text" at bounding box center [436, 382] width 100 height 26
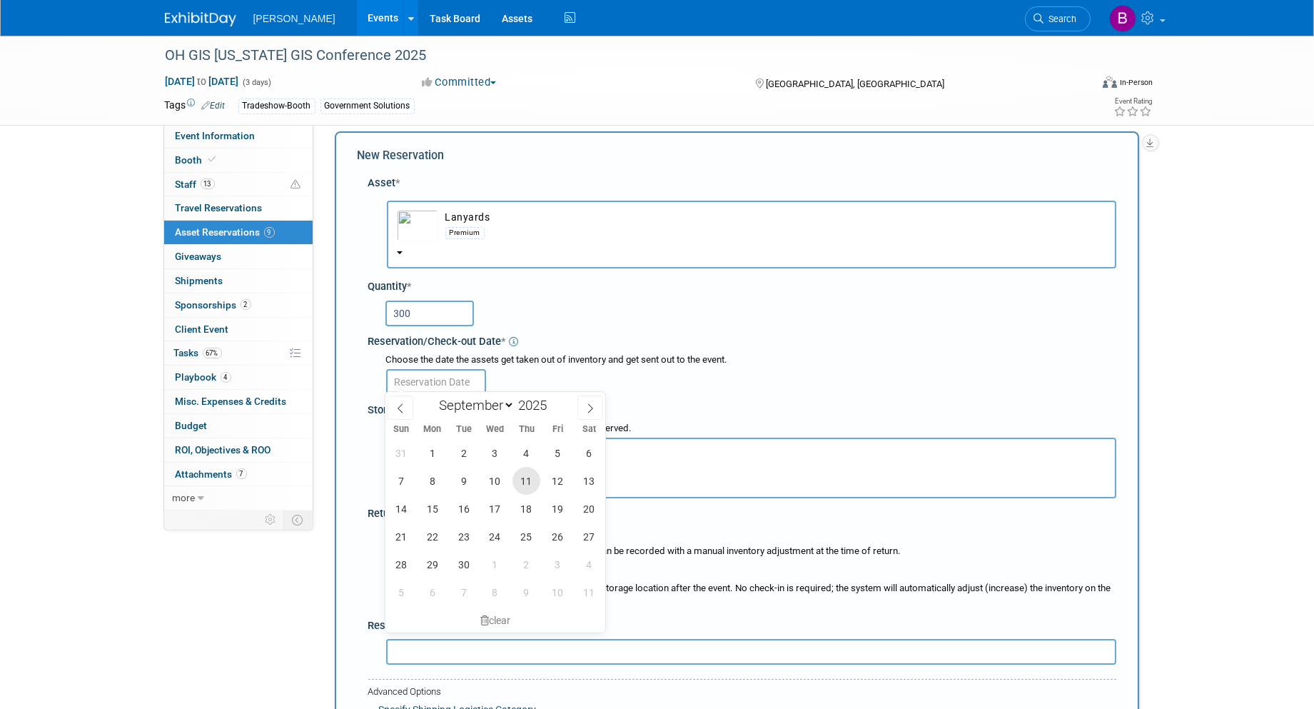
click at [526, 491] on span "11" at bounding box center [527, 481] width 28 height 28
type input "Sep 11, 2025"
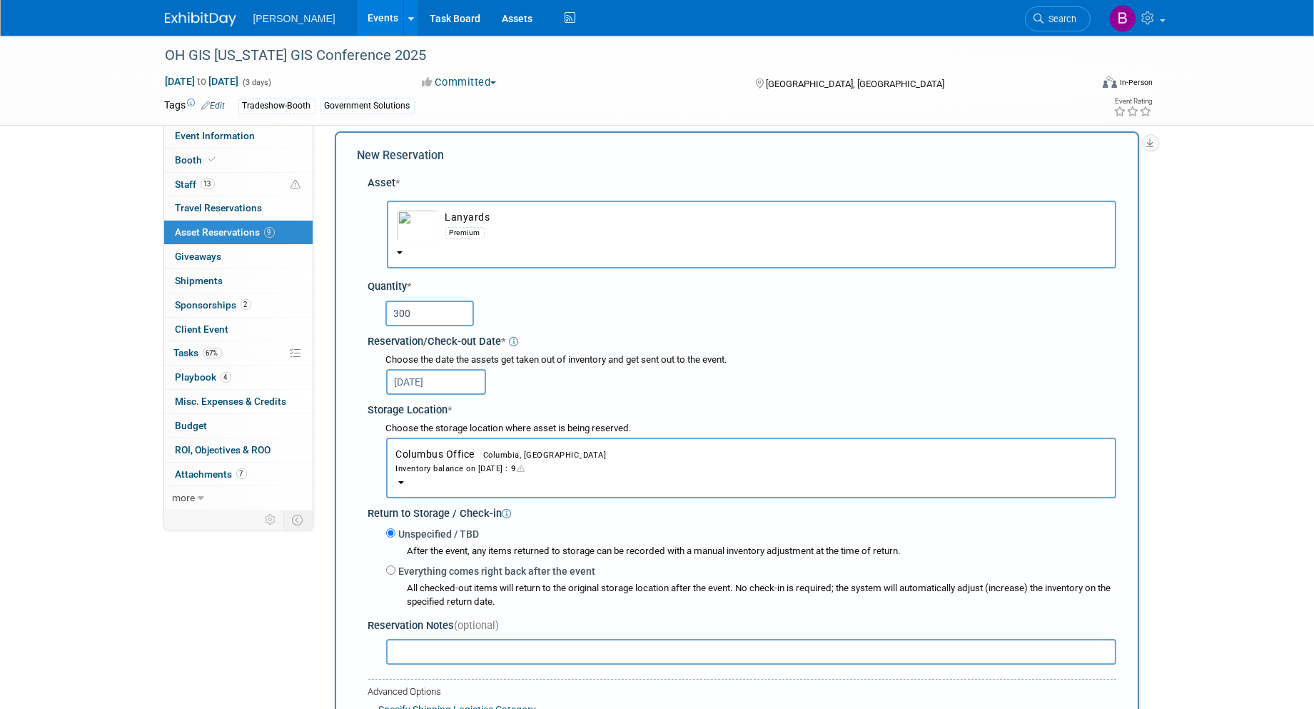
click at [446, 464] on div "Inventory balance on Sep 11, 2025 : 9" at bounding box center [751, 468] width 710 height 14
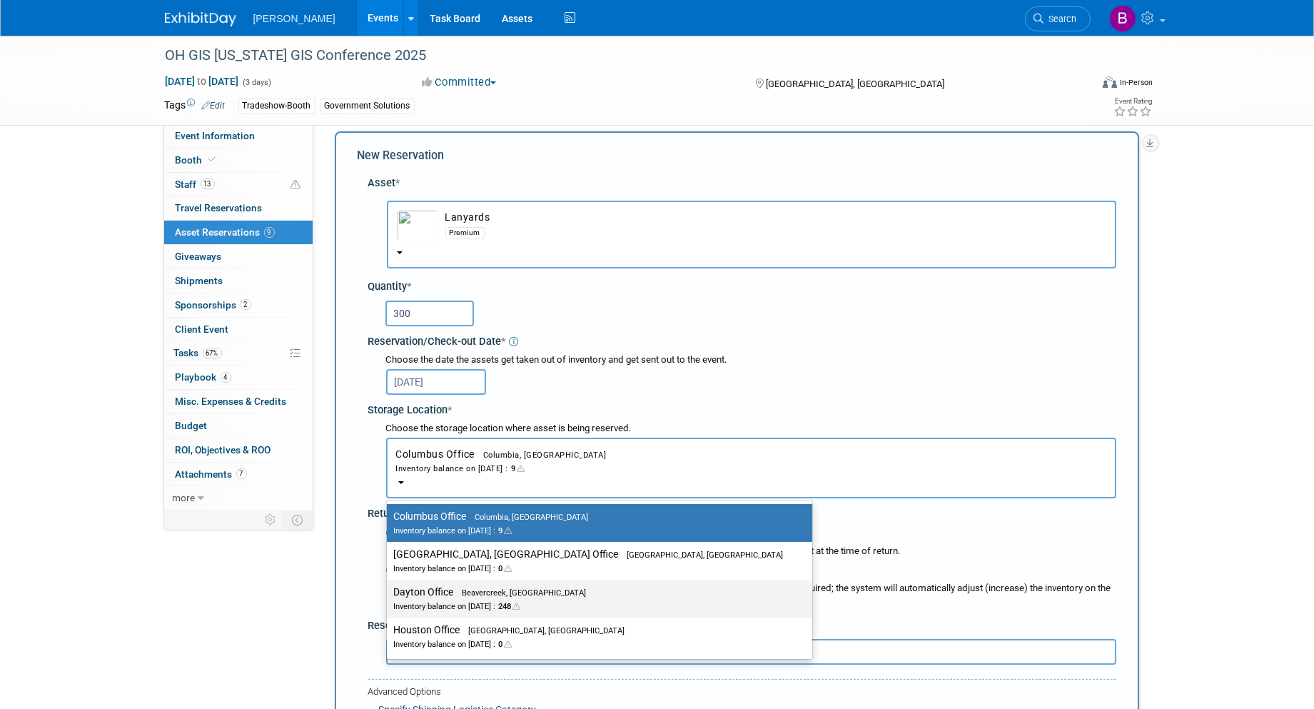
click at [461, 599] on div "Inventory balance on Sep 11, 2025 : 248" at bounding box center [589, 606] width 390 height 14
click at [389, 597] on input "Dayton Office Beavercreek, OH Inventory balance on Sep 11, 2025 : 248" at bounding box center [384, 592] width 9 height 9
select select "11223930"
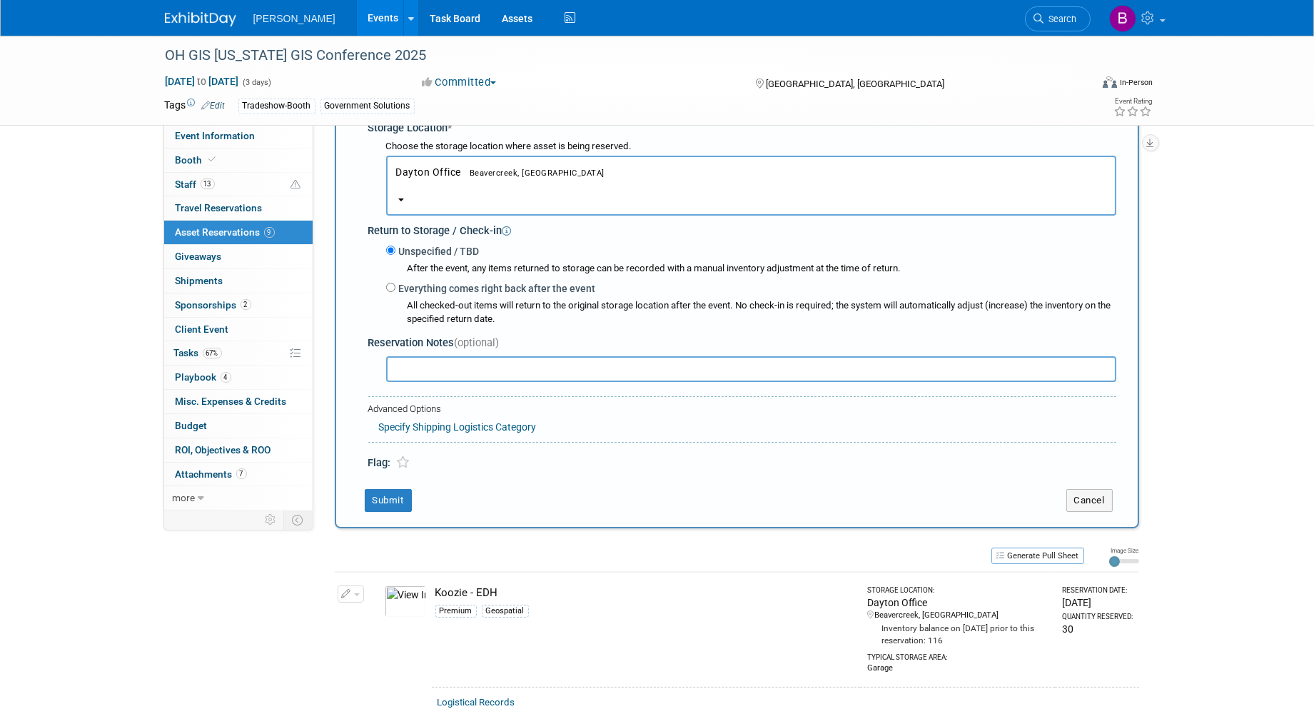
scroll to position [330, 0]
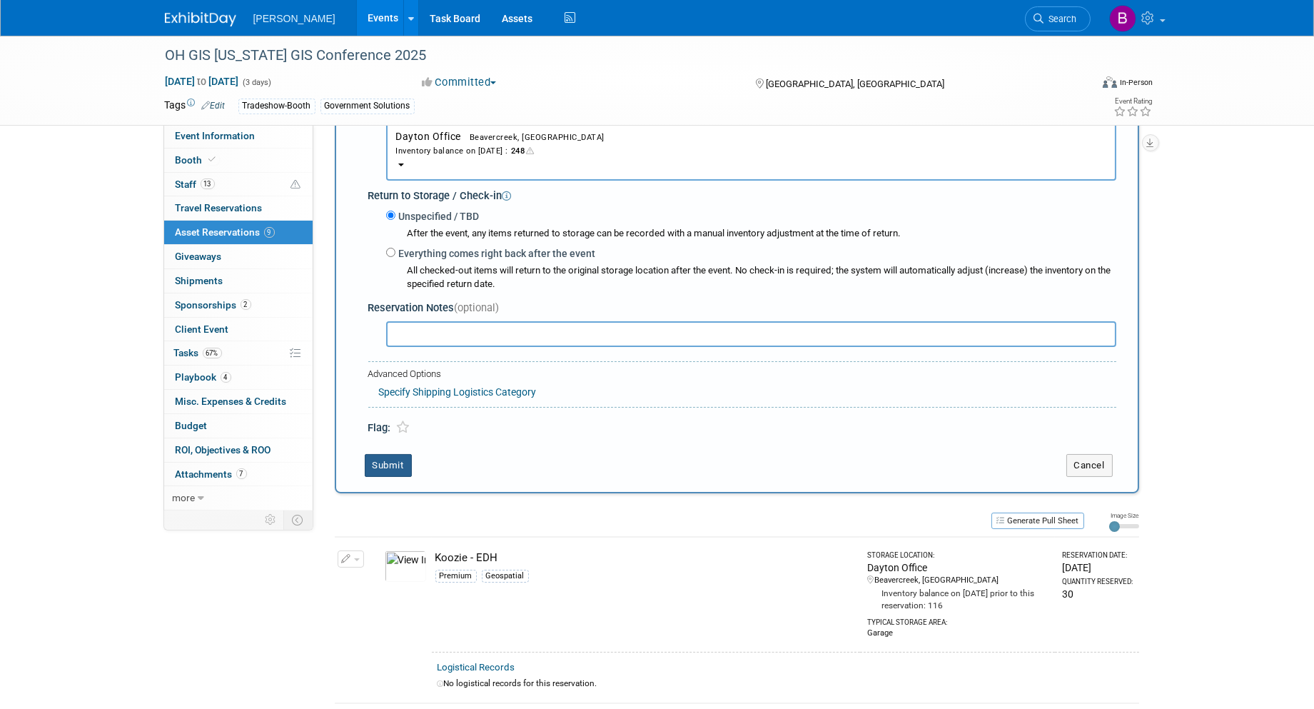
click at [398, 458] on button "Submit" at bounding box center [388, 465] width 47 height 23
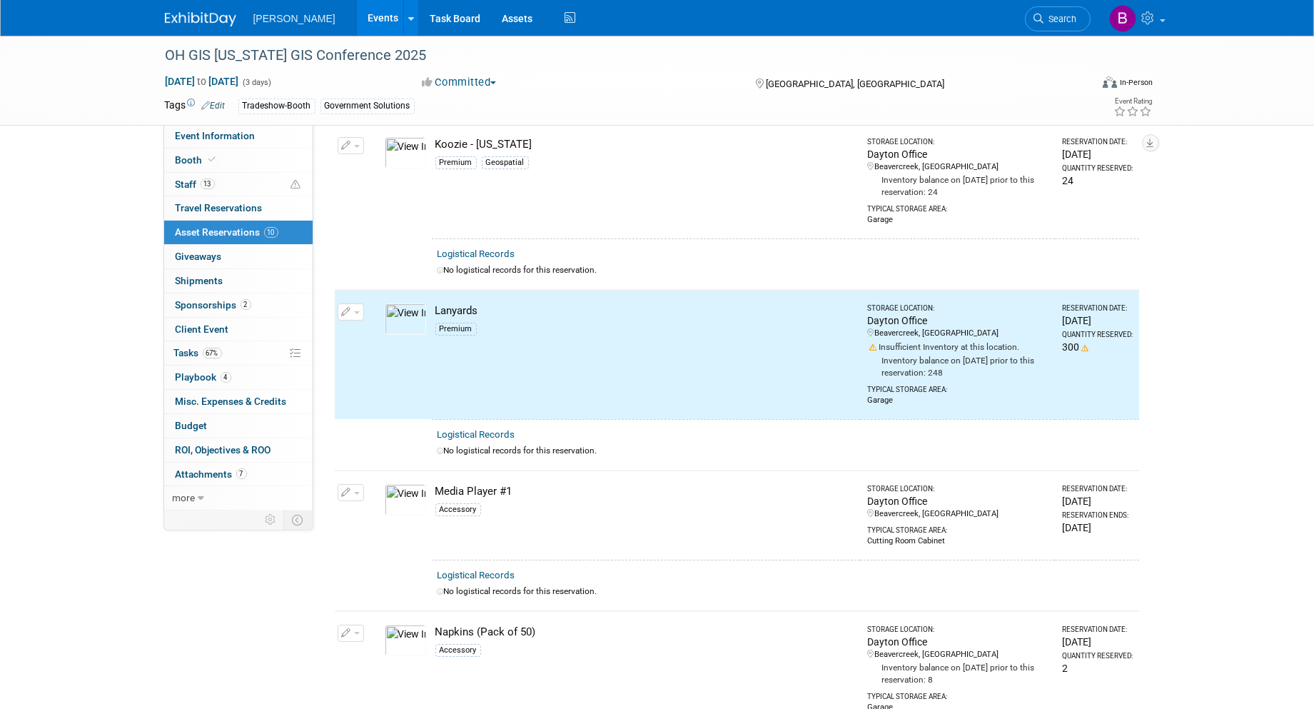
scroll to position [0, 0]
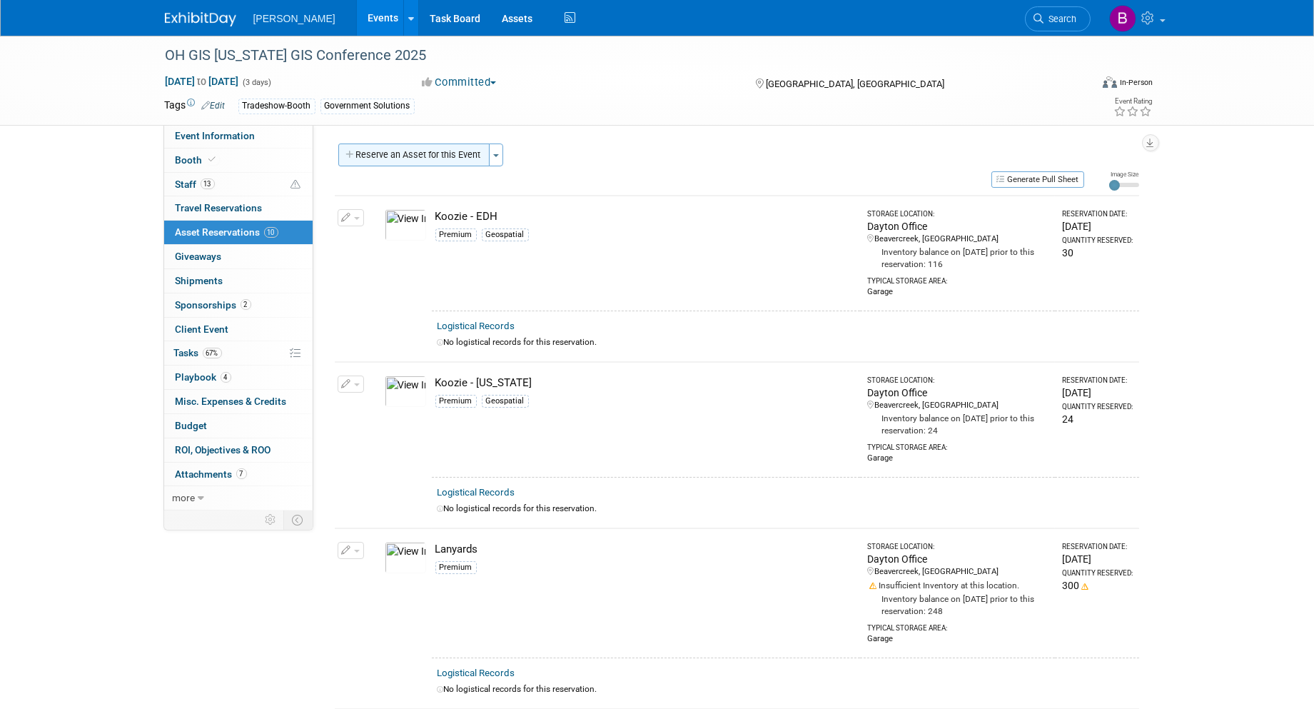
click at [408, 146] on button "Reserve an Asset for this Event" at bounding box center [413, 155] width 151 height 23
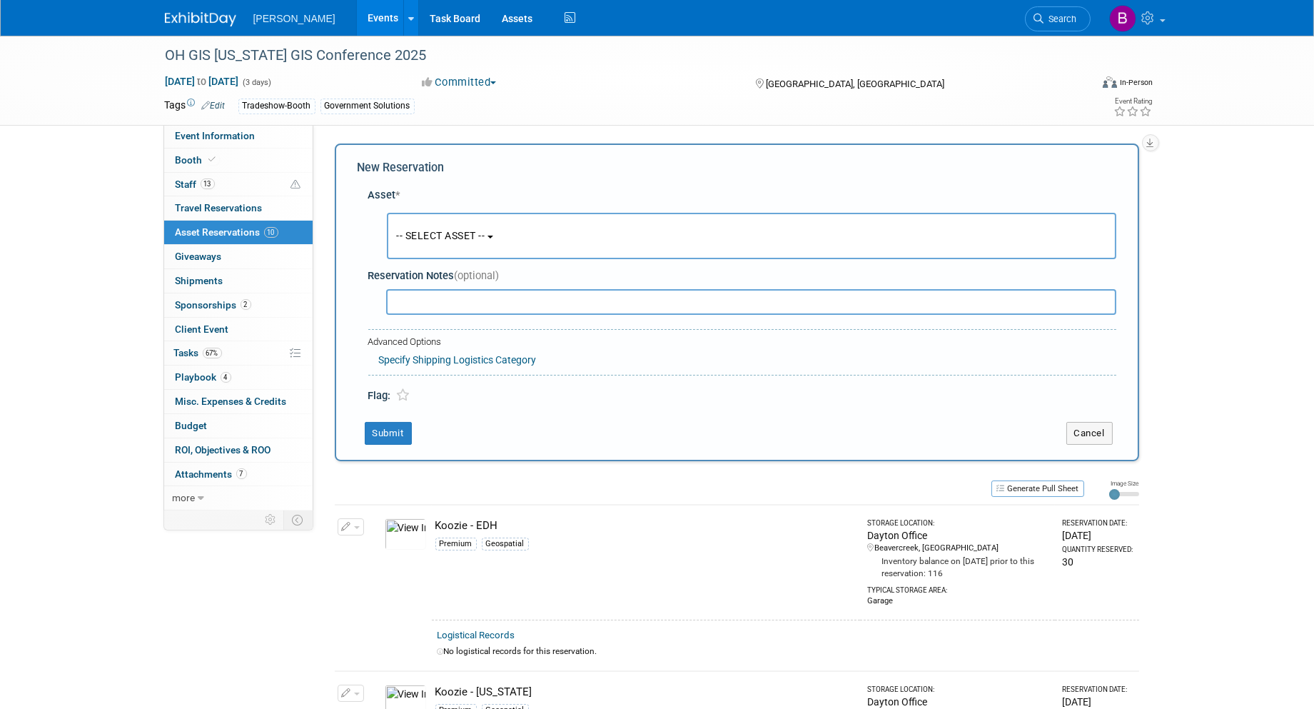
scroll to position [12, 0]
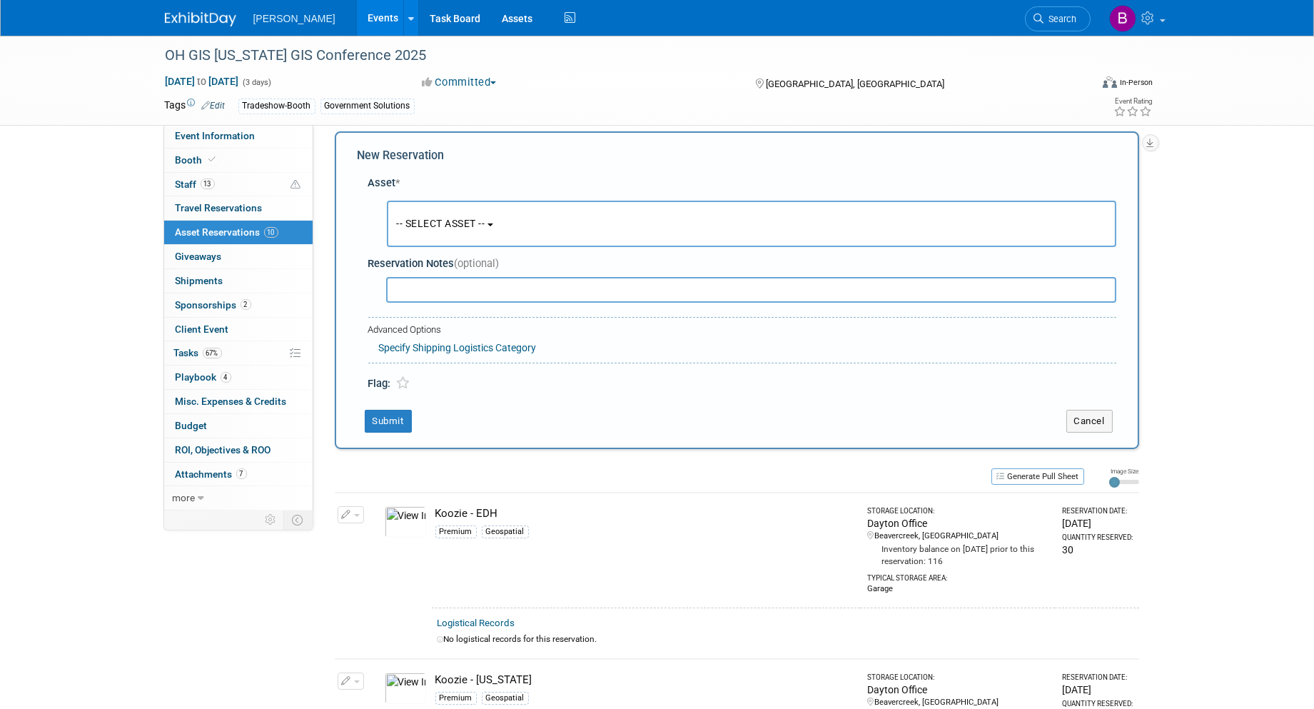
click at [418, 226] on span "-- SELECT ASSET --" at bounding box center [441, 223] width 89 height 11
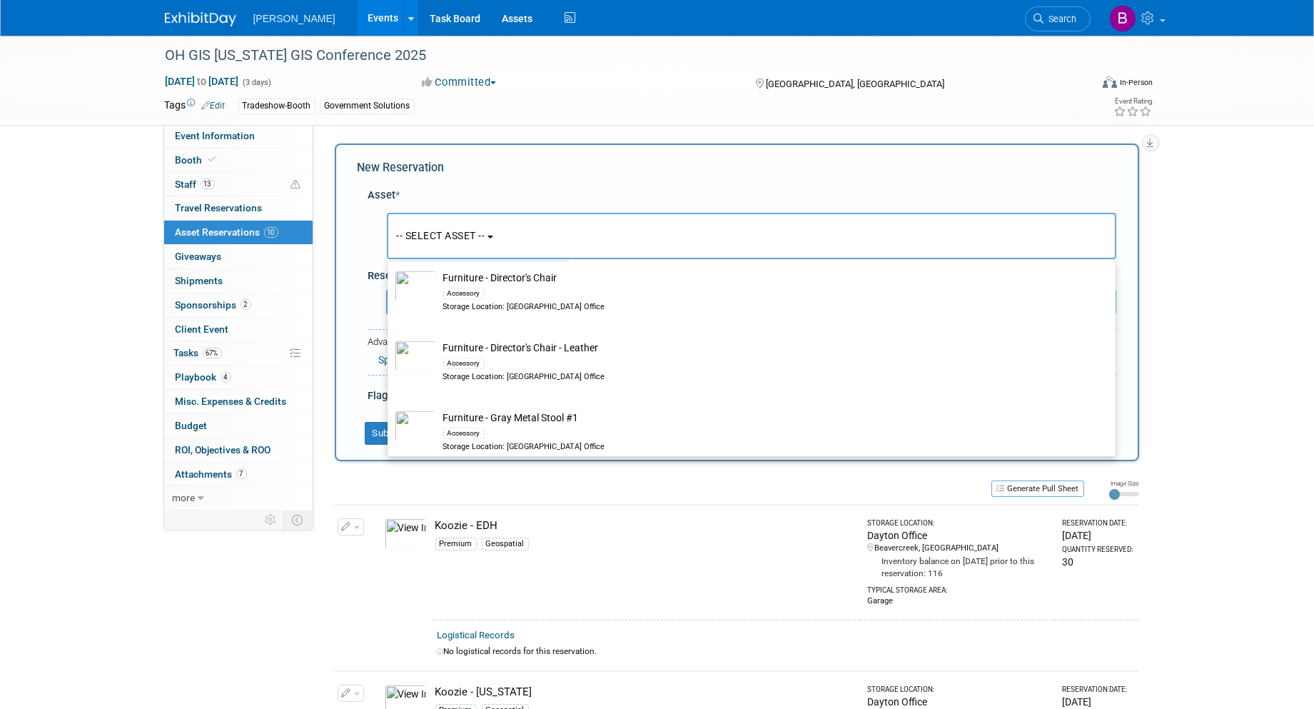
scroll to position [15867, 0]
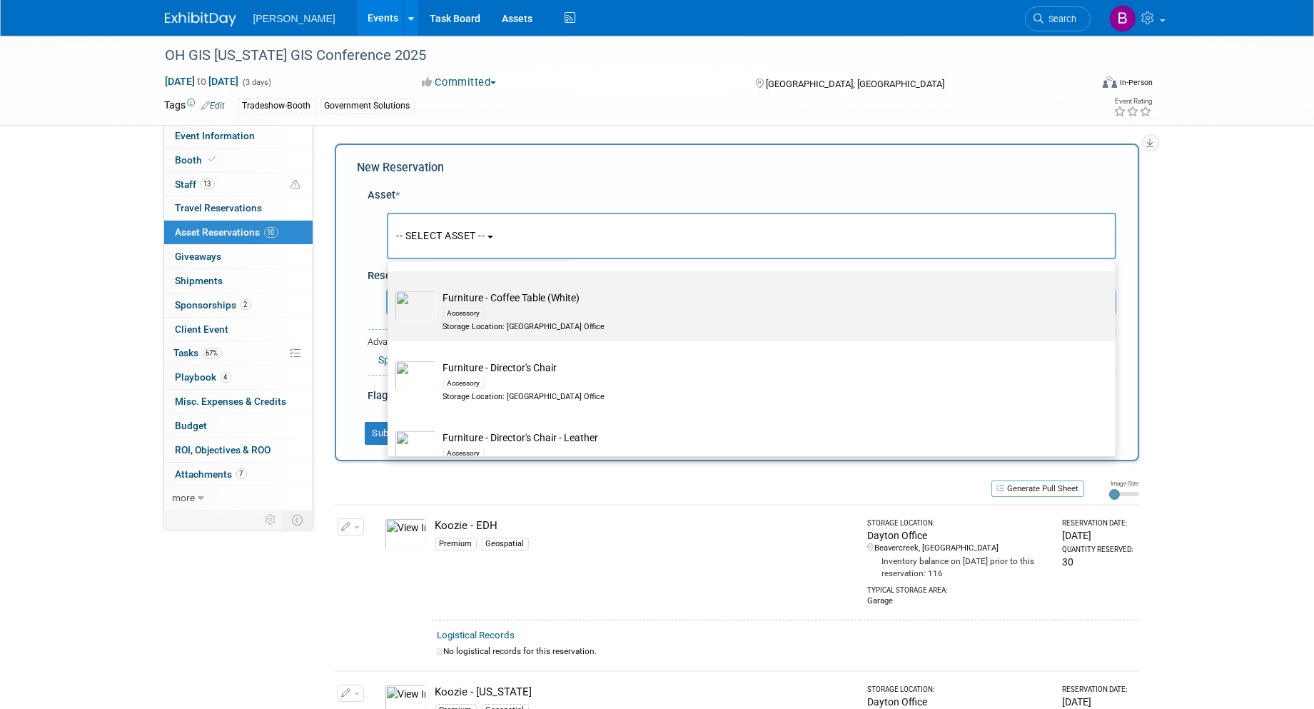
click at [672, 321] on div "Accessory" at bounding box center [765, 313] width 644 height 16
click at [390, 288] on input "Furniture - Coffee Table (White) Accessory Storage Location: Dayton Office" at bounding box center [385, 283] width 9 height 9
select select "10728631"
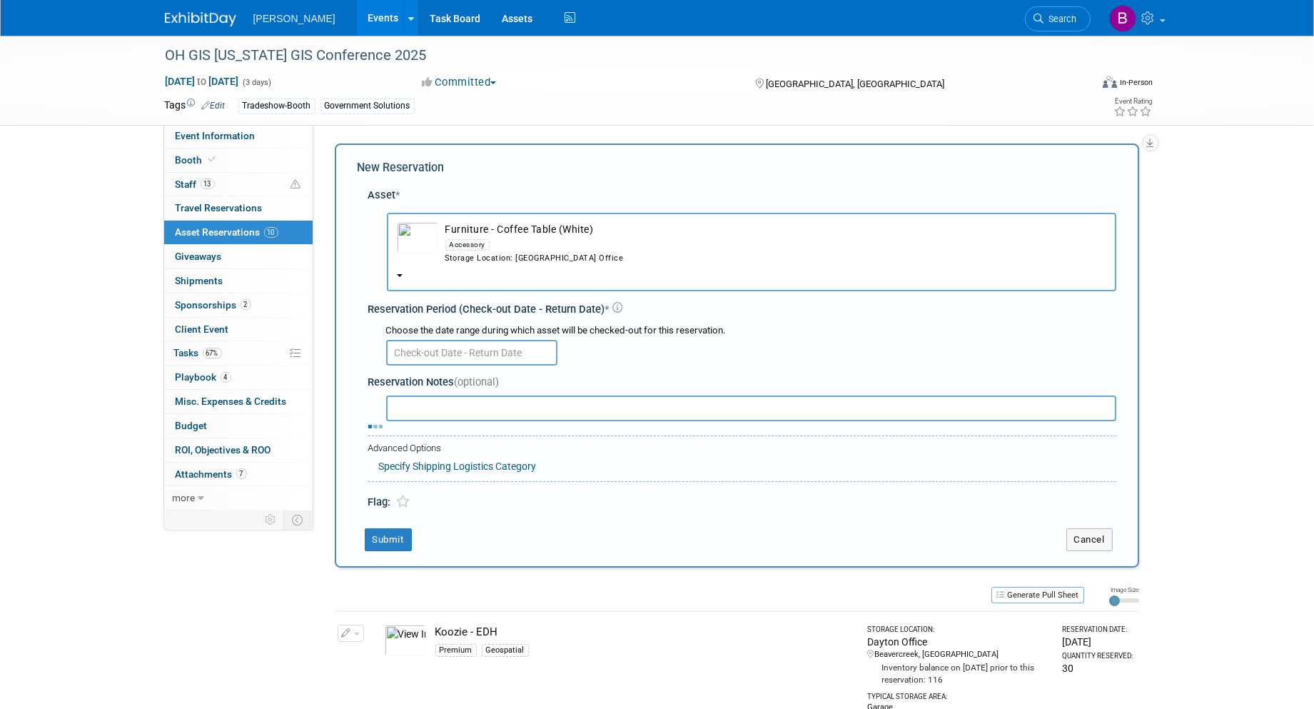
click at [533, 340] on input "text" at bounding box center [471, 353] width 171 height 26
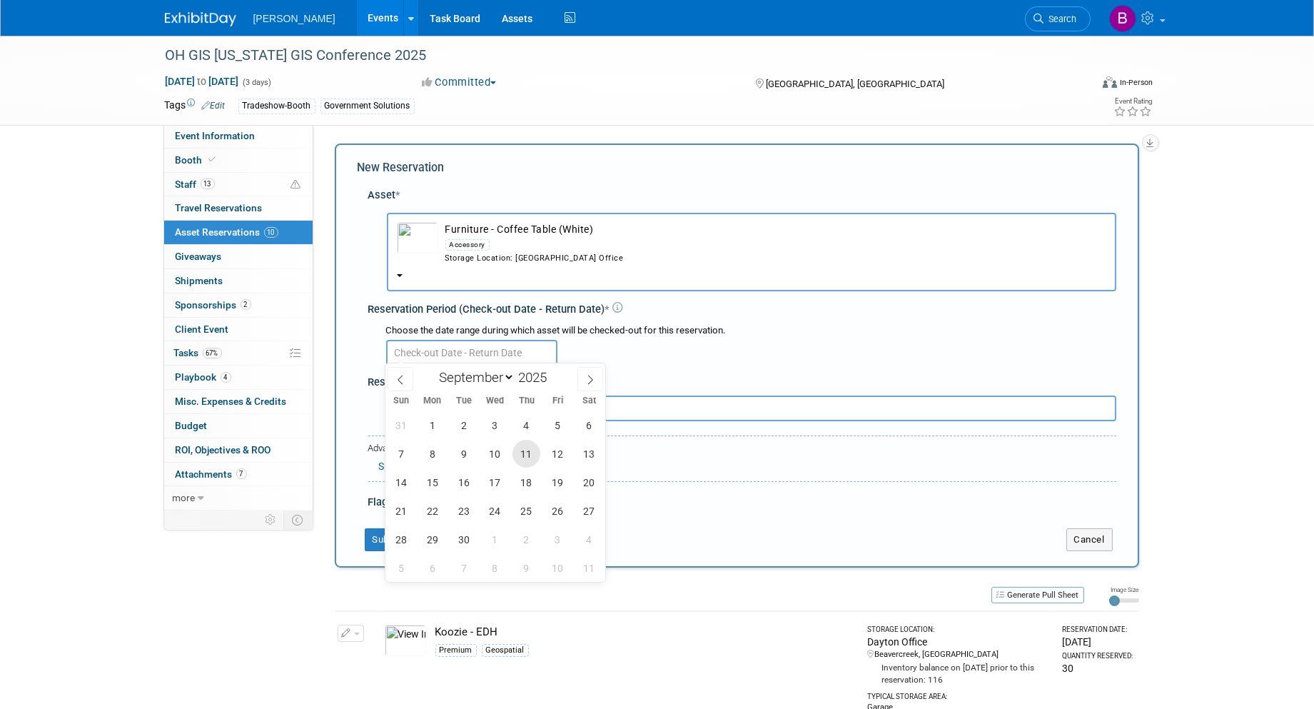
click at [530, 454] on span "11" at bounding box center [527, 454] width 28 height 28
click at [468, 488] on span "16" at bounding box center [464, 482] width 28 height 28
type input "Sep 11, 2025 to Sep 16, 2025"
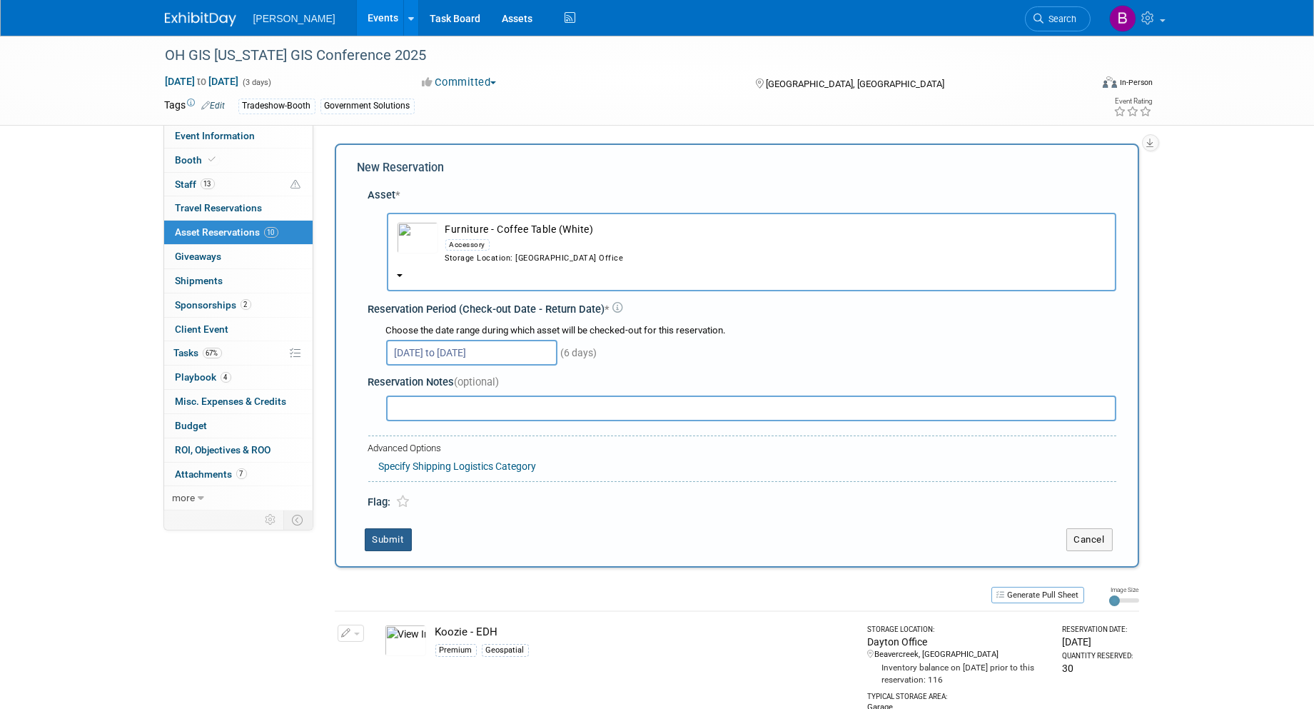
click at [401, 538] on button "Submit" at bounding box center [388, 539] width 47 height 23
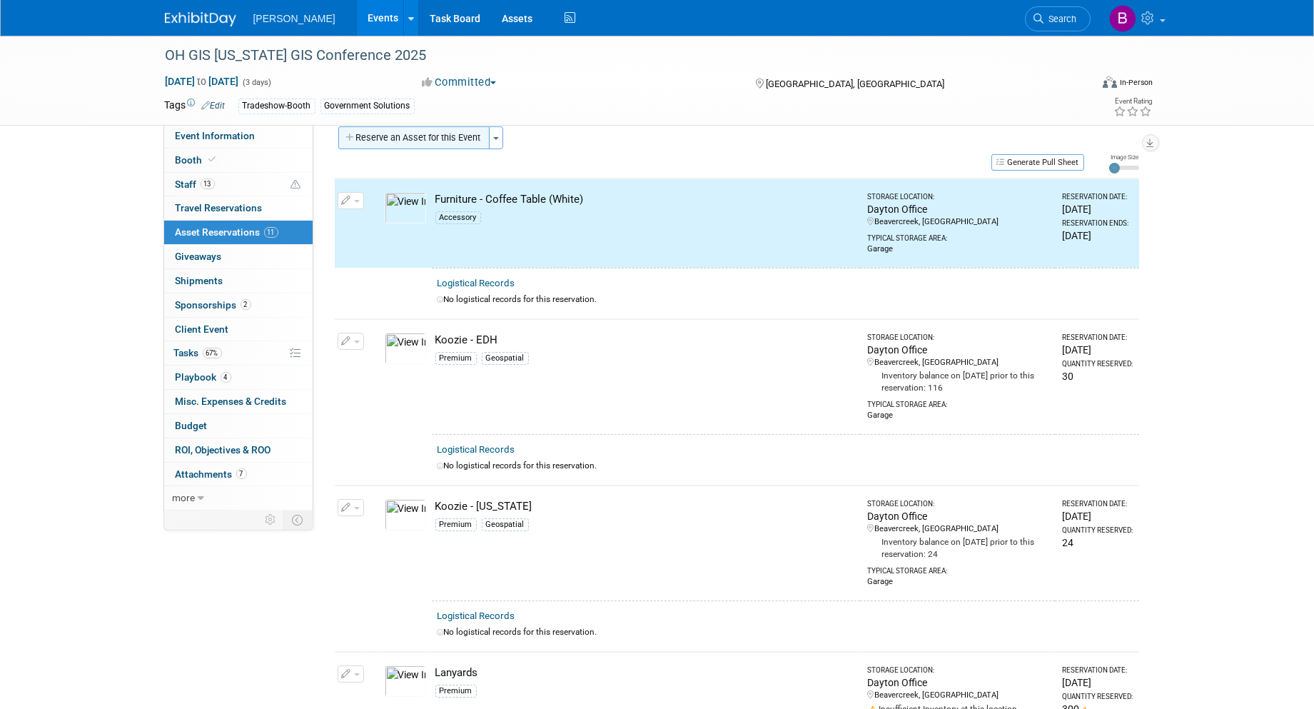
click at [377, 146] on button "Reserve an Asset for this Event" at bounding box center [413, 137] width 151 height 23
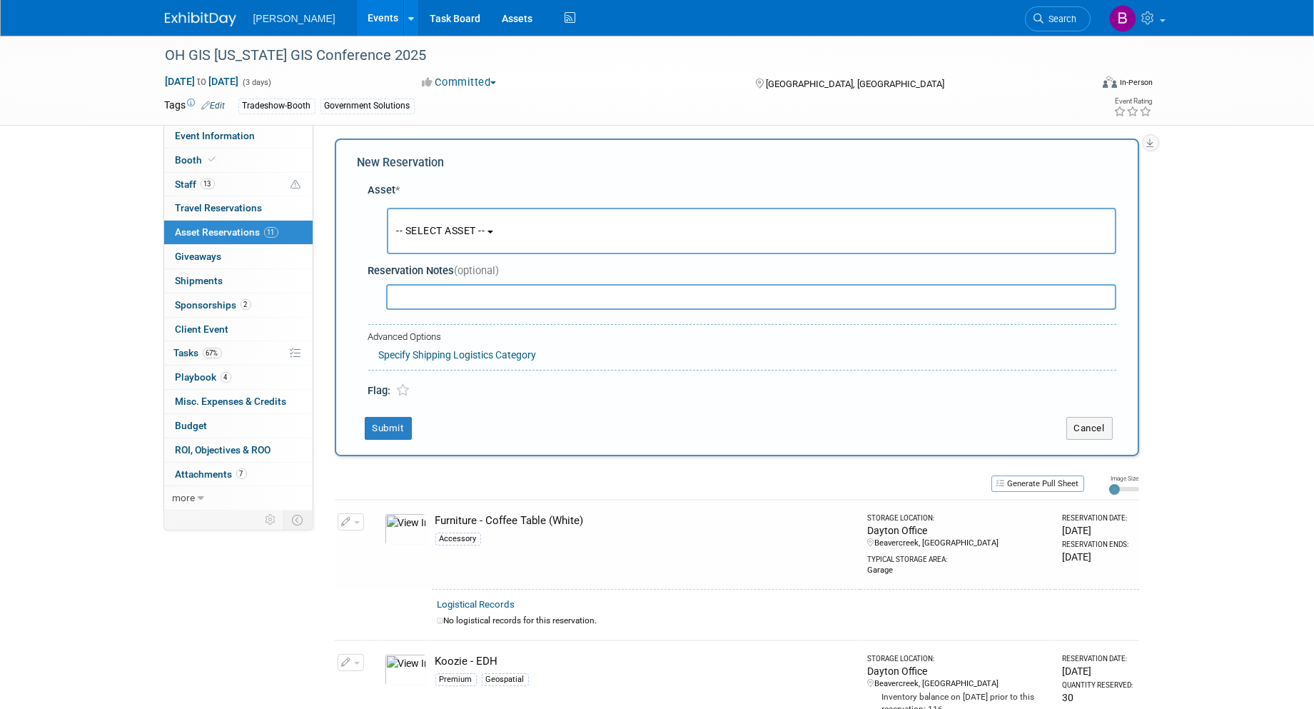
scroll to position [12, 0]
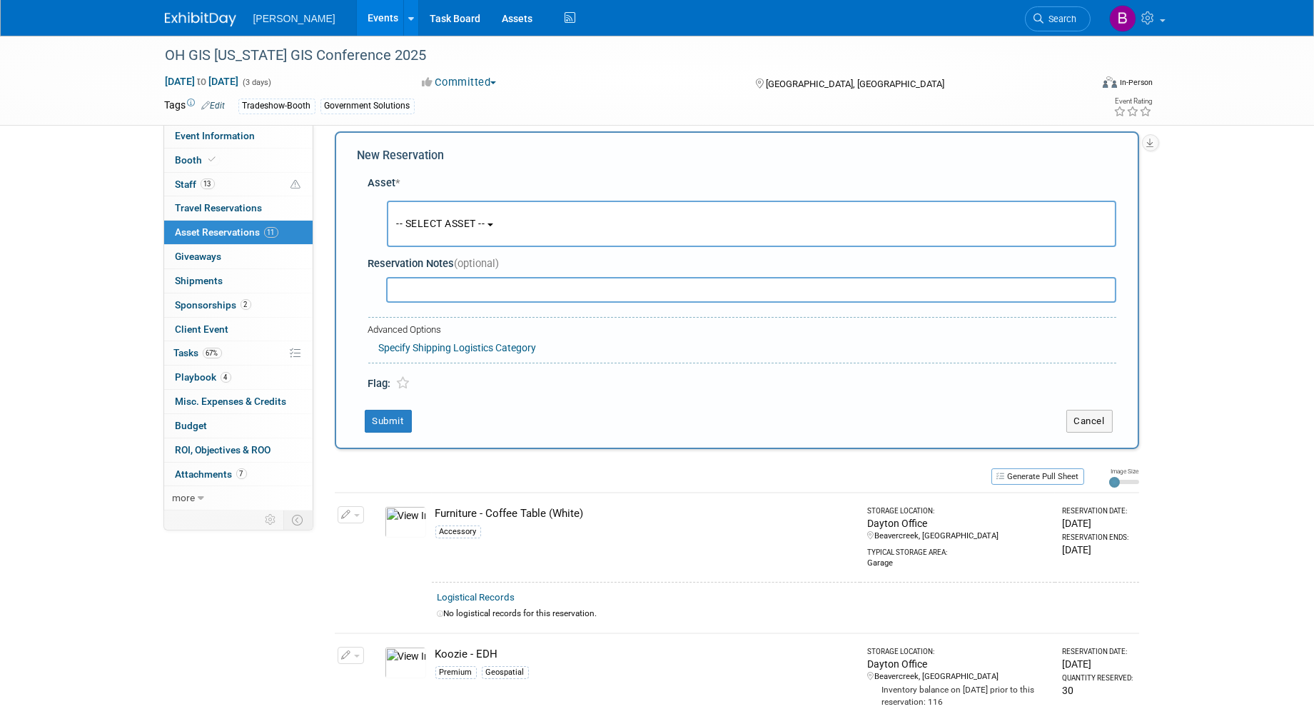
click at [558, 218] on button "-- SELECT ASSET --" at bounding box center [752, 224] width 730 height 46
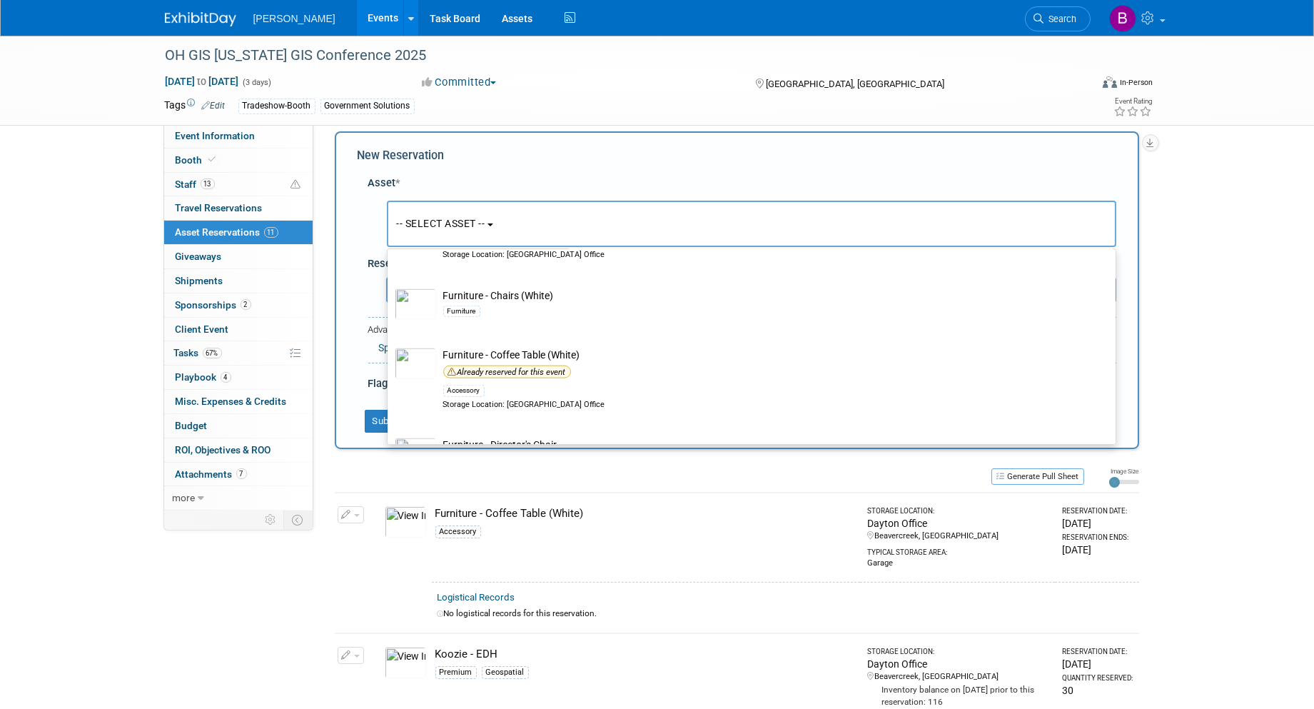
scroll to position [15788, 0]
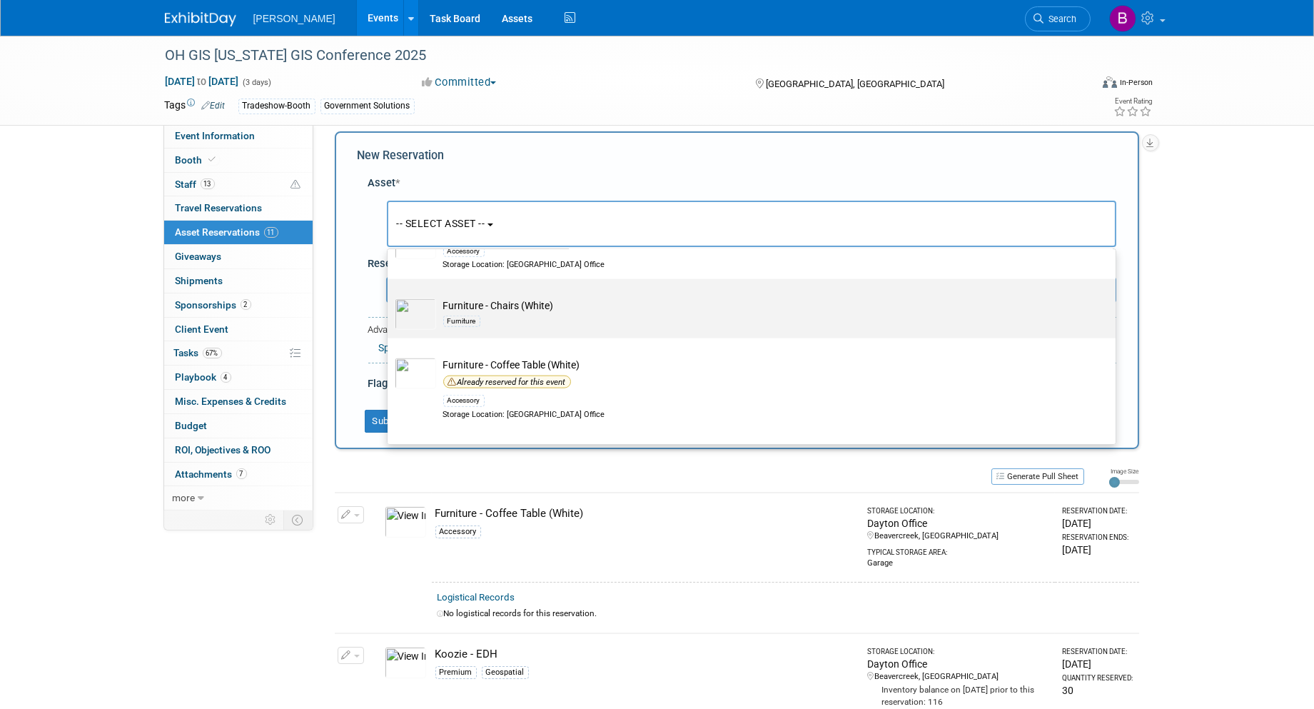
click at [563, 330] on td "Furniture - Chairs (White) Furniture" at bounding box center [761, 313] width 651 height 31
click at [390, 296] on input "Furniture - Chairs (White) Furniture" at bounding box center [385, 291] width 9 height 9
select select "10728676"
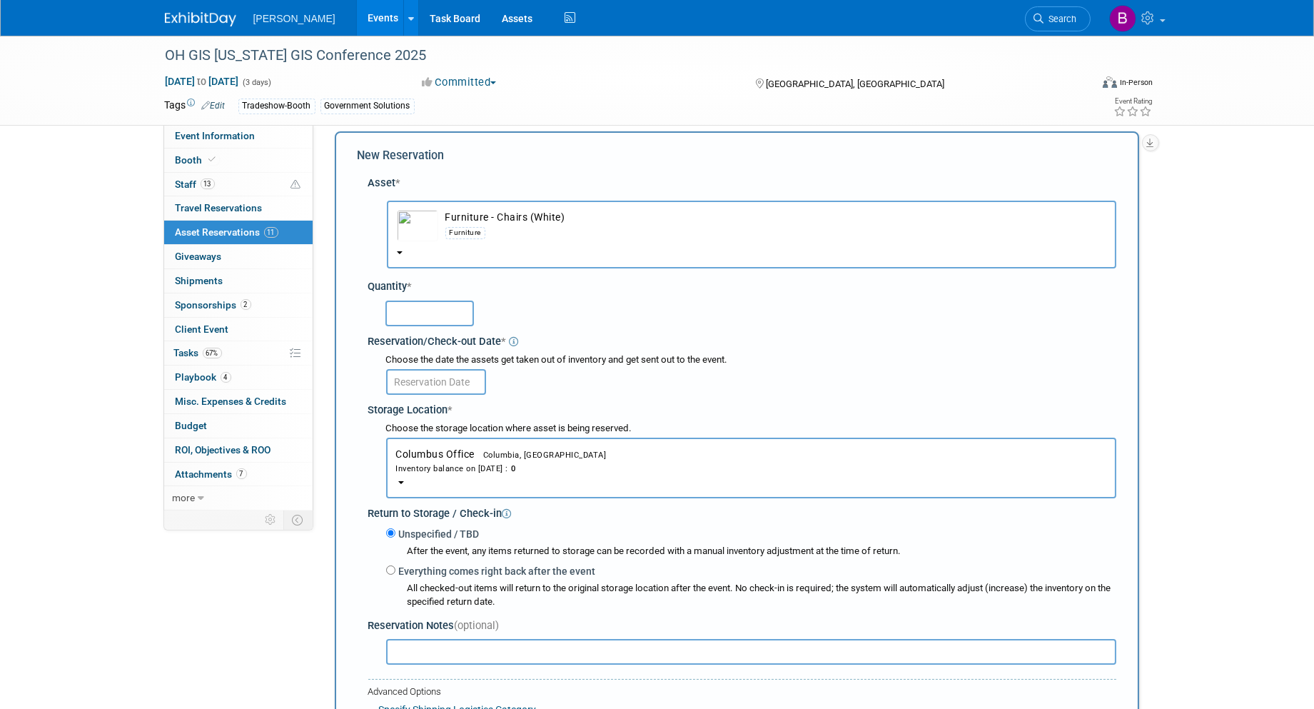
click at [456, 316] on input "text" at bounding box center [430, 314] width 89 height 26
type input "2"
type input "4"
click at [441, 470] on button "Columbus Office Columbia, SC Inventory balance on Aug 18, 2025 : 0" at bounding box center [751, 468] width 730 height 61
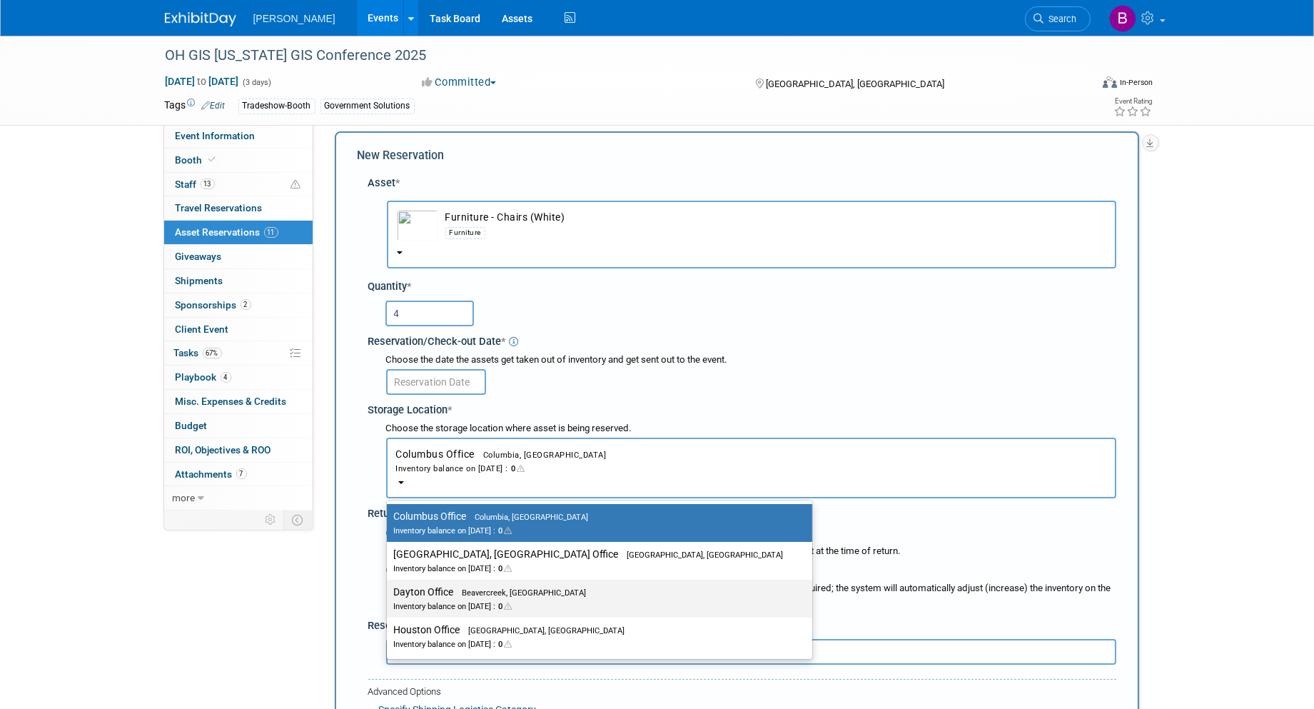
click at [440, 599] on div "Inventory balance on Aug 18, 2025 : 0" at bounding box center [589, 606] width 390 height 14
click at [389, 596] on input "Dayton Office Beavercreek, OH Inventory balance on Aug 18, 2025 : 0" at bounding box center [384, 592] width 9 height 9
select select "11223930"
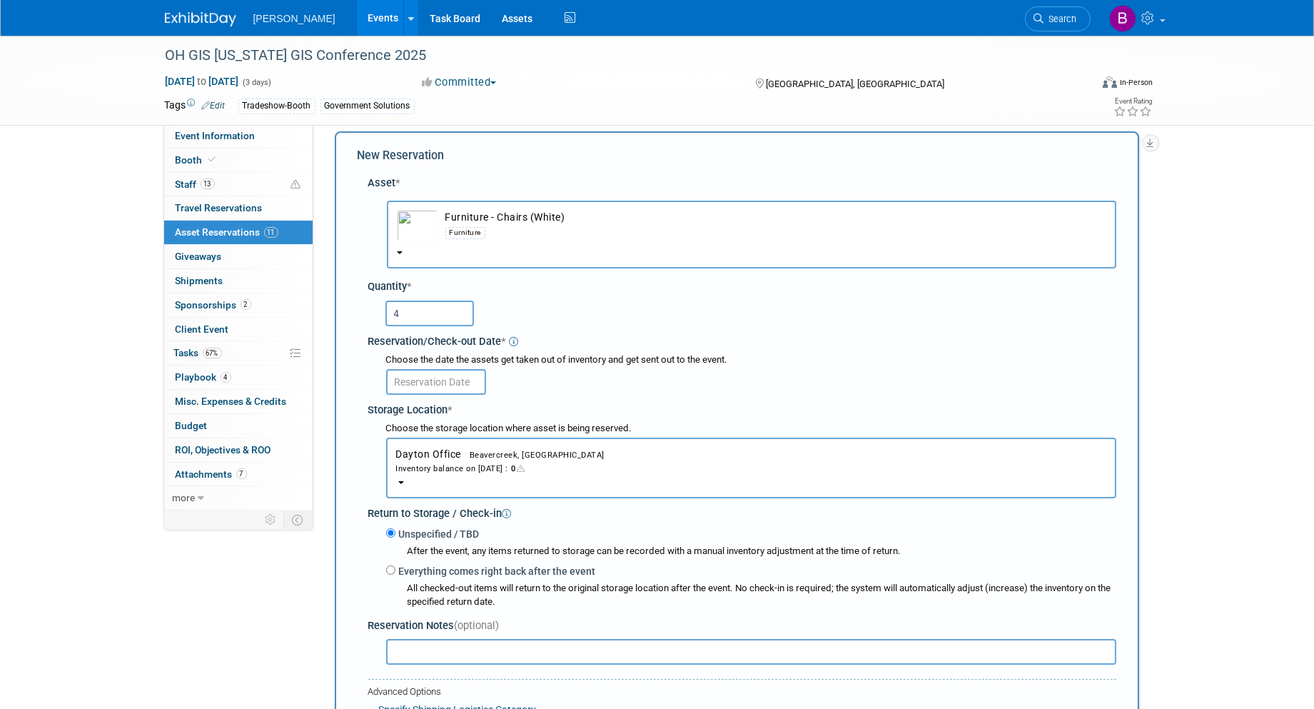
click at [414, 372] on input "text" at bounding box center [436, 382] width 100 height 26
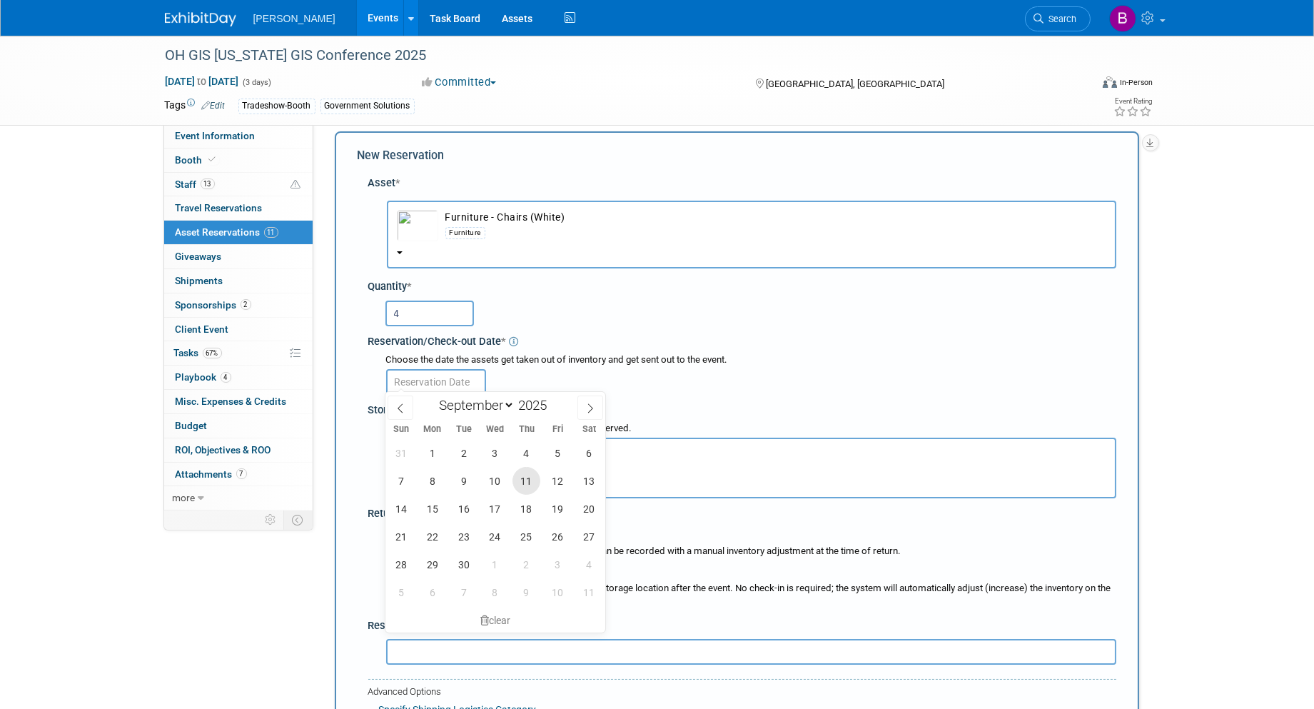
click at [527, 487] on span "11" at bounding box center [527, 481] width 28 height 28
type input "Sep 11, 2025"
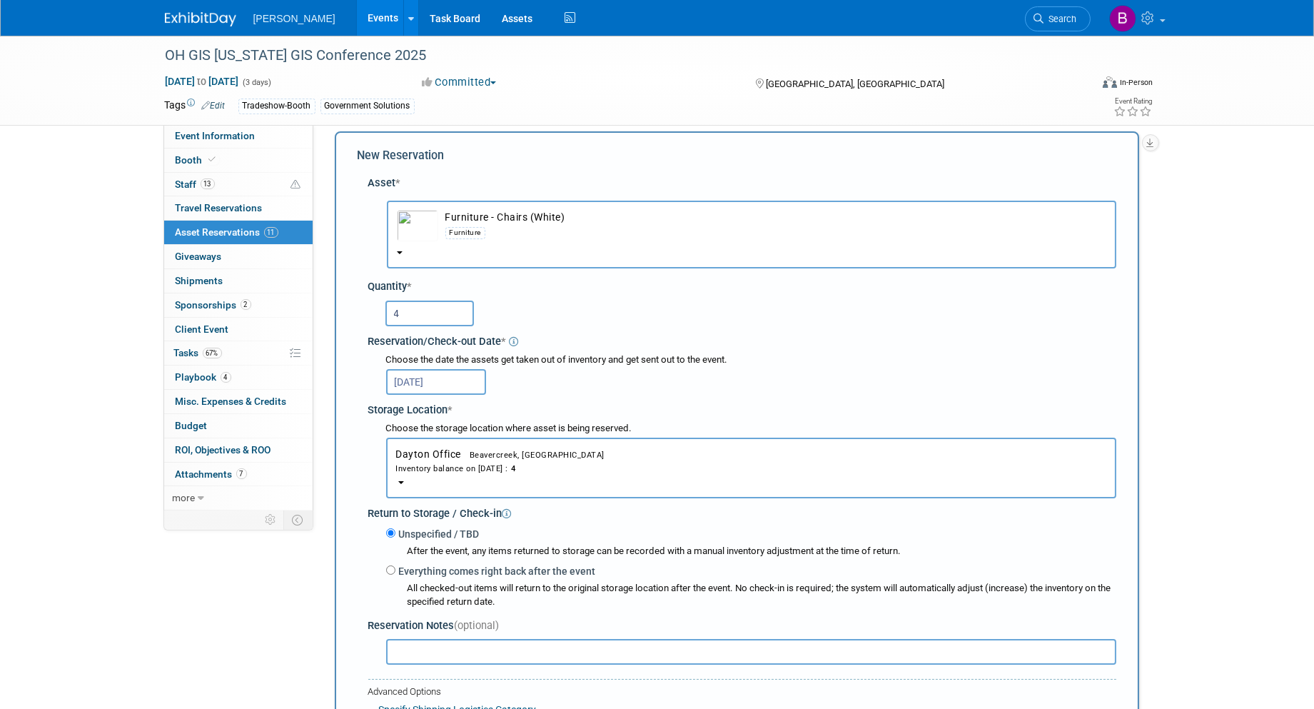
scroll to position [91, 0]
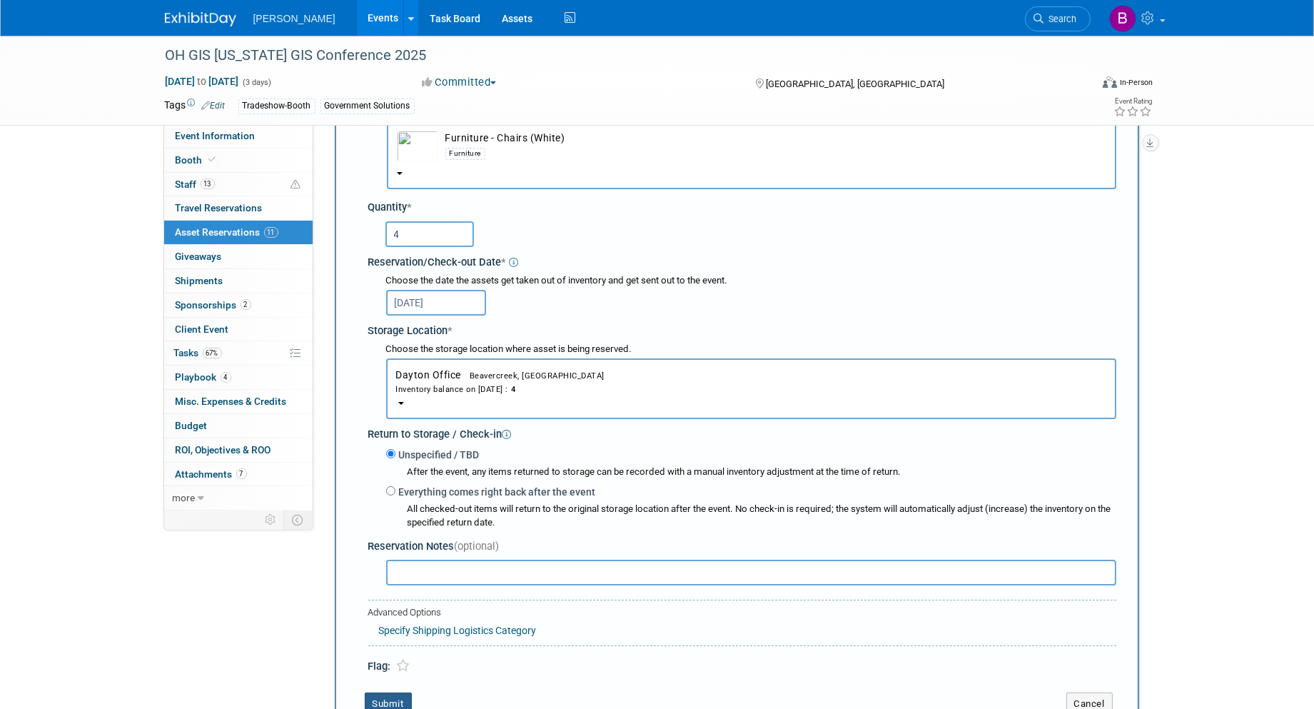
click at [393, 693] on button "Submit" at bounding box center [388, 704] width 47 height 23
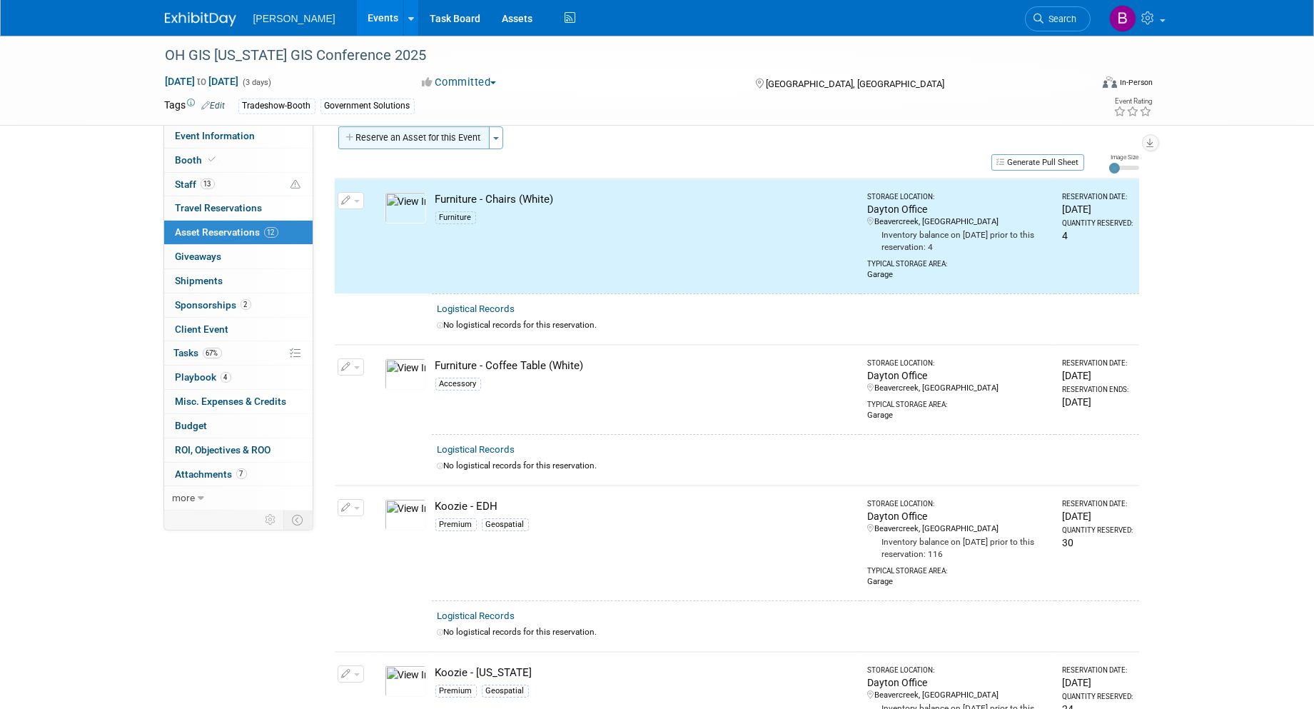
click at [418, 141] on button "Reserve an Asset for this Event" at bounding box center [413, 137] width 151 height 23
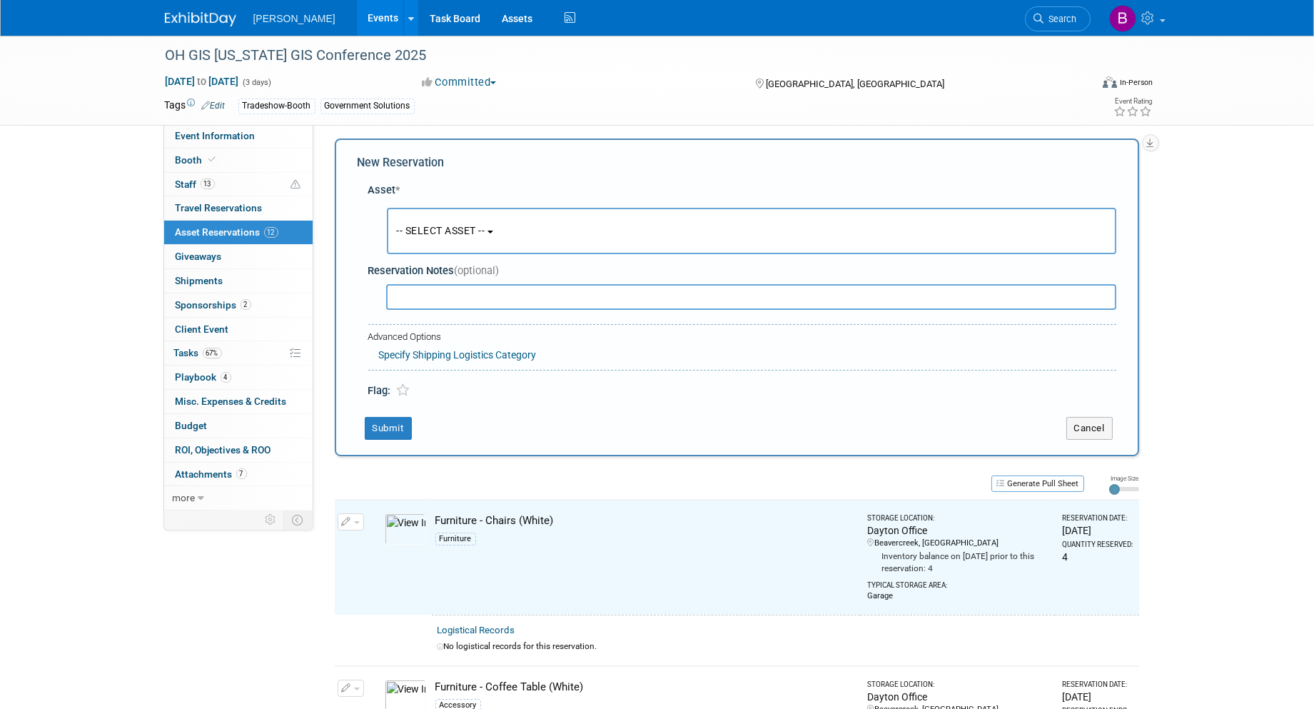
scroll to position [12, 0]
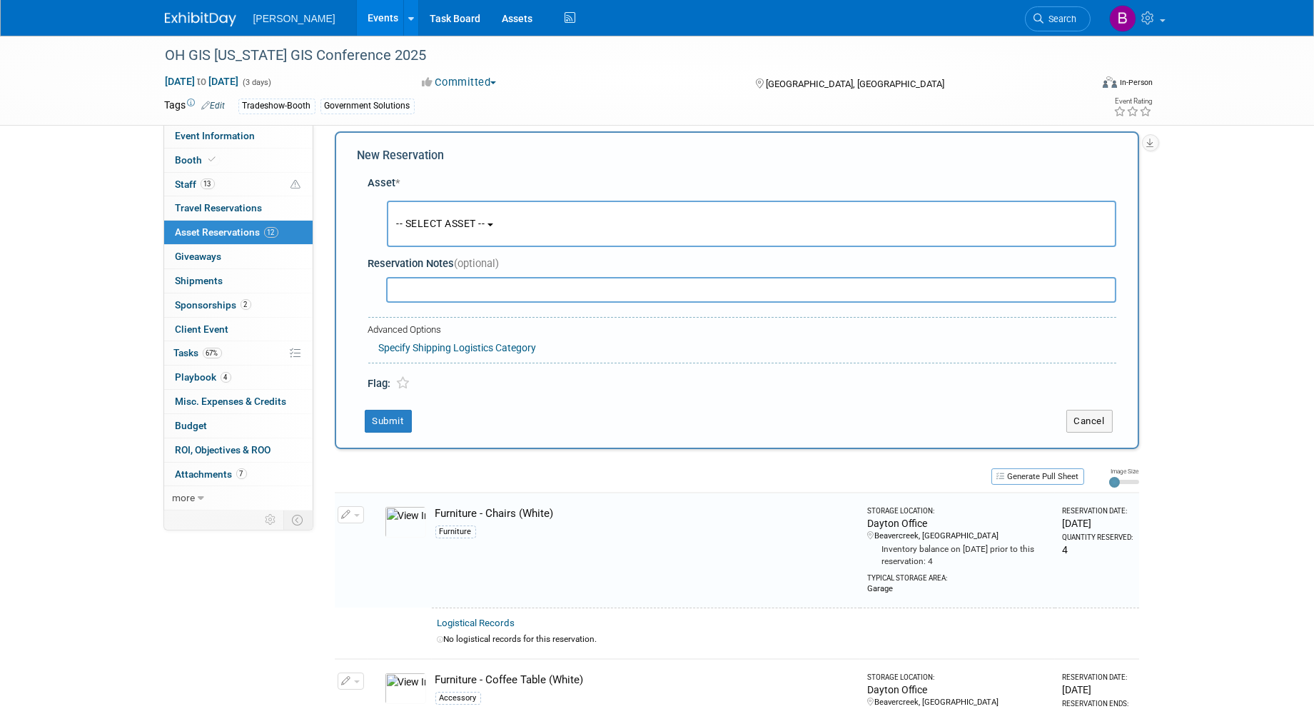
click at [509, 223] on button "-- SELECT ASSET --" at bounding box center [752, 224] width 730 height 46
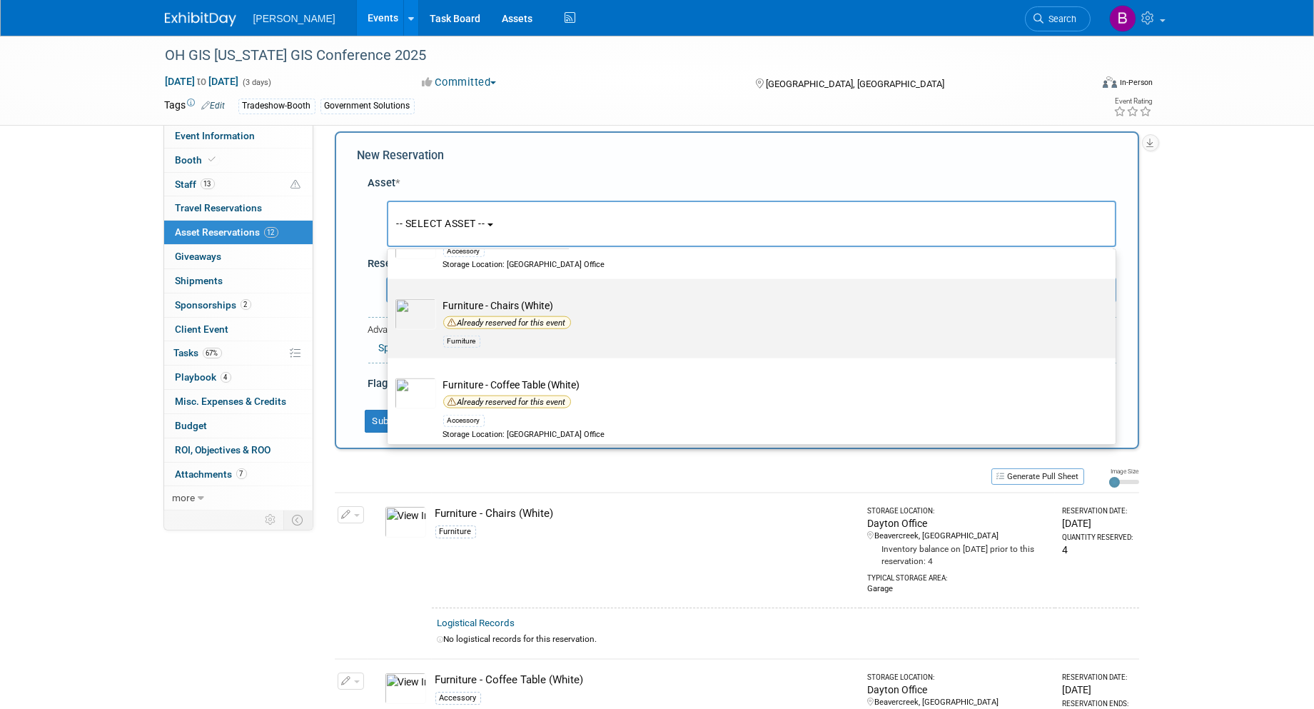
scroll to position [15628, 0]
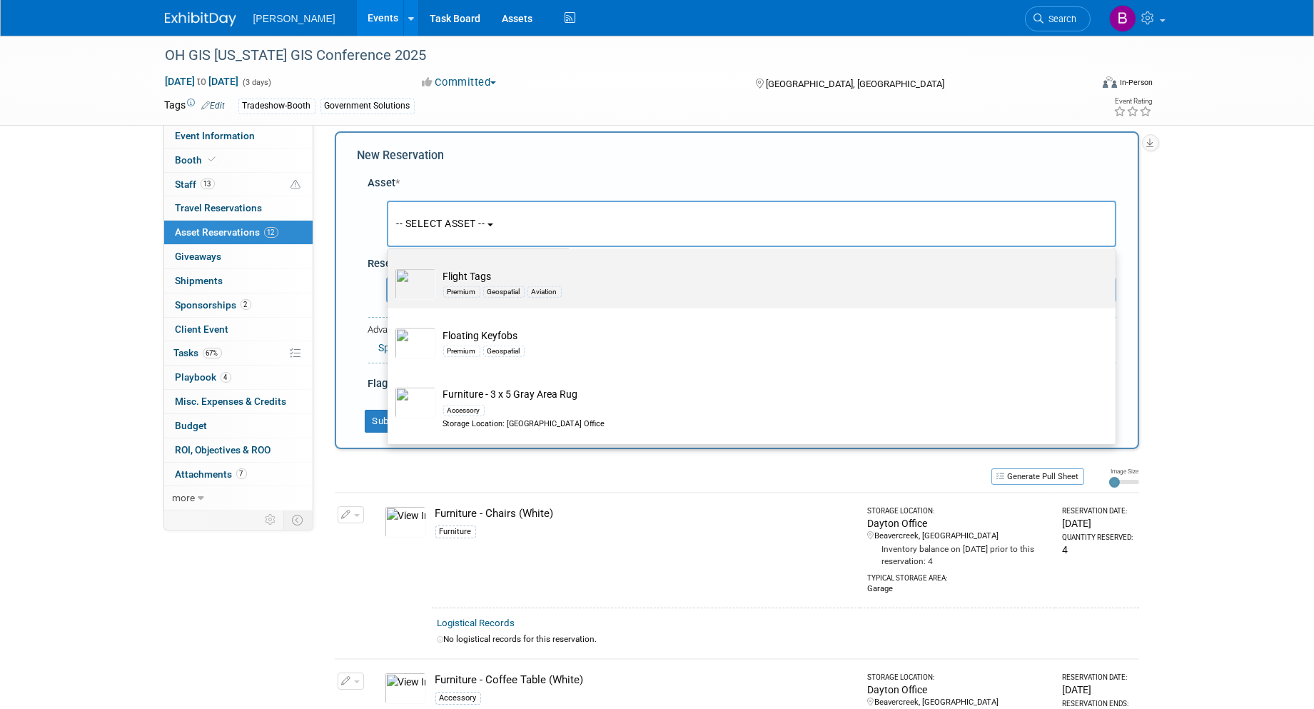
click at [588, 300] on div "Premium Geospatial Aviation" at bounding box center [765, 291] width 644 height 16
click at [390, 266] on input "Flight Tags Premium Geospatial Aviation" at bounding box center [385, 261] width 9 height 9
select select "10723137"
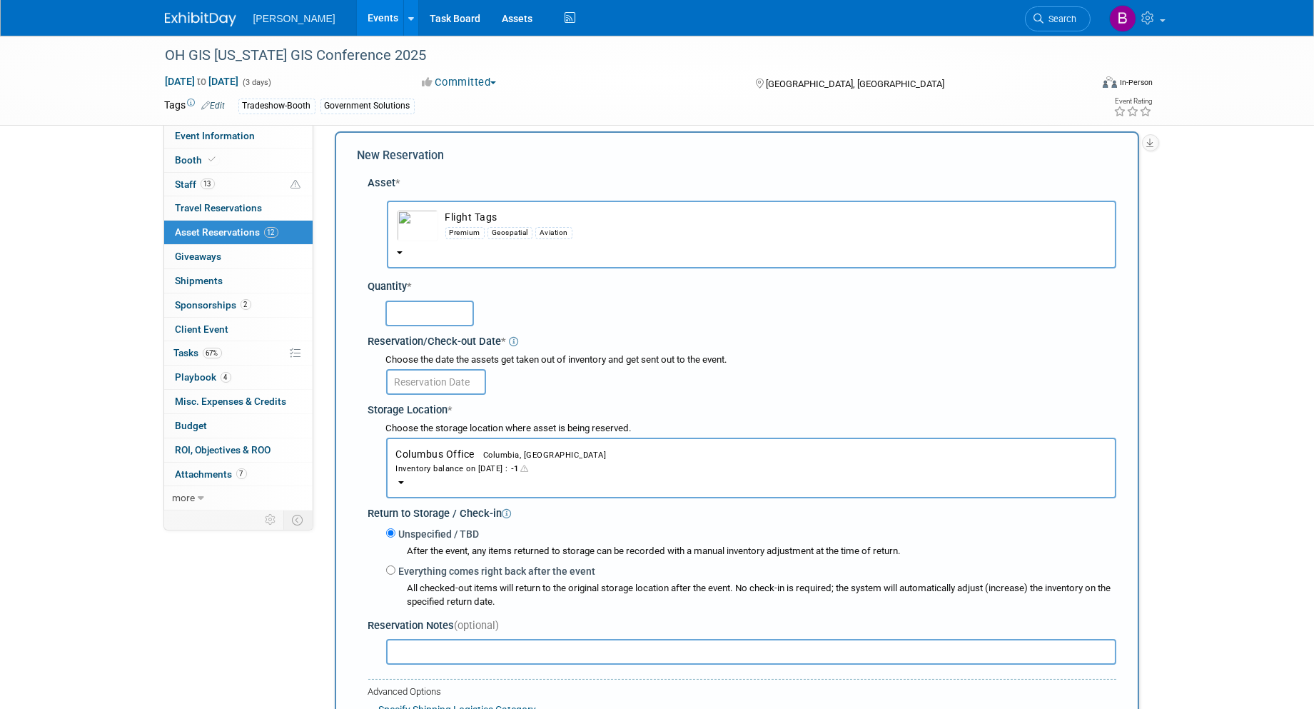
click at [414, 318] on input "text" at bounding box center [430, 314] width 89 height 26
type input "4"
type input "50"
click at [456, 398] on div "Storage Location *" at bounding box center [742, 407] width 748 height 19
click at [450, 387] on input "text" at bounding box center [436, 382] width 100 height 26
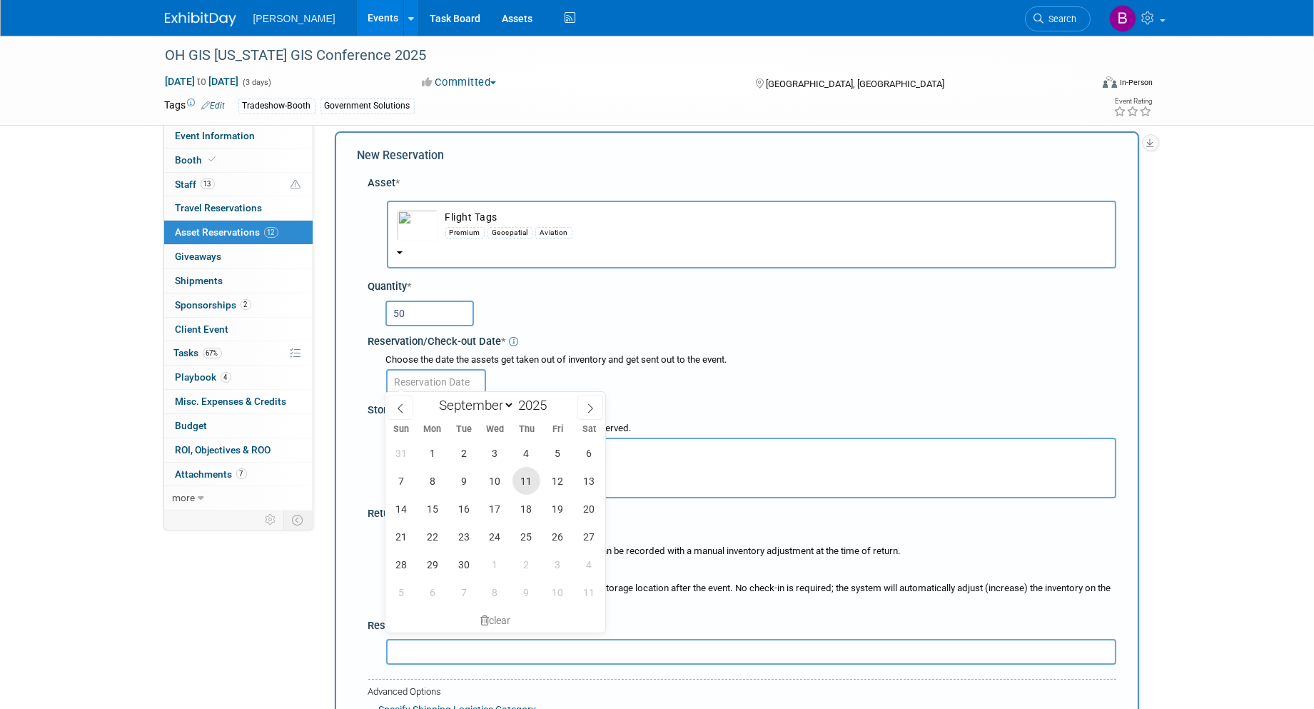
click at [518, 481] on span "11" at bounding box center [527, 481] width 28 height 28
type input "Sep 11, 2025"
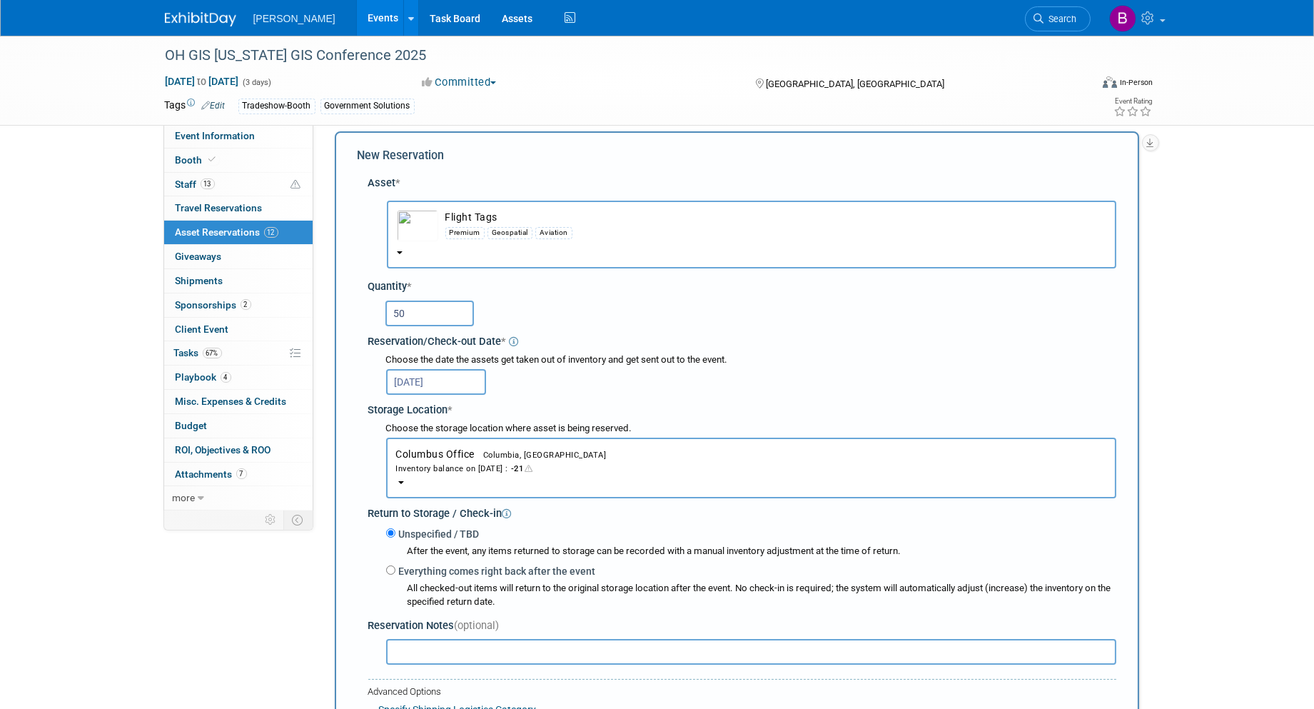
click at [454, 451] on span "Columbus Office Columbia, SC Inventory balance on Sep 11, 2025 : -21" at bounding box center [751, 461] width 710 height 26
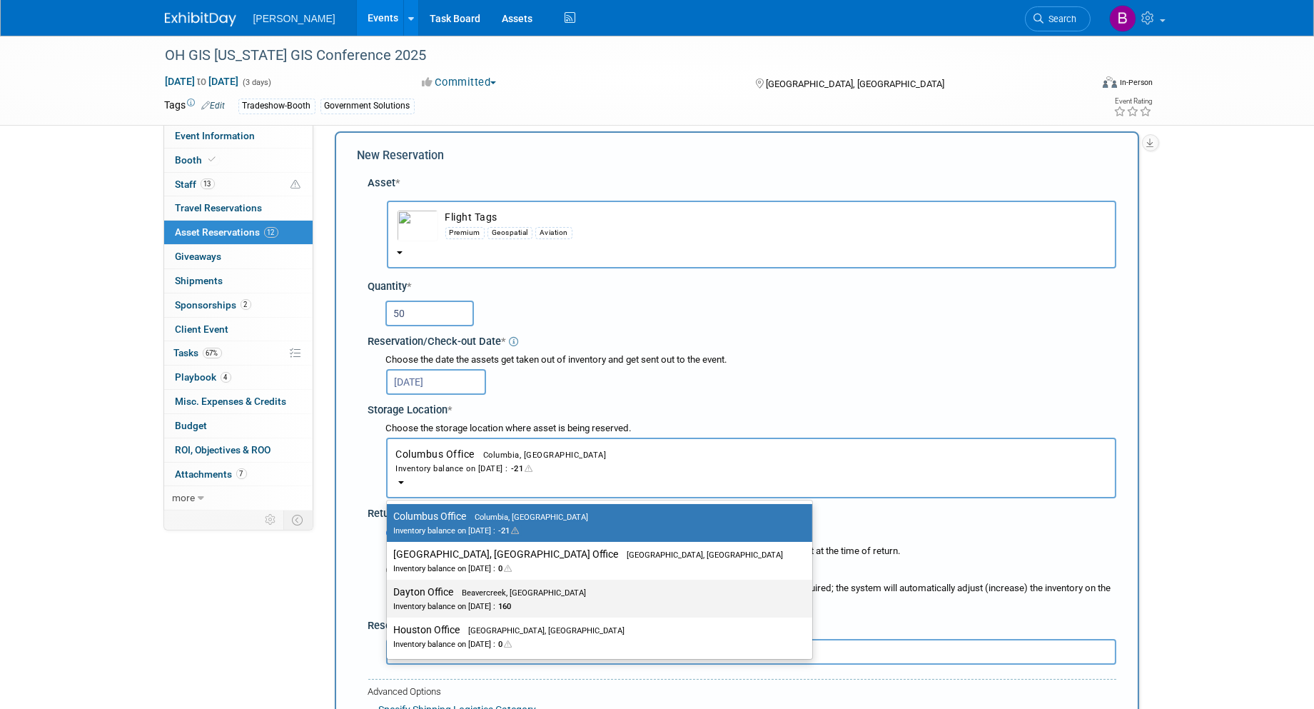
click at [453, 599] on div "Inventory balance on Sep 11, 2025 : 160" at bounding box center [589, 606] width 390 height 14
drag, startPoint x: 453, startPoint y: 595, endPoint x: 398, endPoint y: 586, distance: 55.8
click at [398, 586] on label "Dayton Office Beavercreek, OH Inventory balance on Sep 11, 2025 : 160" at bounding box center [596, 599] width 404 height 32
drag, startPoint x: 398, startPoint y: 586, endPoint x: 412, endPoint y: 590, distance: 14.7
click at [398, 585] on label "Dayton Office Beavercreek, OH Inventory balance on Sep 11, 2025 : 160" at bounding box center [596, 599] width 404 height 32
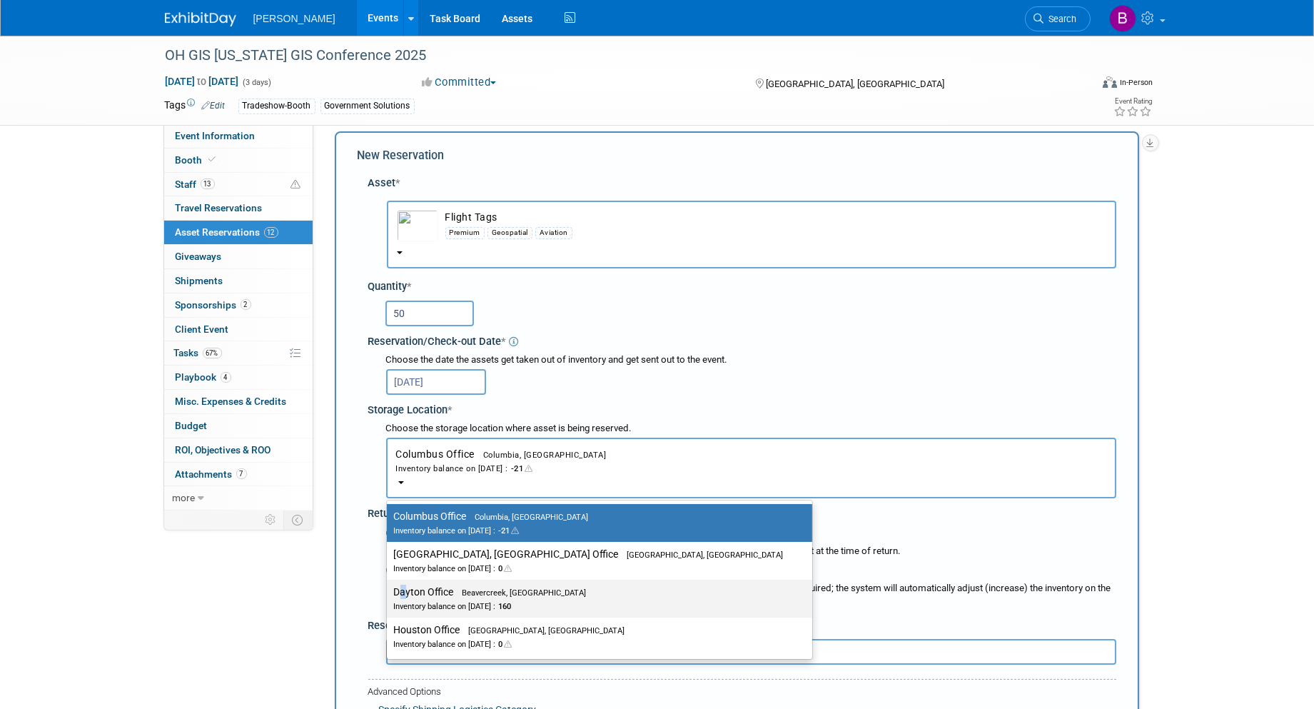
click at [389, 588] on input "Dayton Office Beavercreek, OH Inventory balance on Sep 11, 2025 : 160" at bounding box center [384, 592] width 9 height 9
select select "11223930"
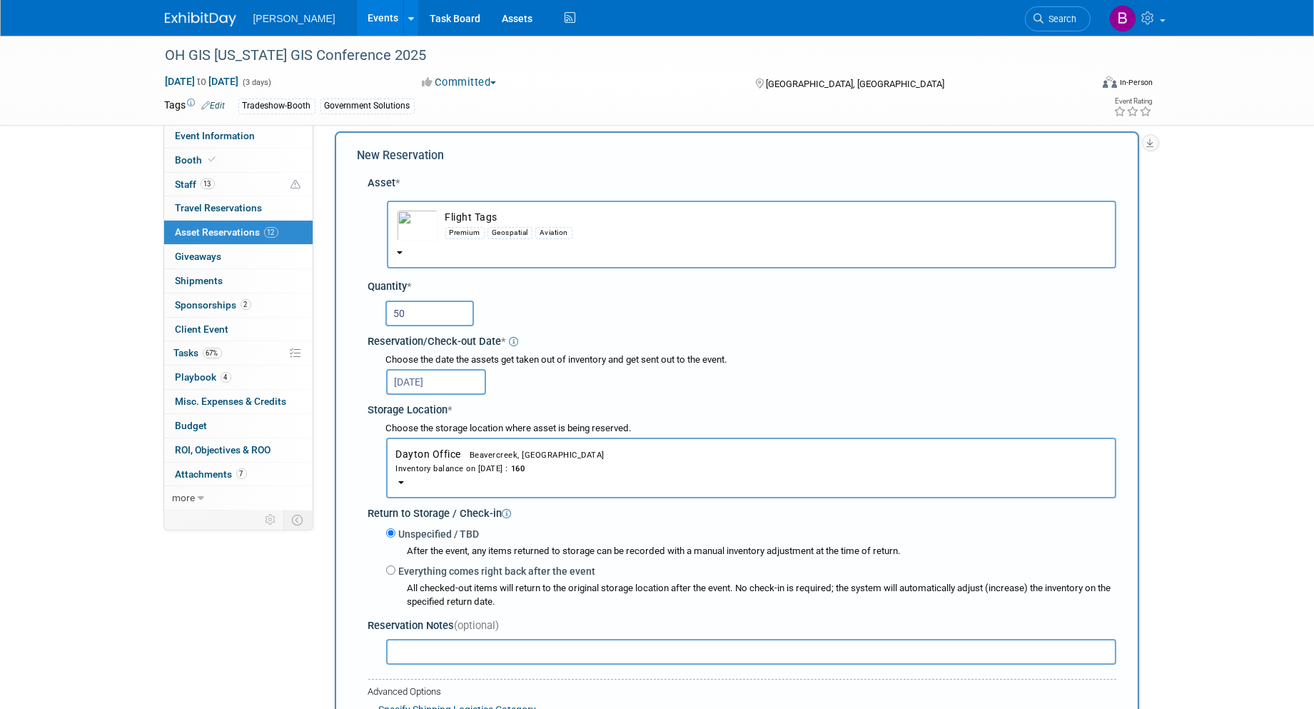
click at [412, 590] on div "All checked-out items will return to the original storage location after the ev…" at bounding box center [762, 595] width 709 height 27
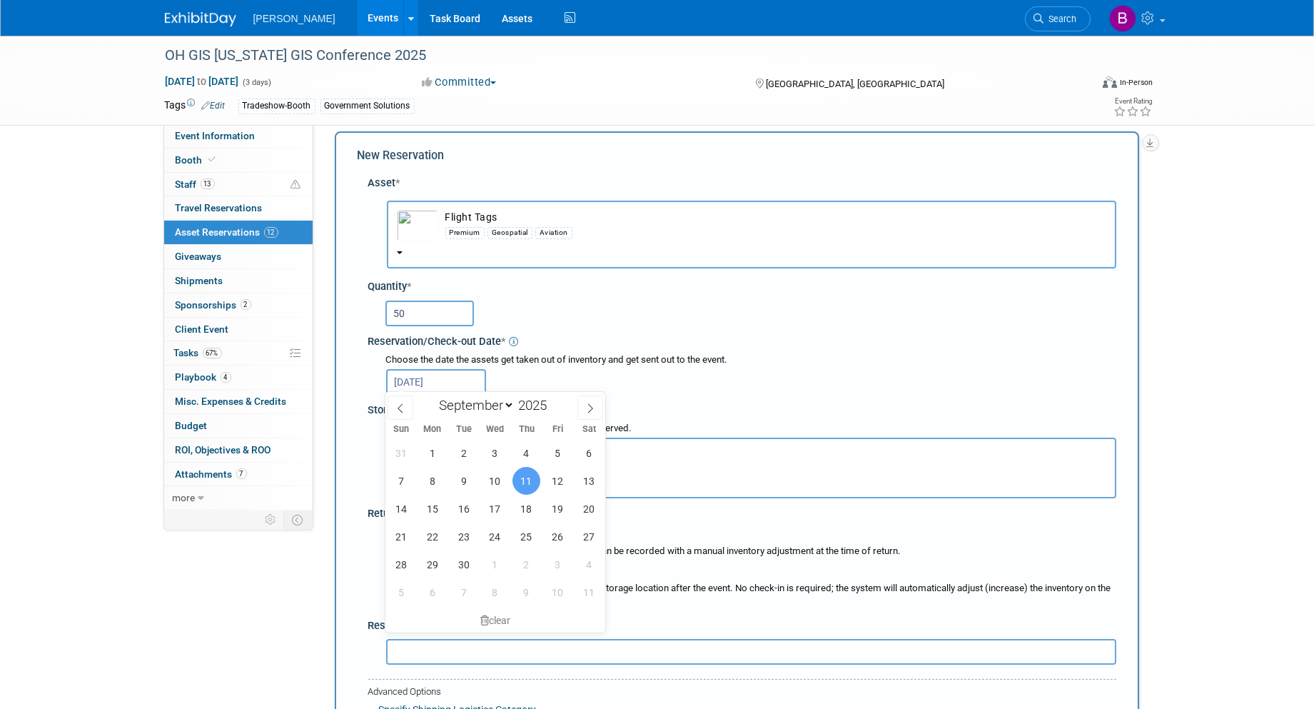
click at [438, 380] on input "Sep 11, 2025" at bounding box center [436, 382] width 100 height 26
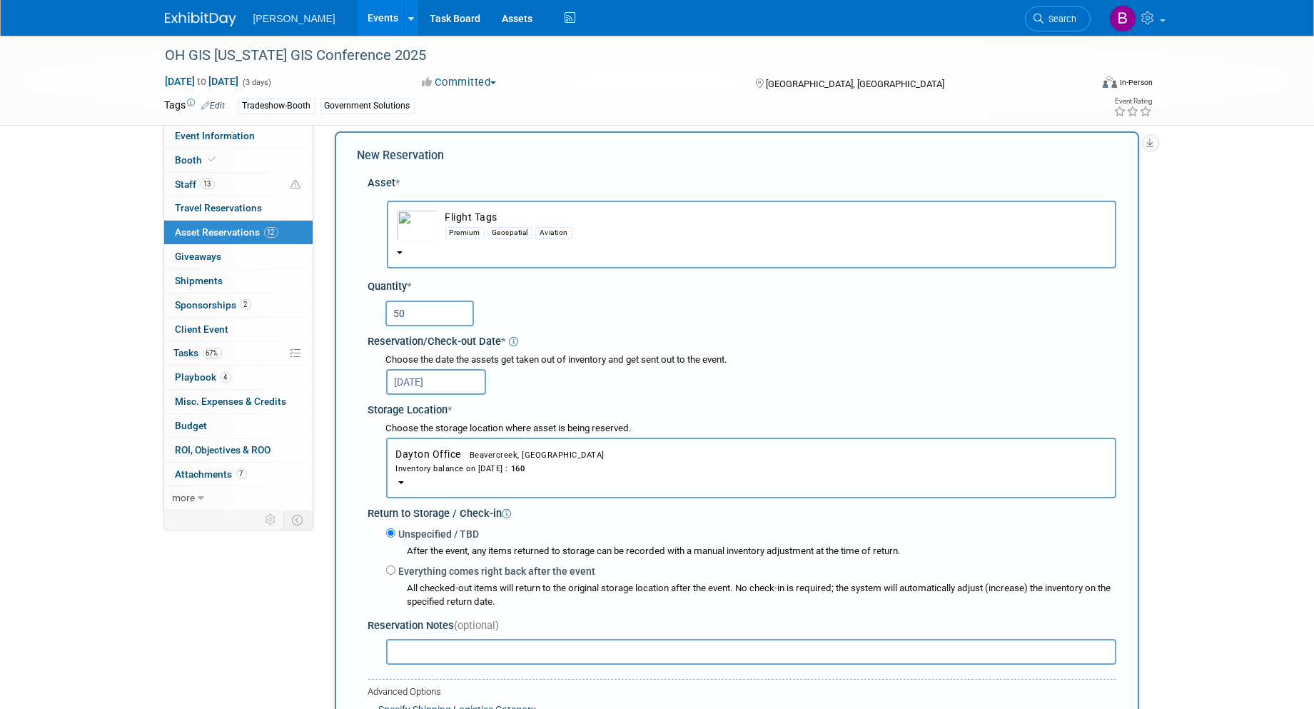
drag, startPoint x: 421, startPoint y: 305, endPoint x: 387, endPoint y: 305, distance: 34.3
click at [387, 305] on input "50" at bounding box center [430, 314] width 89 height 26
type input "2"
type input "30"
click at [500, 369] on div "Sep 11, 2025" at bounding box center [751, 381] width 730 height 28
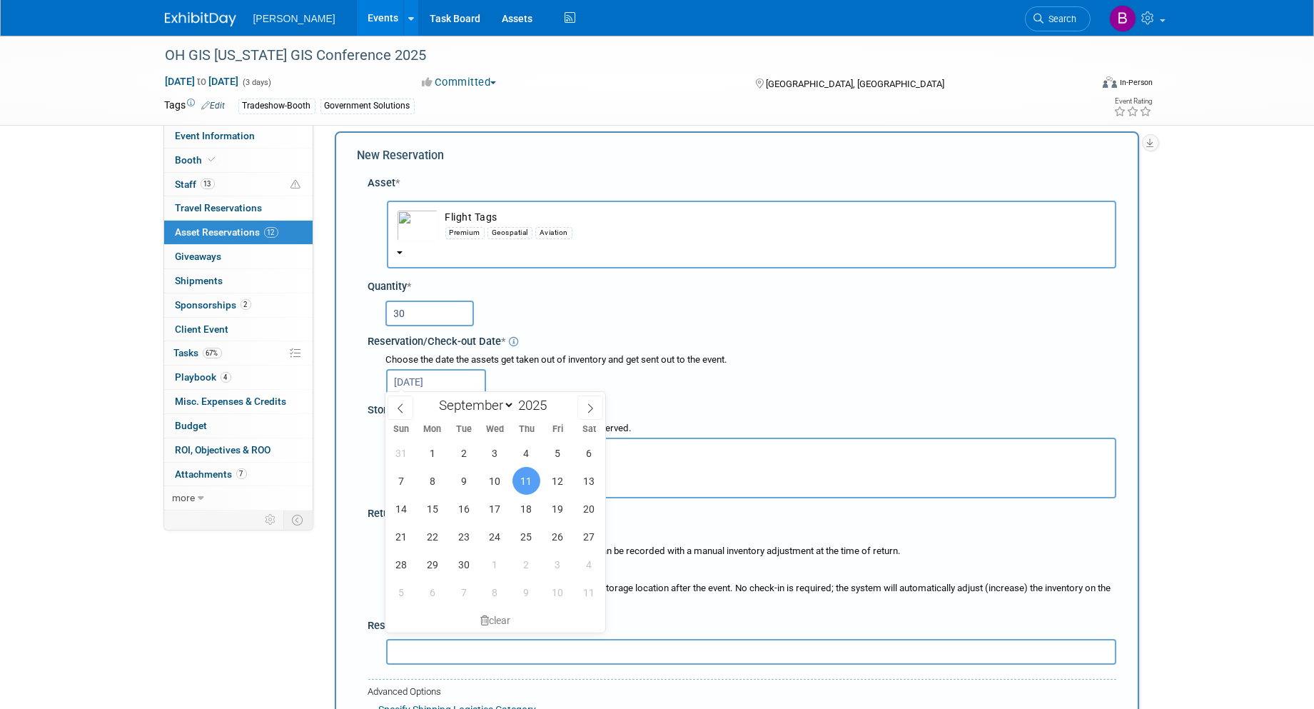
click at [468, 372] on input "Sep 11, 2025" at bounding box center [436, 382] width 100 height 26
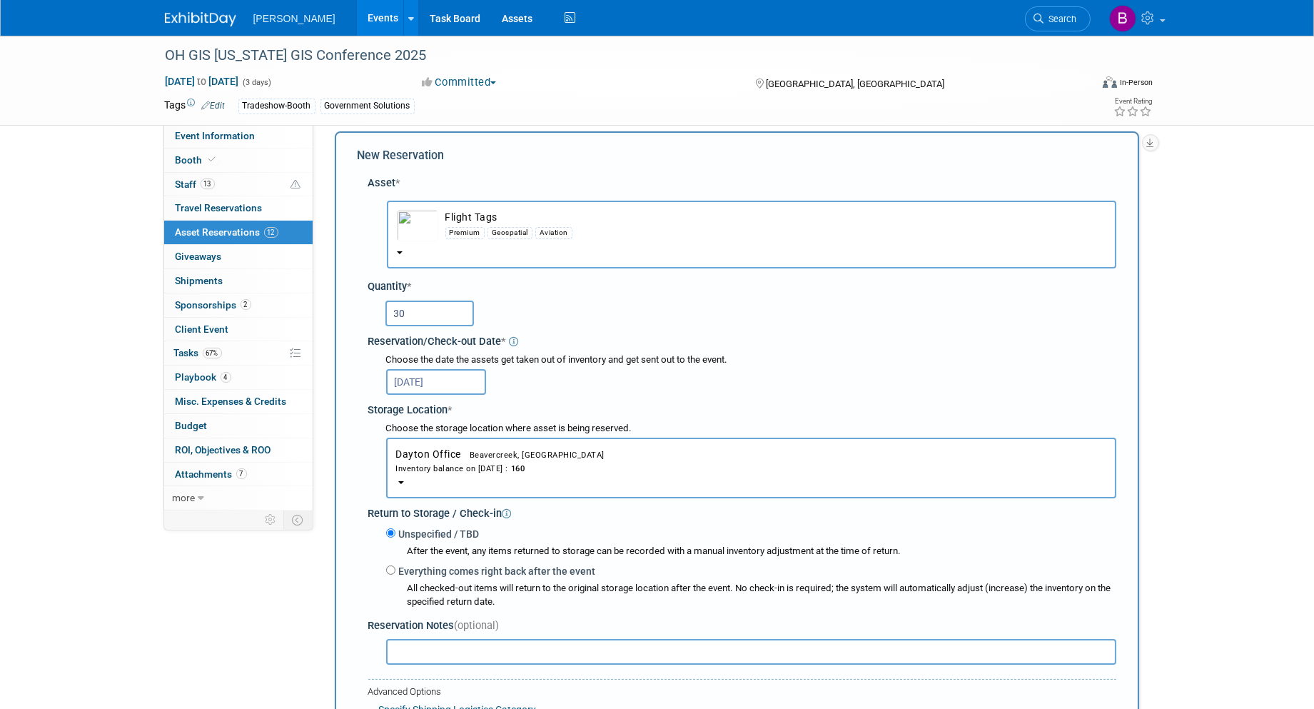
click at [647, 351] on div "Choose the date the assets get taken out of inventory and get sent out to the e…" at bounding box center [745, 374] width 743 height 47
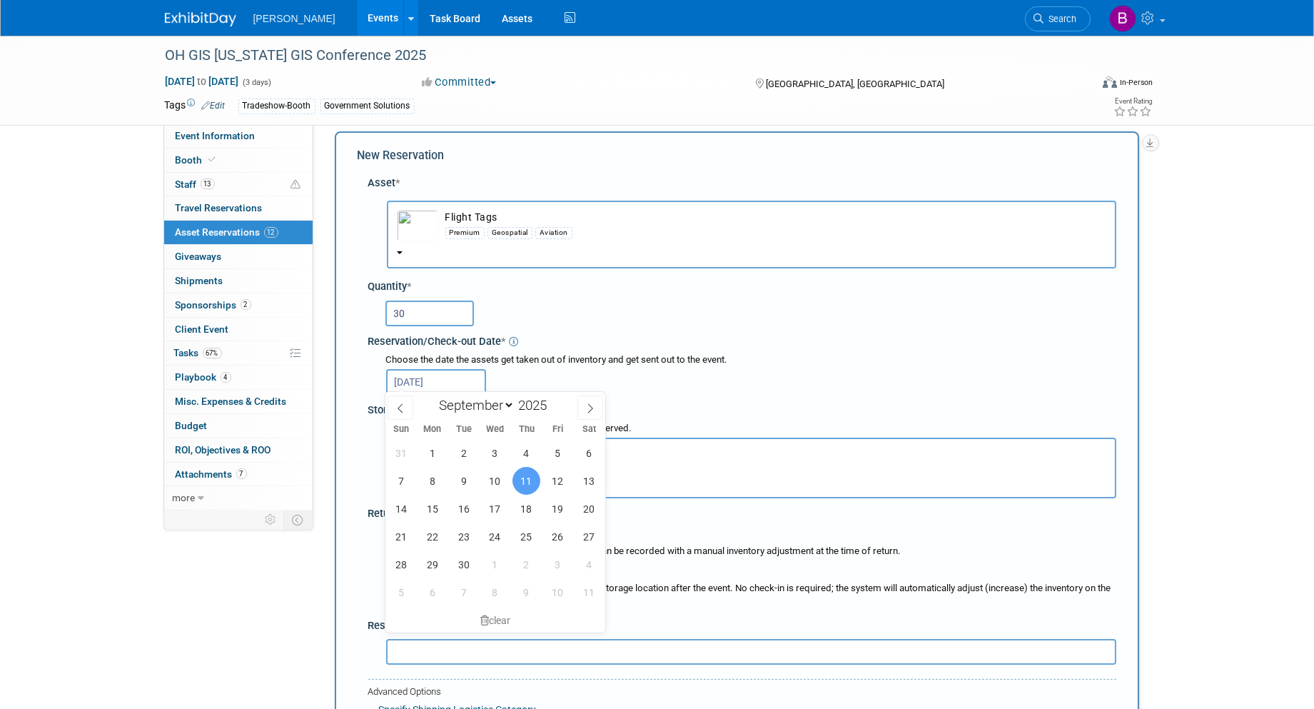
click at [473, 388] on body "Woolpert Events Add Event Bulk Upload Events Shareable Event Boards Recently Vi…" at bounding box center [657, 342] width 1314 height 709
click at [457, 505] on span "16" at bounding box center [464, 509] width 28 height 28
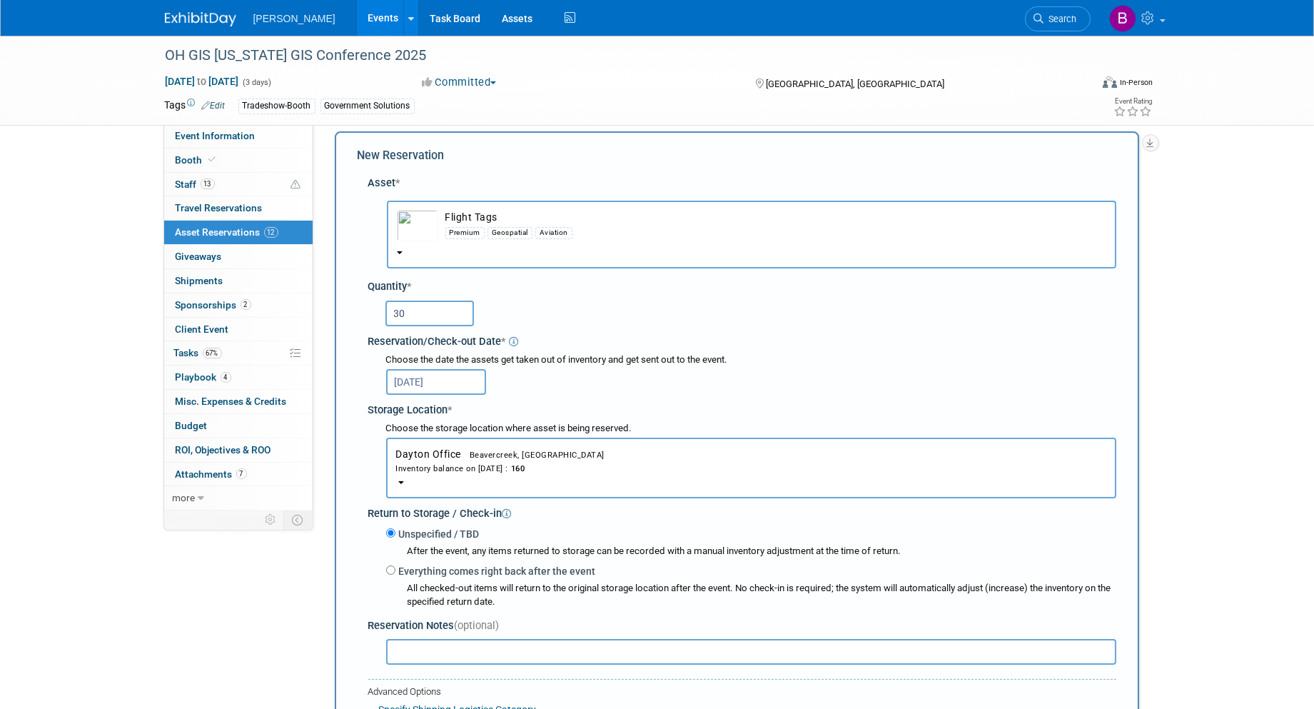
click at [419, 383] on input "Sep 16, 2025" at bounding box center [436, 382] width 100 height 26
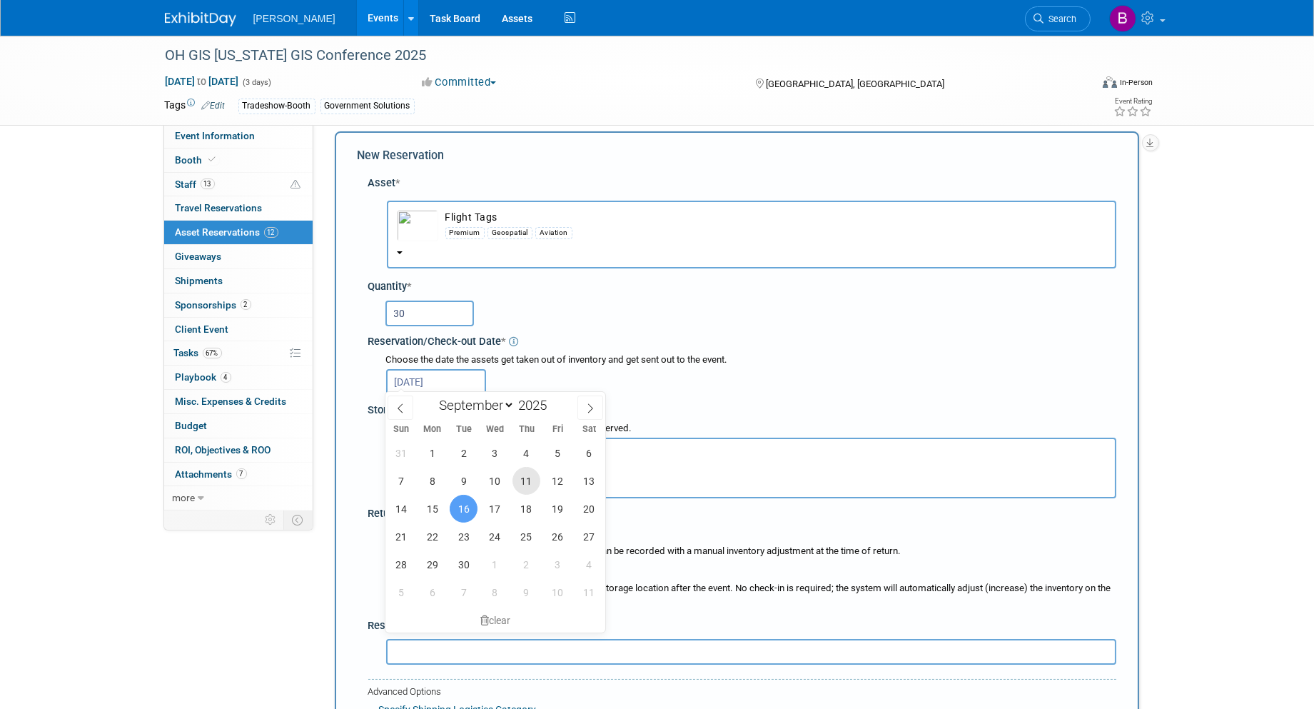
click at [534, 481] on span "11" at bounding box center [527, 481] width 28 height 28
type input "Sep 11, 2025"
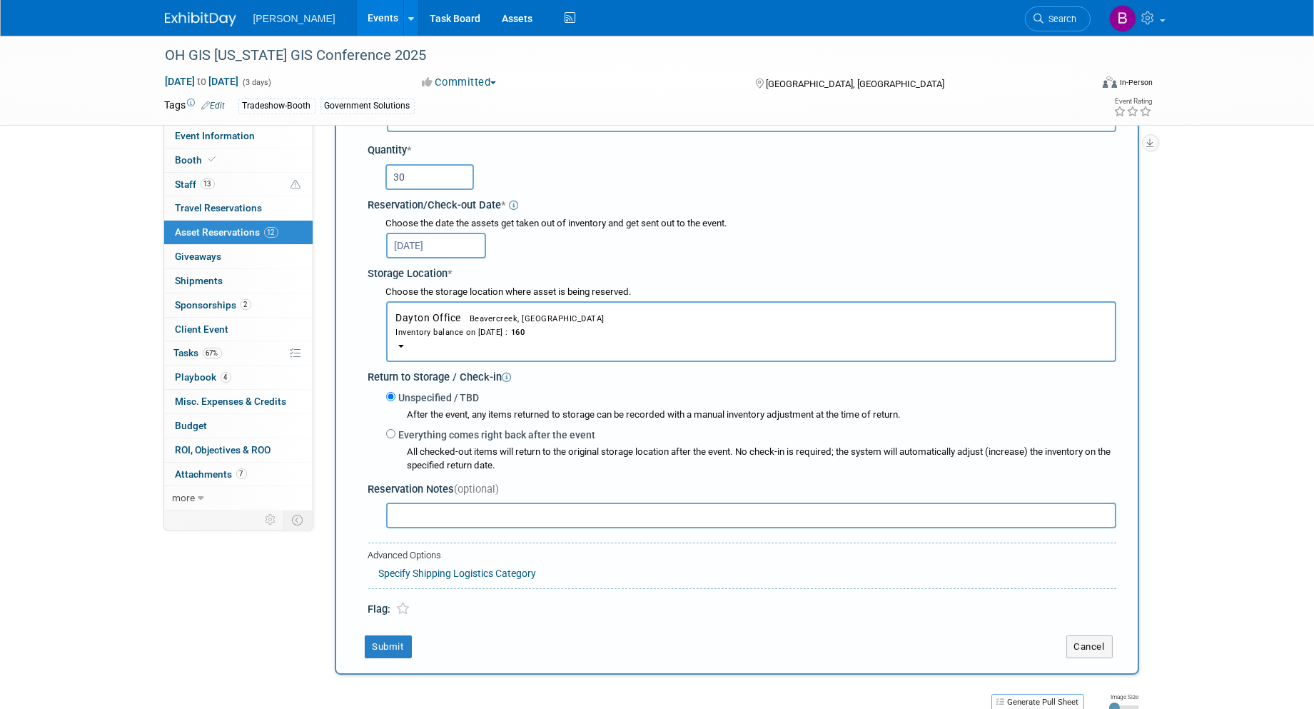
scroll to position [171, 0]
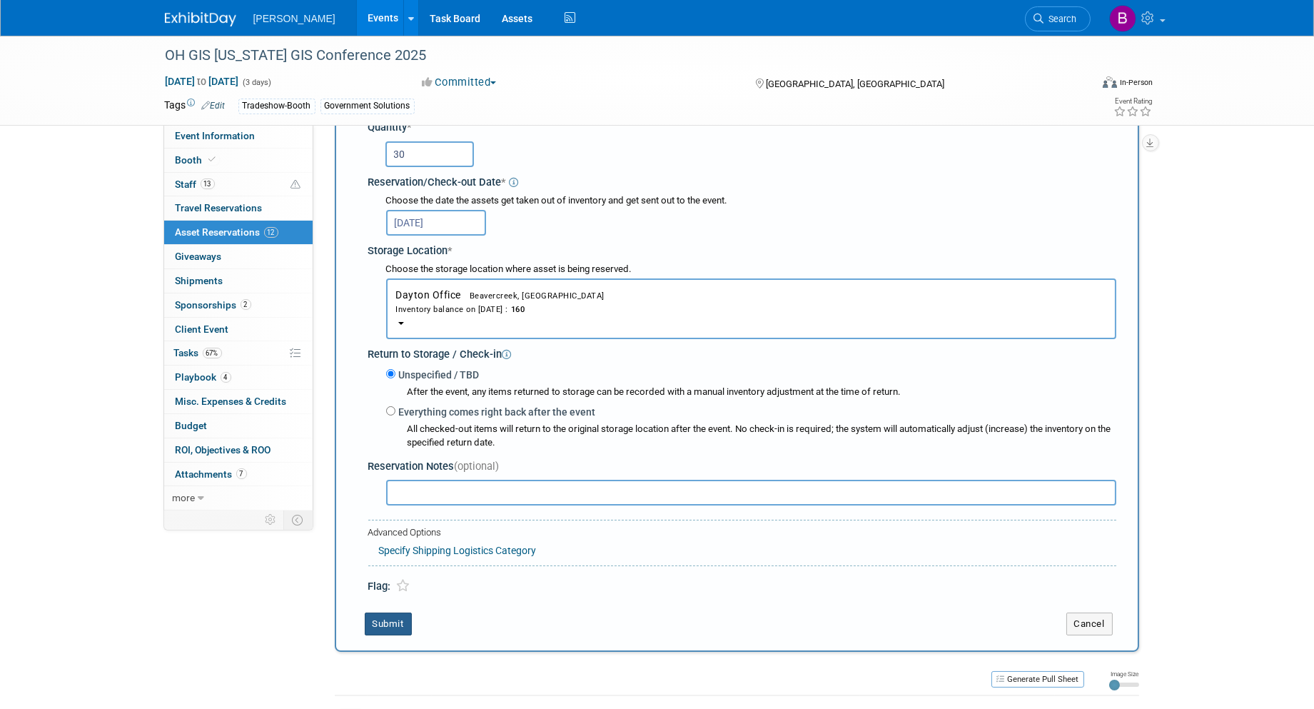
click at [386, 618] on button "Submit" at bounding box center [388, 624] width 47 height 23
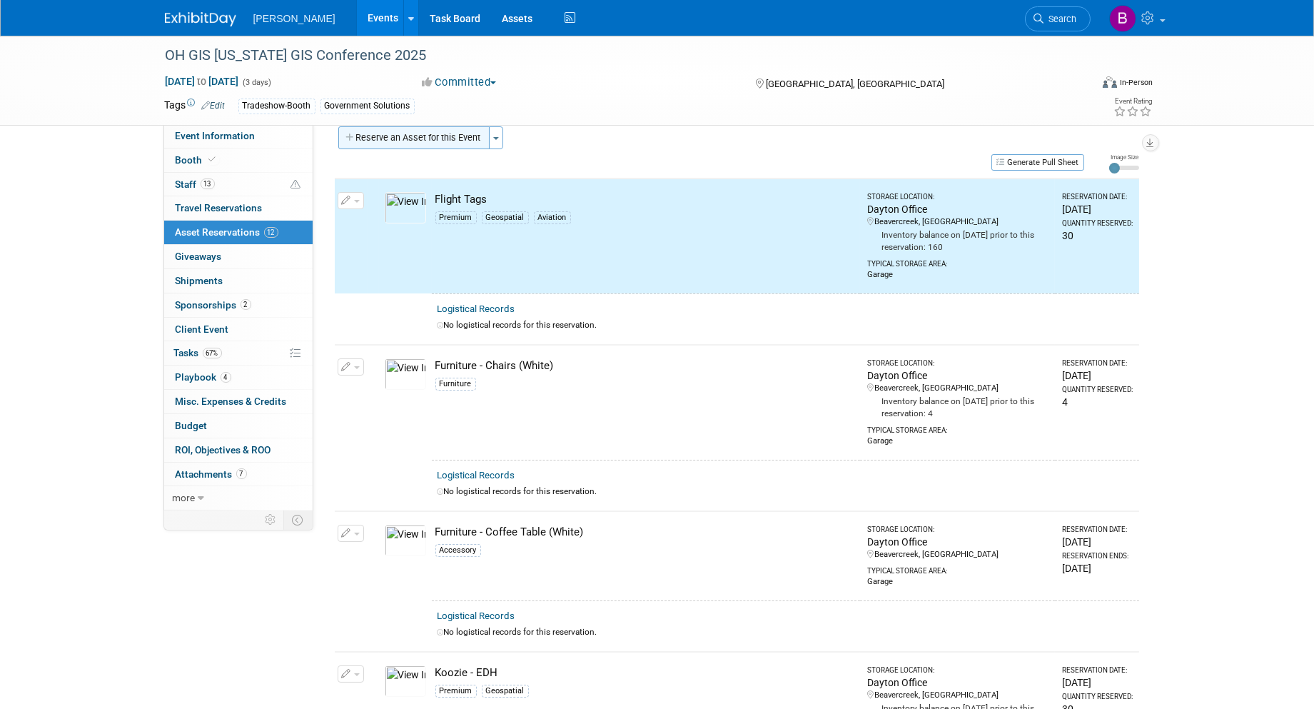
click at [427, 140] on button "Reserve an Asset for this Event" at bounding box center [413, 137] width 151 height 23
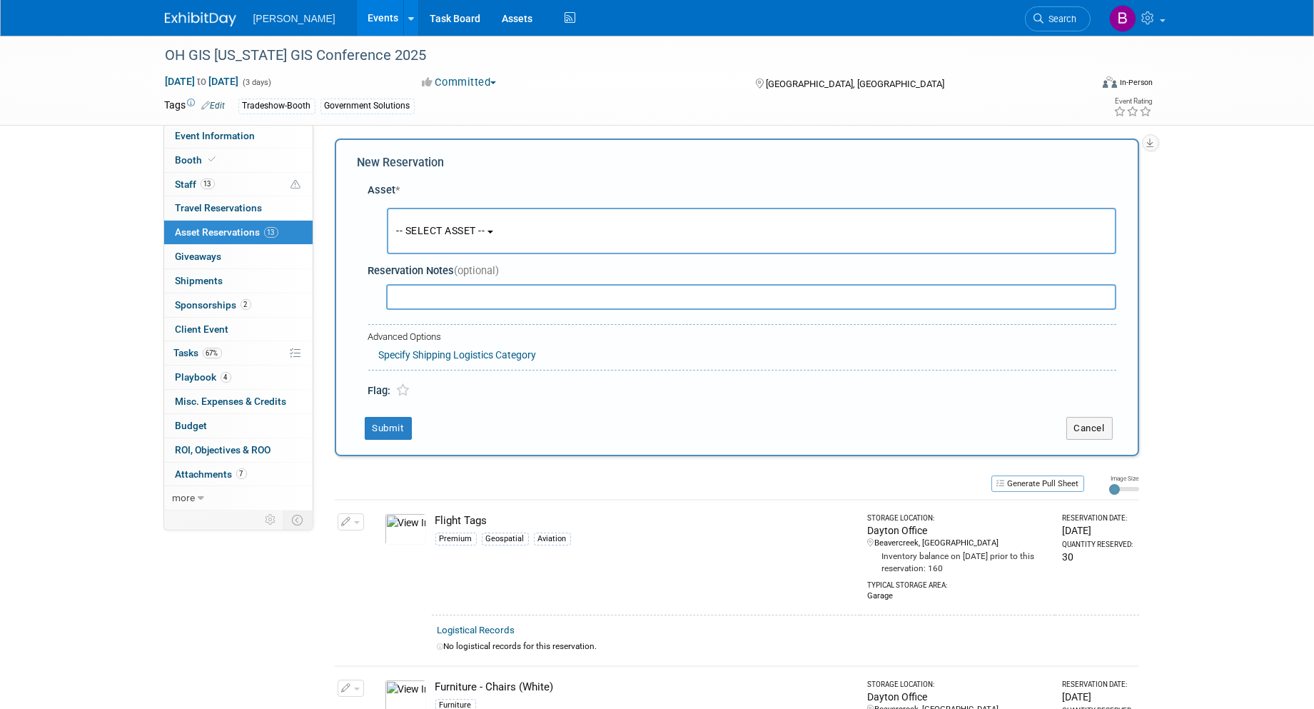
scroll to position [12, 0]
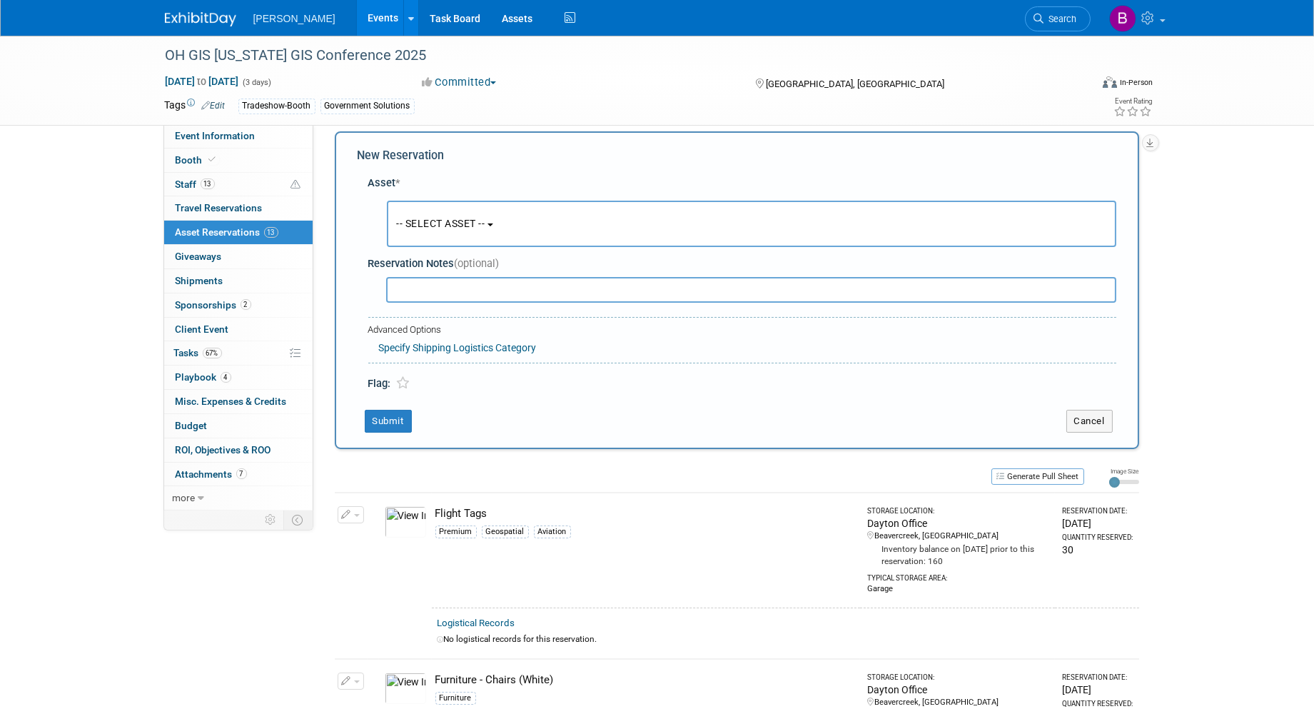
click at [433, 232] on button "-- SELECT ASSET --" at bounding box center [752, 224] width 730 height 46
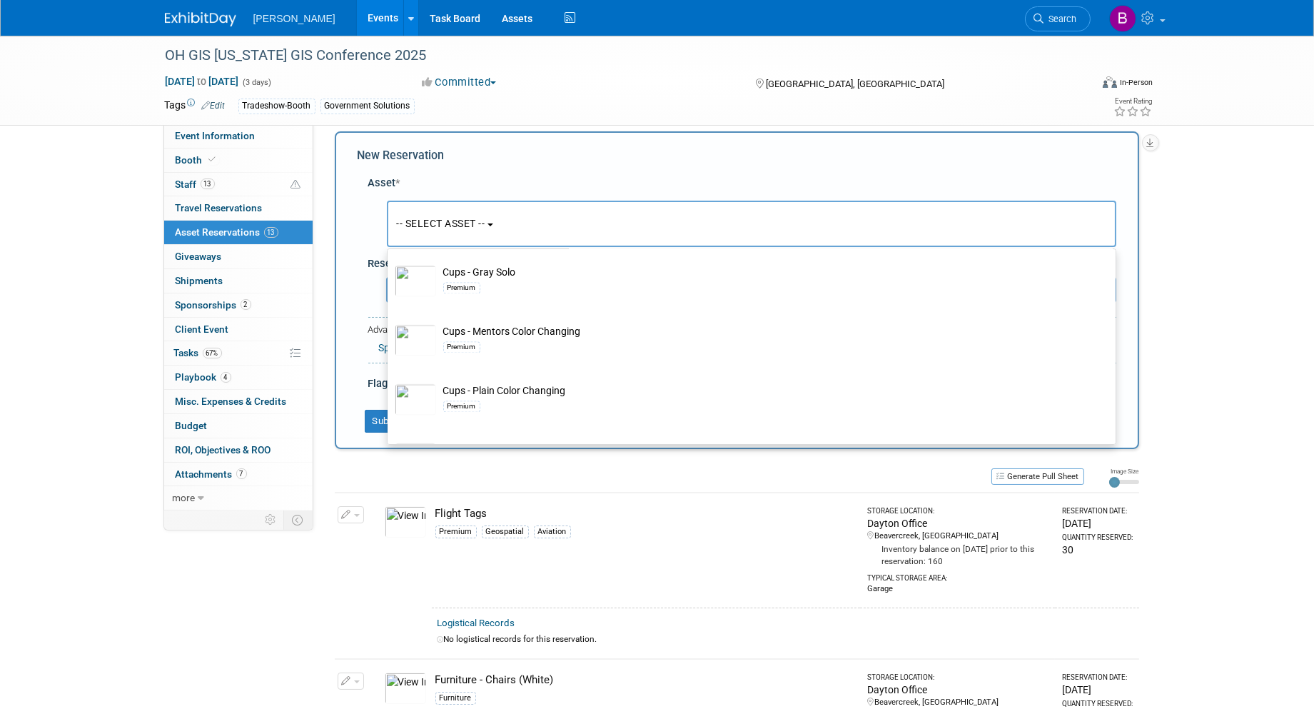
scroll to position [6981, 0]
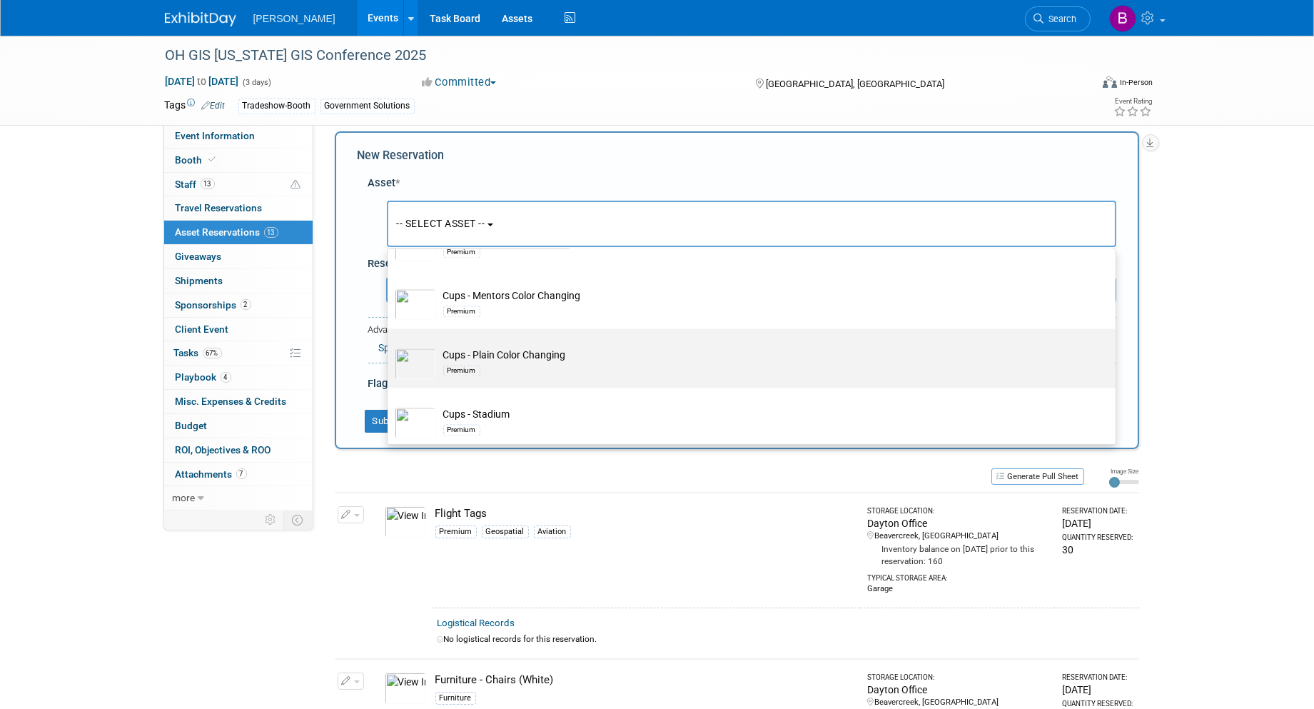
click at [575, 368] on label "Cups - Plain Color Changing Premium" at bounding box center [748, 358] width 707 height 54
click at [390, 346] on input "Cups - Plain Color Changing Premium" at bounding box center [385, 340] width 9 height 9
select select "10724432"
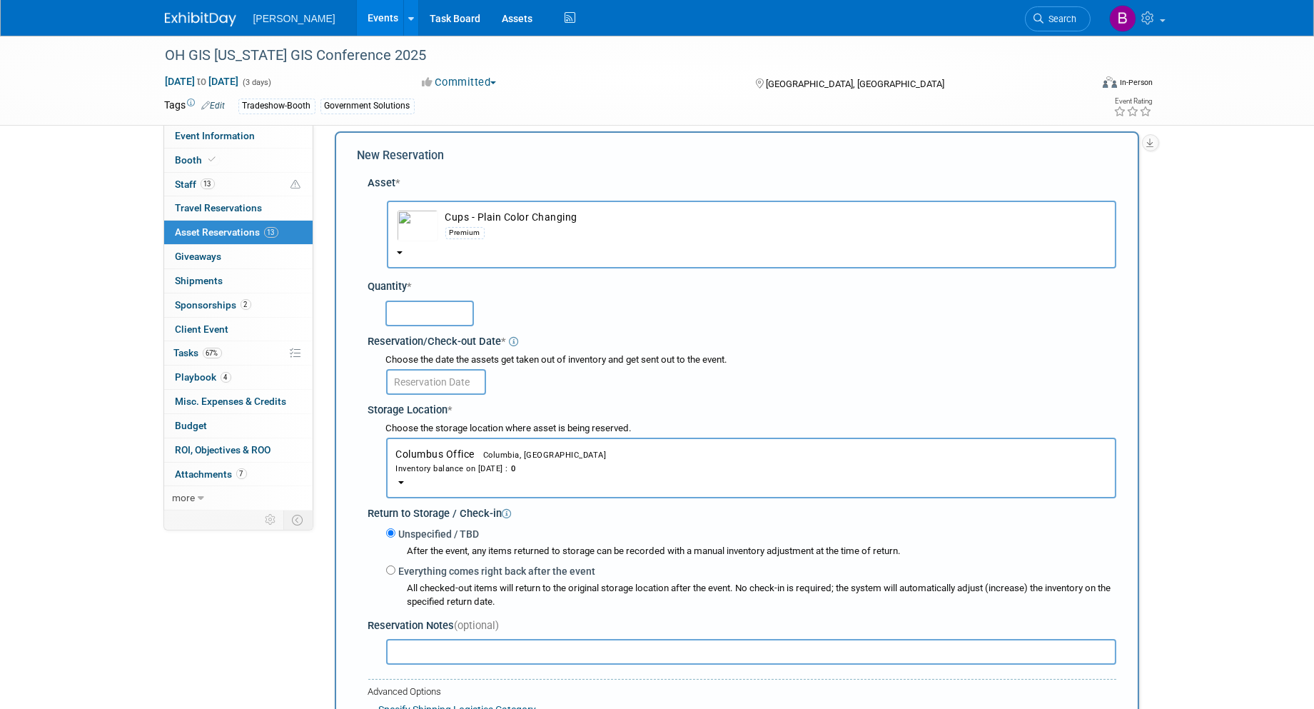
click at [490, 441] on button "Columbus Office Columbia, SC Inventory balance on Aug 18, 2025 : 0" at bounding box center [751, 468] width 730 height 61
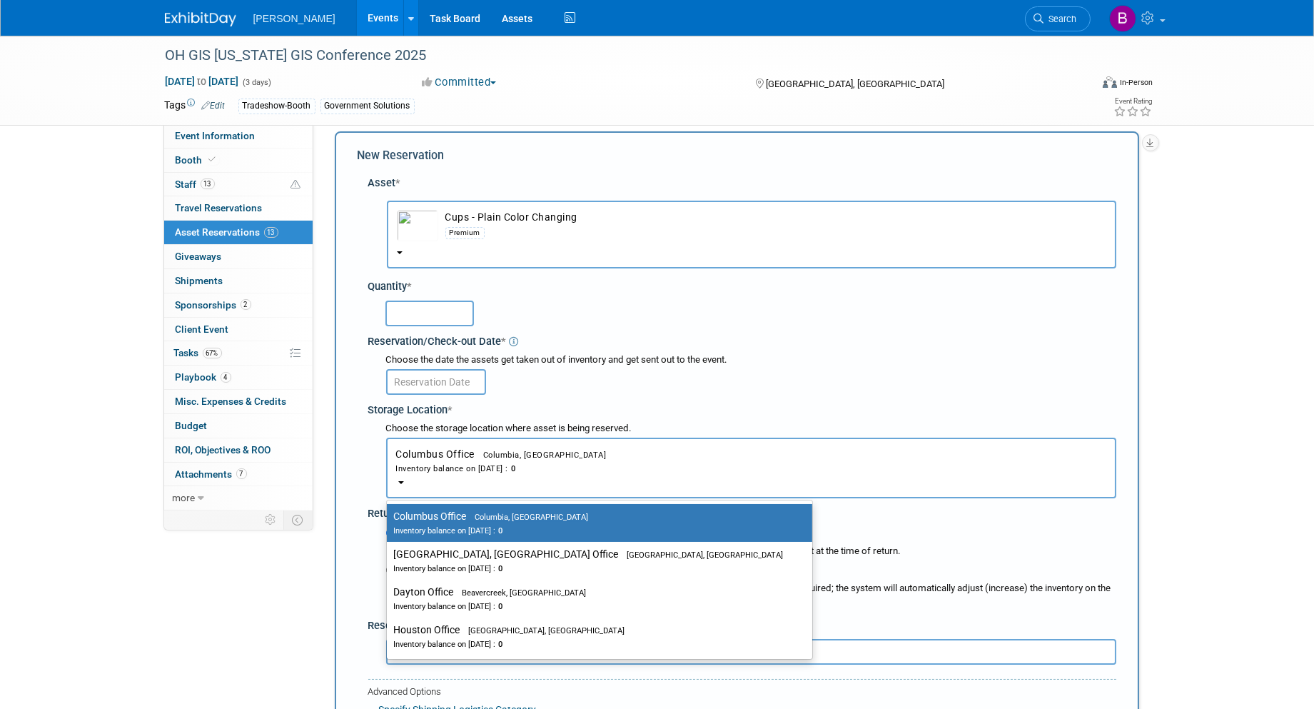
click at [451, 240] on span "Cups - Plain Color Changing Premium" at bounding box center [752, 237] width 710 height 11
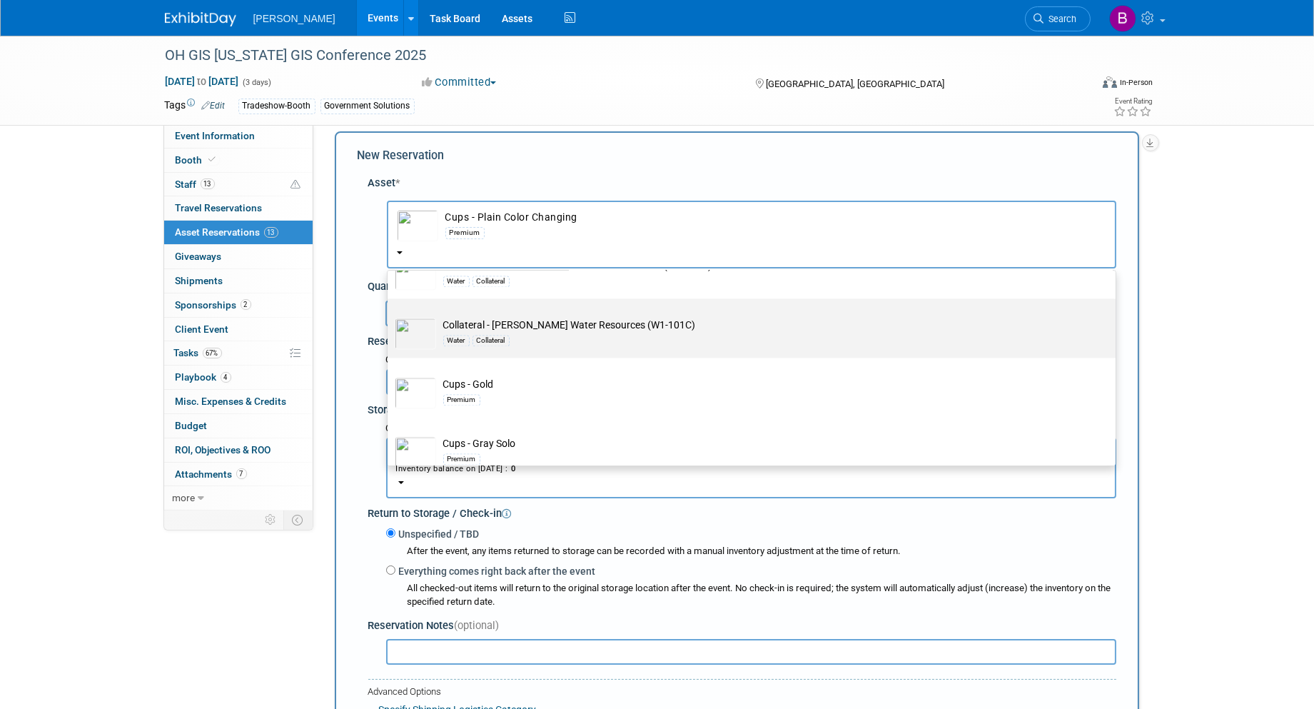
scroll to position [6822, 0]
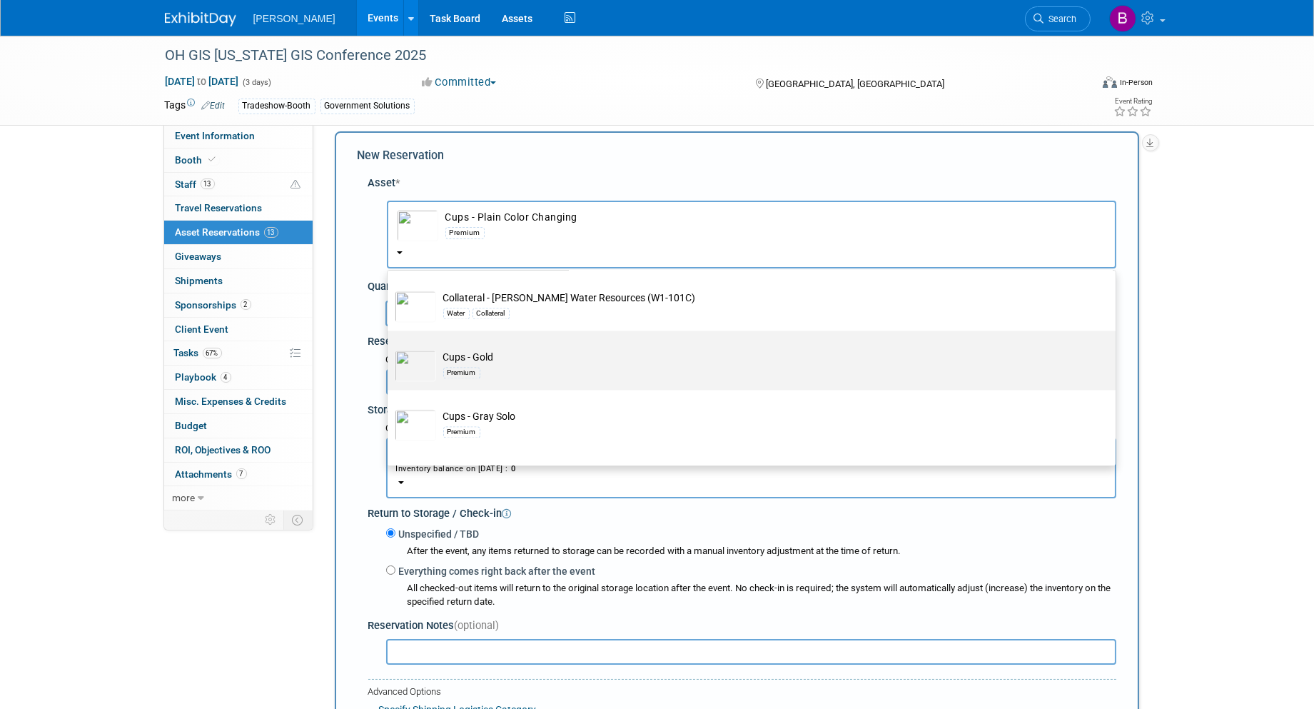
click at [543, 381] on td "Cups - Gold Premium" at bounding box center [761, 365] width 651 height 31
click at [390, 348] on input "Cups - Gold Premium" at bounding box center [385, 342] width 9 height 9
radio input "true"
select select "10724445"
radio input "false"
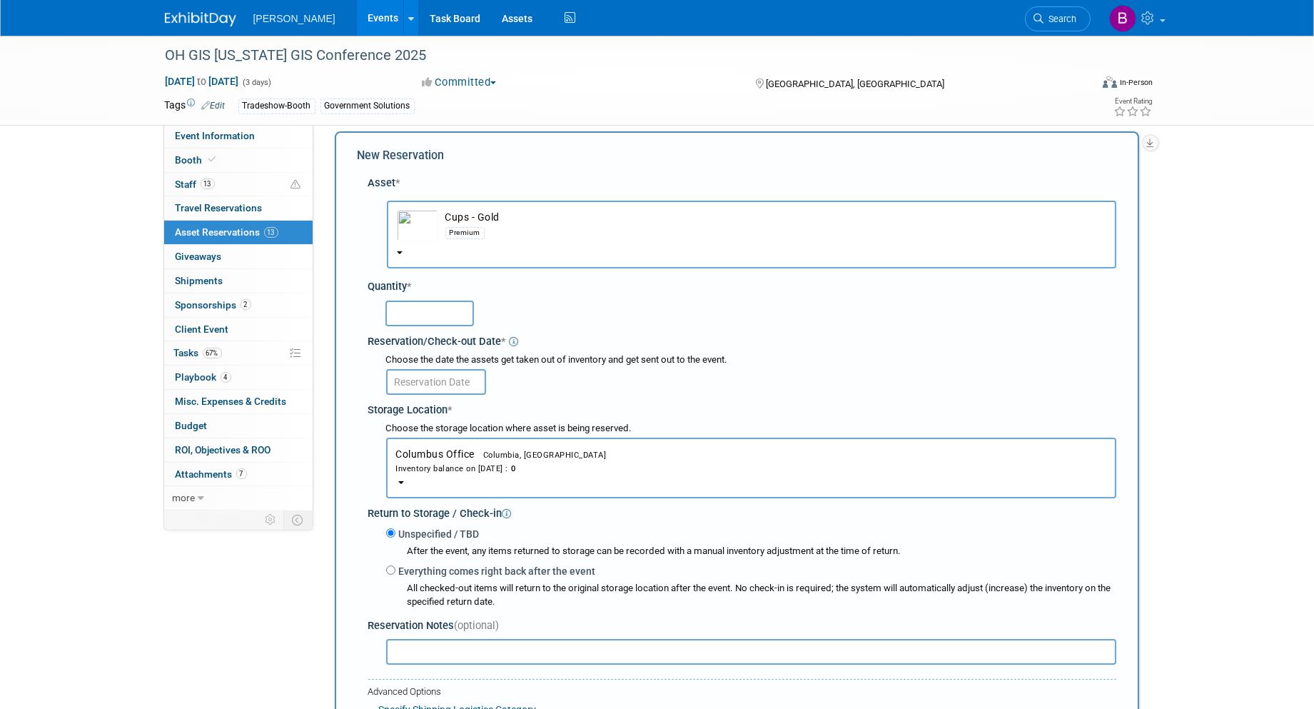
click at [490, 469] on button "Columbus Office Columbia, SC Inventory balance on Aug 18, 2025 : 0" at bounding box center [751, 468] width 730 height 61
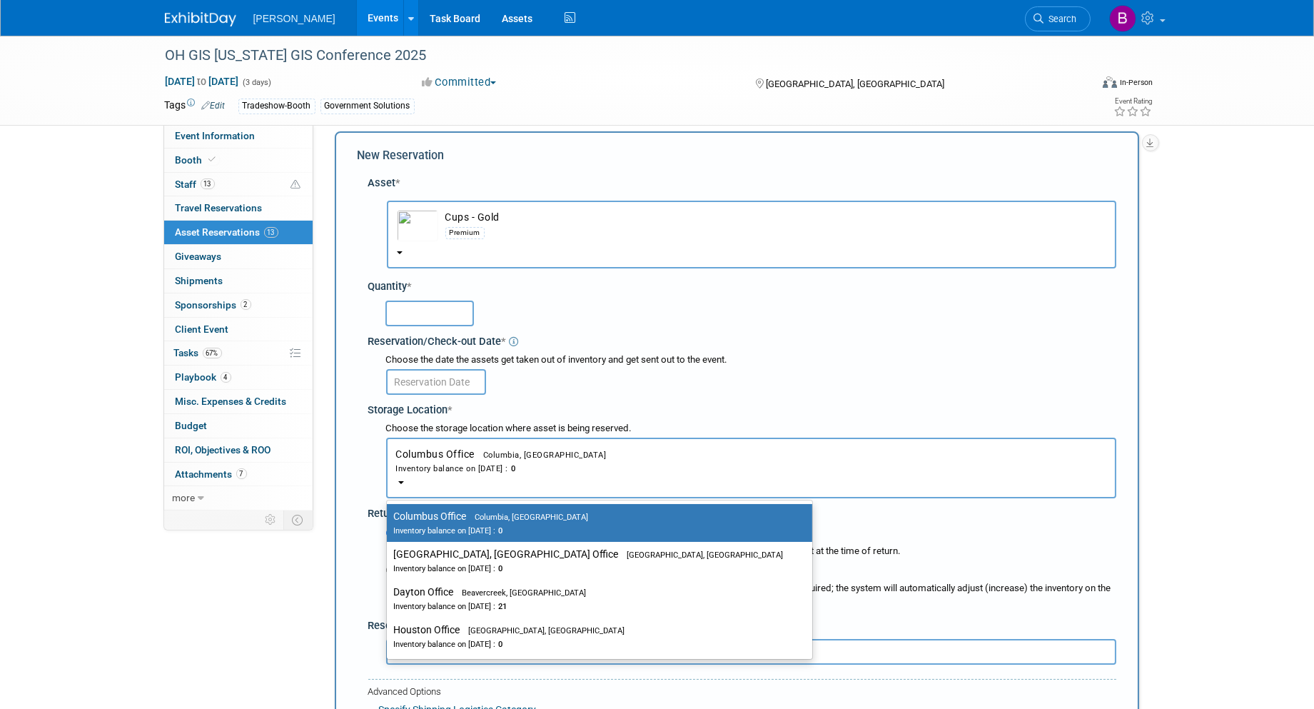
click at [491, 469] on button "Columbus Office Columbia, SC Inventory balance on Aug 18, 2025 : 0" at bounding box center [751, 468] width 730 height 61
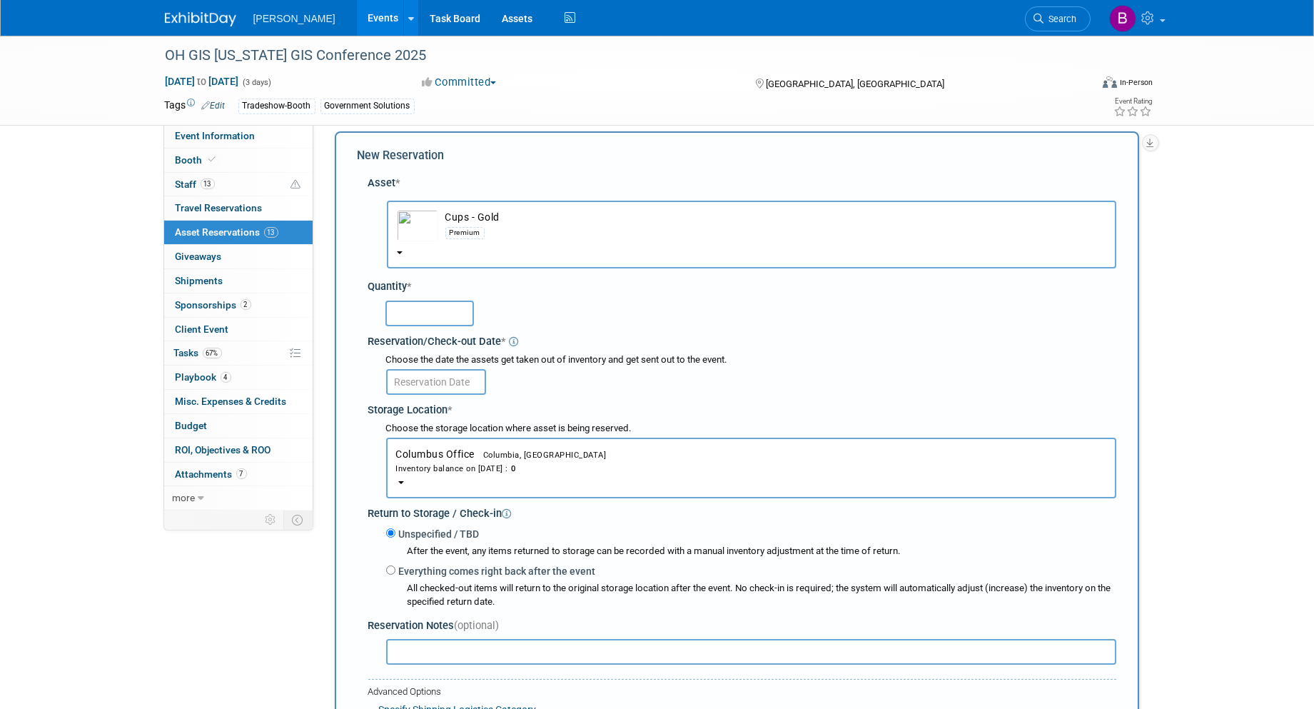
click at [446, 216] on td "Cups - Gold Premium" at bounding box center [772, 225] width 668 height 31
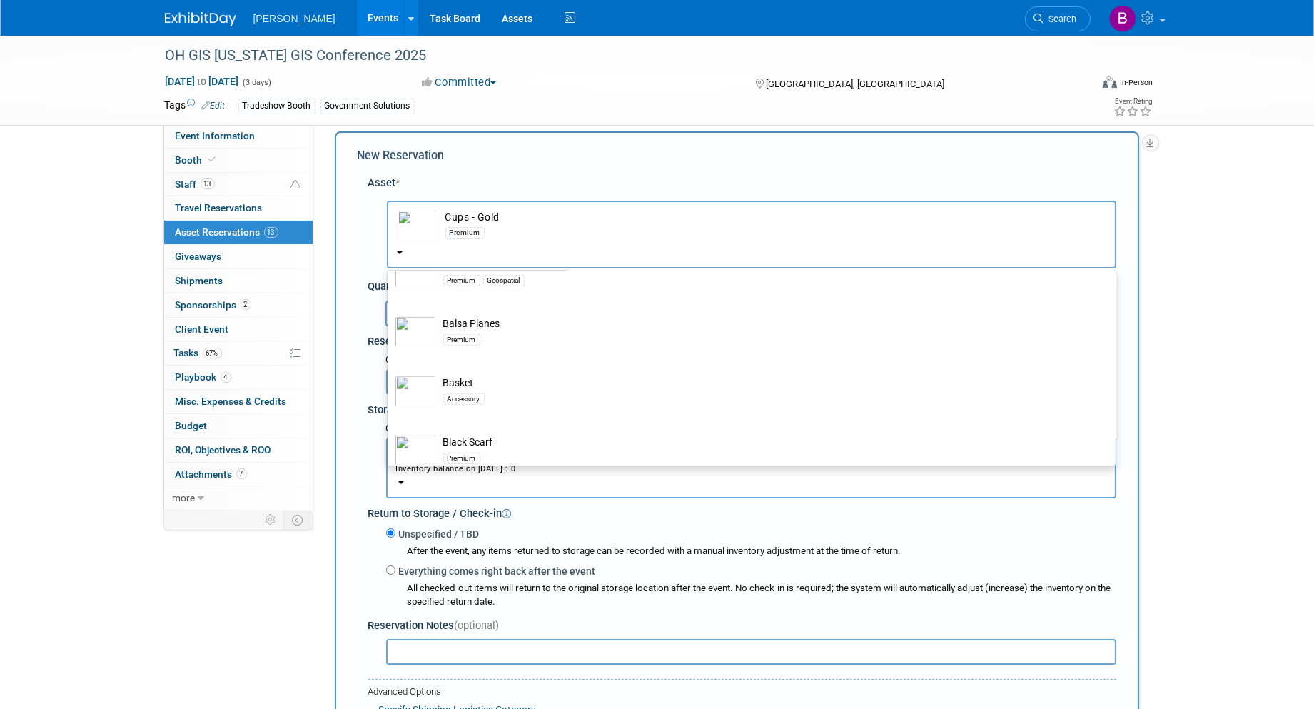
scroll to position [2935, 0]
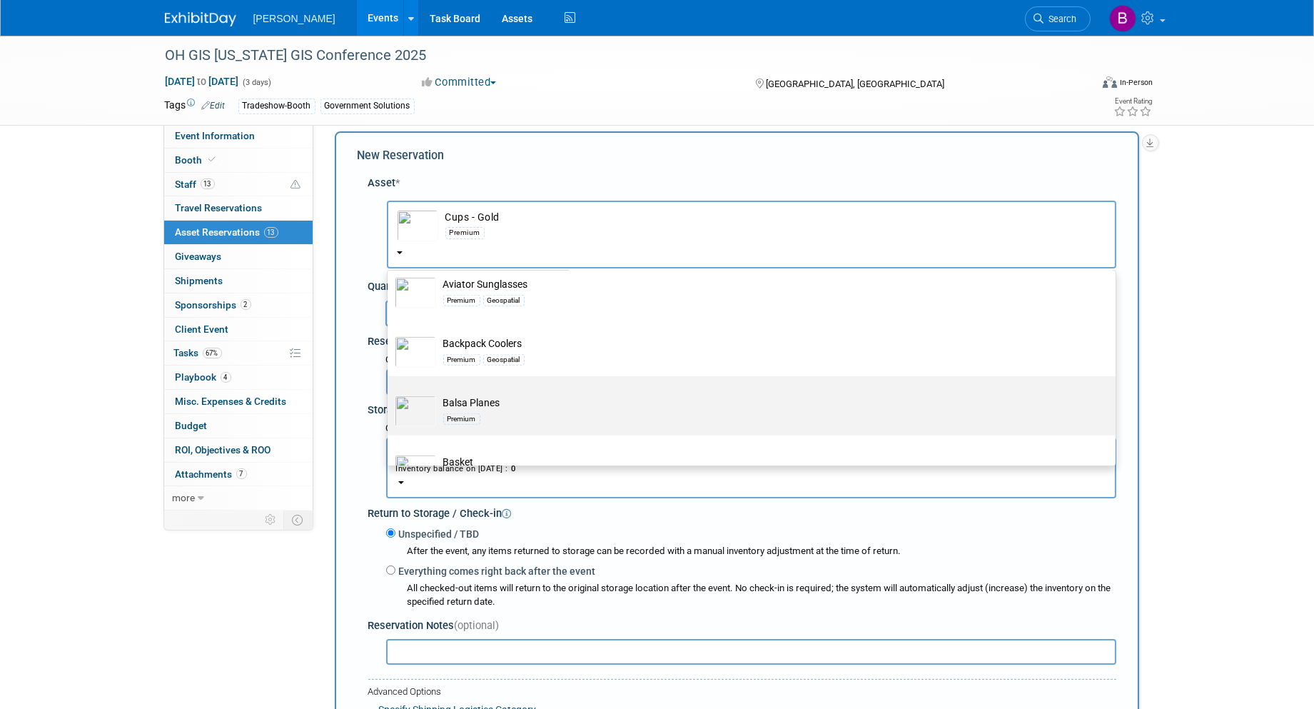
click at [520, 418] on td "Balsa Planes Premium" at bounding box center [761, 411] width 651 height 31
click at [390, 393] on input "Balsa Planes Premium" at bounding box center [385, 388] width 9 height 9
select select "10723114"
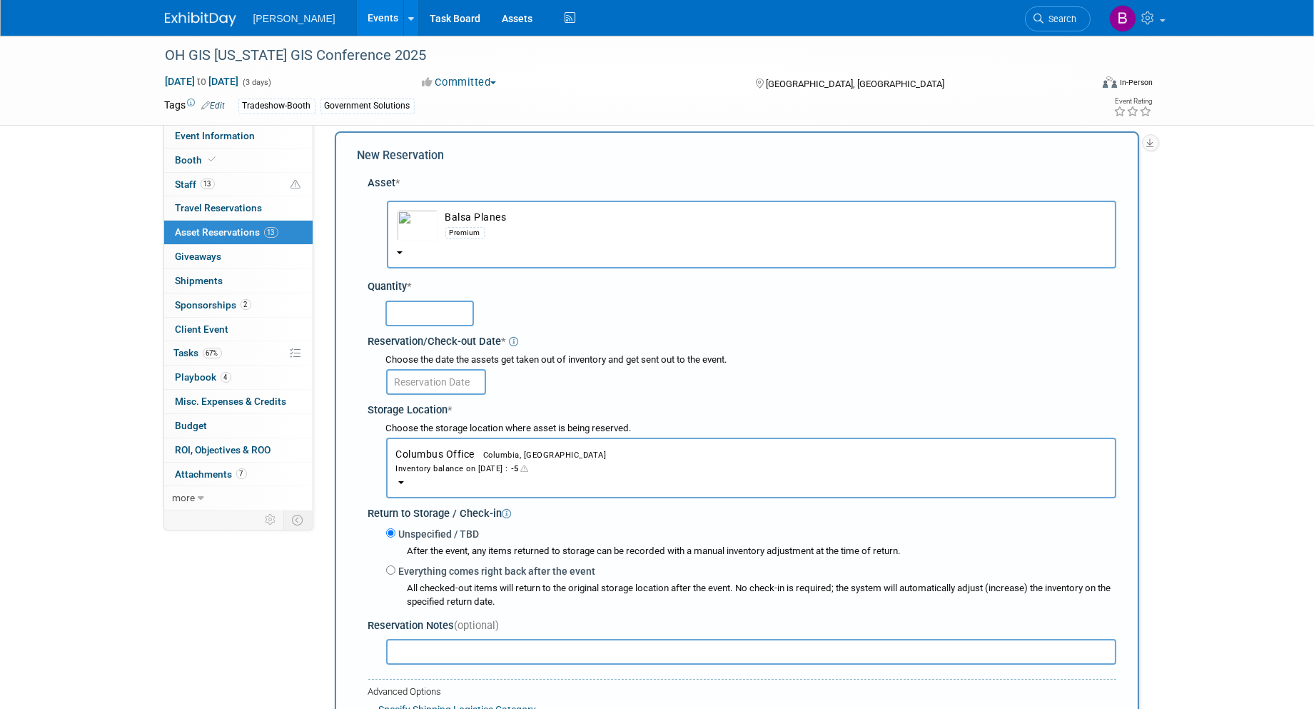
click at [436, 318] on input "text" at bounding box center [430, 314] width 89 height 26
type input "50"
click at [431, 376] on input "text" at bounding box center [436, 382] width 100 height 26
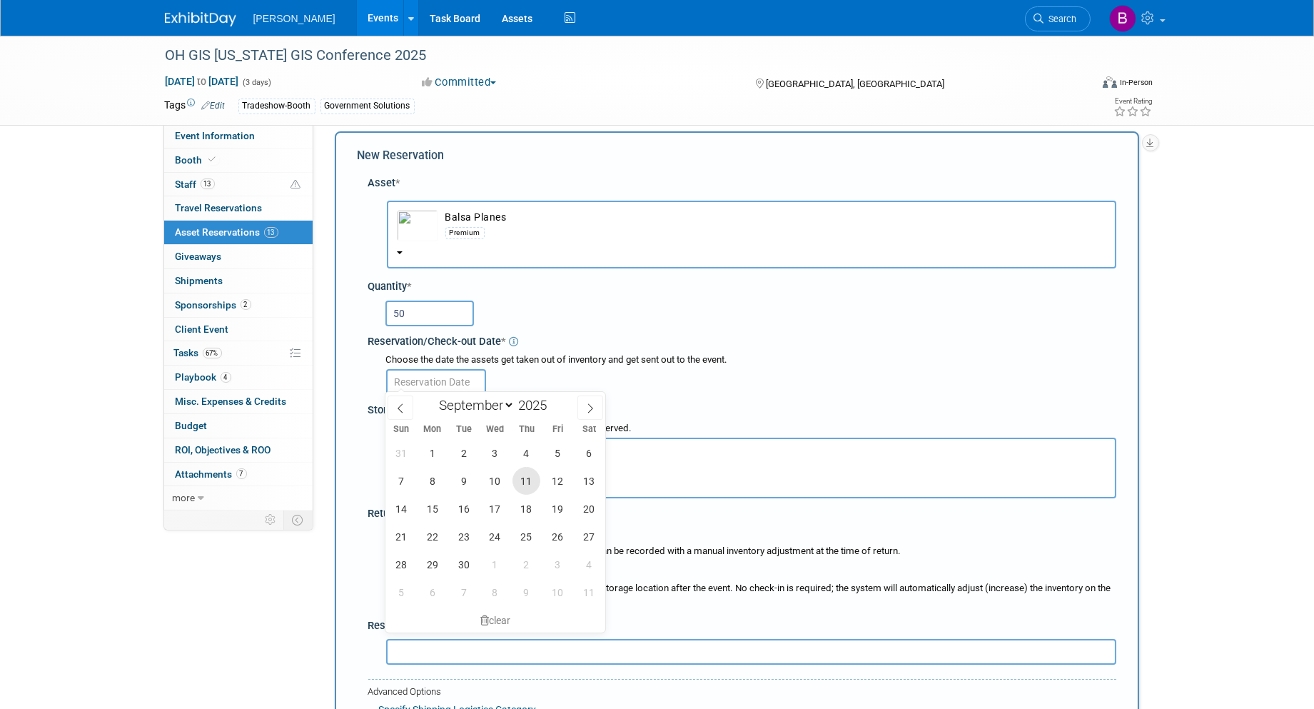
click at [524, 483] on span "11" at bounding box center [527, 481] width 28 height 28
type input "Sep 11, 2025"
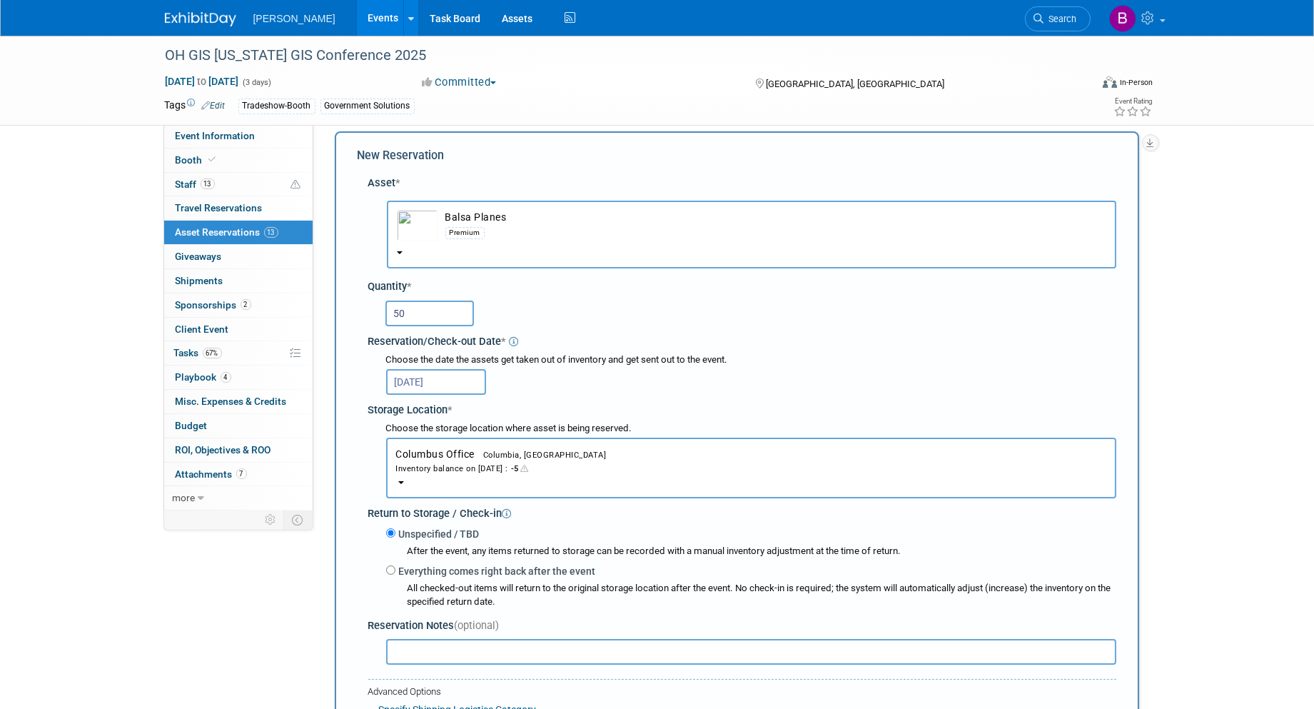
scroll to position [91, 0]
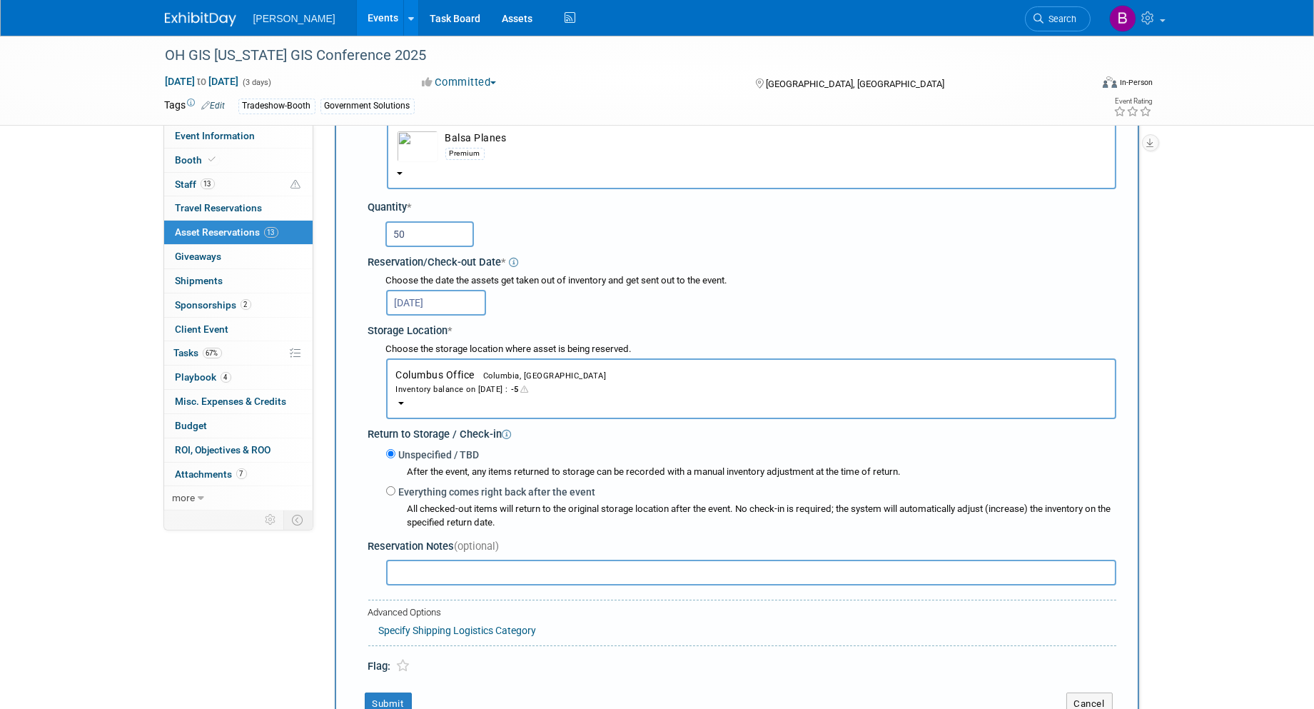
click at [481, 359] on button "Columbus Office Columbia, SC Inventory balance on Sep 11, 2025 : -5" at bounding box center [751, 388] width 730 height 61
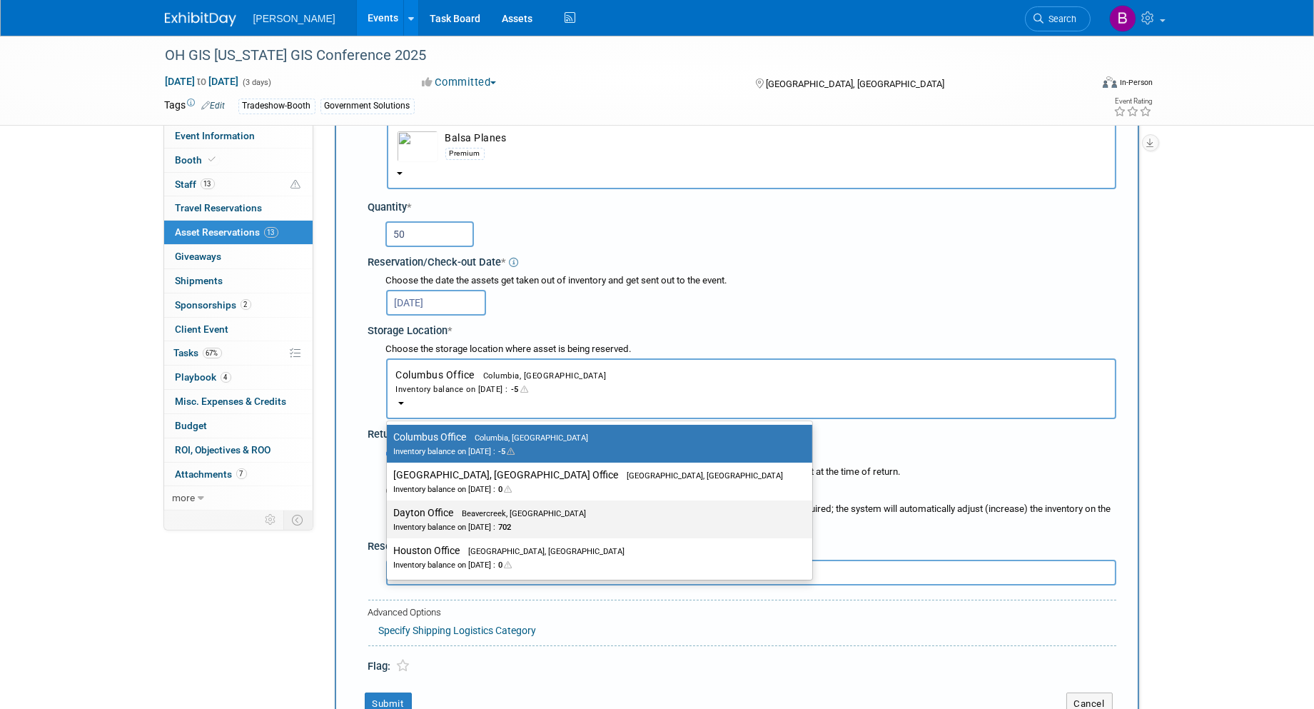
click at [543, 527] on label "Dayton Office Beavercreek, OH Inventory balance on Sep 11, 2025 : 702" at bounding box center [596, 519] width 404 height 32
click at [389, 518] on input "Dayton Office Beavercreek, OH Inventory balance on Sep 11, 2025 : 702" at bounding box center [384, 512] width 9 height 9
select select "11223930"
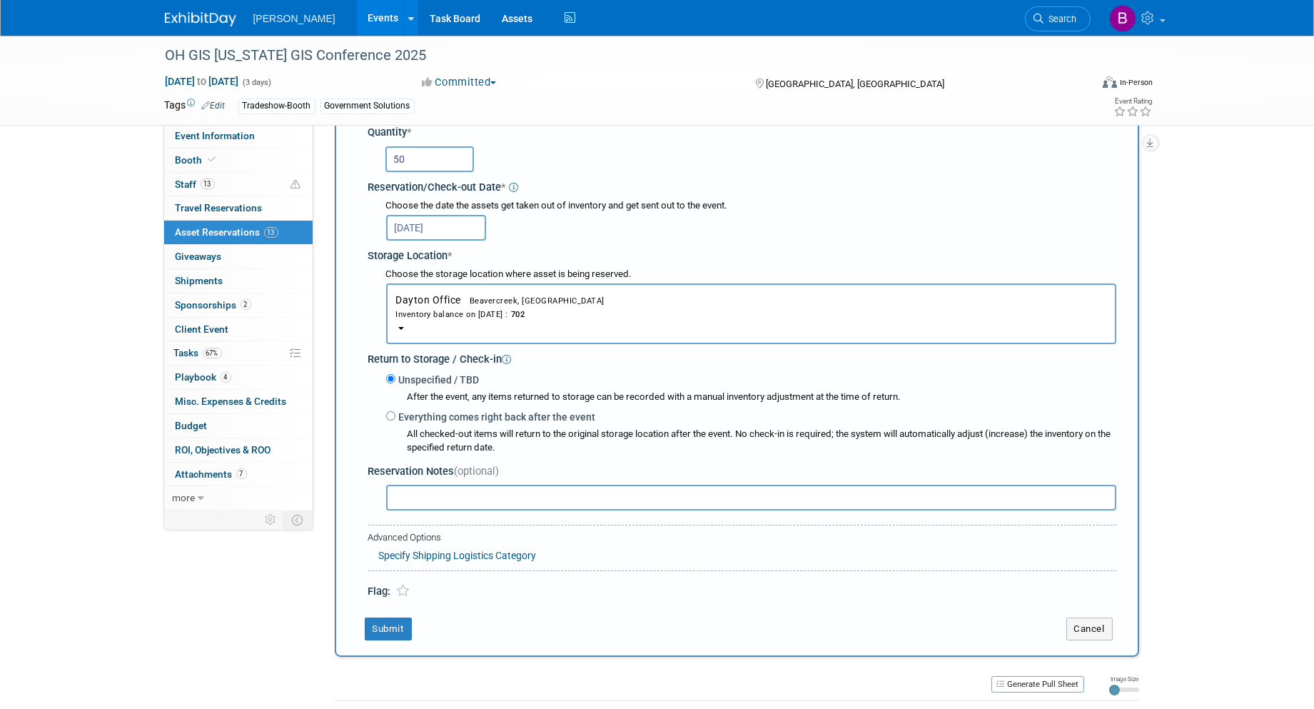
scroll to position [251, 0]
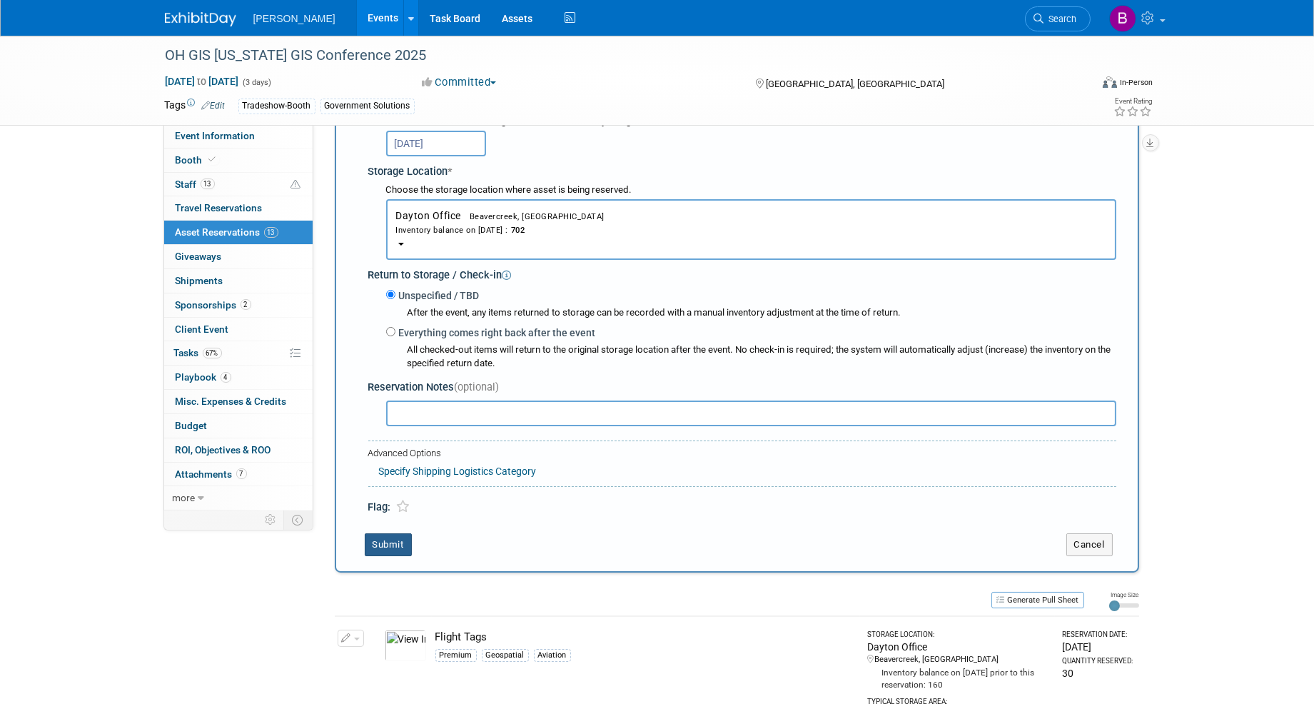
click at [404, 538] on button "Submit" at bounding box center [388, 544] width 47 height 23
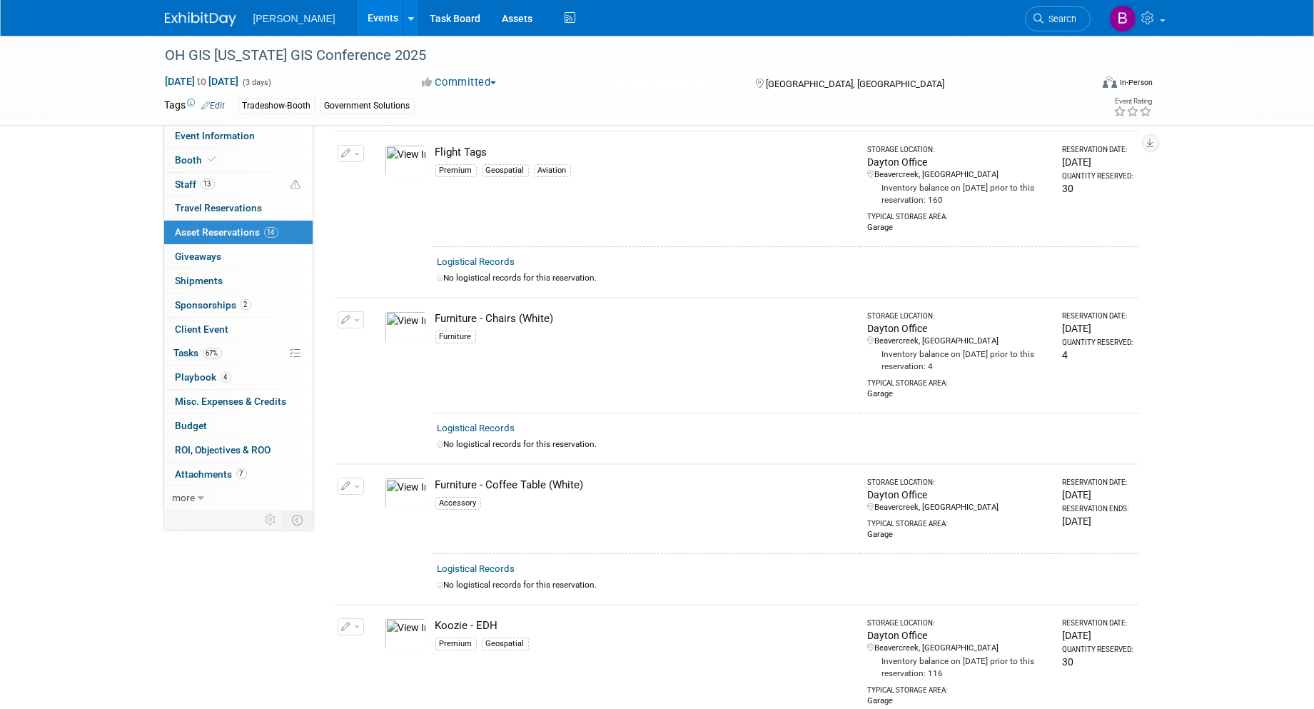
scroll to position [0, 0]
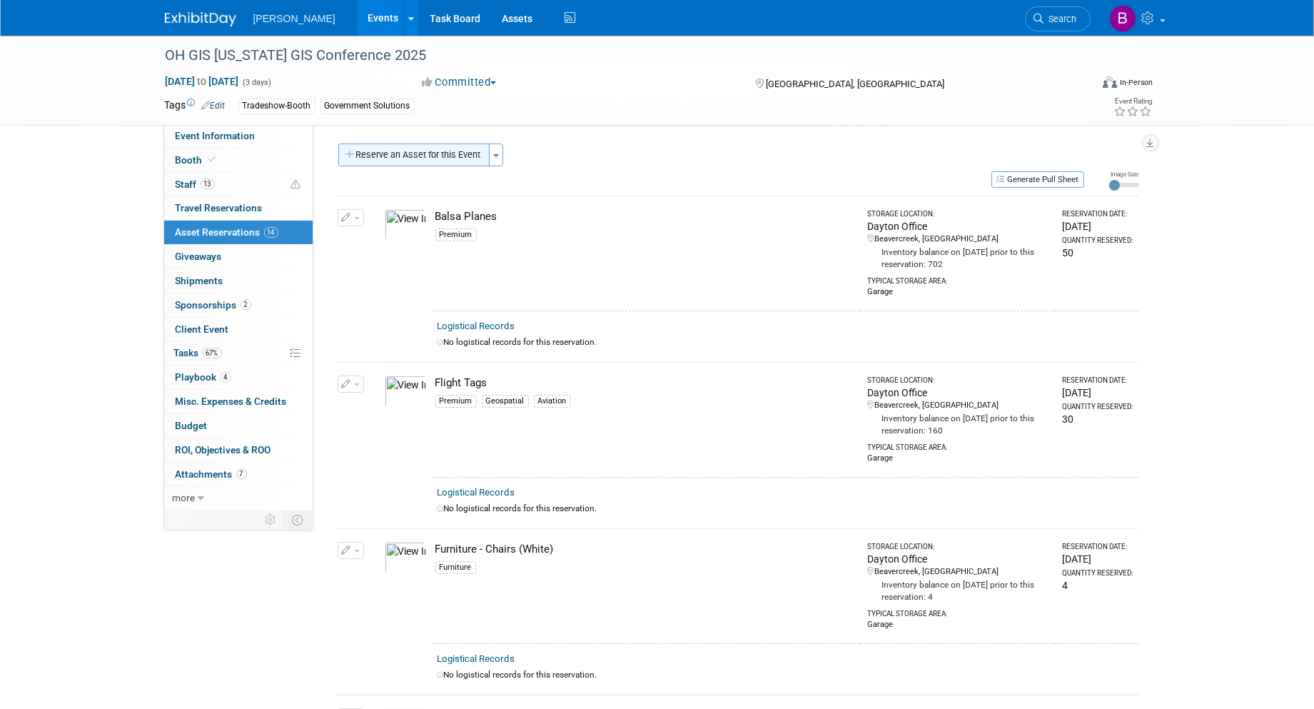
click at [405, 146] on button "Reserve an Asset for this Event" at bounding box center [413, 155] width 151 height 23
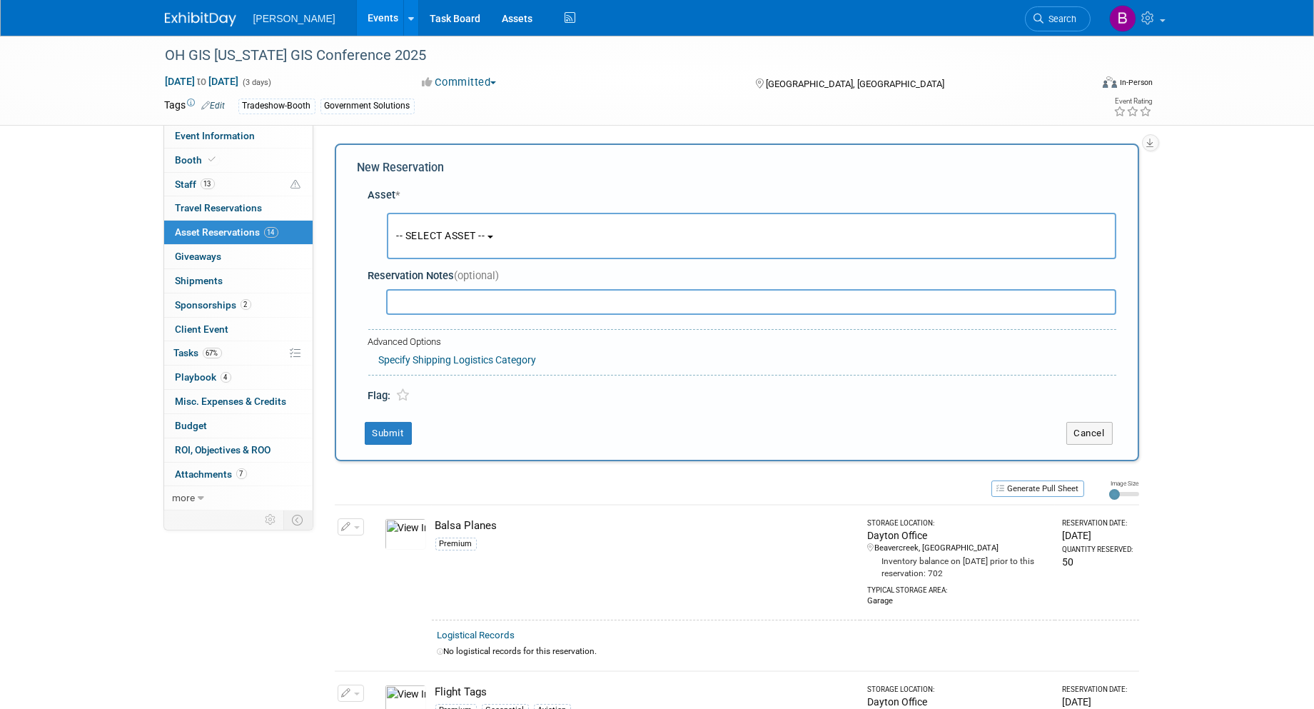
click at [471, 236] on button "-- SELECT ASSET --" at bounding box center [752, 236] width 730 height 46
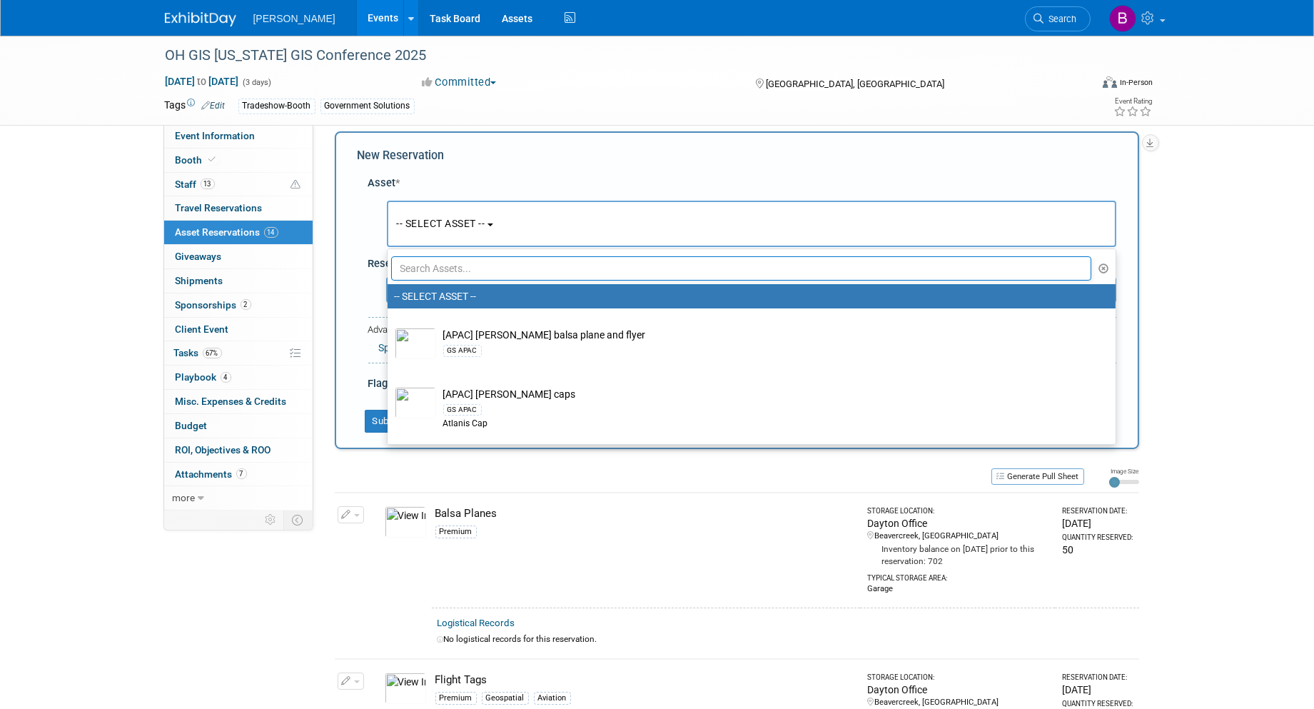
click at [483, 261] on input "text" at bounding box center [741, 268] width 701 height 24
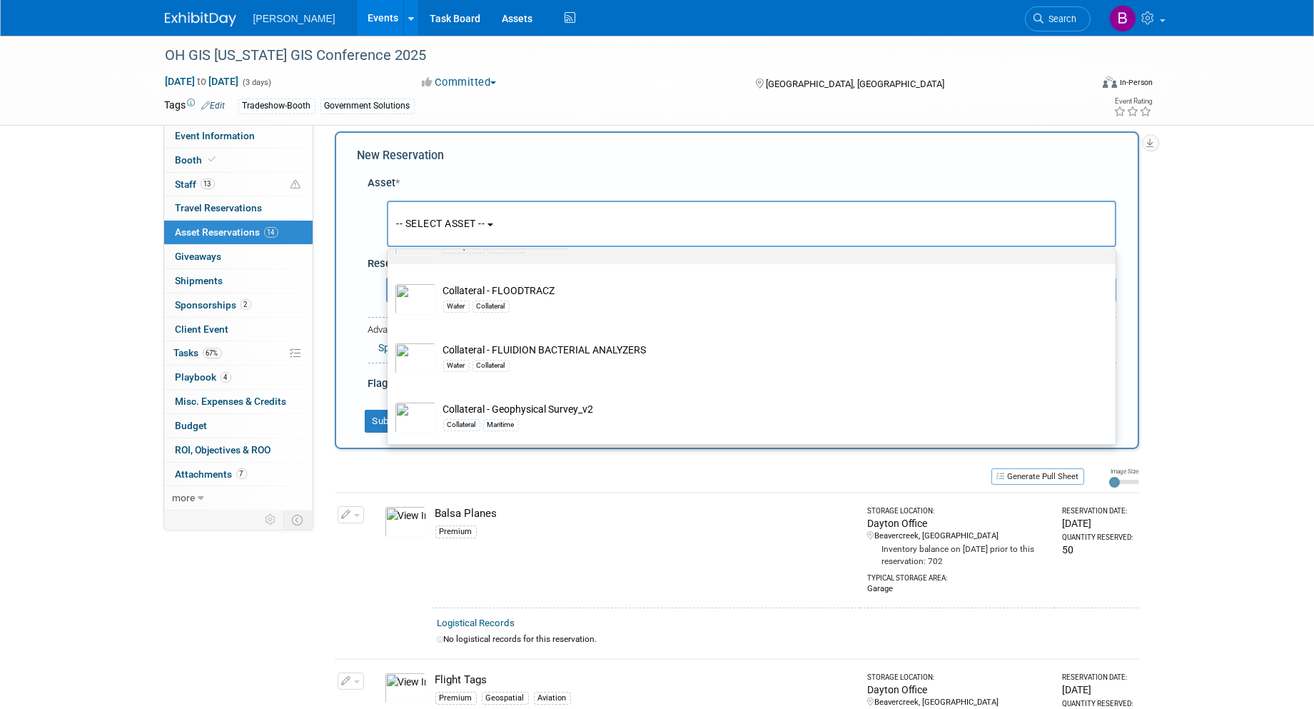
scroll to position [159, 0]
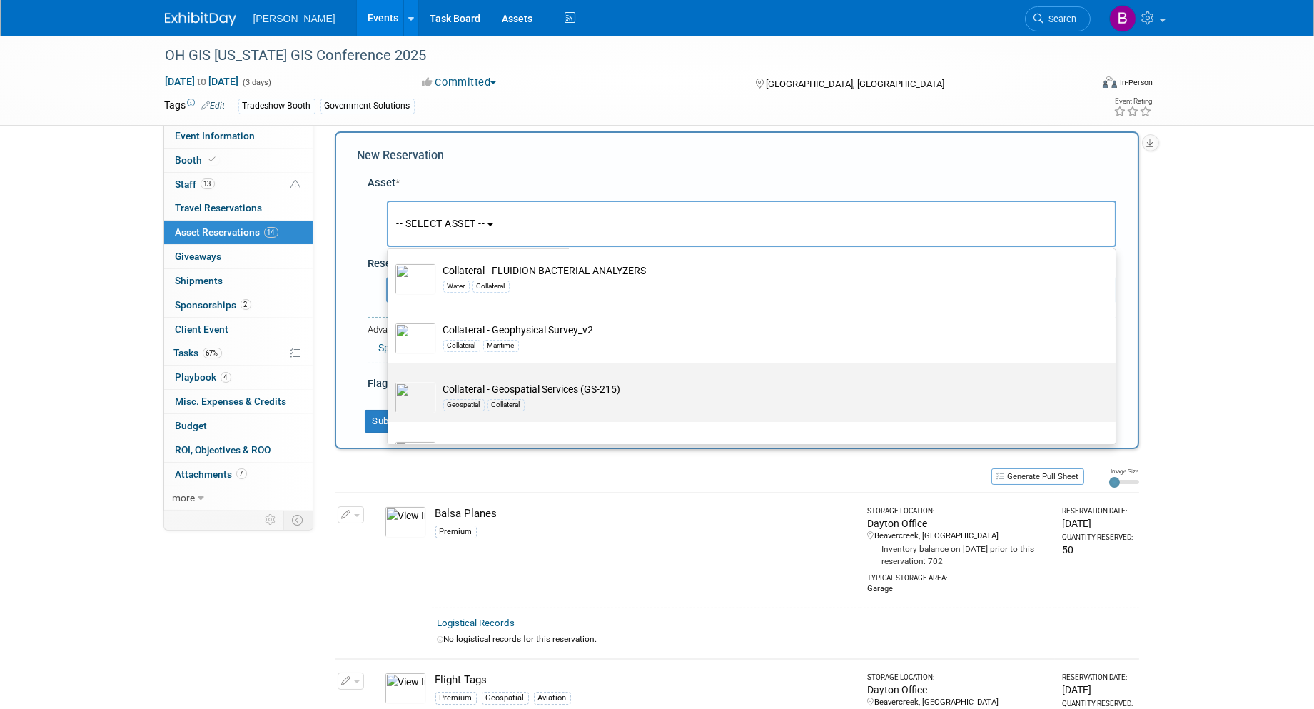
type input "collateral"
click at [528, 388] on td "Collateral - Geospatial Services (GS-215) Geospatial Collateral" at bounding box center [761, 397] width 651 height 31
click at [390, 380] on input "Collateral - Geospatial Services (GS-215) Geospatial Collateral" at bounding box center [385, 375] width 9 height 9
select select "10728229"
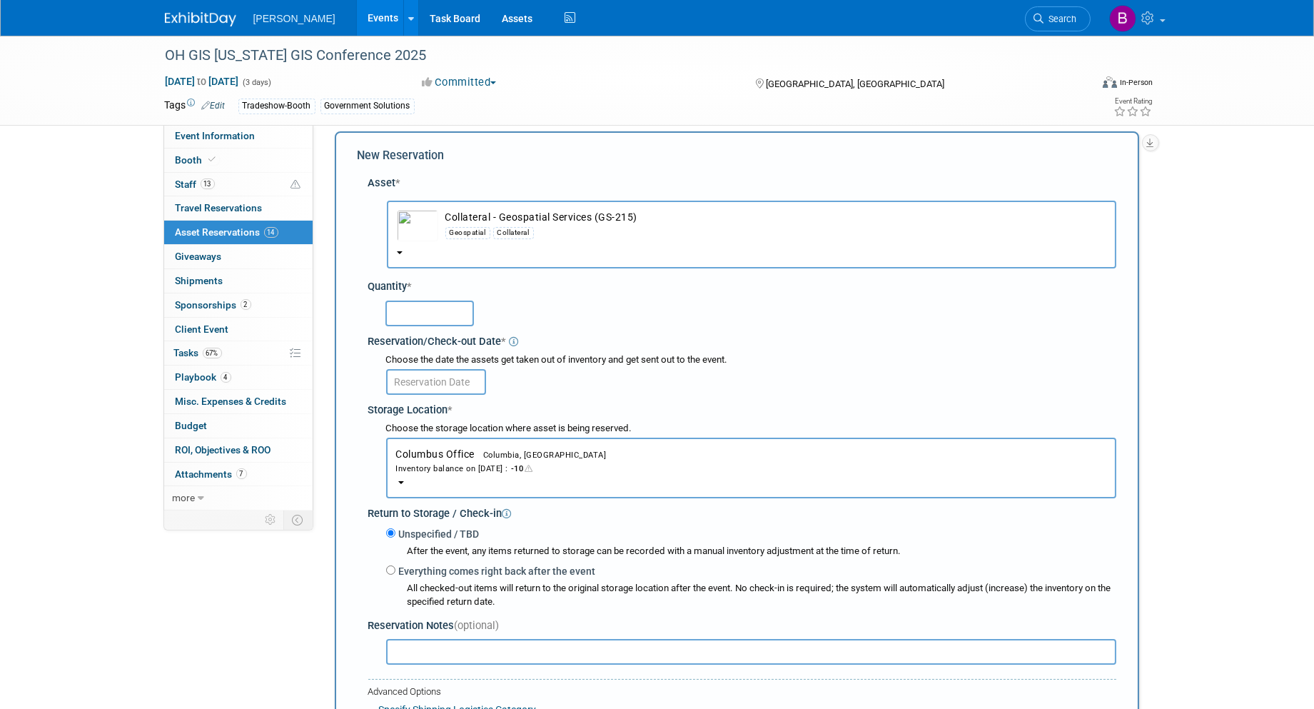
click at [445, 303] on input "text" at bounding box center [430, 314] width 89 height 26
type input "10"
click at [447, 387] on body "Woolpert Events Add Event Bulk Upload Events Shareable Event Boards Recently Vi…" at bounding box center [657, 342] width 1314 height 709
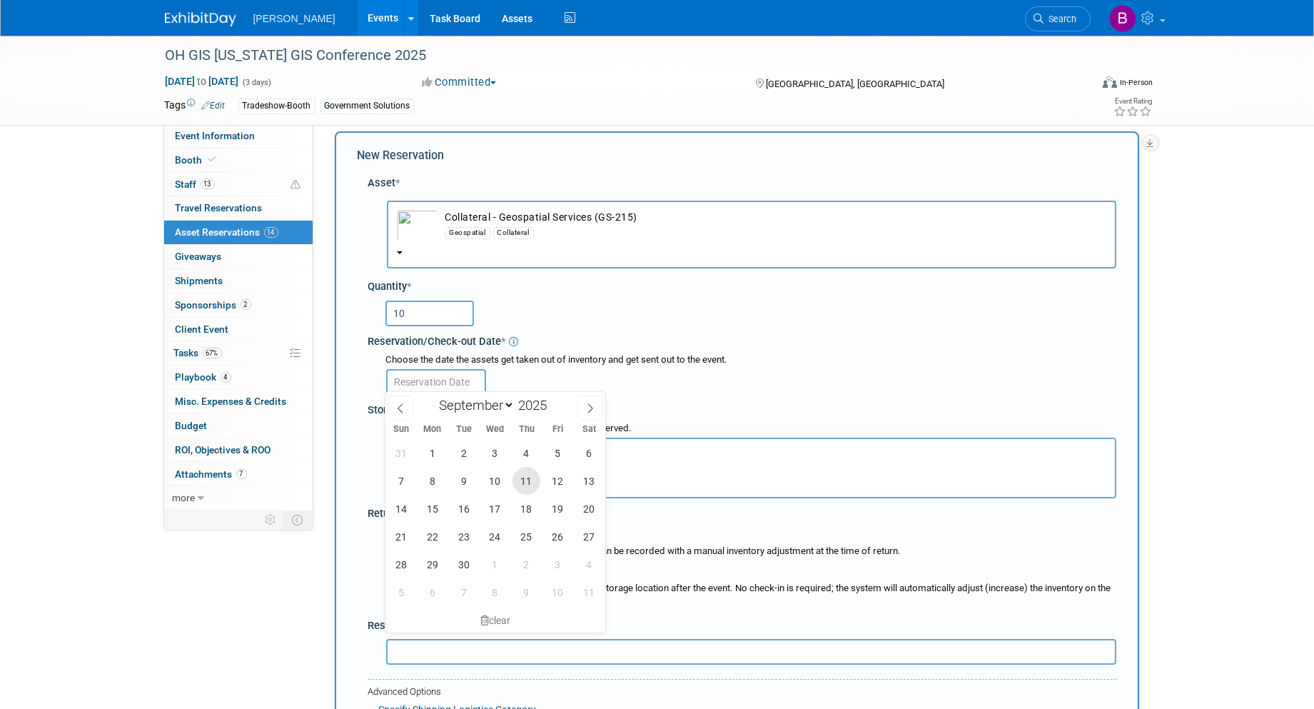
click at [526, 477] on span "11" at bounding box center [527, 481] width 28 height 28
type input "Sep 11, 2025"
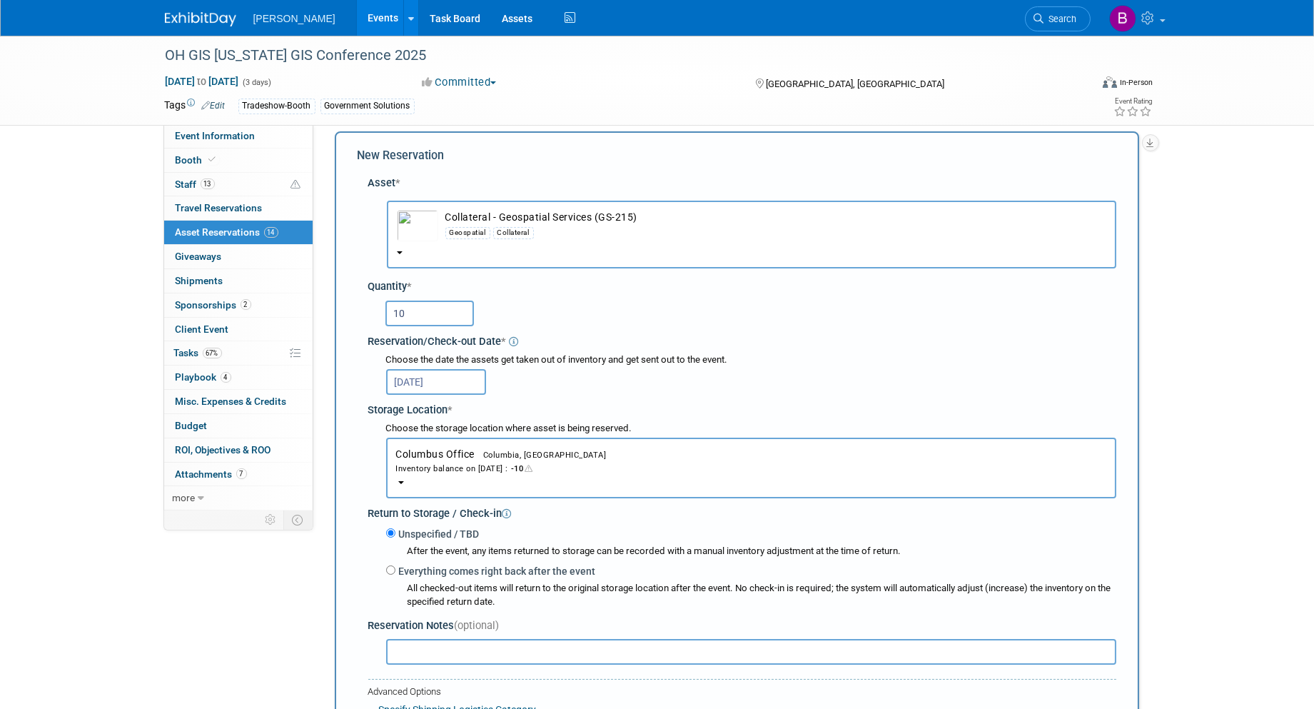
click at [447, 466] on div "Inventory balance on Sep 11, 2025 : -10" at bounding box center [751, 468] width 710 height 14
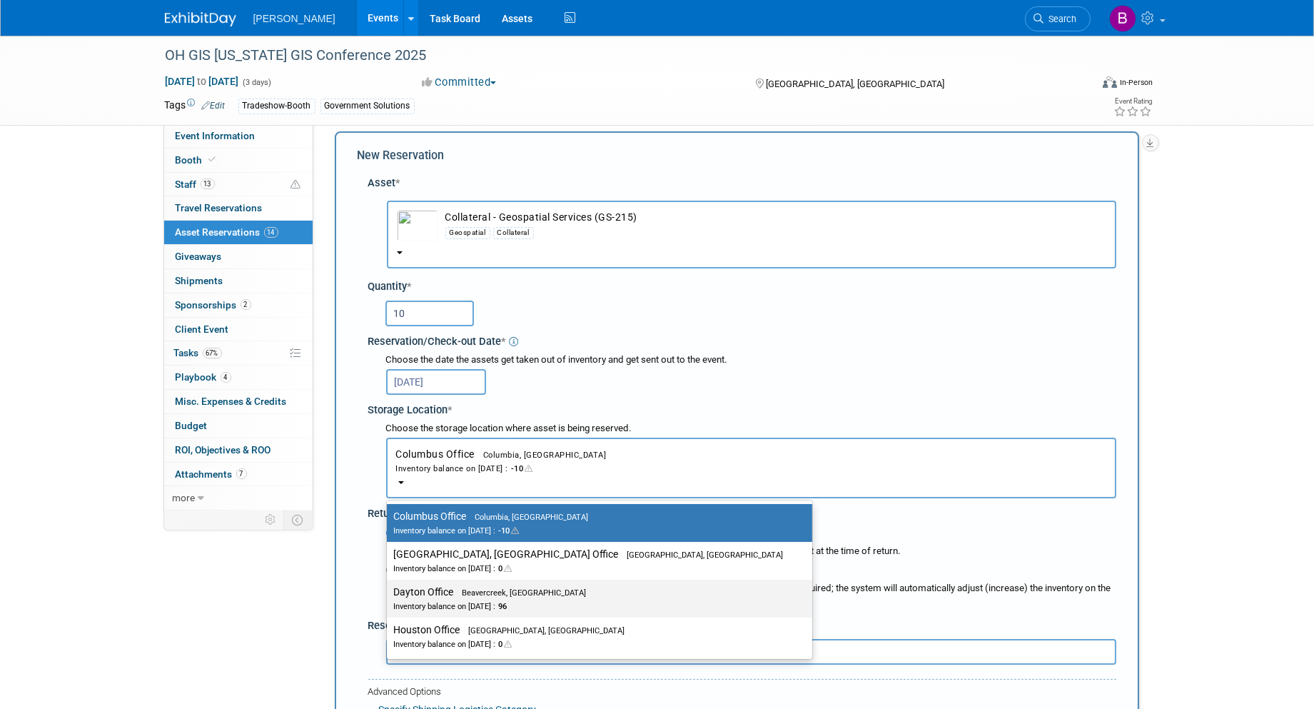
click at [508, 599] on div "Inventory balance on Sep 11, 2025 : 96" at bounding box center [589, 606] width 390 height 14
click at [389, 595] on input "Dayton Office Beavercreek, OH Inventory balance on Sep 11, 2025 : 96" at bounding box center [384, 592] width 9 height 9
select select "11223930"
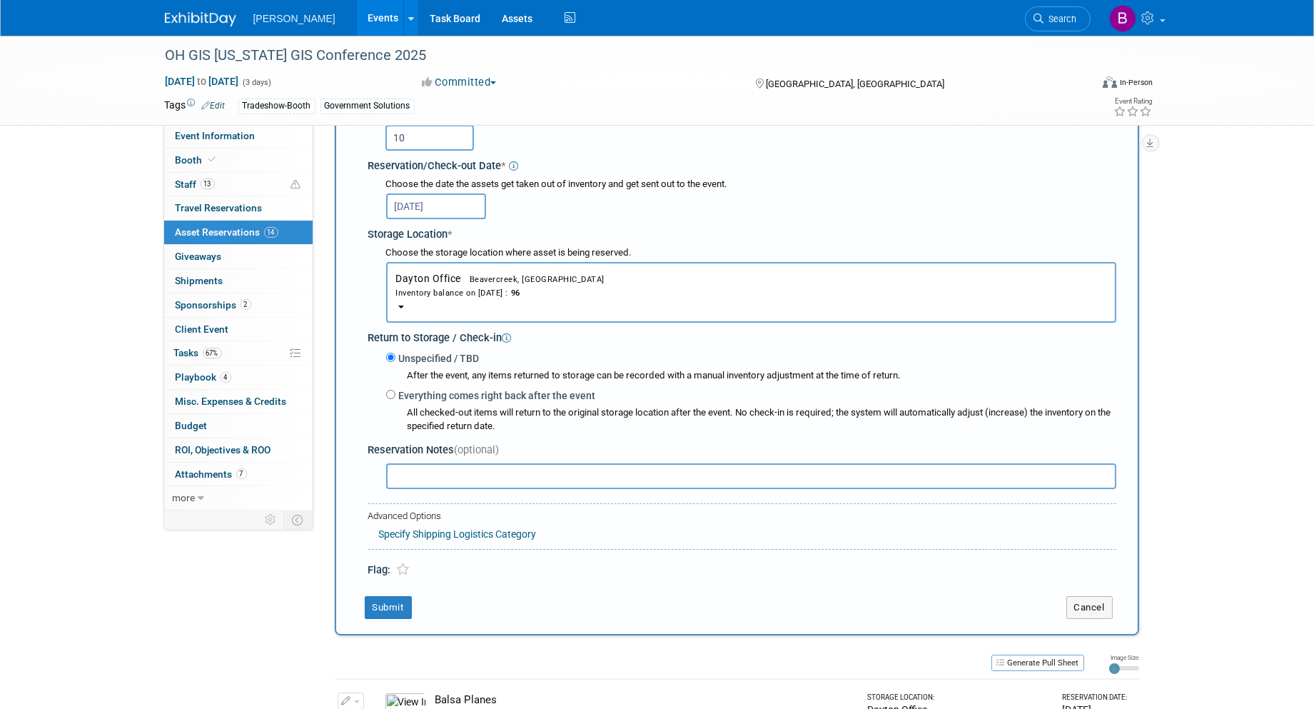
scroll to position [251, 0]
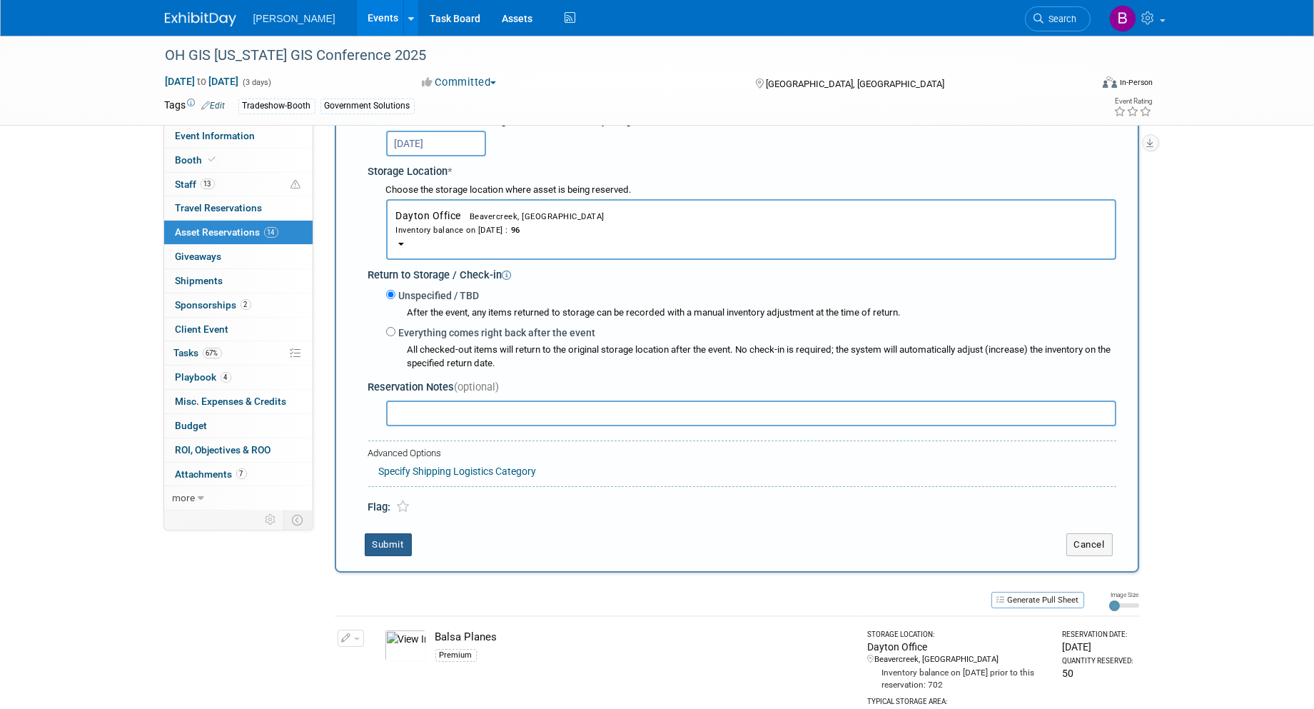
click at [410, 546] on button "Submit" at bounding box center [388, 544] width 47 height 23
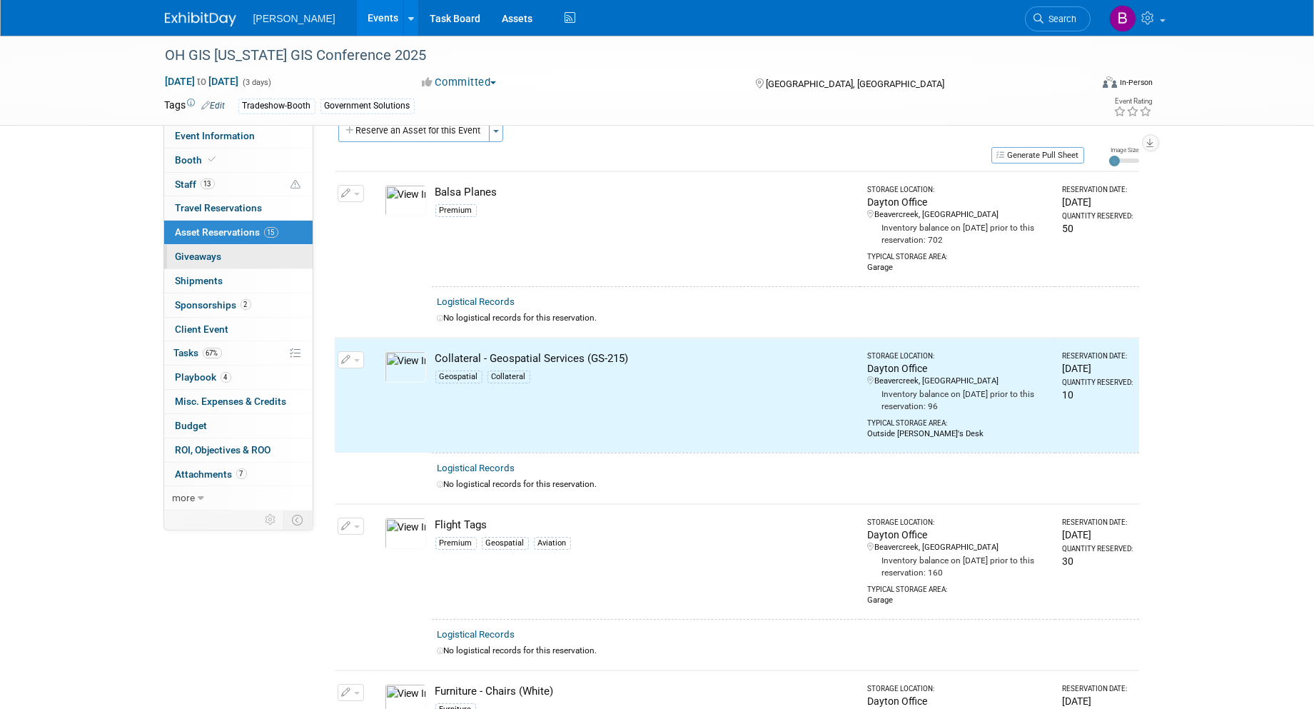
scroll to position [24, 0]
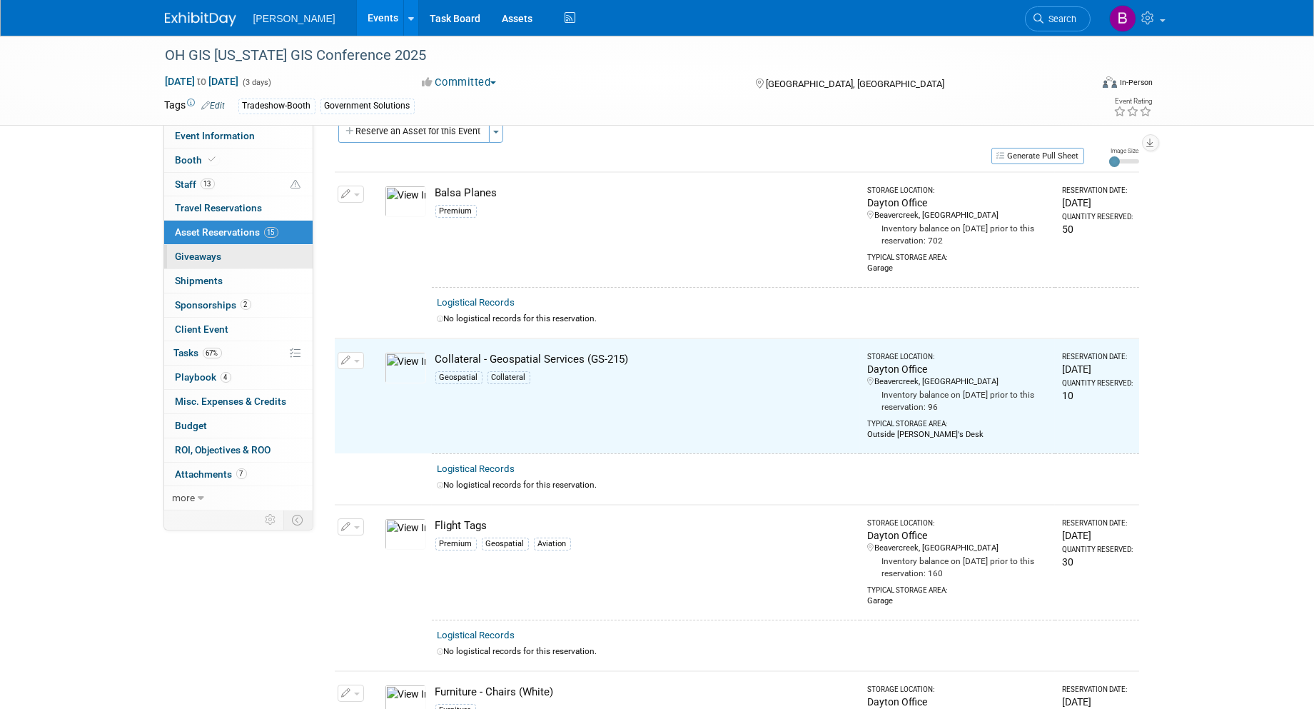
click at [208, 258] on span "Giveaways 0" at bounding box center [199, 256] width 46 height 11
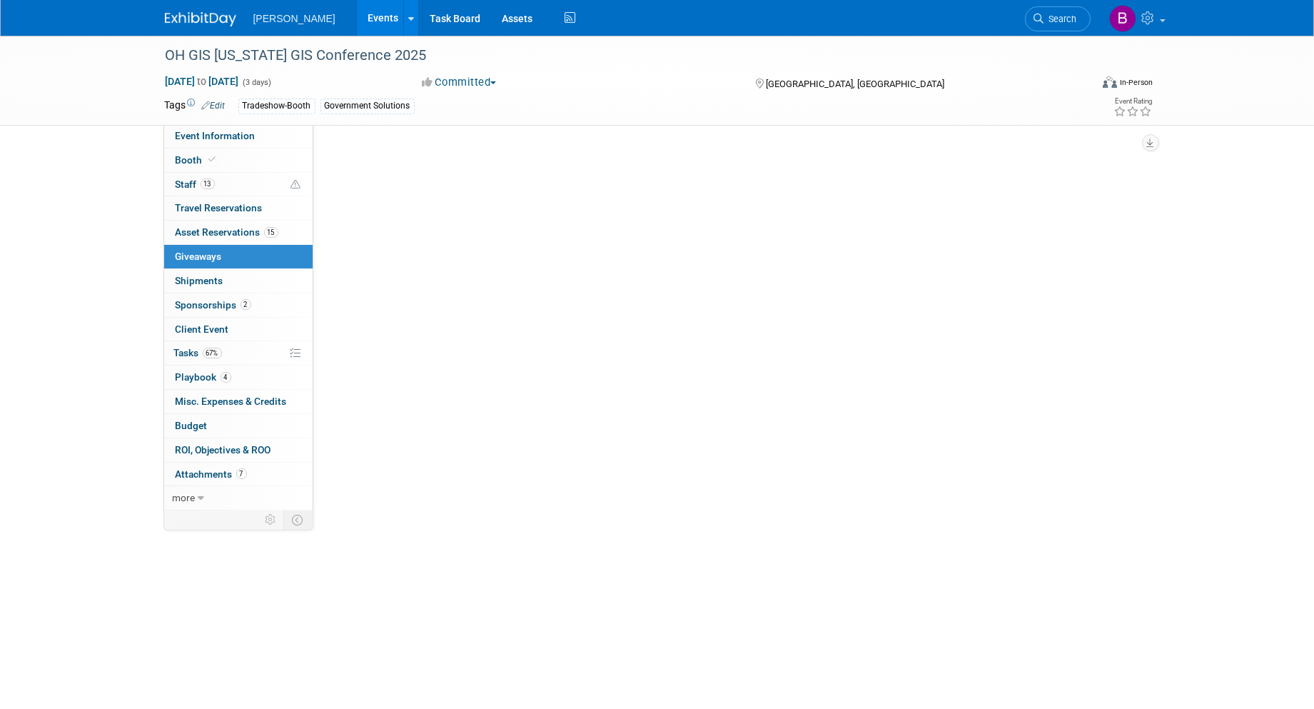
scroll to position [0, 0]
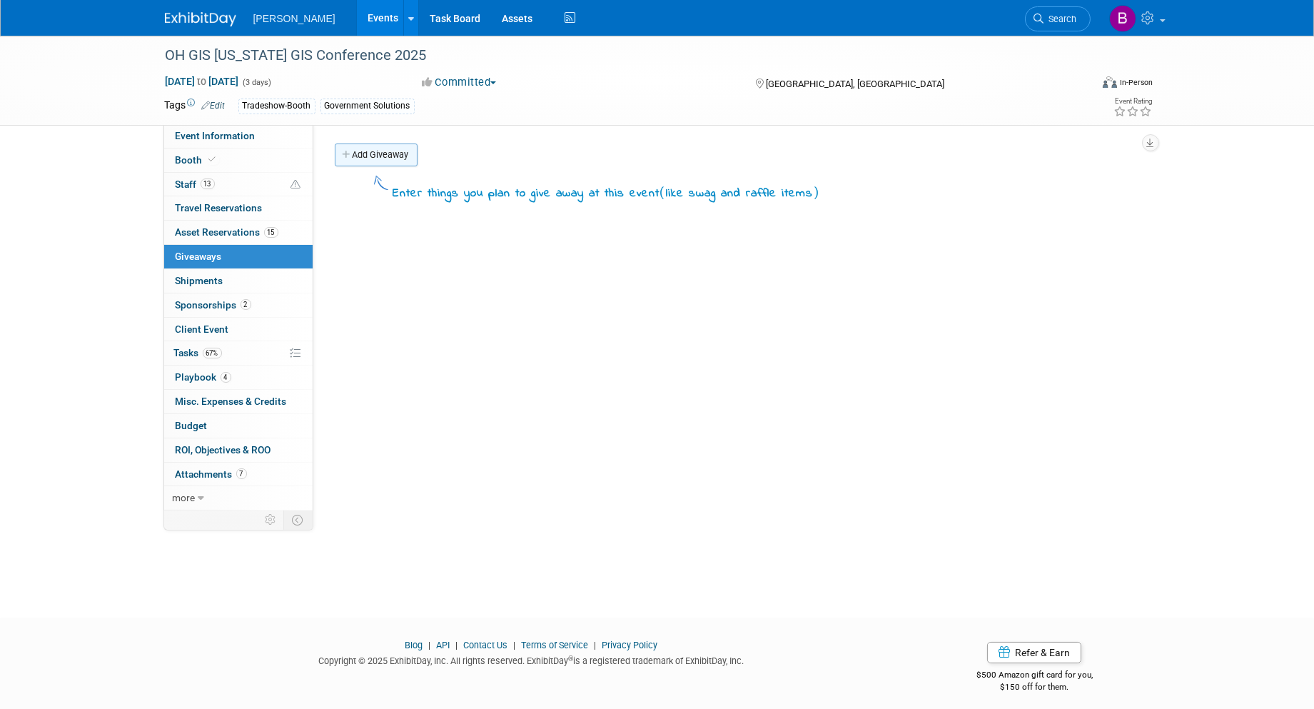
click at [383, 151] on link "Add Giveaway" at bounding box center [376, 155] width 83 height 23
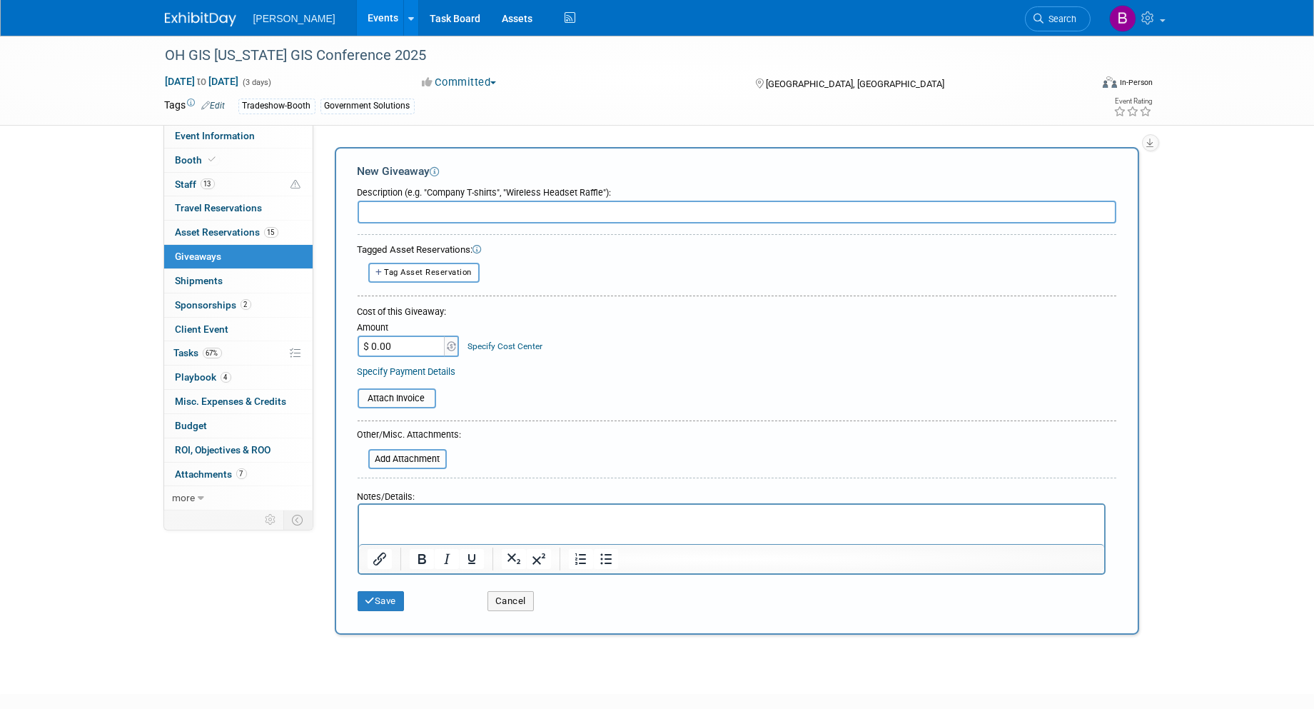
click at [411, 198] on div "Description (e.g. "Company T-shirts", "Wireless Headset Raffle"):" at bounding box center [737, 202] width 759 height 44
click at [455, 212] on input "text" at bounding box center [737, 212] width 759 height 23
type input "c"
type input "Collateral"
click at [543, 521] on p "Rich Text Area. Press ALT-0 for help." at bounding box center [731, 518] width 729 height 14
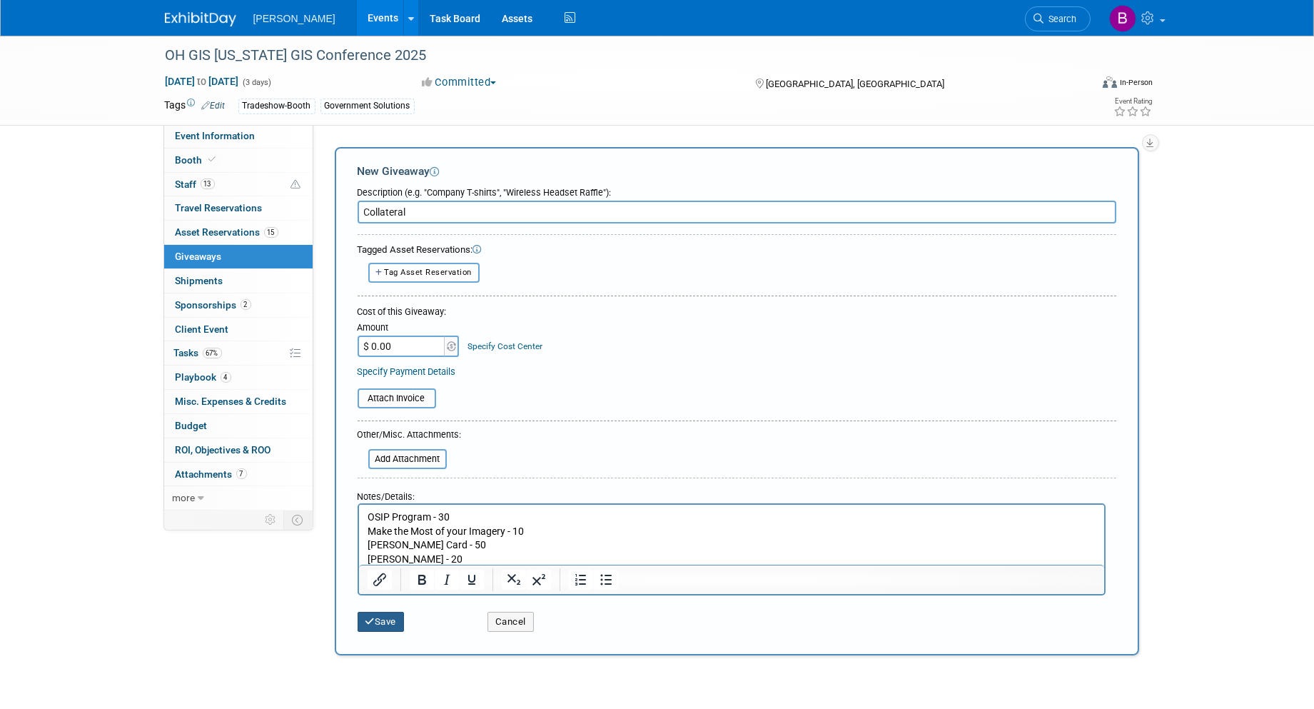
click at [396, 623] on button "Save" at bounding box center [381, 622] width 47 height 20
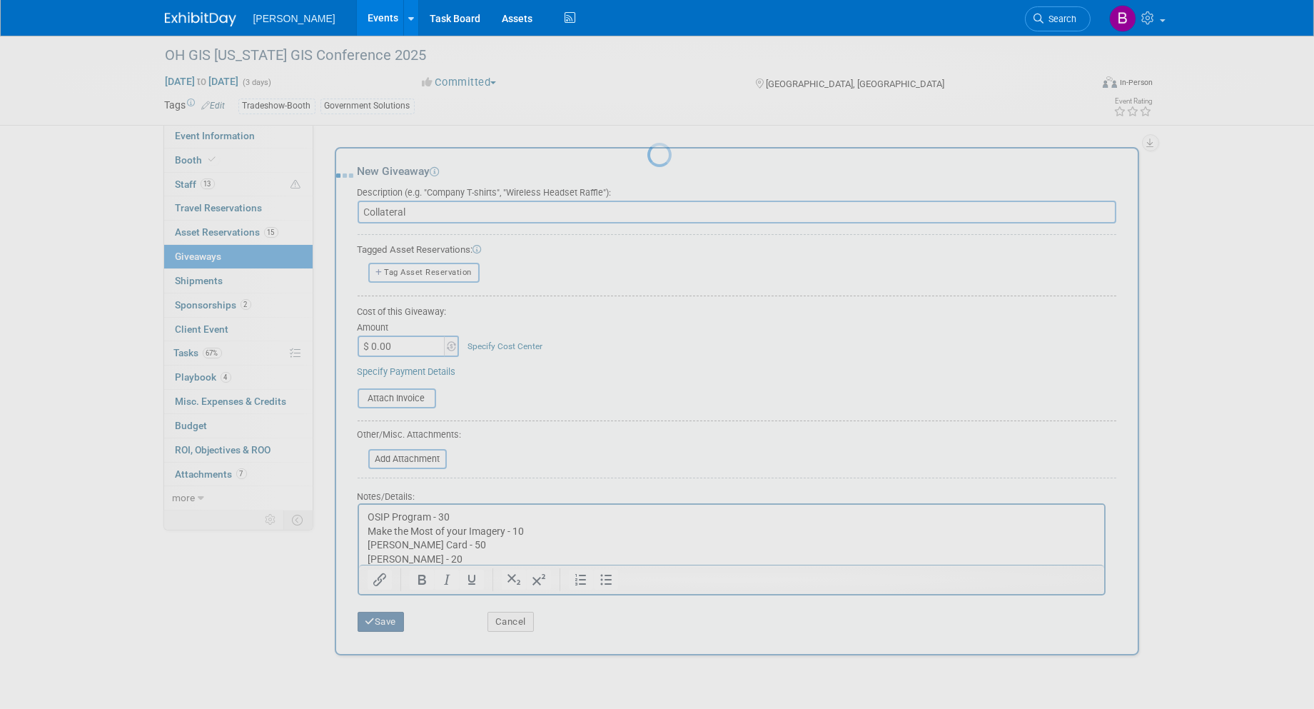
scroll to position [8, 0]
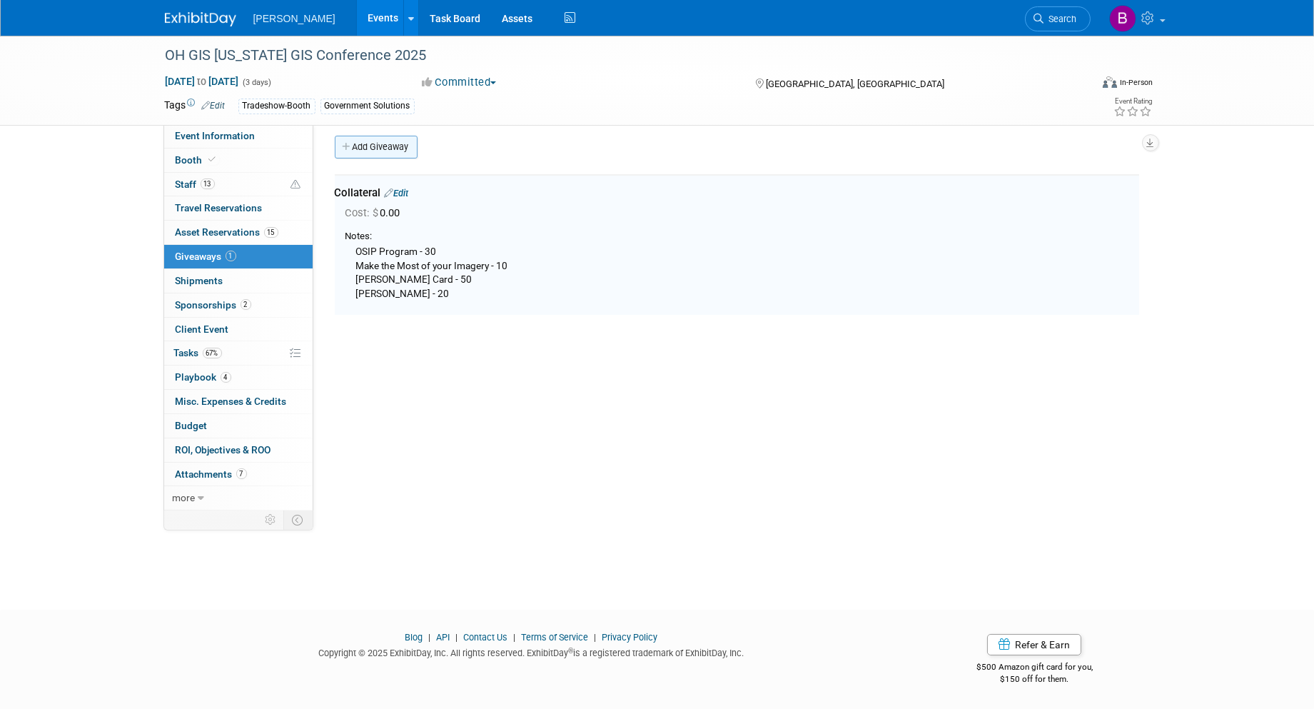
click at [377, 151] on link "Add Giveaway" at bounding box center [376, 147] width 83 height 23
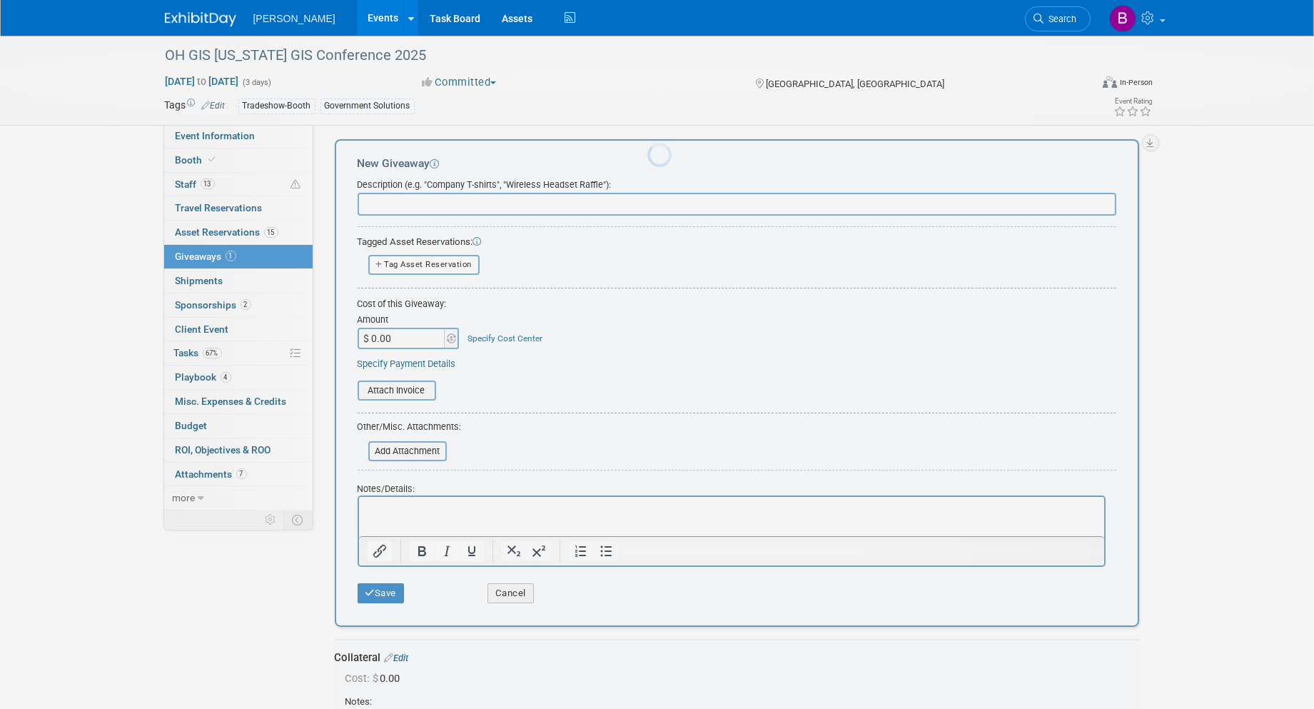
scroll to position [0, 0]
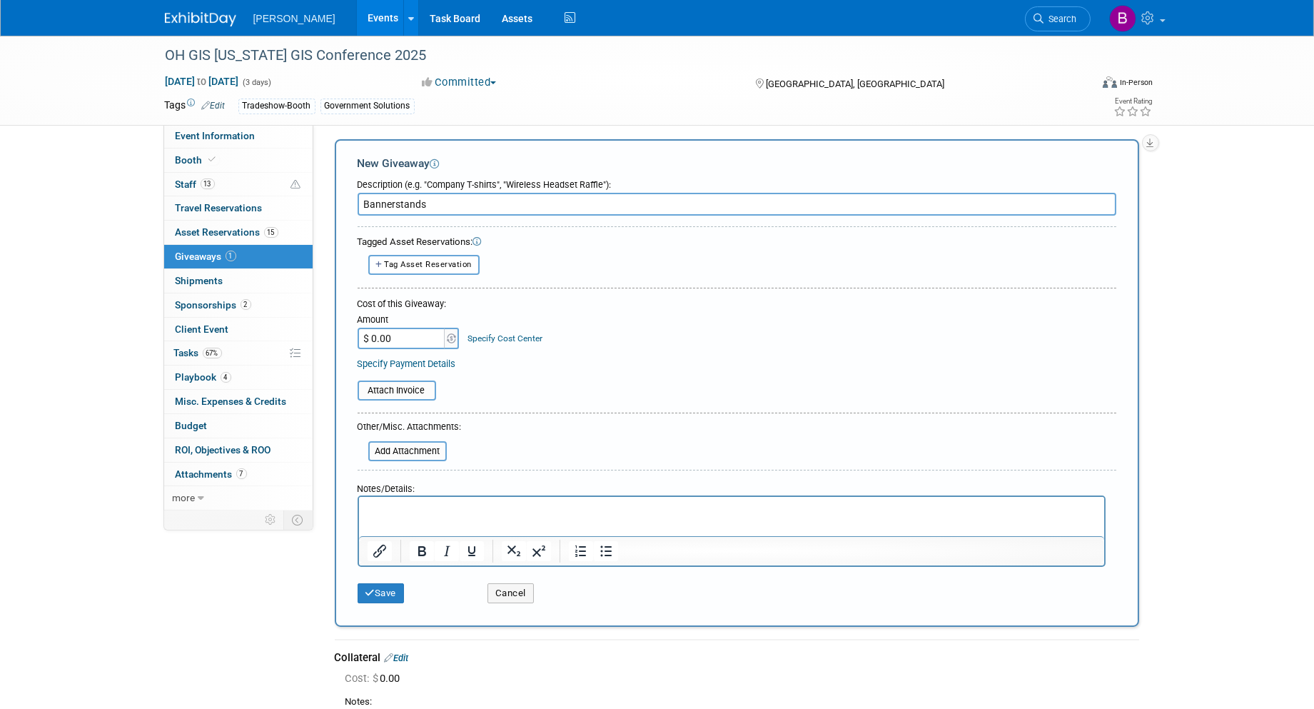
type input "Bannerstands"
click at [415, 512] on p "Rich Text Area. Press ALT-0 for help." at bounding box center [731, 510] width 729 height 14
click at [393, 575] on div "Save" at bounding box center [412, 588] width 130 height 29
click at [403, 591] on button "Save" at bounding box center [381, 593] width 47 height 20
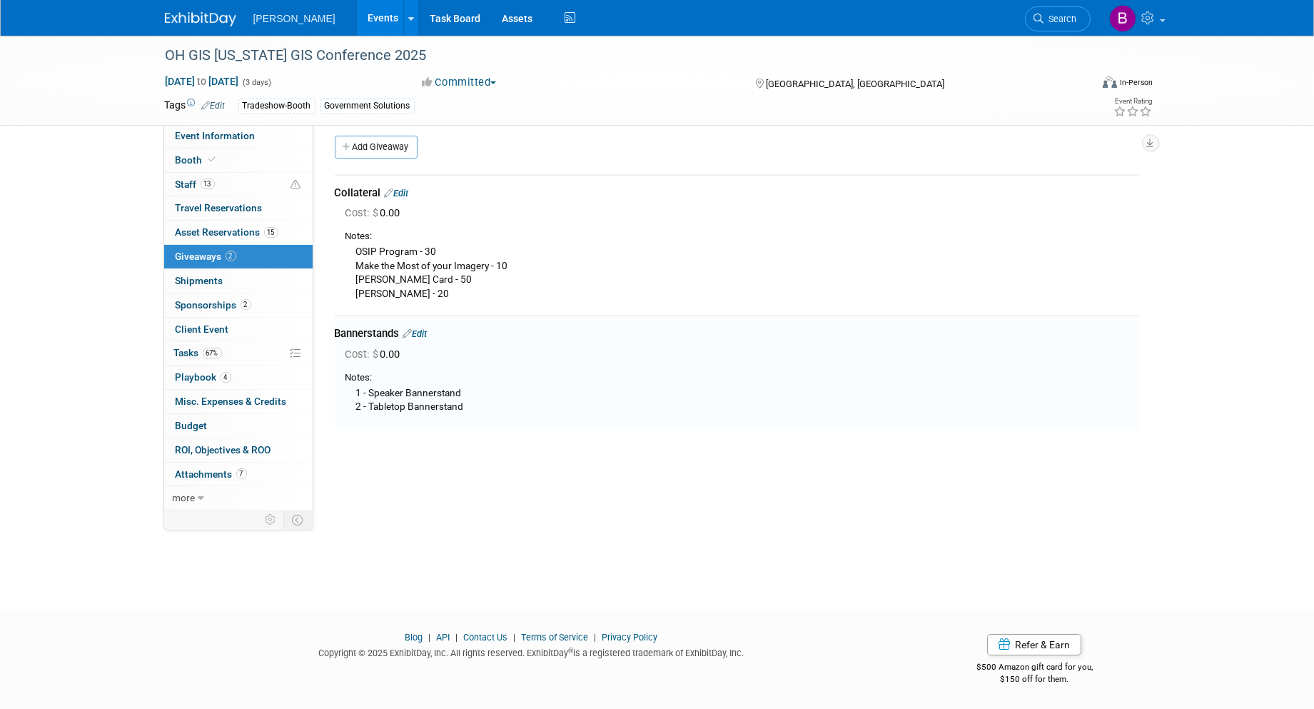
click at [1057, 17] on span "Search" at bounding box center [1061, 19] width 33 height 11
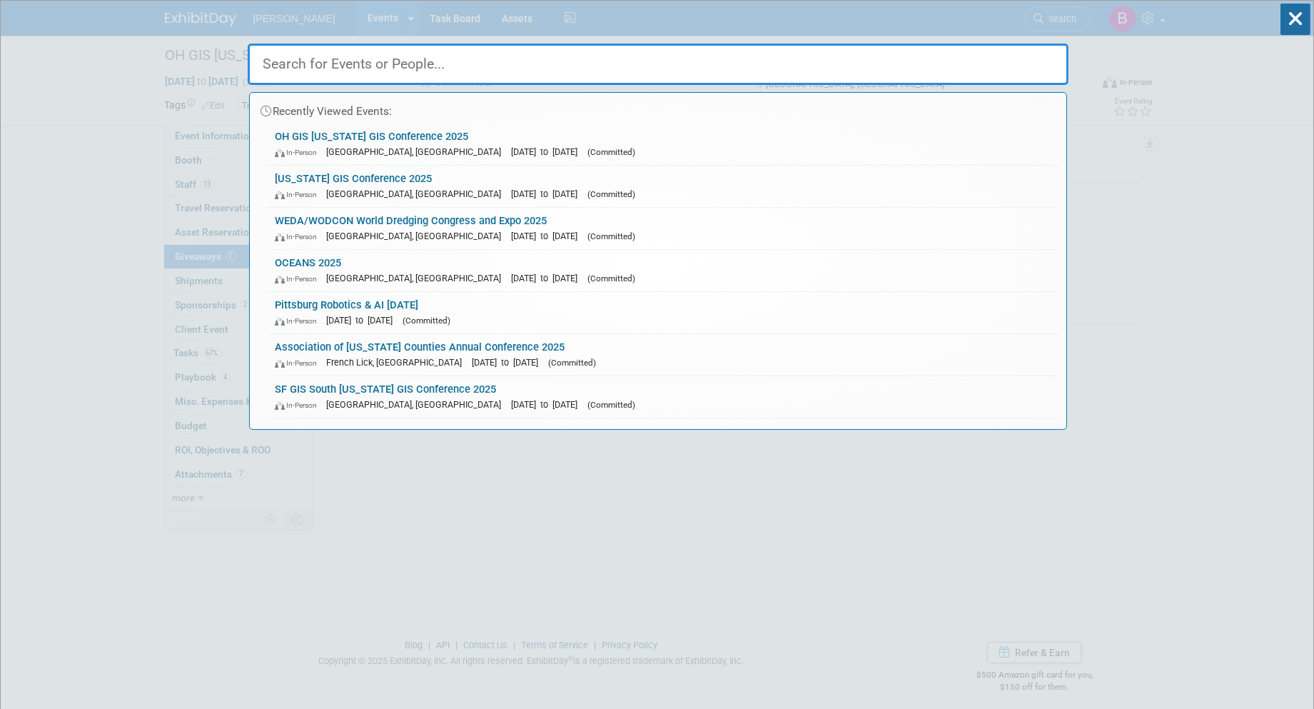
click at [936, 67] on input "text" at bounding box center [658, 64] width 821 height 41
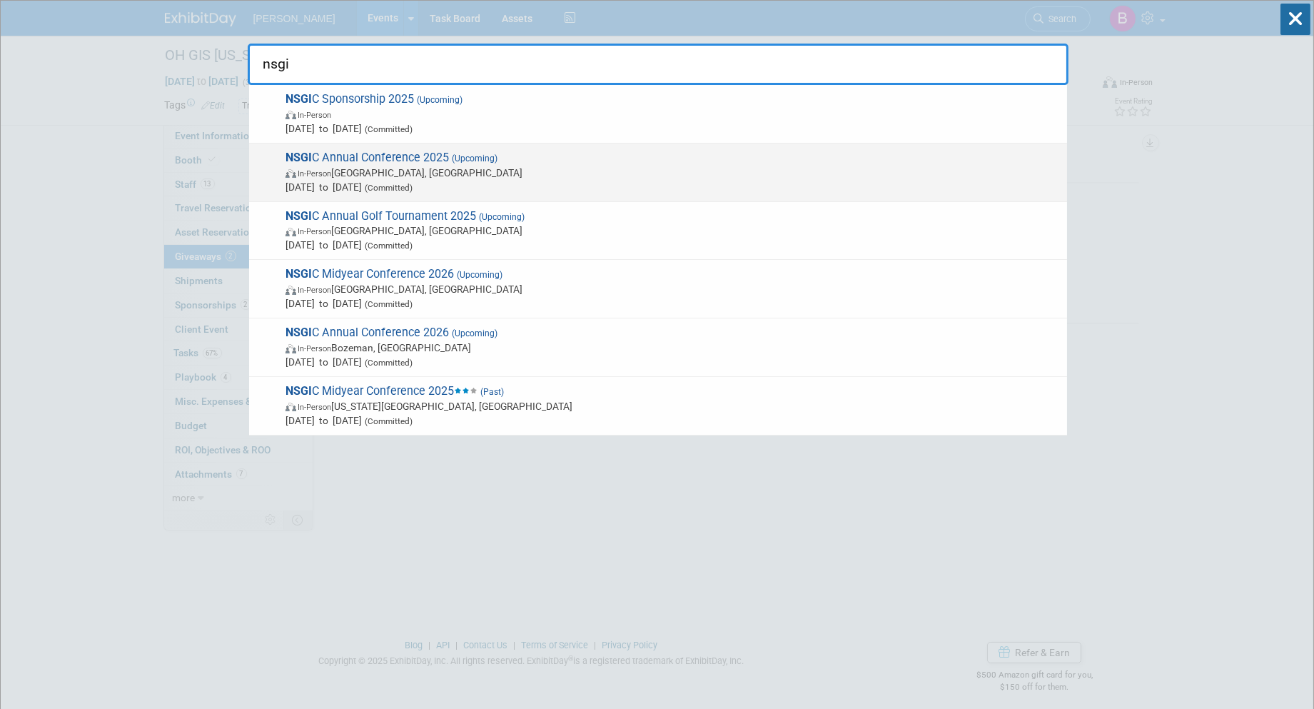
type input "nsgi"
click at [648, 172] on span "In-Person Nashville, TN" at bounding box center [673, 173] width 775 height 14
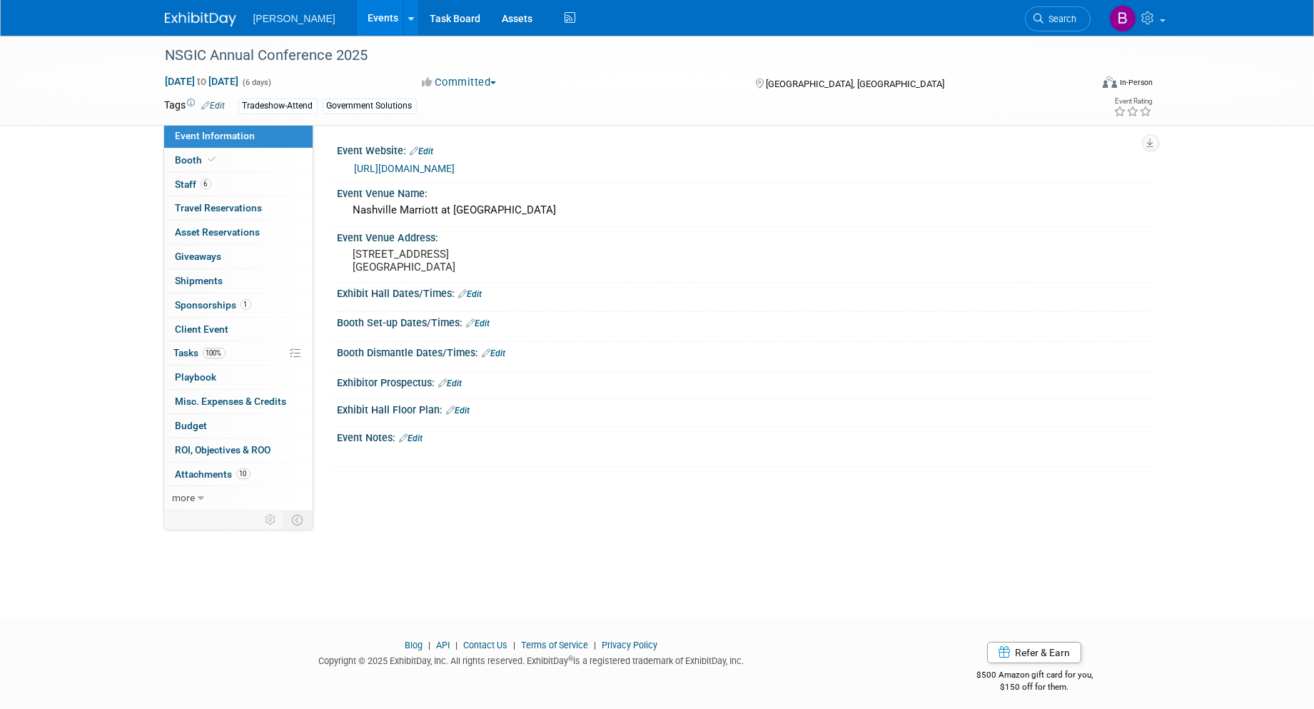
click at [275, 166] on link "Booth" at bounding box center [238, 161] width 149 height 24
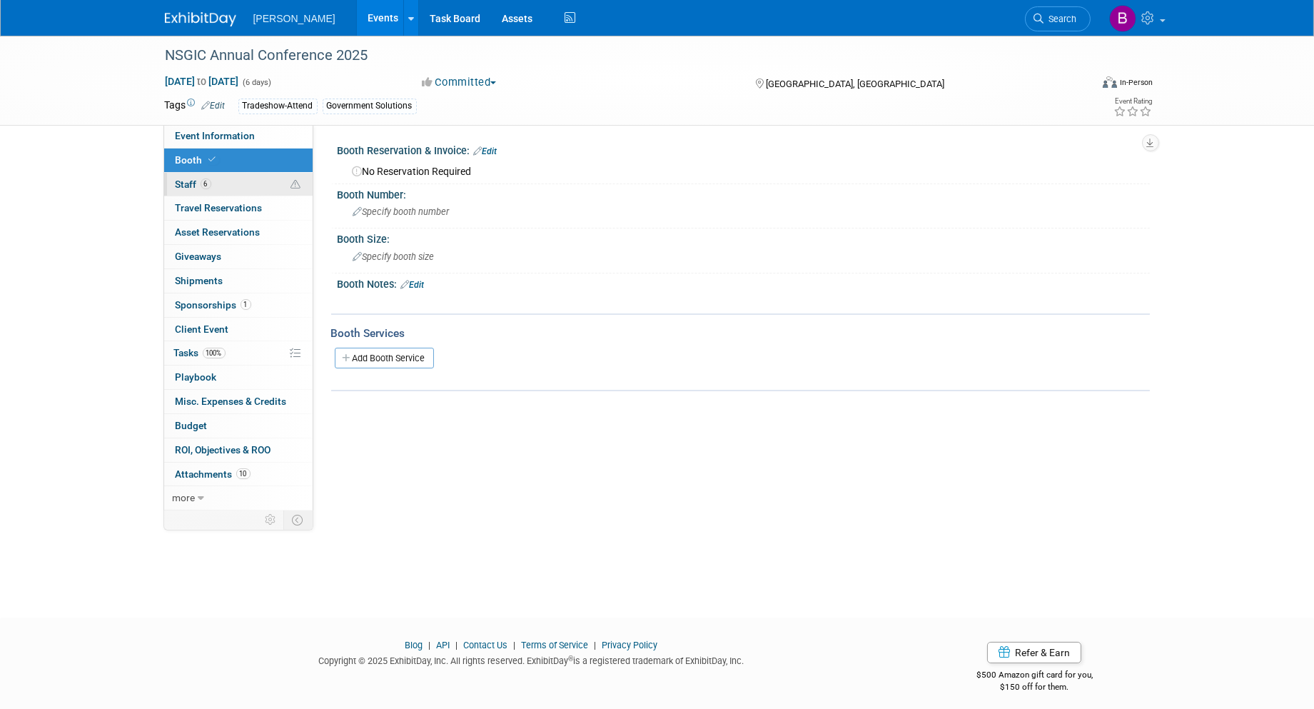
click at [194, 184] on span "Staff 6" at bounding box center [194, 184] width 36 height 11
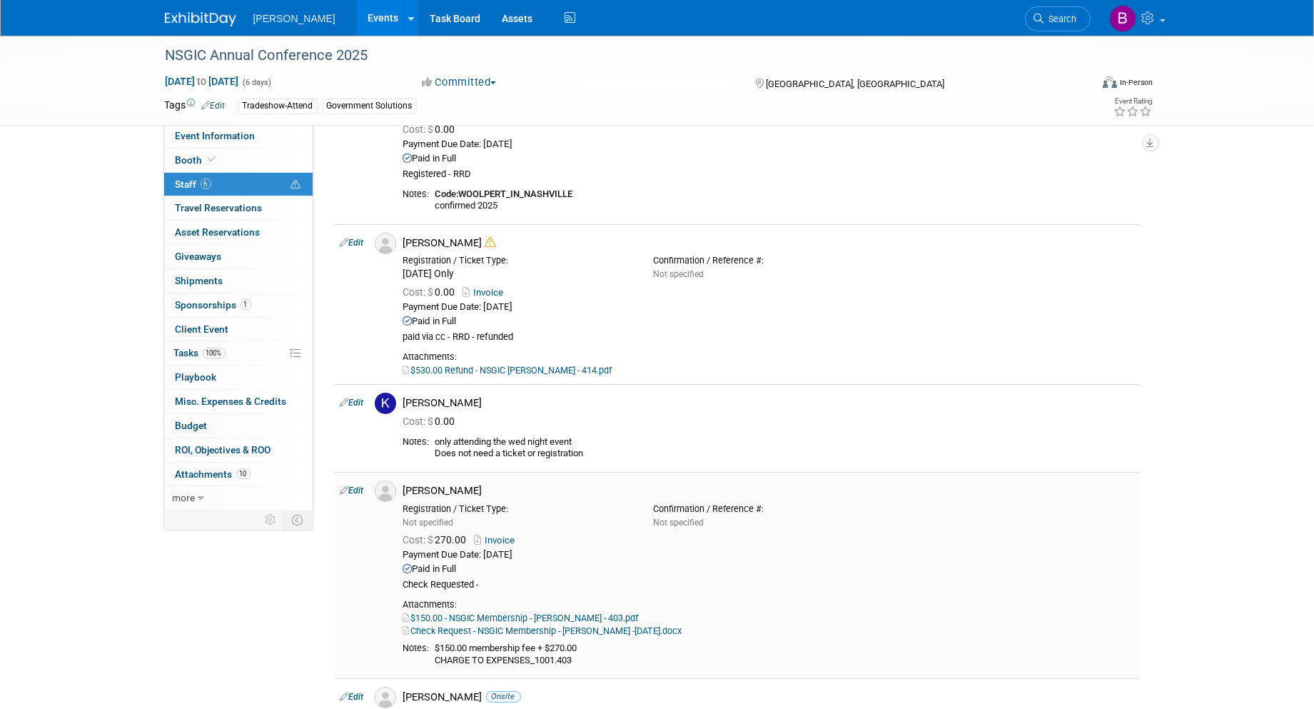
scroll to position [159, 0]
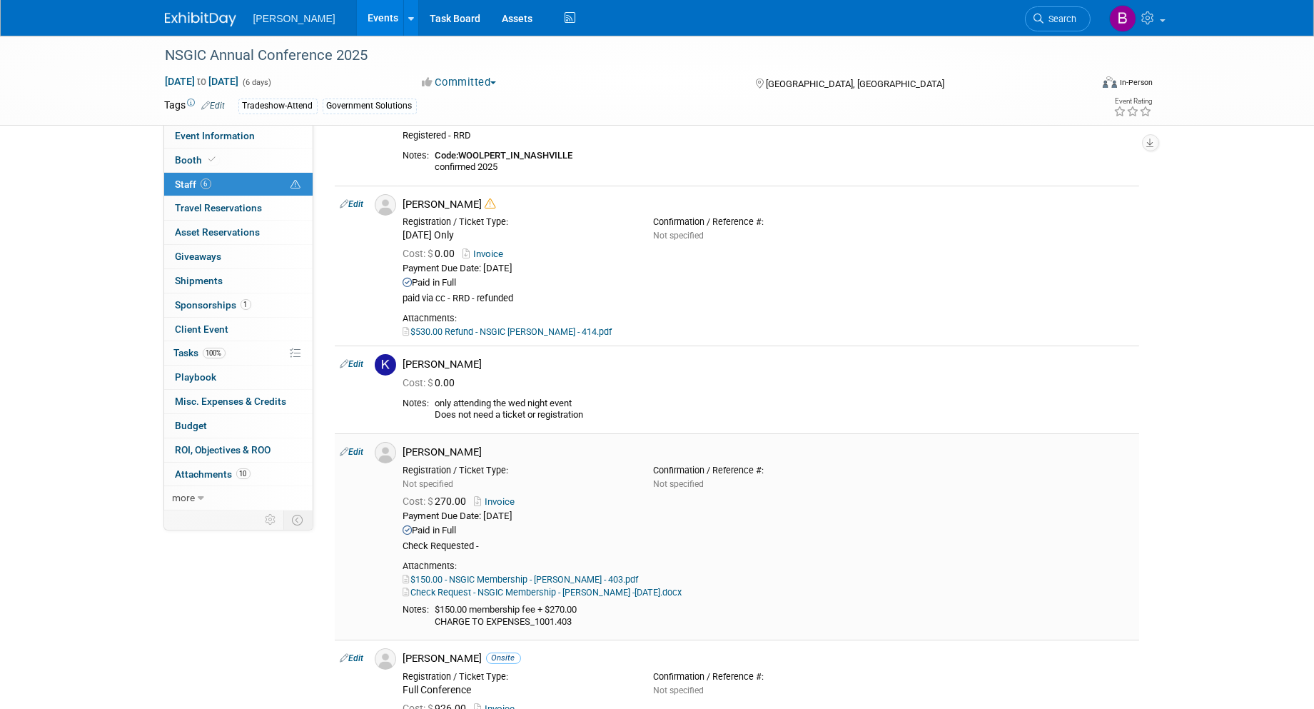
click at [508, 502] on link "Invoice" at bounding box center [498, 501] width 46 height 11
click at [462, 593] on link "Check Request - NSGIC Membership - Matt Yusko -July 3 2025.docx" at bounding box center [542, 592] width 279 height 11
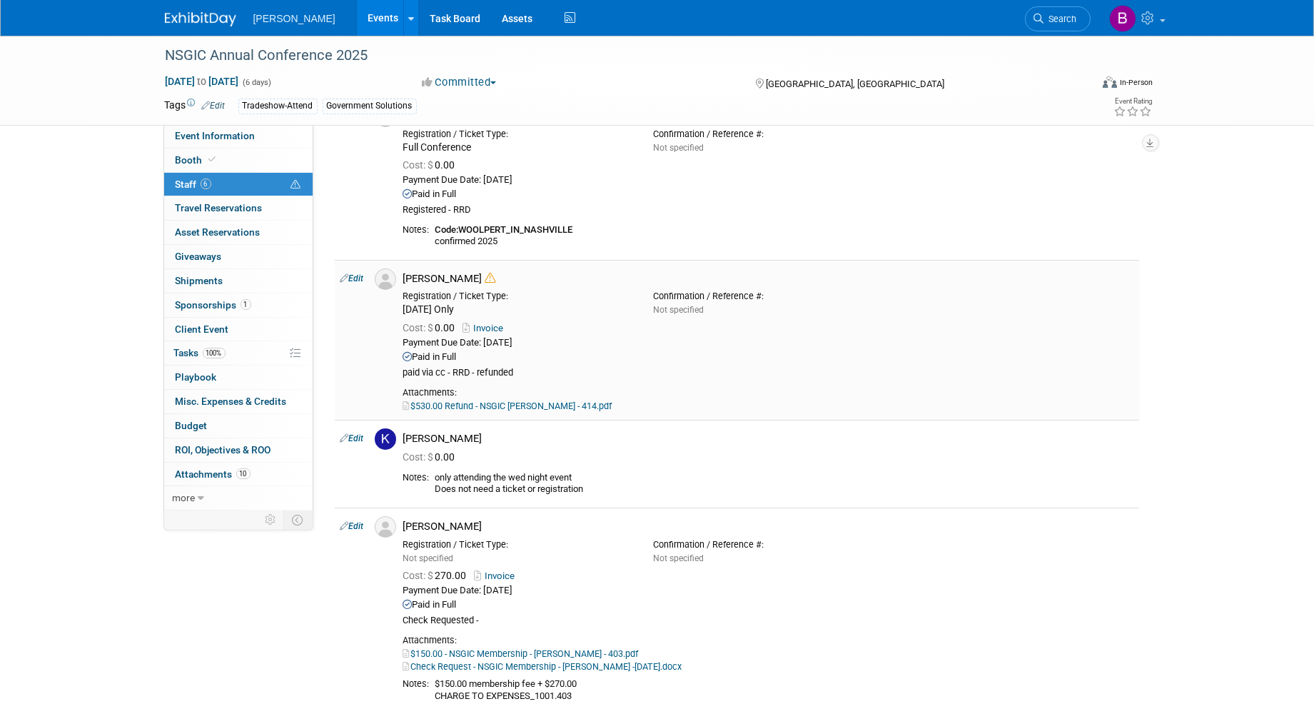
scroll to position [0, 0]
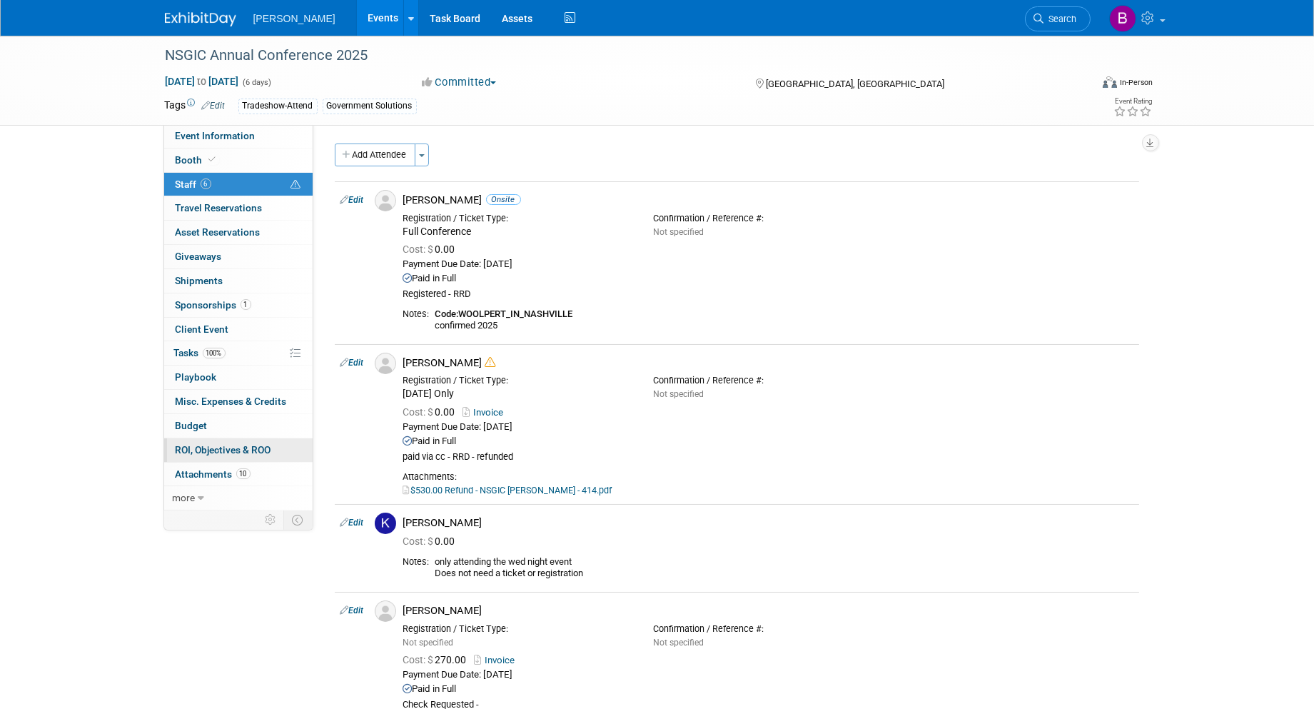
click at [301, 454] on link "0 ROI, Objectives & ROO 0" at bounding box center [238, 450] width 149 height 24
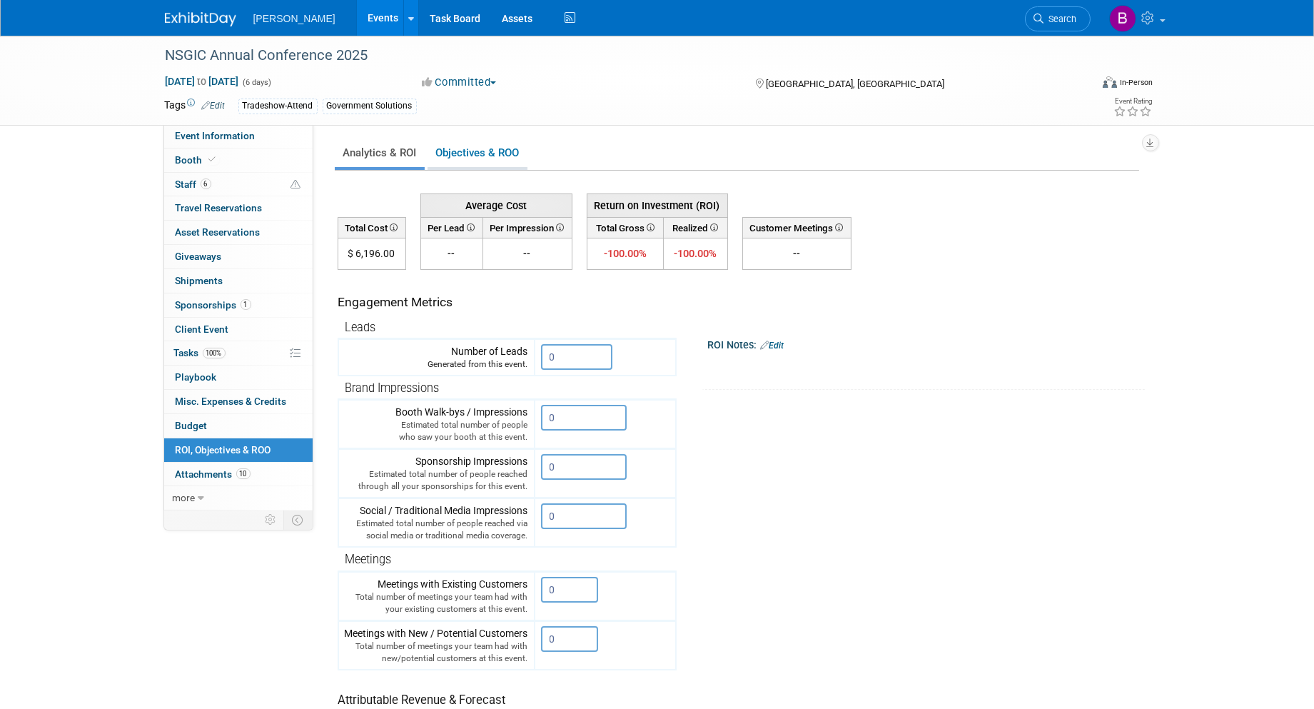
click at [501, 143] on link "Objectives & ROO 0" at bounding box center [478, 153] width 100 height 28
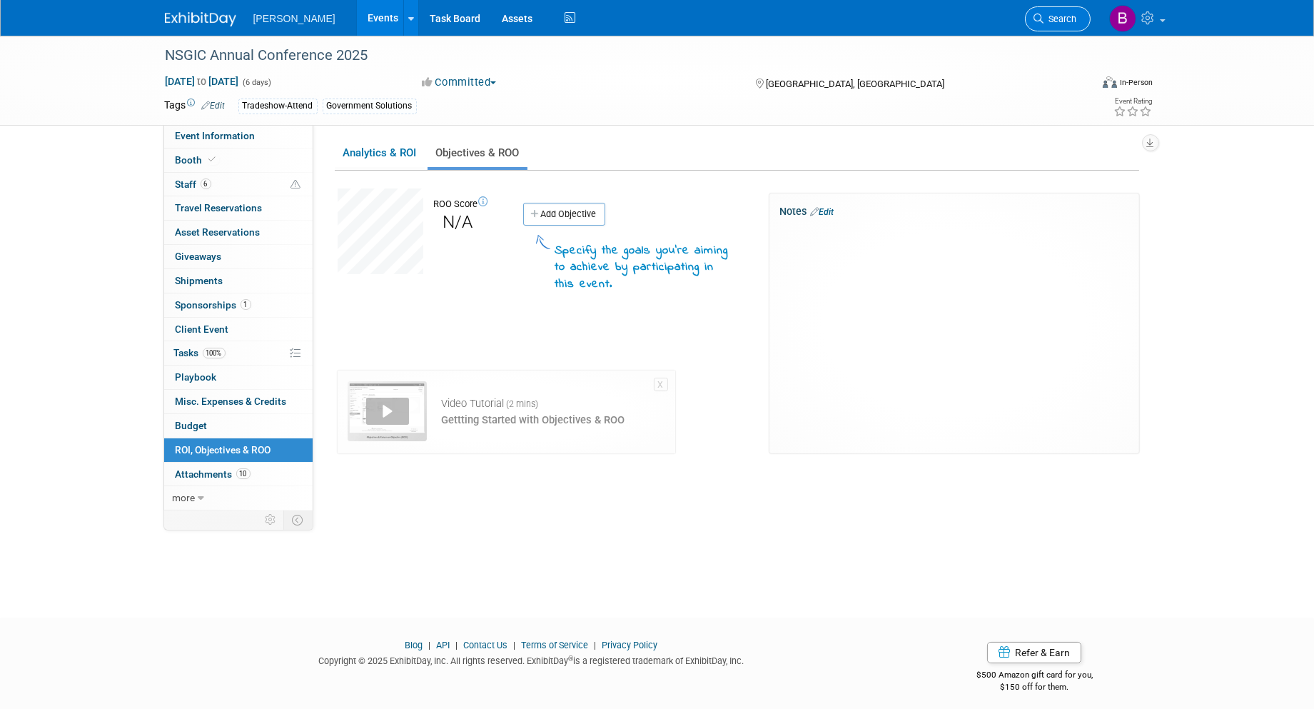
click at [1076, 19] on span "Search" at bounding box center [1061, 19] width 33 height 11
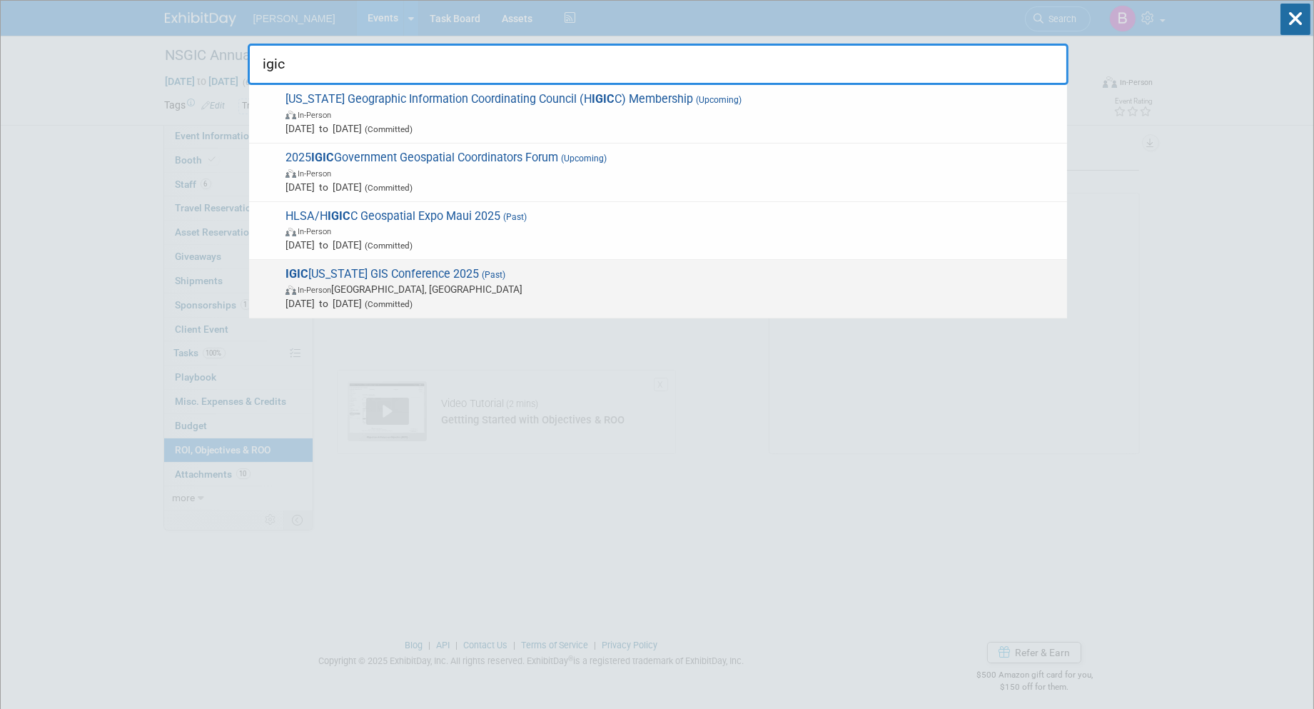
type input "igic"
click at [707, 293] on span "In-Person Indianapolis, IN" at bounding box center [673, 289] width 775 height 14
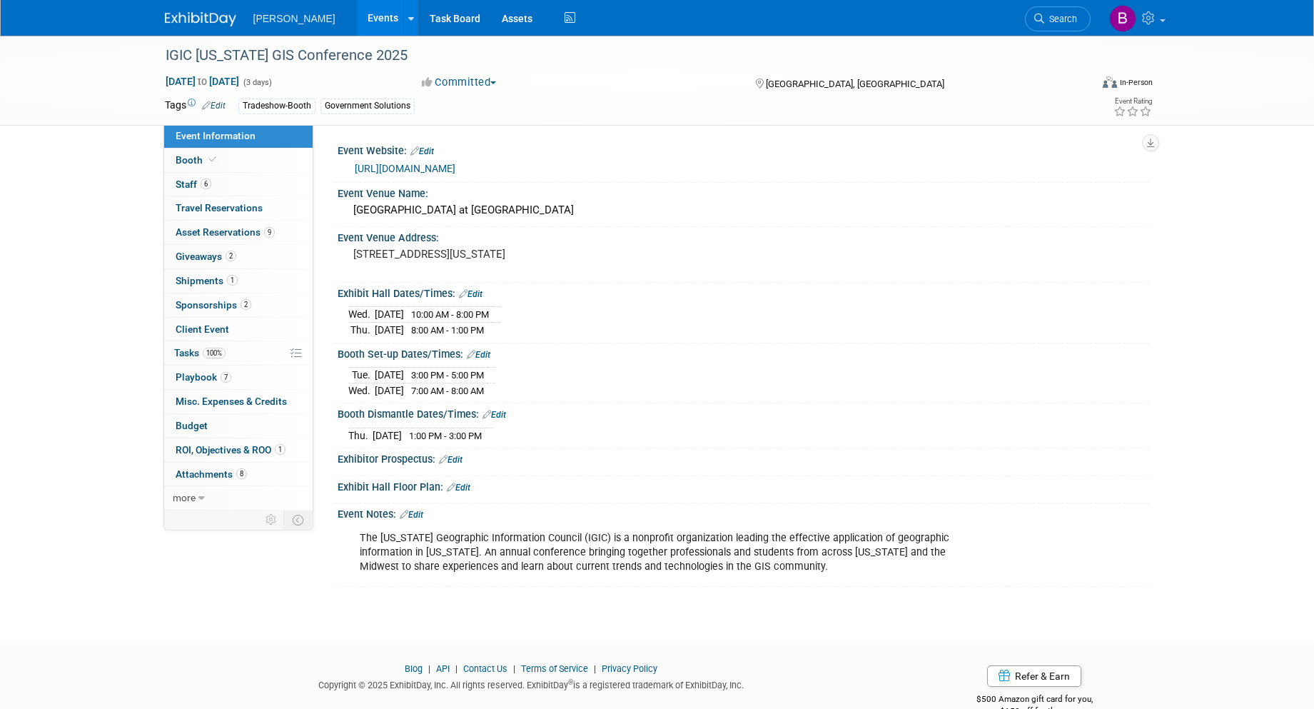
click at [262, 451] on span "ROI, Objectives & ROO 1" at bounding box center [231, 449] width 110 height 11
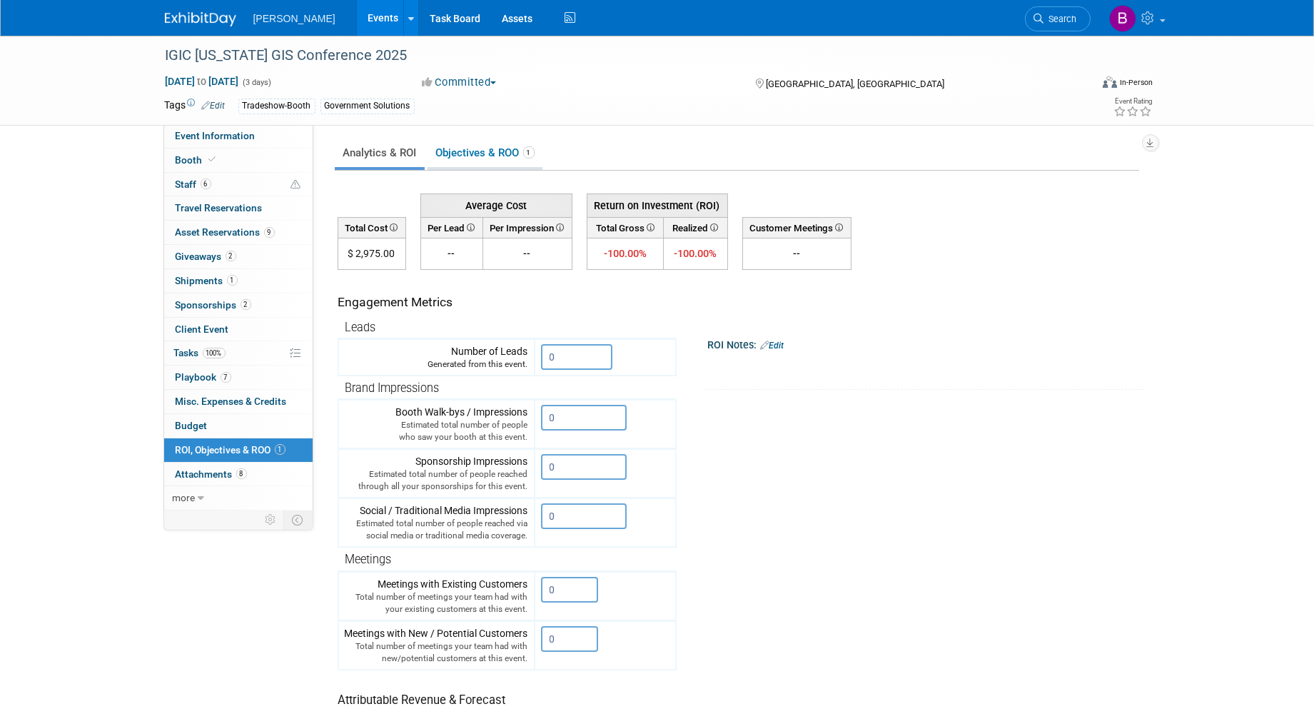
click at [481, 160] on link "Objectives & ROO 1" at bounding box center [485, 153] width 115 height 28
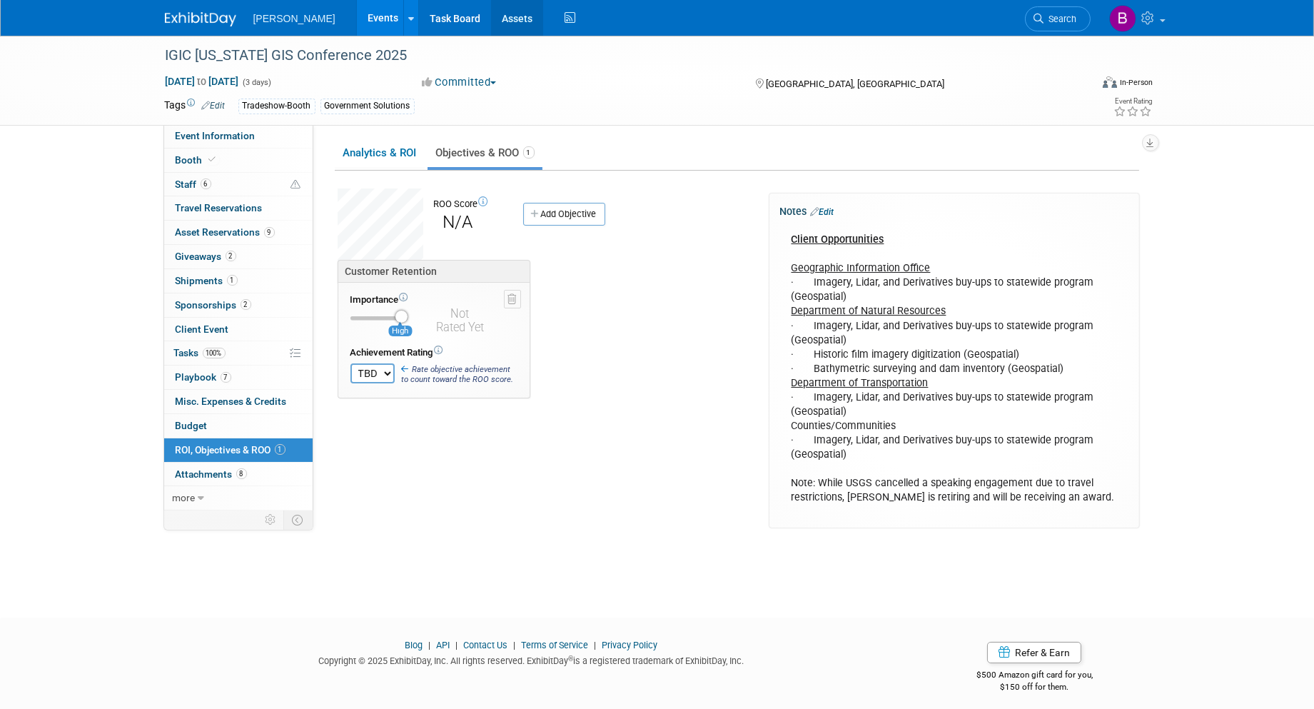
click at [491, 16] on link "Assets" at bounding box center [517, 18] width 52 height 36
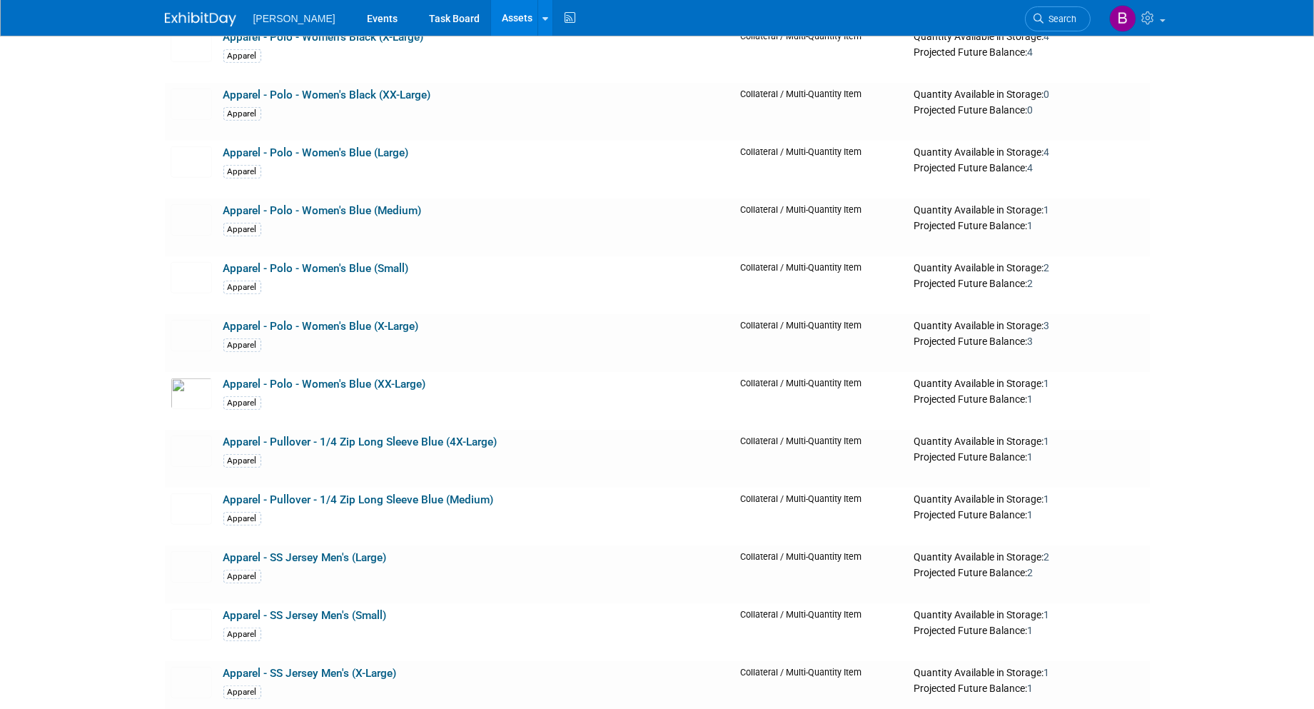
scroll to position [3015, 0]
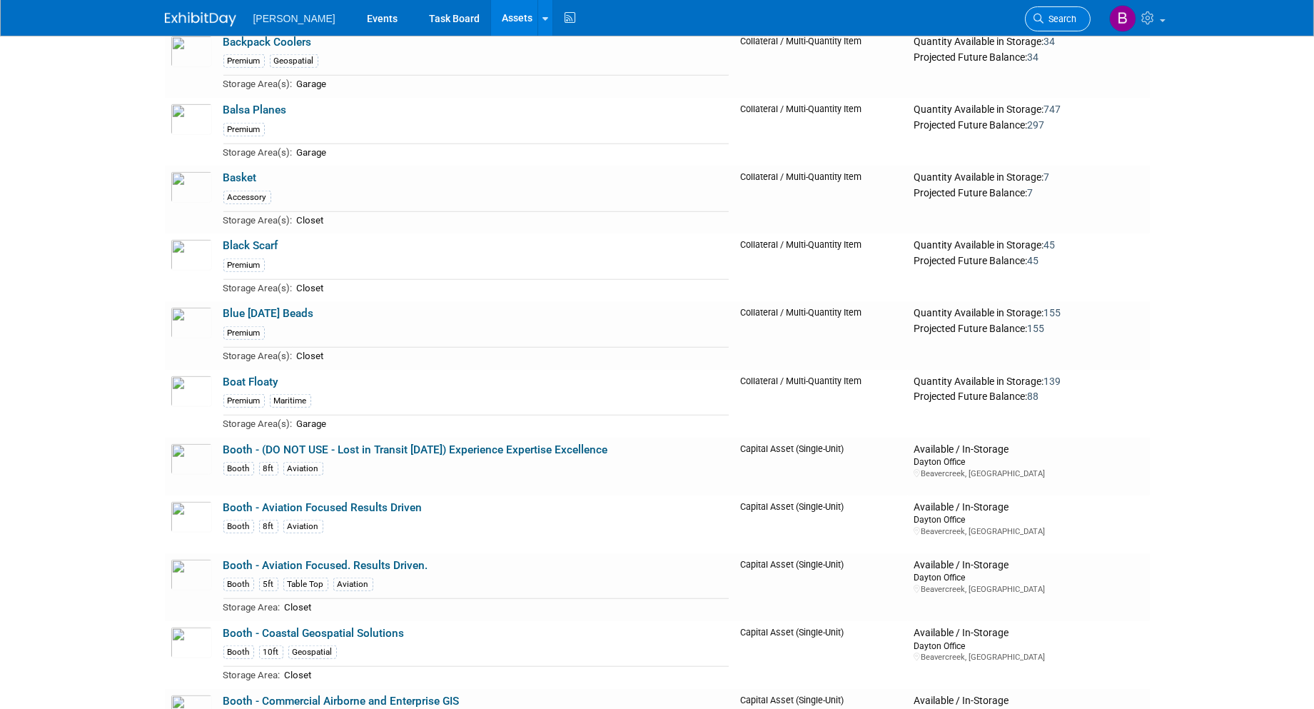
click at [1054, 10] on link "Search" at bounding box center [1058, 18] width 66 height 25
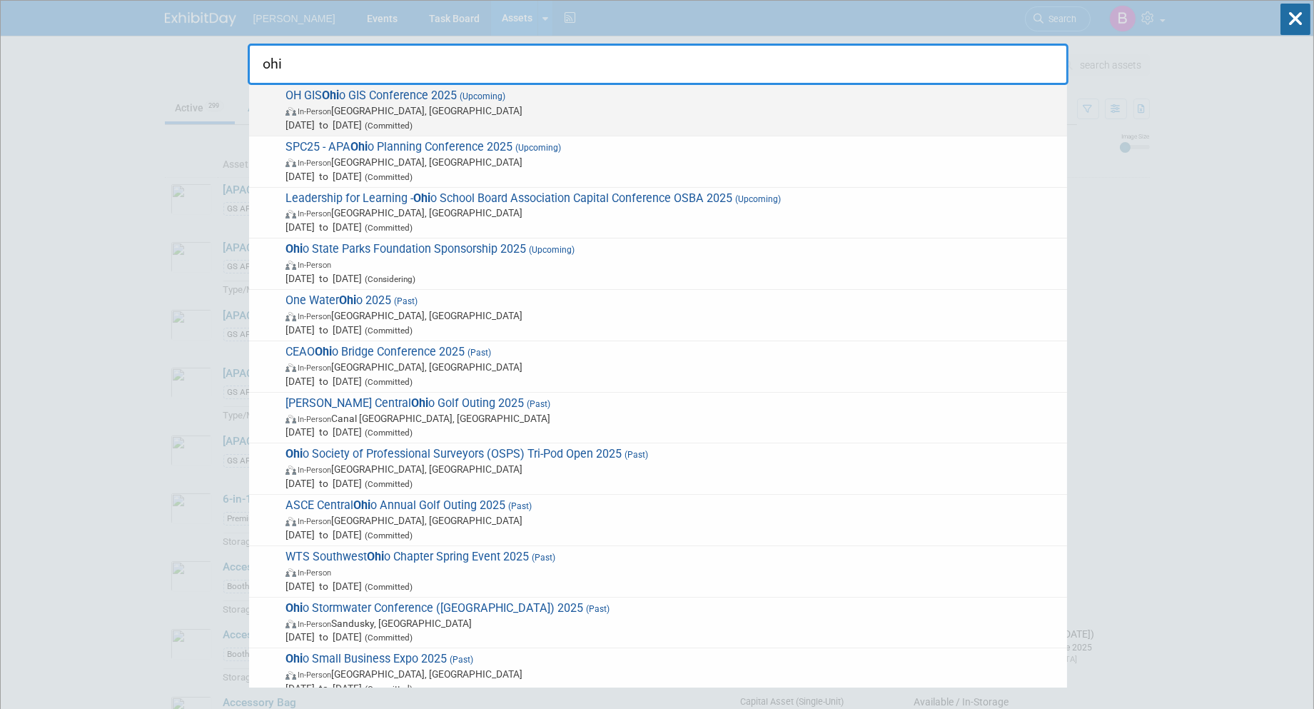
type input "ohi"
click at [590, 130] on span "[DATE] to [DATE] (Committed)" at bounding box center [673, 125] width 775 height 14
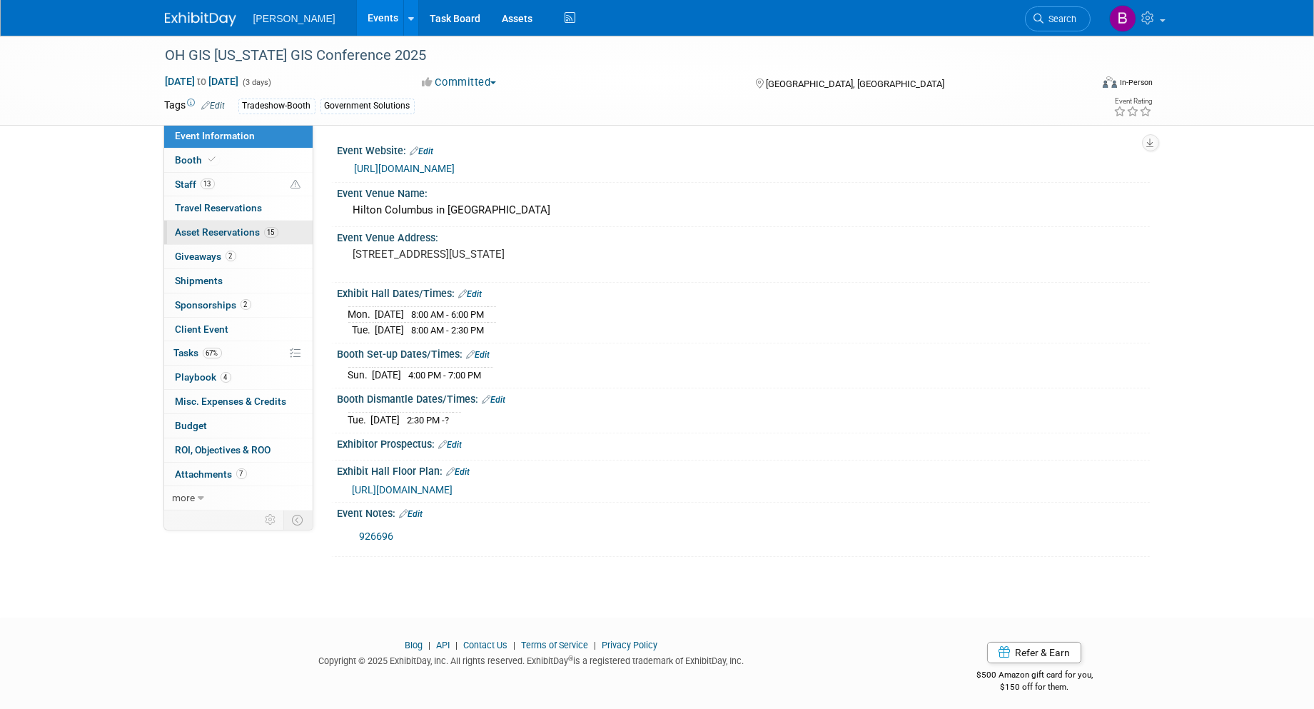
click at [233, 226] on span "Asset Reservations 15" at bounding box center [227, 231] width 103 height 11
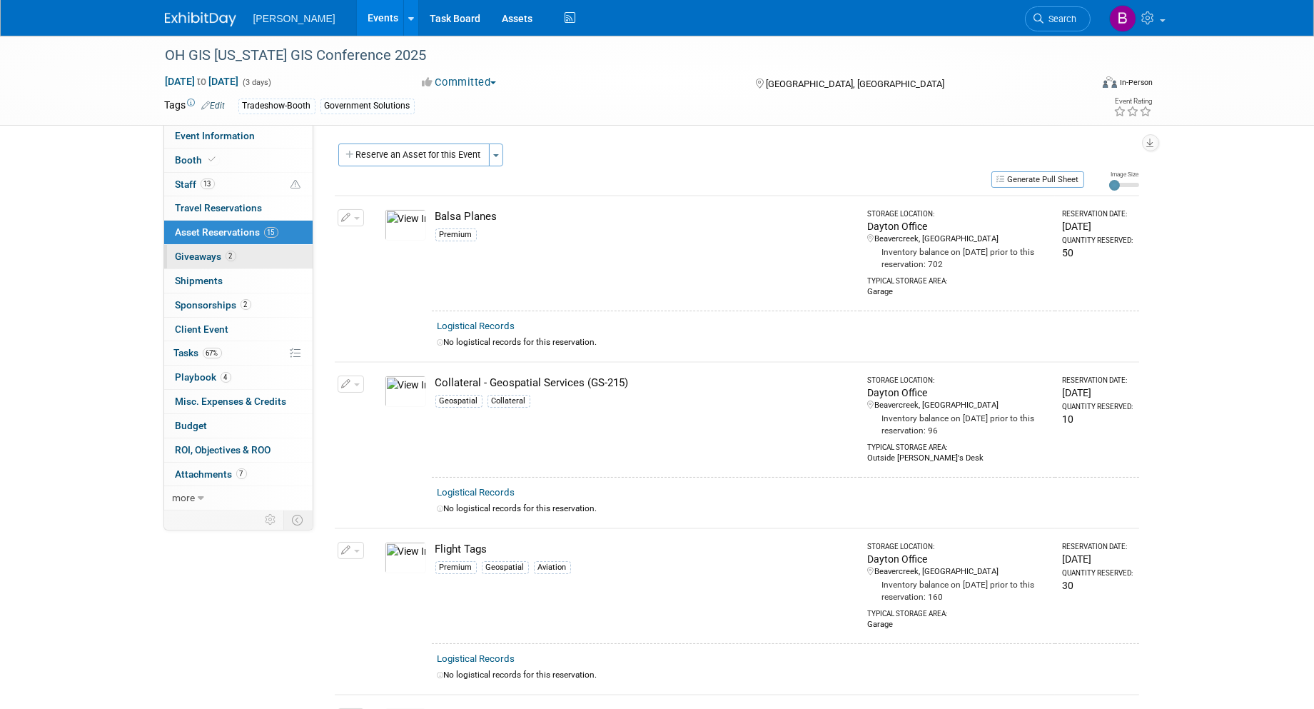
click at [288, 263] on link "2 Giveaways 2" at bounding box center [238, 257] width 149 height 24
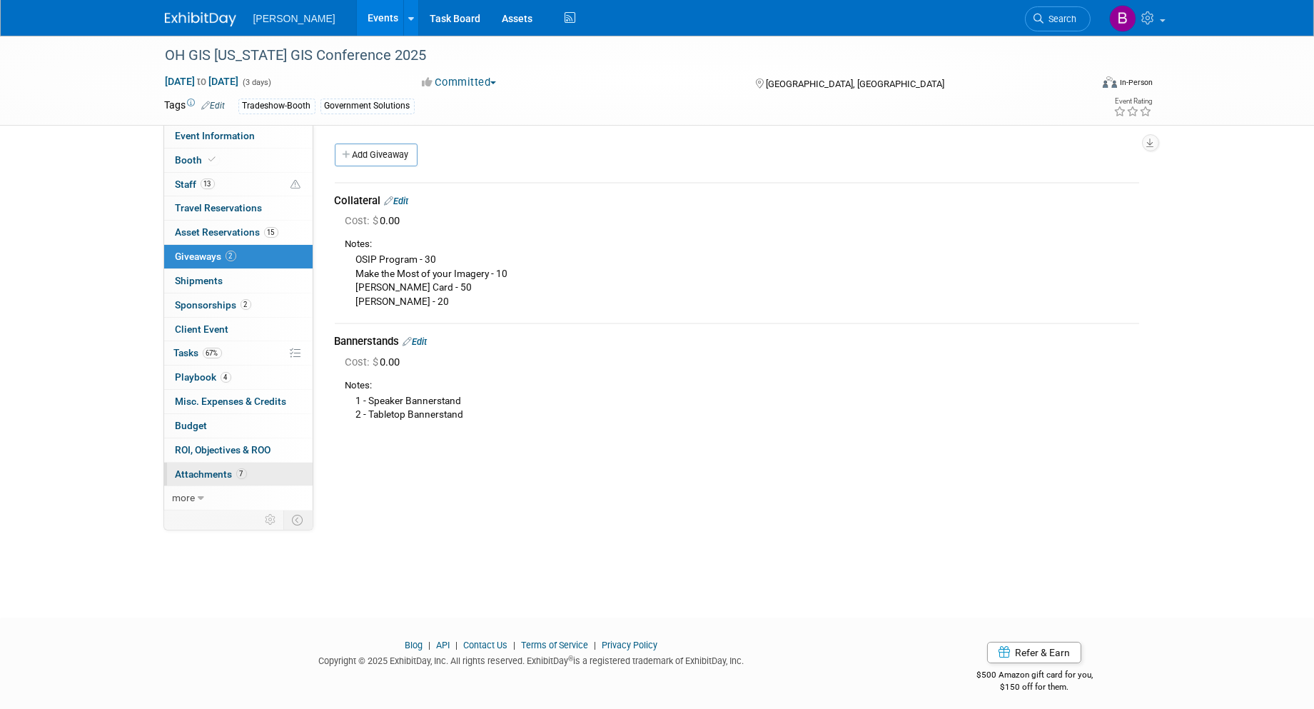
click at [251, 471] on link "7 Attachments 7" at bounding box center [238, 475] width 149 height 24
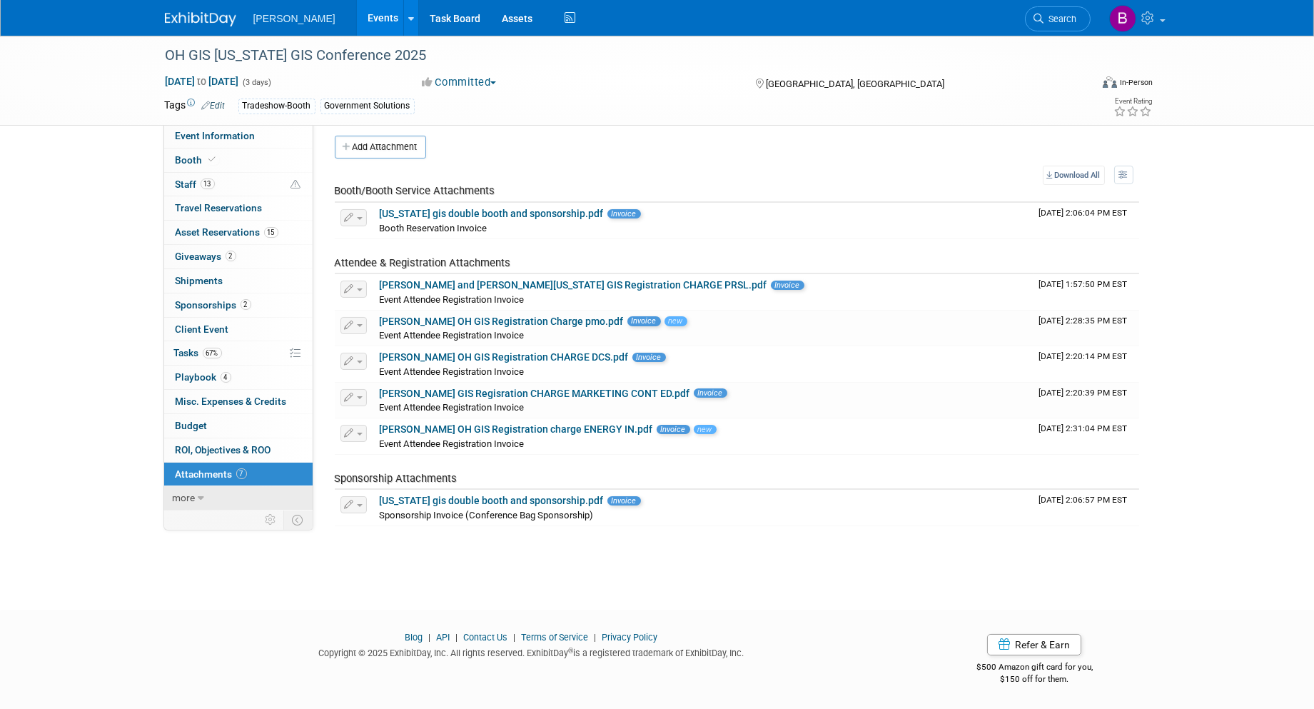
click at [203, 503] on icon at bounding box center [201, 498] width 6 height 10
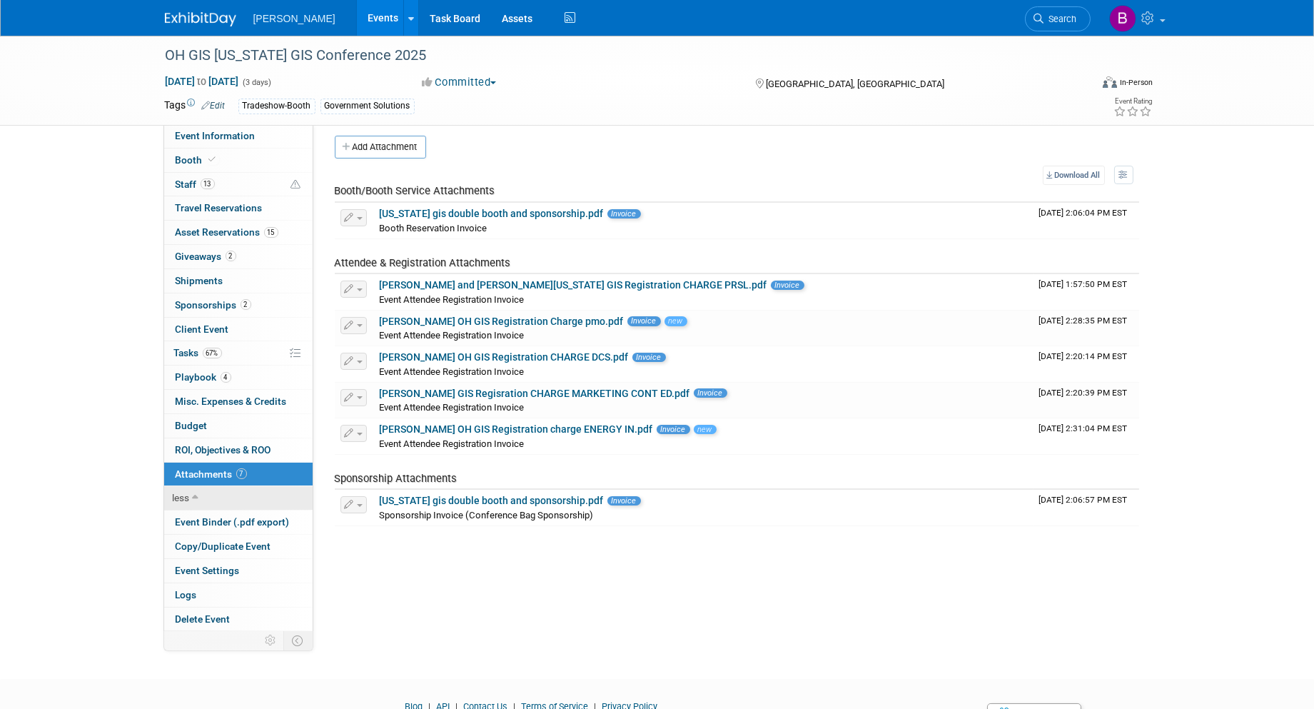
scroll to position [77, 0]
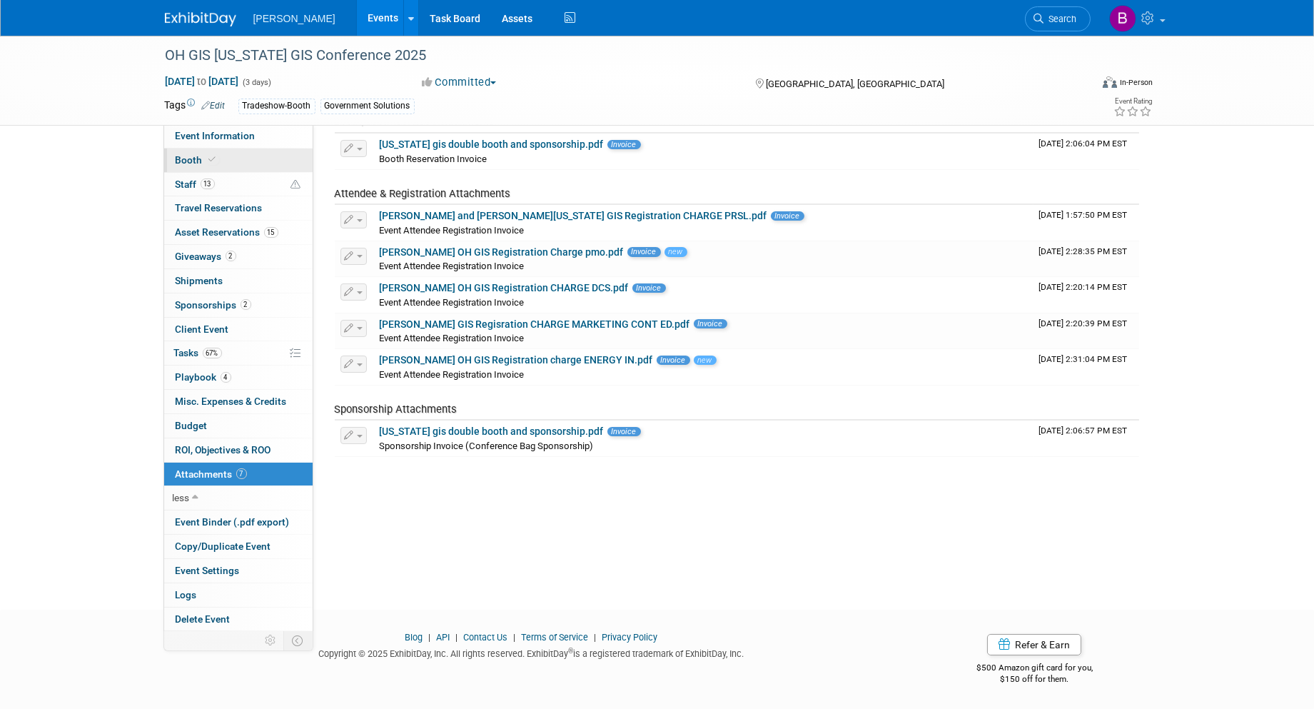
click at [213, 153] on link "Booth" at bounding box center [238, 161] width 149 height 24
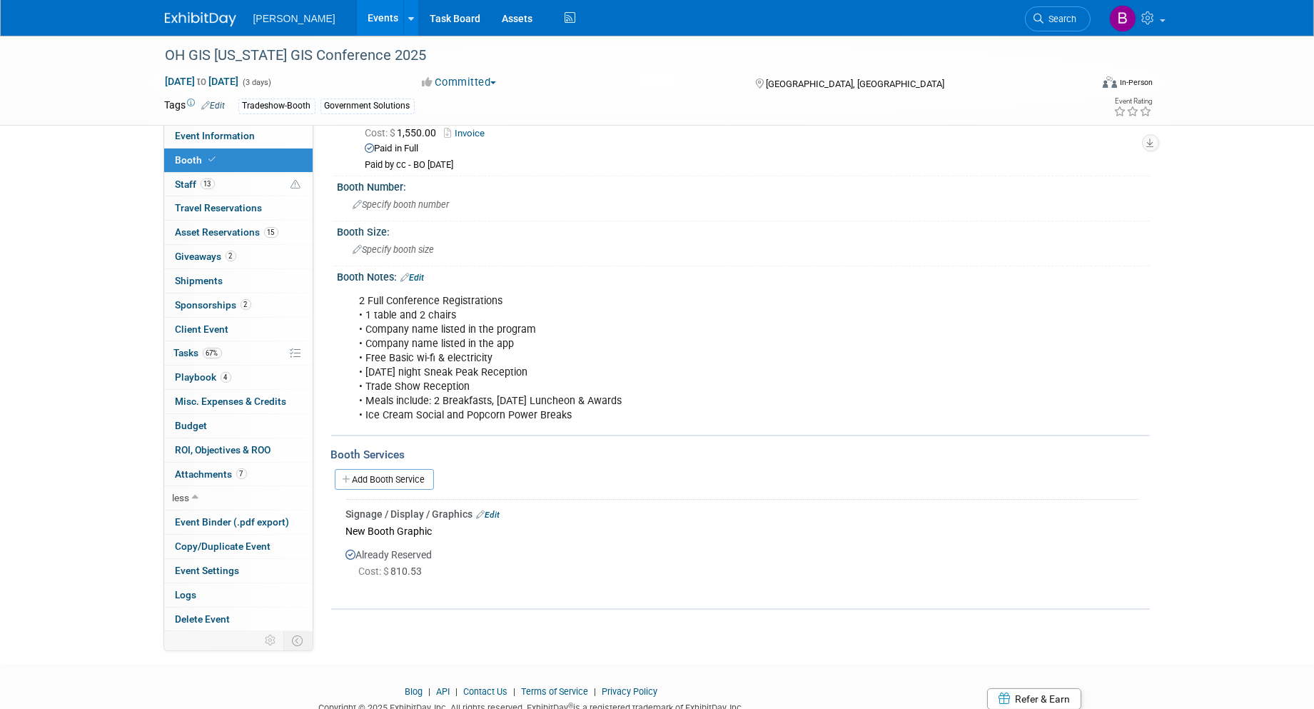
scroll to position [104, 0]
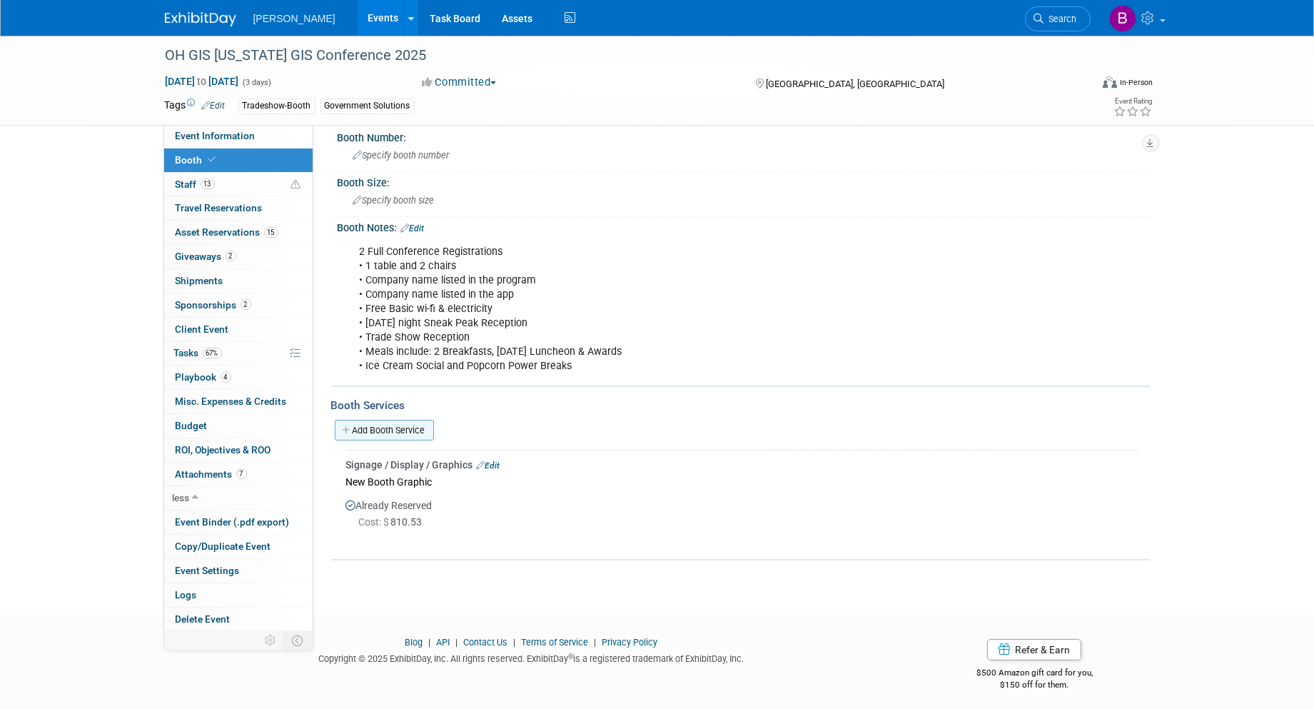
click at [397, 423] on link "Add Booth Service" at bounding box center [384, 430] width 99 height 21
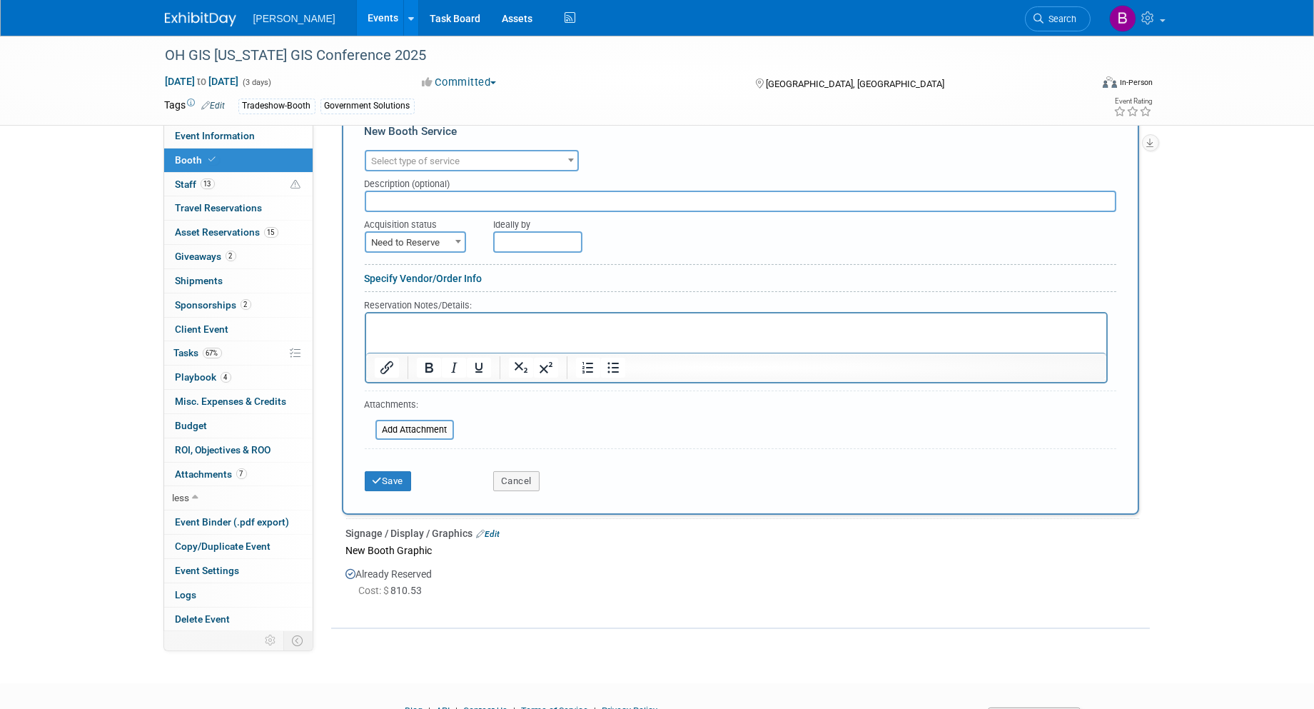
scroll to position [0, 0]
click at [456, 151] on span "Select type of service" at bounding box center [471, 161] width 211 height 20
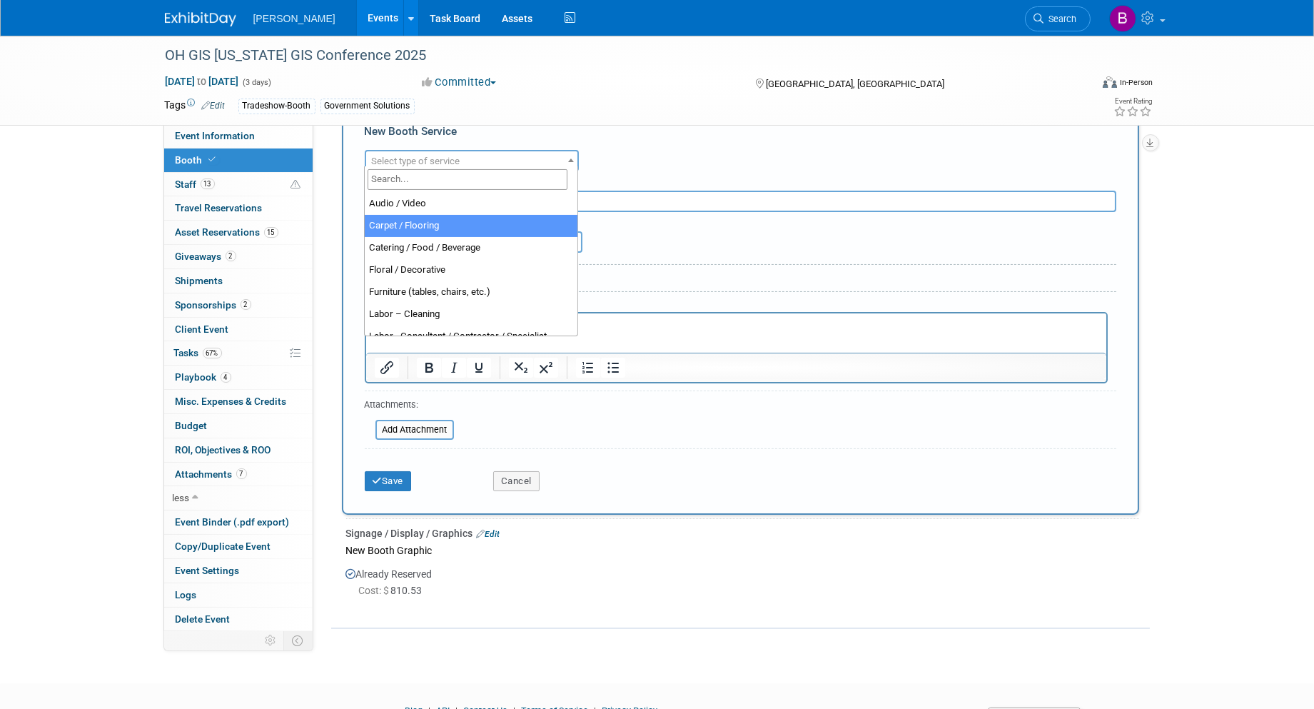
select select "4"
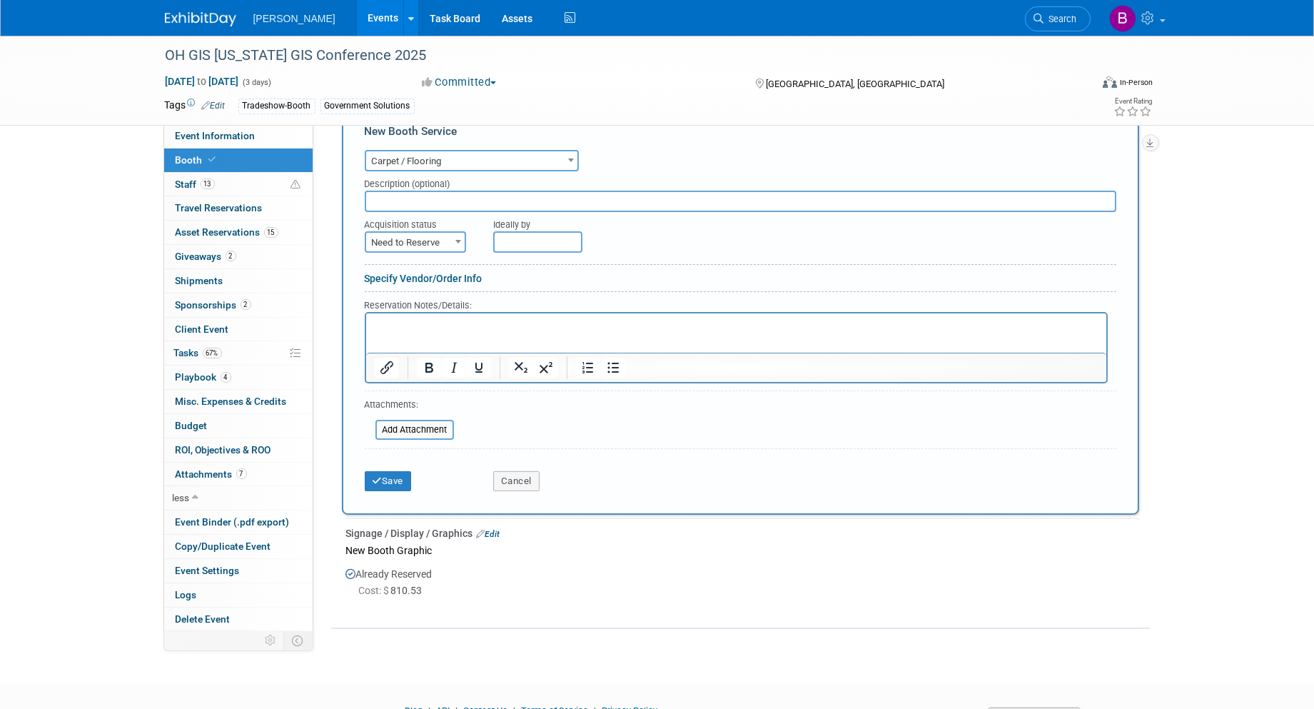
click at [456, 333] on html at bounding box center [736, 322] width 740 height 19
click at [518, 476] on button "Cancel" at bounding box center [516, 481] width 46 height 20
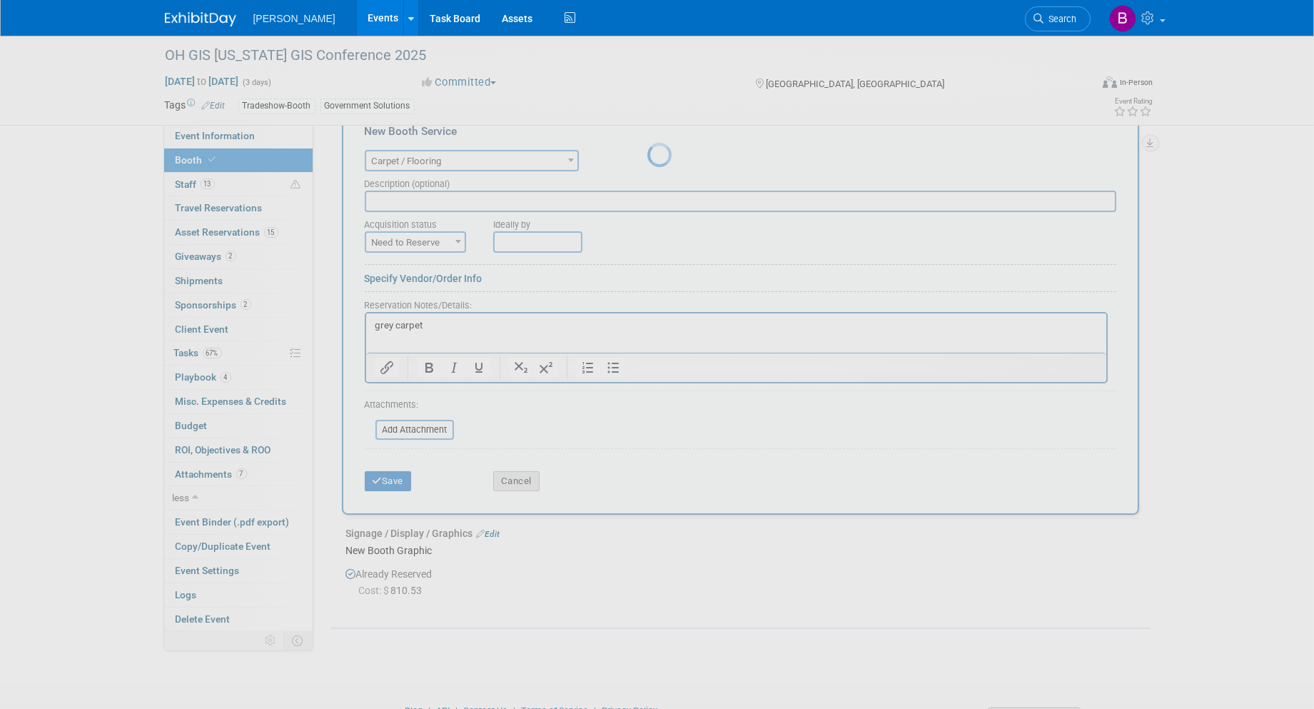
scroll to position [104, 0]
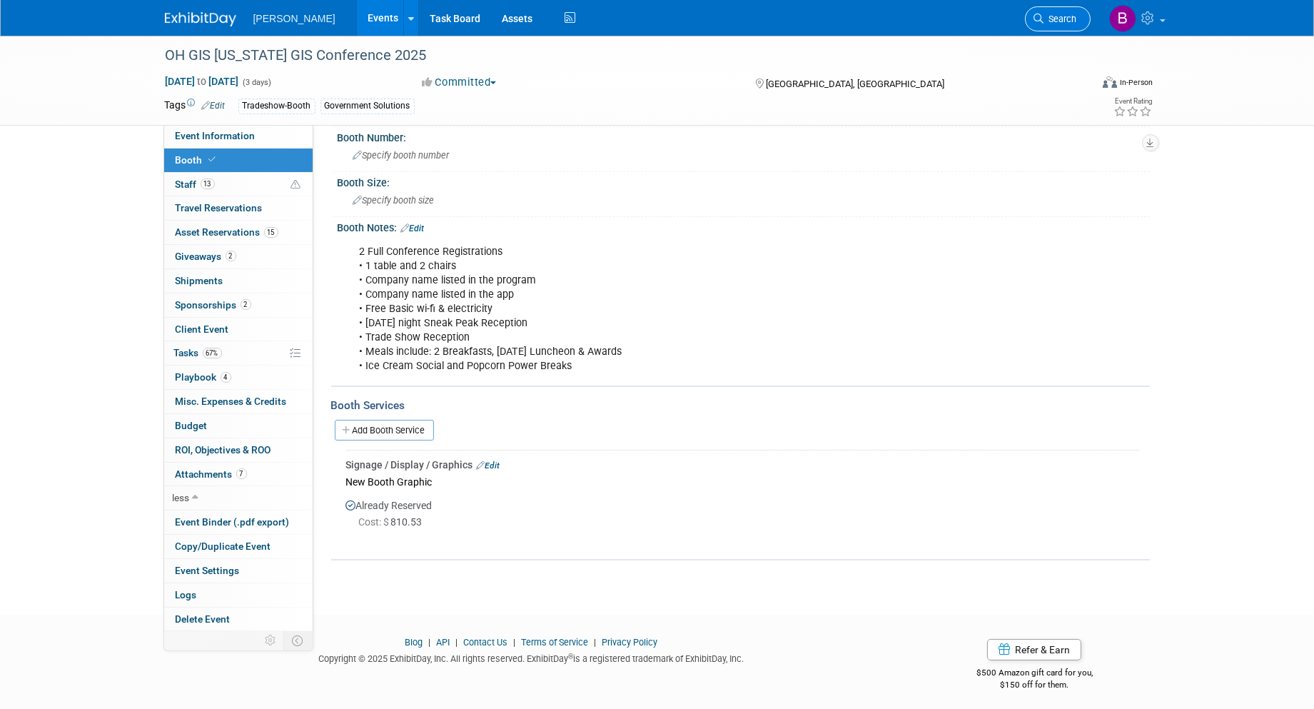
click at [1060, 14] on span "Search" at bounding box center [1061, 19] width 33 height 11
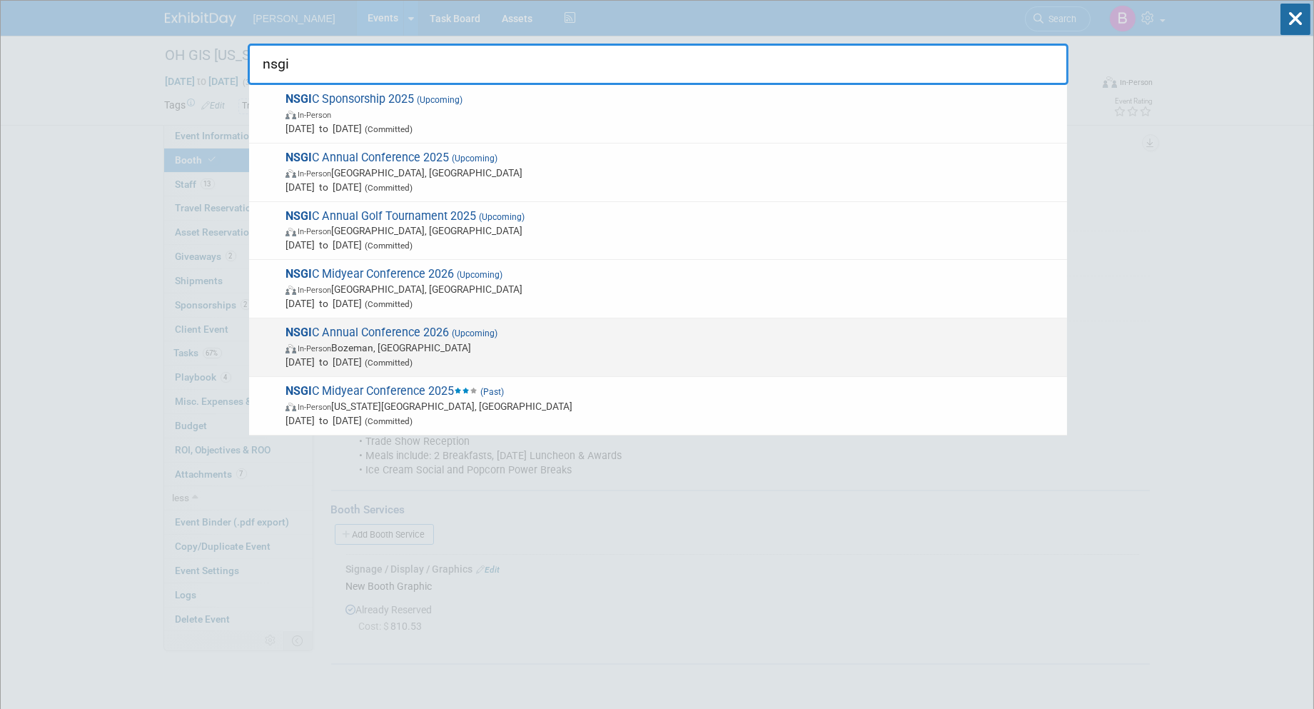
type input "nsgi"
click at [408, 341] on span "In-Person Bozeman, [GEOGRAPHIC_DATA]" at bounding box center [673, 348] width 775 height 14
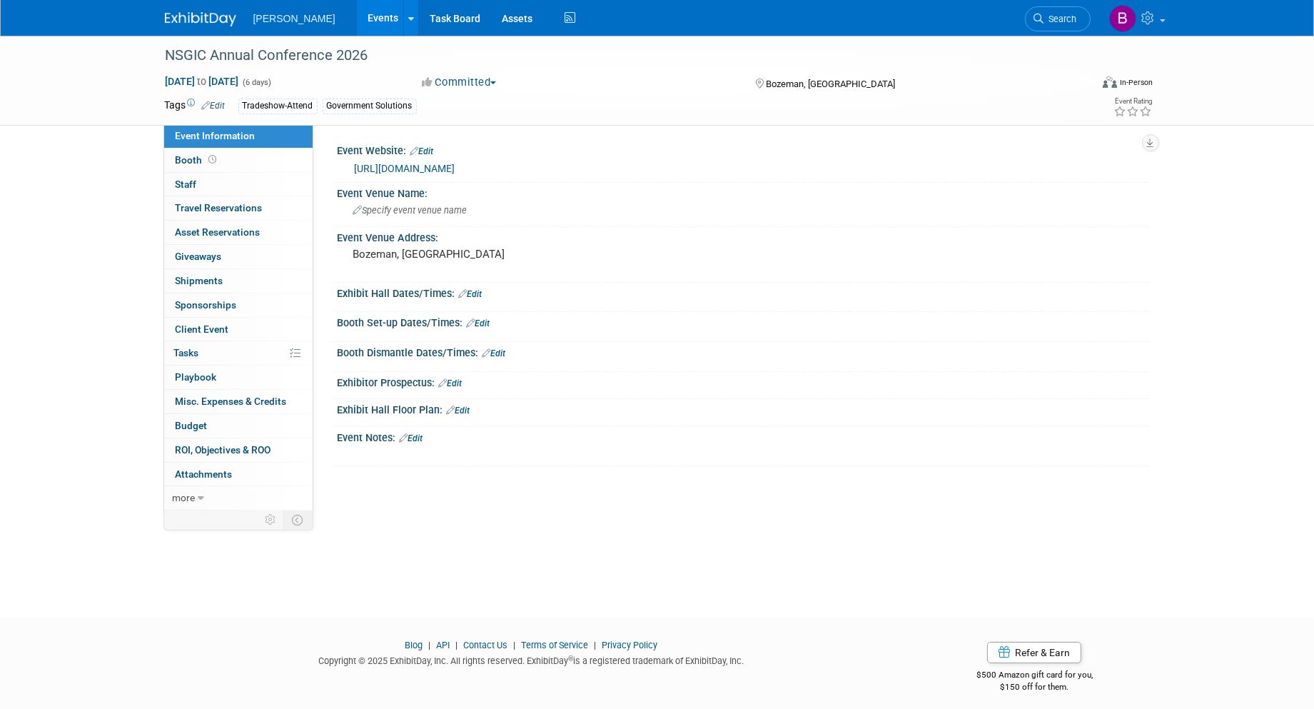
click at [1050, 16] on span "Search" at bounding box center [1061, 19] width 33 height 11
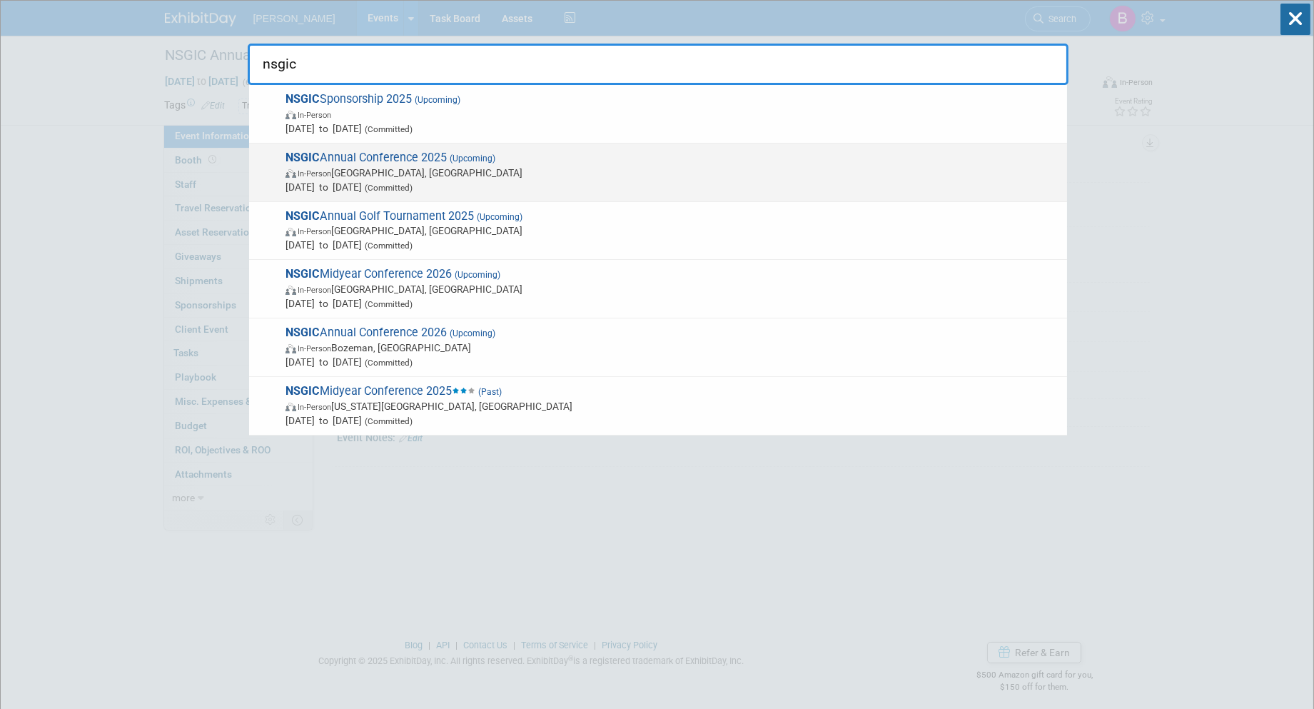
type input "nsgic"
click at [629, 169] on span "In-Person [GEOGRAPHIC_DATA], [GEOGRAPHIC_DATA]" at bounding box center [673, 173] width 775 height 14
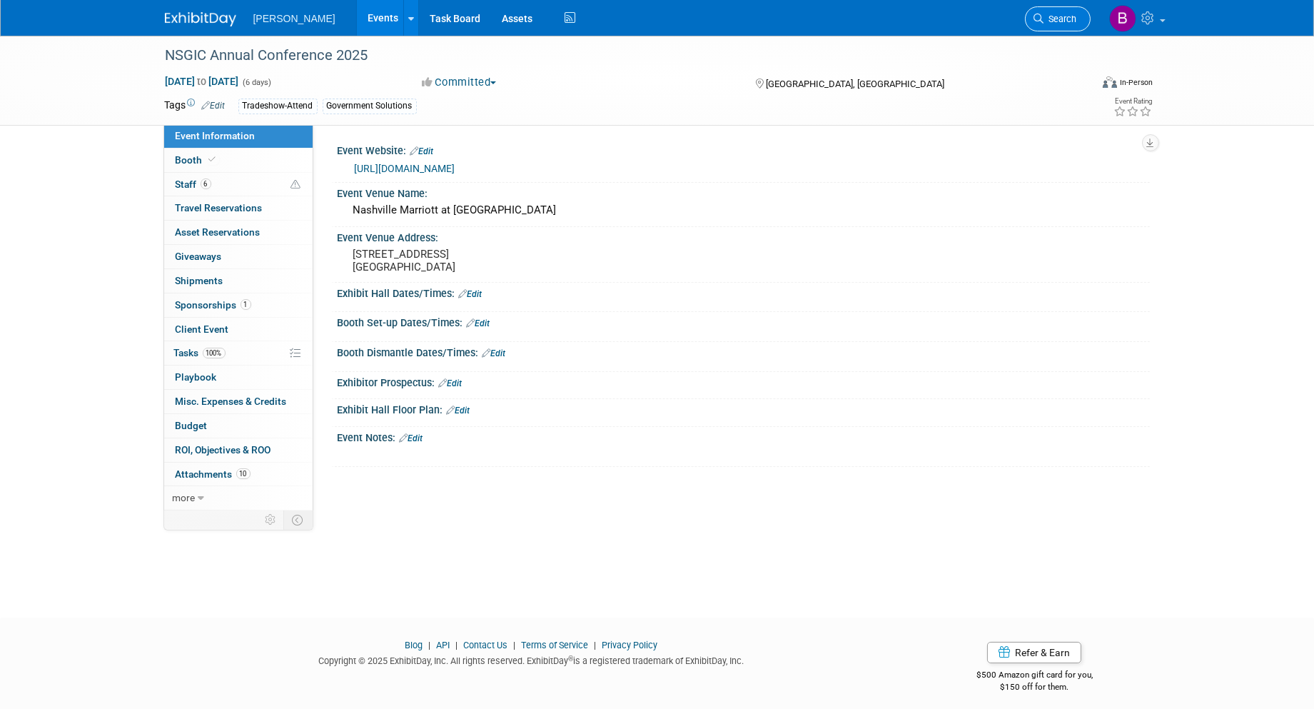
click at [1054, 22] on span "Search" at bounding box center [1061, 19] width 33 height 11
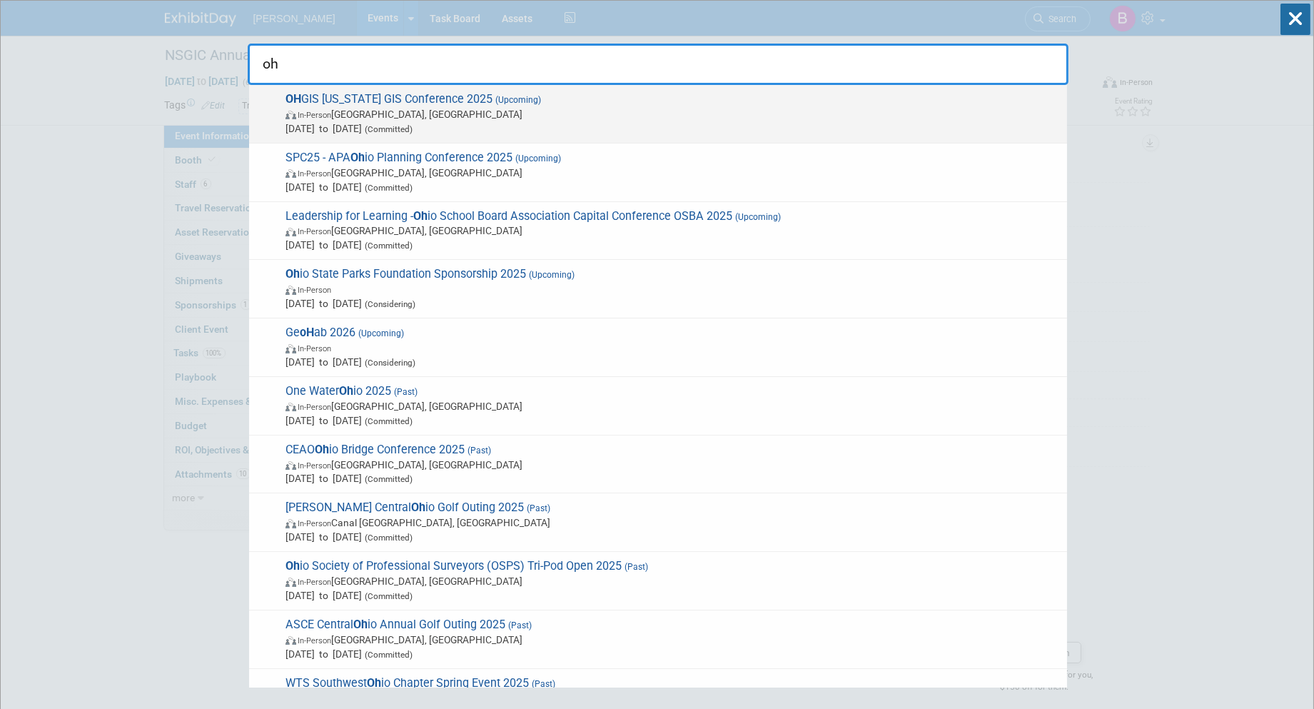
type input "oh"
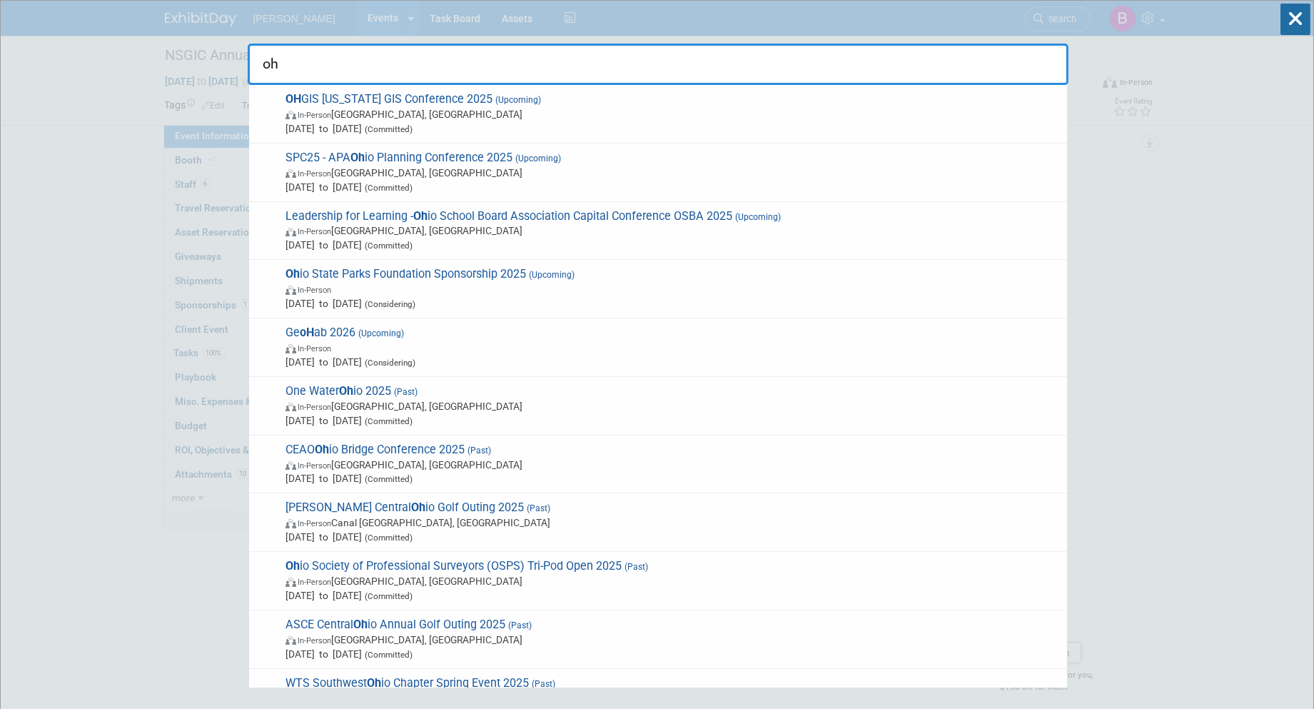
click at [498, 130] on span "[DATE] to [DATE] (Committed)" at bounding box center [673, 128] width 775 height 14
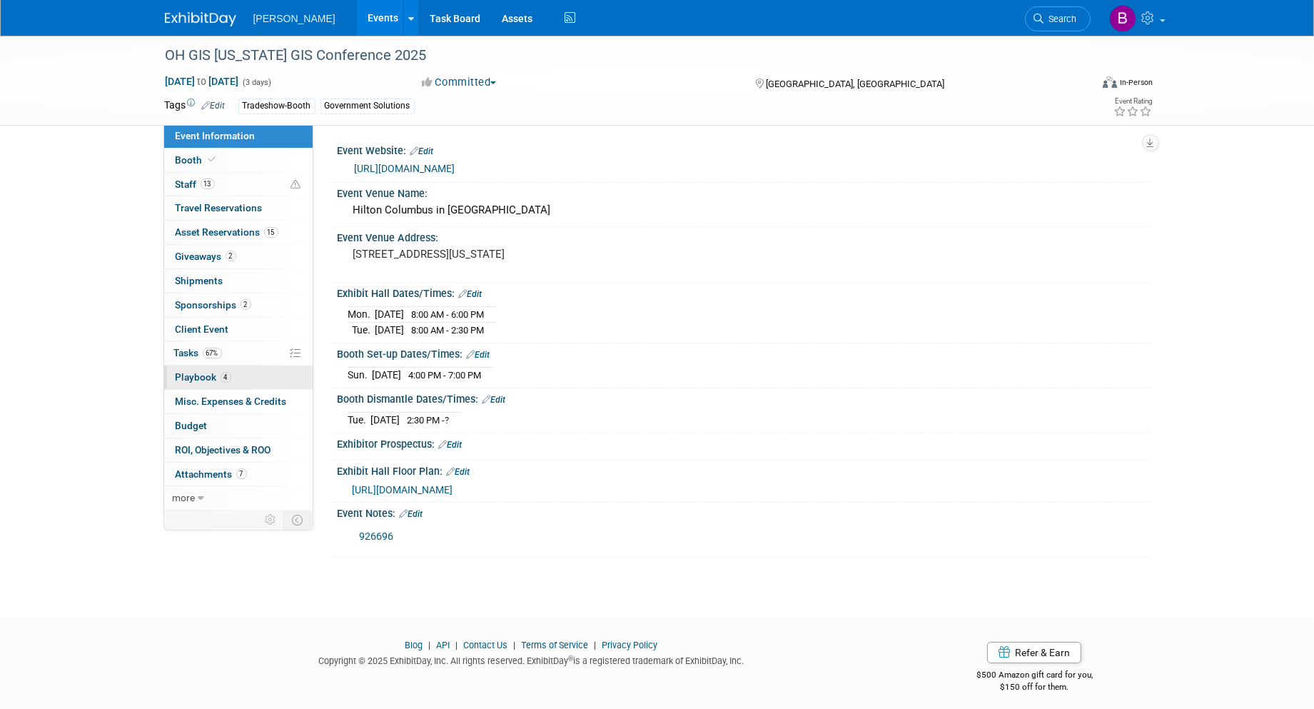
click at [226, 370] on link "4 Playbook 4" at bounding box center [238, 378] width 149 height 24
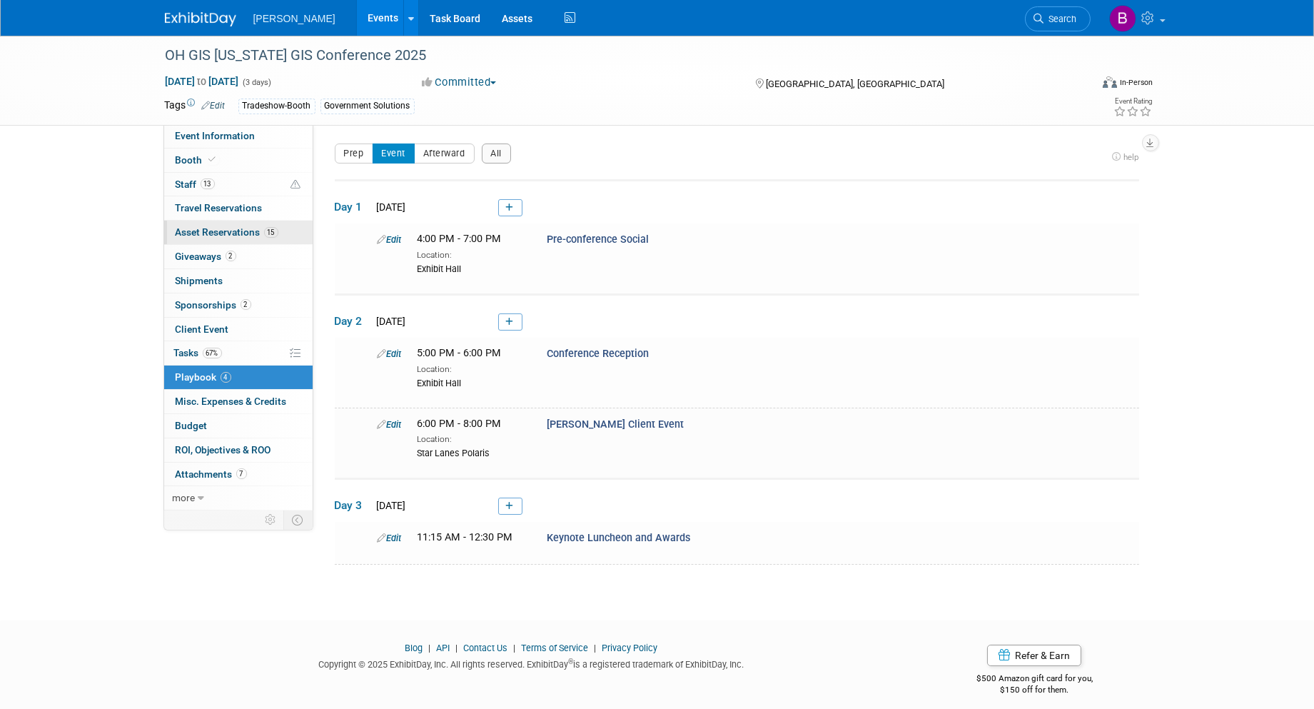
click at [222, 228] on span "Asset Reservations 15" at bounding box center [227, 231] width 103 height 11
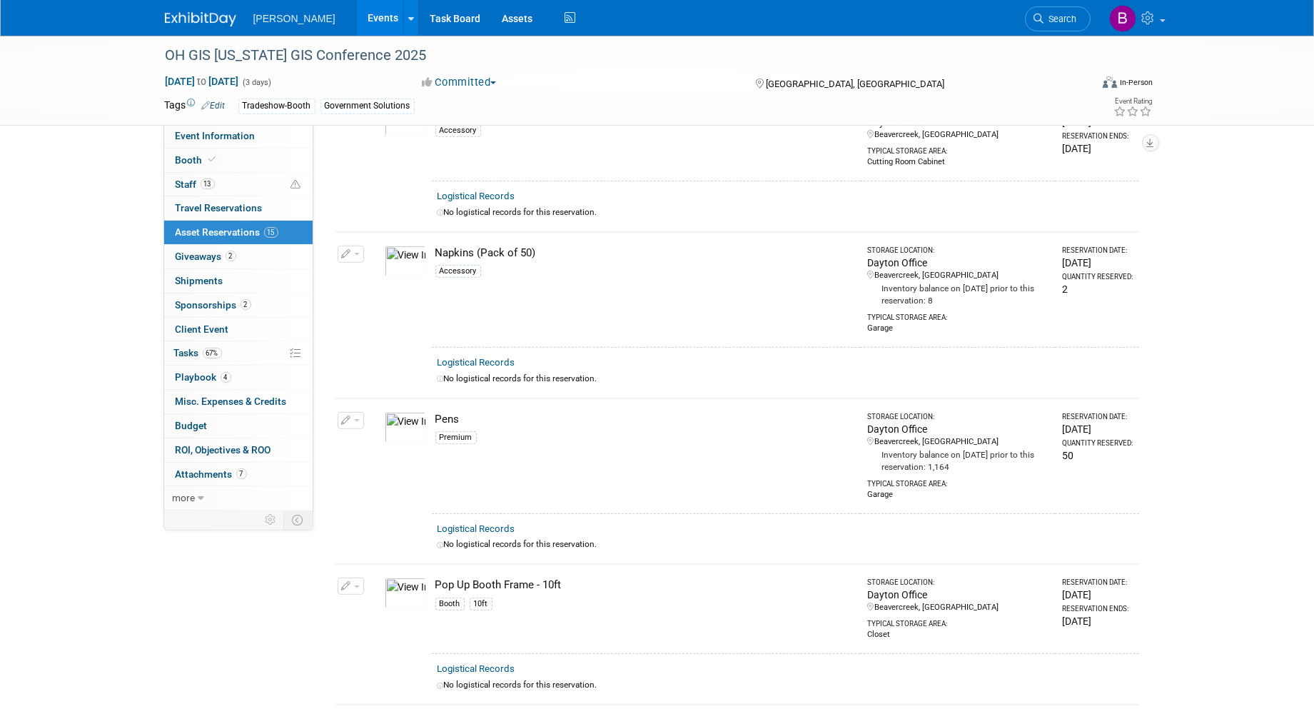
scroll to position [1428, 0]
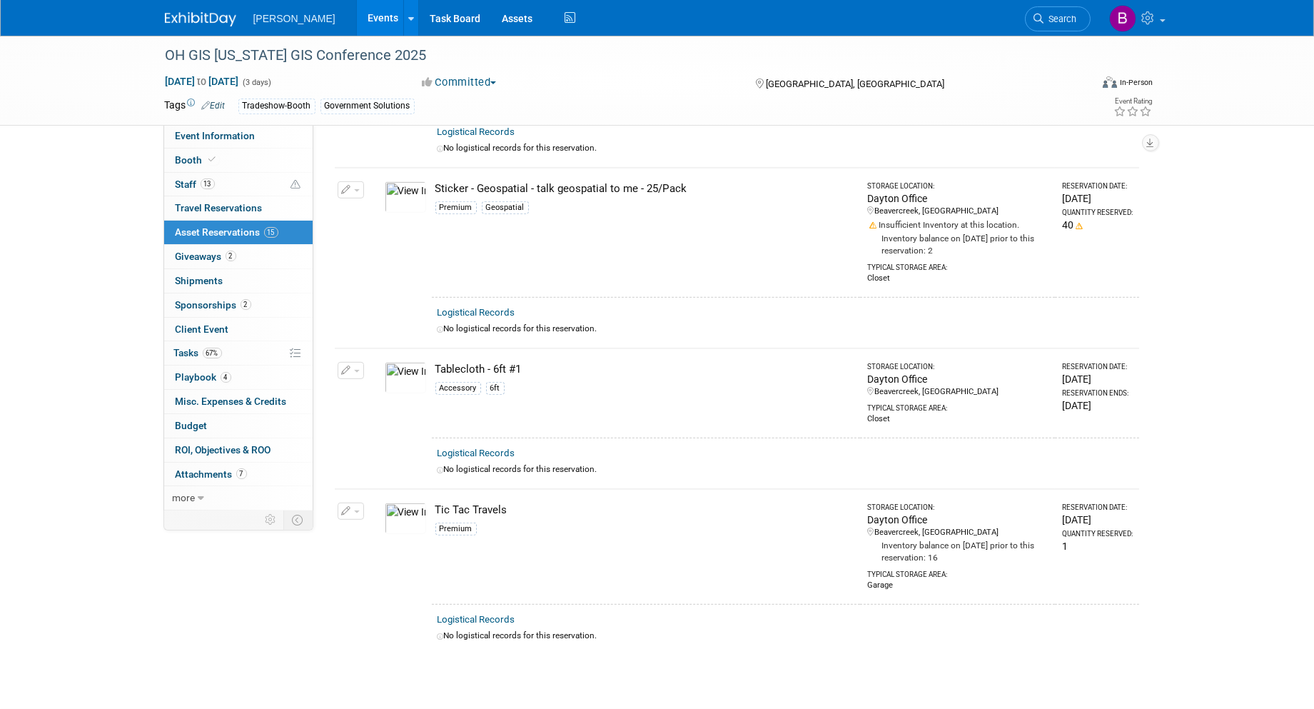
scroll to position [2040, 0]
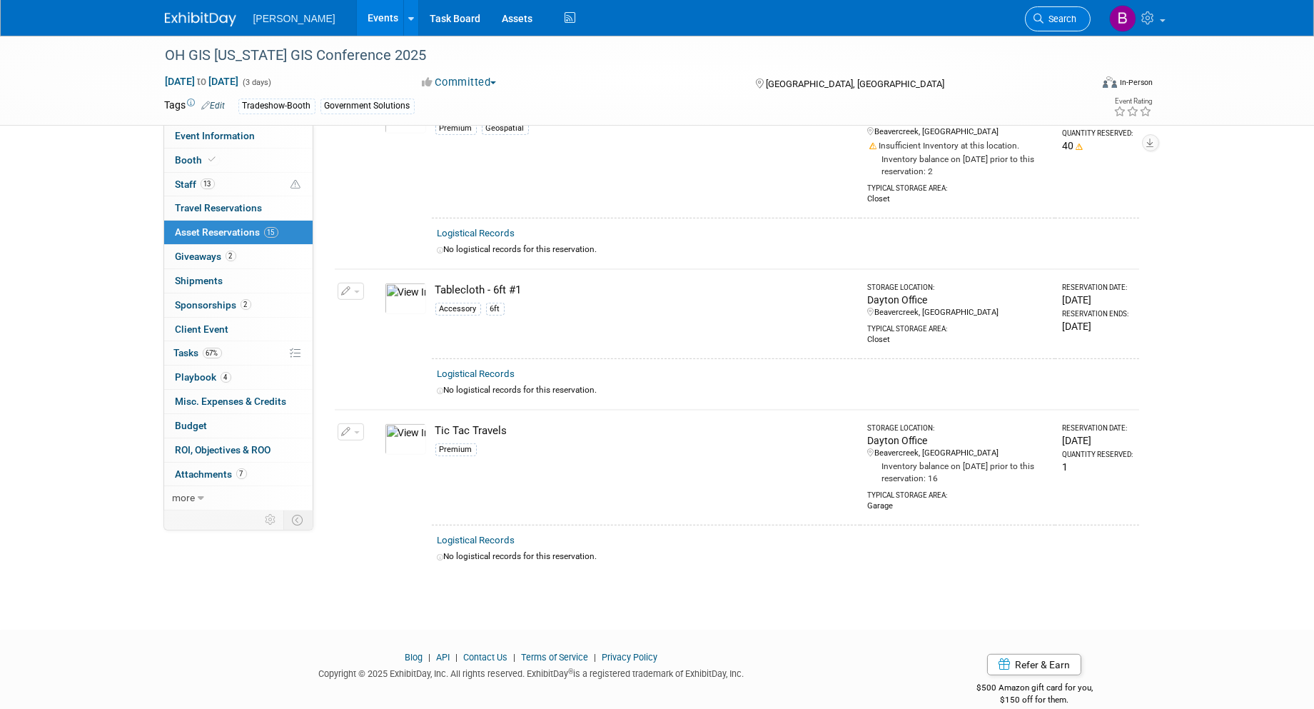
click at [1046, 25] on link "Search" at bounding box center [1058, 18] width 66 height 25
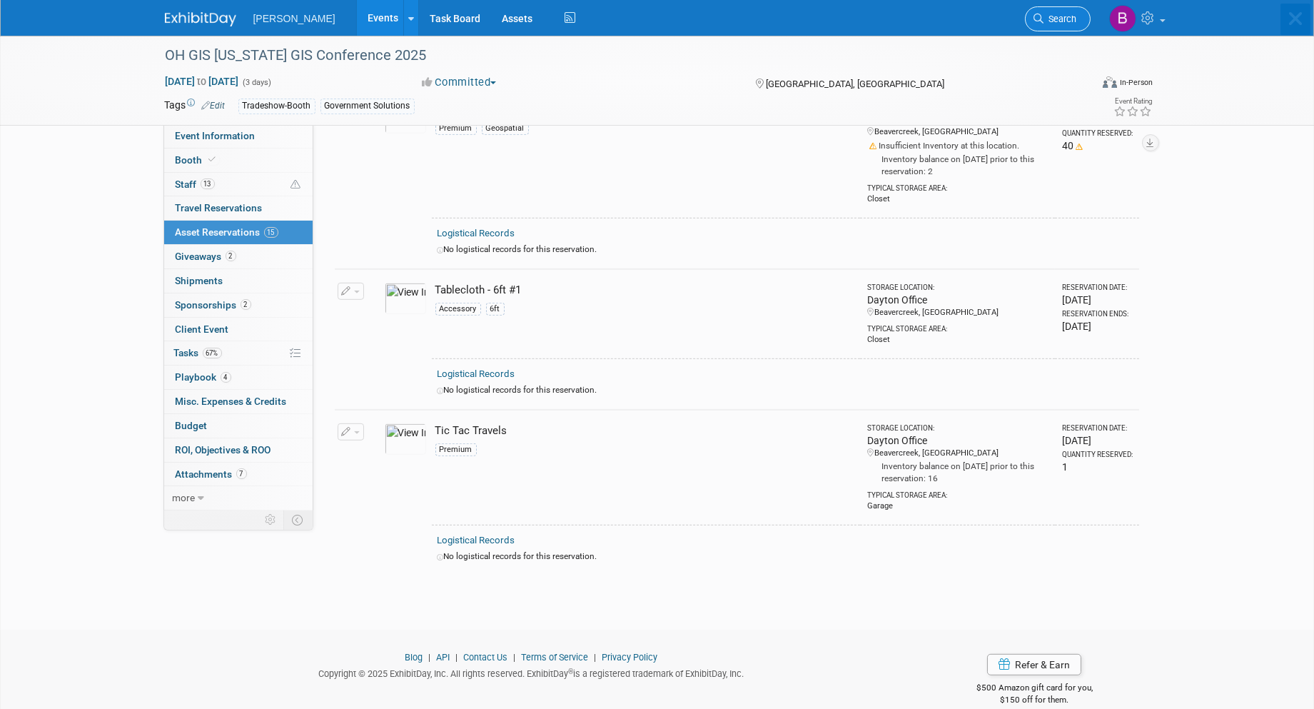
scroll to position [0, 0]
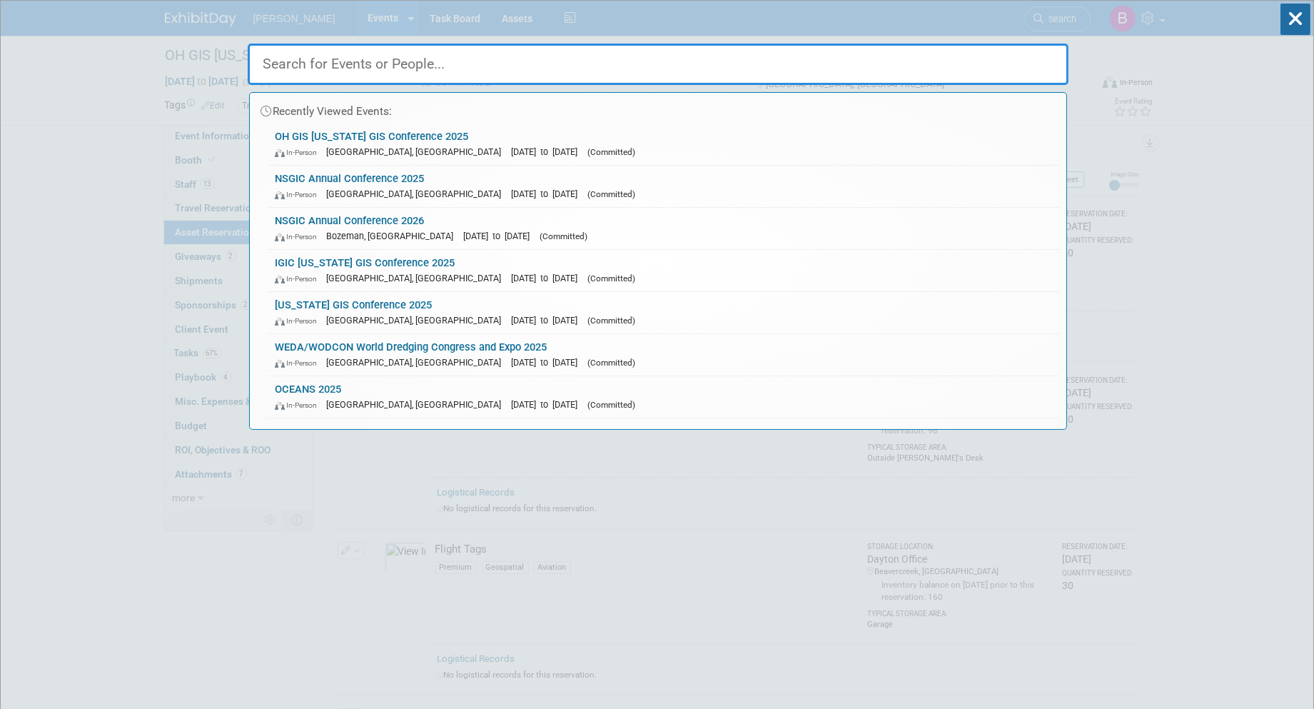
click at [989, 68] on input "text" at bounding box center [658, 64] width 821 height 41
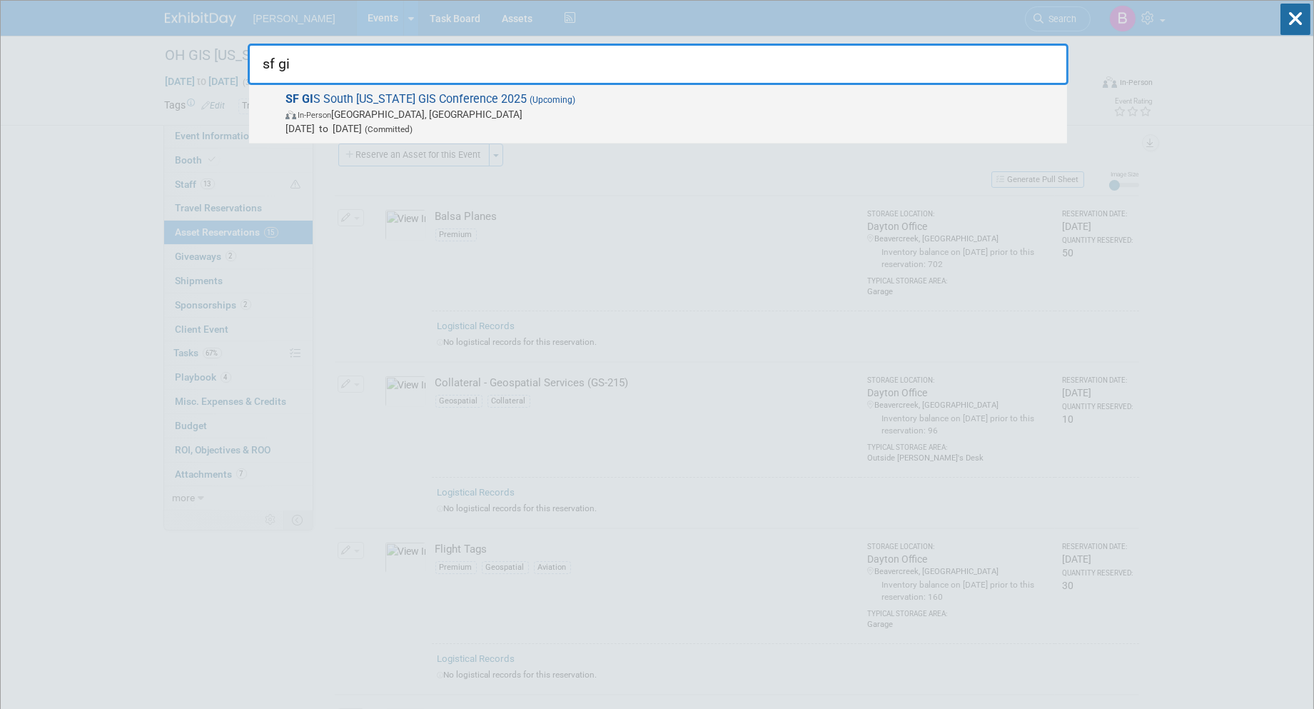
type input "sf gi"
click at [797, 89] on div "SF GI S South [US_STATE] GIS Conference 2025 (Upcoming) In-Person [GEOGRAPHIC_D…" at bounding box center [658, 114] width 818 height 59
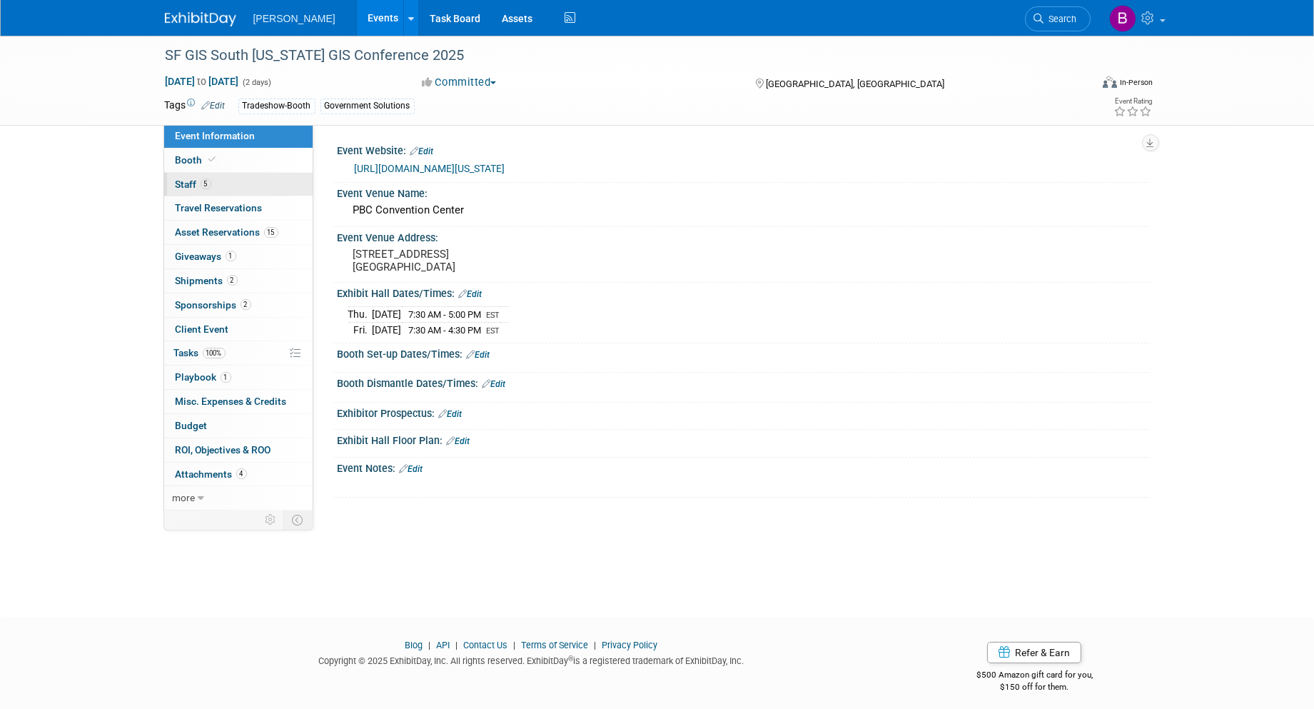
click at [247, 188] on link "5 Staff 5" at bounding box center [238, 185] width 149 height 24
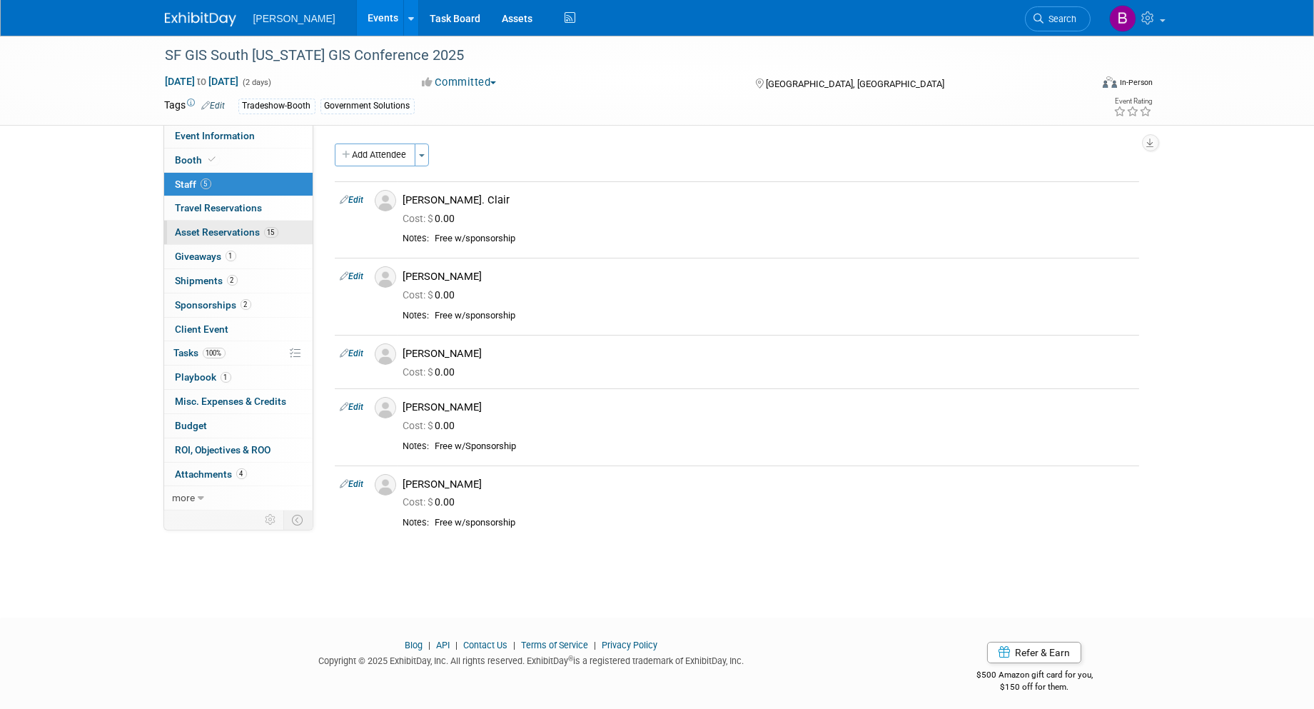
click at [205, 233] on span "Asset Reservations 15" at bounding box center [227, 231] width 103 height 11
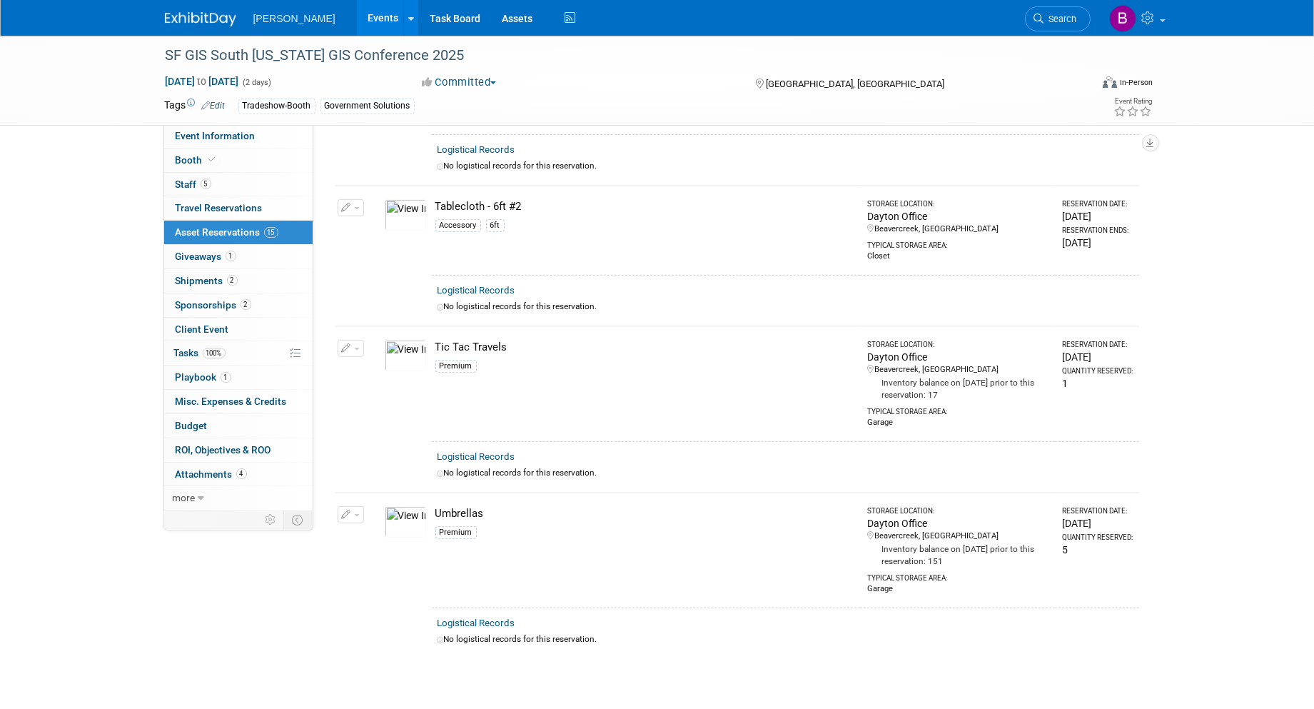
scroll to position [1904, 0]
